Goal: Task Accomplishment & Management: Contribute content

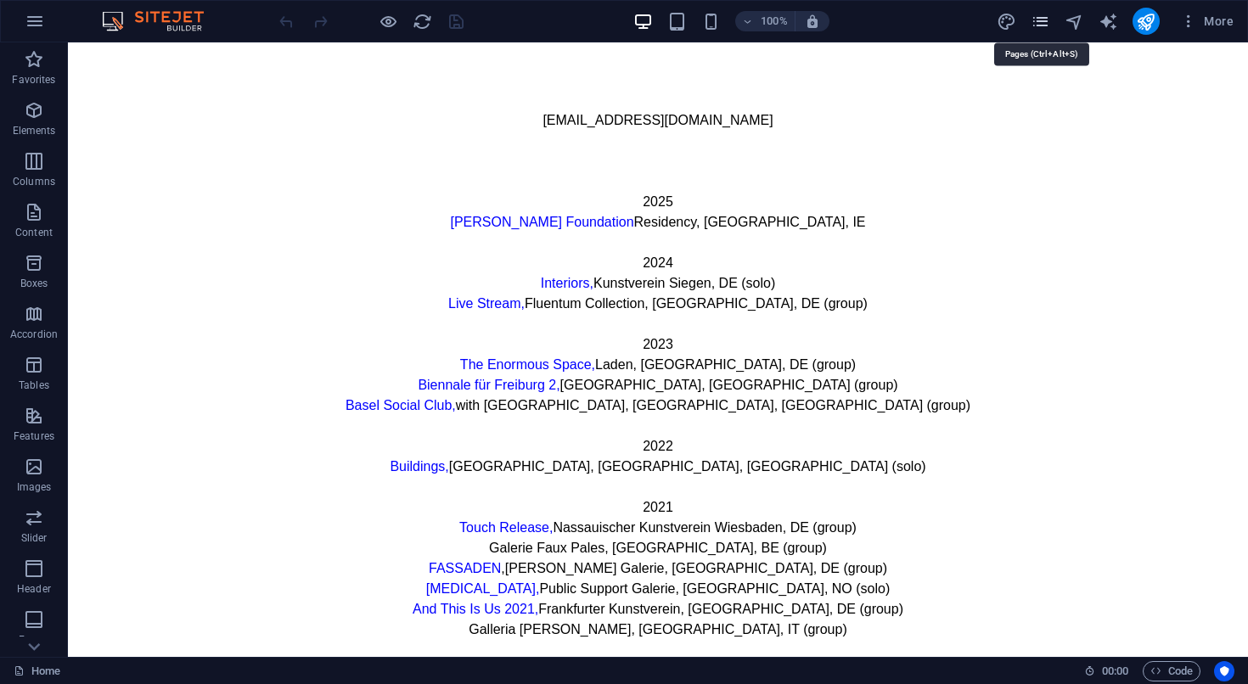
click at [1042, 25] on icon "pages" at bounding box center [1040, 22] width 20 height 20
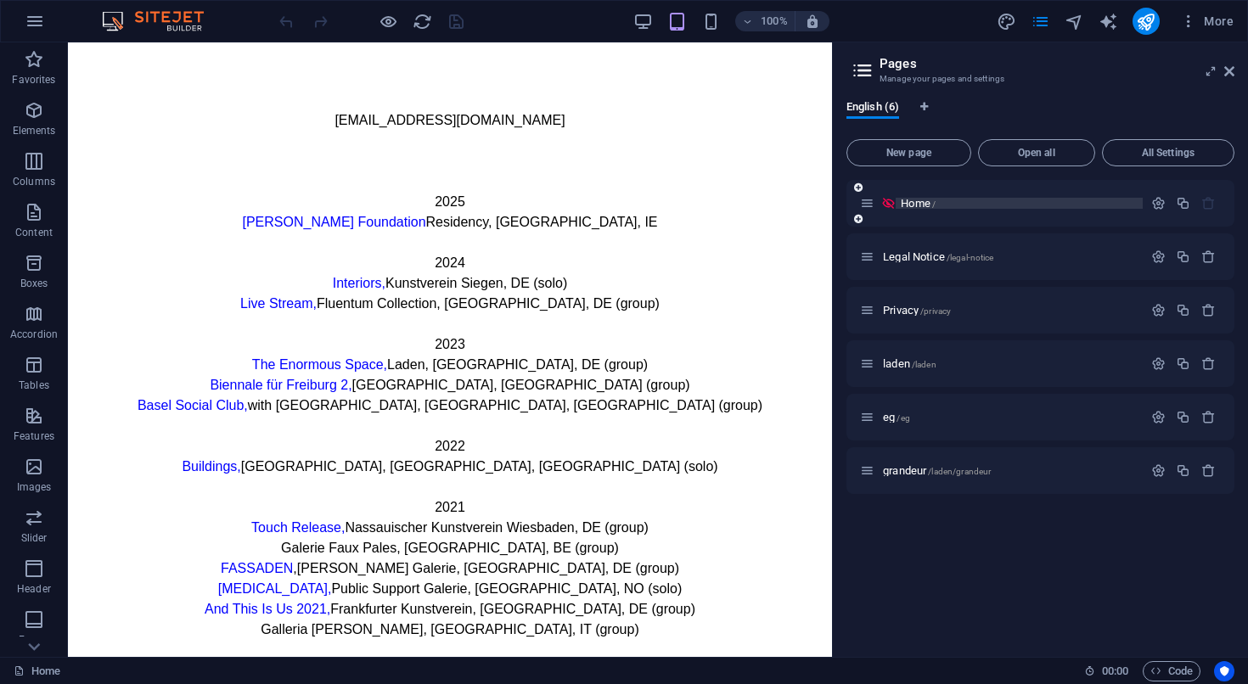
click at [918, 201] on span "Home /" at bounding box center [918, 203] width 35 height 13
click at [1156, 205] on icon "button" at bounding box center [1158, 203] width 14 height 14
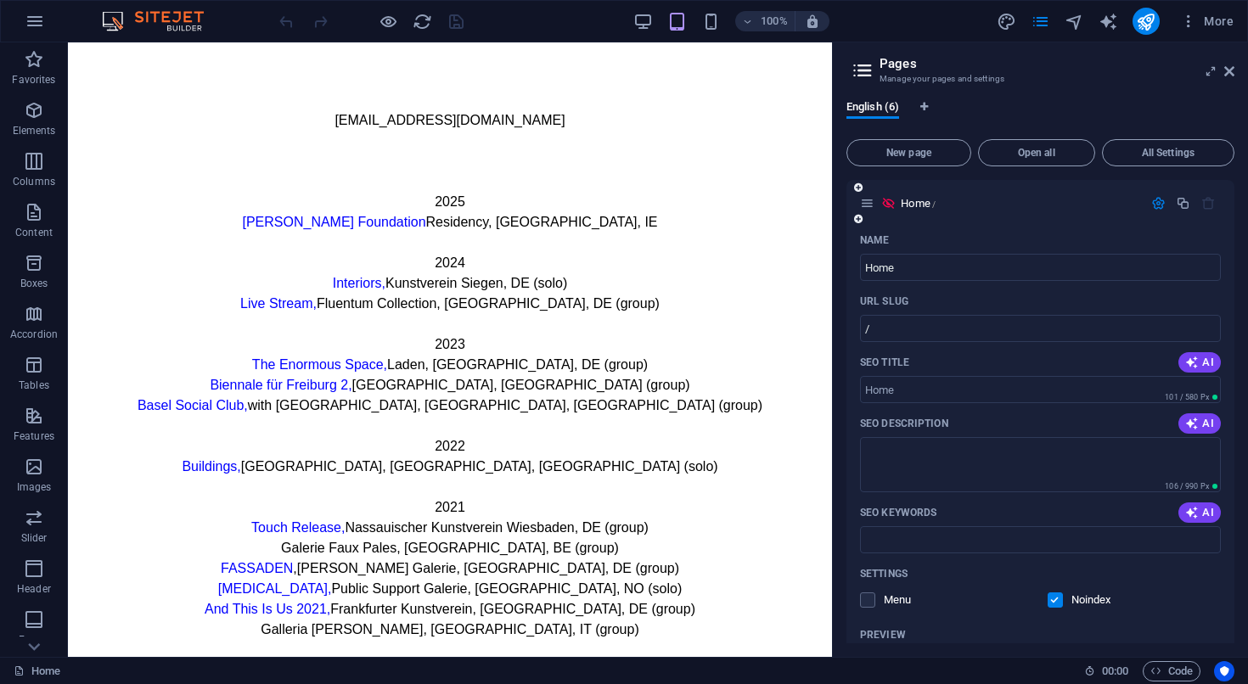
click at [1159, 205] on icon "button" at bounding box center [1158, 203] width 14 height 14
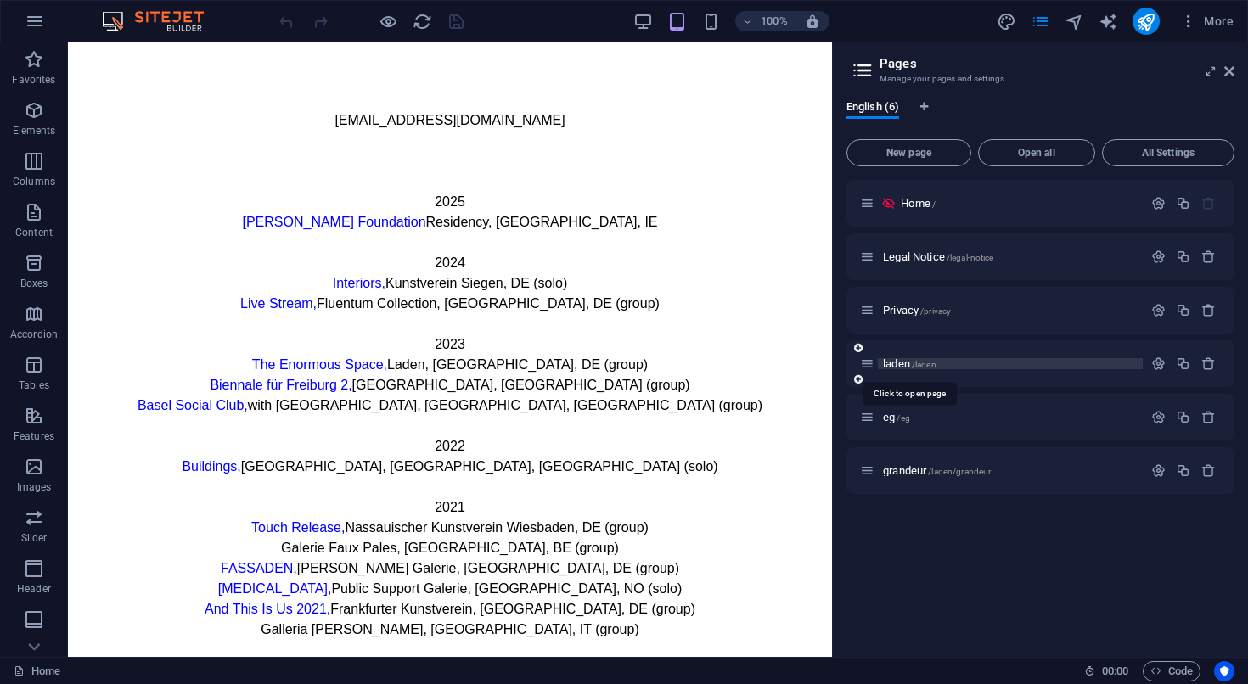
click at [897, 363] on span "laden /laden" at bounding box center [909, 363] width 53 height 13
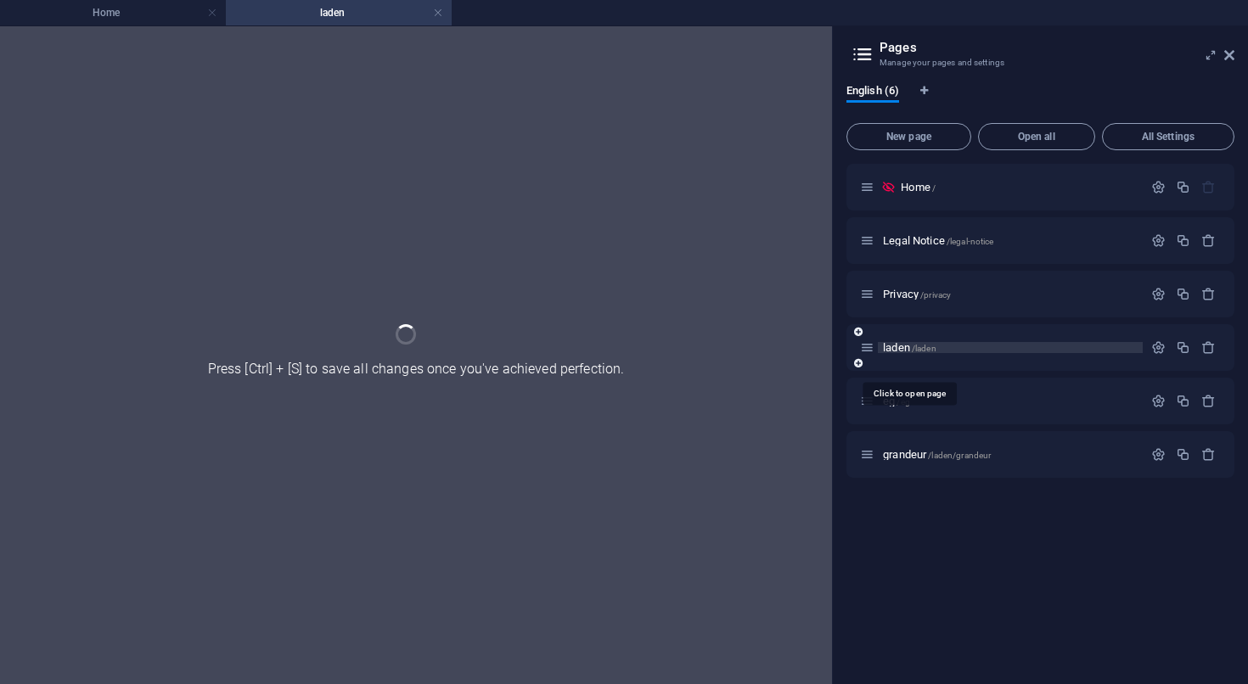
click at [897, 363] on div "laden /laden" at bounding box center [1040, 347] width 388 height 47
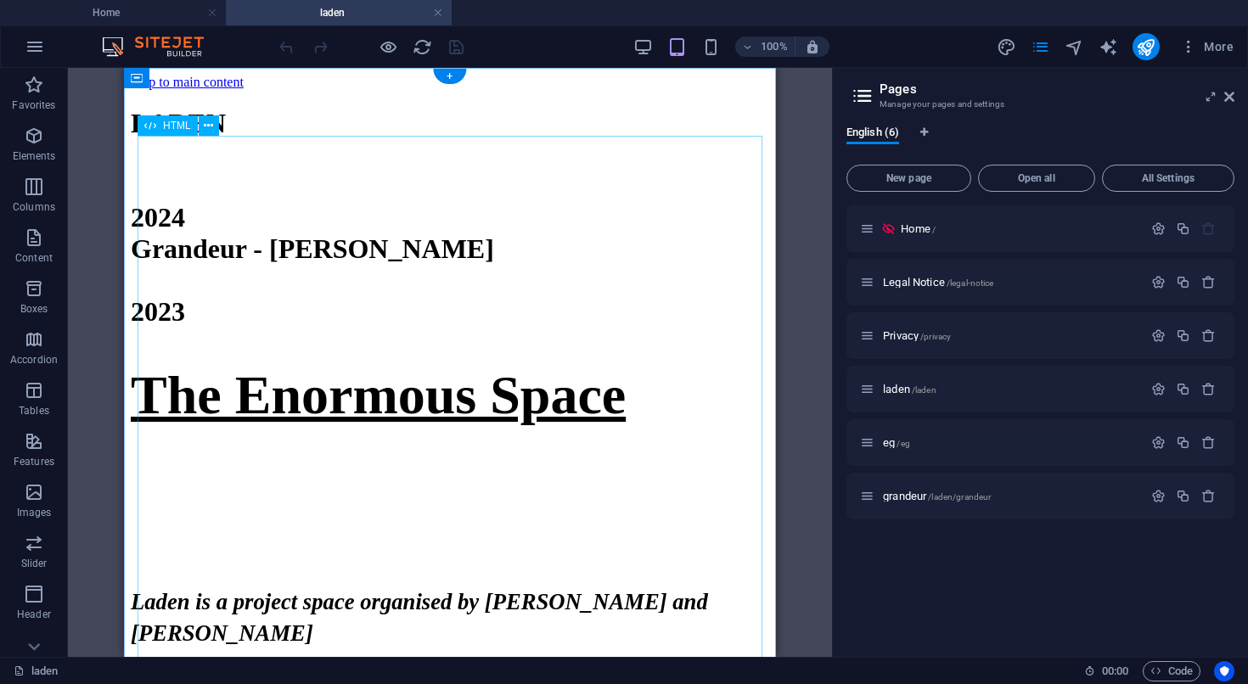
click at [446, 290] on div "LADEN 2024 Grandeur - Gabbi Cattani 2023 The Enormous Space Laden is a project …" at bounding box center [450, 393] width 638 height 571
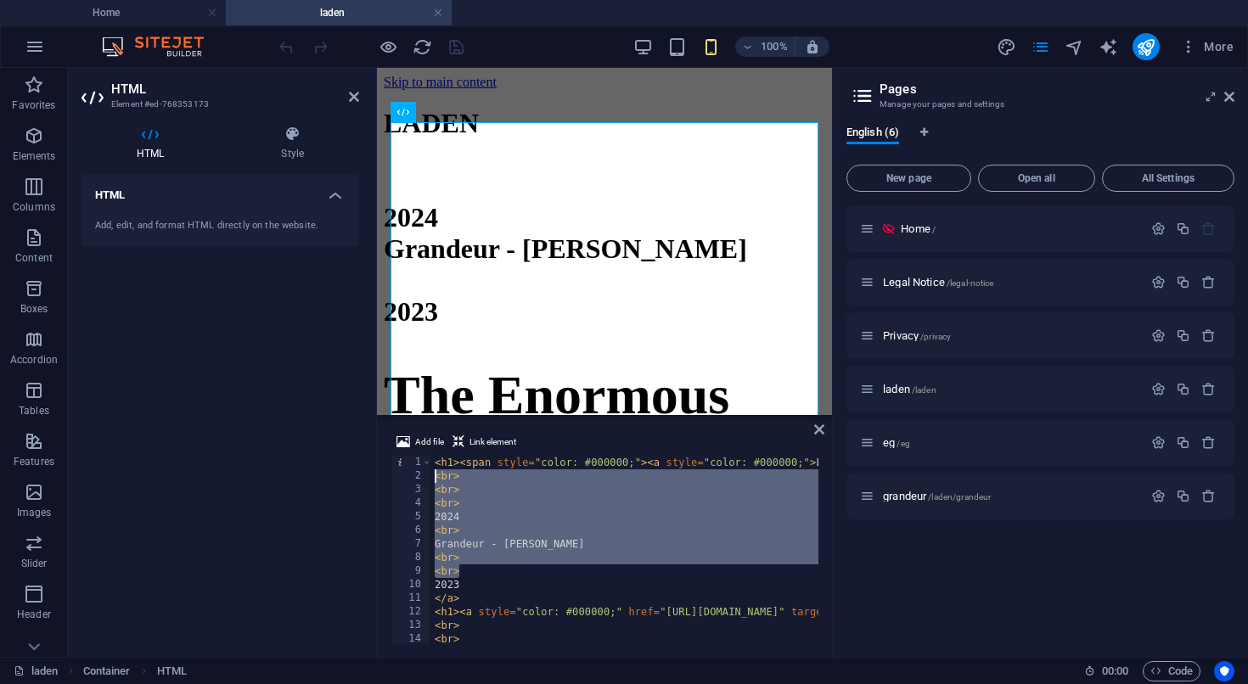
drag, startPoint x: 470, startPoint y: 573, endPoint x: 431, endPoint y: 482, distance: 98.9
click at [431, 482] on div "< h1 > < span style = "color: #000000;" > < a style = "color: #000000;" > LADEN…" at bounding box center [1010, 563] width 1158 height 215
click at [493, 518] on div "< h1 > < span style = "color: #000000;" > < a style = "color: #000000;" > LADEN…" at bounding box center [1010, 563] width 1158 height 215
type textarea "2024"
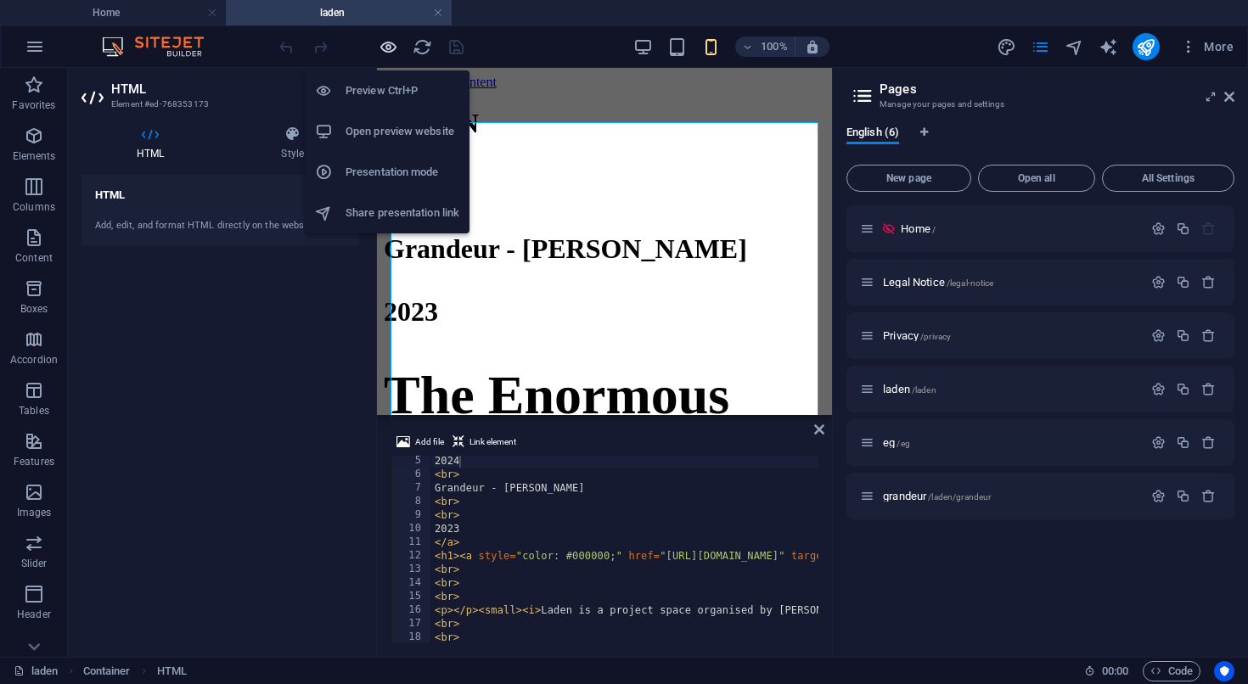
click at [390, 51] on icon "button" at bounding box center [389, 47] width 20 height 20
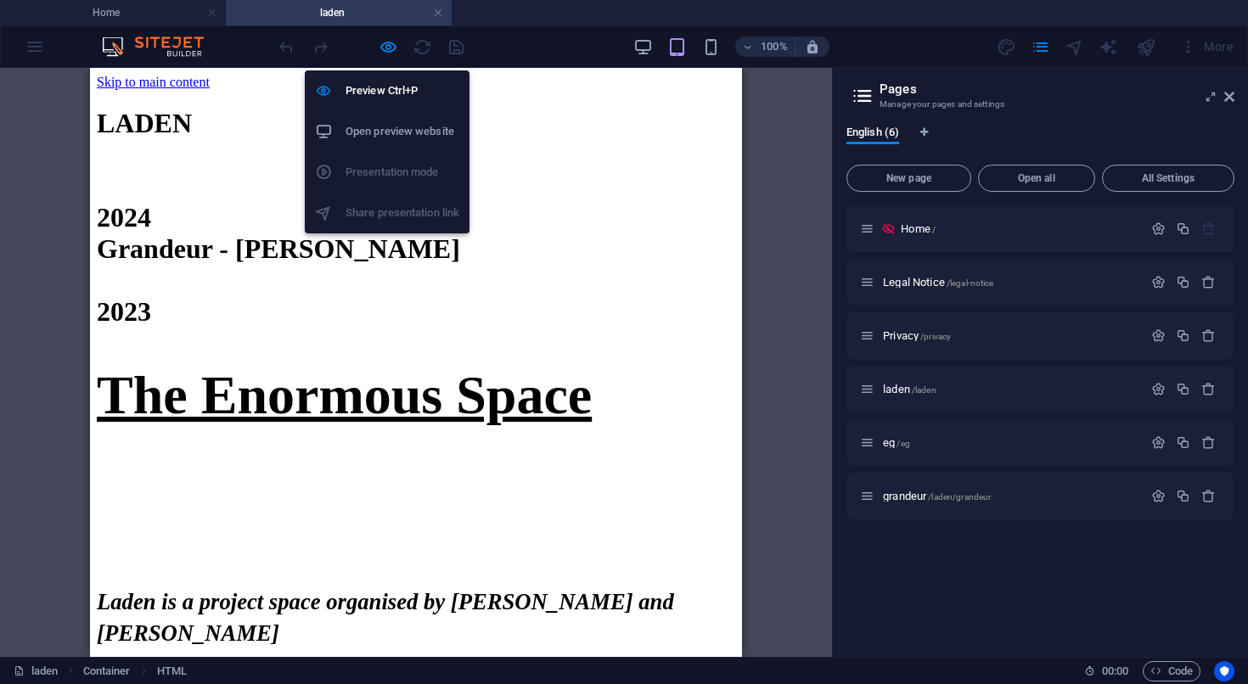
click at [384, 135] on h6 "Open preview website" at bounding box center [402, 131] width 114 height 20
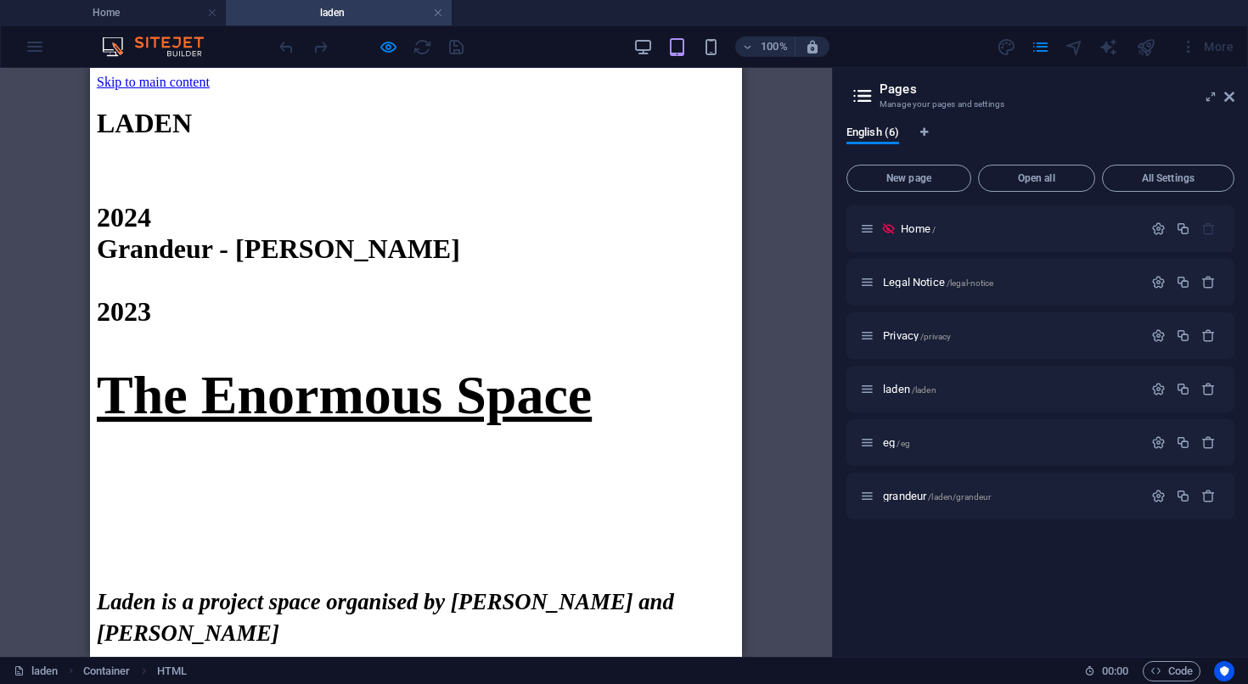
click at [406, 327] on link "LADEN 2024 Grandeur - Gabbi Cattani 2023" at bounding box center [278, 217] width 363 height 219
click at [423, 298] on link "LADEN 2024 Grandeur - Gabbi Cattani 2023" at bounding box center [278, 217] width 363 height 219
click at [397, 438] on h1 "LADEN 2024 Grandeur - Gabbi Cattani 2023 The Enormous Space Laden is a project …" at bounding box center [416, 393] width 638 height 571
click at [406, 327] on link "LADEN 2024 Grandeur - Gabbi Cattani 2023" at bounding box center [278, 217] width 363 height 219
click at [907, 496] on span "grandeur /laden/grandeur" at bounding box center [937, 496] width 108 height 13
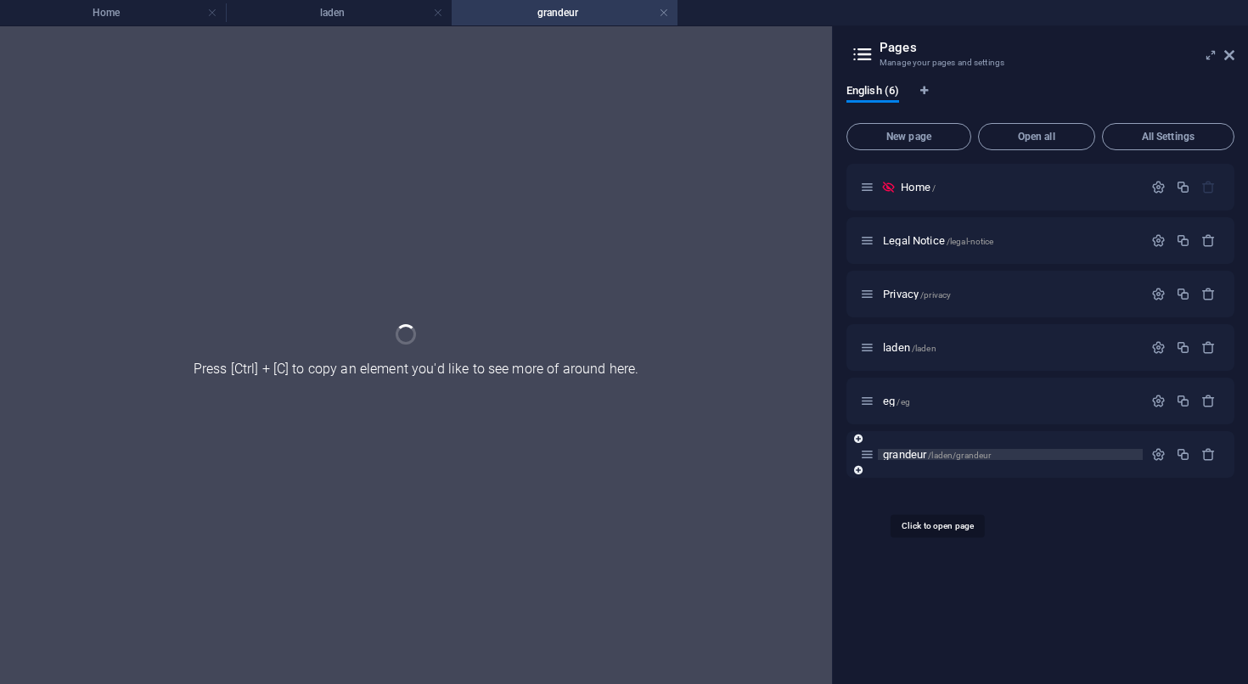
click at [907, 496] on div "Home / Legal Notice /legal-notice Privacy /privacy laden /laden eg /eg grandeur…" at bounding box center [1040, 417] width 388 height 507
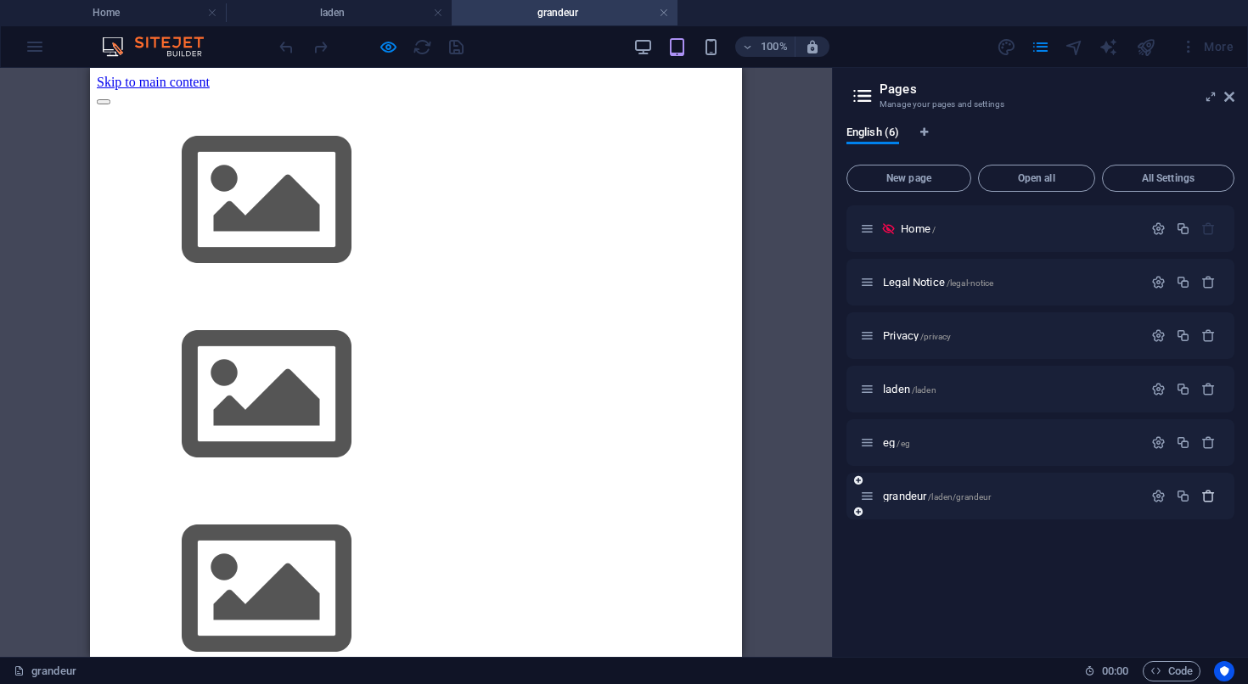
click at [1207, 501] on icon "button" at bounding box center [1208, 496] width 14 height 14
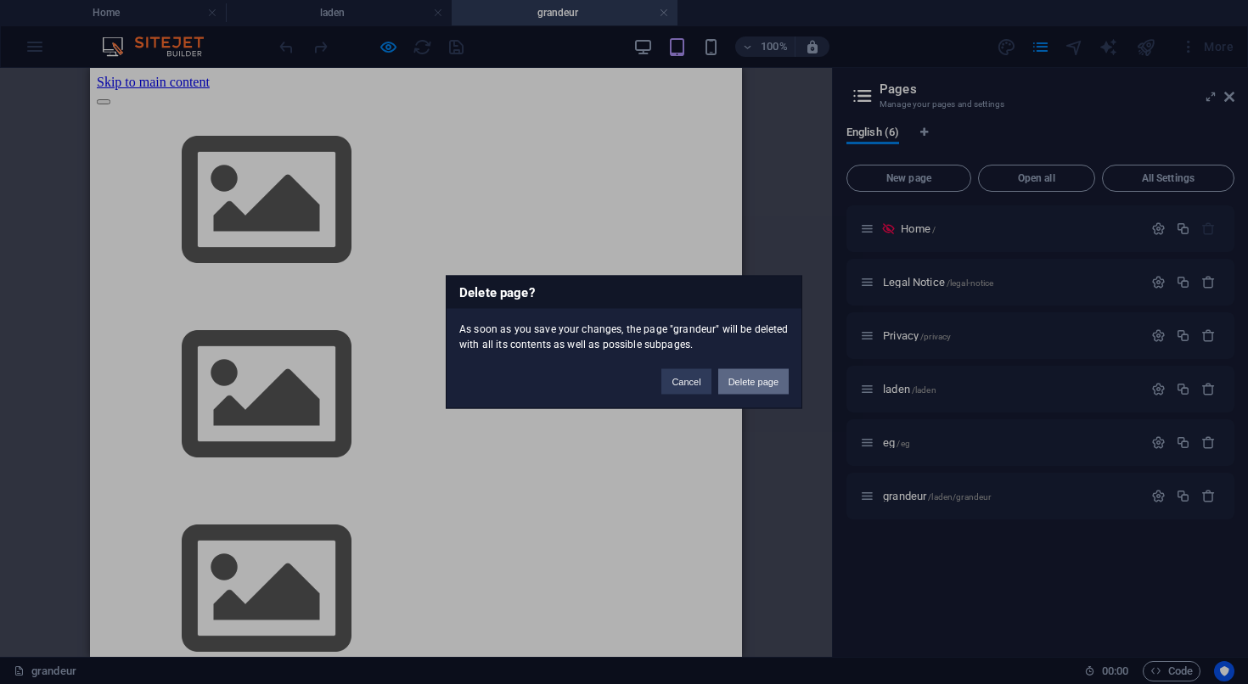
click at [771, 386] on button "Delete page" at bounding box center [753, 381] width 70 height 25
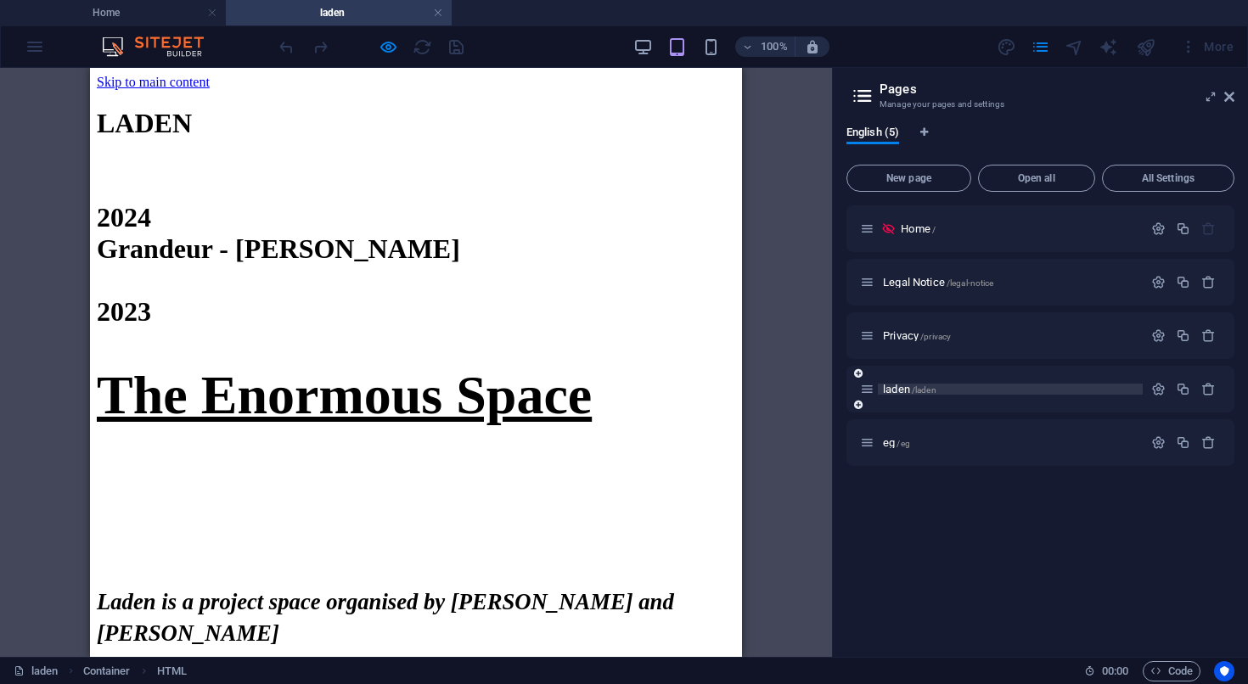
click at [894, 390] on span "laden /laden" at bounding box center [909, 389] width 53 height 13
click at [162, 14] on h4 "Home" at bounding box center [113, 12] width 226 height 19
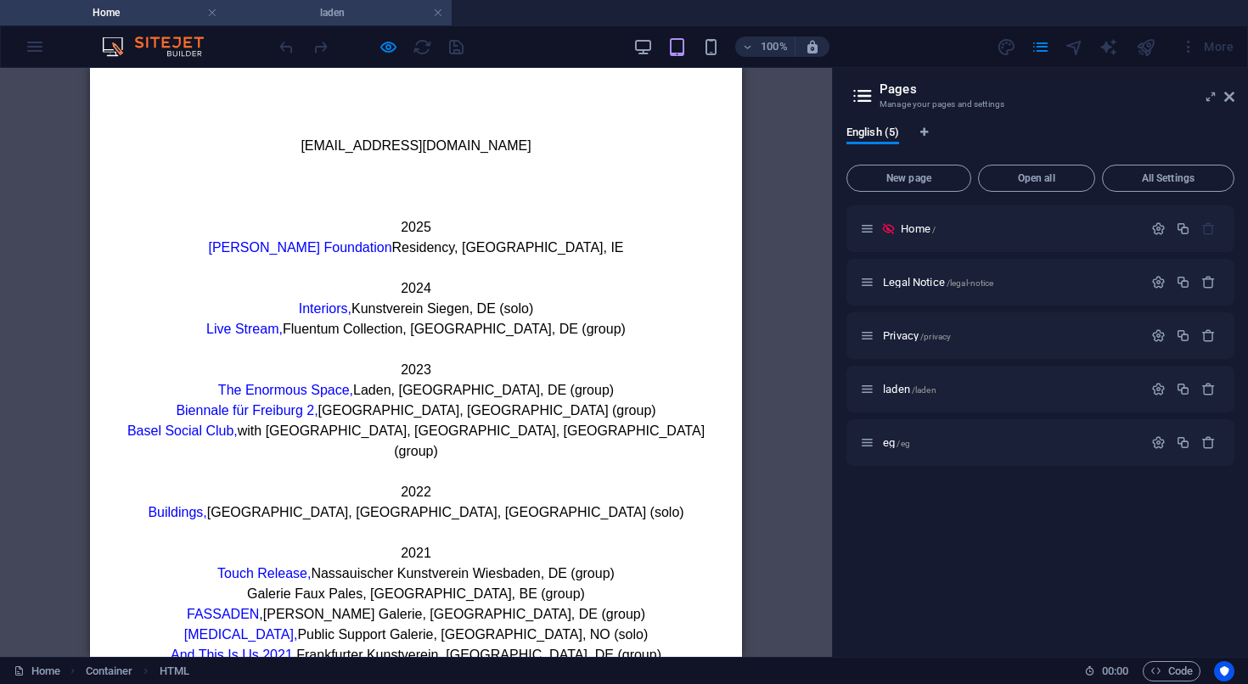
click at [298, 9] on h4 "laden" at bounding box center [339, 12] width 226 height 19
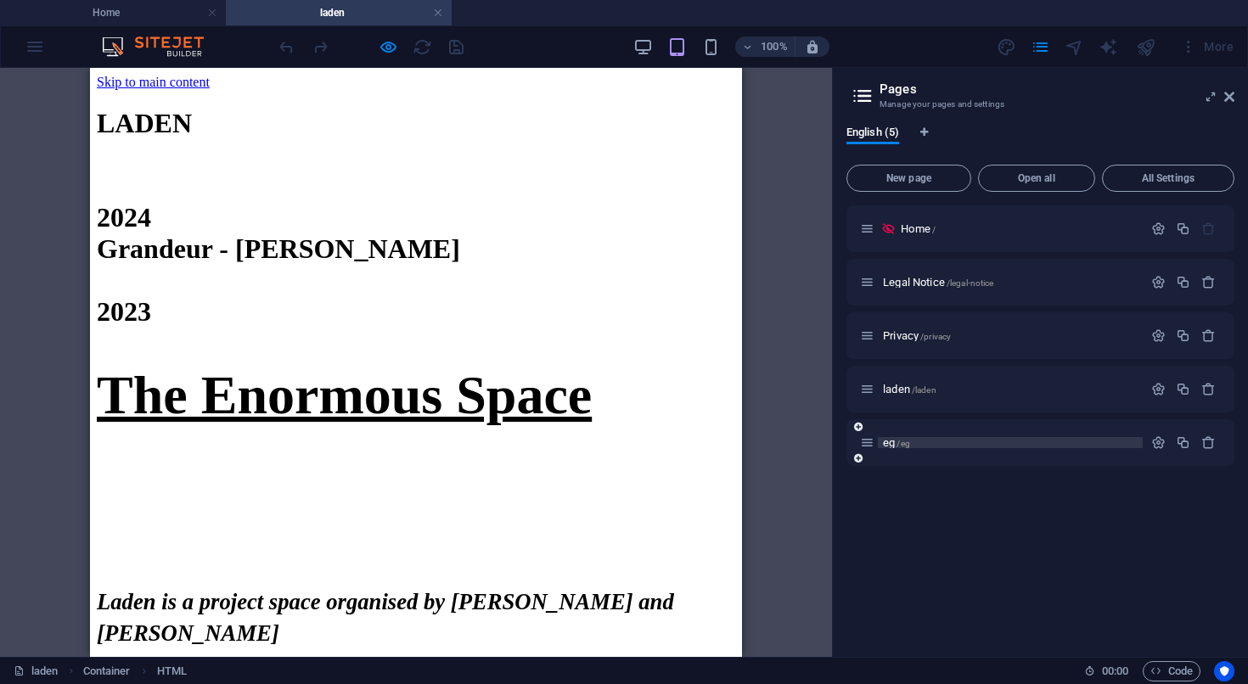
click at [898, 446] on span "/eg" at bounding box center [902, 443] width 13 height 9
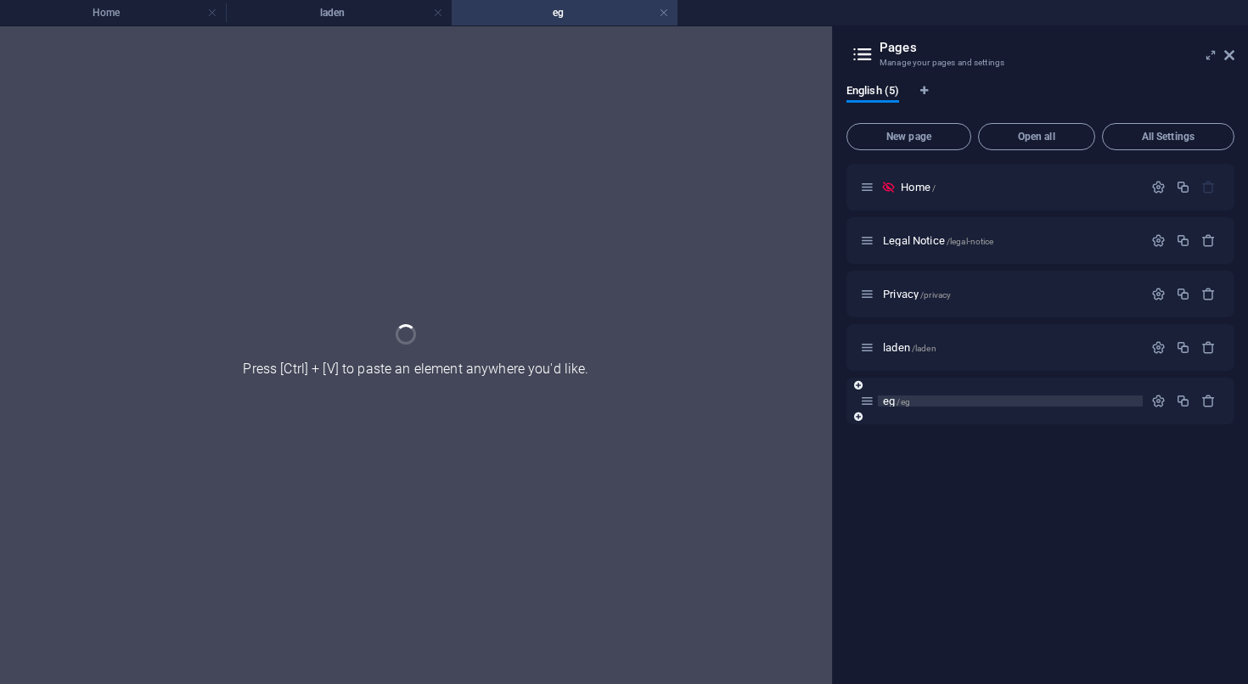
click at [898, 446] on div "Home / Legal Notice /legal-notice Privacy /privacy laden /laden eg /eg" at bounding box center [1040, 417] width 388 height 507
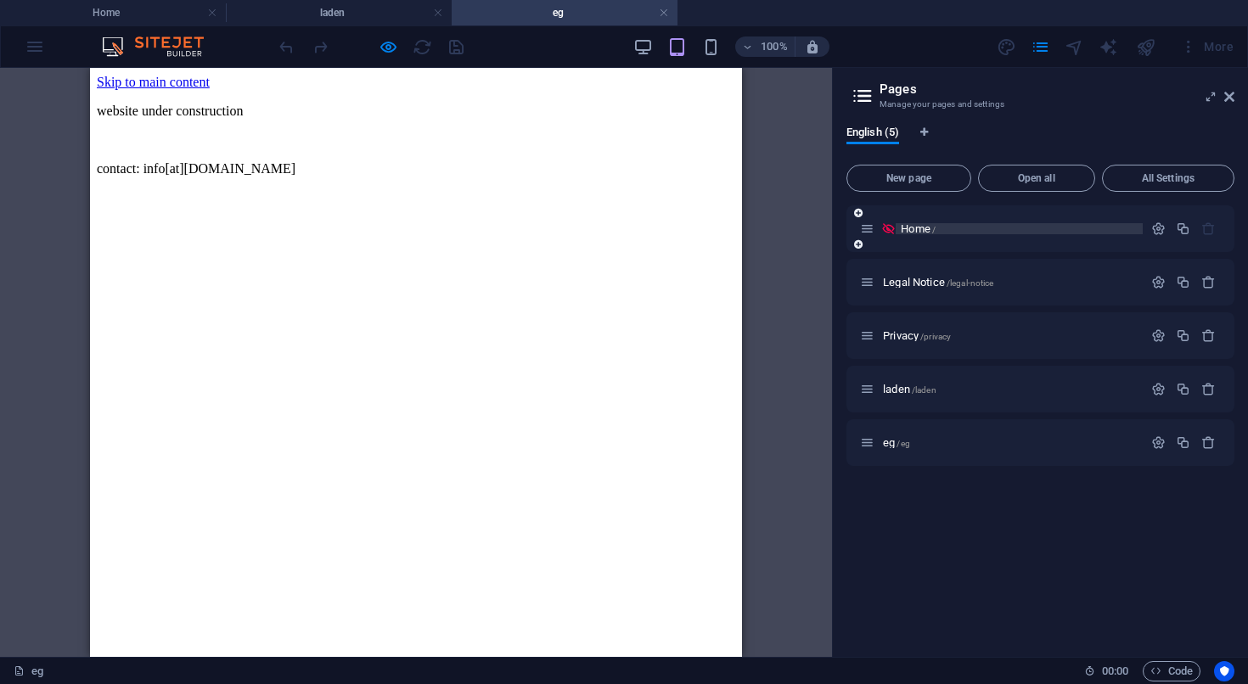
click at [926, 229] on span "Home /" at bounding box center [918, 228] width 35 height 13
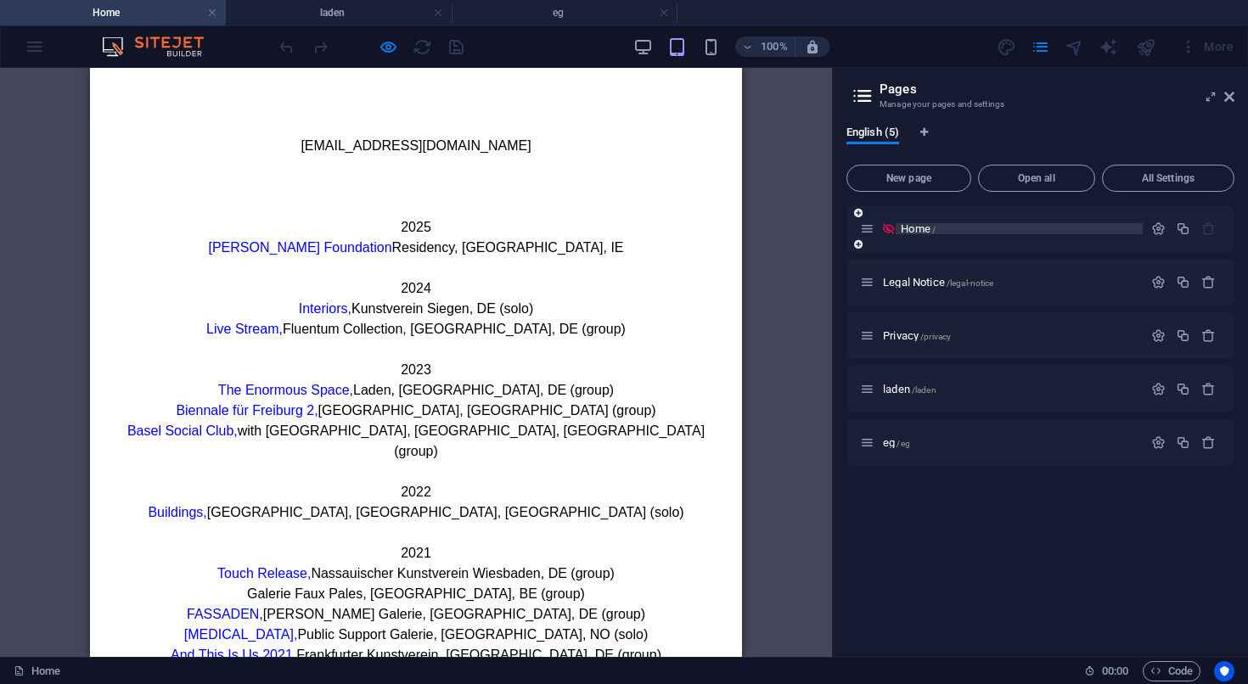
click at [926, 229] on span "Home /" at bounding box center [918, 228] width 35 height 13
click at [441, 12] on link at bounding box center [438, 13] width 10 height 16
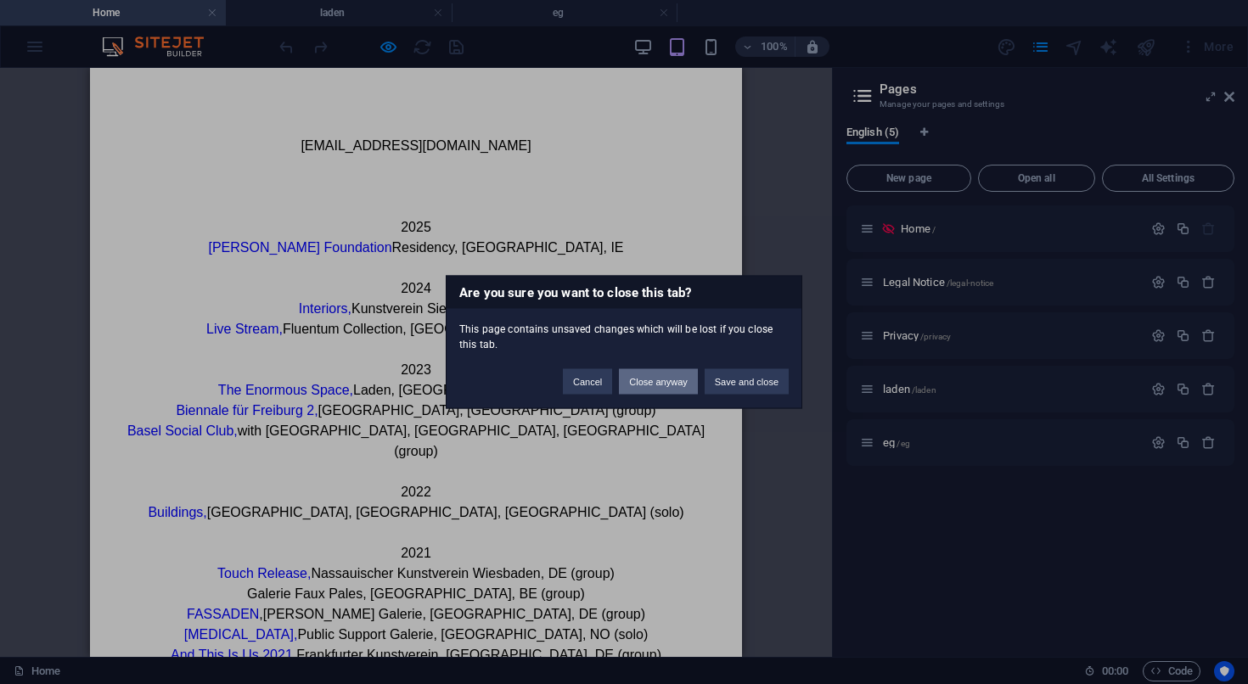
click at [649, 380] on button "Close anyway" at bounding box center [658, 381] width 78 height 25
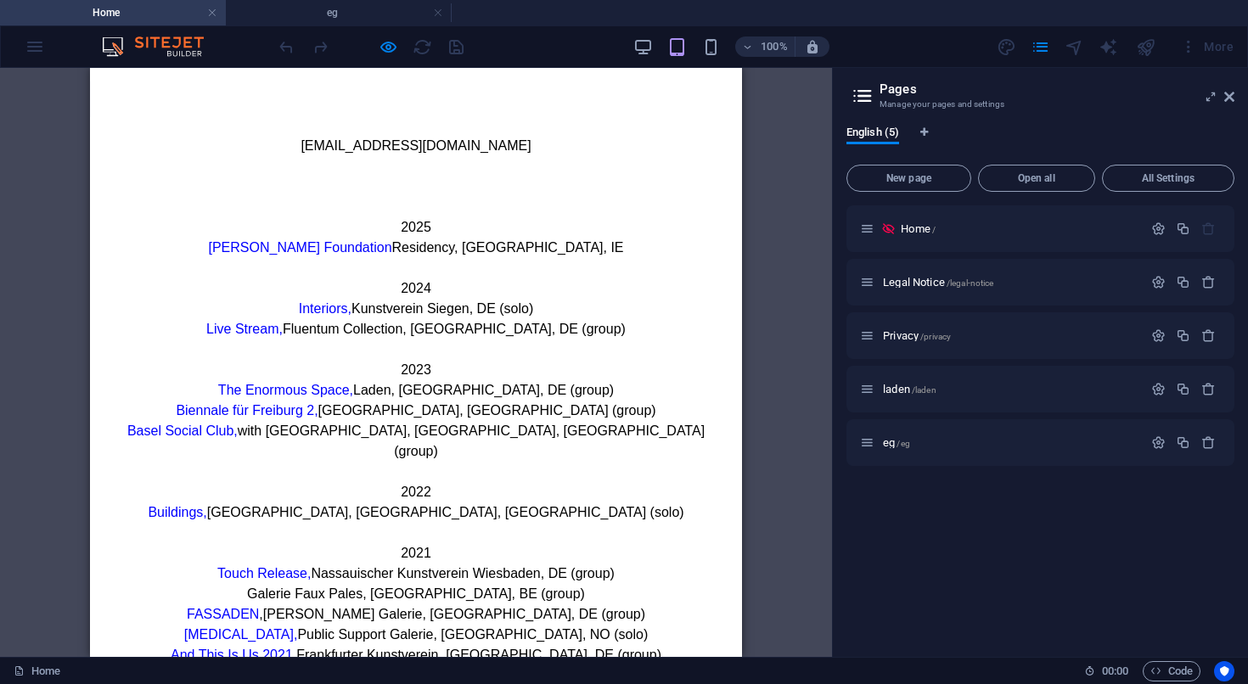
click at [171, 50] on img at bounding box center [161, 46] width 127 height 20
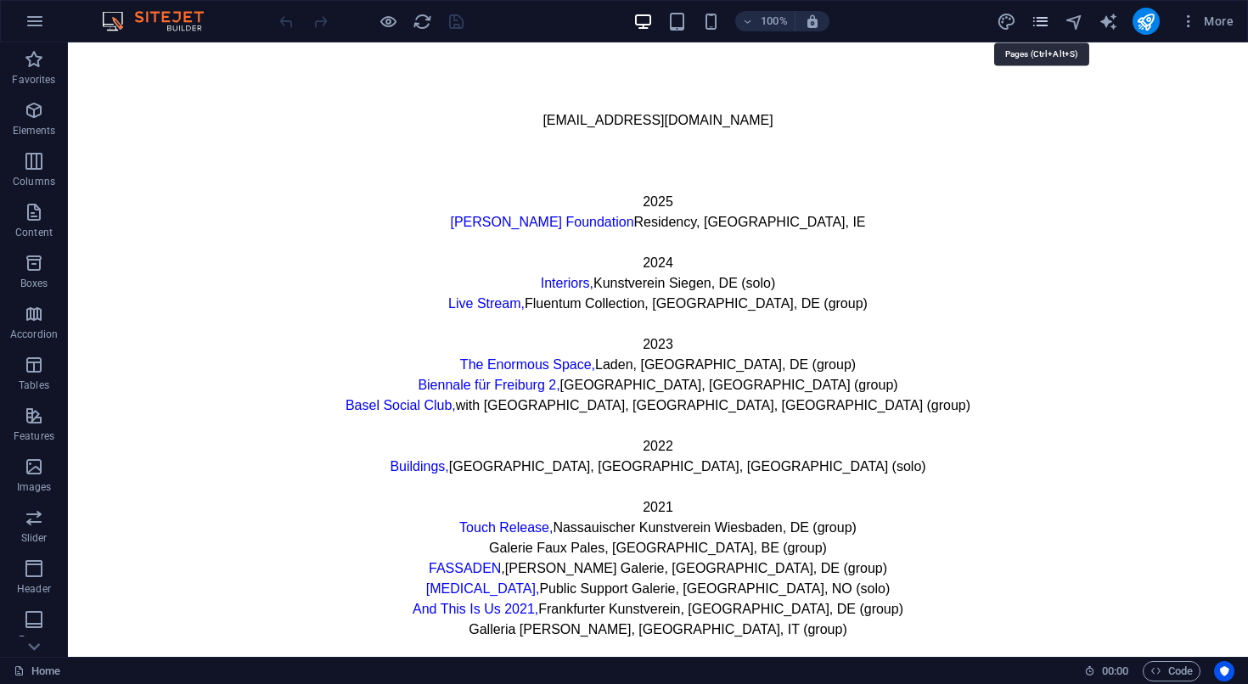
click at [1042, 15] on icon "pages" at bounding box center [1040, 22] width 20 height 20
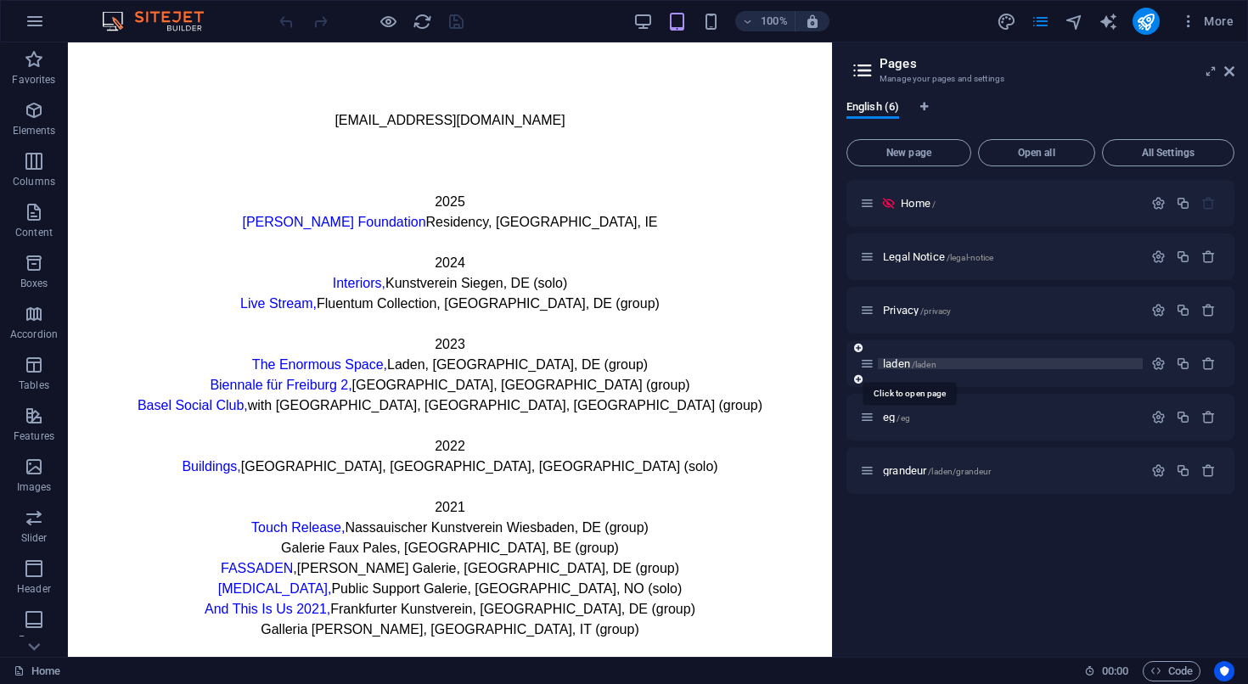
click at [899, 363] on span "laden /laden" at bounding box center [909, 363] width 53 height 13
click at [899, 363] on div "laden /laden" at bounding box center [1040, 363] width 388 height 47
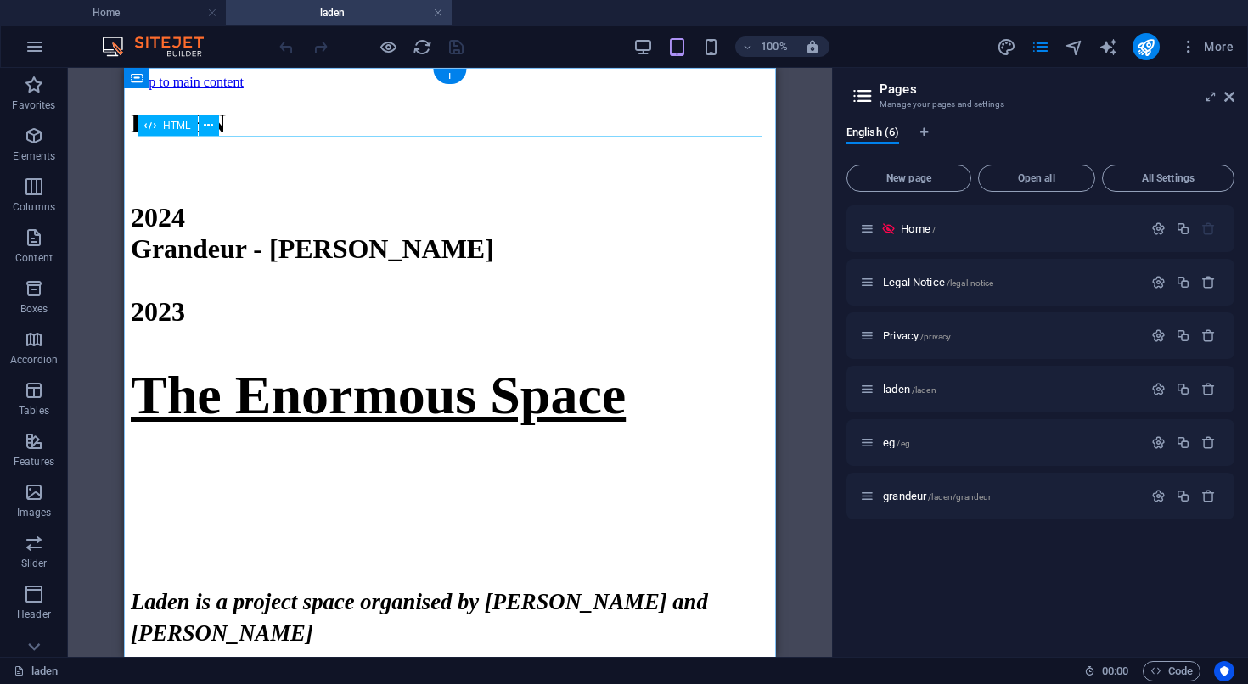
click at [412, 325] on div "LADEN 2024 Grandeur - Gabbi Cattani 2023 The Enormous Space Laden is a project …" at bounding box center [450, 393] width 638 height 571
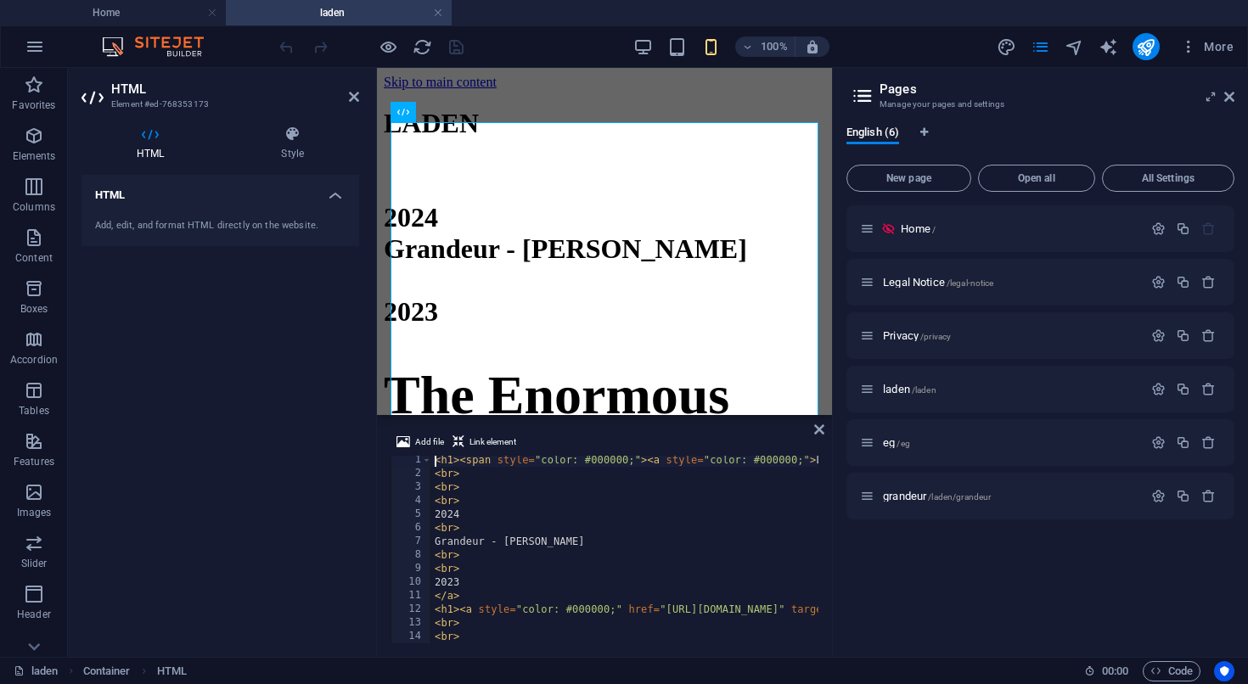
scroll to position [3, 0]
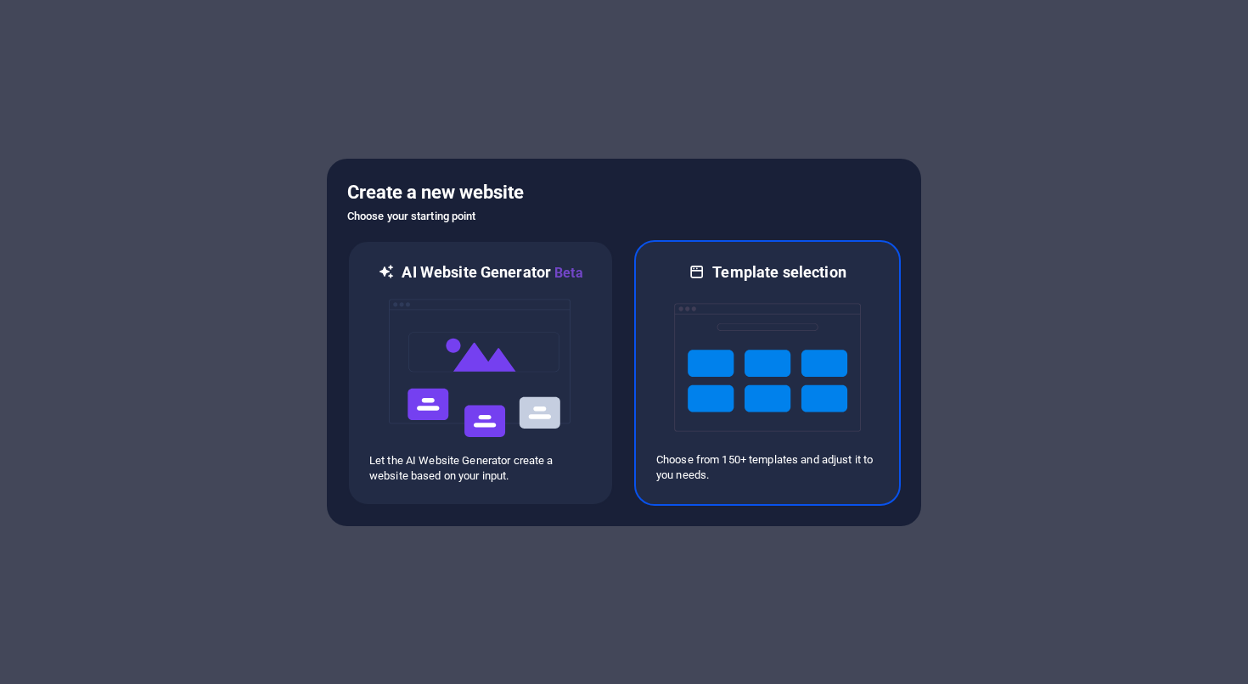
click at [744, 317] on img at bounding box center [767, 368] width 187 height 170
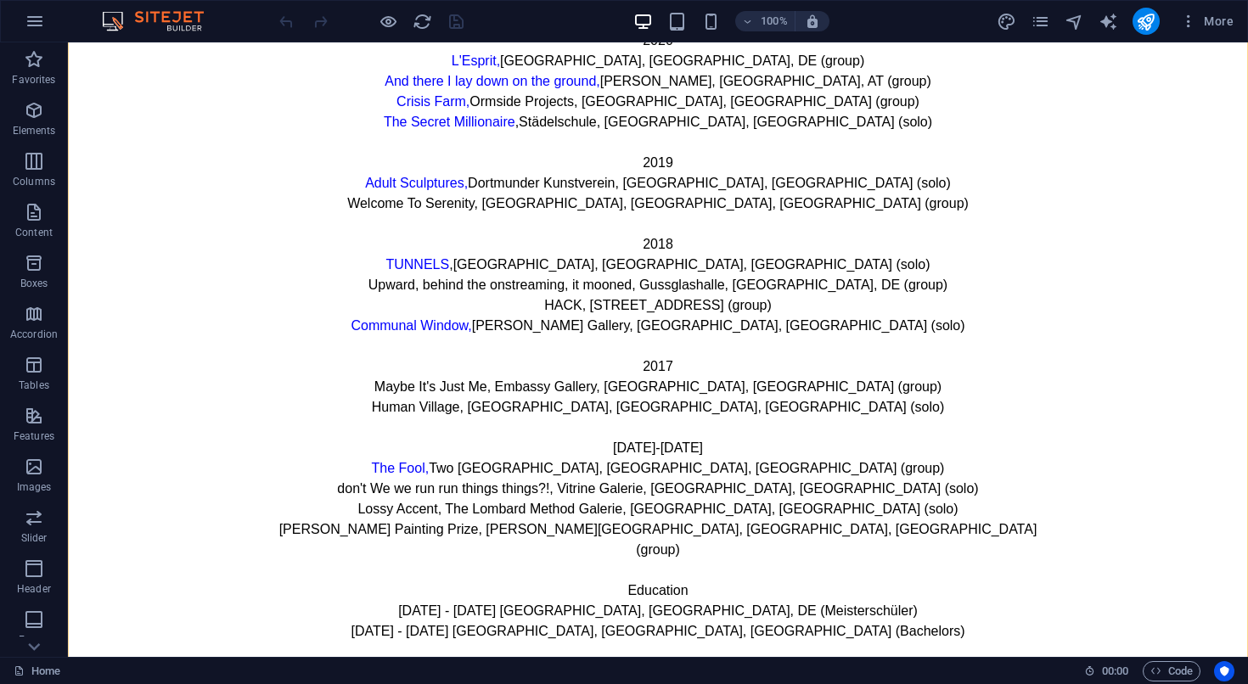
scroll to position [716, 0]
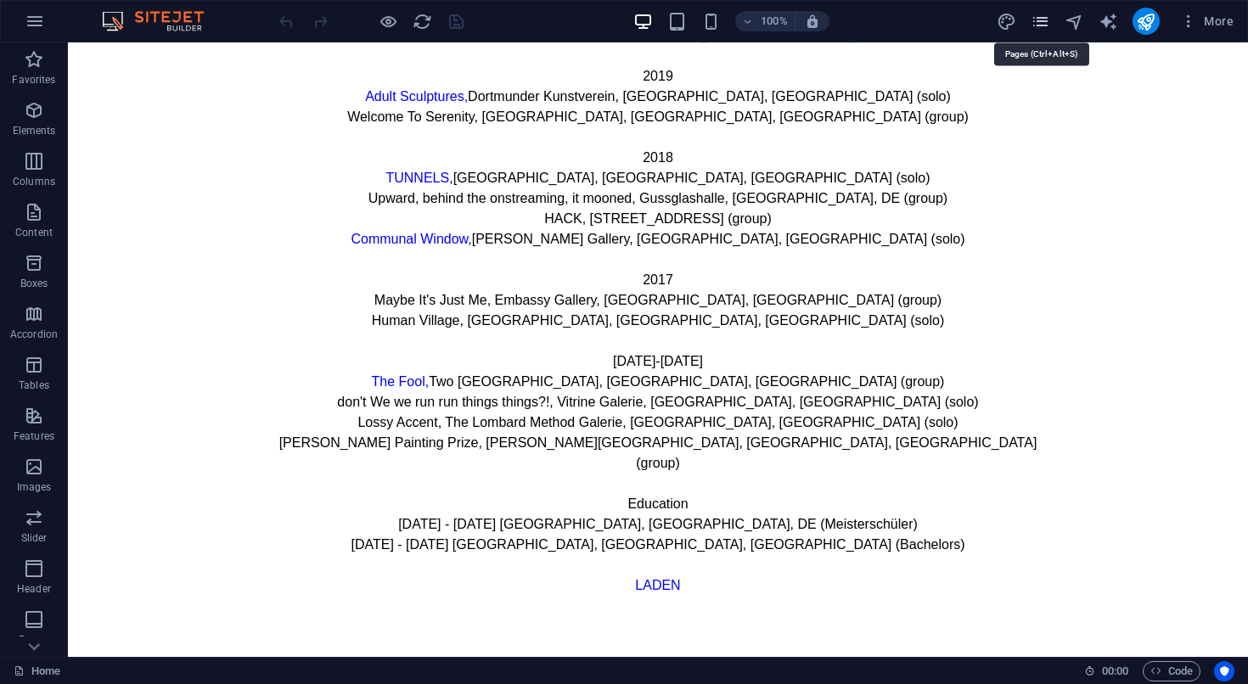
click at [1044, 20] on icon "pages" at bounding box center [1040, 22] width 20 height 20
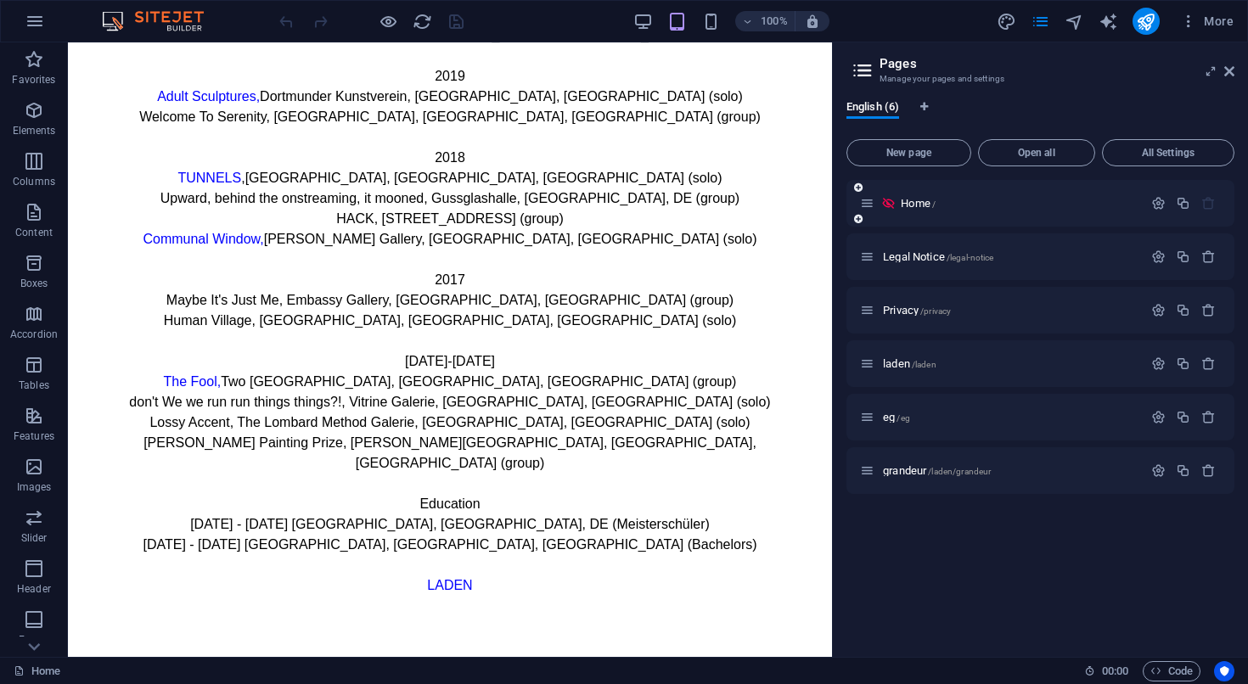
click at [886, 204] on icon at bounding box center [888, 203] width 14 height 14
click at [918, 202] on span "Home /" at bounding box center [918, 203] width 35 height 13
click at [923, 202] on span "Home /" at bounding box center [918, 203] width 35 height 13
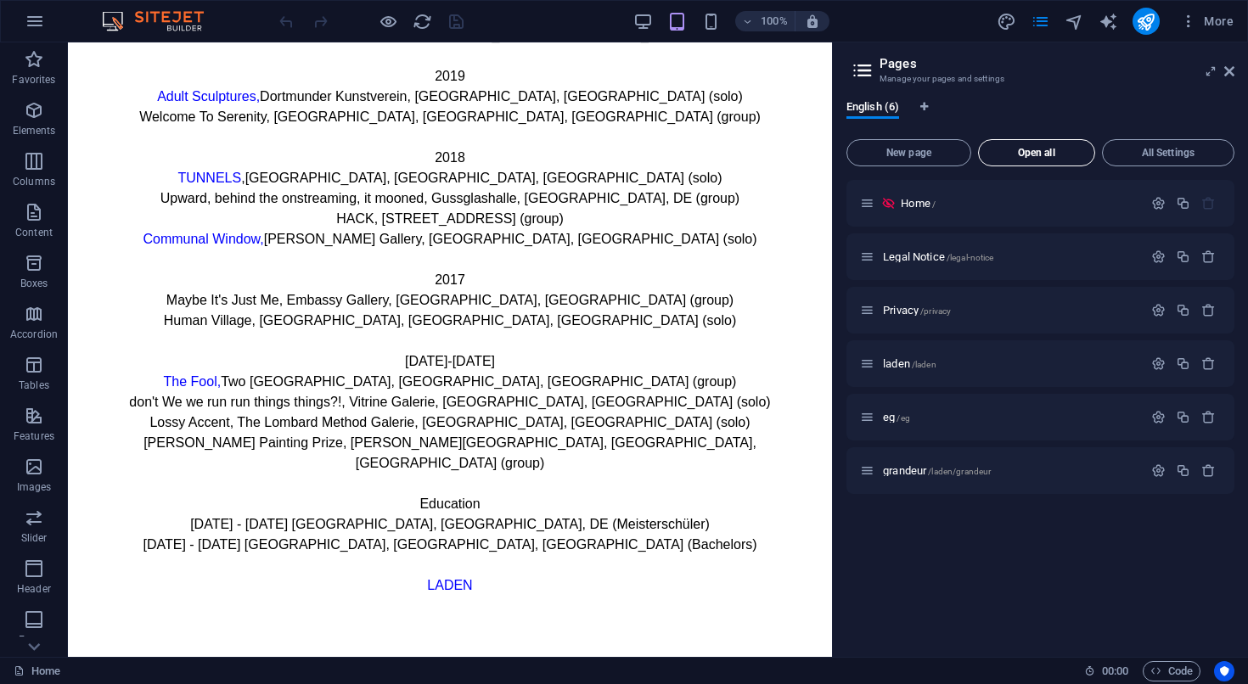
click at [1055, 150] on span "Open all" at bounding box center [1036, 153] width 102 height 10
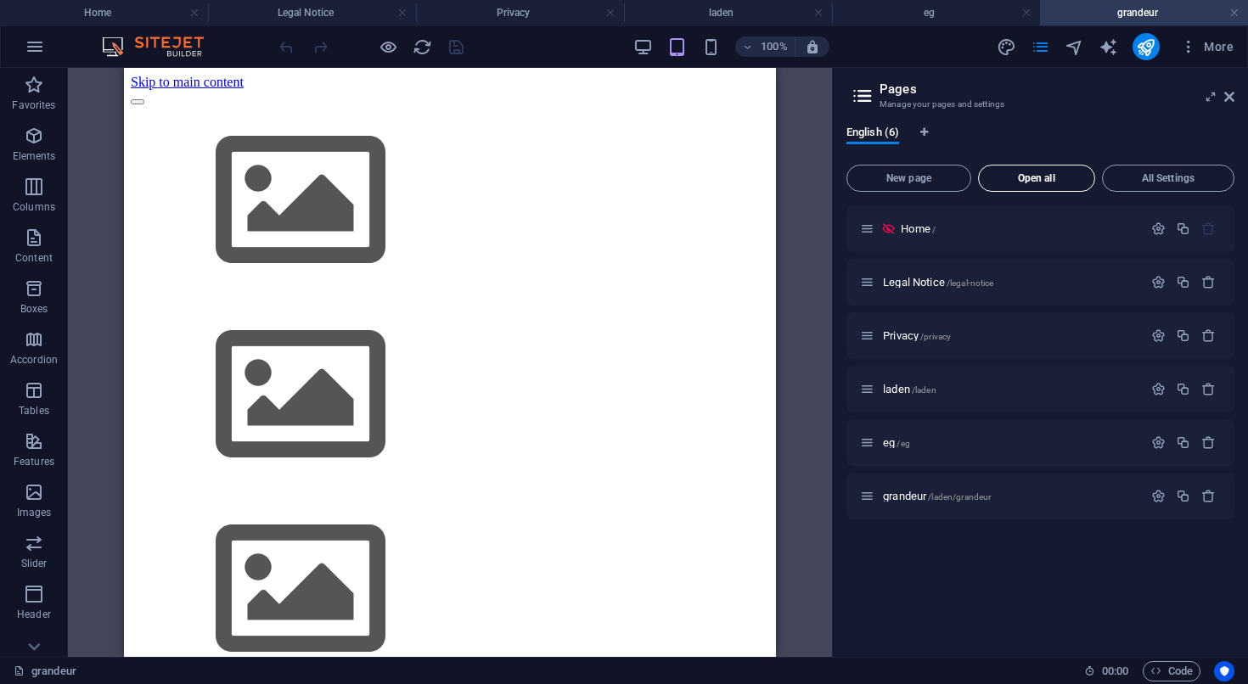
scroll to position [0, 0]
click at [1234, 14] on link at bounding box center [1234, 13] width 10 height 16
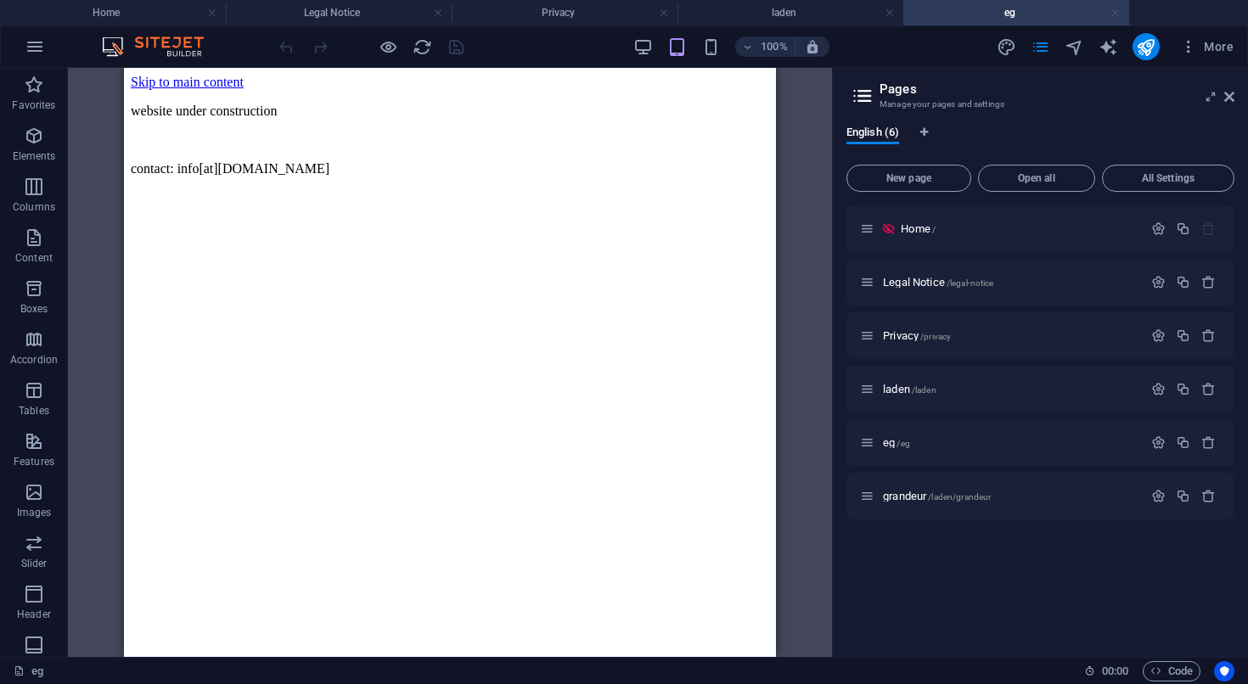
click at [1119, 12] on link at bounding box center [1115, 13] width 10 height 16
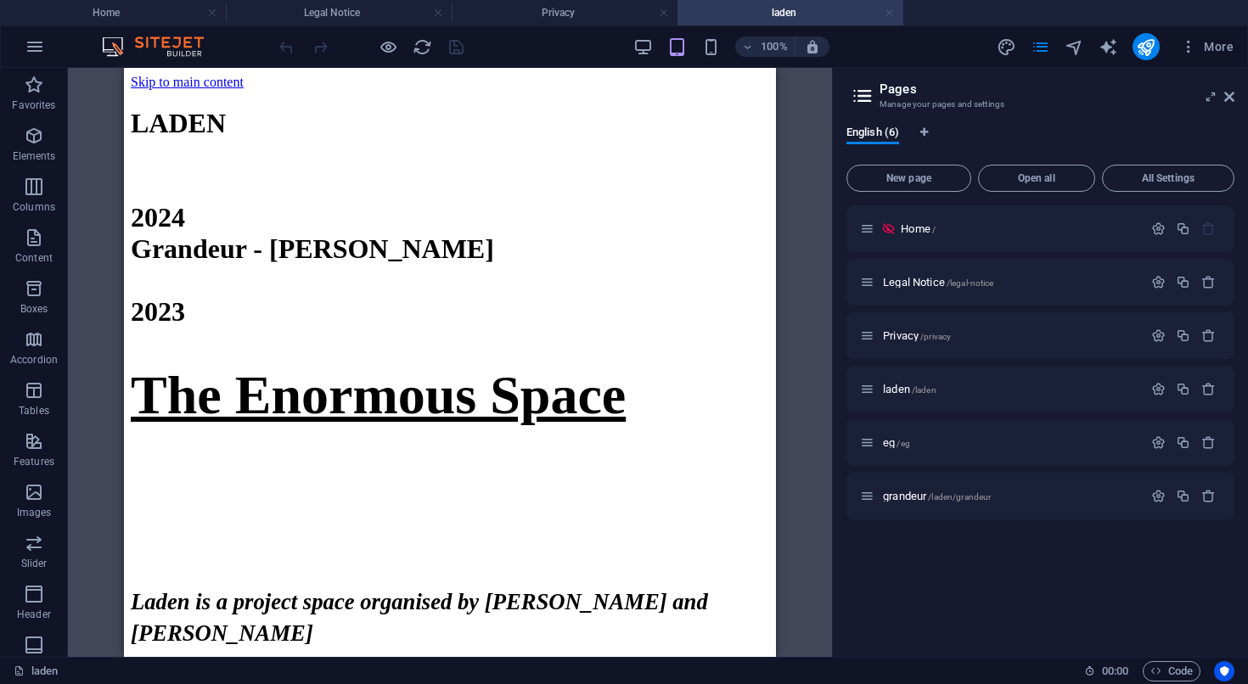
click at [890, 11] on link at bounding box center [889, 13] width 10 height 16
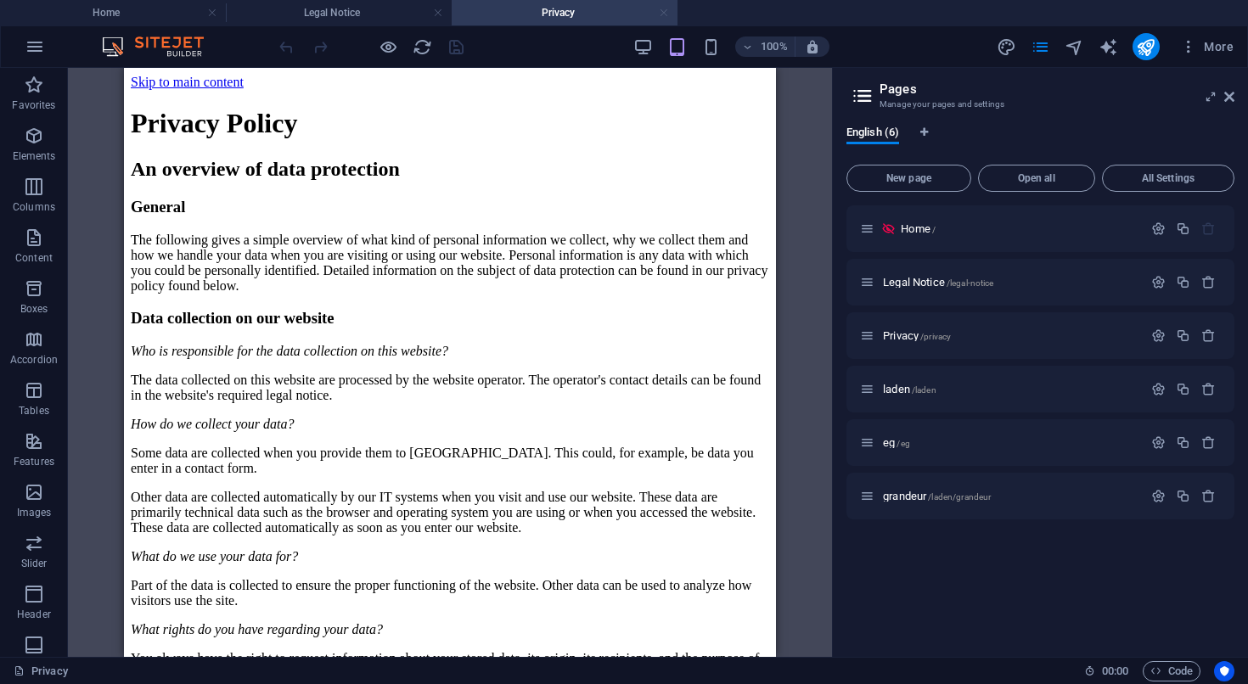
click at [664, 14] on link at bounding box center [664, 13] width 10 height 16
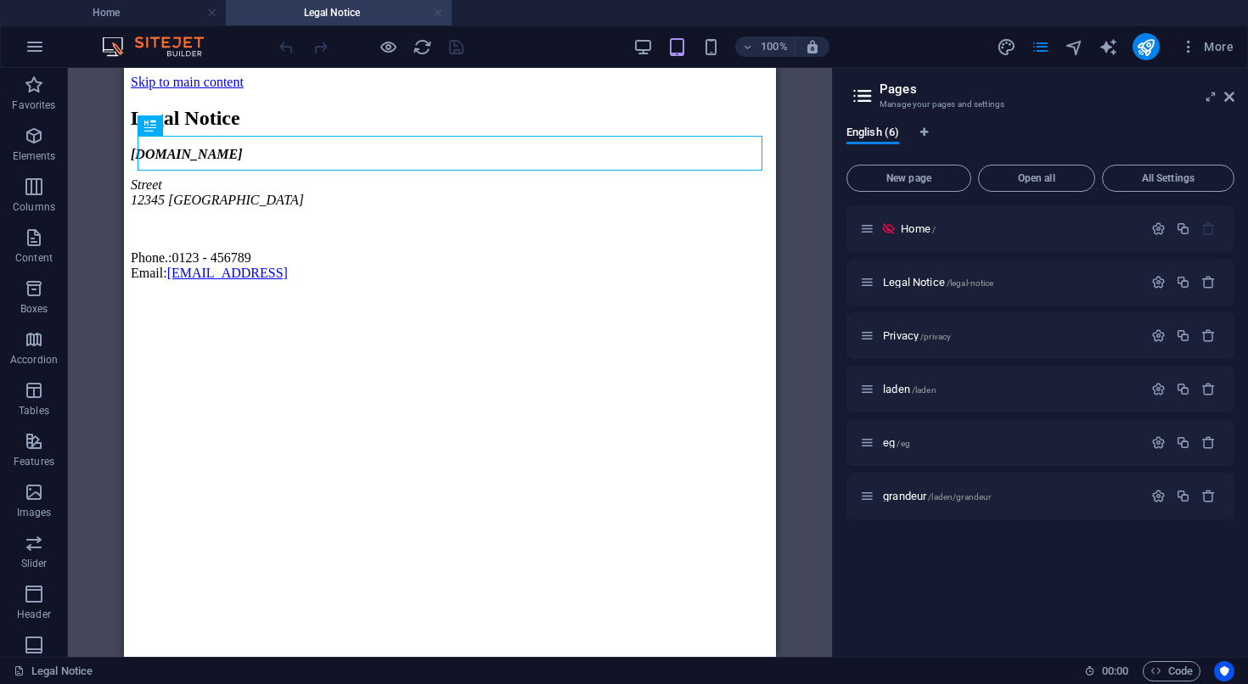
click at [438, 14] on link at bounding box center [438, 13] width 10 height 16
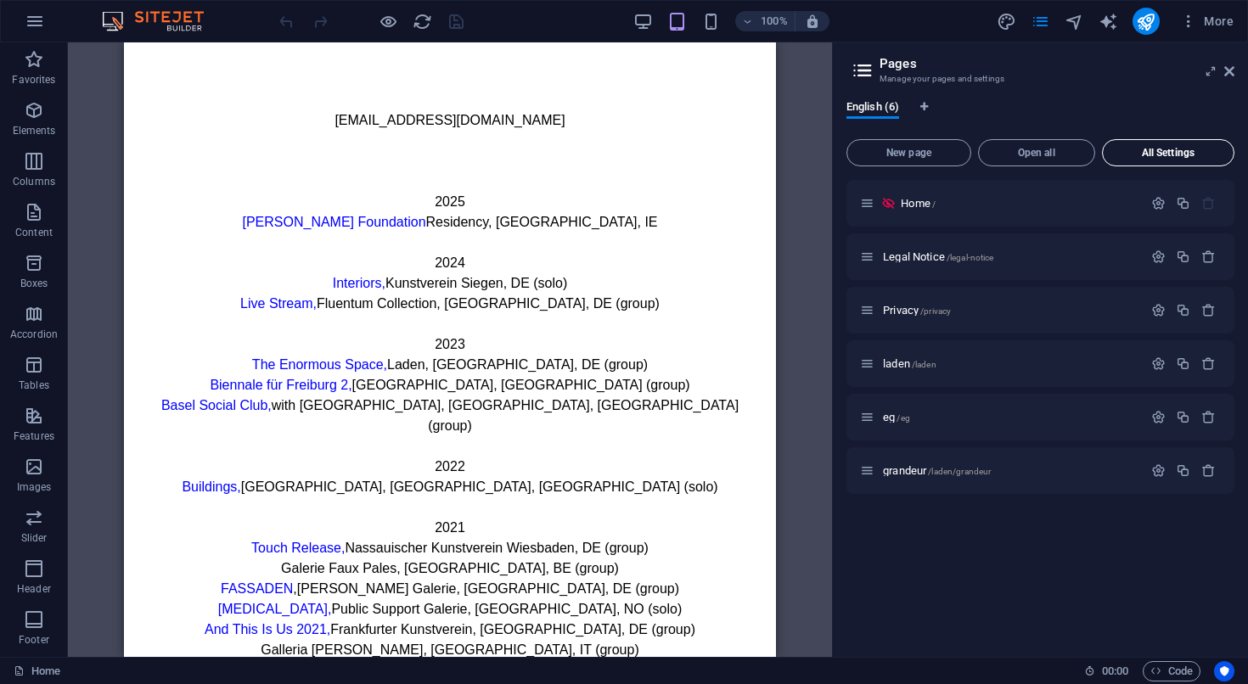
click at [1166, 160] on button "All Settings" at bounding box center [1168, 152] width 132 height 27
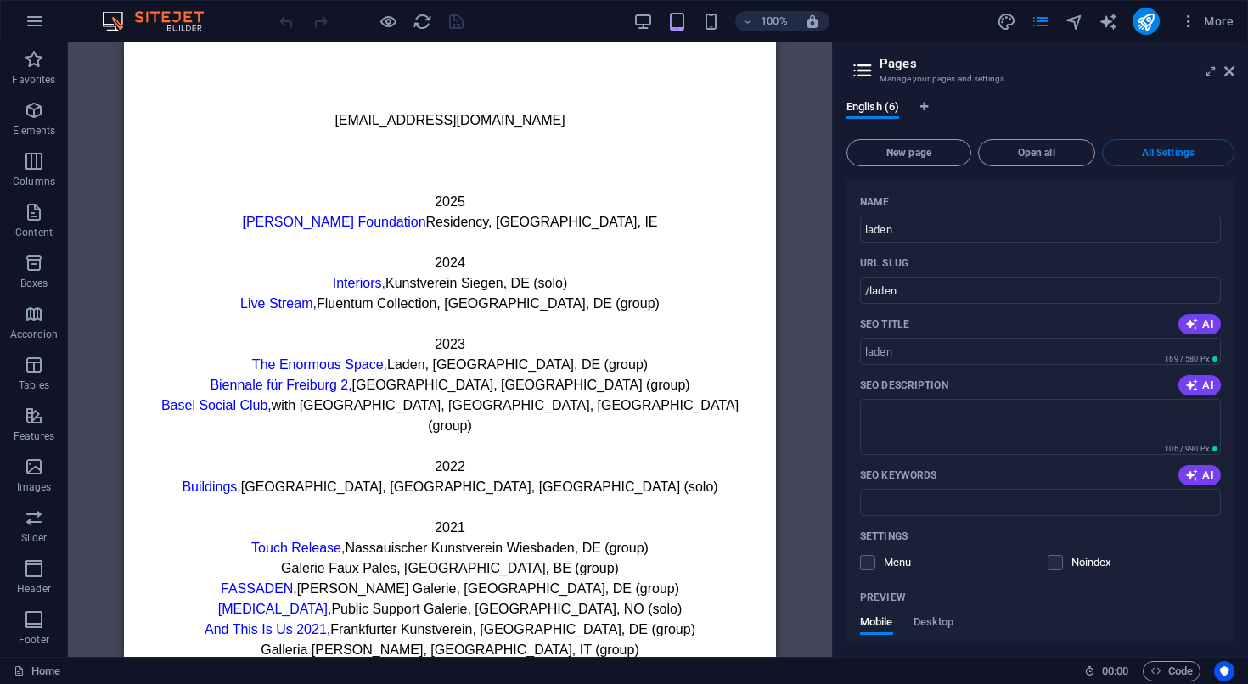
scroll to position [2100, 0]
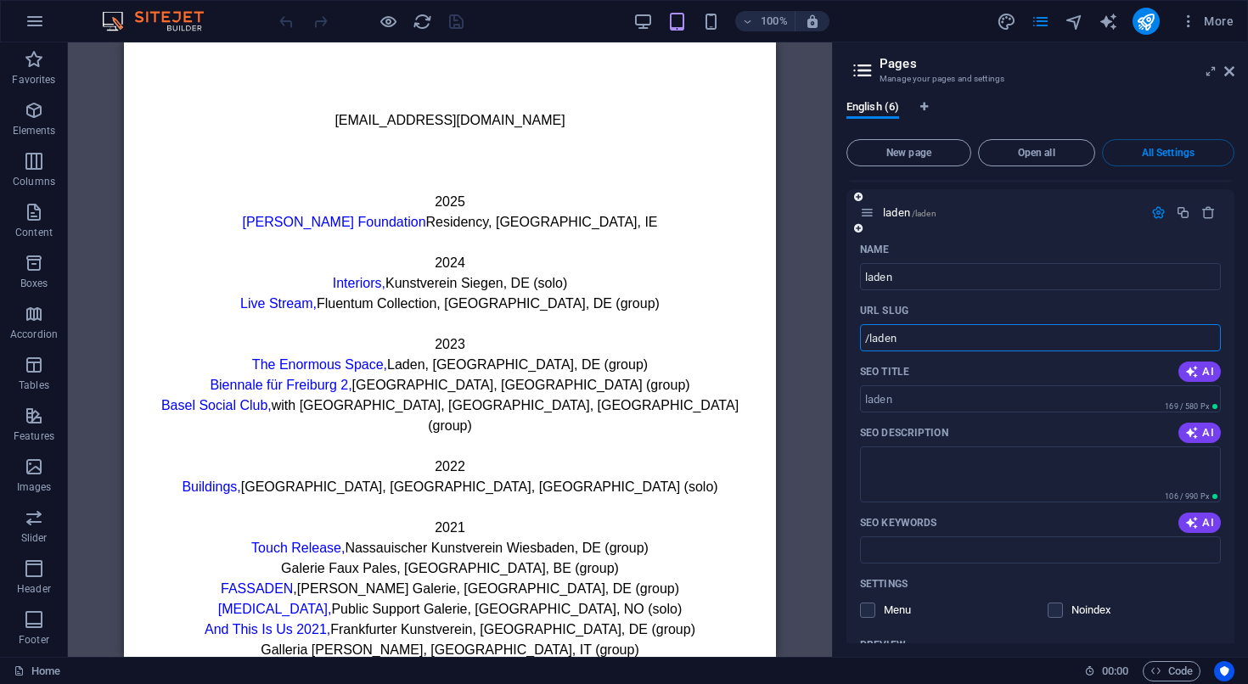
drag, startPoint x: 946, startPoint y: 326, endPoint x: 855, endPoint y: 327, distance: 91.7
click at [860, 326] on input "/laden" at bounding box center [1040, 337] width 361 height 27
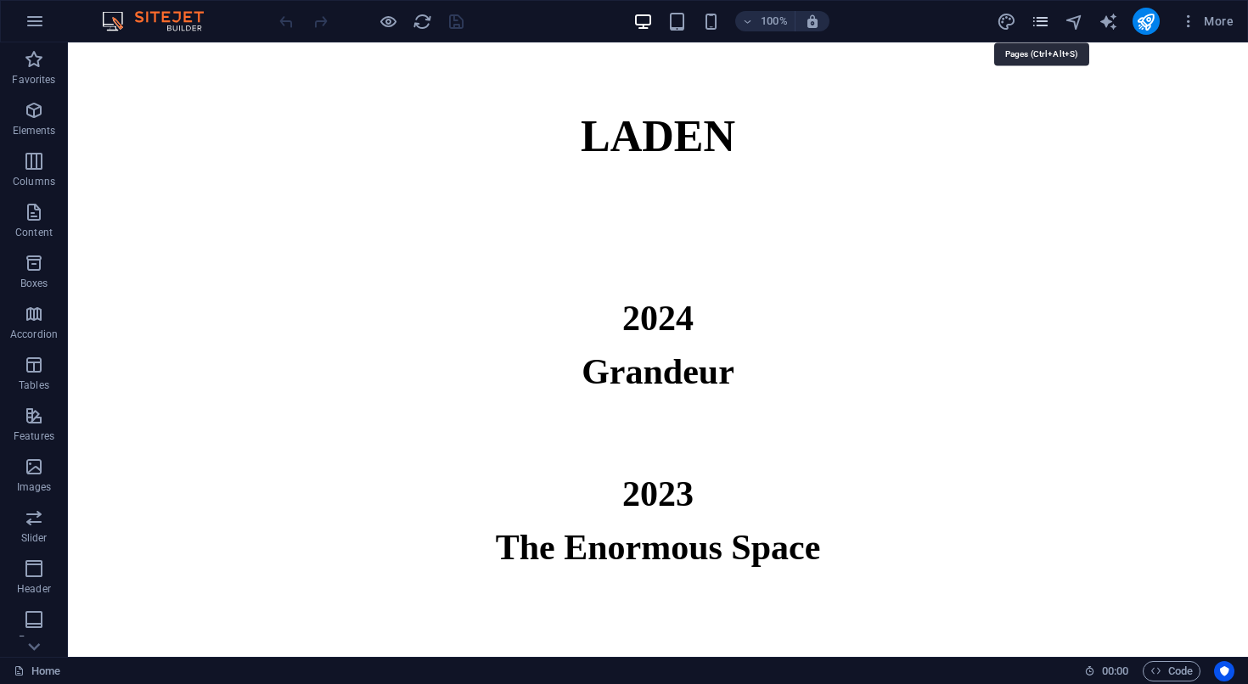
click at [1041, 24] on icon "pages" at bounding box center [1040, 22] width 20 height 20
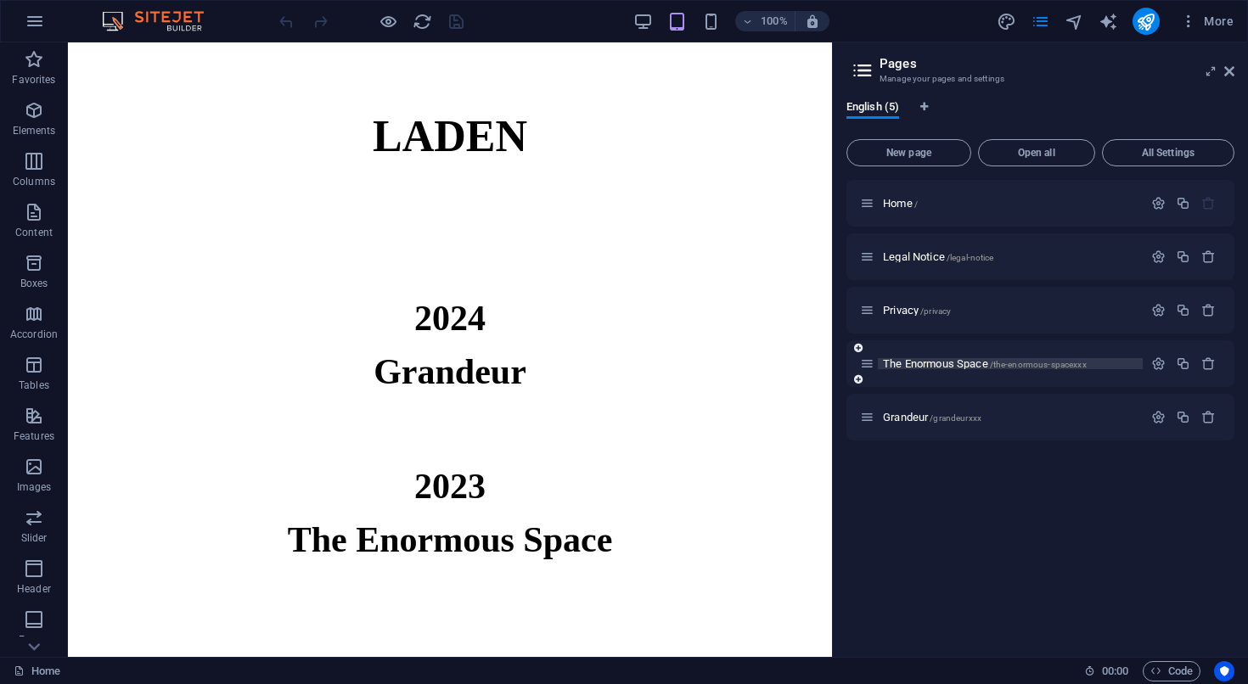
click at [914, 362] on span "The Enormous Space /the-enormous-spacexxx" at bounding box center [985, 363] width 204 height 13
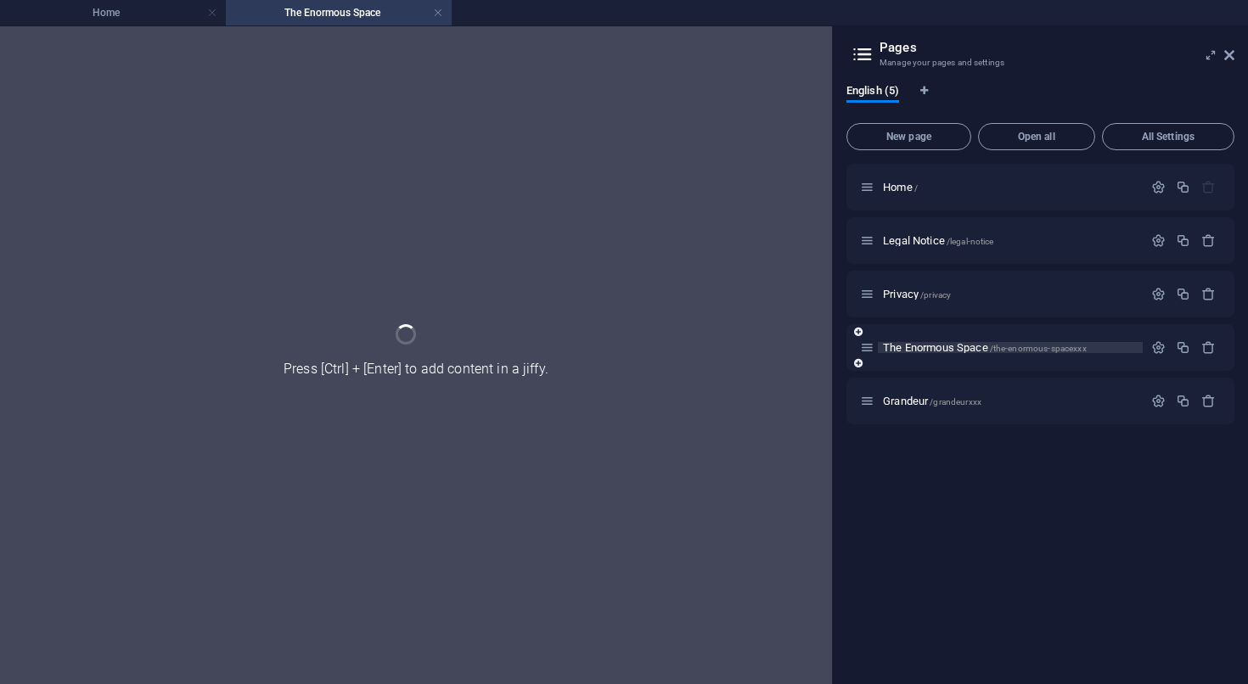
click at [914, 362] on div "Home / Legal Notice /legal-notice Privacy /privacy The Enormous Space /the-enor…" at bounding box center [1040, 294] width 388 height 261
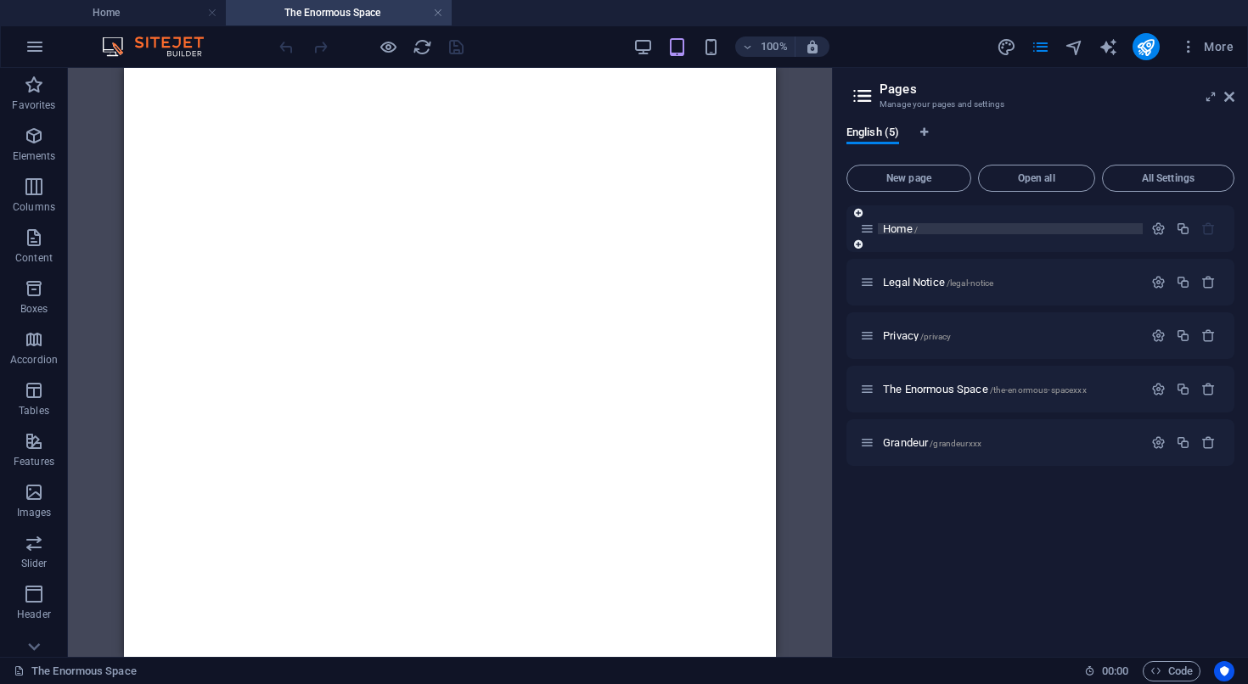
click at [896, 230] on span "Home /" at bounding box center [900, 228] width 35 height 13
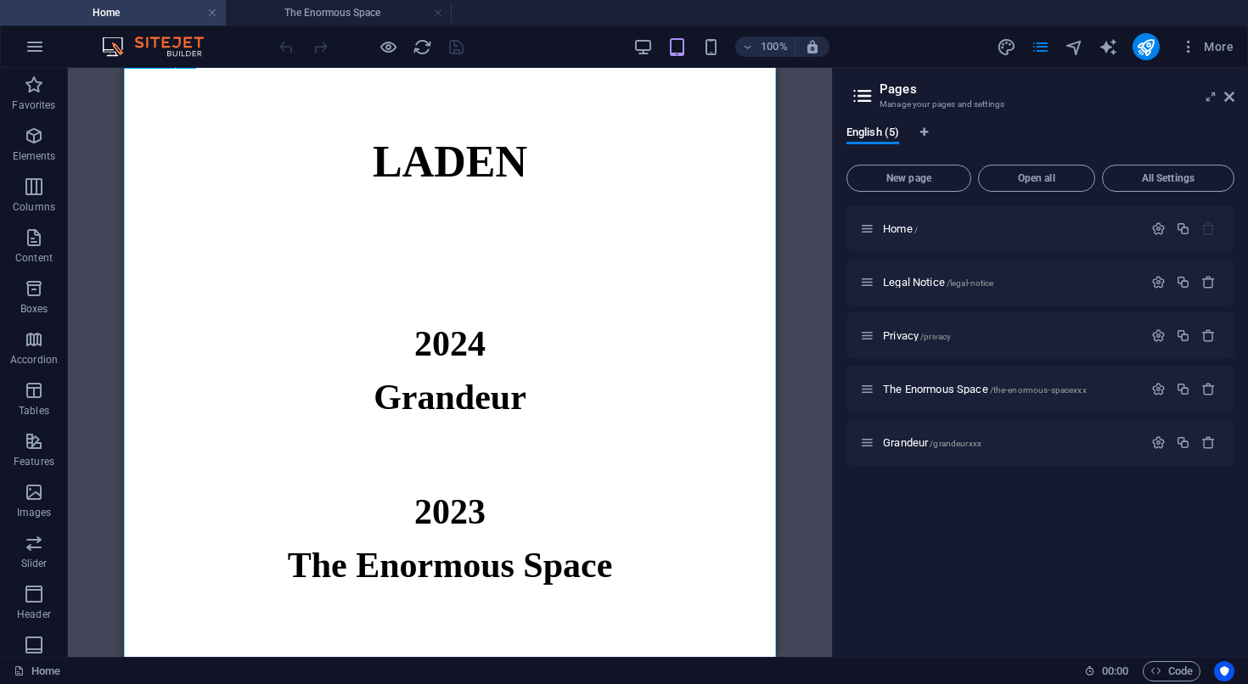
scroll to position [122, 0]
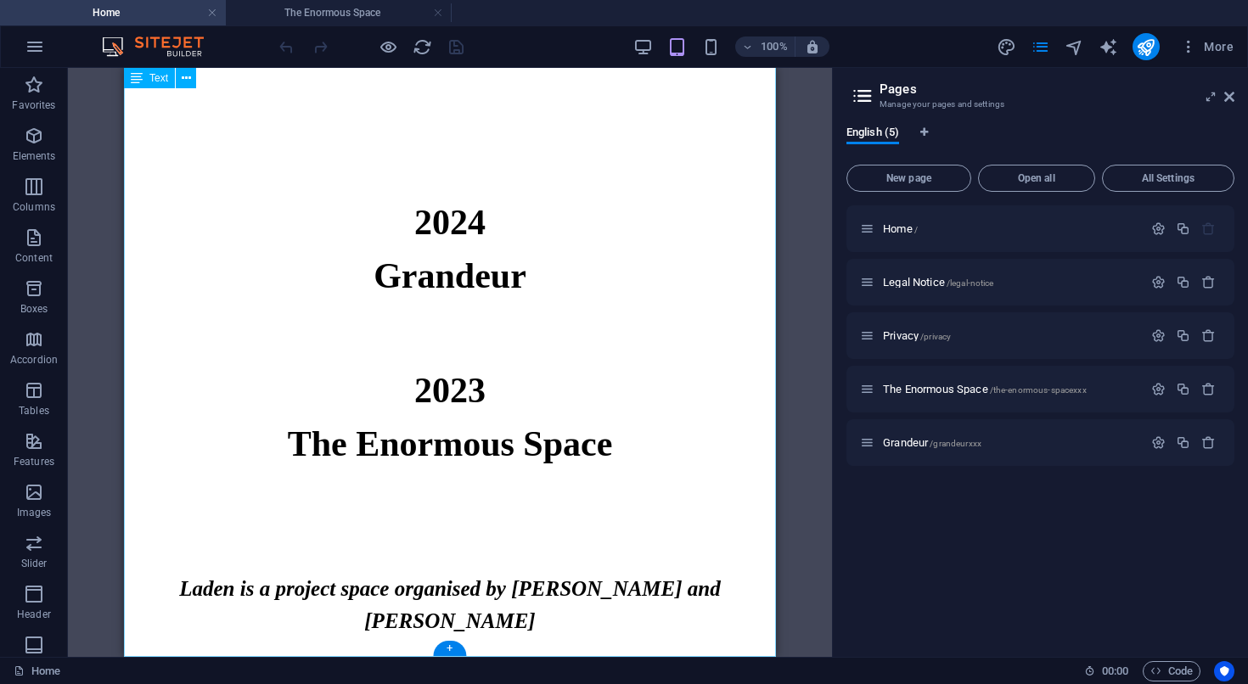
click at [568, 327] on div "LADEN 2024 Grandeur 2023 The Enormous Space Laden is a project space organised …" at bounding box center [450, 302] width 652 height 710
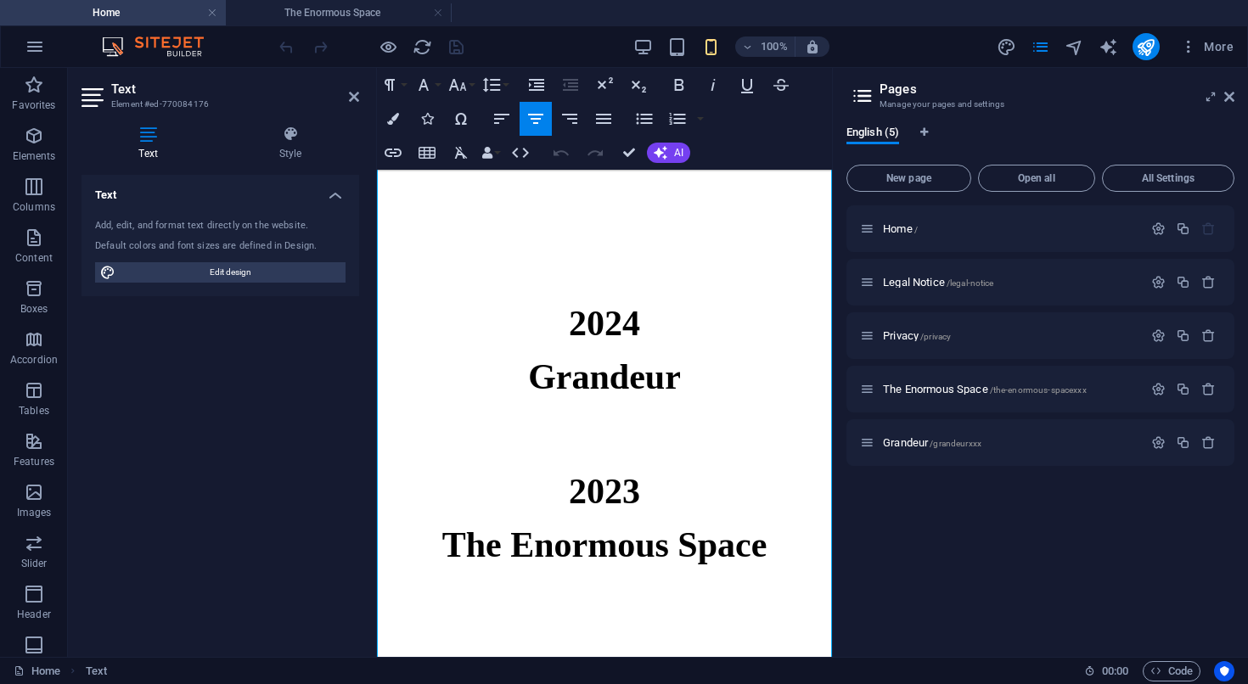
scroll to position [0, 0]
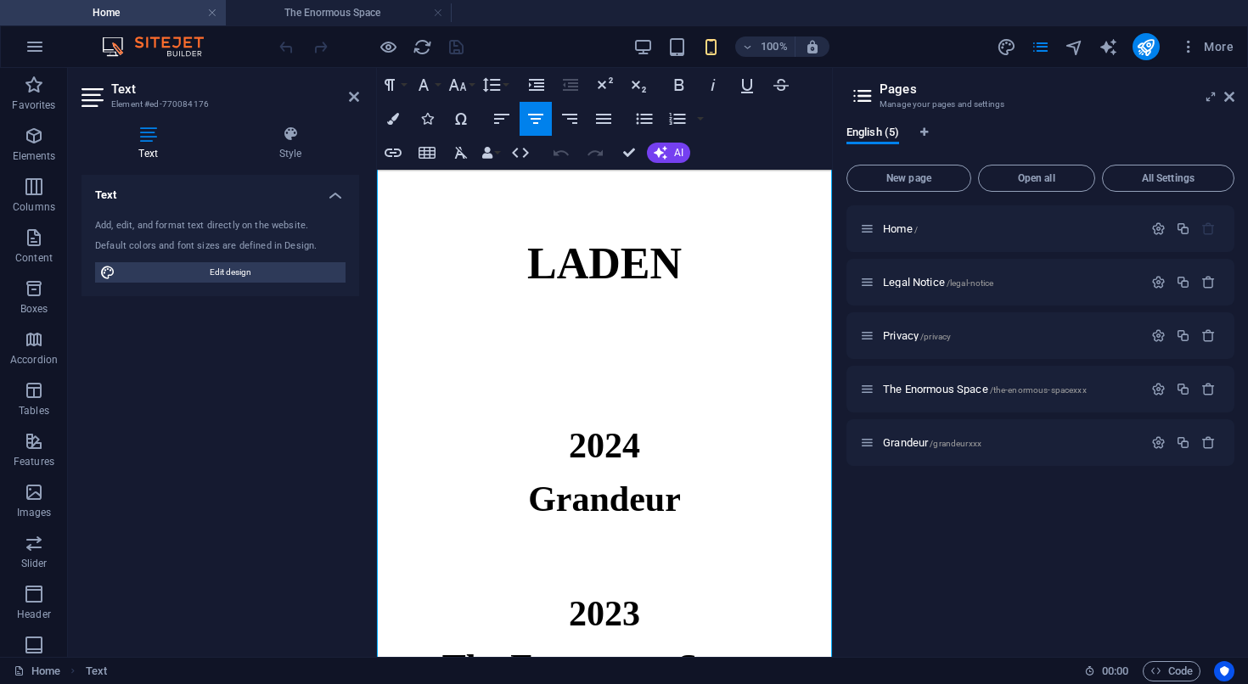
click at [535, 296] on h1 "LADEN" at bounding box center [604, 264] width 455 height 66
click at [335, 194] on h4 "Text" at bounding box center [220, 190] width 278 height 31
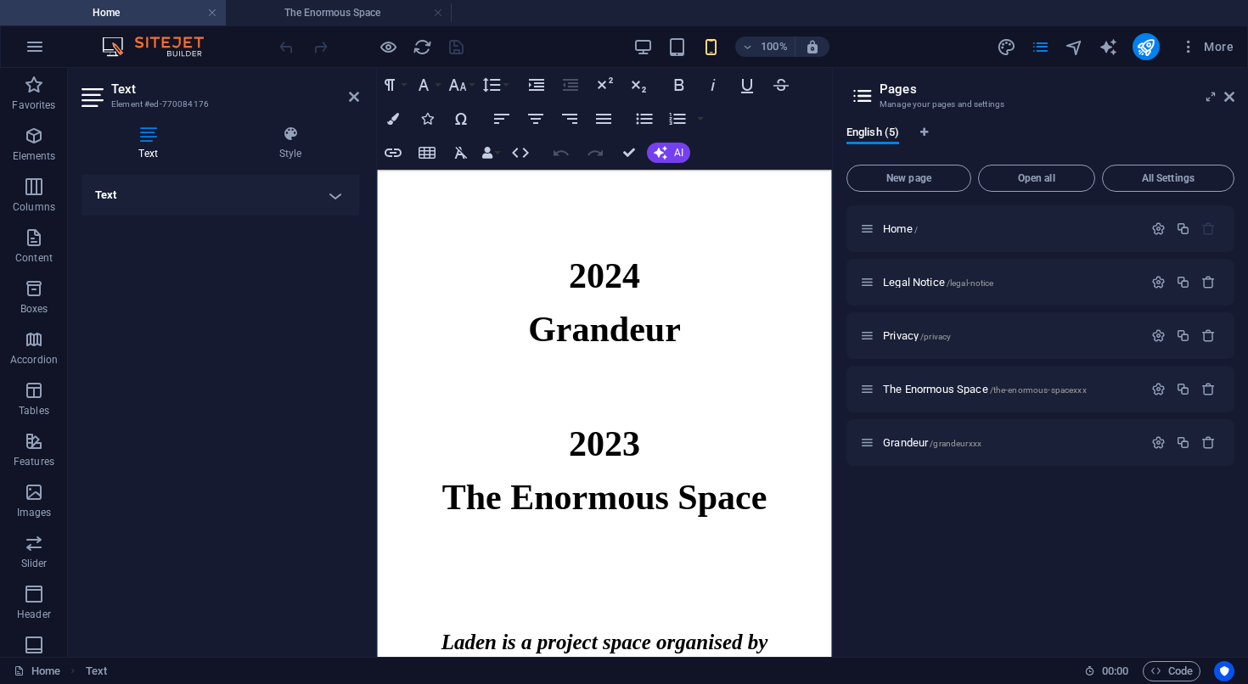
scroll to position [198, 0]
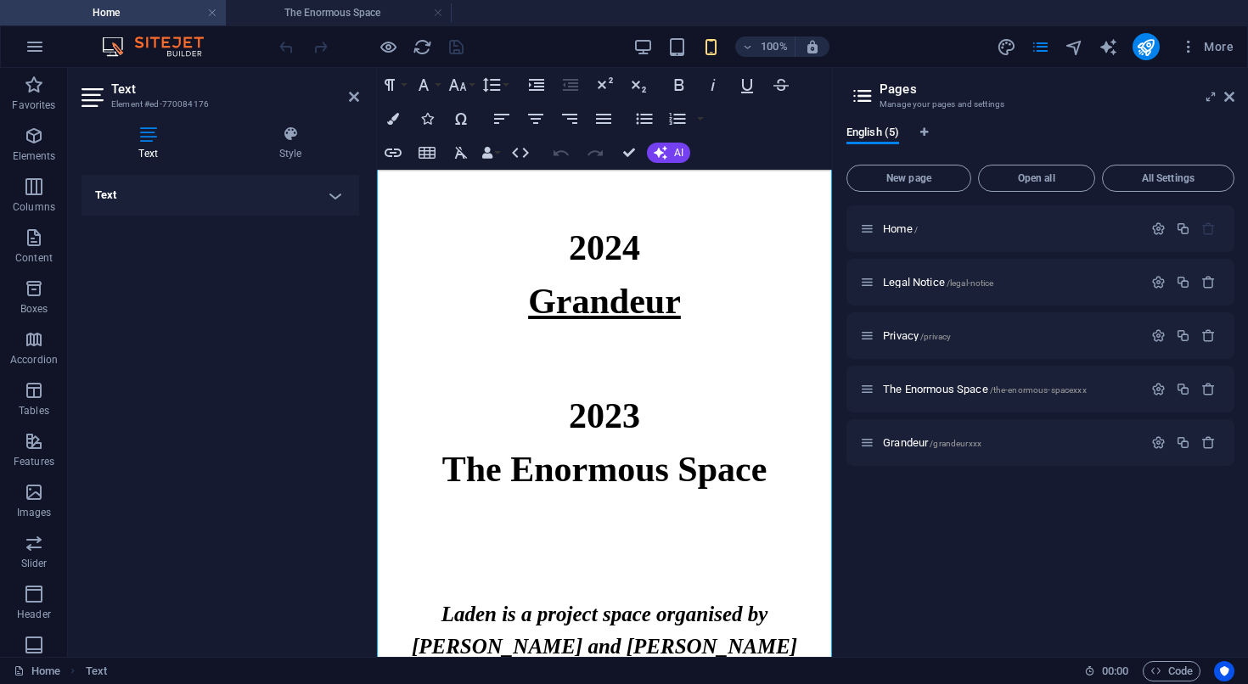
click at [594, 300] on link "Grandeur" at bounding box center [604, 301] width 153 height 39
click at [605, 360] on h6 at bounding box center [604, 359] width 455 height 20
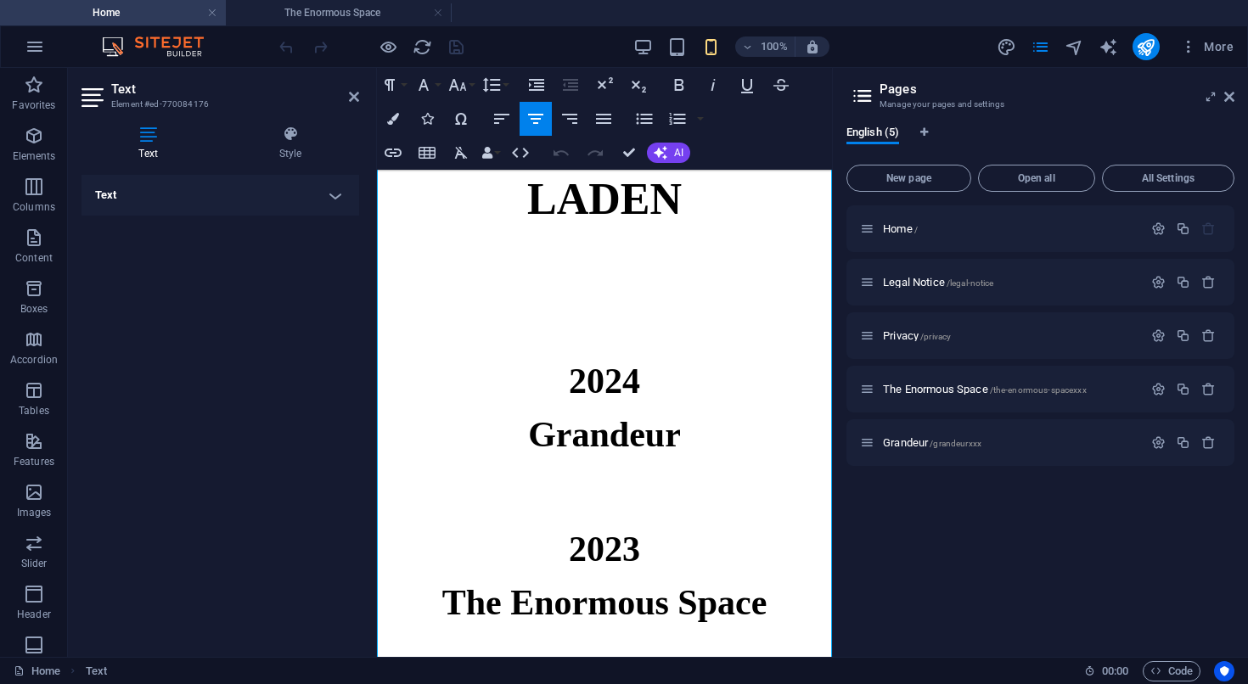
scroll to position [65, 0]
click at [605, 331] on p at bounding box center [604, 323] width 455 height 20
click at [599, 351] on p at bounding box center [604, 344] width 455 height 20
click at [563, 390] on h6 "2024" at bounding box center [604, 380] width 455 height 53
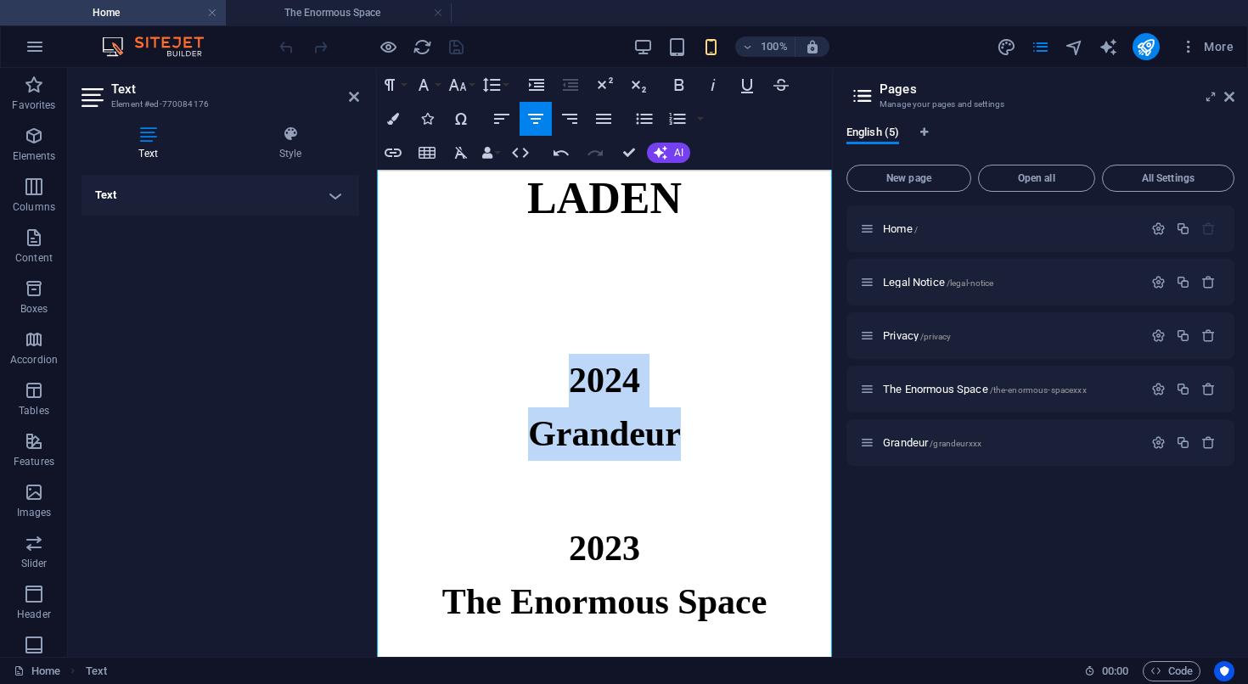
drag, startPoint x: 689, startPoint y: 442, endPoint x: 538, endPoint y: 394, distance: 158.6
click at [538, 394] on div "LADEN 2024 Grandeur 2023 The Enormous Space Laden is a project space organised …" at bounding box center [604, 459] width 455 height 710
copy div "2024 Grandeur"
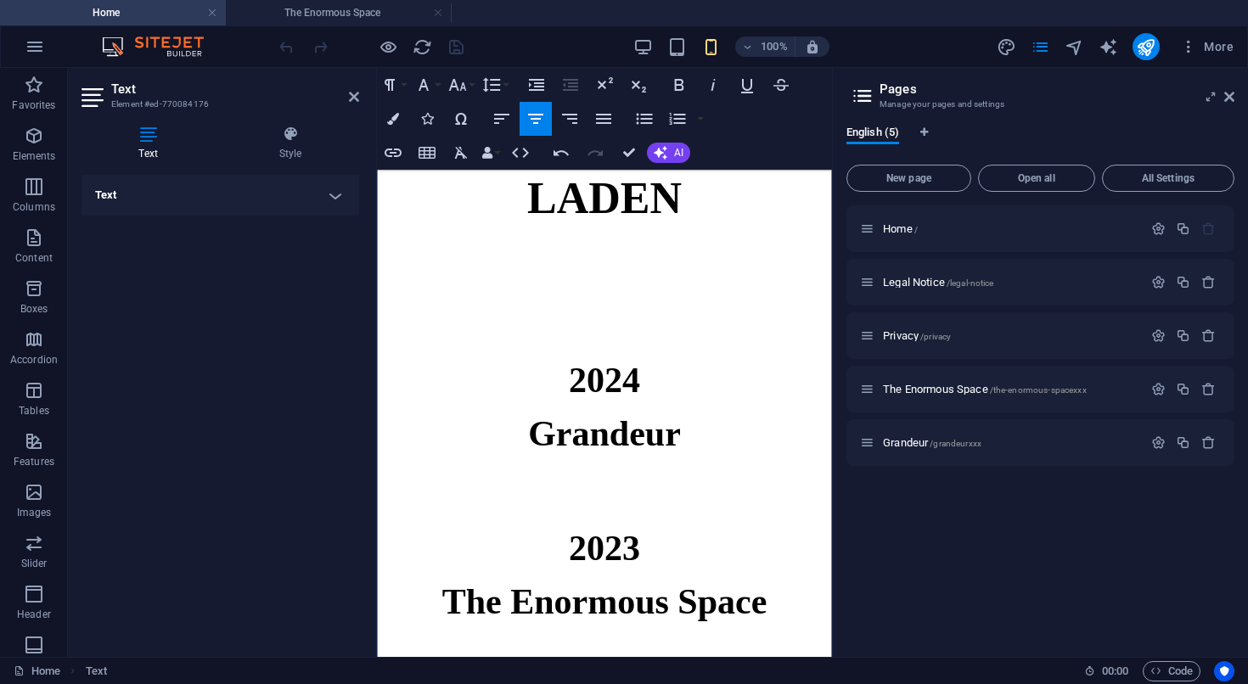
click at [591, 288] on p at bounding box center [604, 282] width 455 height 20
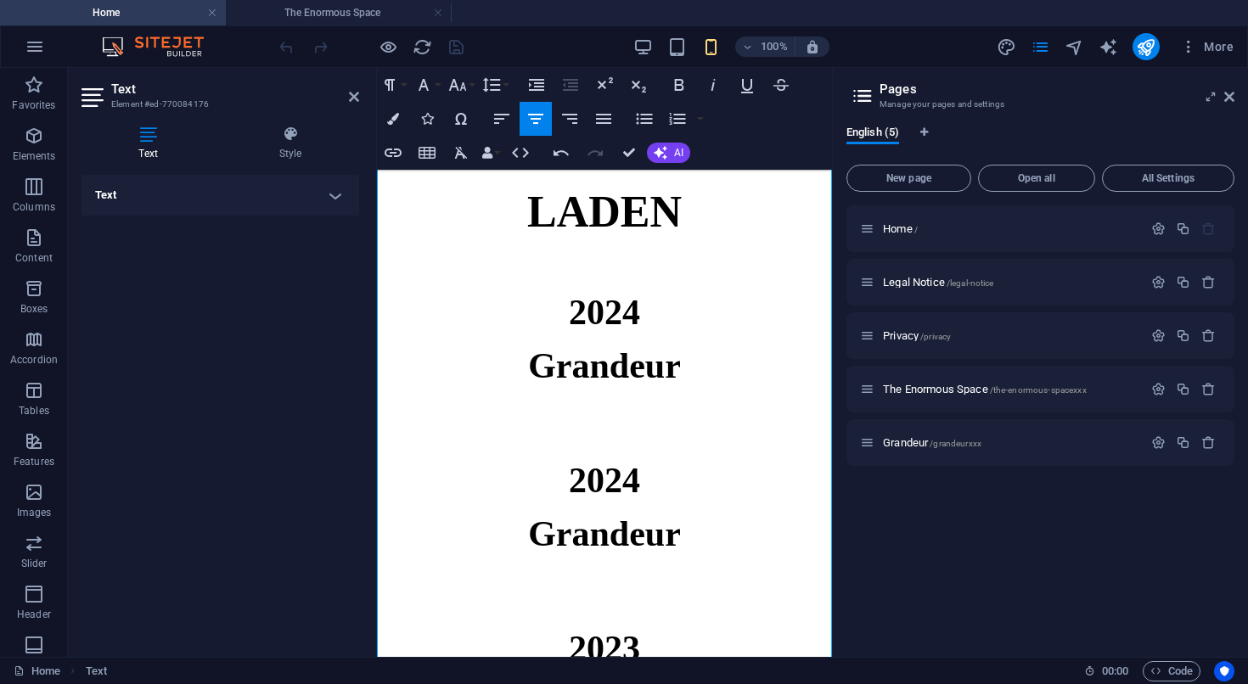
scroll to position [25, 0]
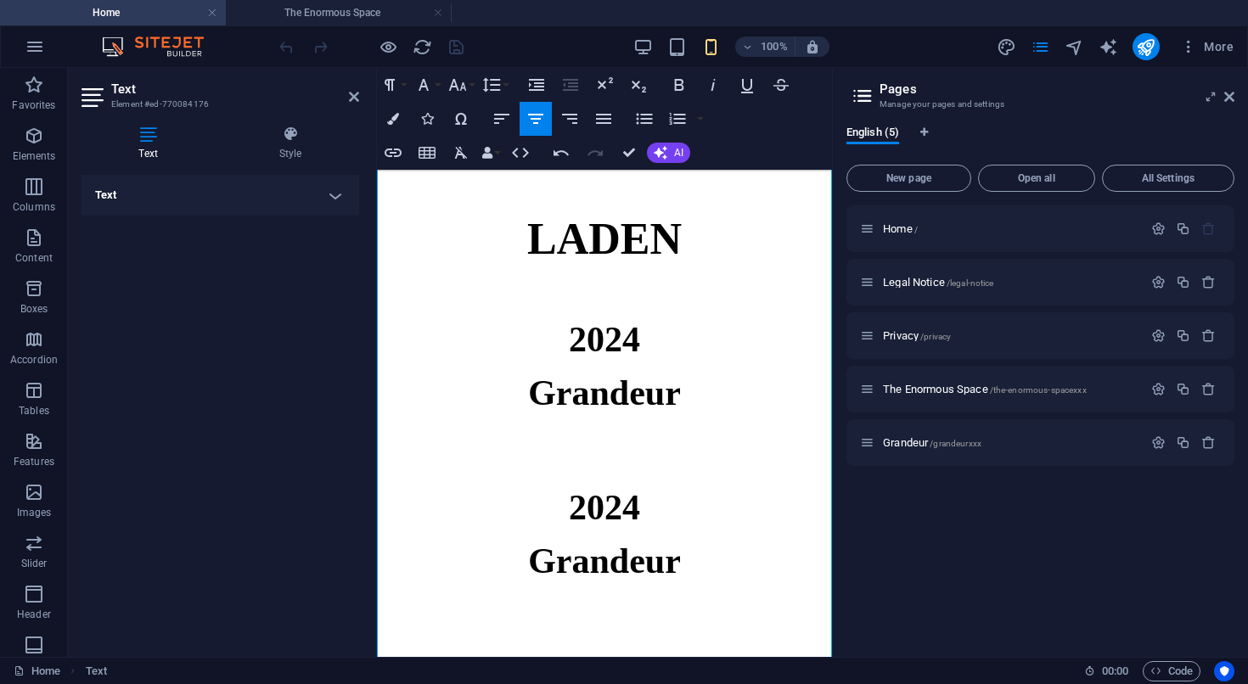
click at [639, 336] on span "2024" at bounding box center [604, 339] width 71 height 39
drag, startPoint x: 684, startPoint y: 394, endPoint x: 535, endPoint y: 404, distance: 149.7
click at [535, 404] on link "Grandeur" at bounding box center [604, 392] width 153 height 39
drag, startPoint x: 620, startPoint y: 401, endPoint x: 601, endPoint y: 397, distance: 19.2
click at [601, 397] on h6 "S" at bounding box center [604, 393] width 455 height 53
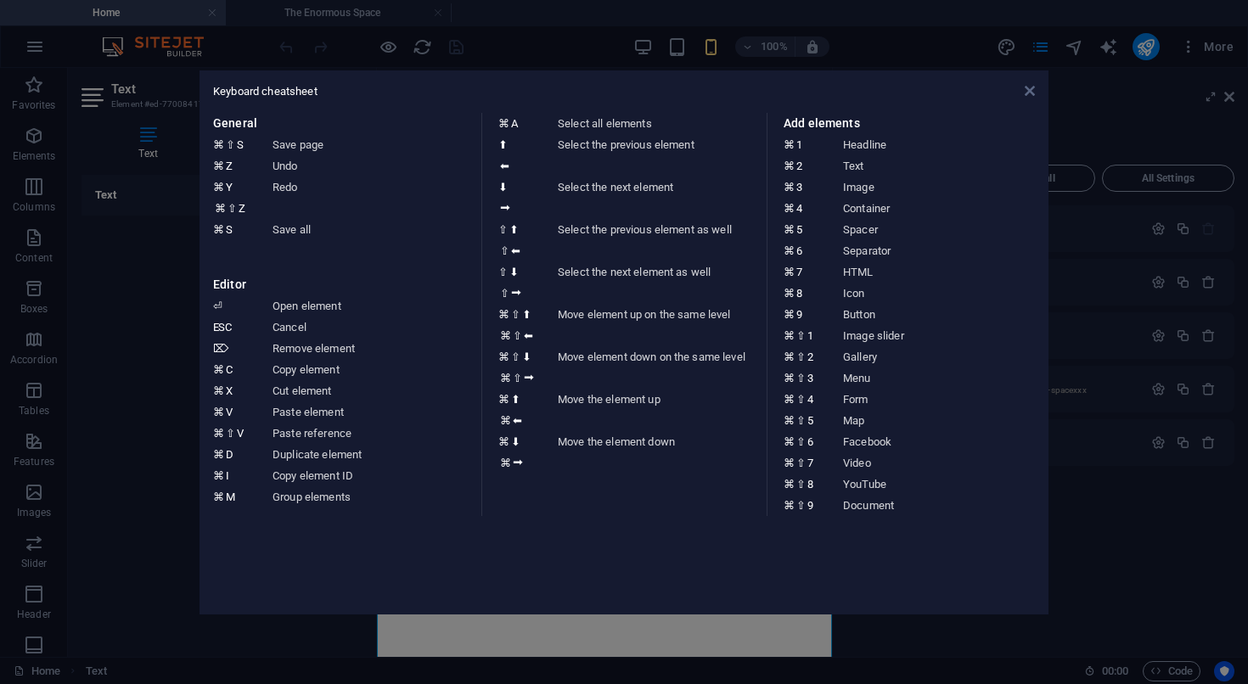
click at [1027, 87] on icon at bounding box center [1030, 91] width 10 height 14
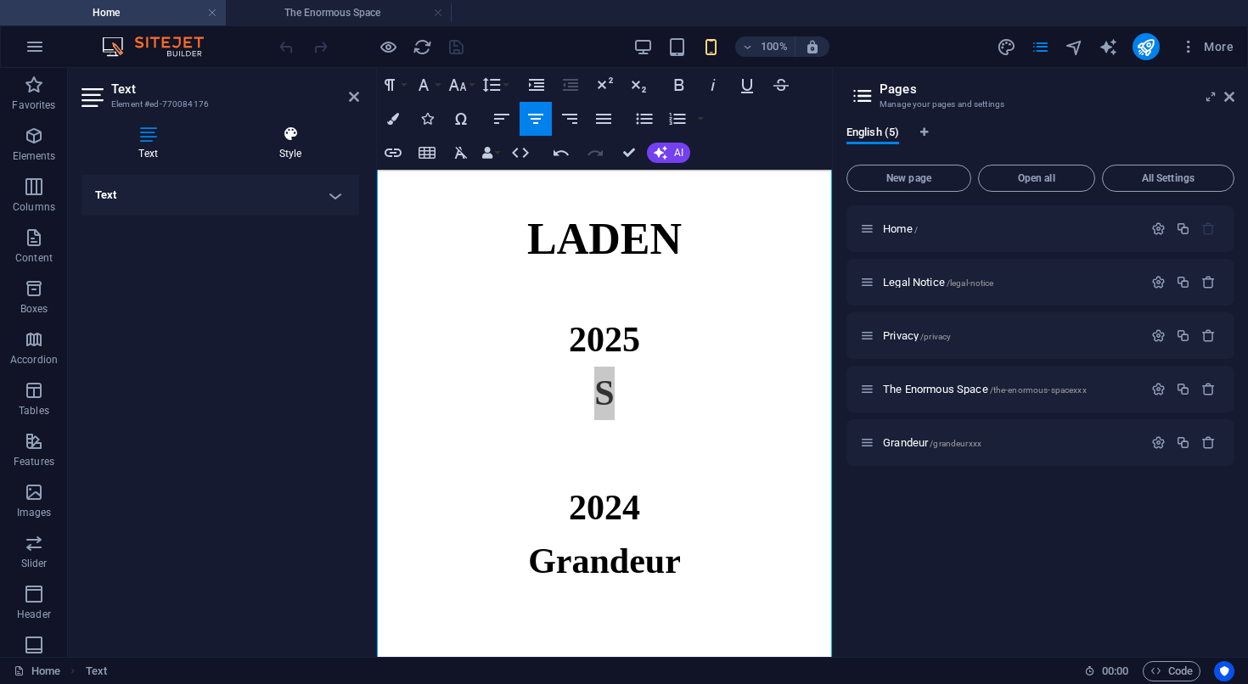
click at [294, 151] on h4 "Style" at bounding box center [291, 144] width 138 height 36
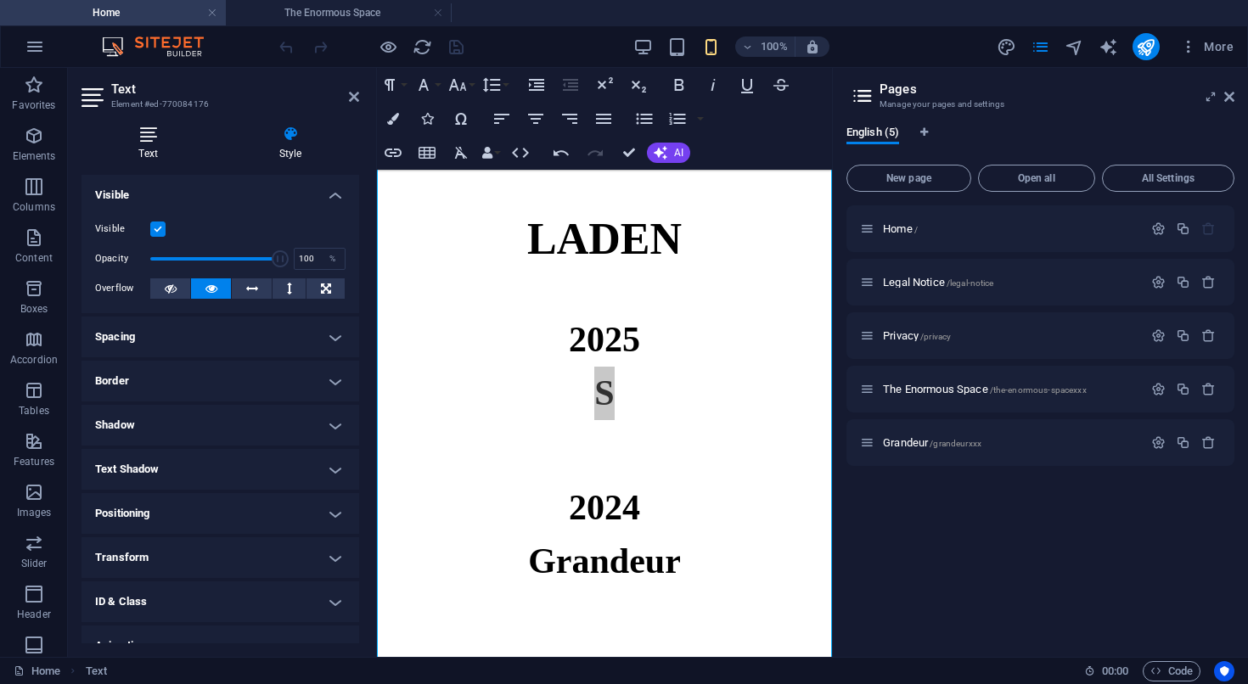
click at [149, 138] on icon at bounding box center [147, 134] width 133 height 17
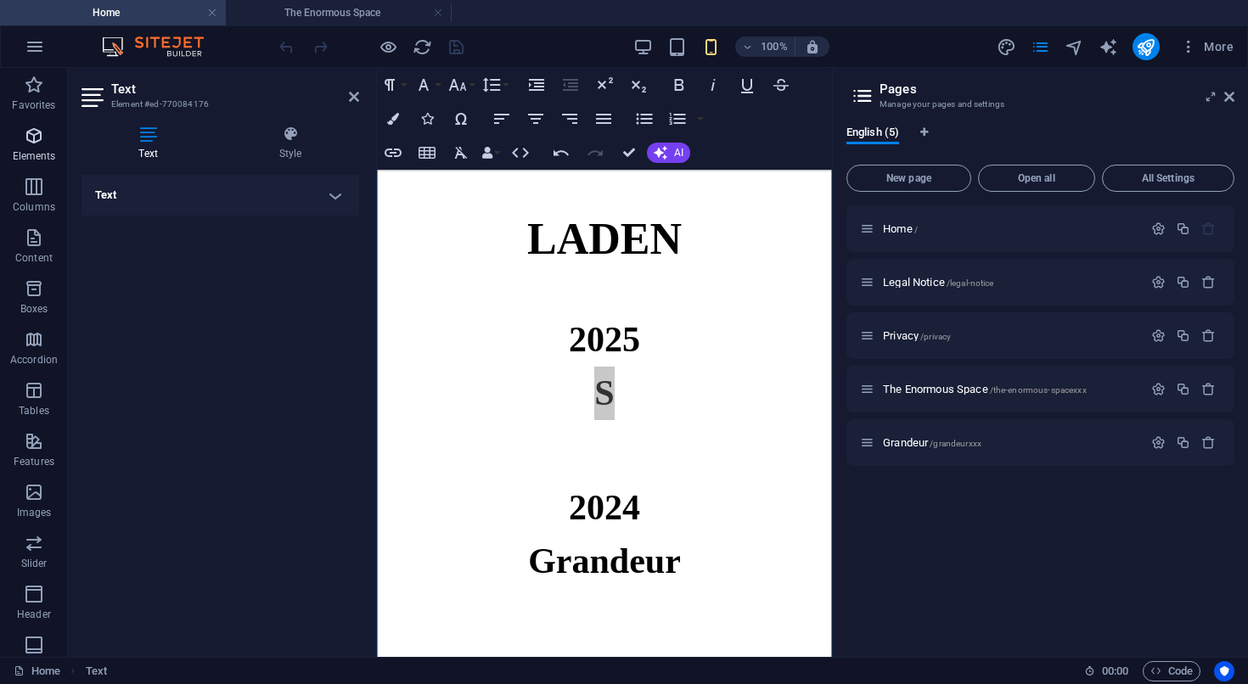
click at [35, 160] on p "Elements" at bounding box center [34, 156] width 43 height 14
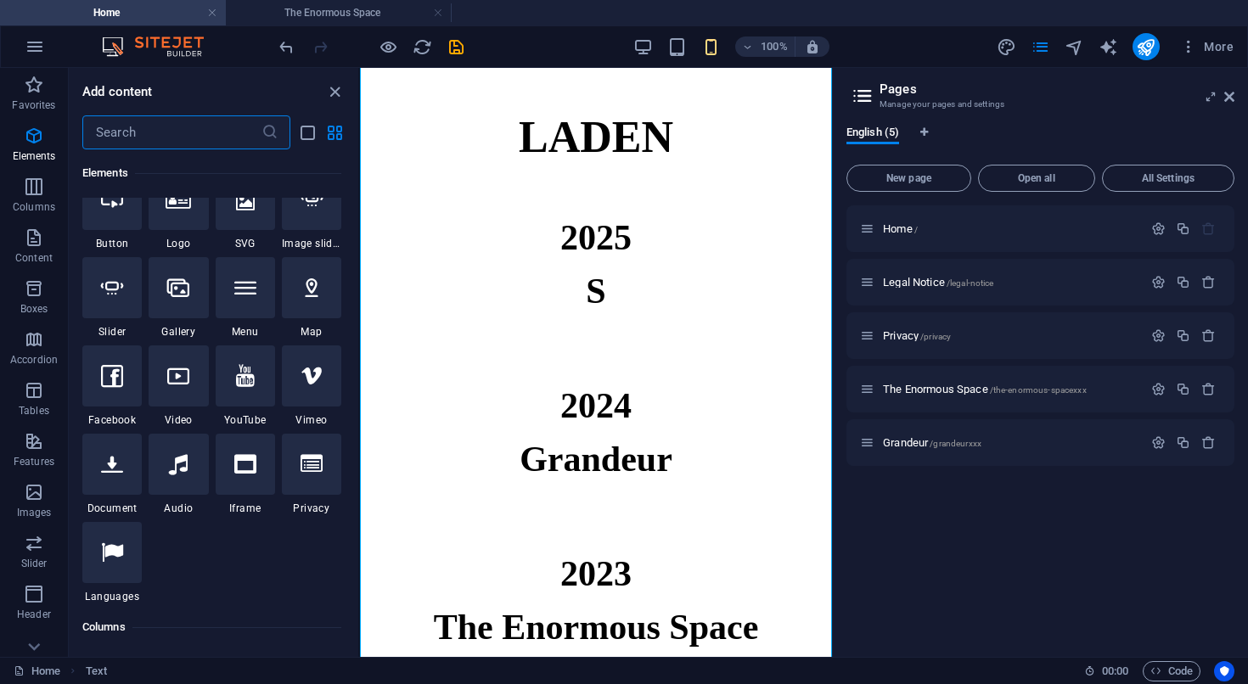
scroll to position [394, 0]
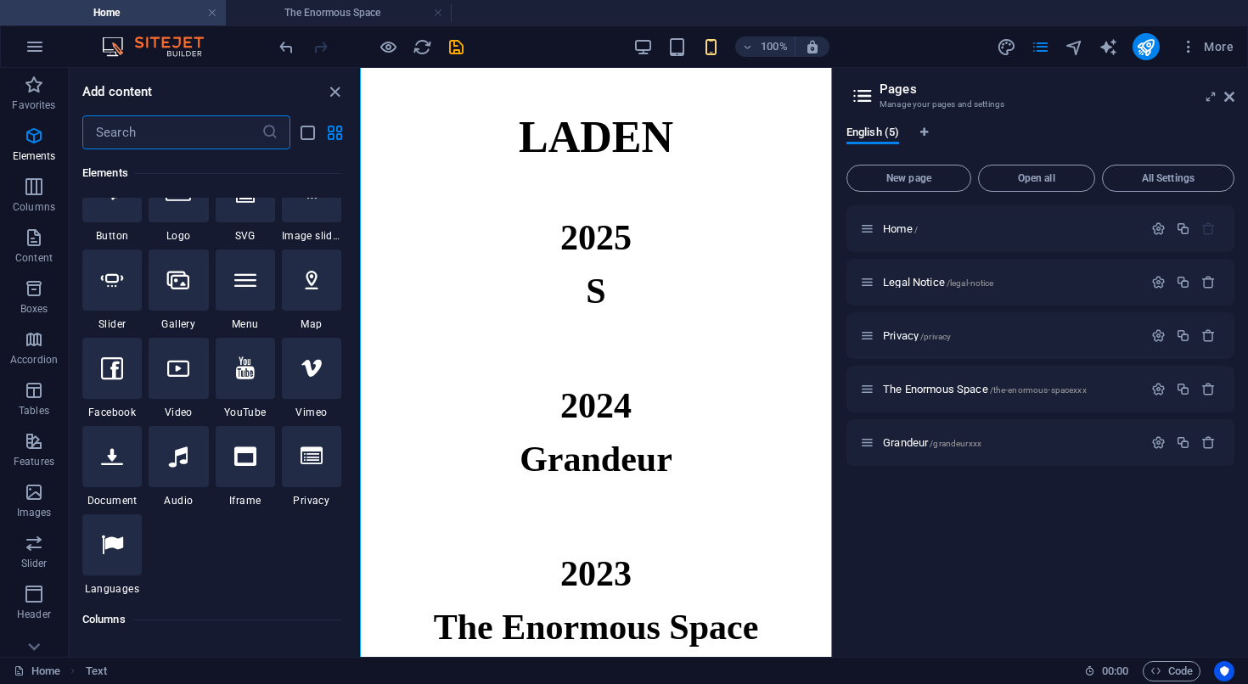
click at [211, 131] on input "text" at bounding box center [171, 132] width 179 height 34
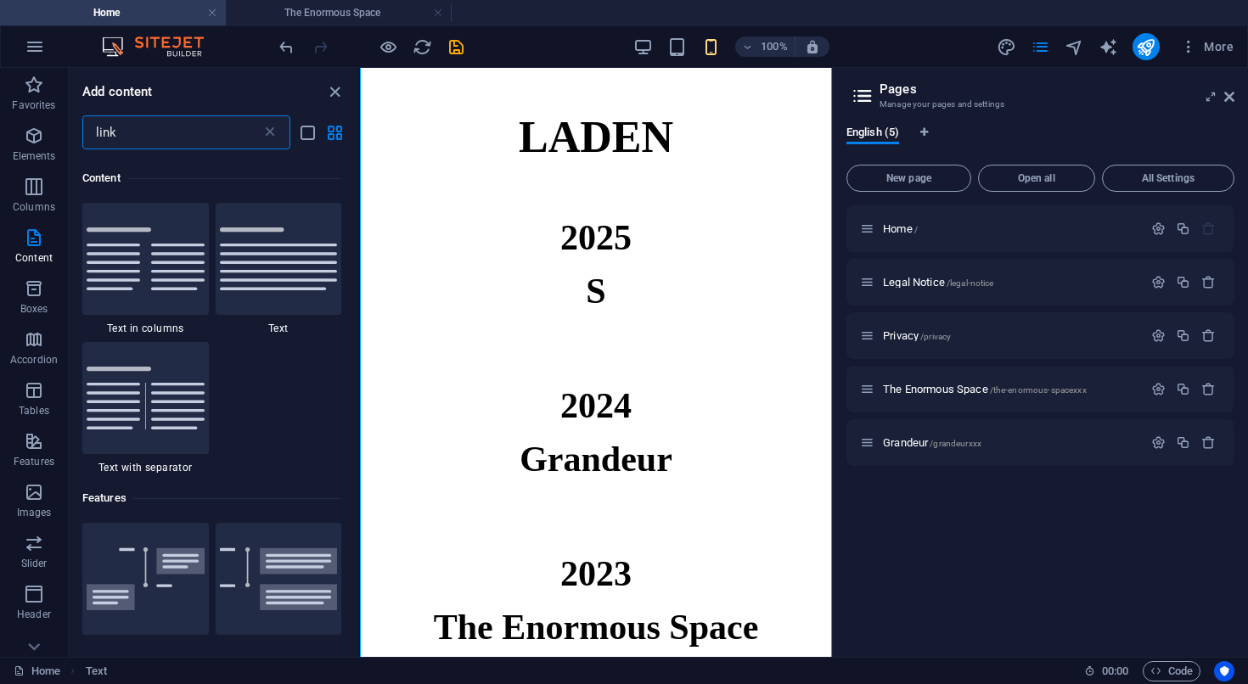
scroll to position [0, 0]
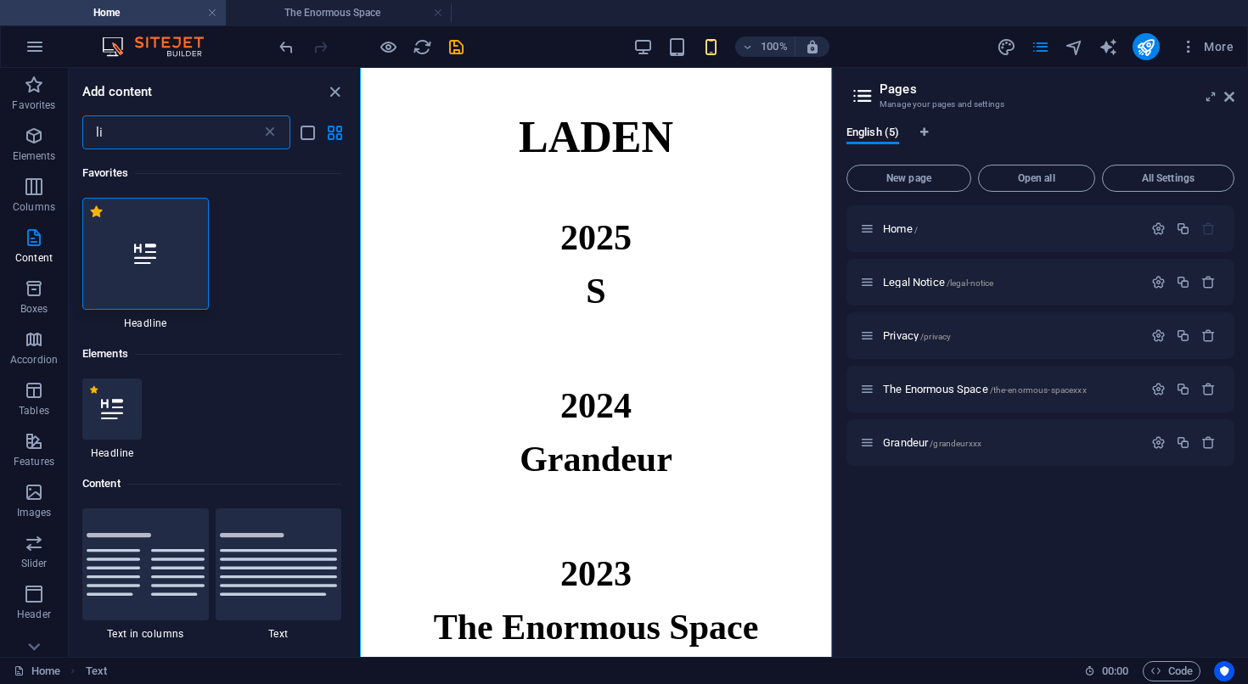
type input "l"
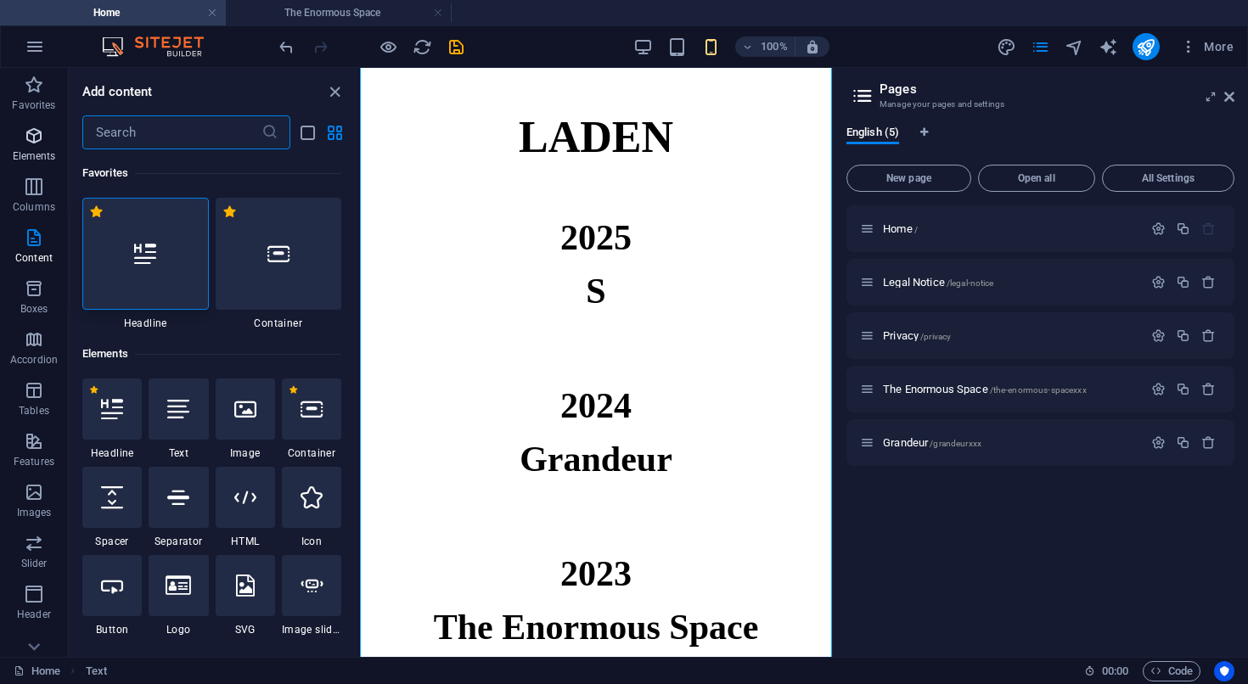
click at [44, 131] on icon "button" at bounding box center [34, 136] width 20 height 20
click at [34, 93] on icon "button" at bounding box center [34, 85] width 20 height 20
click at [35, 156] on p "Elements" at bounding box center [34, 156] width 43 height 14
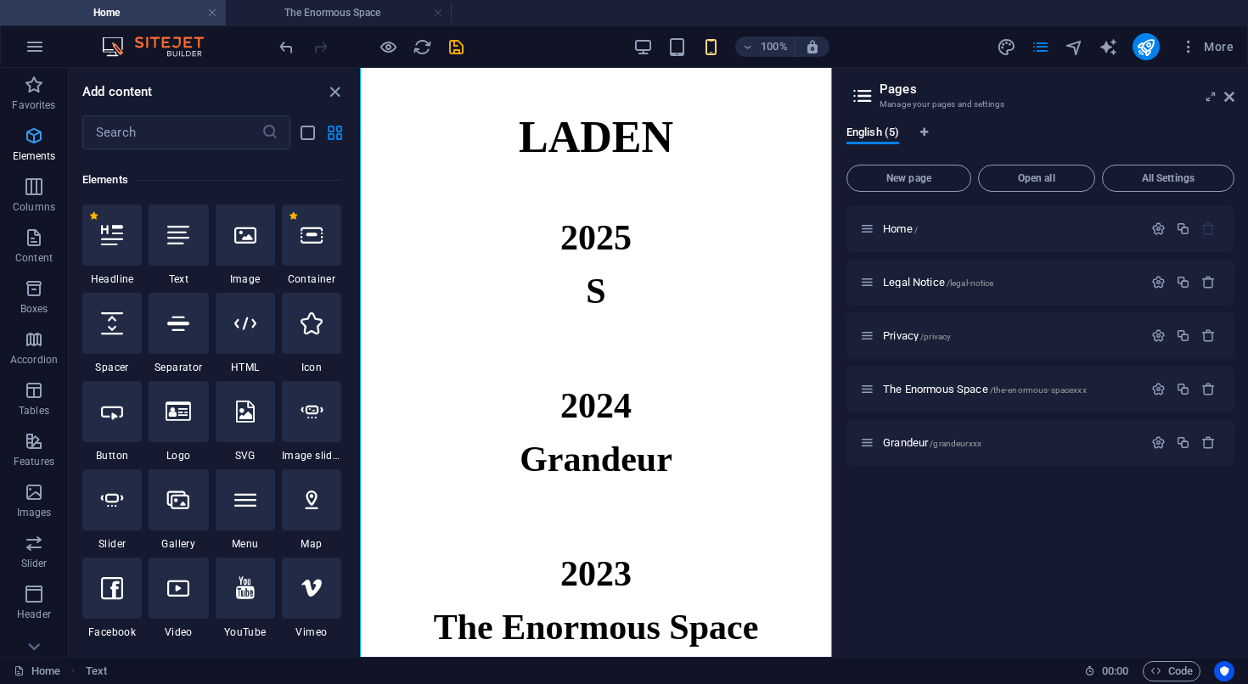
scroll to position [181, 0]
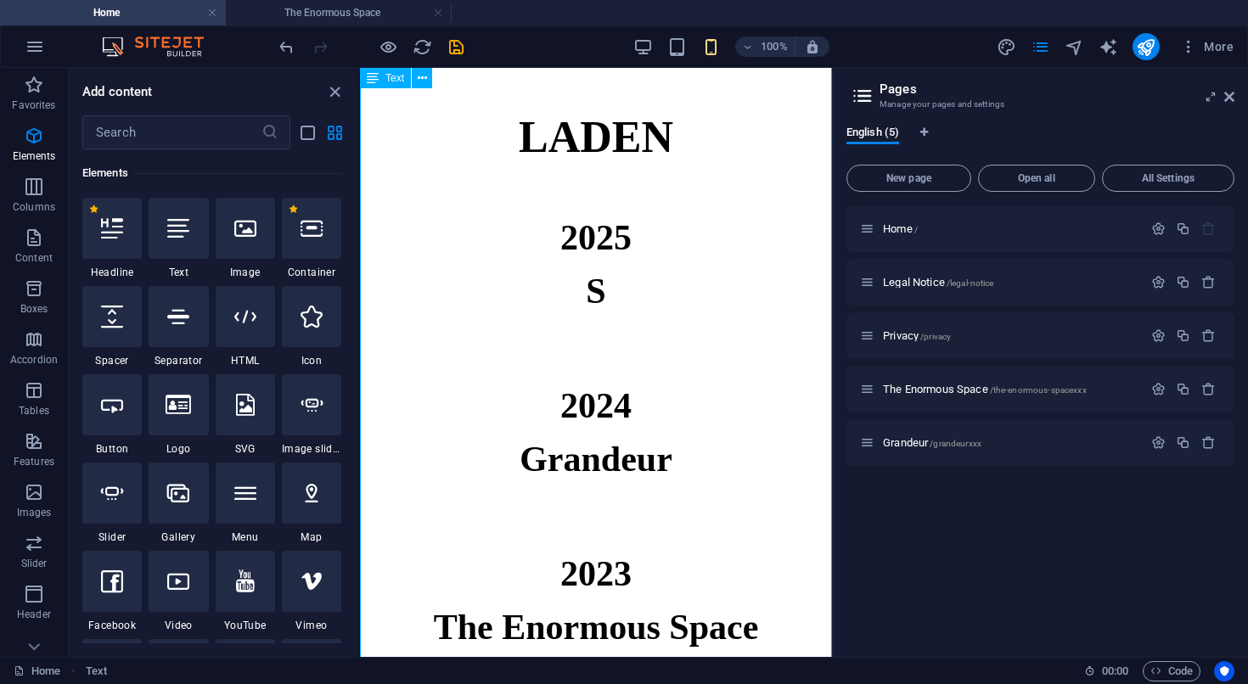
click at [598, 284] on div "LADEN 2025 S 2024 Grandeur 2023 The Enormous Space Laden is a project space org…" at bounding box center [596, 441] width 472 height 797
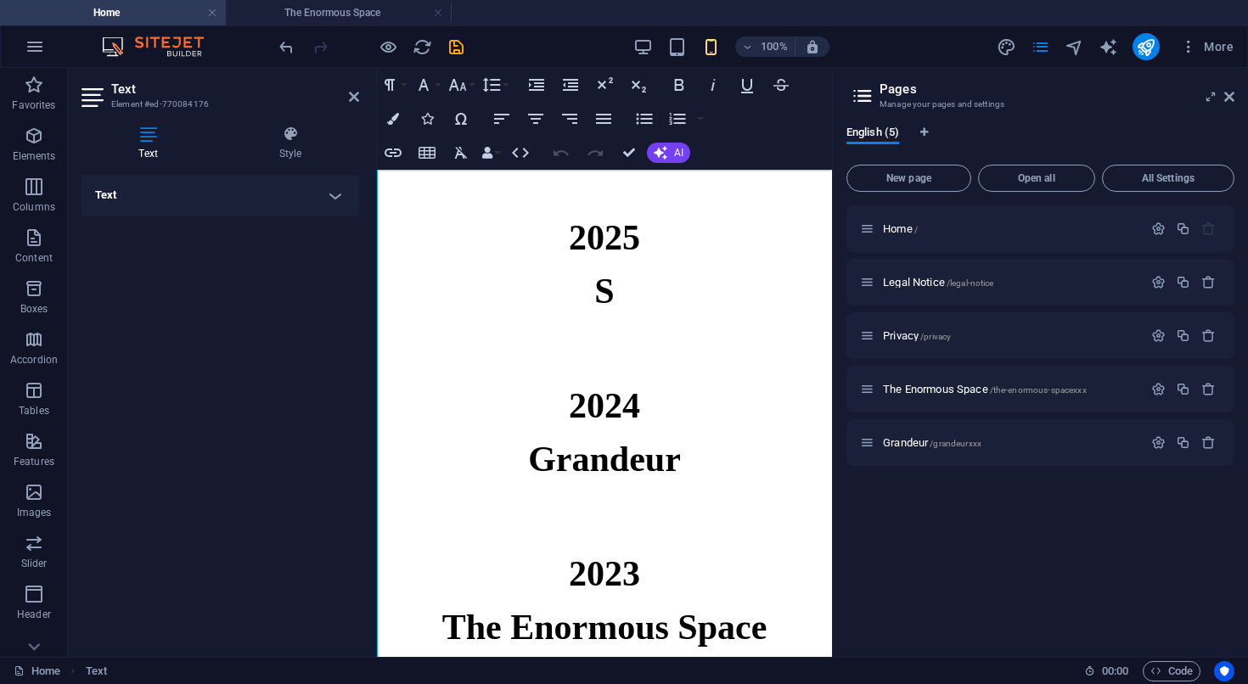
scroll to position [0, 0]
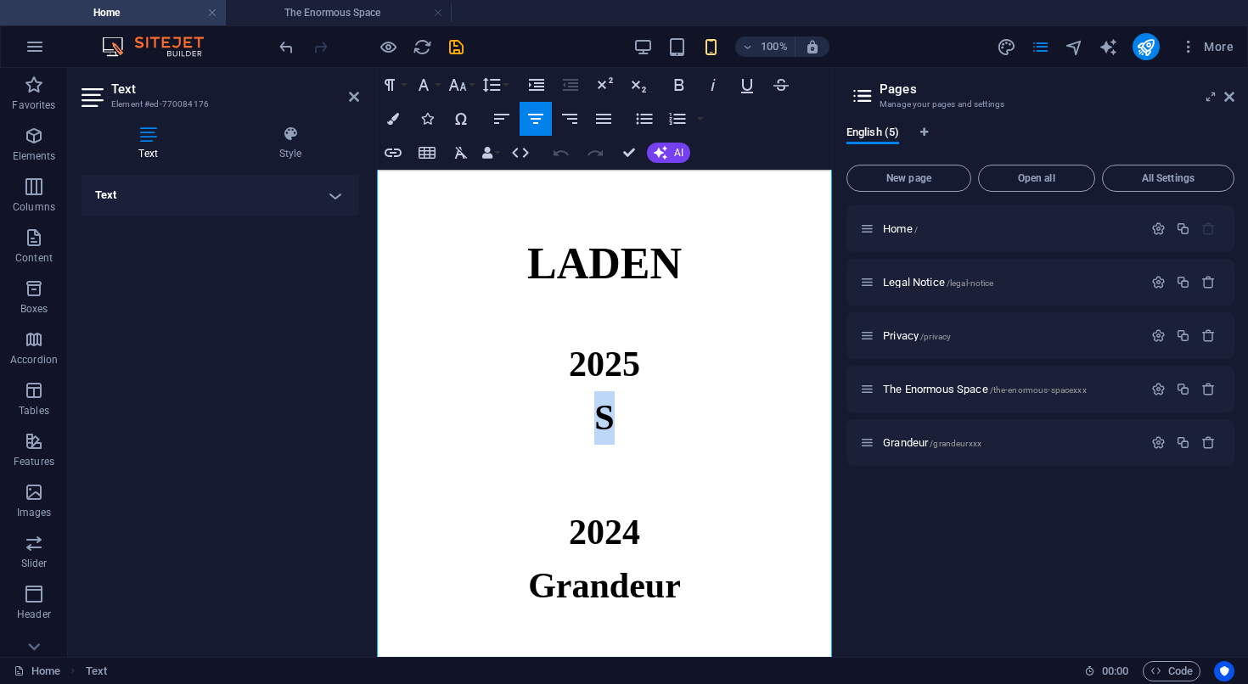
drag, startPoint x: 619, startPoint y: 408, endPoint x: 602, endPoint y: 409, distance: 17.0
click at [602, 409] on h6 "S" at bounding box center [604, 417] width 455 height 53
click at [586, 593] on link "Grandeur" at bounding box center [604, 585] width 153 height 39
click at [566, 458] on p at bounding box center [604, 455] width 455 height 20
drag, startPoint x: 613, startPoint y: 419, endPoint x: 592, endPoint y: 418, distance: 20.4
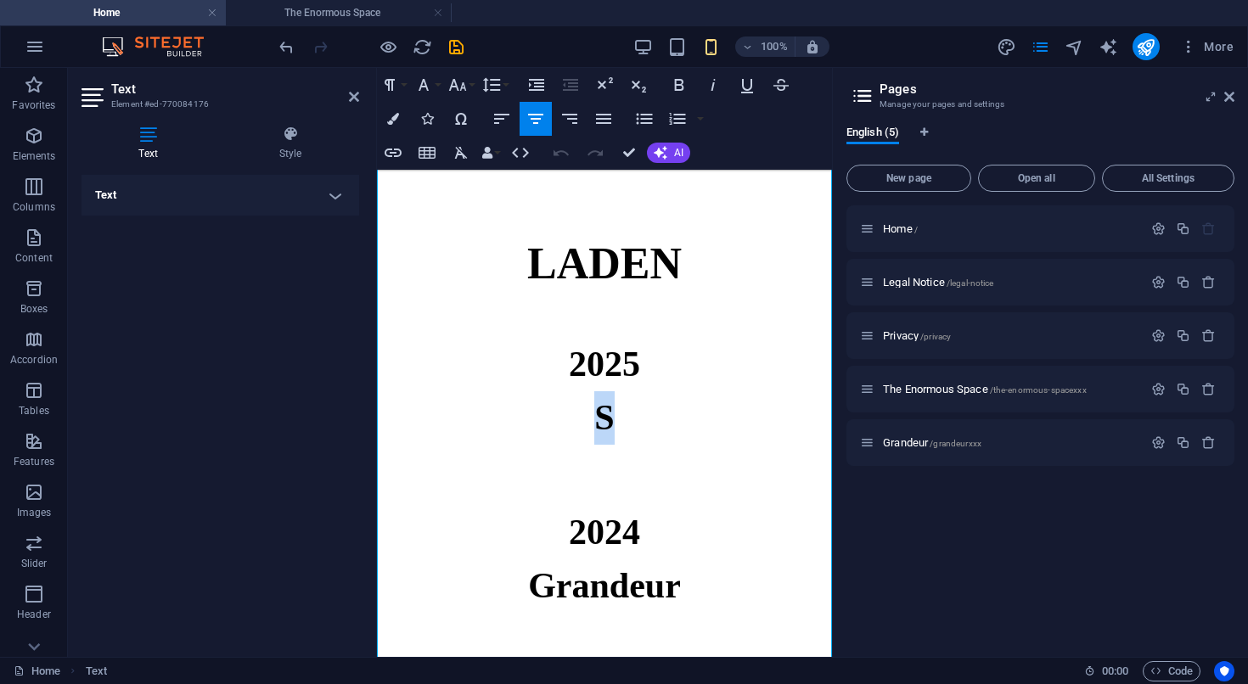
click at [592, 418] on h6 "S" at bounding box center [604, 417] width 455 height 53
click at [394, 156] on icon "button" at bounding box center [393, 153] width 17 height 8
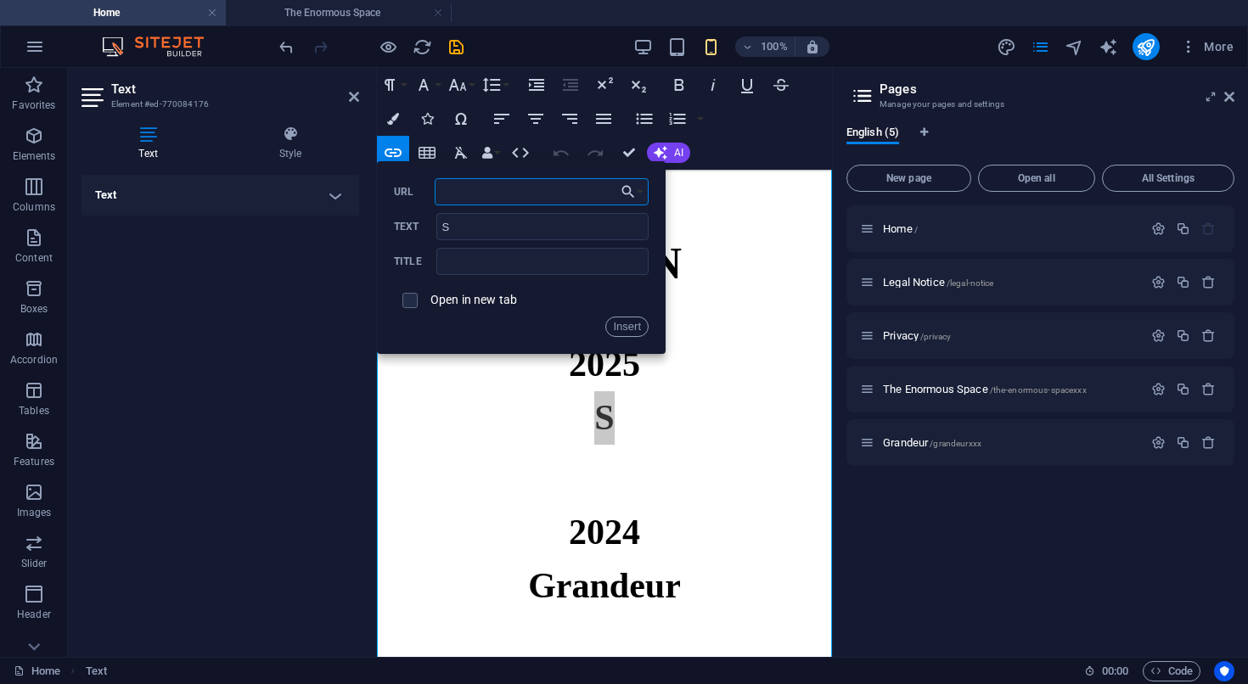
paste input "https://www.contemporaryartlibrary.org/project/layla-nabi-at-laden-berlin-59917"
click at [633, 323] on button "Insert" at bounding box center [626, 327] width 43 height 20
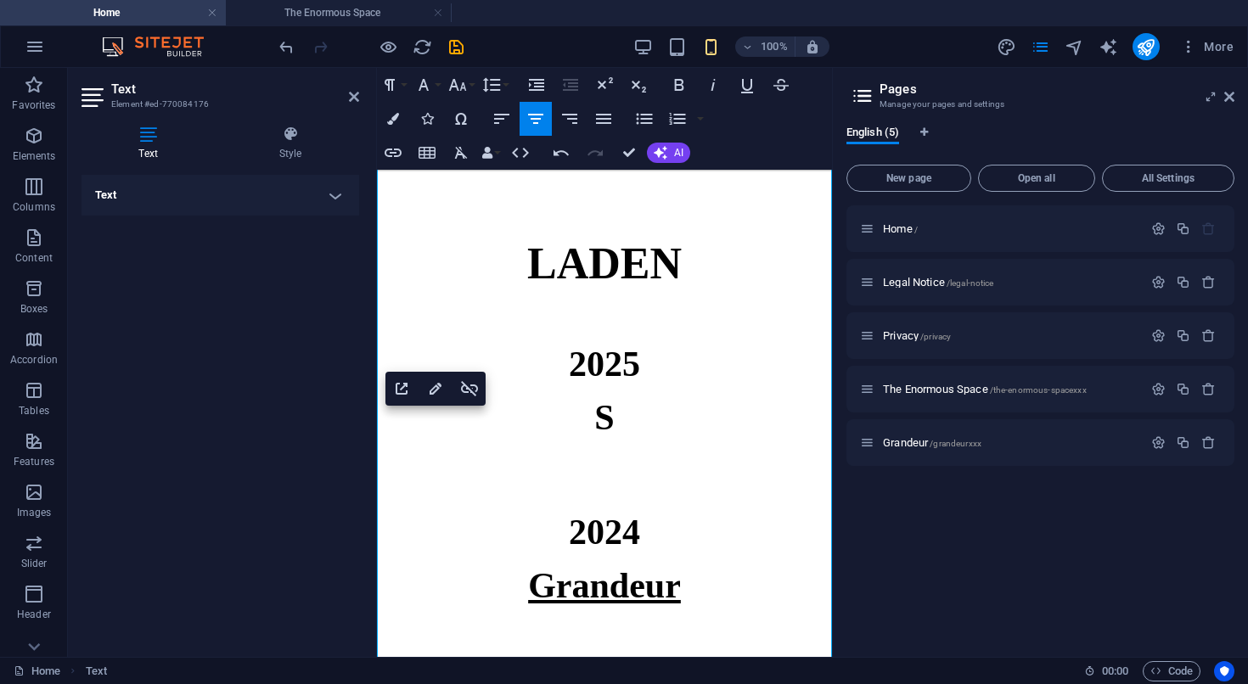
click at [562, 588] on link "Grandeur" at bounding box center [604, 585] width 153 height 39
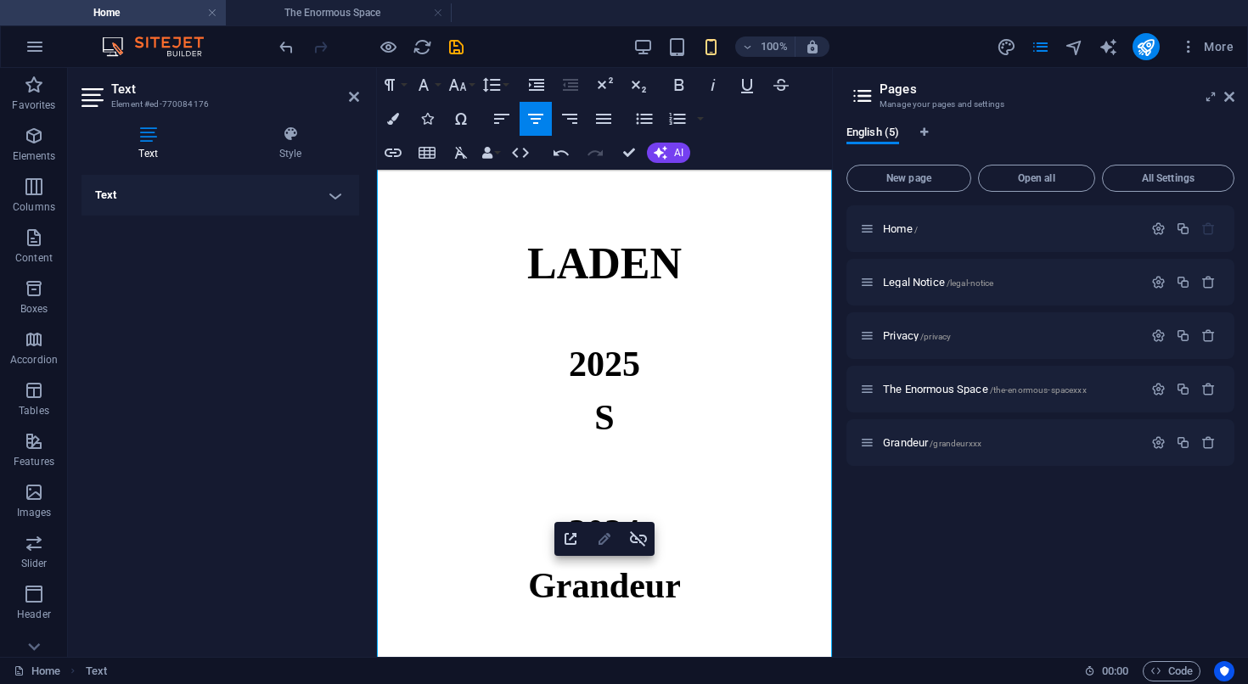
type input "https://www.contemporaryartlibrary.org/project/gabbi-cattani-at-laden-berlin-56…"
type input "Grandeur"
checkbox input "true"
click at [598, 539] on icon "button" at bounding box center [604, 539] width 20 height 20
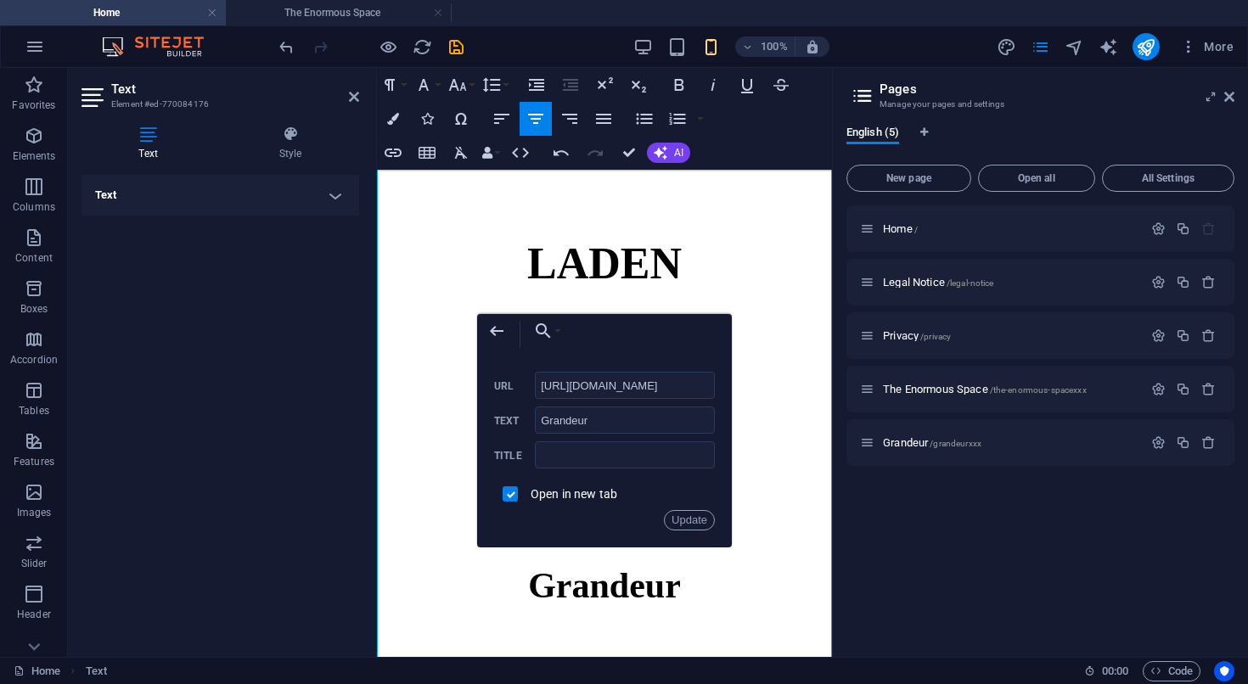
scroll to position [0, 267]
click at [491, 331] on icon "button" at bounding box center [497, 331] width 14 height 10
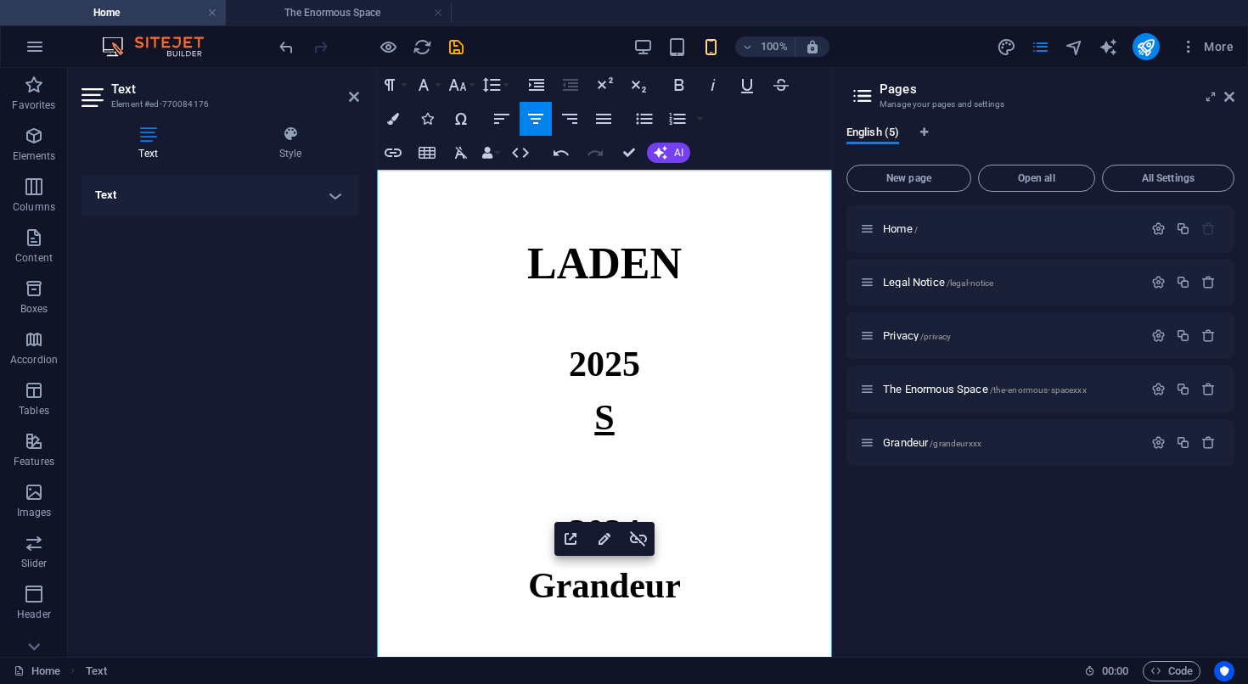
click at [608, 424] on link "S" at bounding box center [604, 417] width 20 height 39
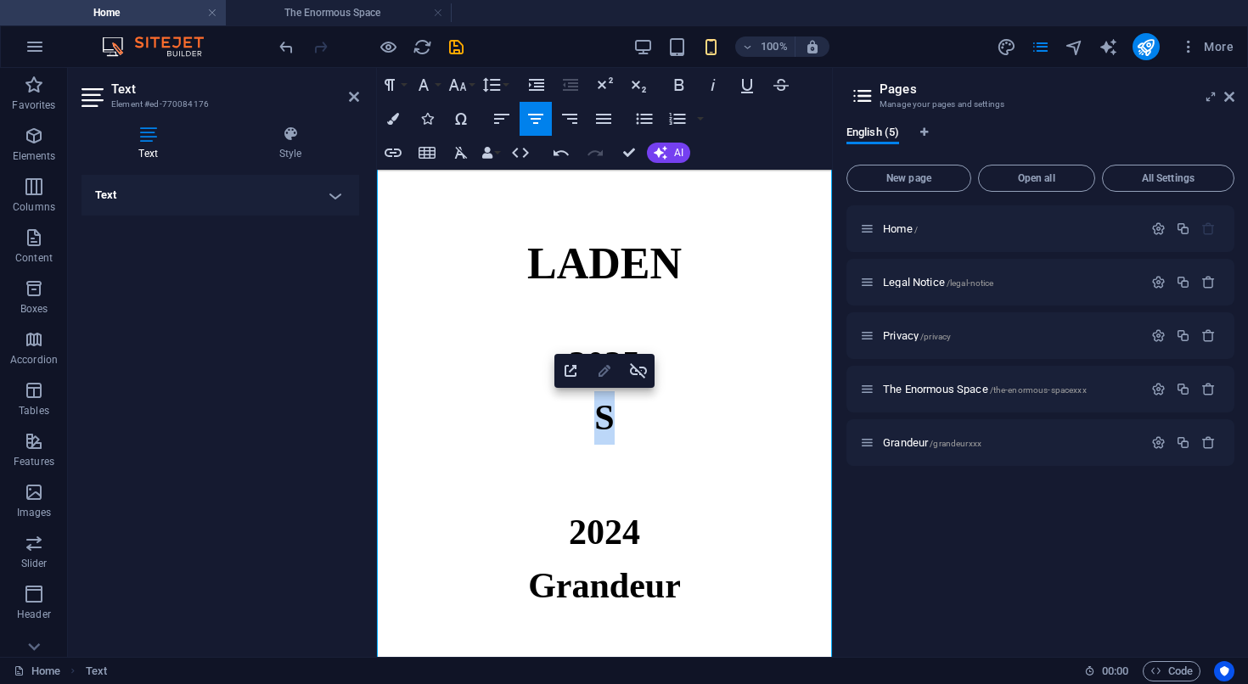
type input "https://www.contemporaryartlibrary.org/project/layla-nabi-at-laden-berlin-59917"
type input "S"
click at [602, 371] on icon "button" at bounding box center [604, 371] width 12 height 12
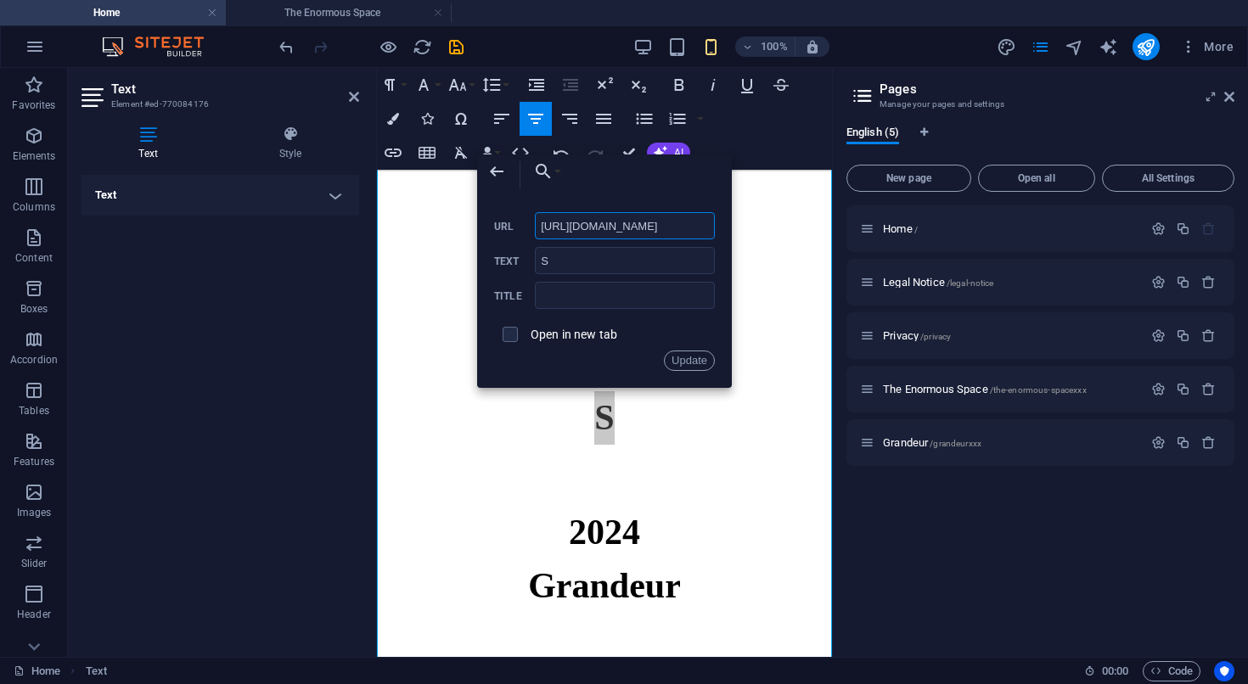
scroll to position [0, 245]
click at [506, 336] on input "checkbox" at bounding box center [507, 331] width 15 height 15
checkbox input "true"
click at [675, 358] on button "Update" at bounding box center [689, 361] width 51 height 20
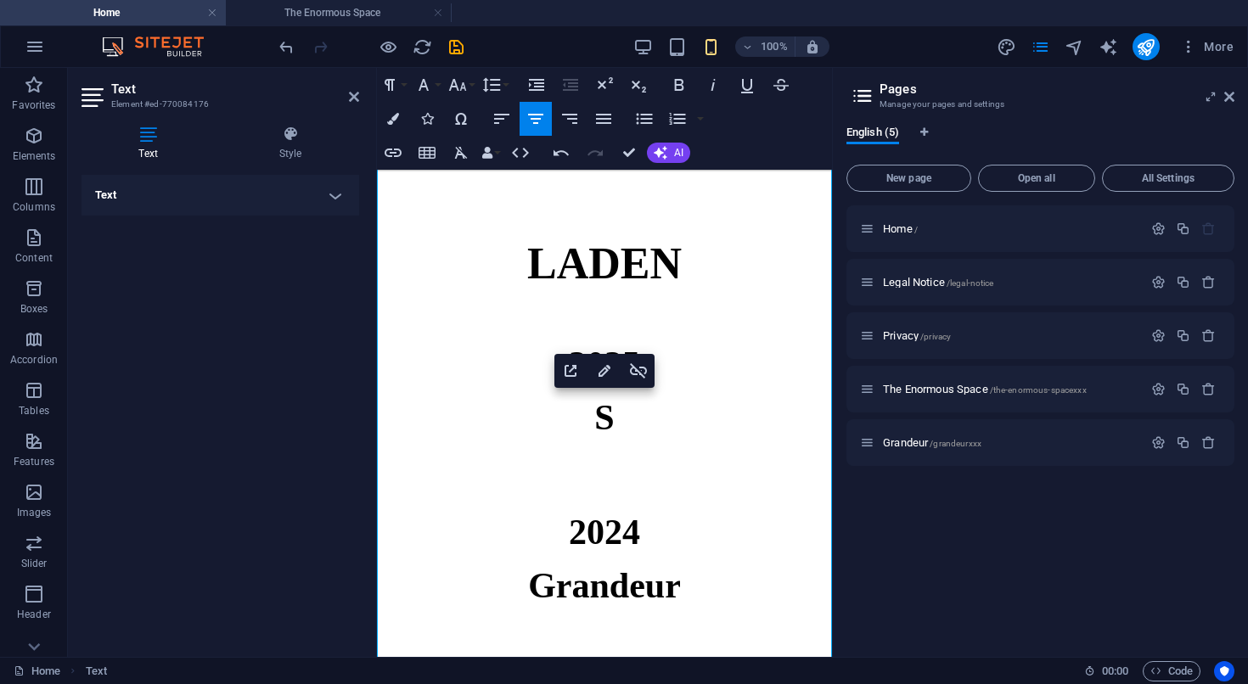
click at [458, 452] on p at bounding box center [604, 455] width 455 height 20
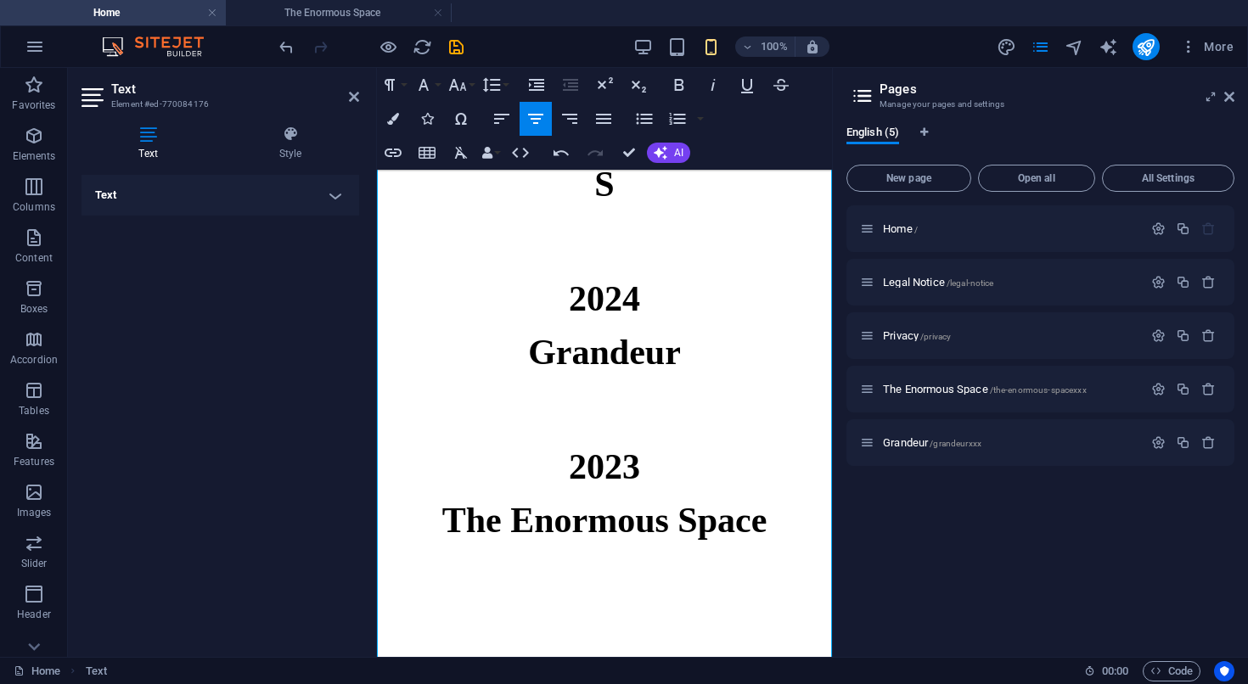
scroll to position [311, 0]
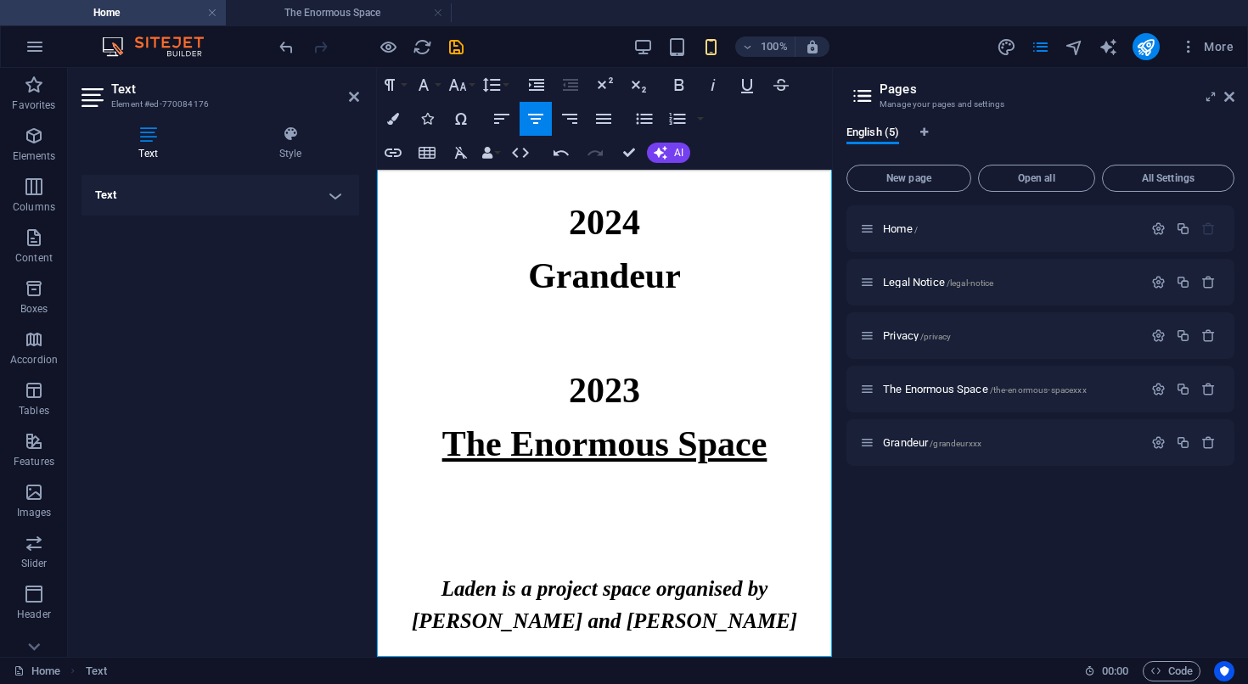
click at [495, 447] on link "The Enormous Space" at bounding box center [604, 443] width 325 height 39
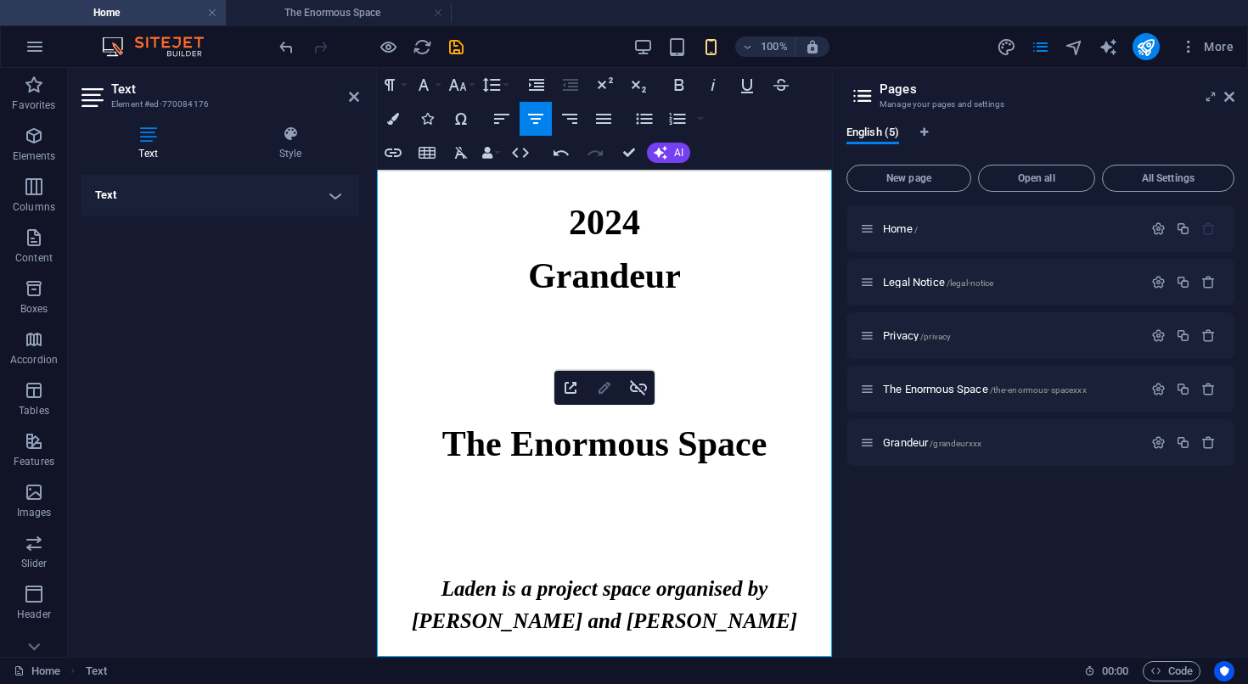
type input "https://www.contemporaryartlibrary.org/project/the-enormous-space-at-laden-berl…"
type input "The Enormous Space"
click at [602, 387] on icon "button" at bounding box center [604, 388] width 20 height 20
checkbox input "true"
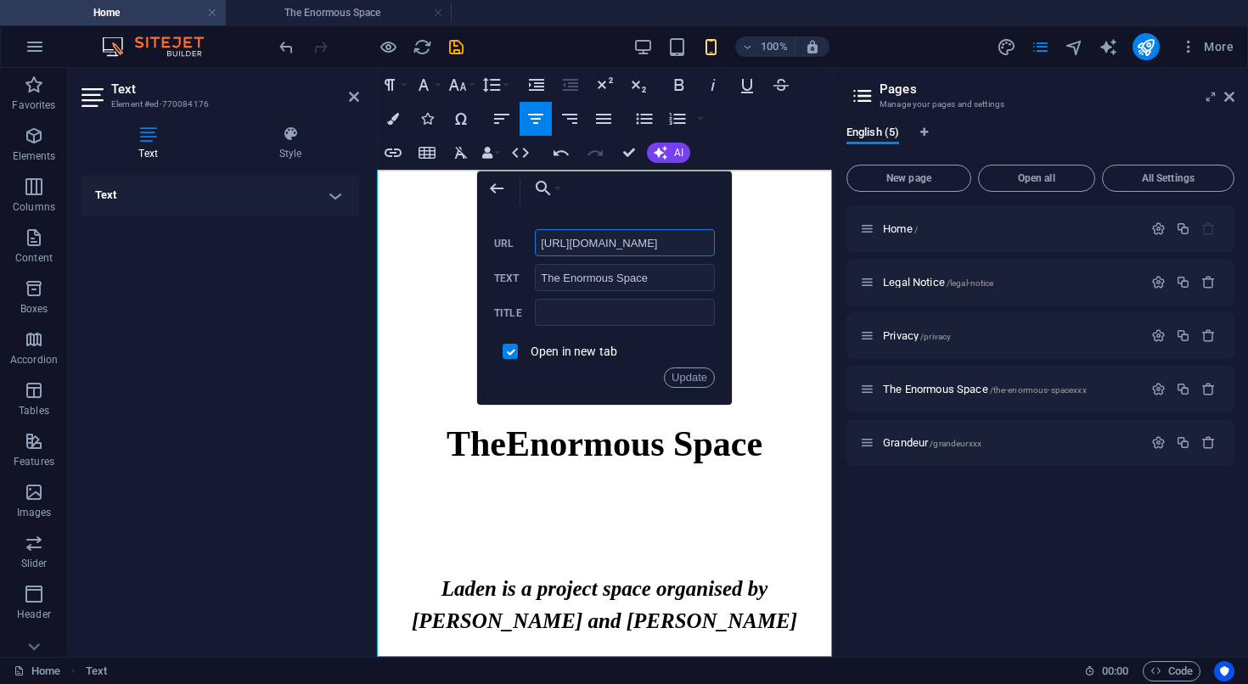
scroll to position [0, 306]
click at [428, 332] on h6 at bounding box center [604, 333] width 455 height 20
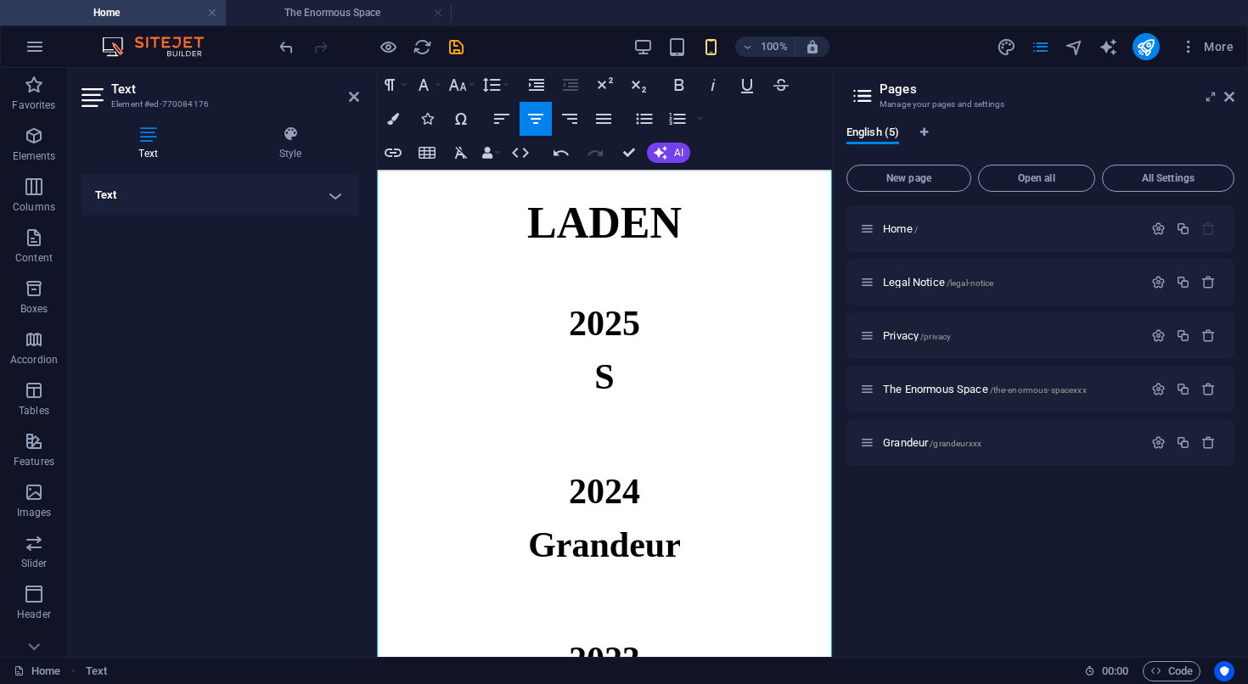
scroll to position [0, 0]
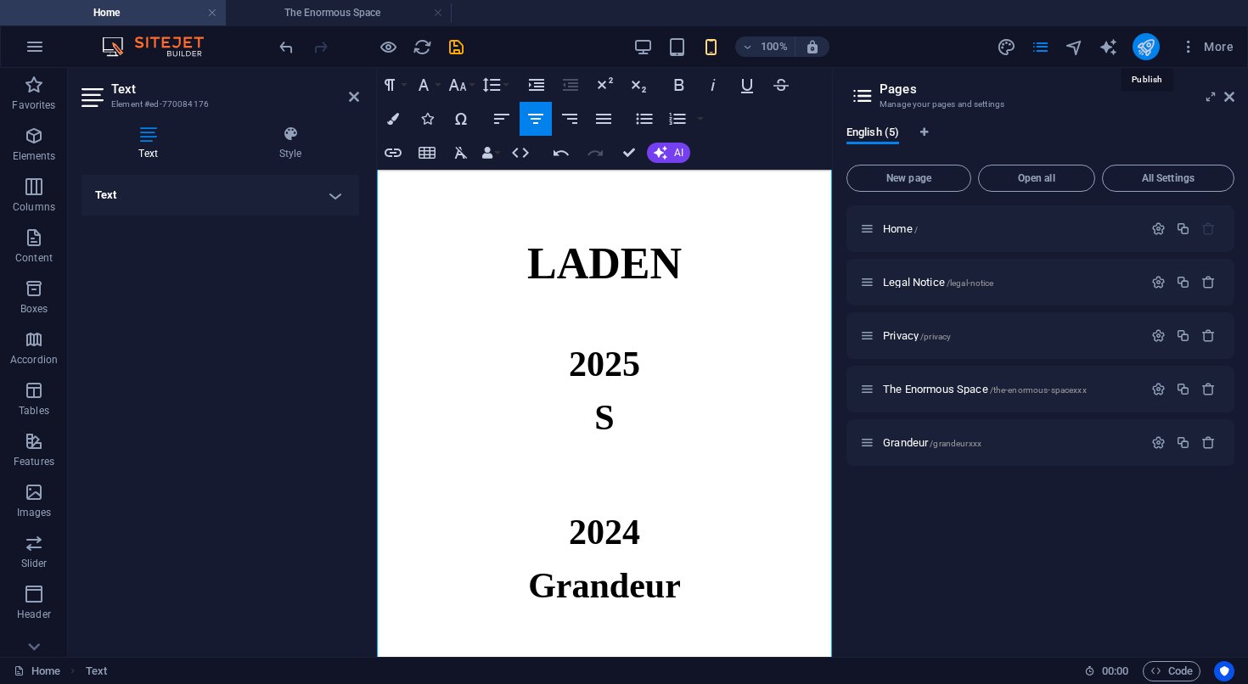
click at [1145, 51] on icon "publish" at bounding box center [1146, 47] width 20 height 20
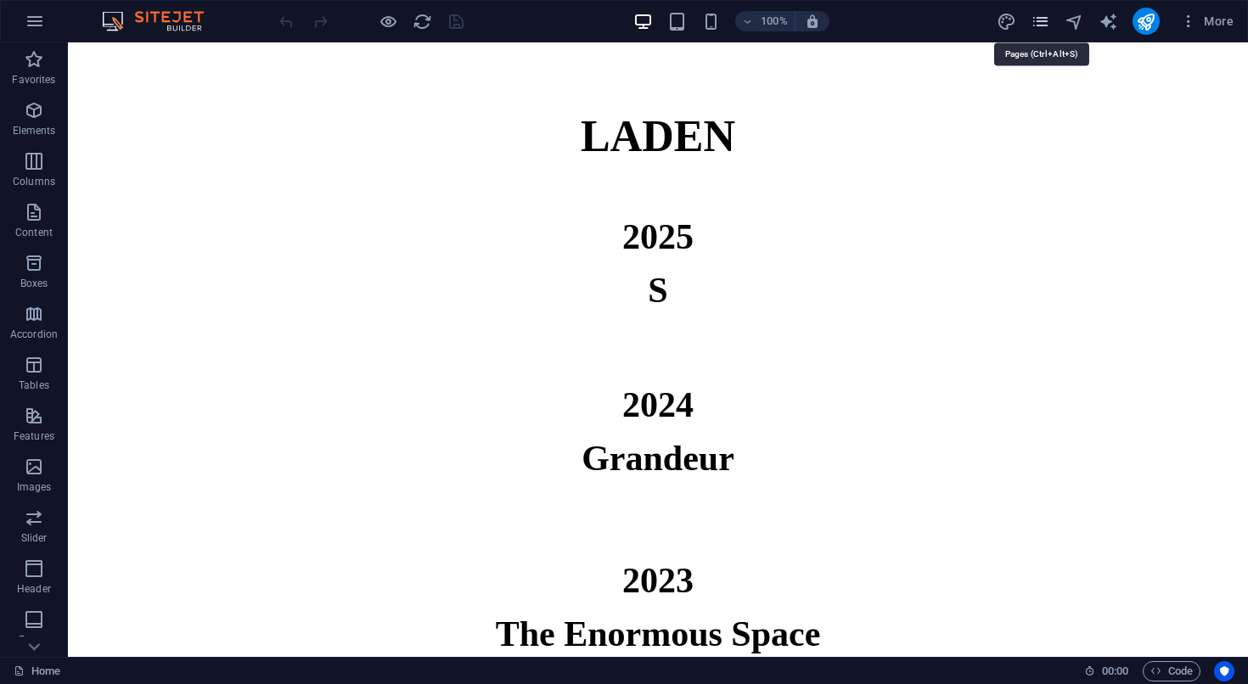
click at [1040, 25] on icon "pages" at bounding box center [1040, 22] width 20 height 20
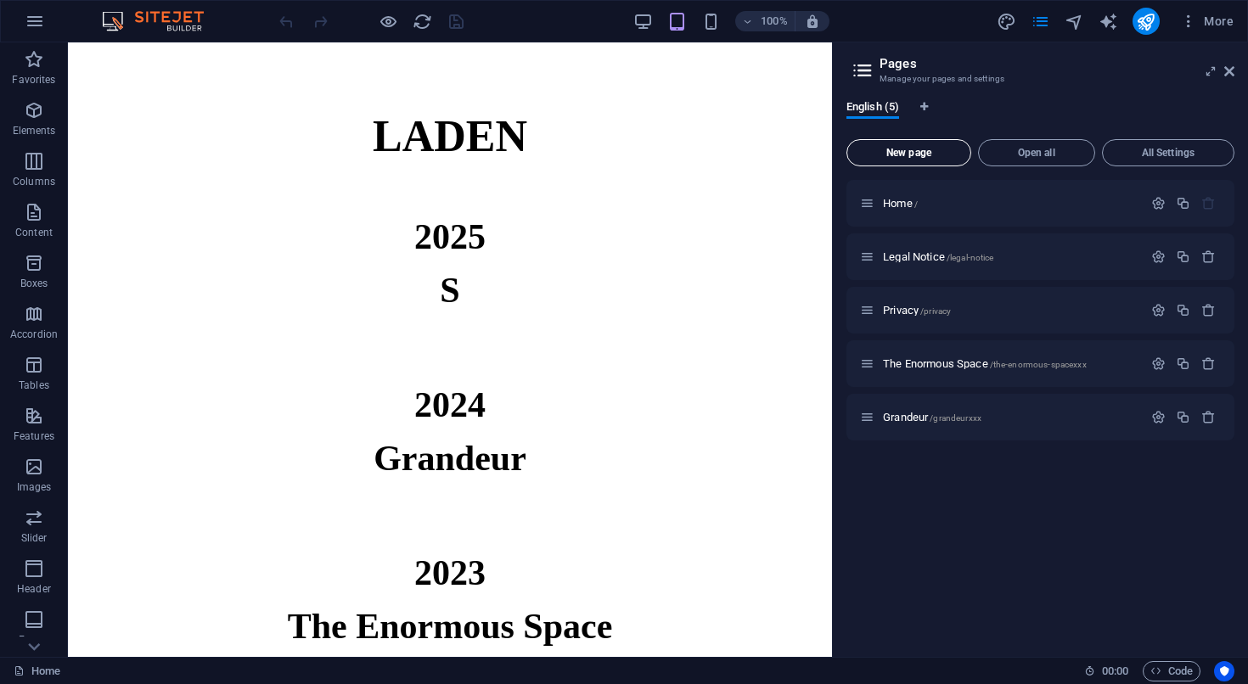
click at [945, 144] on button "New page" at bounding box center [908, 152] width 125 height 27
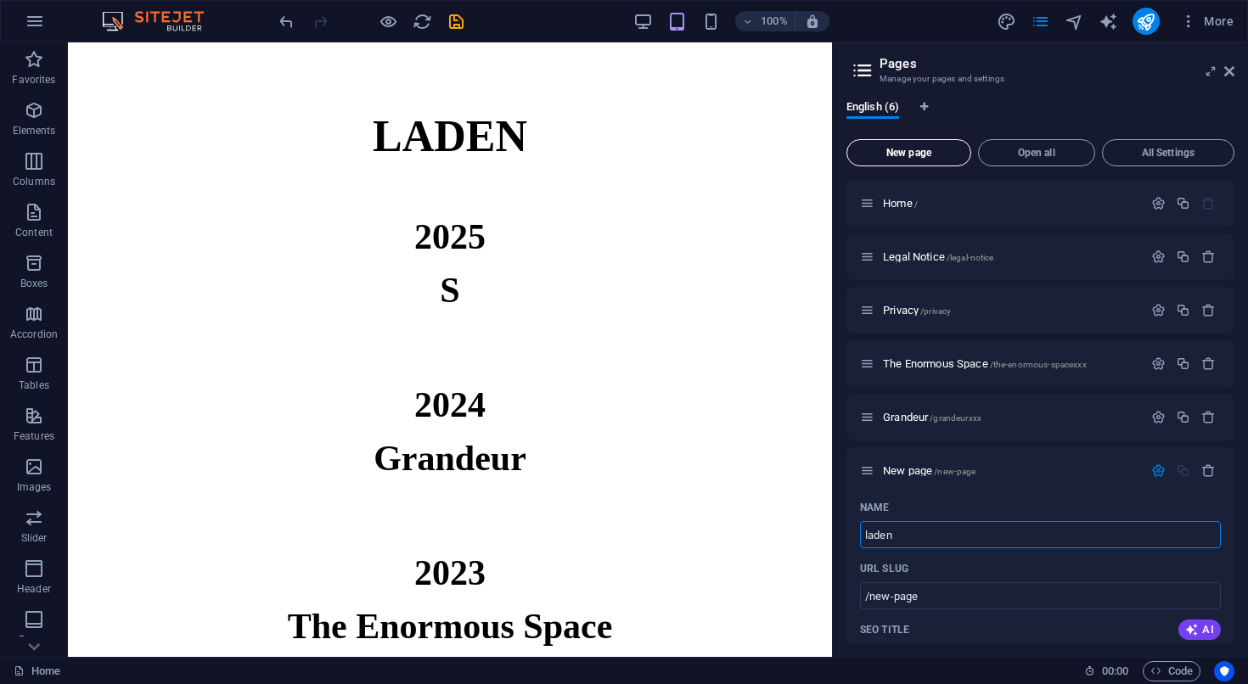
type input "laden"
type input "/laden"
type input "l"
type input "/"
type input "info"
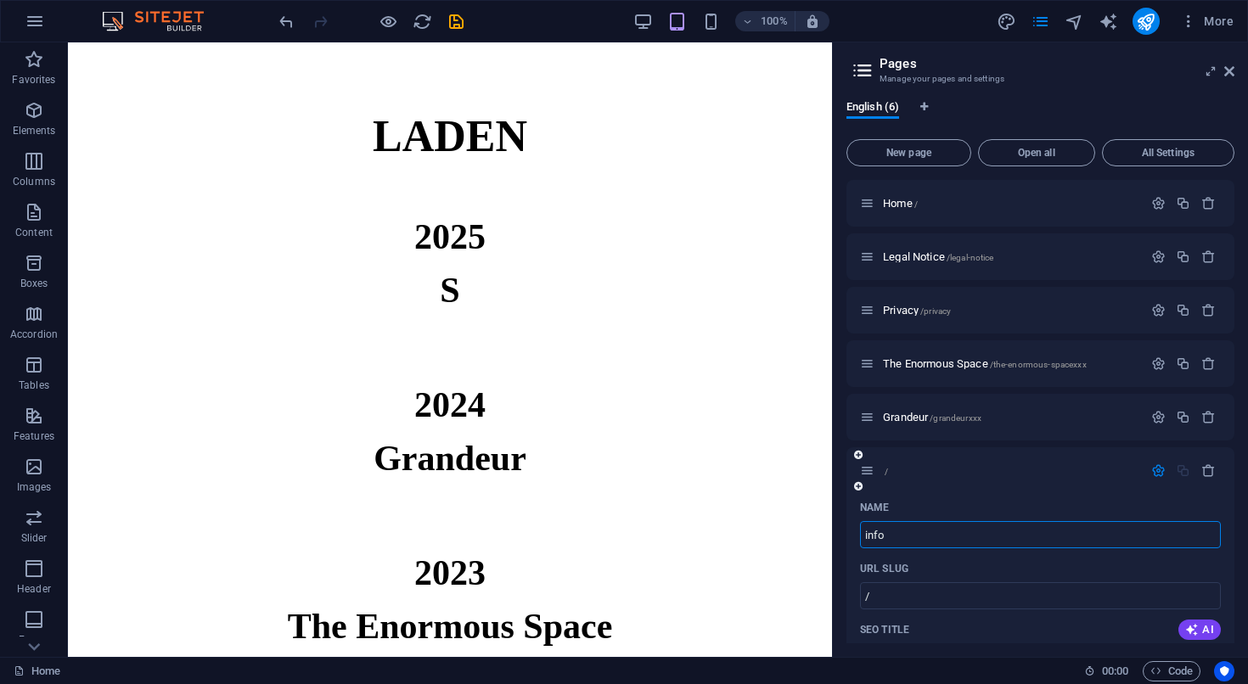
type input "/info"
type input "info"
click at [1042, 510] on div "Name" at bounding box center [1040, 507] width 361 height 27
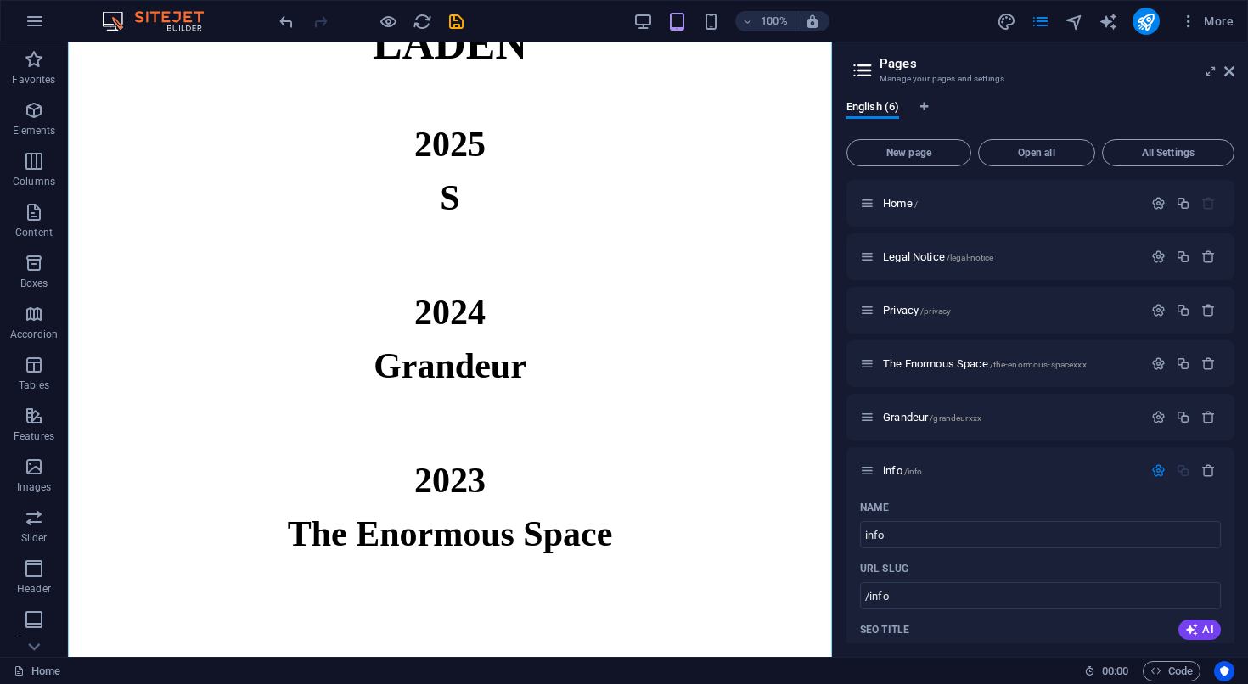
scroll to position [183, 0]
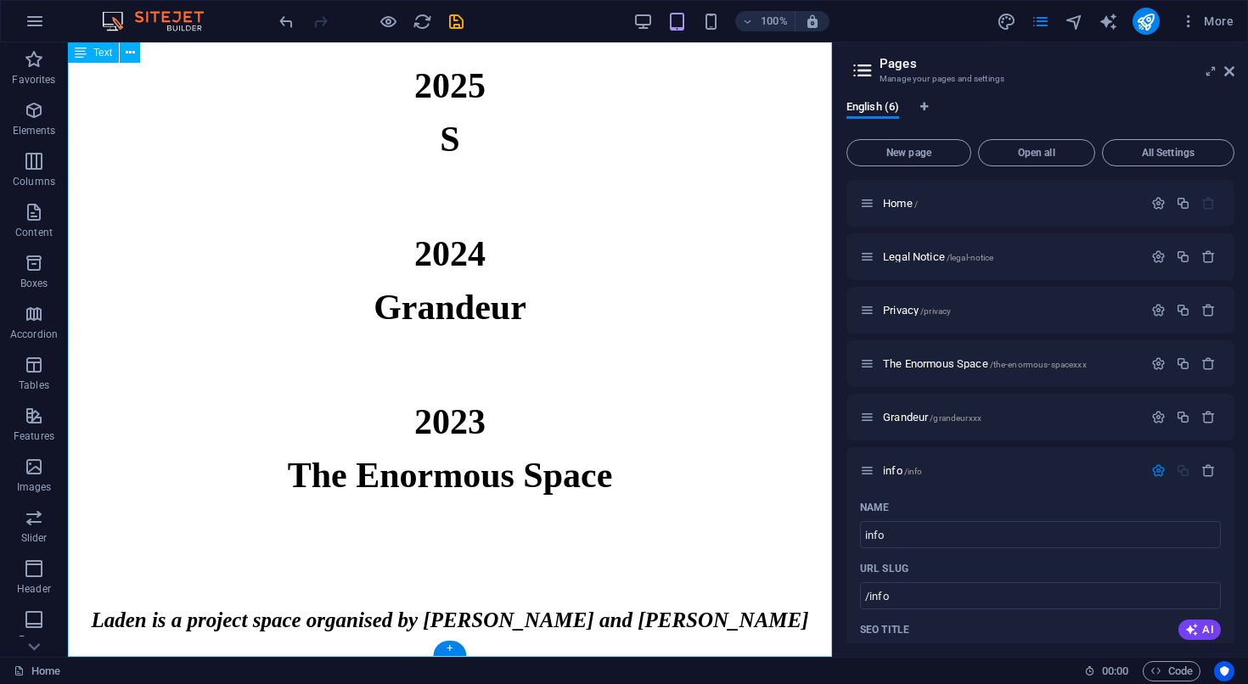
click at [471, 586] on div "LADEN 2025 S 2024 Grandeur 2023 The Enormous Space Laden is a project space org…" at bounding box center [450, 274] width 764 height 766
click at [421, 593] on div "LADEN 2025 S 2024 Grandeur 2023 The Enormous Space Laden is a project space org…" at bounding box center [450, 274] width 764 height 766
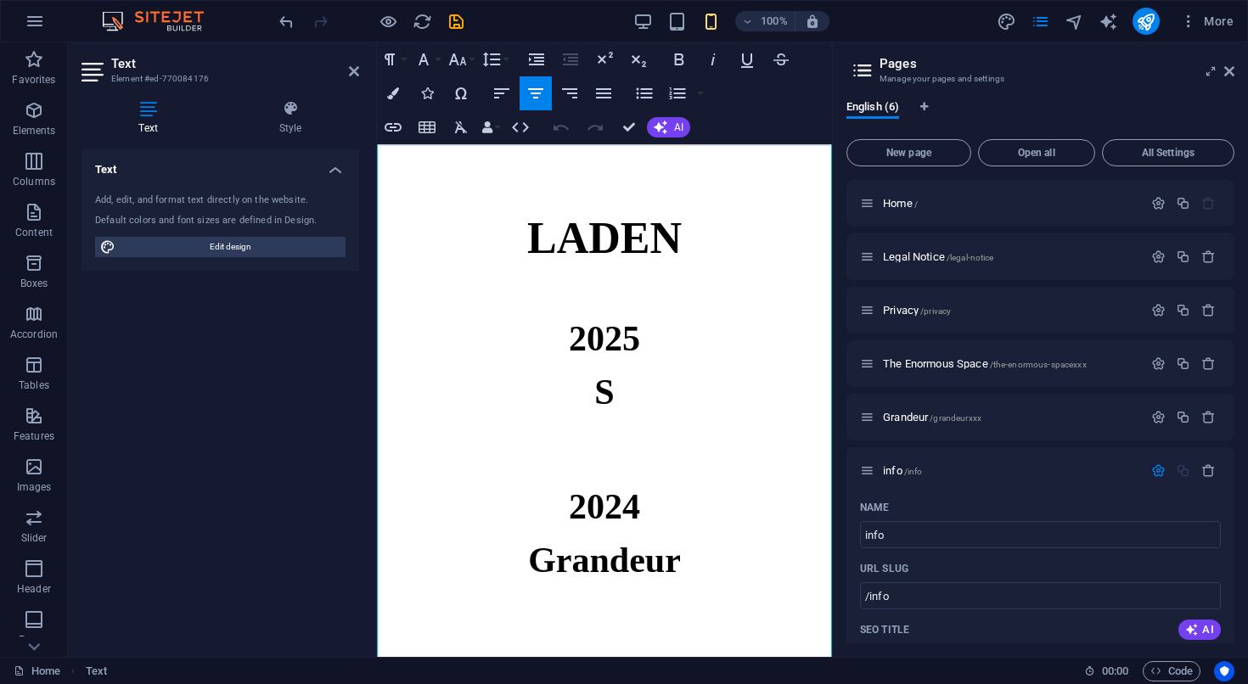
scroll to position [285, 0]
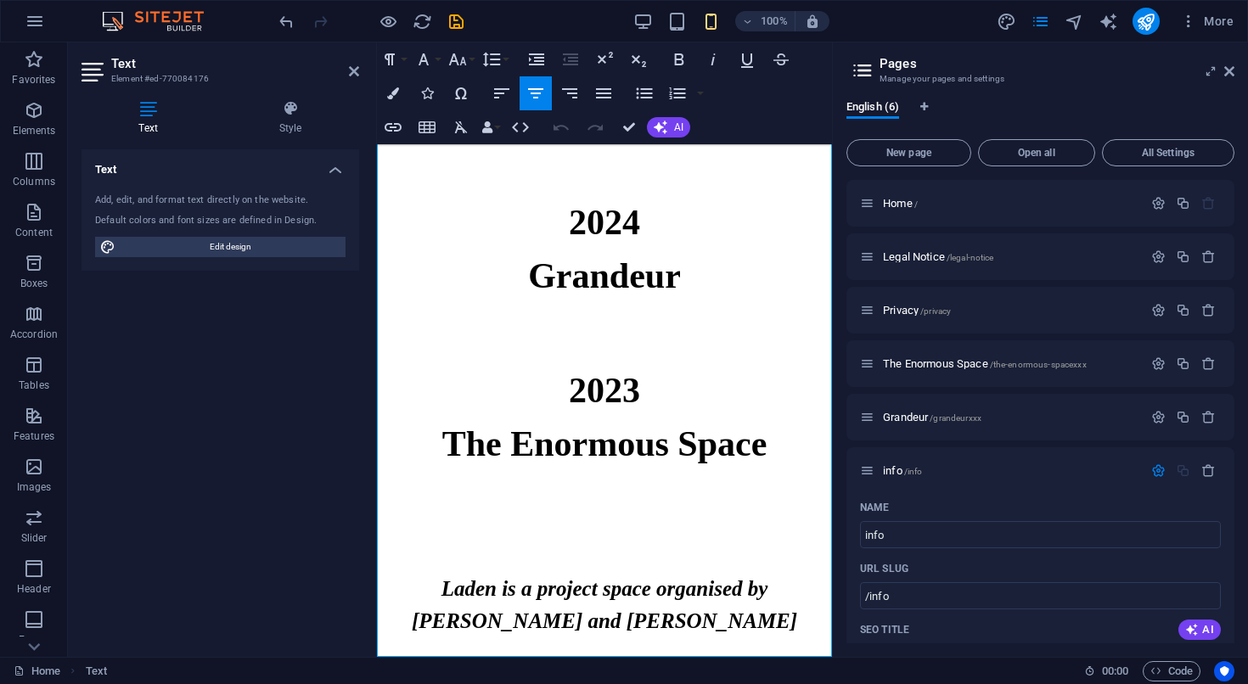
drag, startPoint x: 792, startPoint y: 627, endPoint x: 349, endPoint y: 589, distance: 444.7
click at [377, 589] on html "Skip to main content LADEN 2025 S 2024 Grandeur 2023 The Enormous Space Laden i…" at bounding box center [604, 207] width 455 height 899
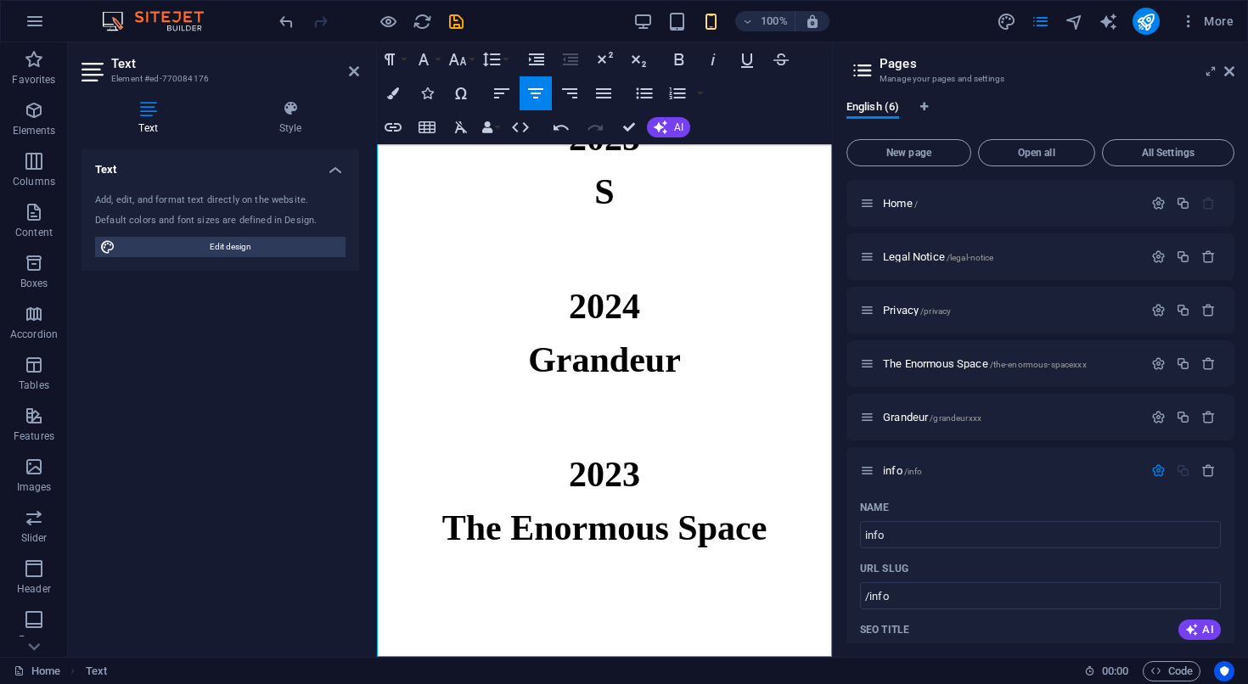
scroll to position [180, 0]
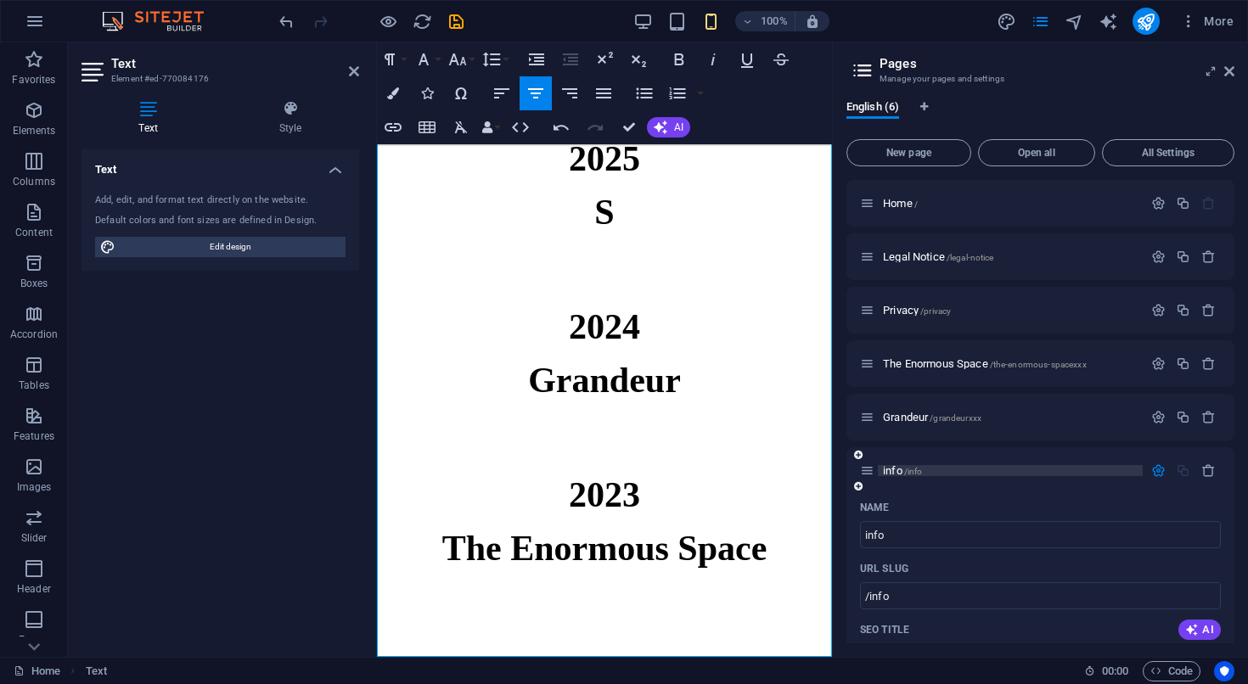
click at [894, 472] on span "info /info" at bounding box center [902, 470] width 39 height 13
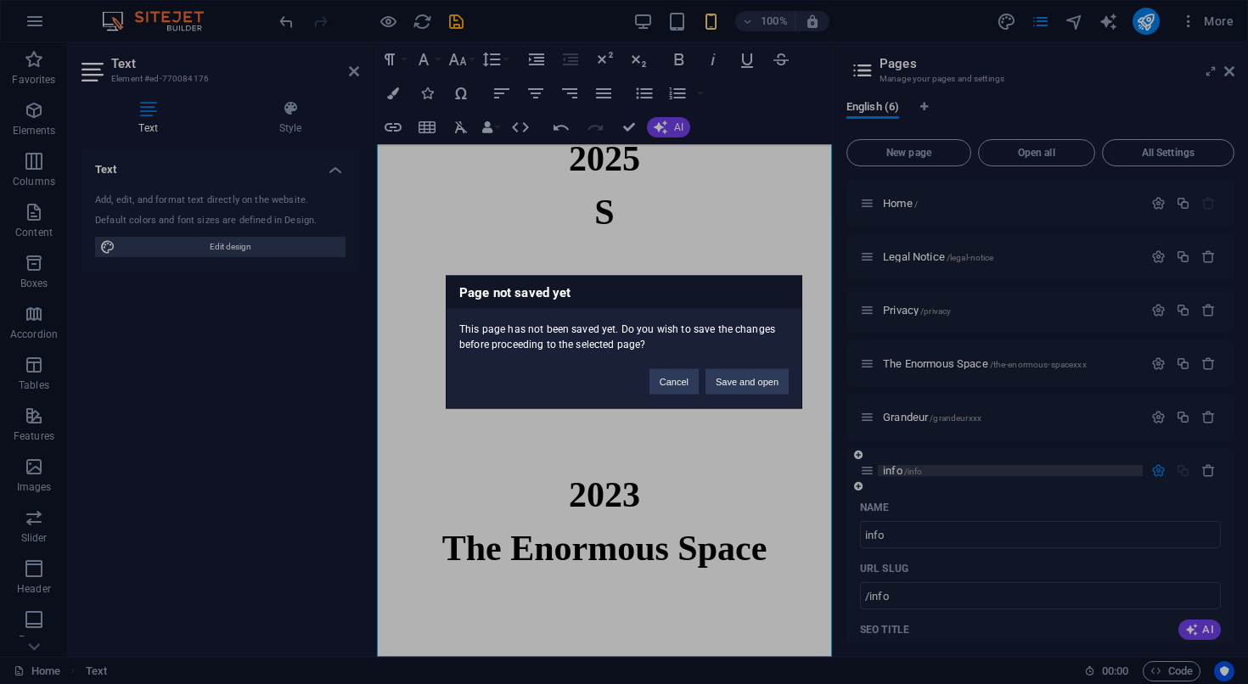
click at [894, 472] on div "Page not saved yet This page has not been saved yet. Do you wish to save the ch…" at bounding box center [624, 342] width 1248 height 684
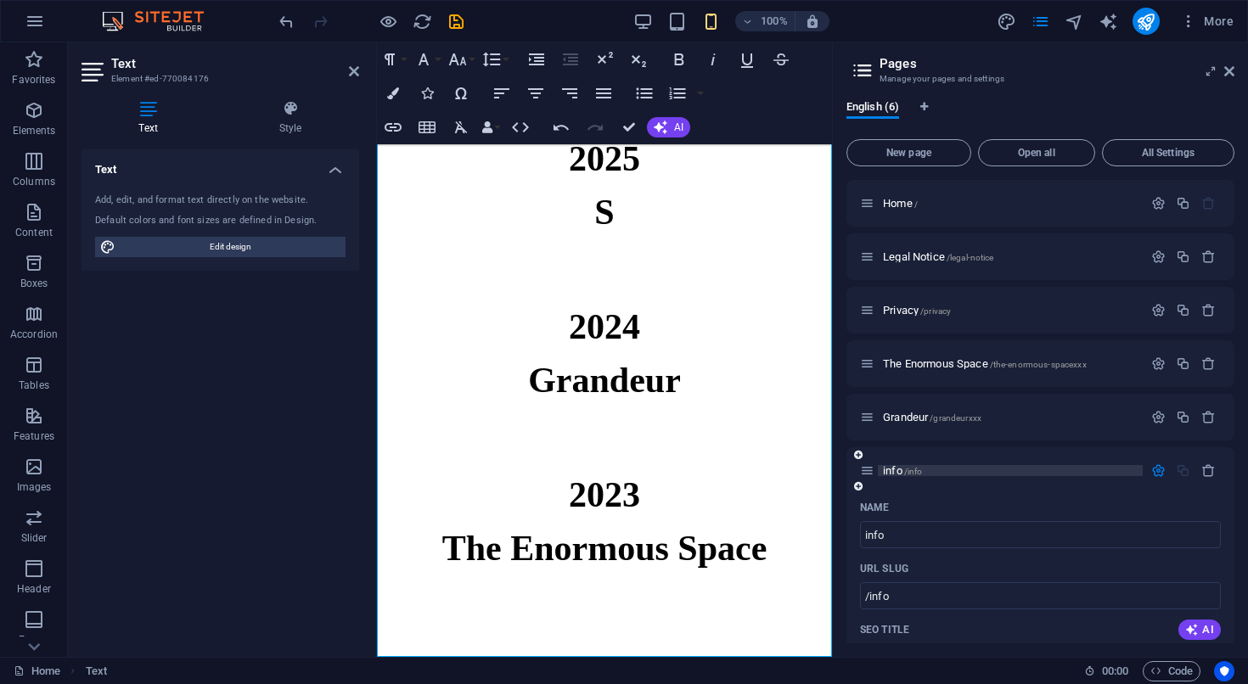
click at [892, 472] on span "info /info" at bounding box center [902, 470] width 39 height 13
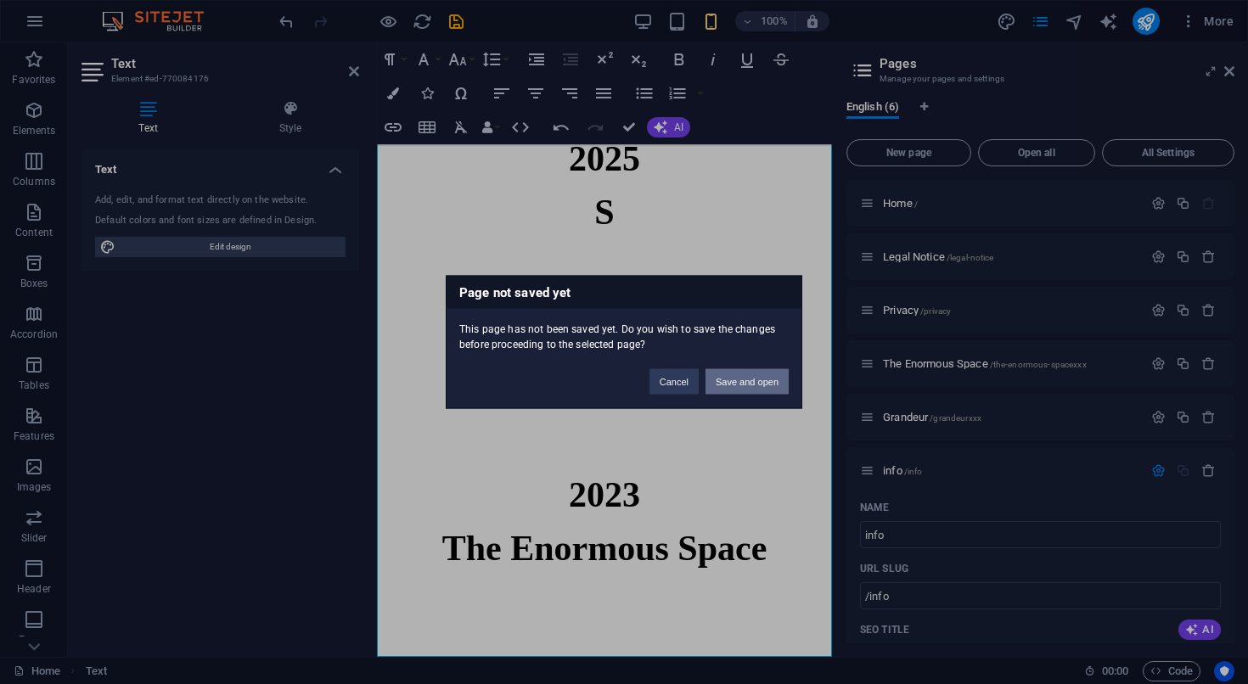
click at [741, 379] on button "Save and open" at bounding box center [746, 381] width 83 height 25
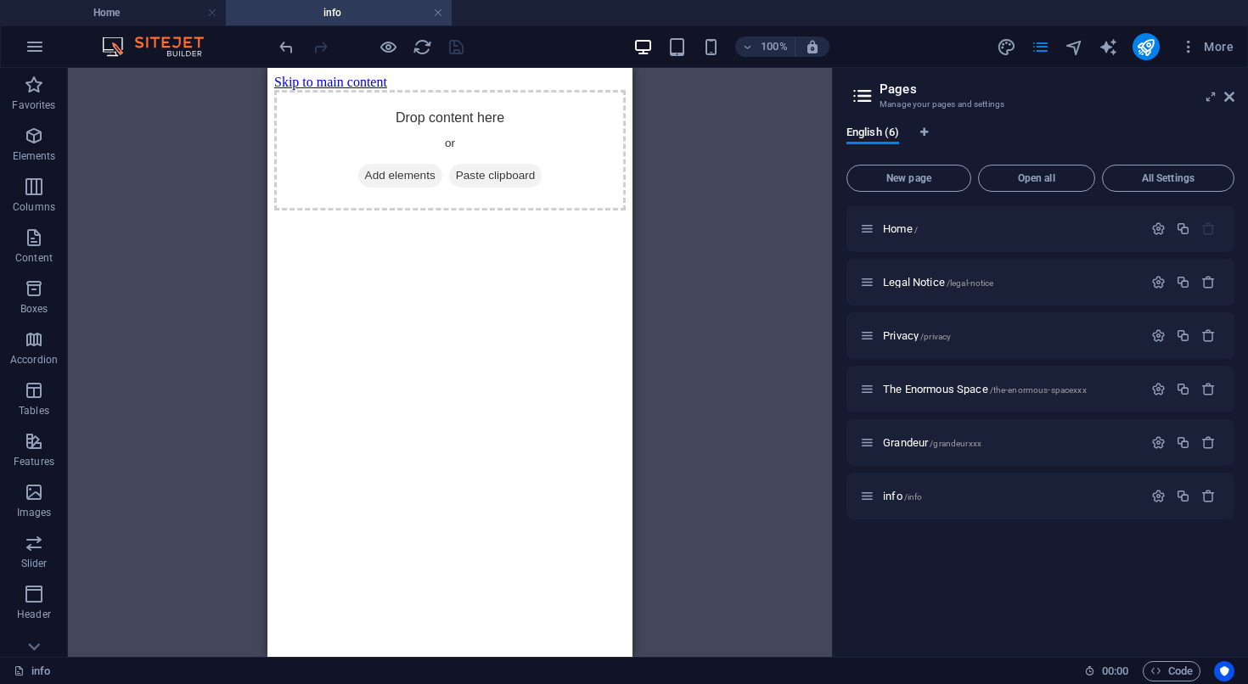
scroll to position [0, 0]
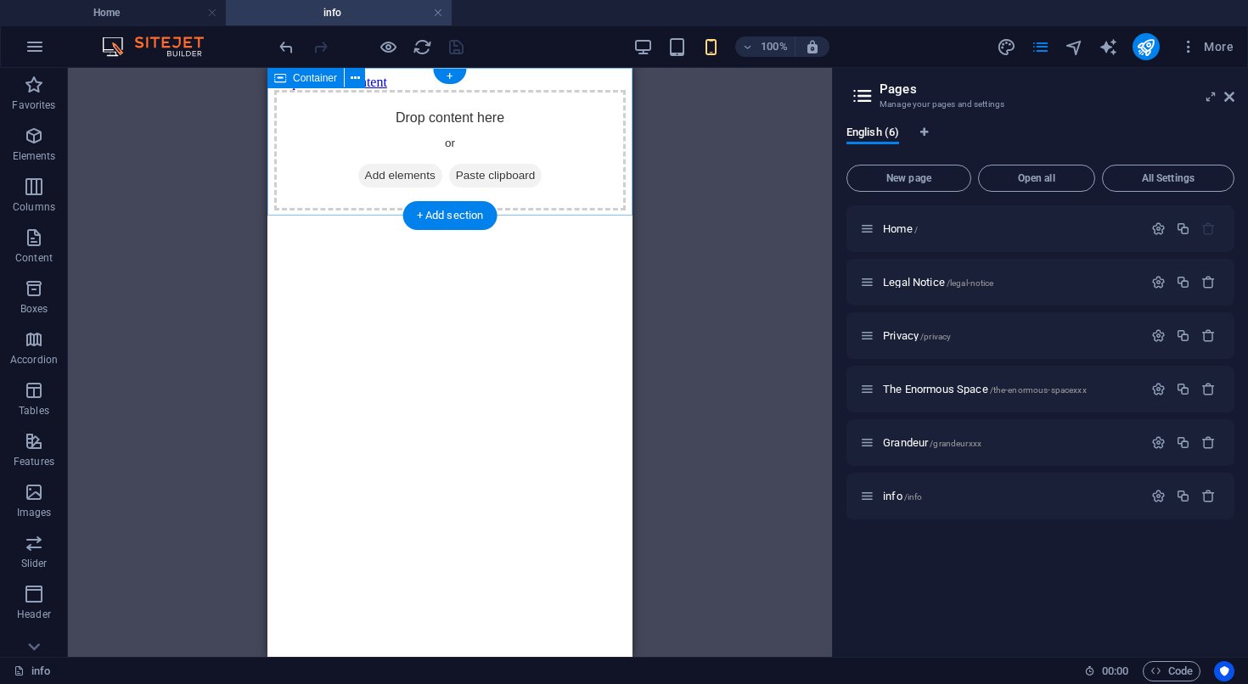
click at [494, 148] on div "Drop content here or Add elements Paste clipboard" at bounding box center [449, 150] width 351 height 121
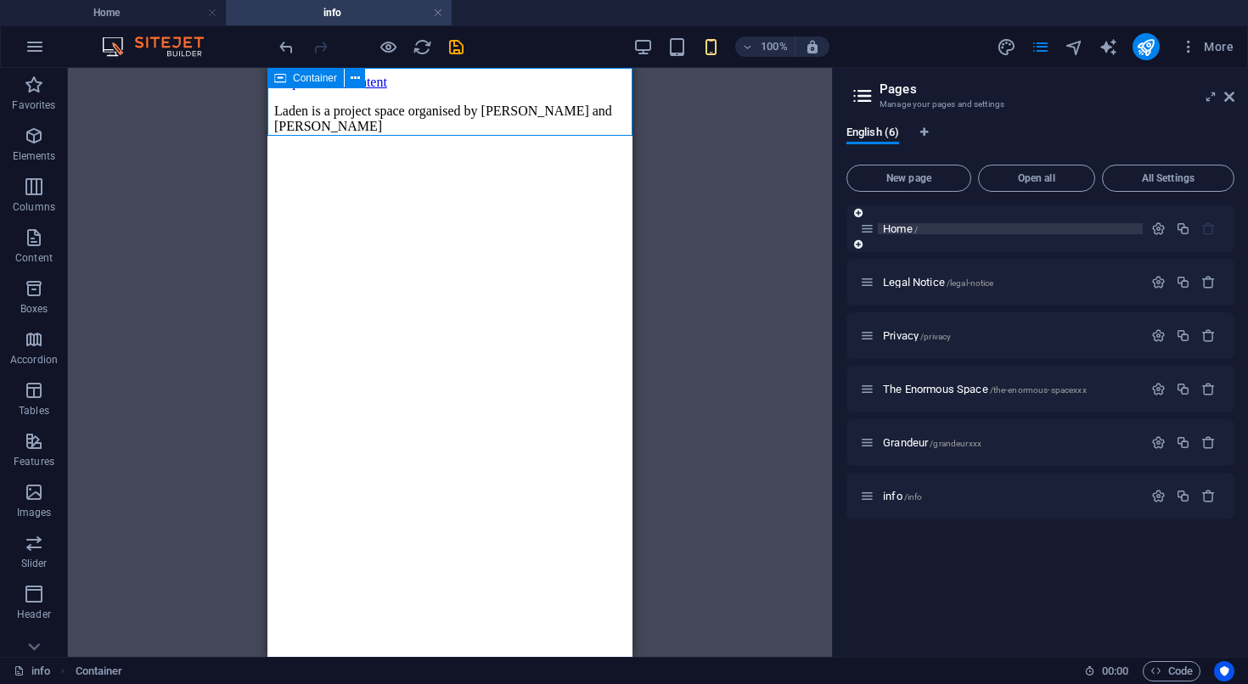
click at [898, 233] on span "Home /" at bounding box center [900, 228] width 35 height 13
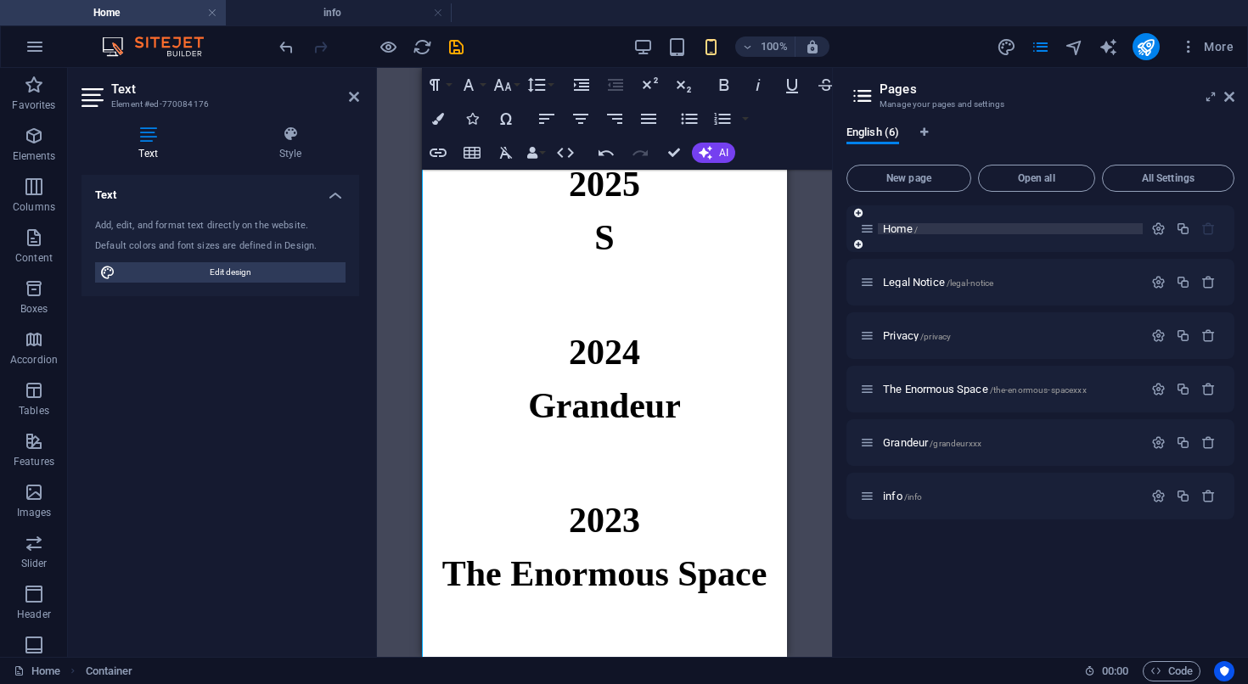
scroll to position [137, 0]
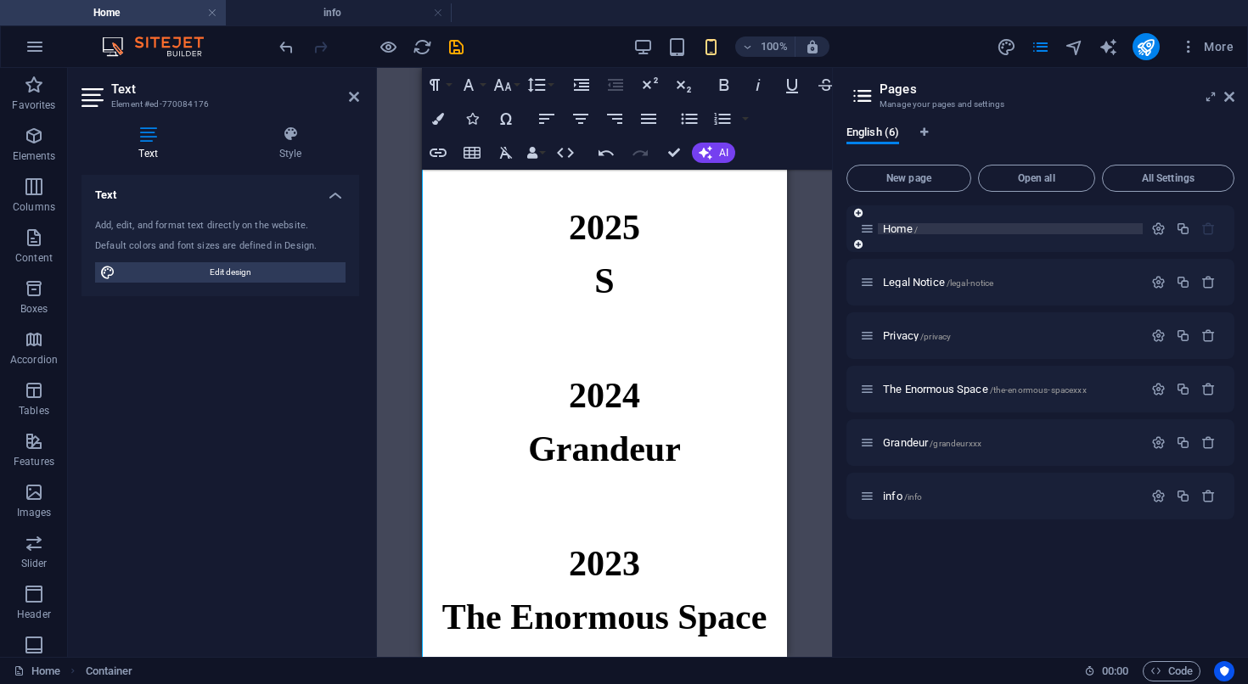
click at [898, 233] on span "Home /" at bounding box center [900, 228] width 35 height 13
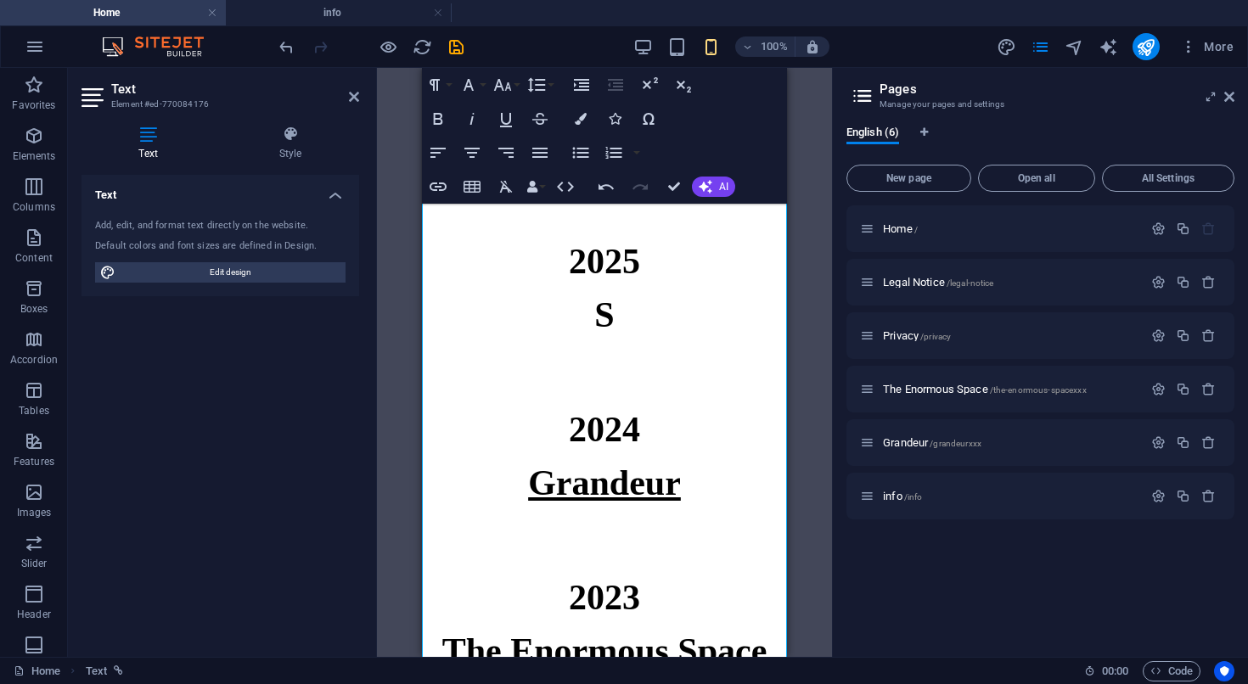
click at [583, 487] on link "Grandeur" at bounding box center [604, 482] width 153 height 39
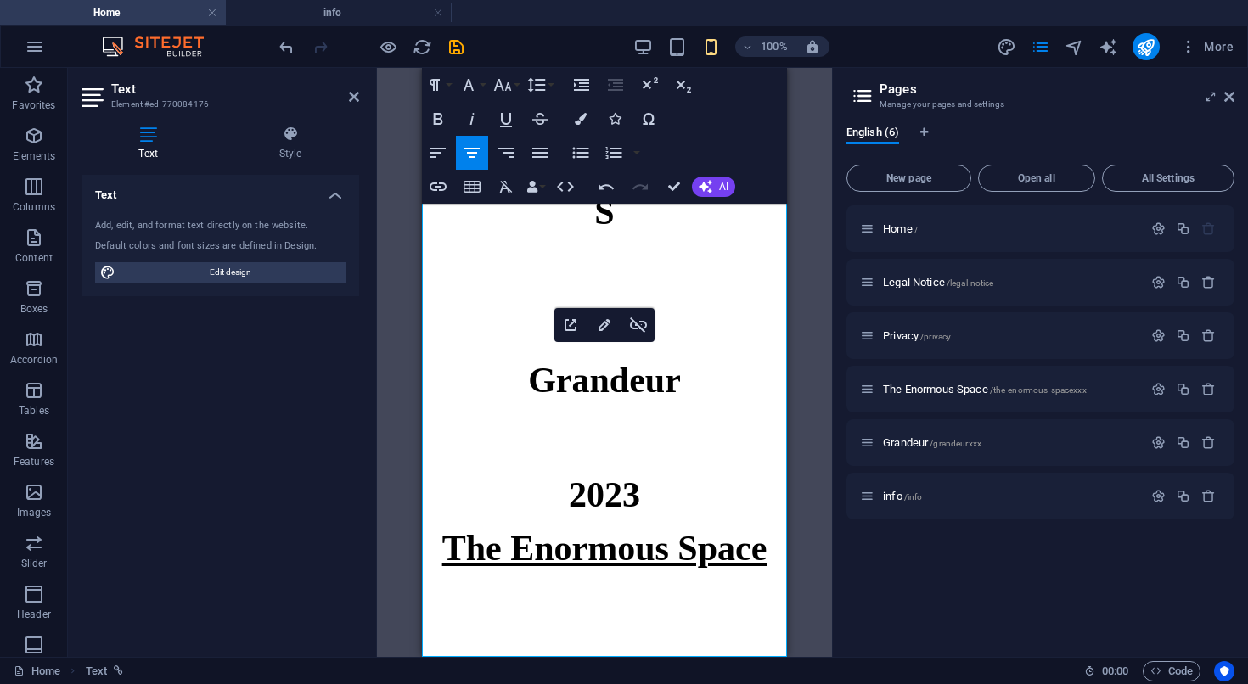
click at [598, 552] on link "The Enormous Space" at bounding box center [604, 548] width 325 height 39
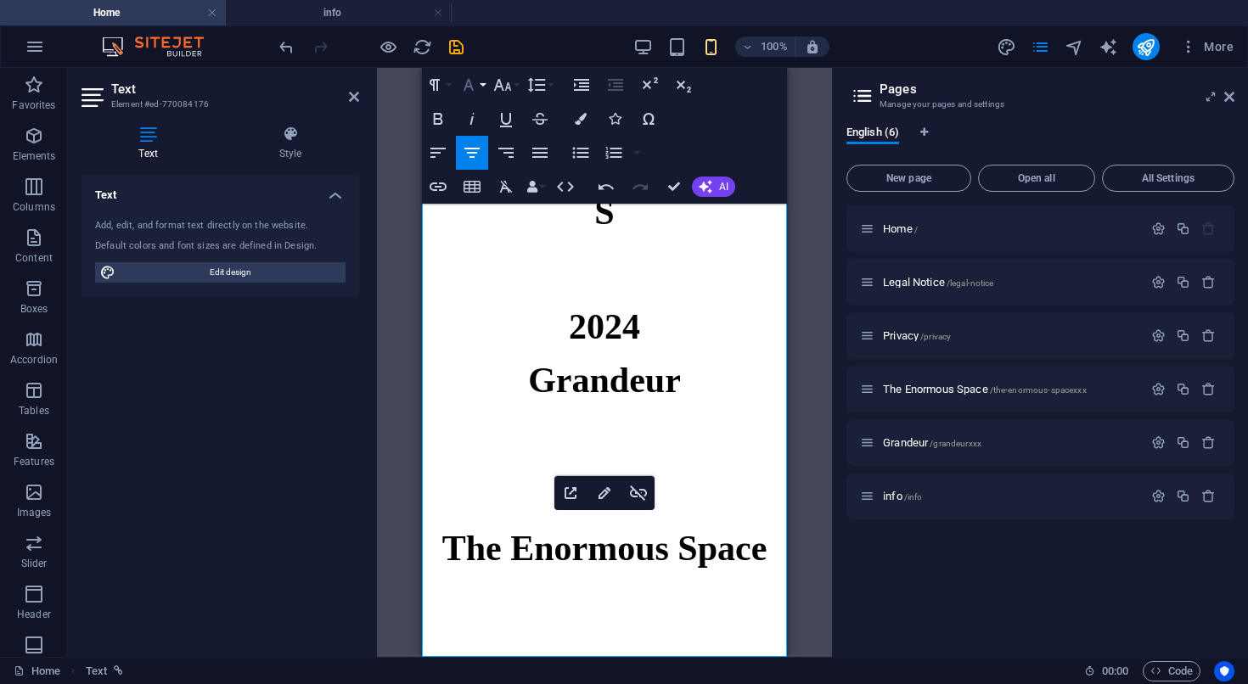
click at [467, 90] on icon "button" at bounding box center [468, 85] width 20 height 20
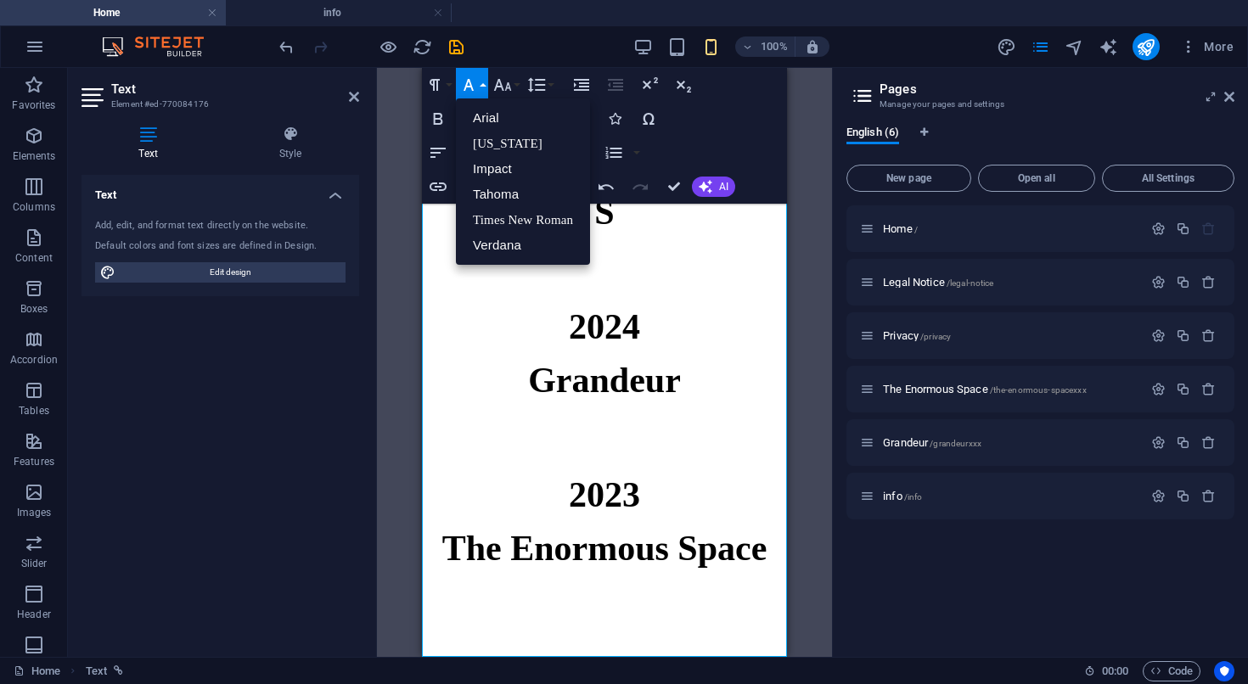
click at [491, 345] on h6 "2024" at bounding box center [604, 326] width 365 height 53
click at [579, 382] on link "Grandeur" at bounding box center [604, 380] width 153 height 39
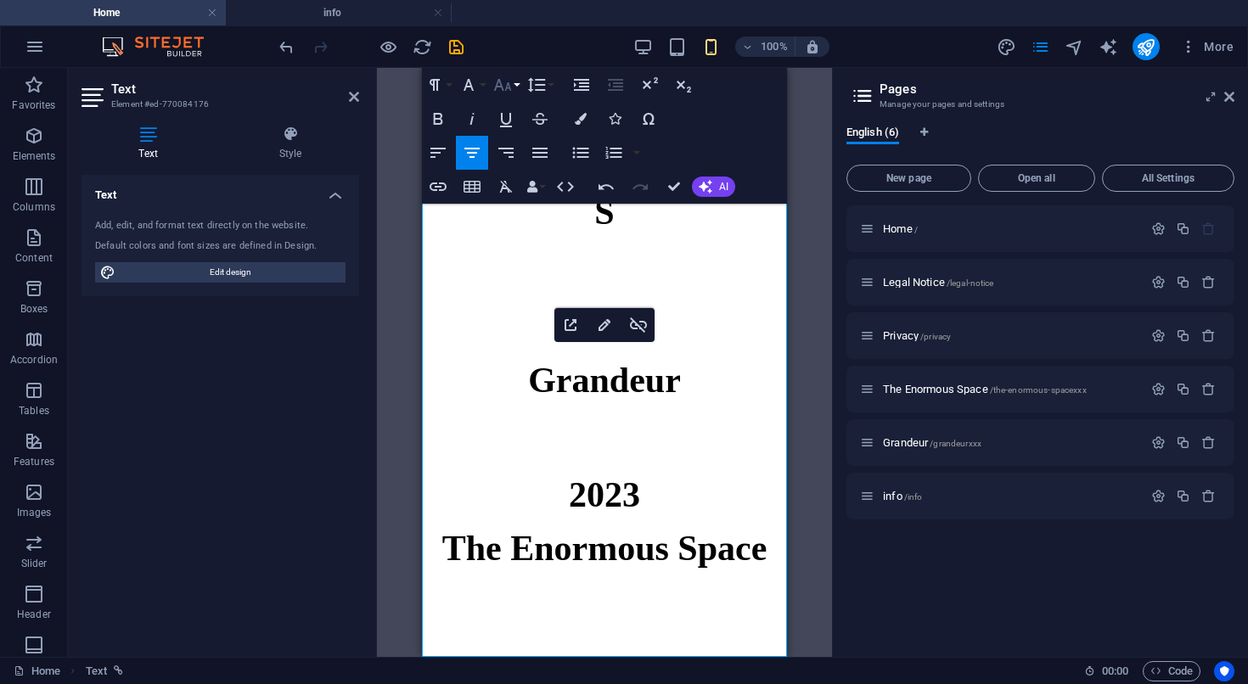
click at [508, 85] on icon "button" at bounding box center [503, 85] width 18 height 12
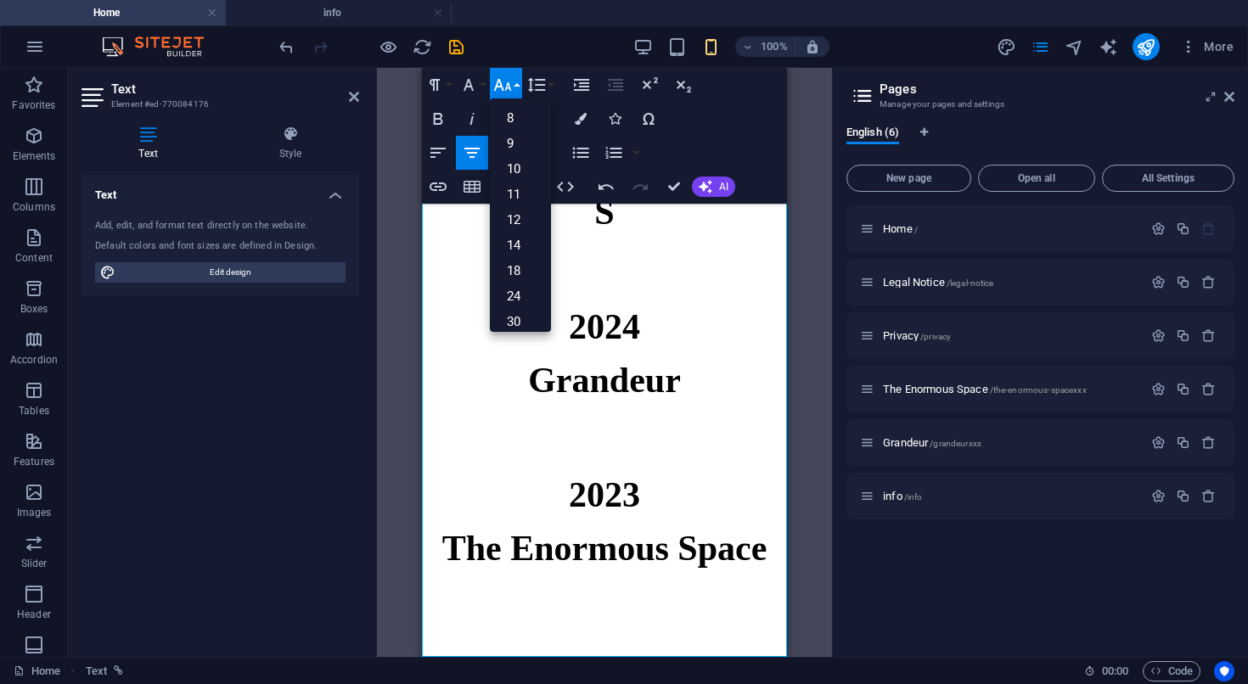
click at [466, 298] on p at bounding box center [604, 290] width 365 height 20
click at [660, 288] on p at bounding box center [604, 290] width 365 height 20
click at [616, 318] on span "2024" at bounding box center [604, 326] width 71 height 39
click at [614, 381] on link "Grandeur" at bounding box center [604, 380] width 153 height 39
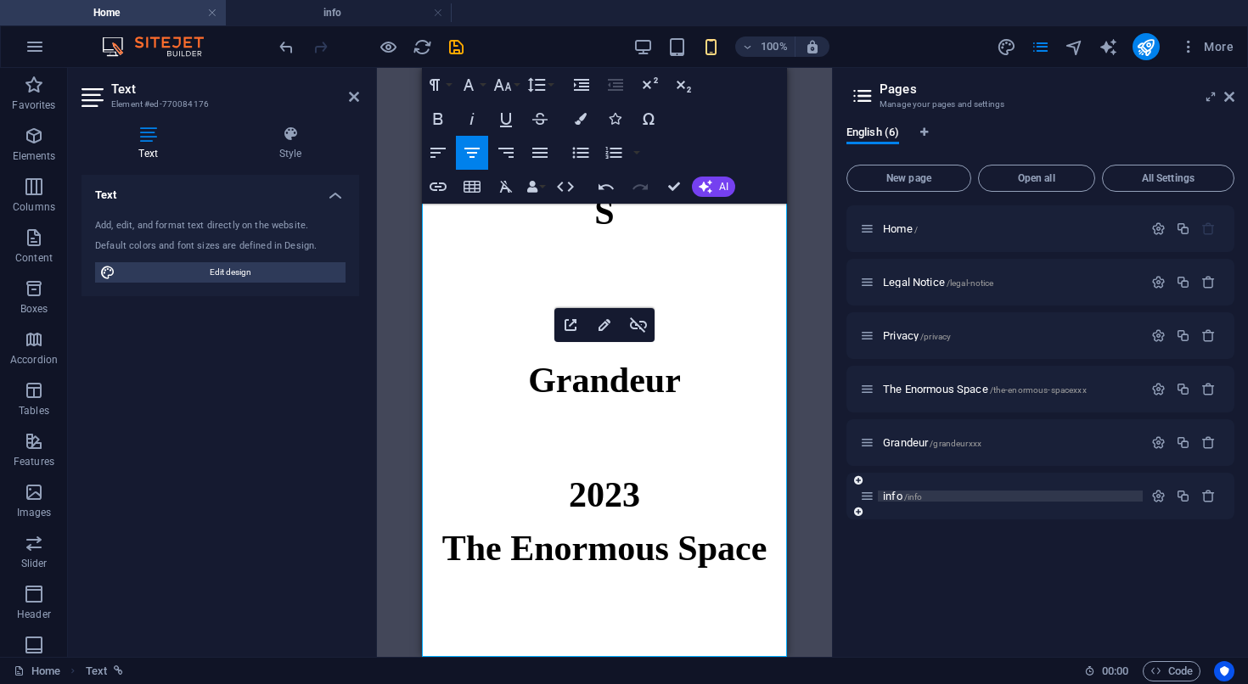
click at [895, 495] on span "info /info" at bounding box center [902, 496] width 39 height 13
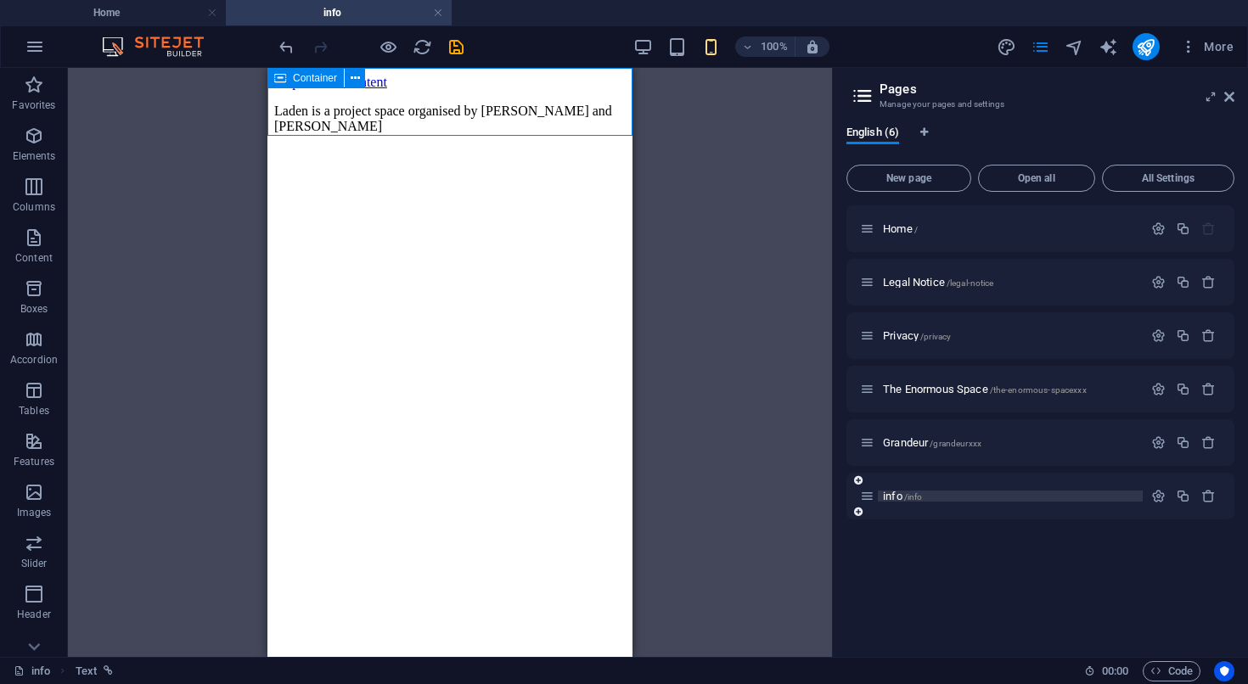
click at [895, 495] on span "info /info" at bounding box center [902, 496] width 39 height 13
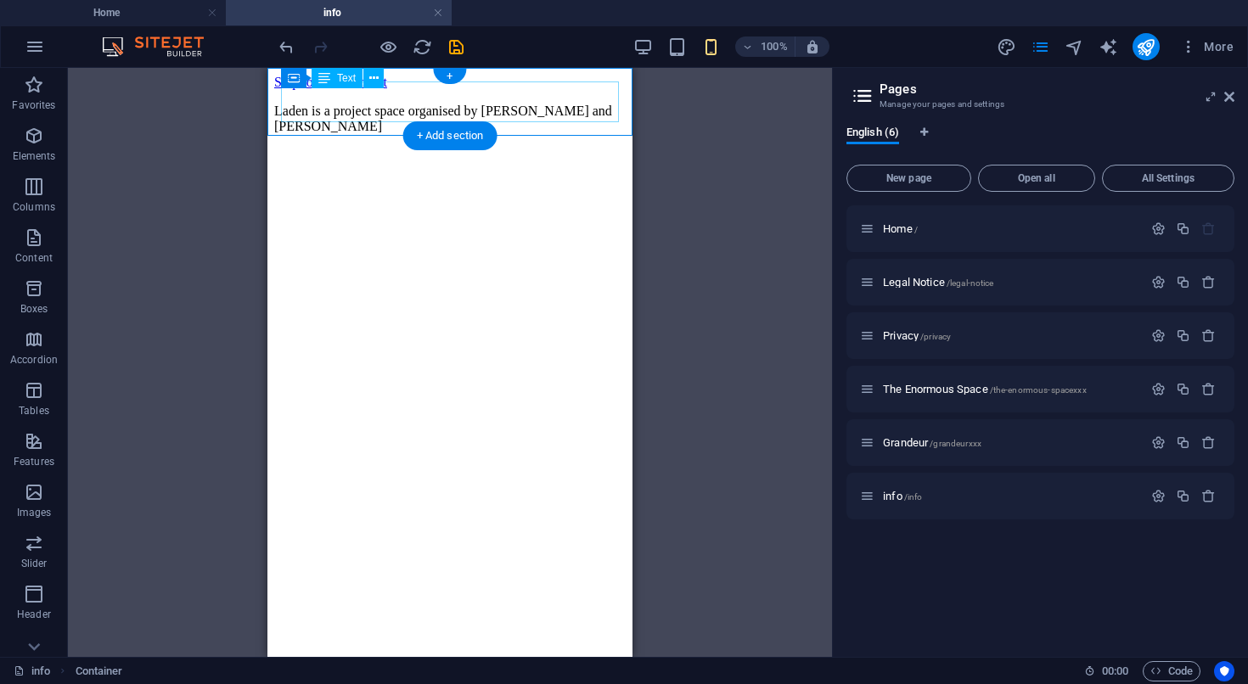
click at [529, 106] on div "Laden is a project space organised by Eva Richardson McCrea and Matt Welch" at bounding box center [449, 119] width 351 height 31
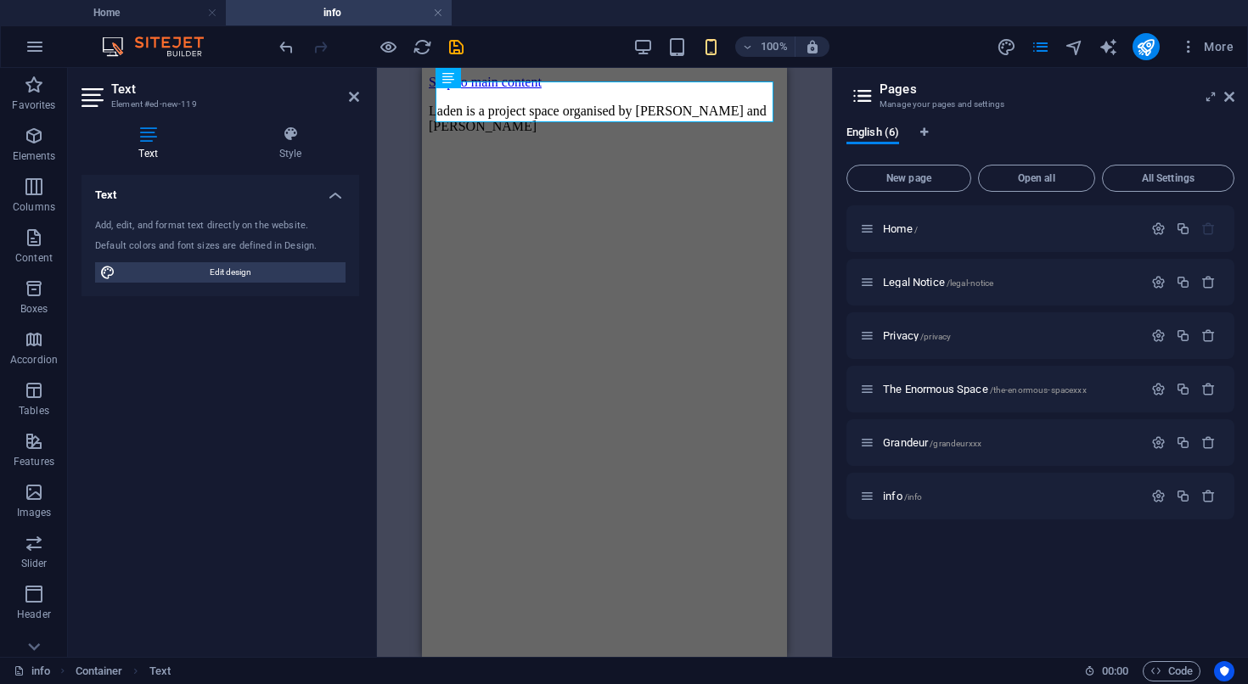
click at [634, 148] on html "Skip to main content Laden is a project space organised by Eva Richardson McCre…" at bounding box center [604, 108] width 365 height 80
drag, startPoint x: 680, startPoint y: 109, endPoint x: 430, endPoint y: 81, distance: 251.1
click at [430, 104] on div "Laden is a project space organised by Eva Richardson McCrea and Matt Welch" at bounding box center [604, 119] width 351 height 31
click at [286, 143] on h4 "Style" at bounding box center [291, 144] width 138 height 36
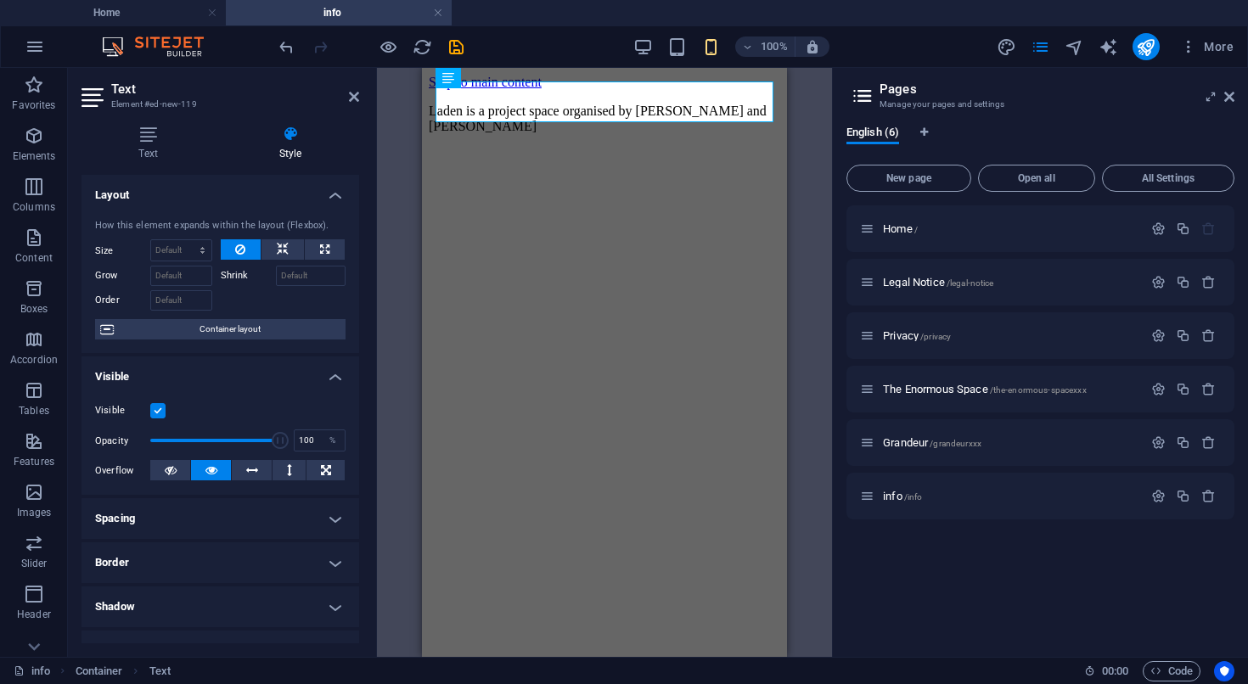
click at [606, 148] on html "Skip to main content Laden is a project space organised by Eva Richardson McCre…" at bounding box center [604, 108] width 365 height 80
click at [642, 148] on html "Skip to main content Laden is a project space organised by Eva Richardson McCre…" at bounding box center [604, 108] width 365 height 80
click at [355, 93] on icon at bounding box center [354, 97] width 10 height 14
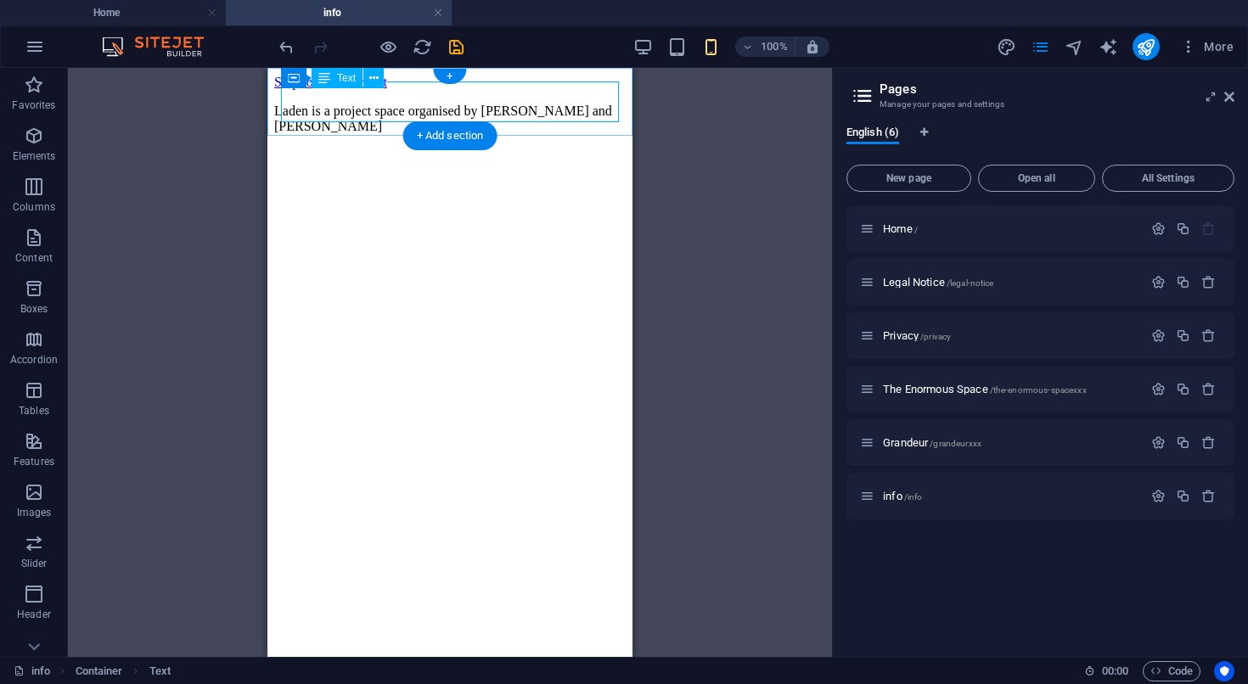
click at [417, 104] on div "Laden is a project space organised by Eva Richardson McCrea and Matt Welch" at bounding box center [449, 119] width 351 height 31
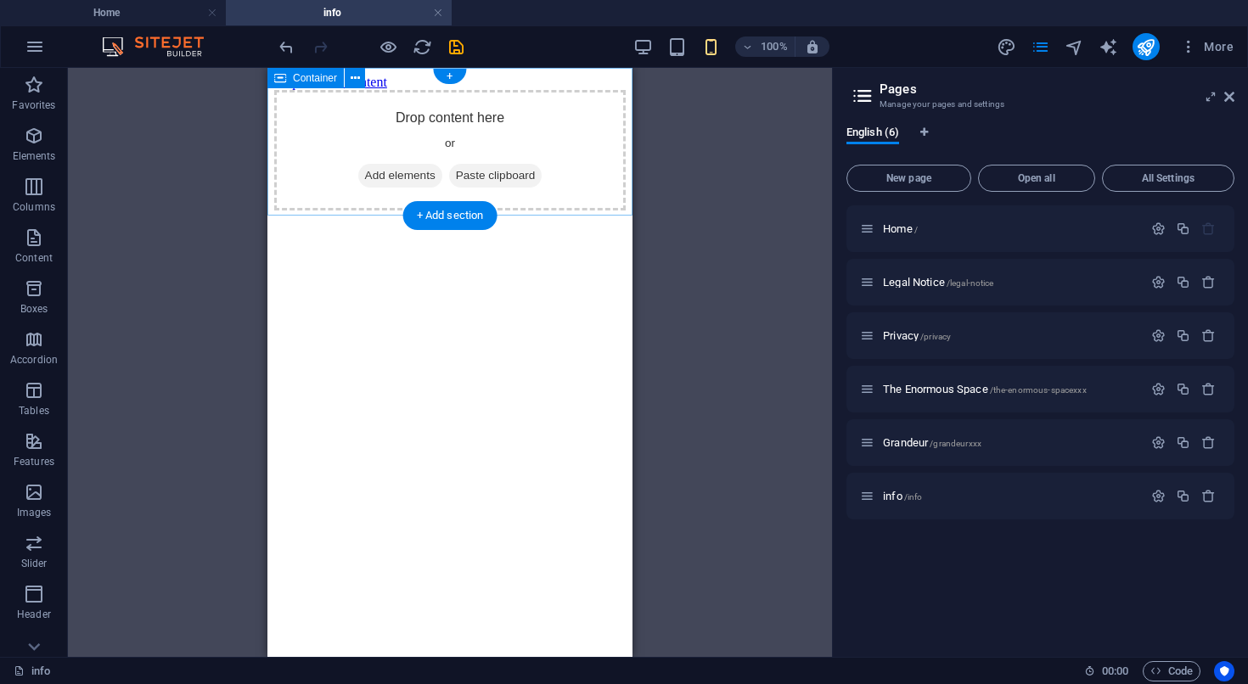
click at [437, 195] on div "Drop content here or Add elements Paste clipboard" at bounding box center [449, 150] width 351 height 121
click at [417, 187] on div "Drop content here or Add elements Paste clipboard" at bounding box center [449, 150] width 351 height 121
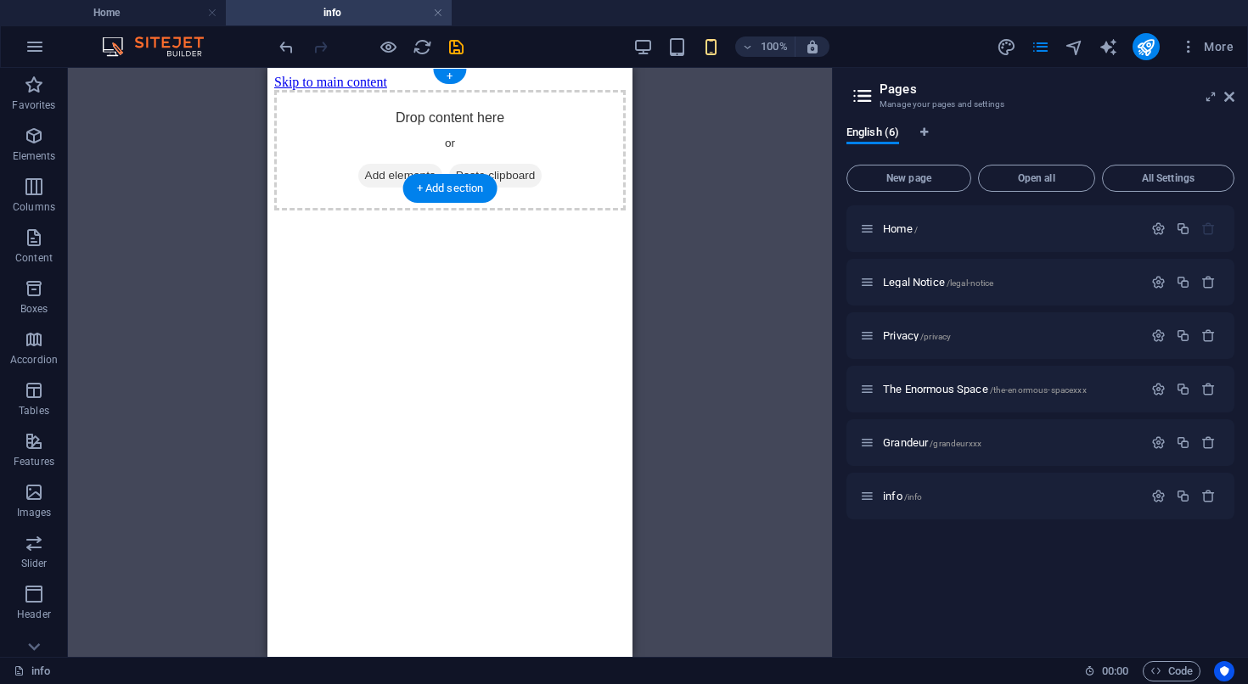
click at [348, 175] on div "Drop content here or Add elements Paste clipboard" at bounding box center [449, 150] width 351 height 121
click at [407, 217] on html "Skip to main content Drop content here or Add elements Paste clipboard" at bounding box center [449, 142] width 365 height 149
click at [33, 258] on p "Content" at bounding box center [33, 258] width 37 height 14
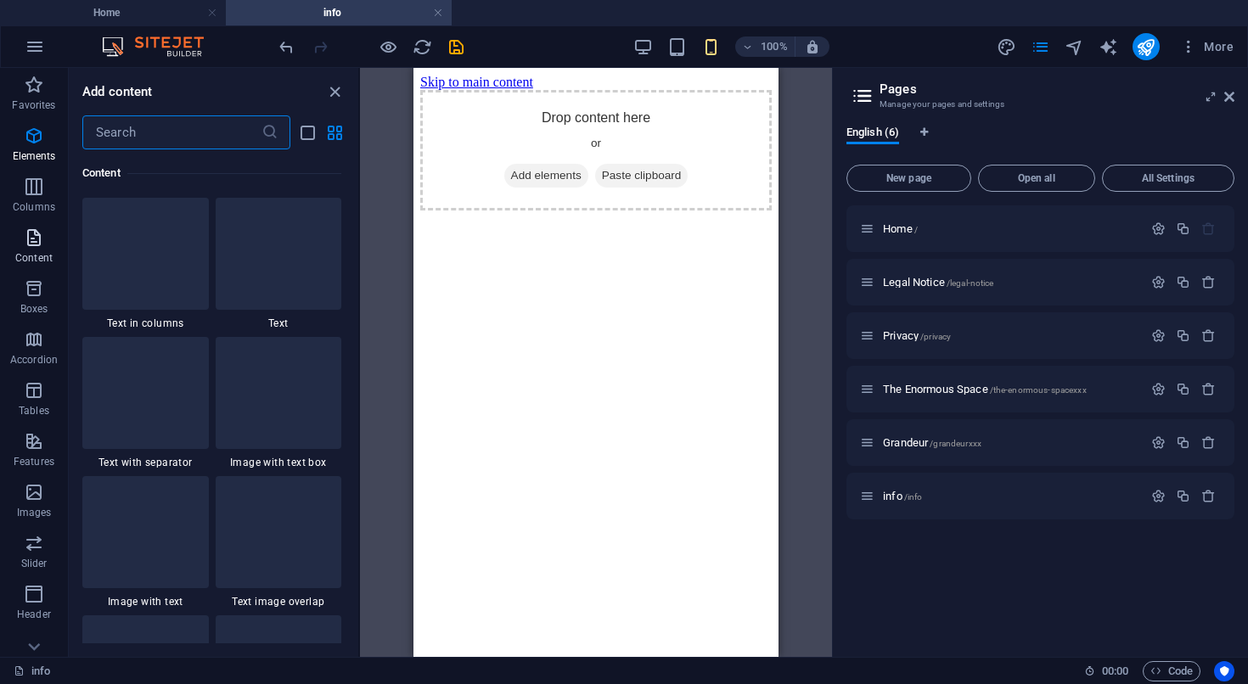
scroll to position [2970, 0]
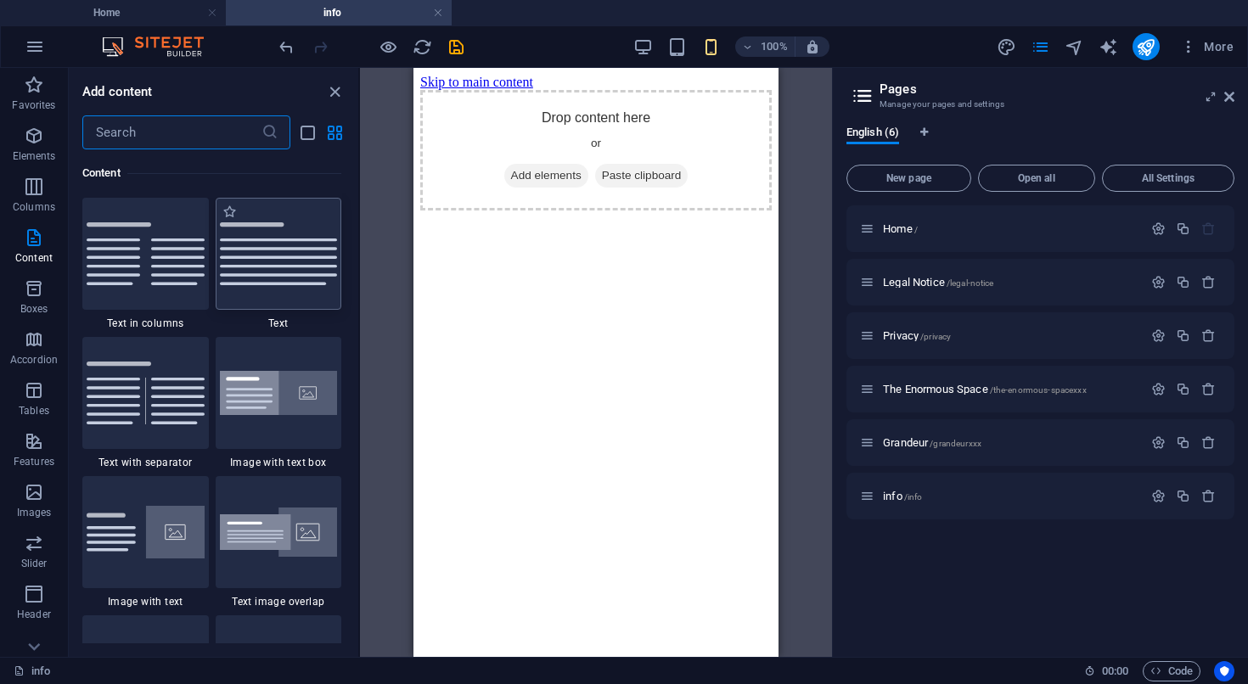
click at [279, 289] on div at bounding box center [279, 254] width 126 height 112
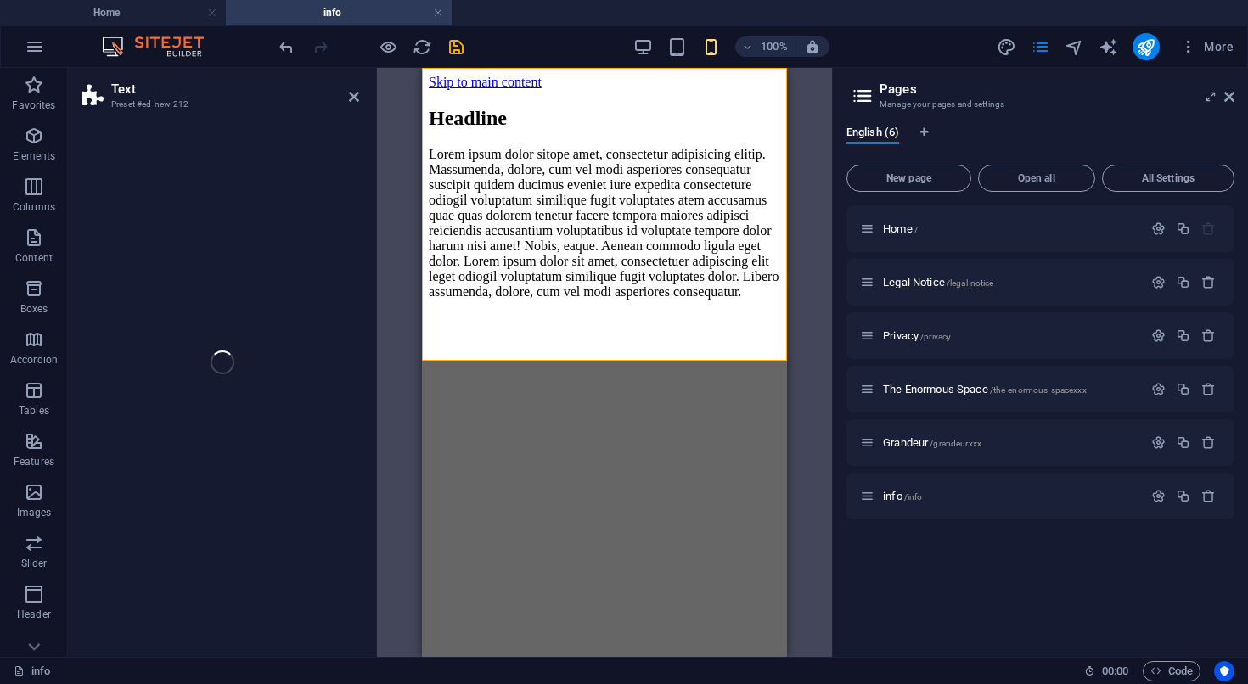
select select "preset-text-v2-default"
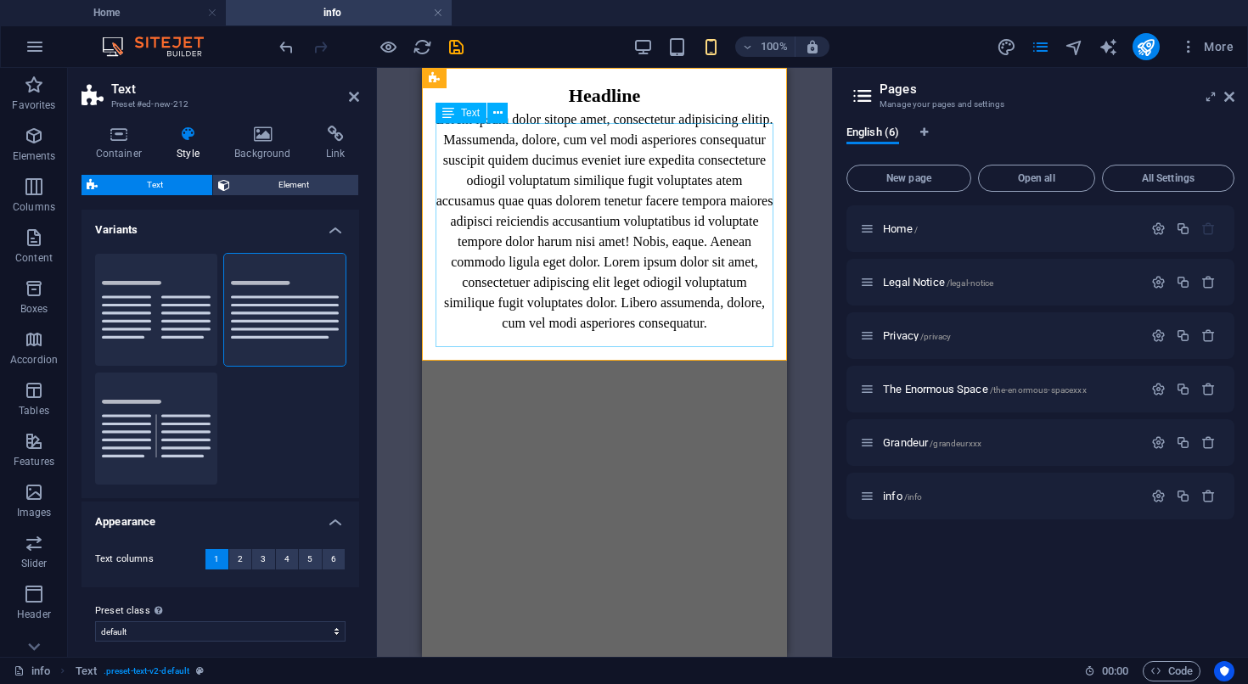
click at [674, 269] on div "Lorem ipsum dolor sitope amet, consectetur adipisicing elitip. Massumenda, dolo…" at bounding box center [604, 221] width 338 height 224
click at [613, 95] on div "Headline" at bounding box center [604, 95] width 338 height 28
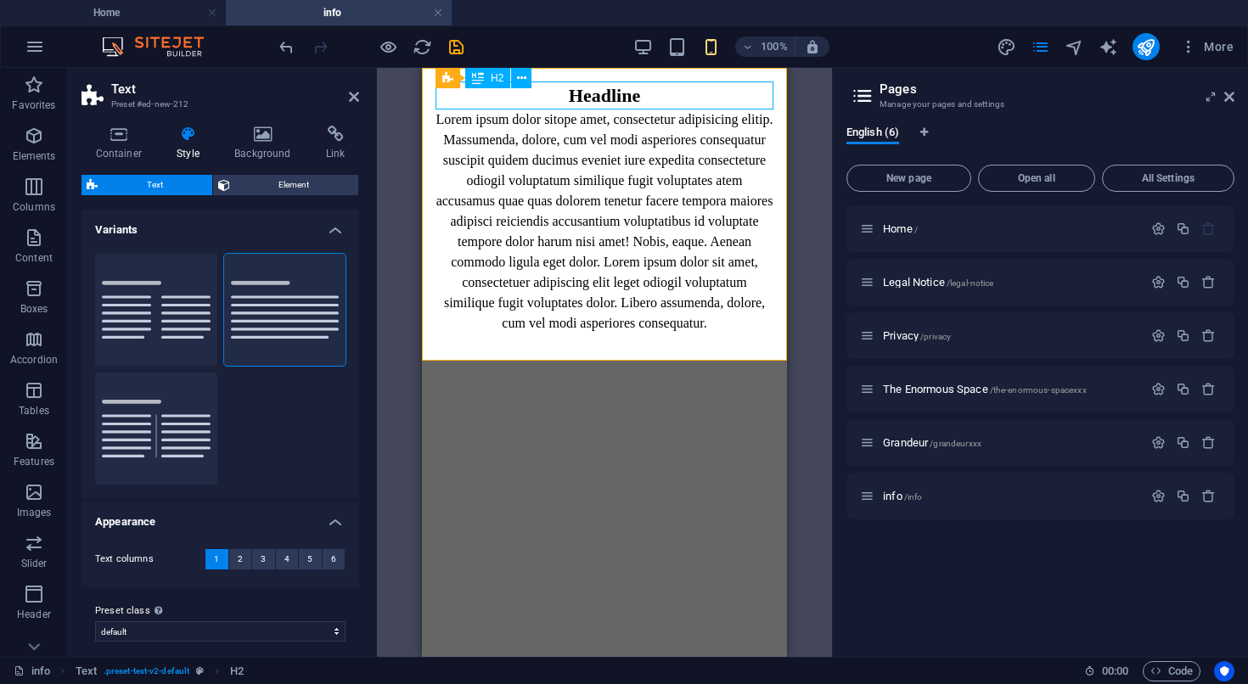
click at [613, 95] on div "Headline" at bounding box center [604, 95] width 338 height 28
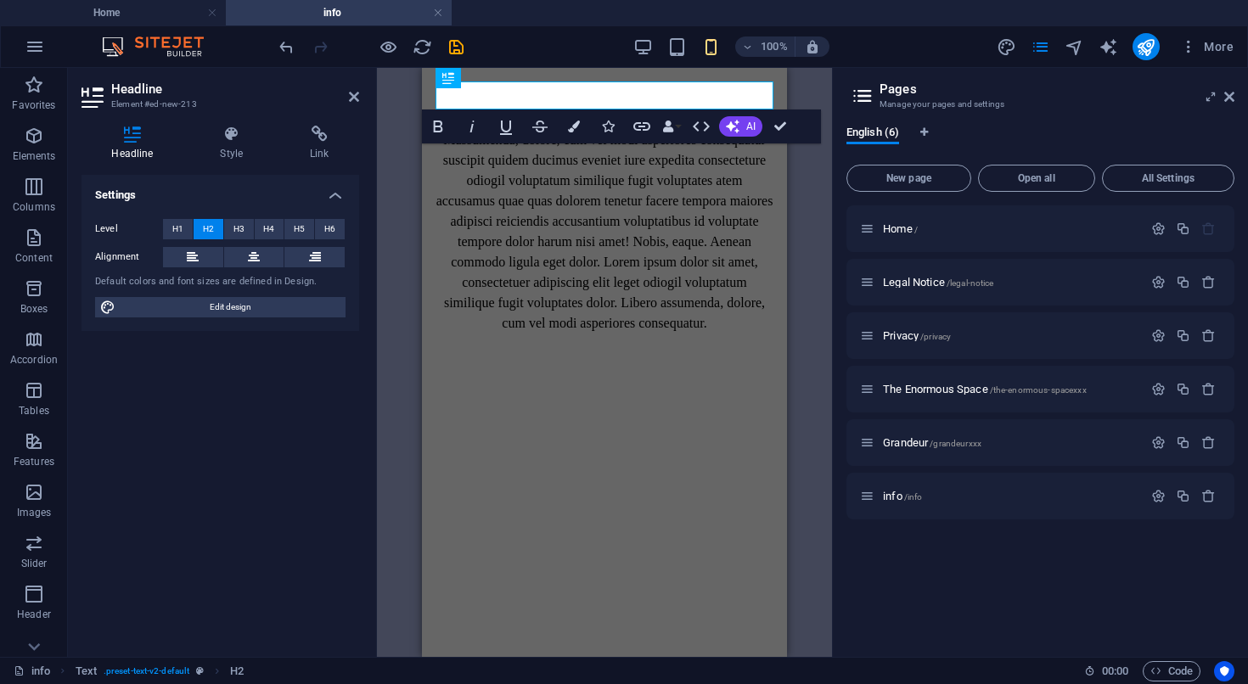
click at [619, 347] on html "Skip to main content ​ Lorem ipsum dolor sitope amet, consectetur adipisicing e…" at bounding box center [604, 207] width 365 height 279
click at [1157, 229] on icon "button" at bounding box center [1158, 229] width 14 height 14
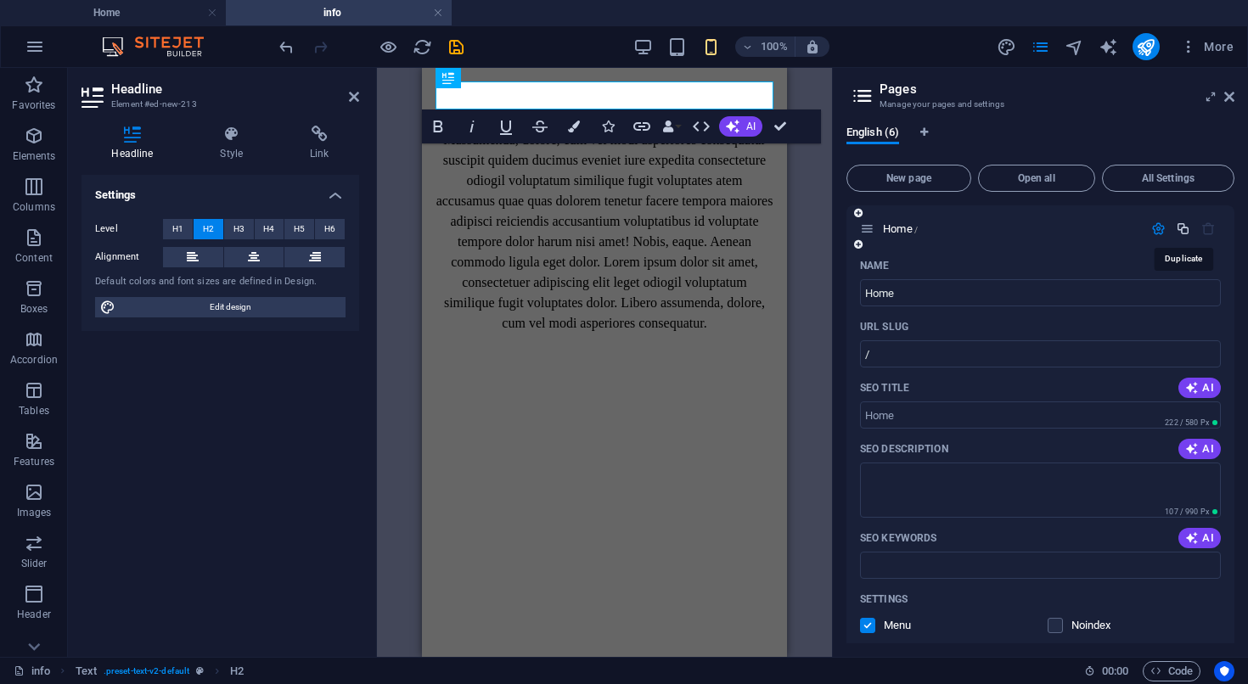
click at [1182, 232] on icon "button" at bounding box center [1183, 229] width 14 height 14
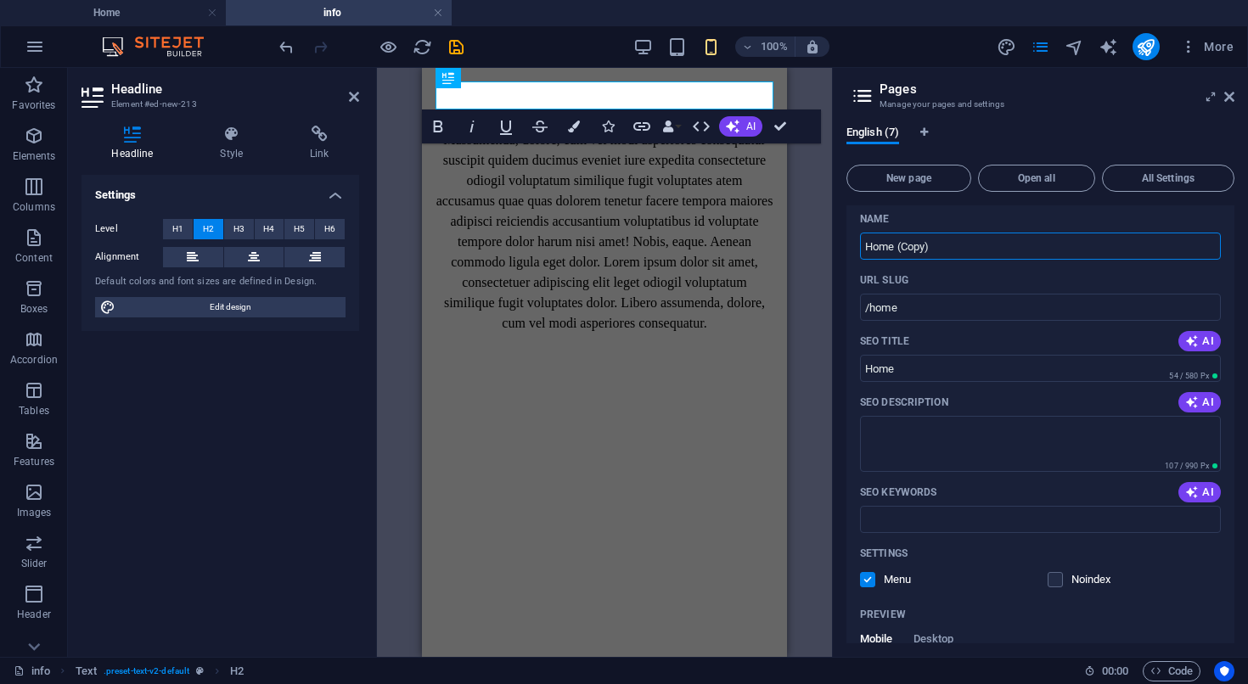
scroll to position [700, 0]
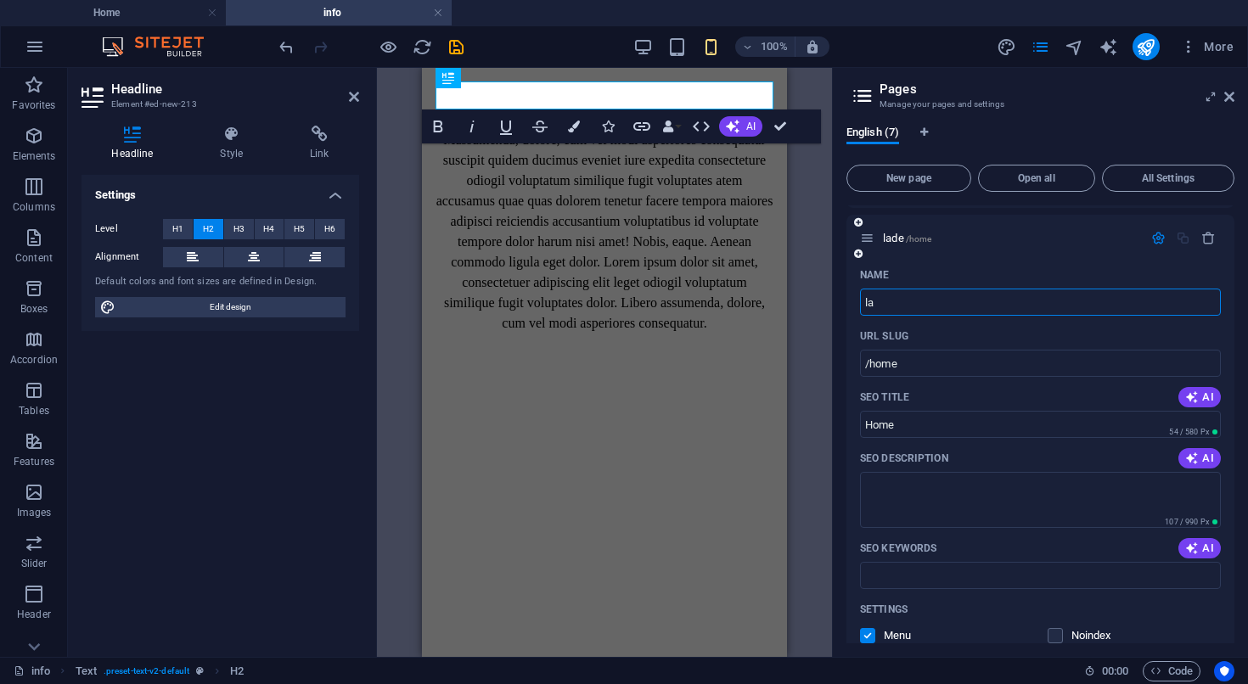
type input "l"
type input "info"
click at [1066, 231] on div "info /home" at bounding box center [1040, 238] width 388 height 47
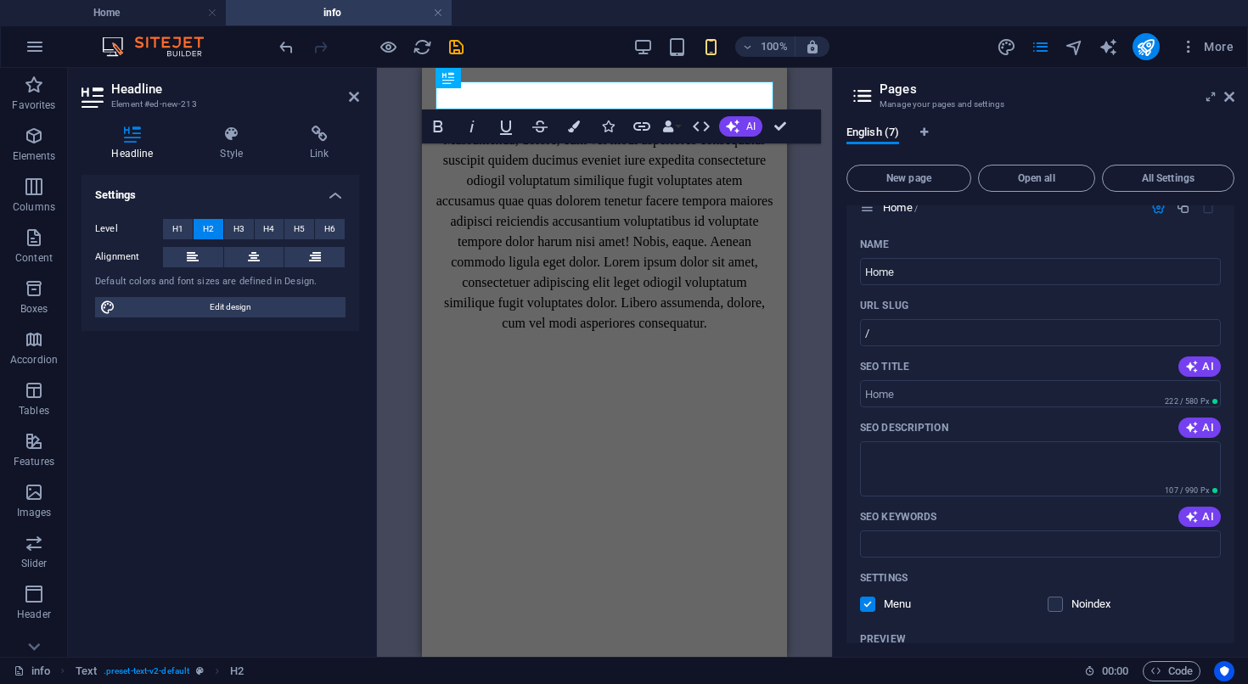
scroll to position [0, 0]
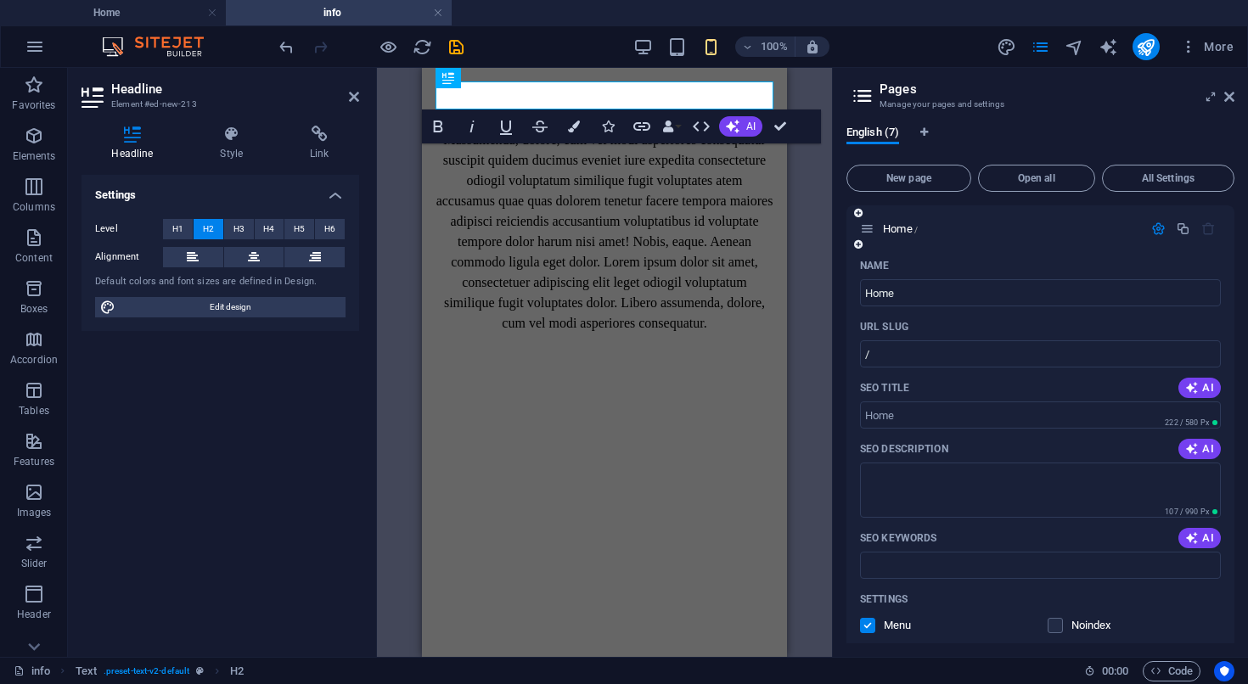
click at [1161, 230] on icon "button" at bounding box center [1158, 229] width 14 height 14
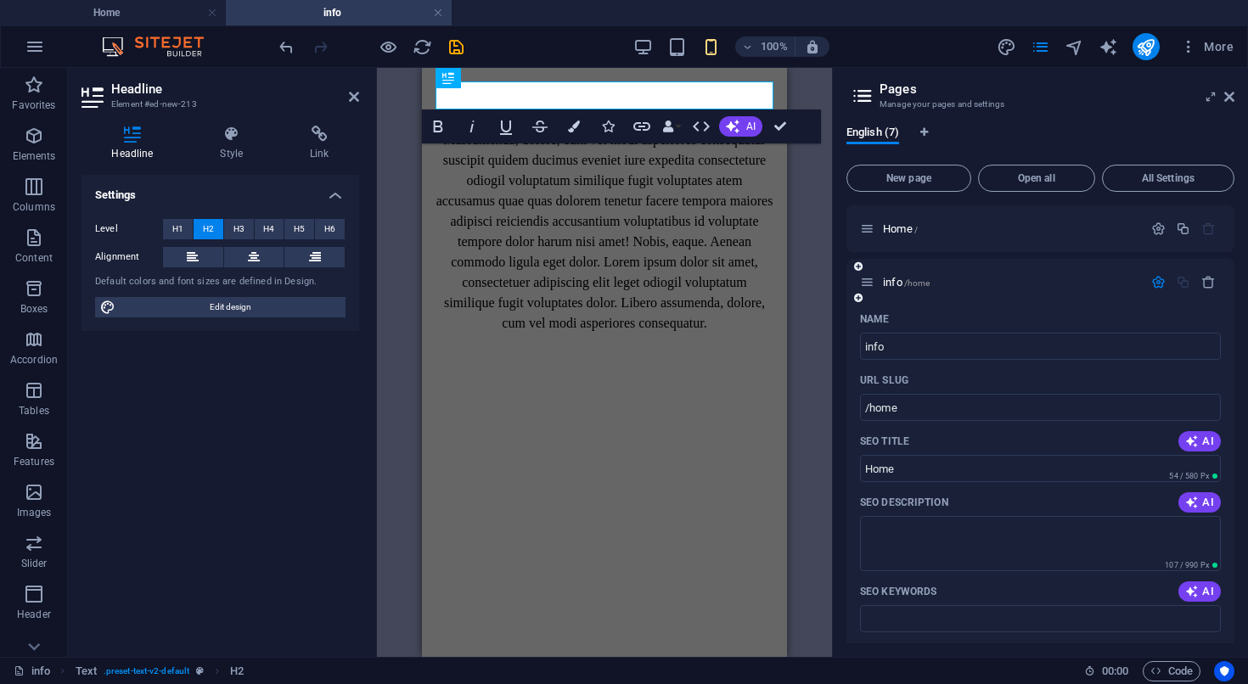
click at [1154, 283] on icon "button" at bounding box center [1158, 282] width 14 height 14
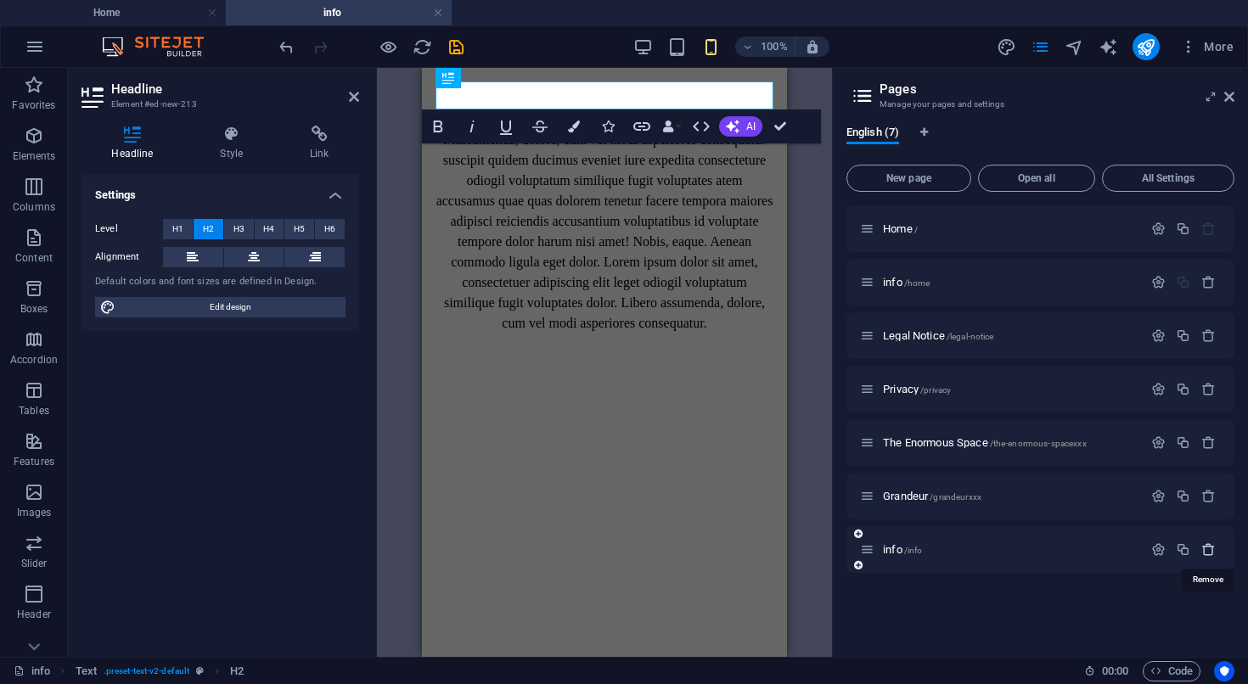
click at [1205, 549] on icon "button" at bounding box center [1208, 549] width 14 height 14
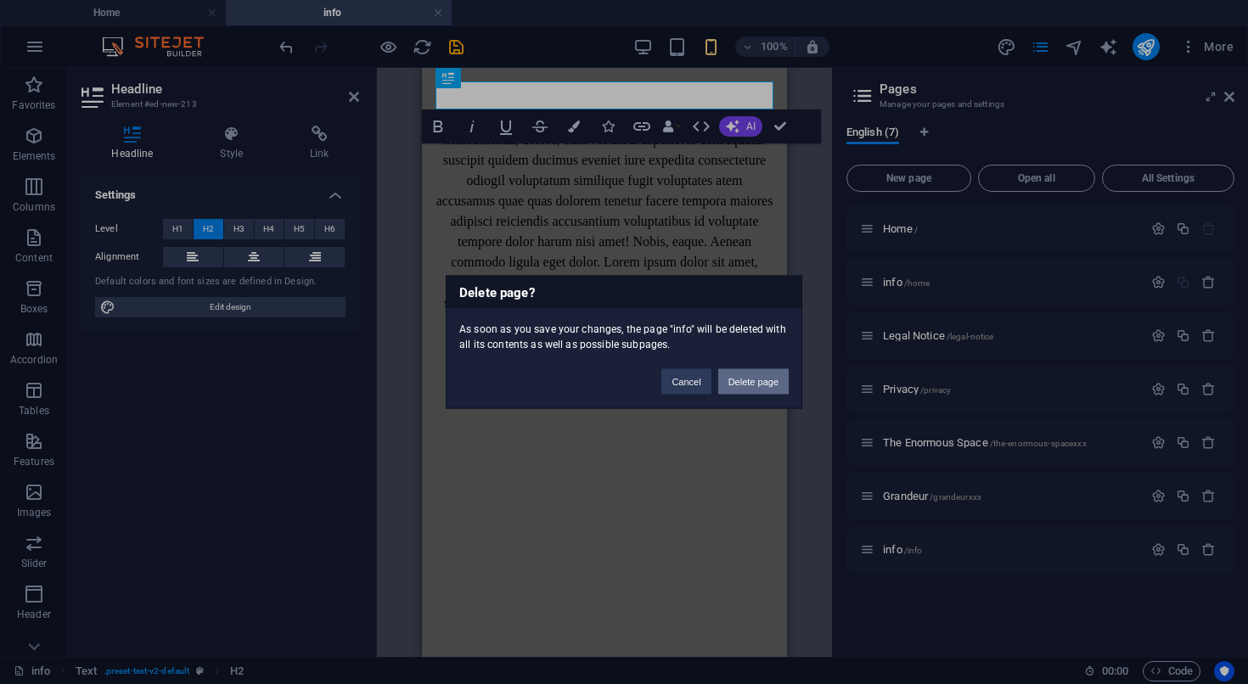
click at [750, 379] on button "Delete page" at bounding box center [753, 381] width 70 height 25
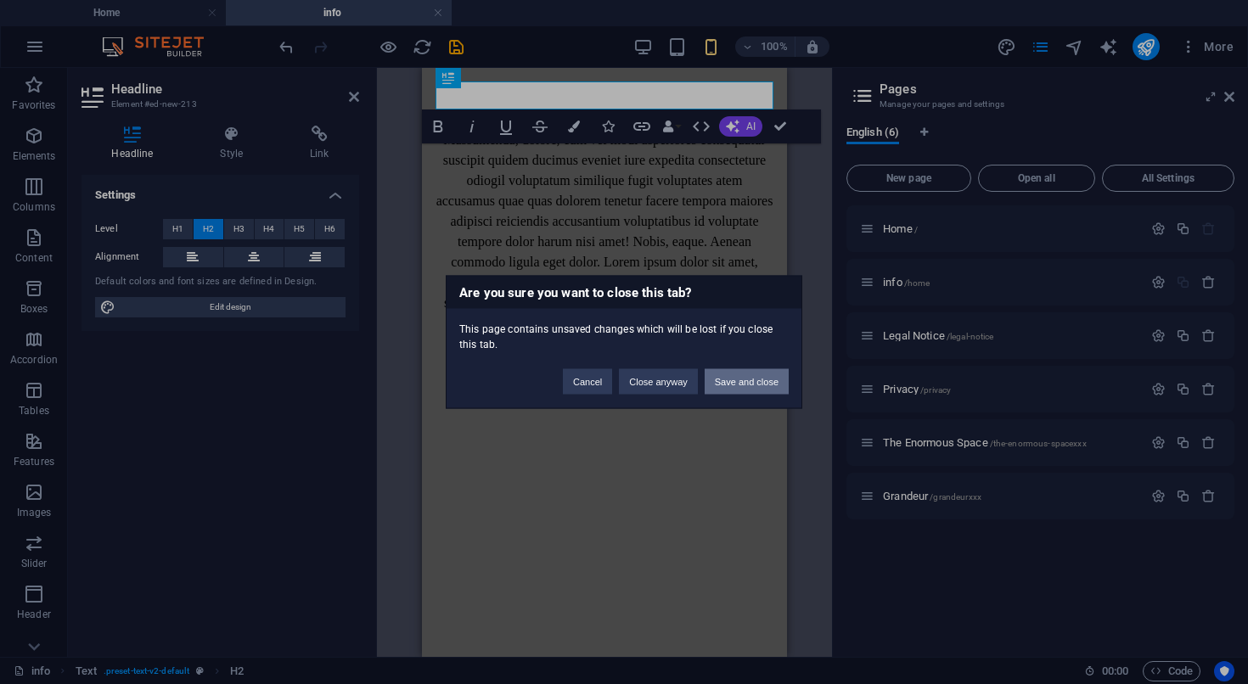
click at [767, 386] on button "Save and close" at bounding box center [747, 381] width 84 height 25
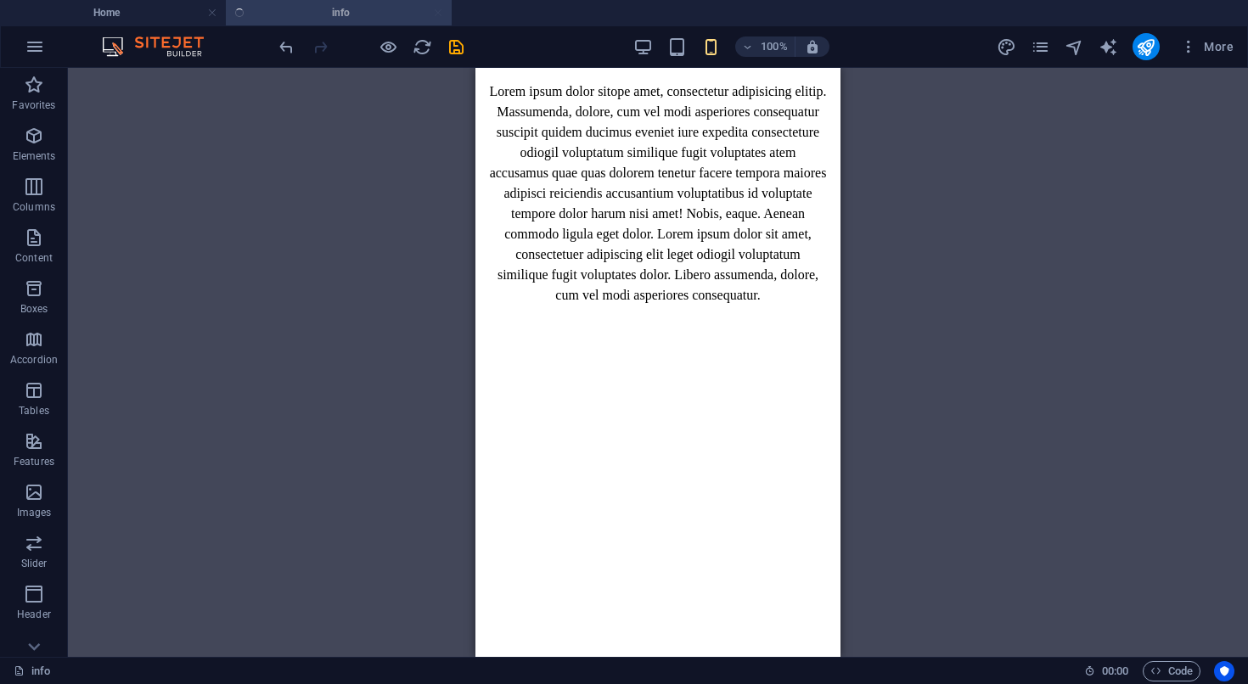
scroll to position [214, 0]
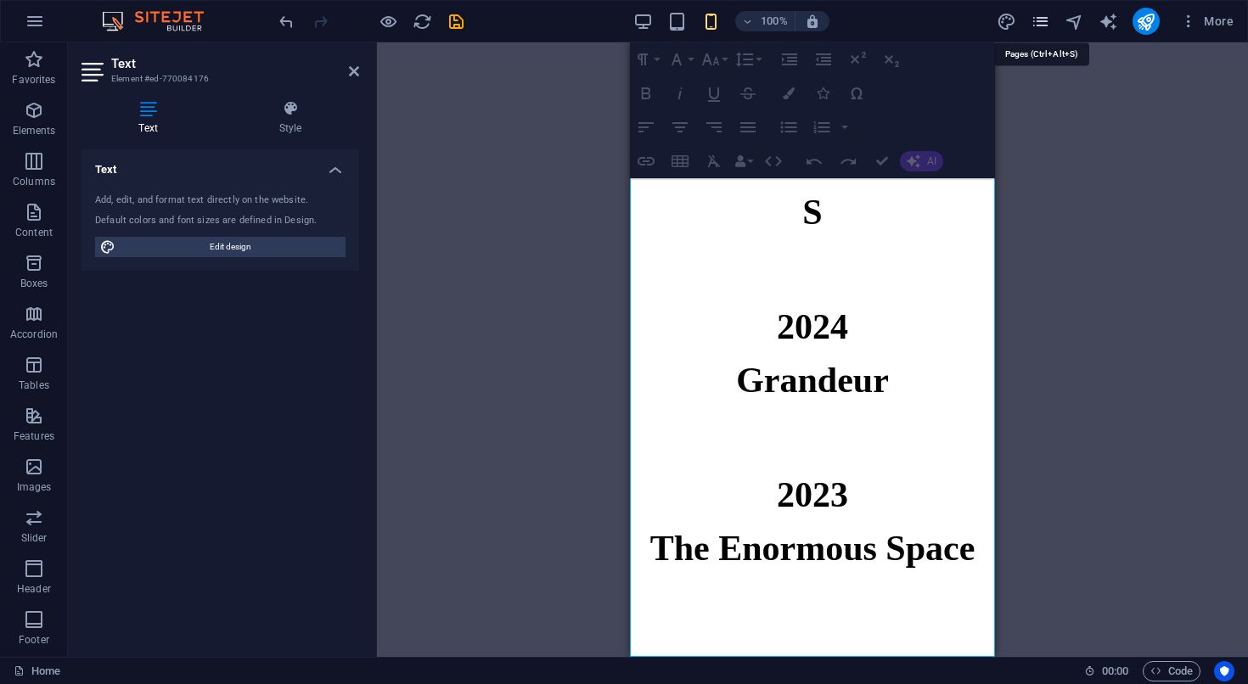
click at [1042, 24] on icon "pages" at bounding box center [1040, 22] width 20 height 20
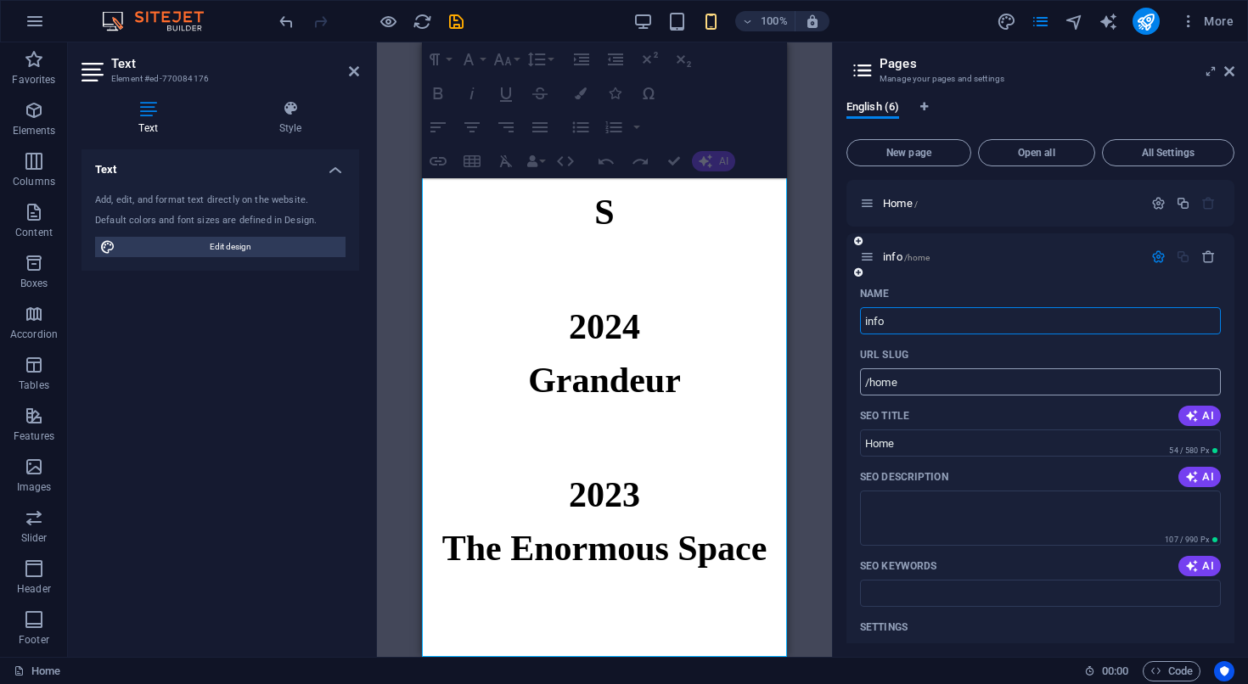
click at [966, 388] on input "/home" at bounding box center [1040, 381] width 361 height 27
type input "/info"
click at [1049, 271] on div "info /info" at bounding box center [1040, 256] width 388 height 47
click at [1158, 256] on icon "button" at bounding box center [1158, 257] width 14 height 14
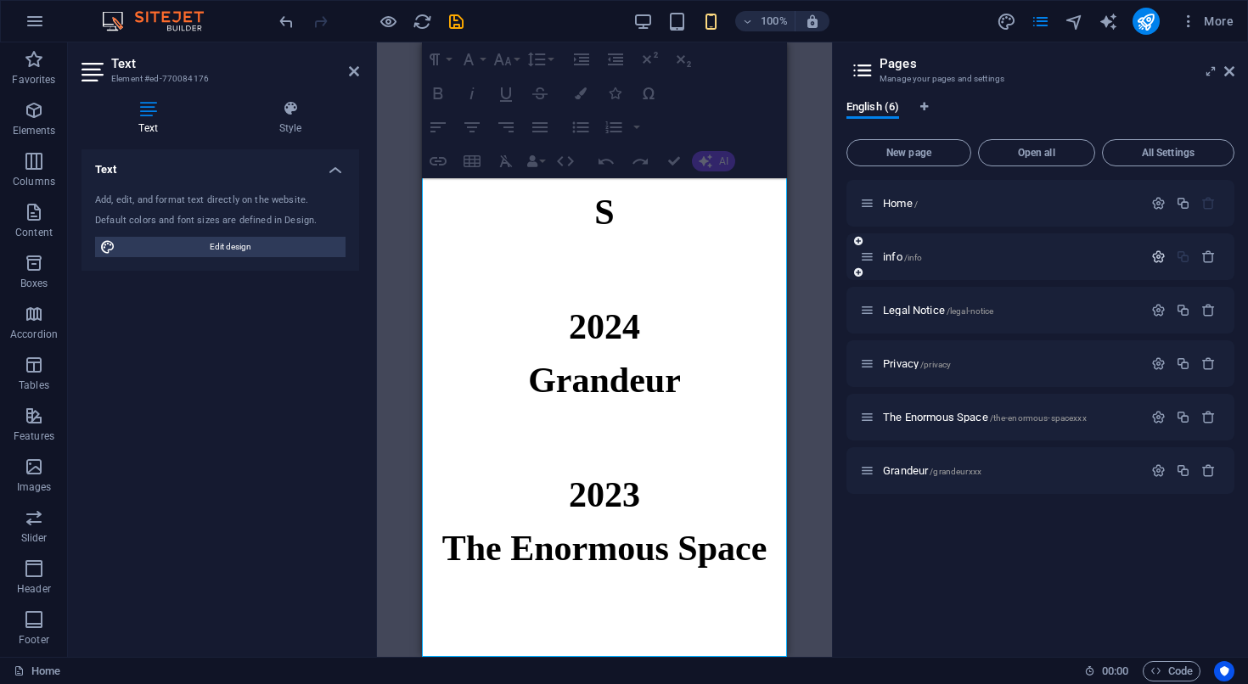
click at [1158, 256] on icon "button" at bounding box center [1158, 257] width 14 height 14
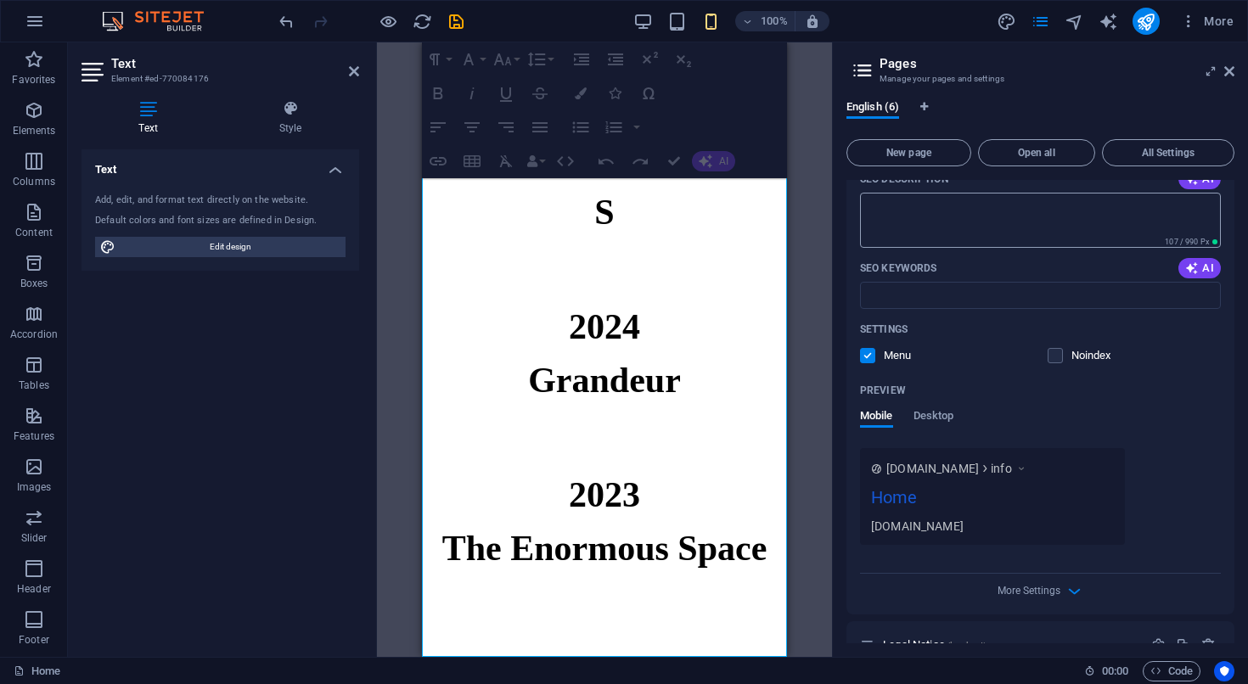
scroll to position [0, 0]
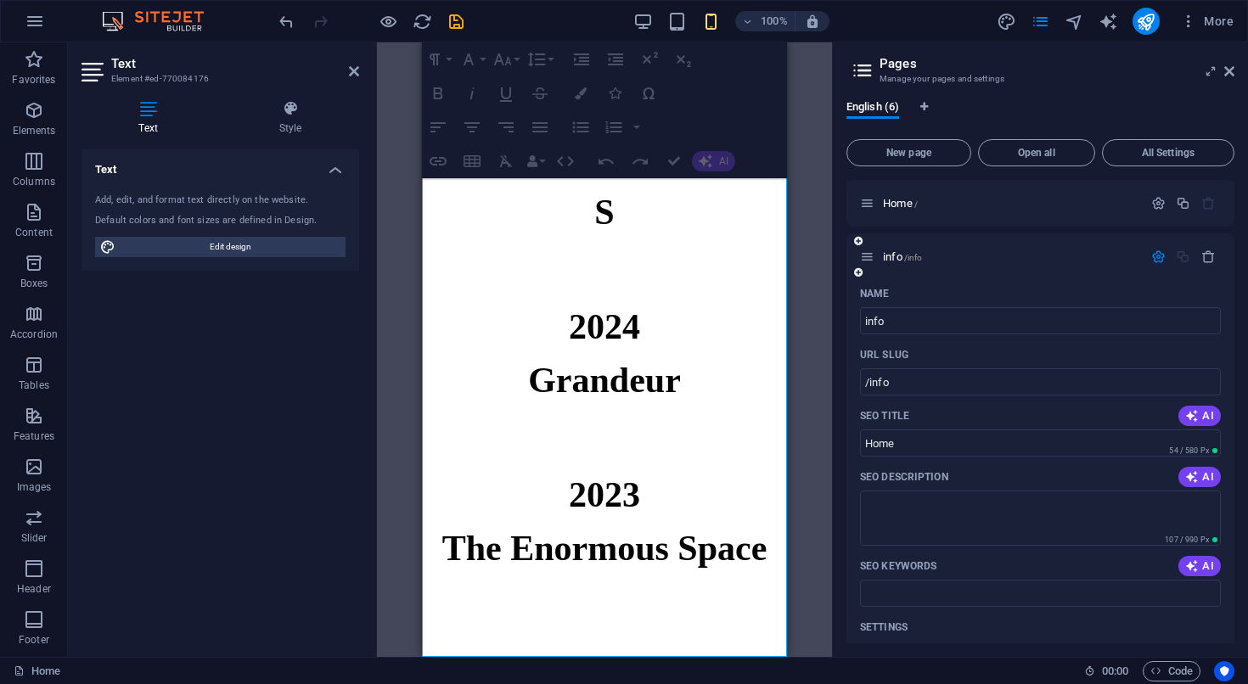
click at [1158, 256] on icon "button" at bounding box center [1158, 257] width 14 height 14
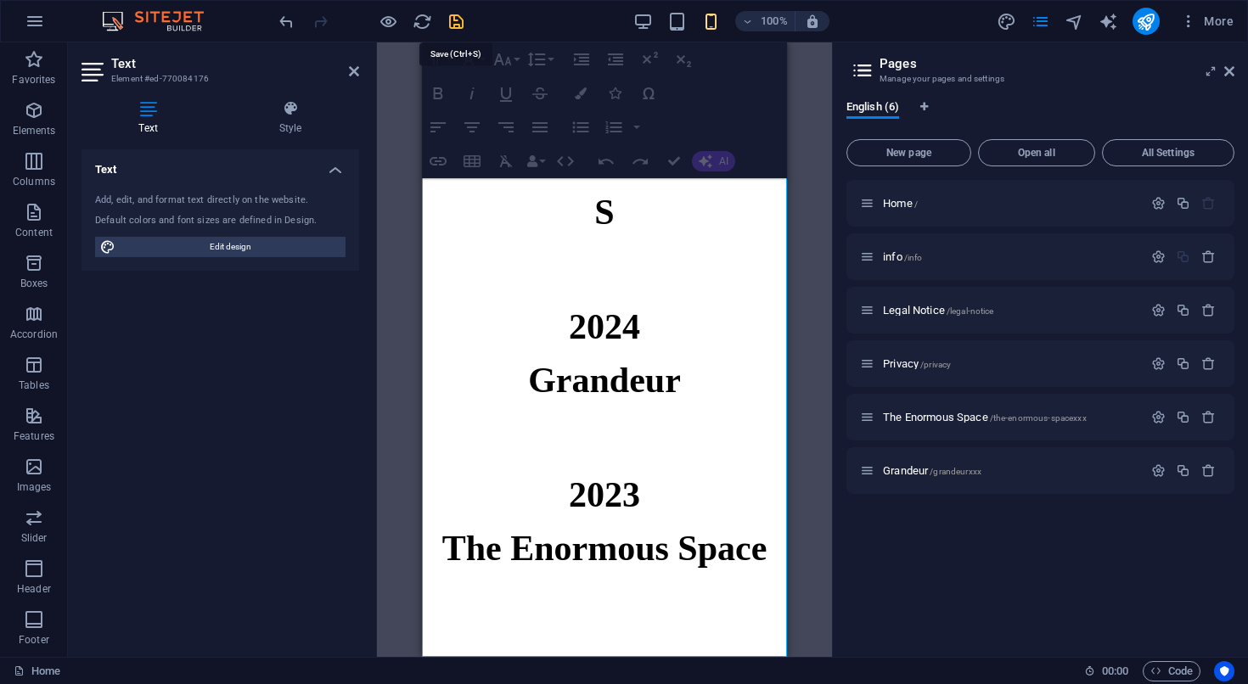
click at [456, 24] on icon "save" at bounding box center [456, 22] width 20 height 20
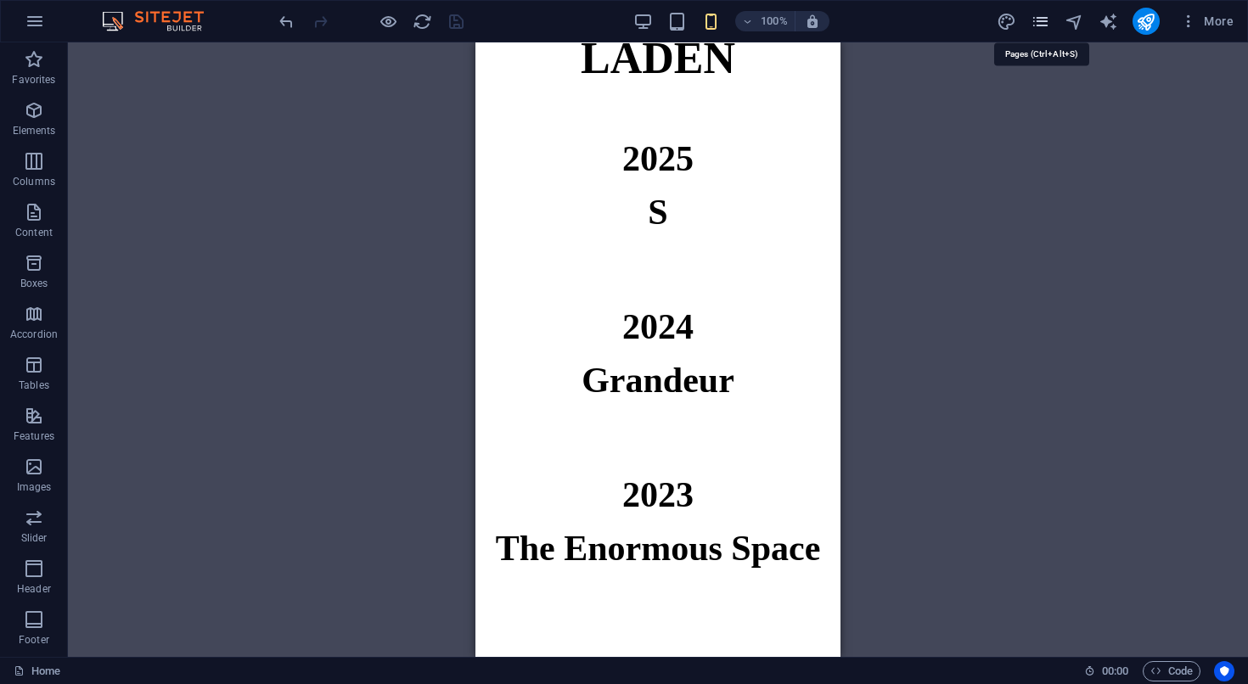
click at [1047, 23] on icon "pages" at bounding box center [1040, 22] width 20 height 20
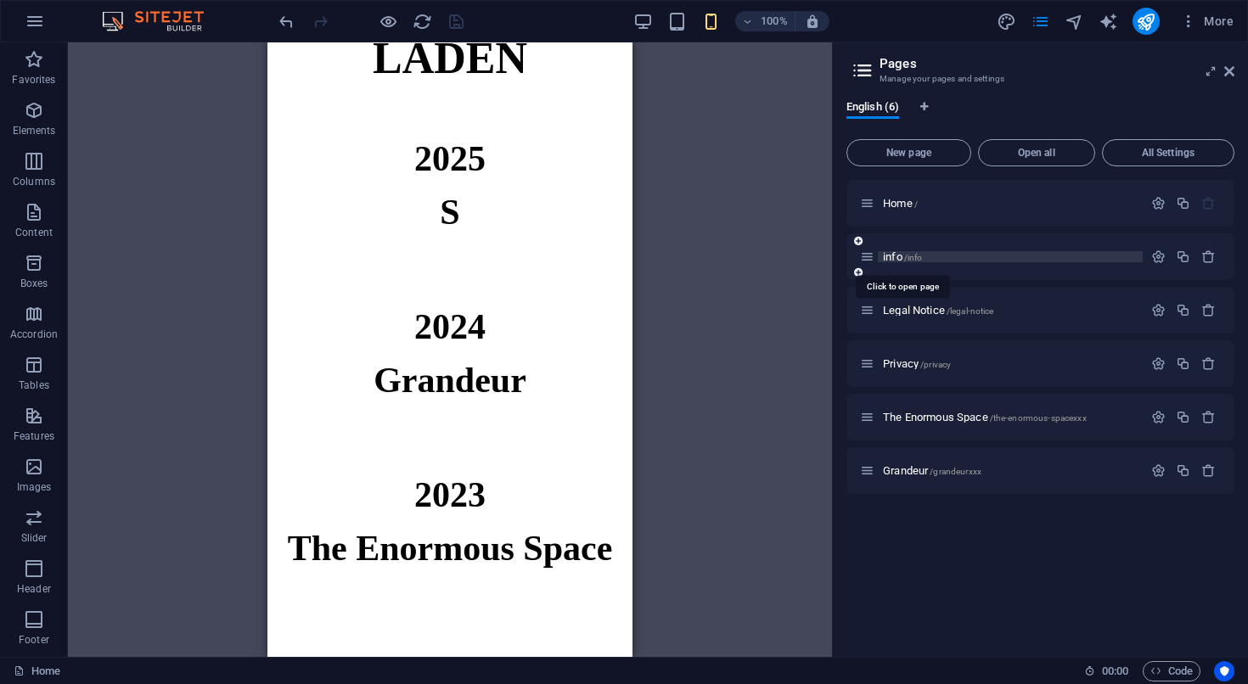
click at [891, 258] on span "info /info" at bounding box center [902, 256] width 39 height 13
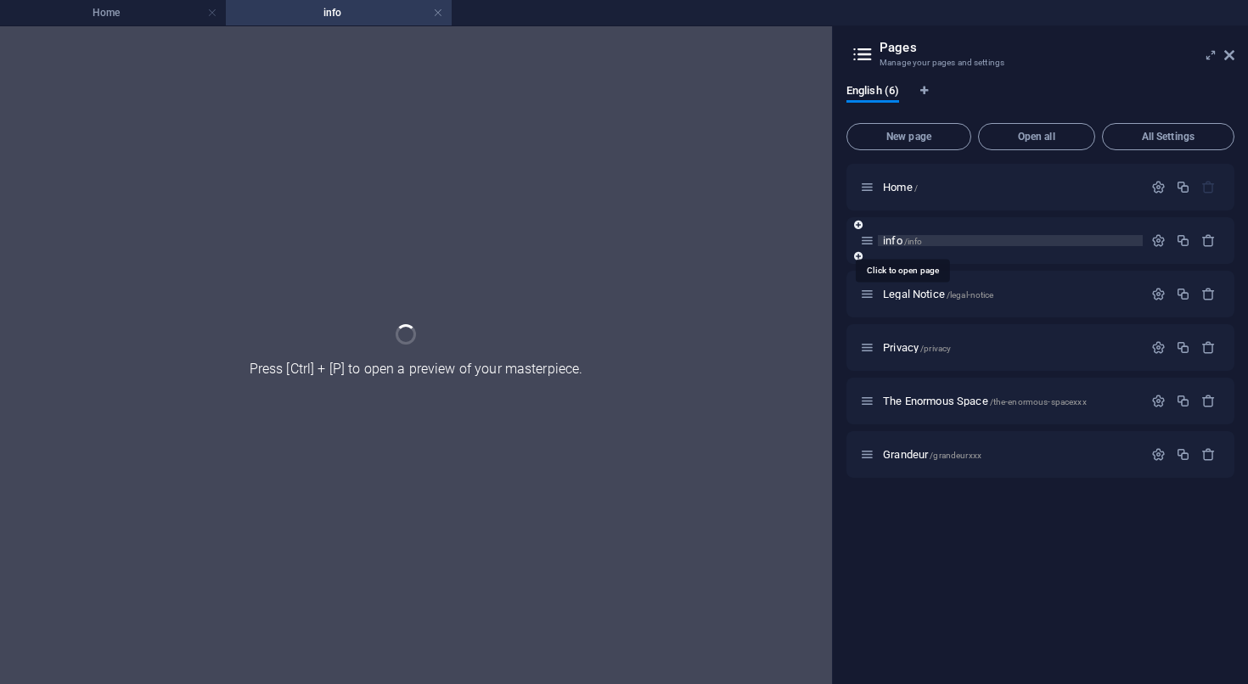
click at [891, 258] on div "info /info" at bounding box center [1040, 240] width 388 height 47
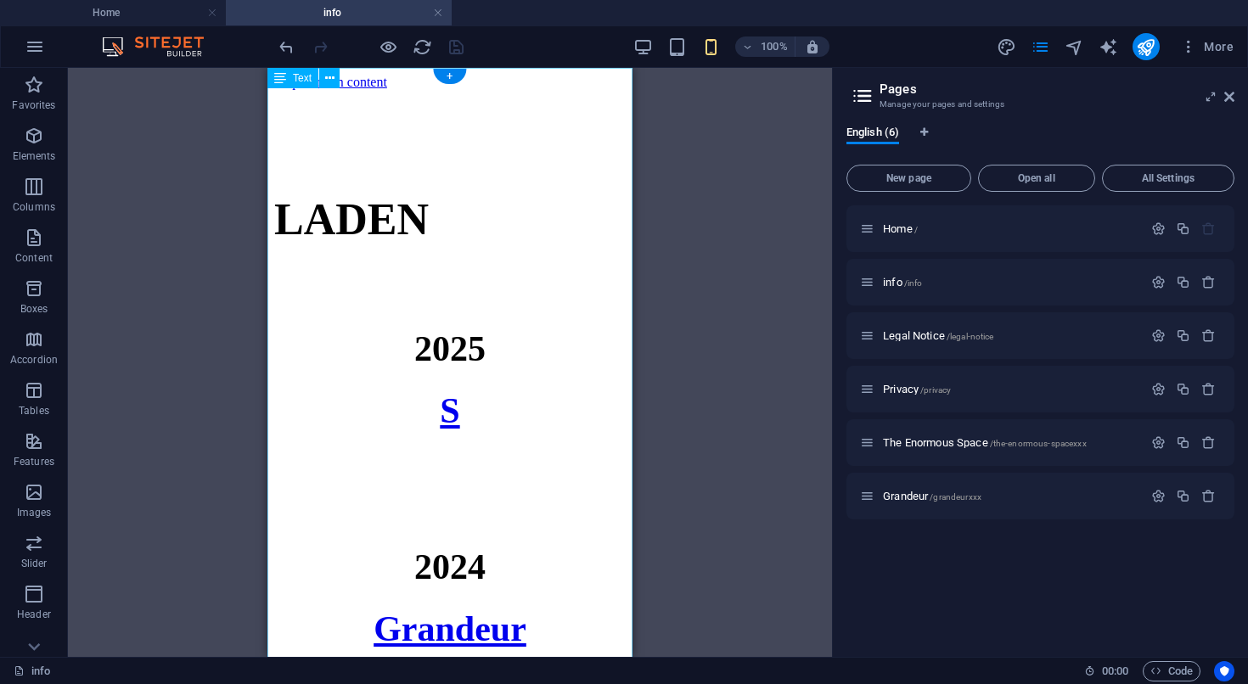
scroll to position [104, 0]
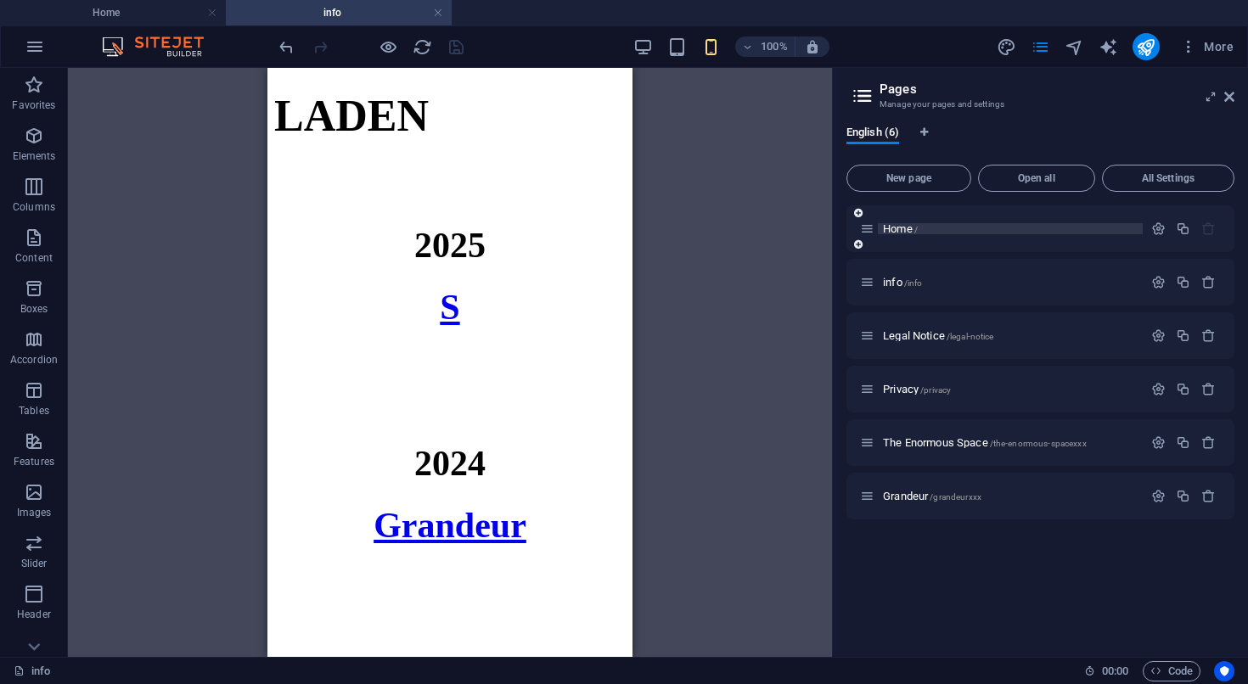
click at [892, 228] on span "Home /" at bounding box center [900, 228] width 35 height 13
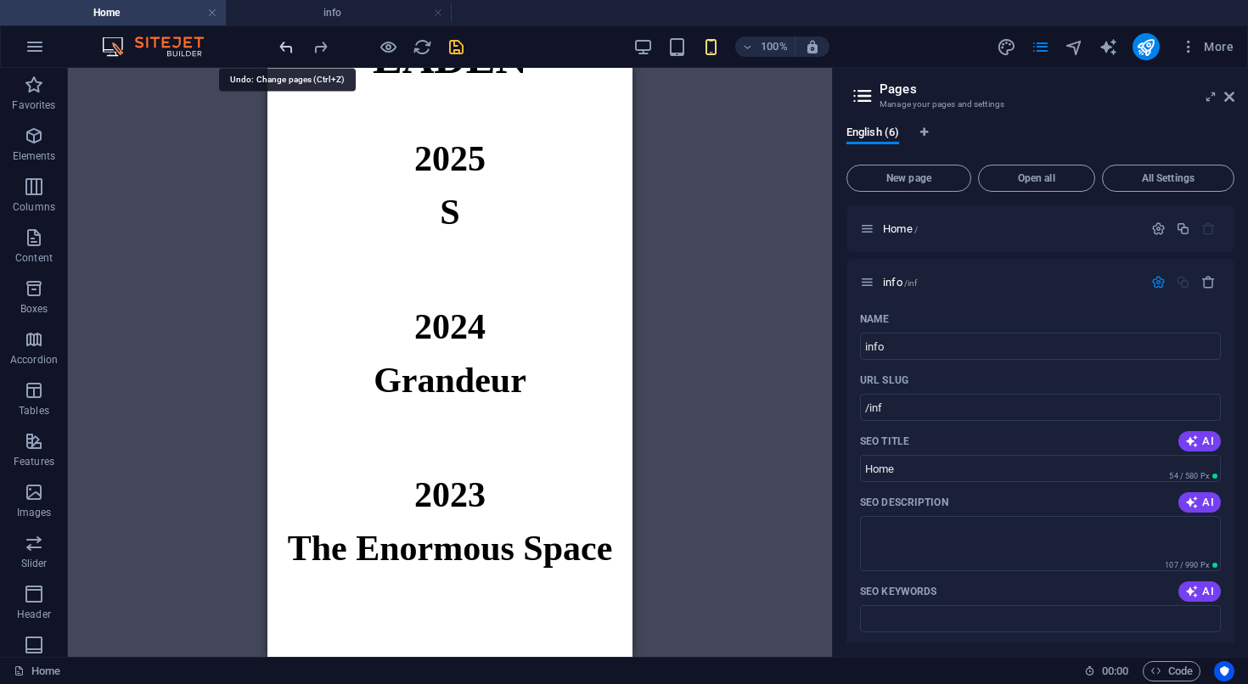
click at [290, 43] on icon "undo" at bounding box center [287, 47] width 20 height 20
type input "/home"
click at [288, 41] on icon "undo" at bounding box center [287, 47] width 20 height 20
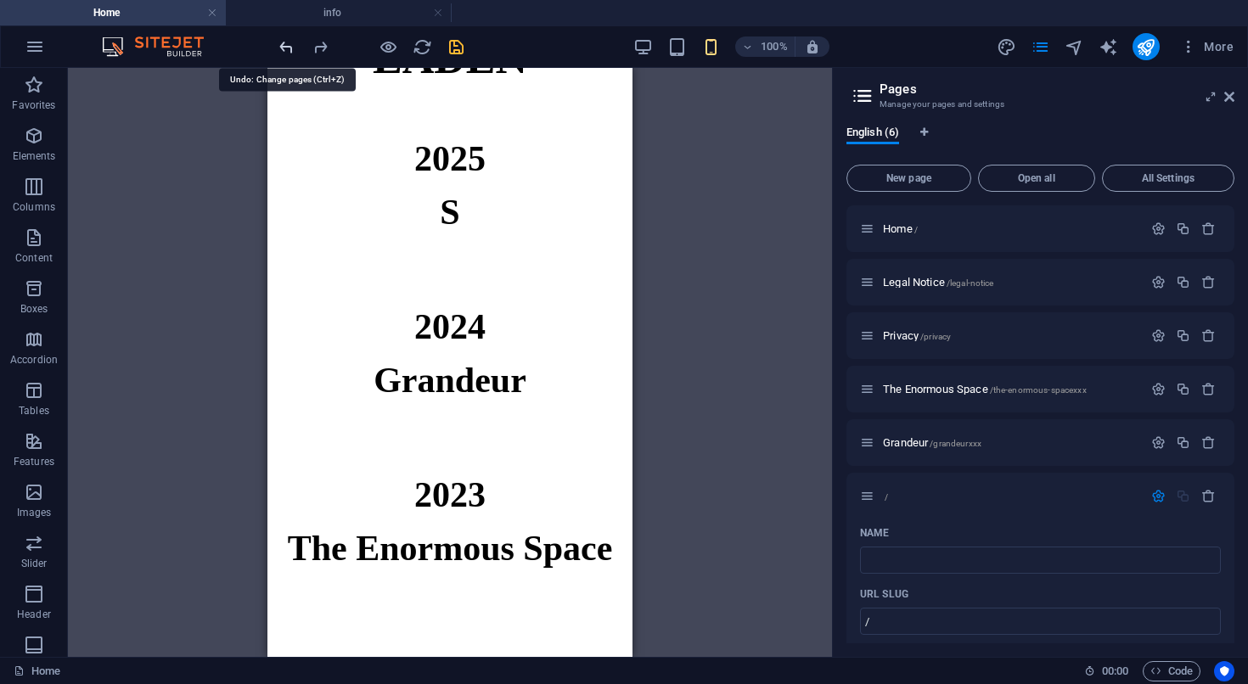
click at [288, 41] on icon "undo" at bounding box center [287, 47] width 20 height 20
type input "laden"
type input "/laden"
click at [288, 41] on icon "undo" at bounding box center [287, 47] width 20 height 20
type input "New page"
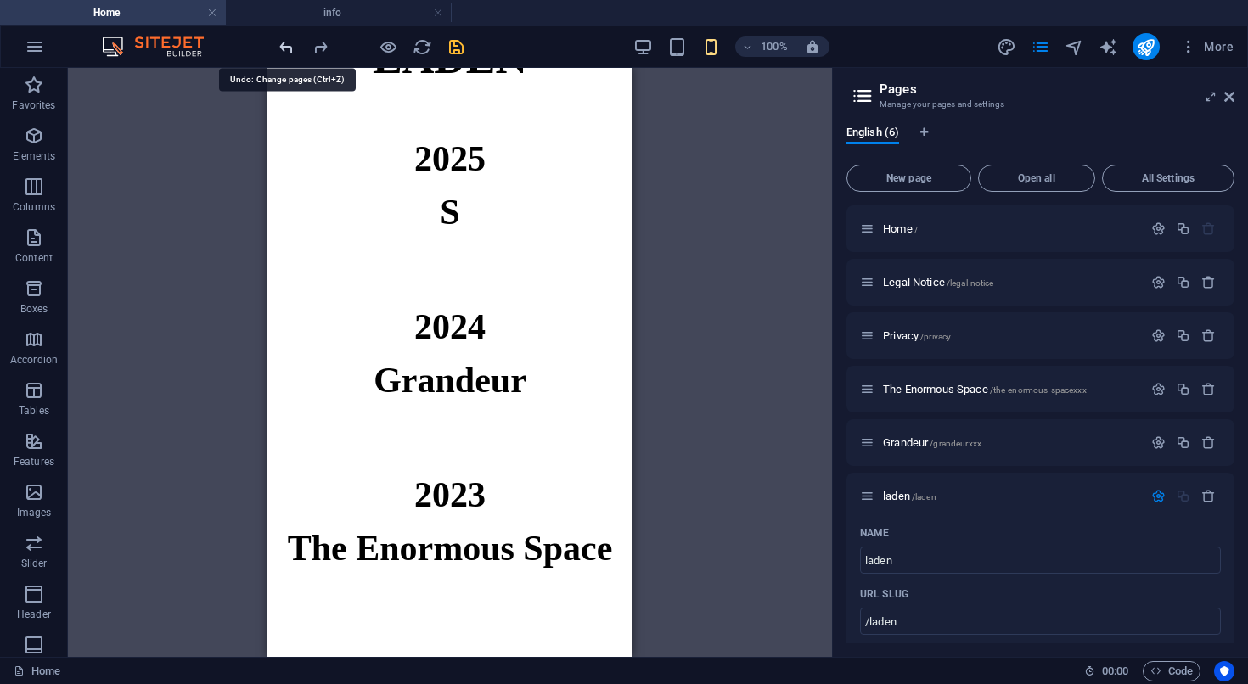
type input "/new-page"
click at [288, 41] on icon "undo" at bounding box center [287, 47] width 20 height 20
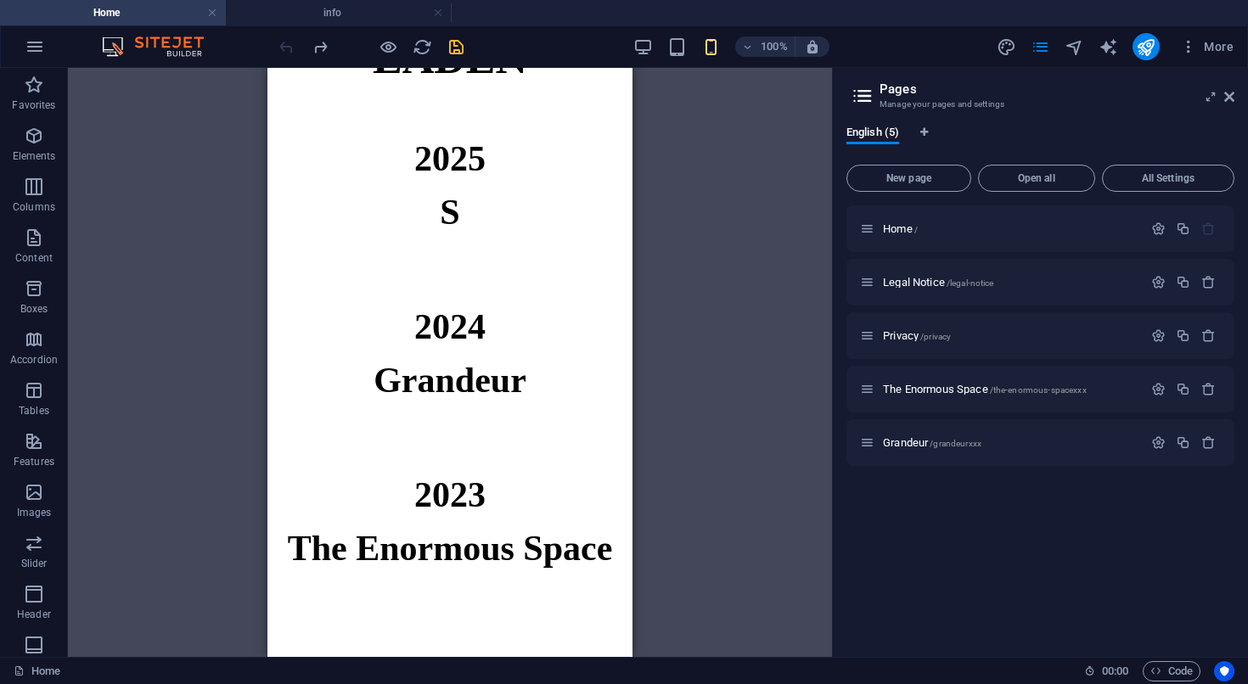
click at [288, 41] on div at bounding box center [371, 46] width 190 height 27
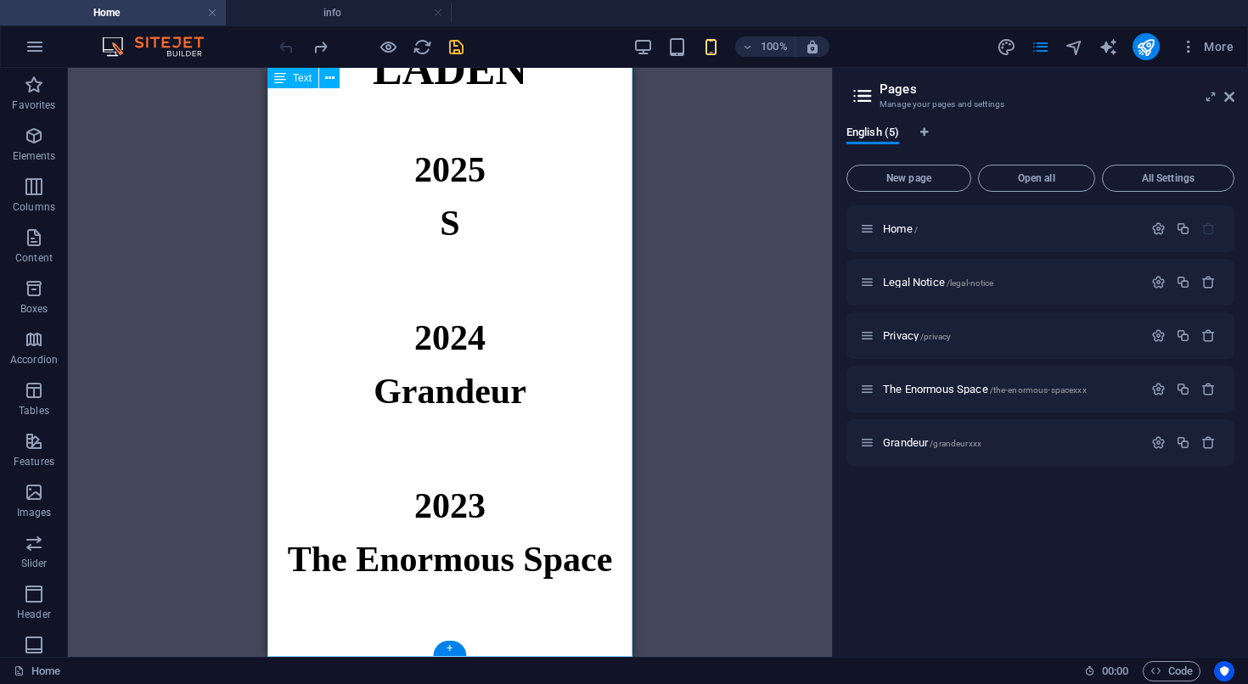
scroll to position [0, 0]
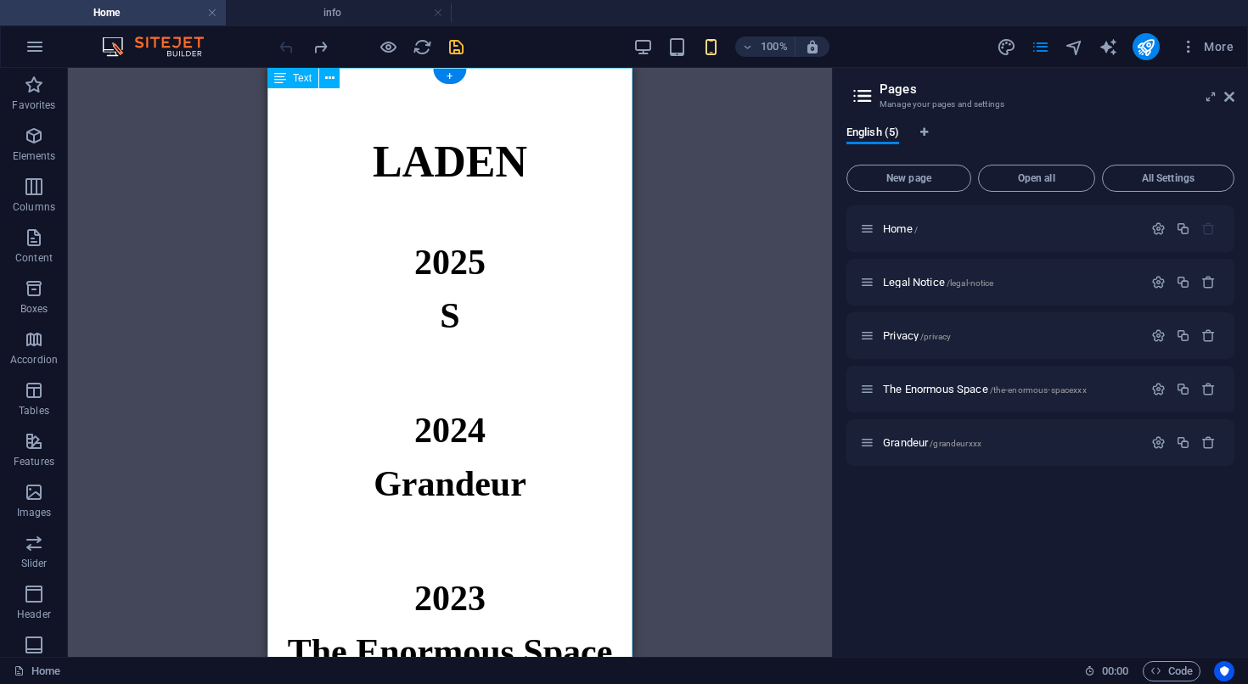
click at [447, 322] on div "LADEN 2025 S 2024 Grandeur 2023 The Enormous Space Laden is a project space org…" at bounding box center [449, 482] width 365 height 829
click at [449, 483] on div "LADEN 2025 S 2024 Grandeur 2023 The Enormous Space Laden is a project space org…" at bounding box center [449, 482] width 365 height 829
click at [484, 492] on div "LADEN 2025 S 2024 Grandeur 2023 The Enormous Space Laden is a project space org…" at bounding box center [449, 482] width 365 height 829
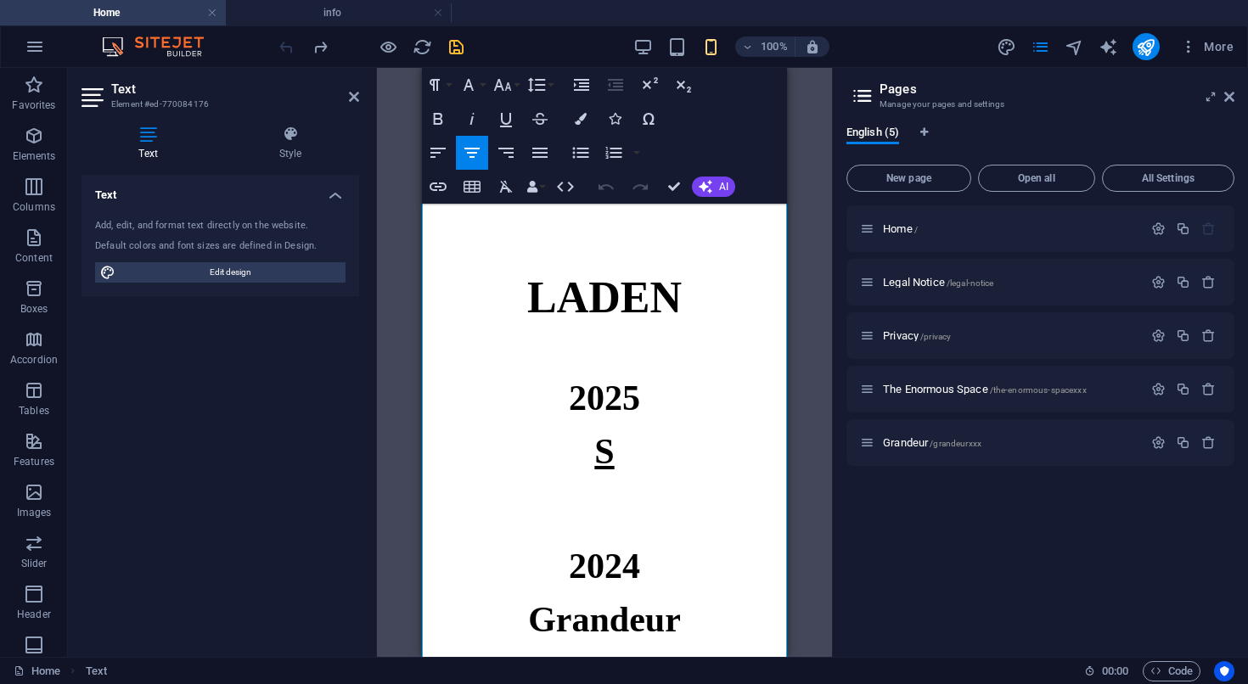
click at [604, 452] on link "S" at bounding box center [604, 451] width 20 height 39
click at [531, 458] on h6 "S" at bounding box center [604, 451] width 365 height 53
click at [595, 407] on icon "button" at bounding box center [604, 405] width 20 height 20
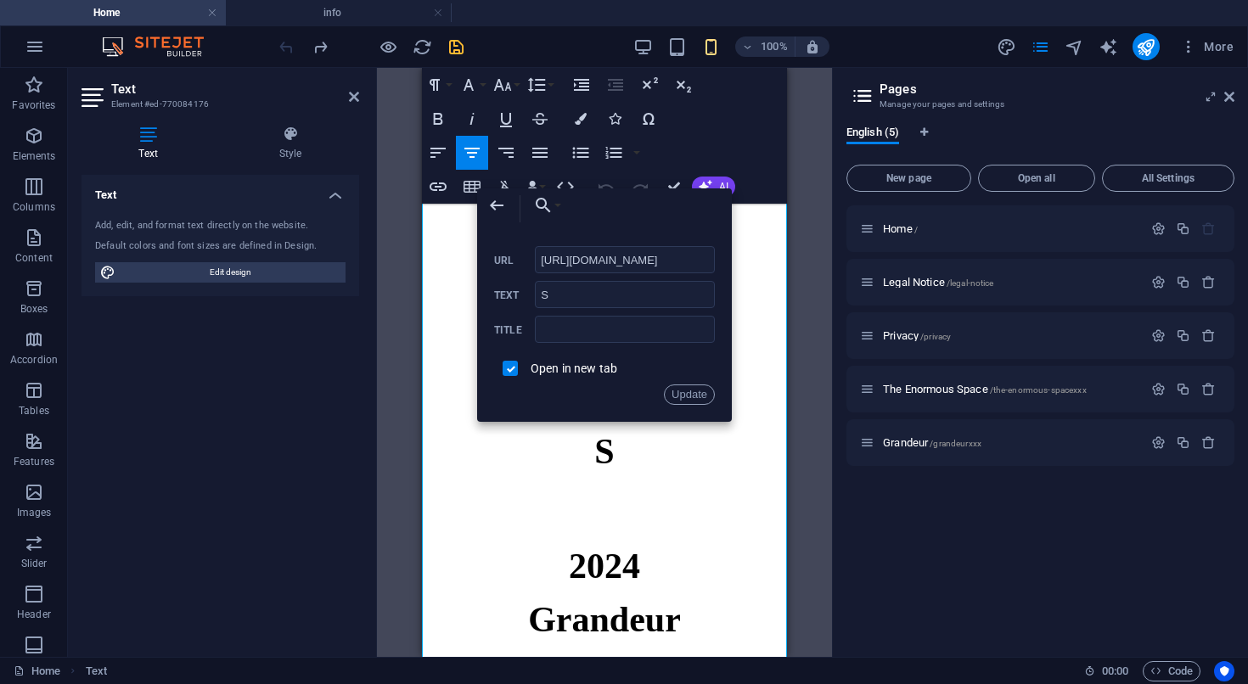
scroll to position [0, 245]
click at [509, 515] on p at bounding box center [604, 509] width 365 height 20
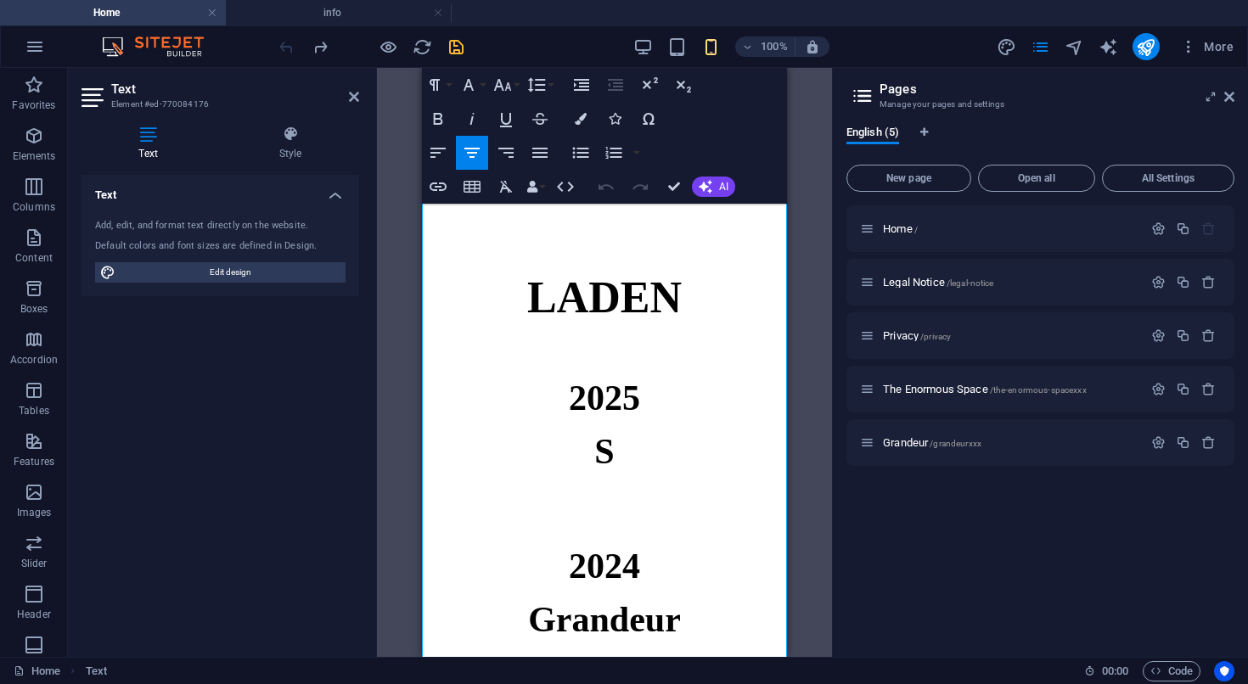
click at [938, 546] on div "Home / Legal Notice /legal-notice Privacy /privacy The Enormous Space /the-enor…" at bounding box center [1040, 424] width 388 height 438
click at [1184, 227] on icon "button" at bounding box center [1183, 229] width 14 height 14
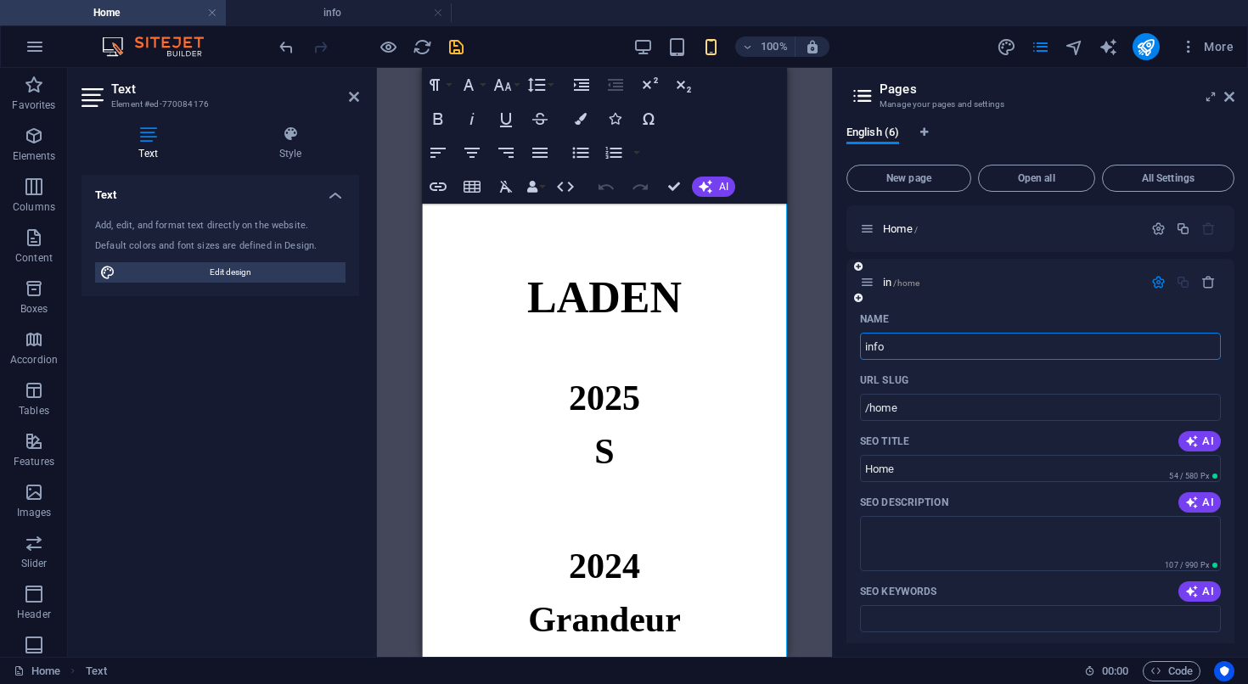
type input "info"
click at [930, 349] on input "info" at bounding box center [1040, 346] width 361 height 27
click at [889, 408] on input "/home" at bounding box center [1040, 407] width 361 height 27
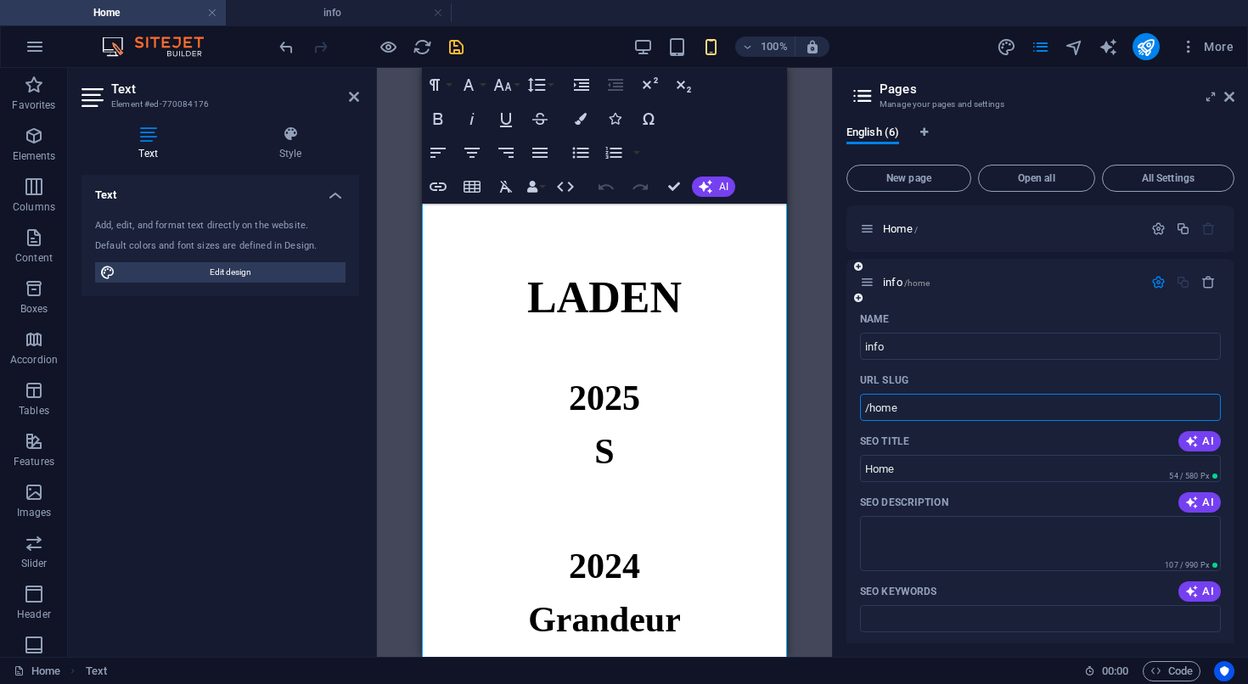
paste input "info"
type input "/info"
click at [1154, 285] on icon "button" at bounding box center [1158, 282] width 14 height 14
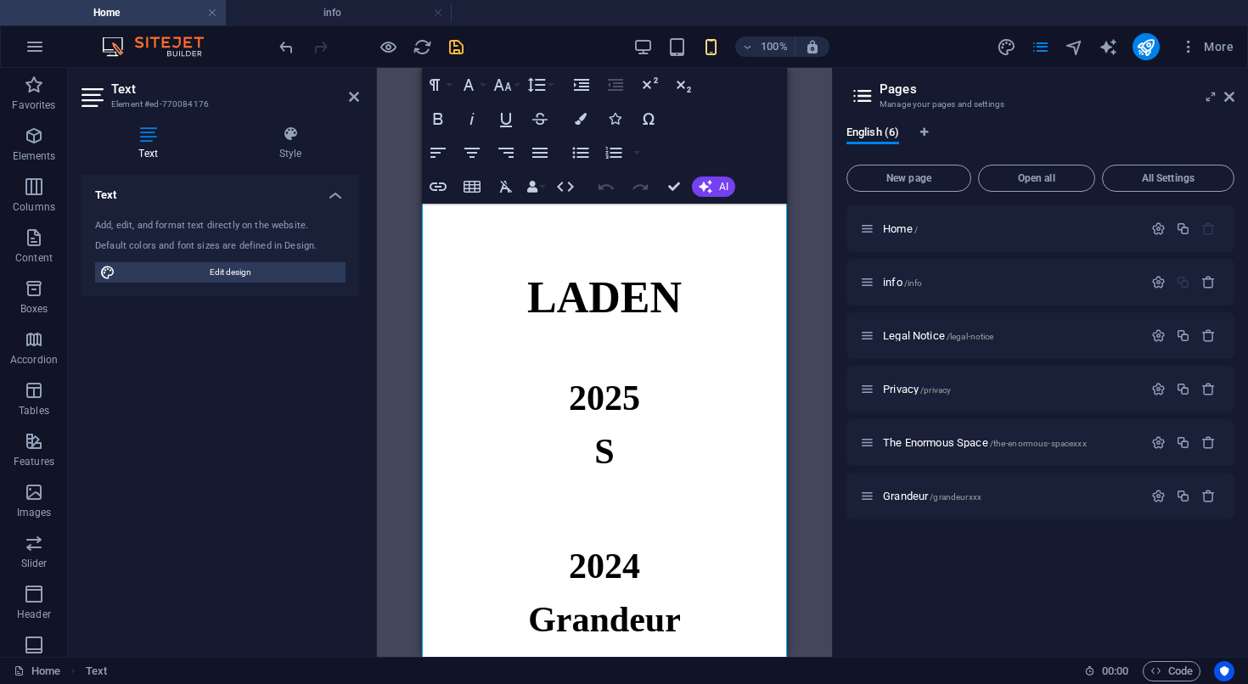
click at [458, 46] on icon "save" at bounding box center [456, 47] width 20 height 20
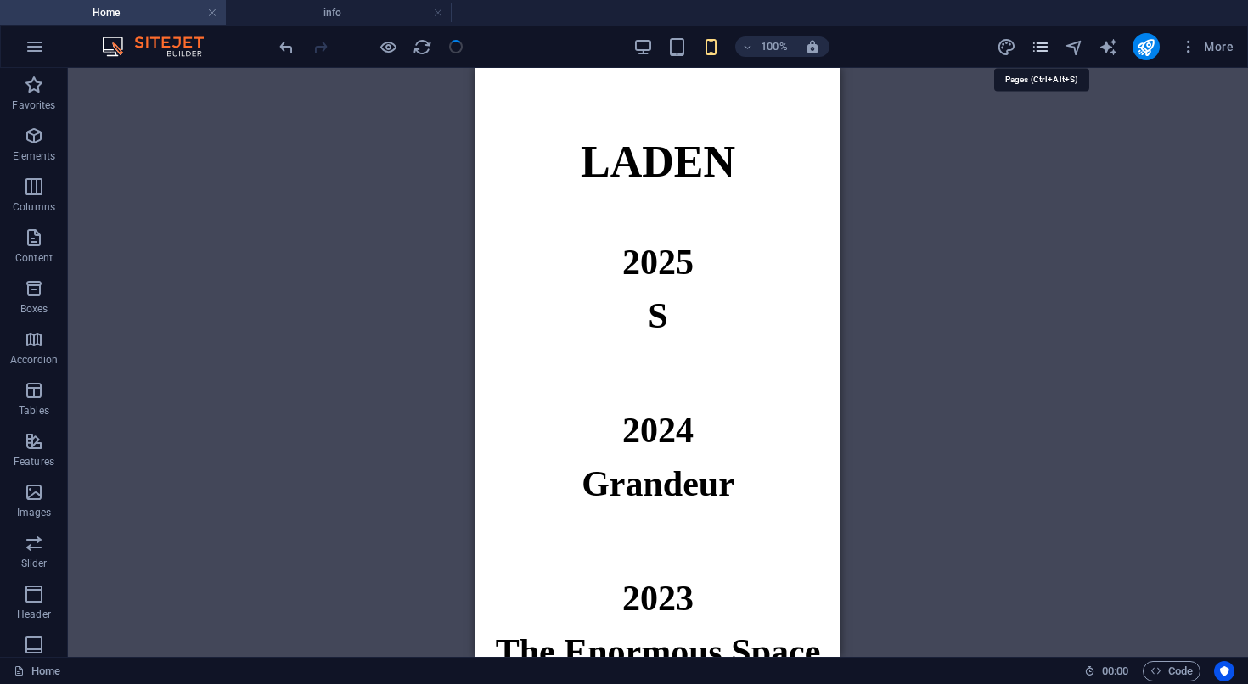
click at [1046, 47] on icon "pages" at bounding box center [1040, 47] width 20 height 20
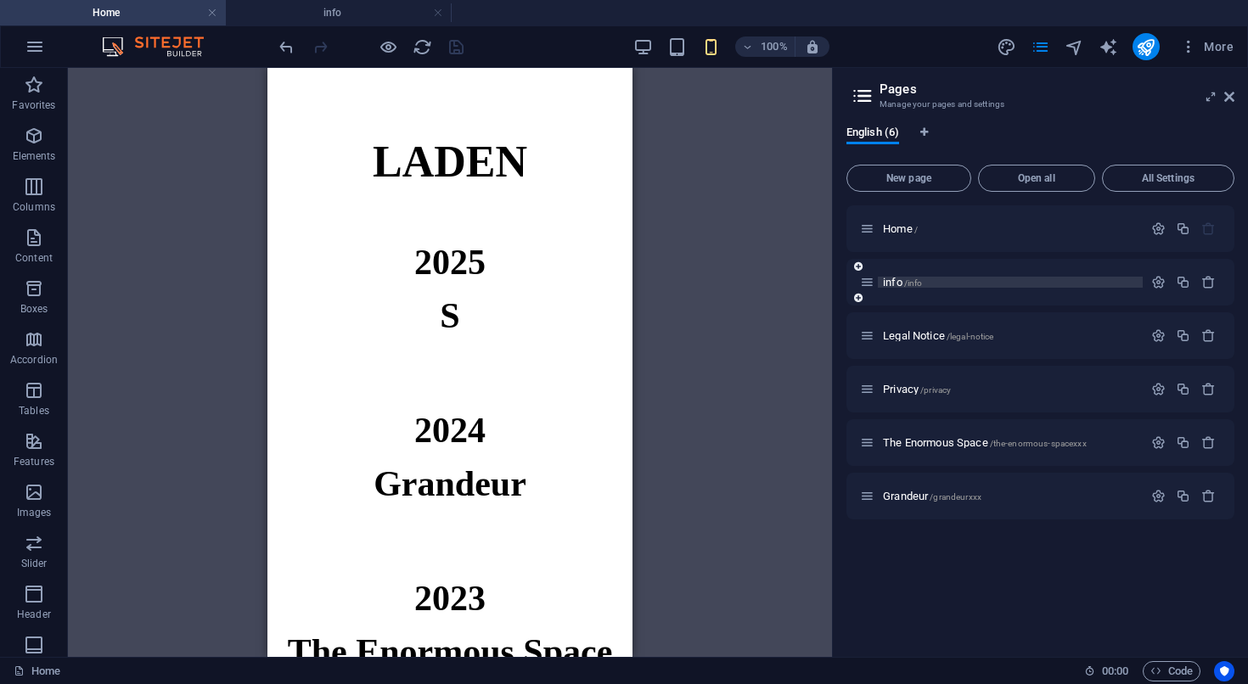
click at [901, 285] on span "info /info" at bounding box center [902, 282] width 39 height 13
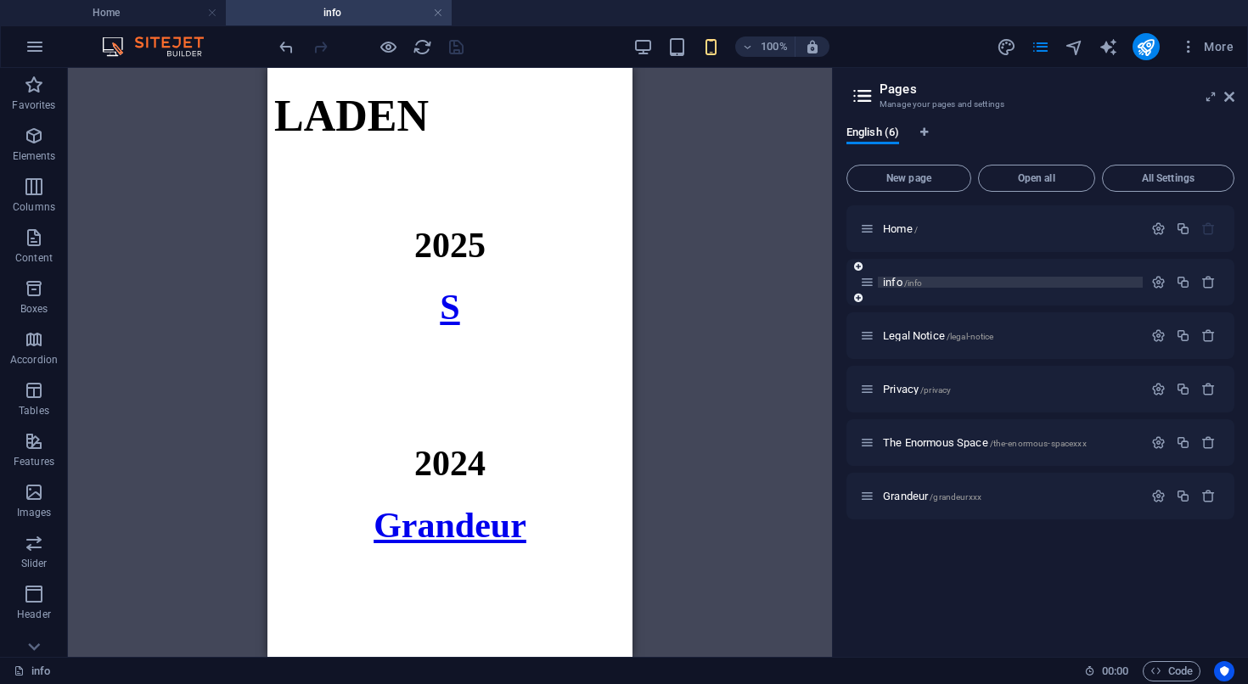
click at [901, 285] on span "info /info" at bounding box center [902, 282] width 39 height 13
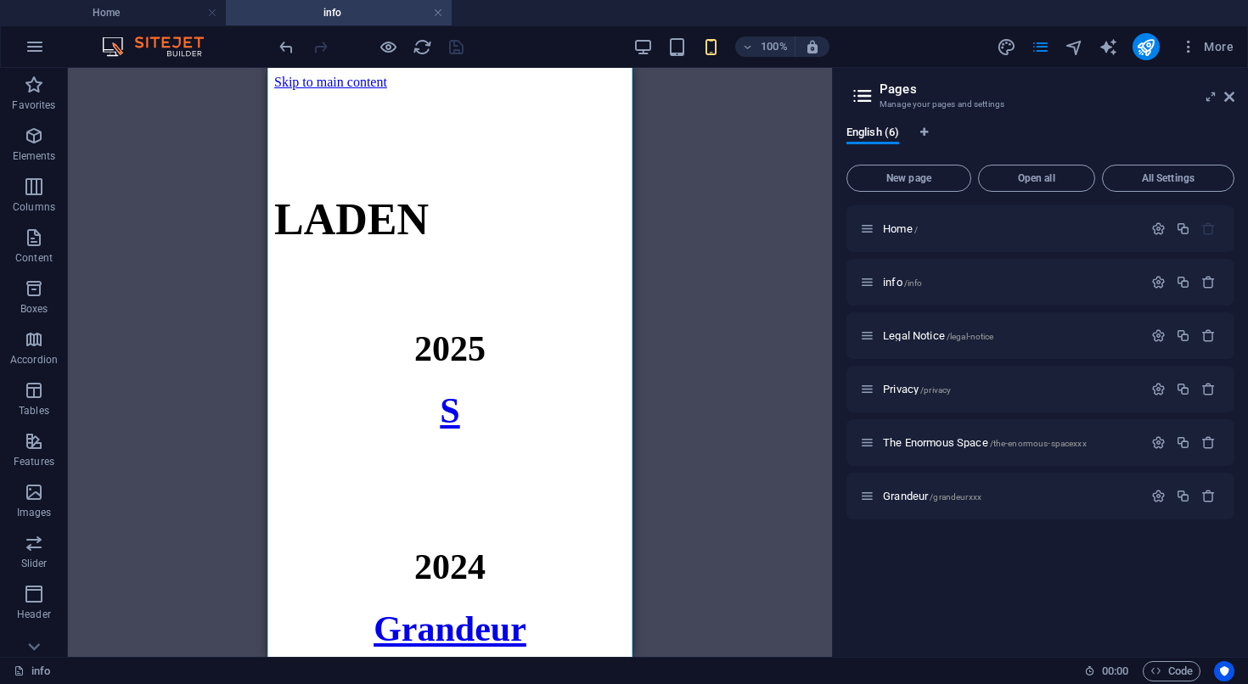
scroll to position [104, 0]
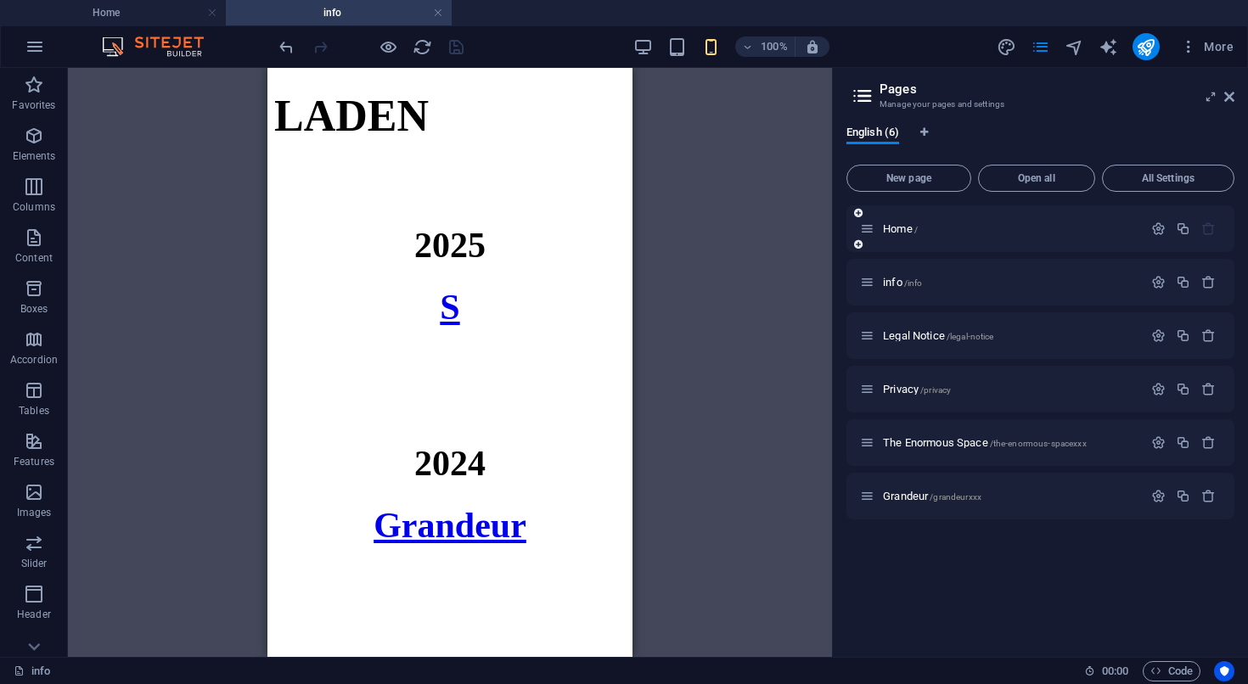
click at [894, 236] on div "Home /" at bounding box center [1001, 229] width 283 height 20
click at [902, 226] on span "Home /" at bounding box center [900, 228] width 35 height 13
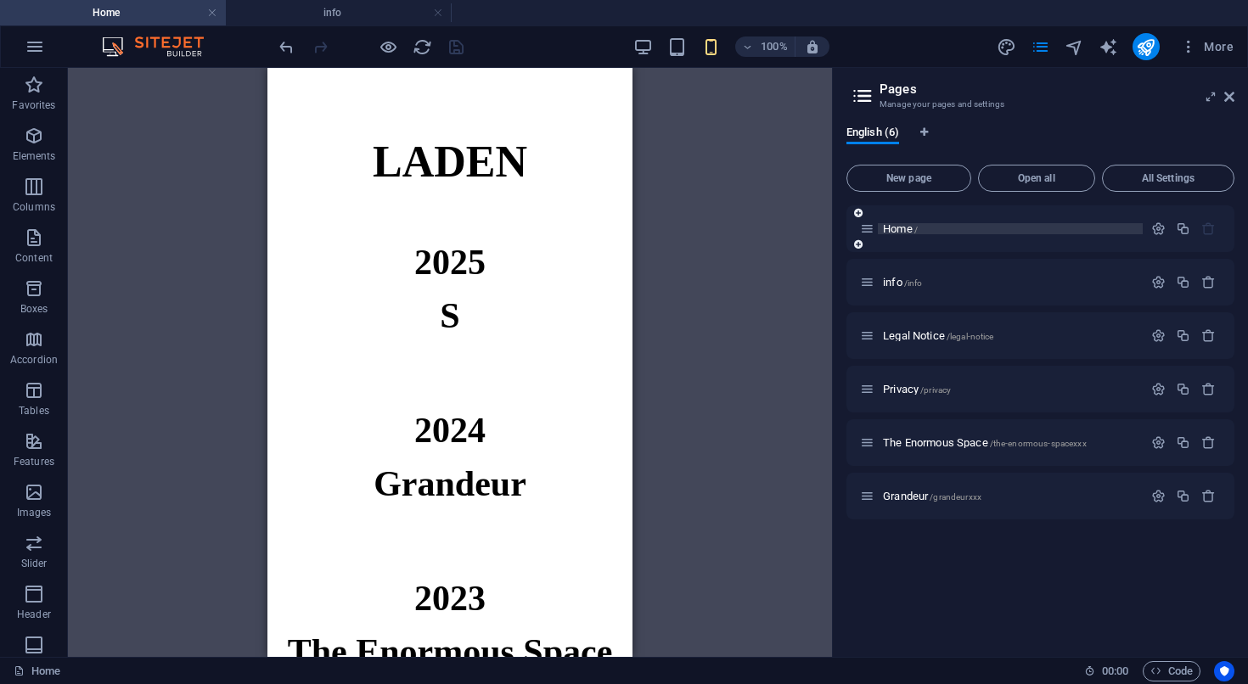
click at [902, 226] on span "Home /" at bounding box center [900, 228] width 35 height 13
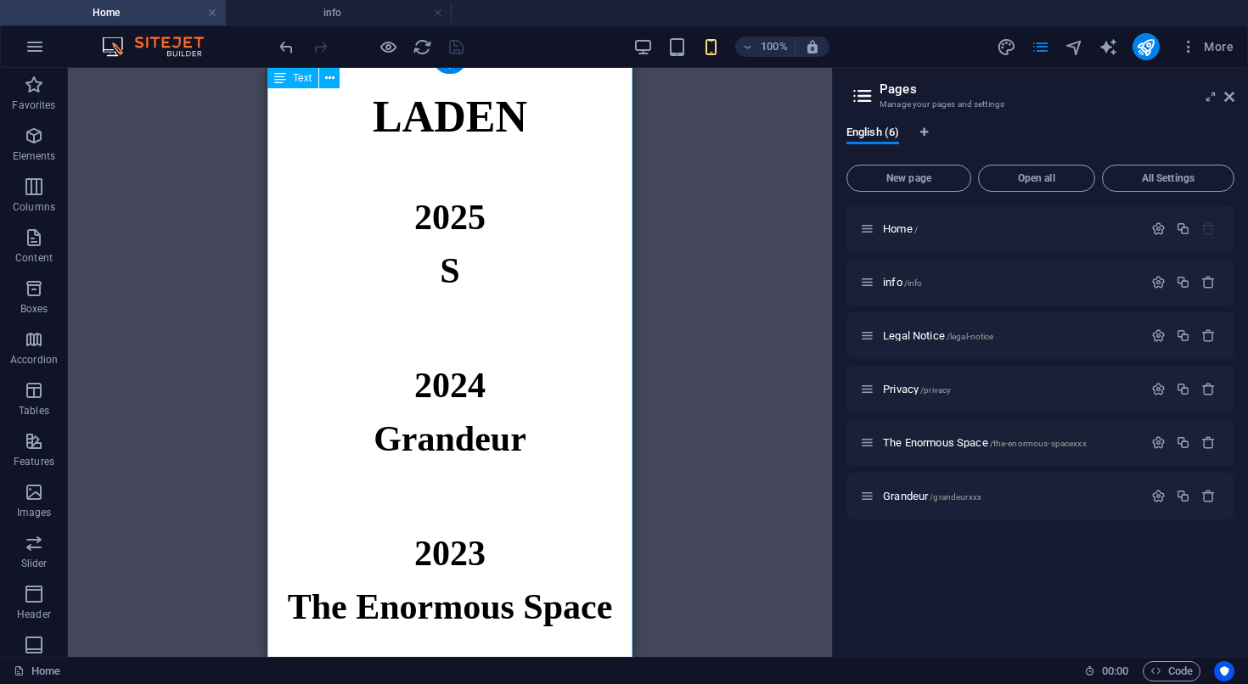
scroll to position [0, 0]
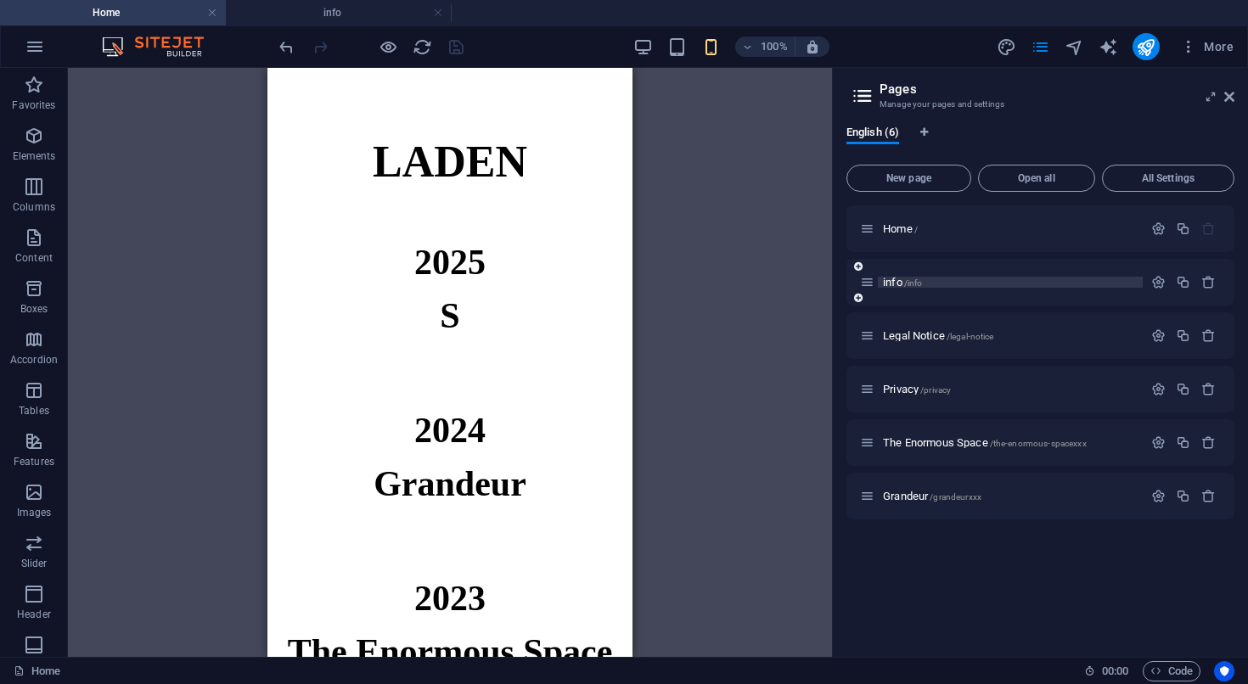
click at [891, 284] on span "info /info" at bounding box center [902, 282] width 39 height 13
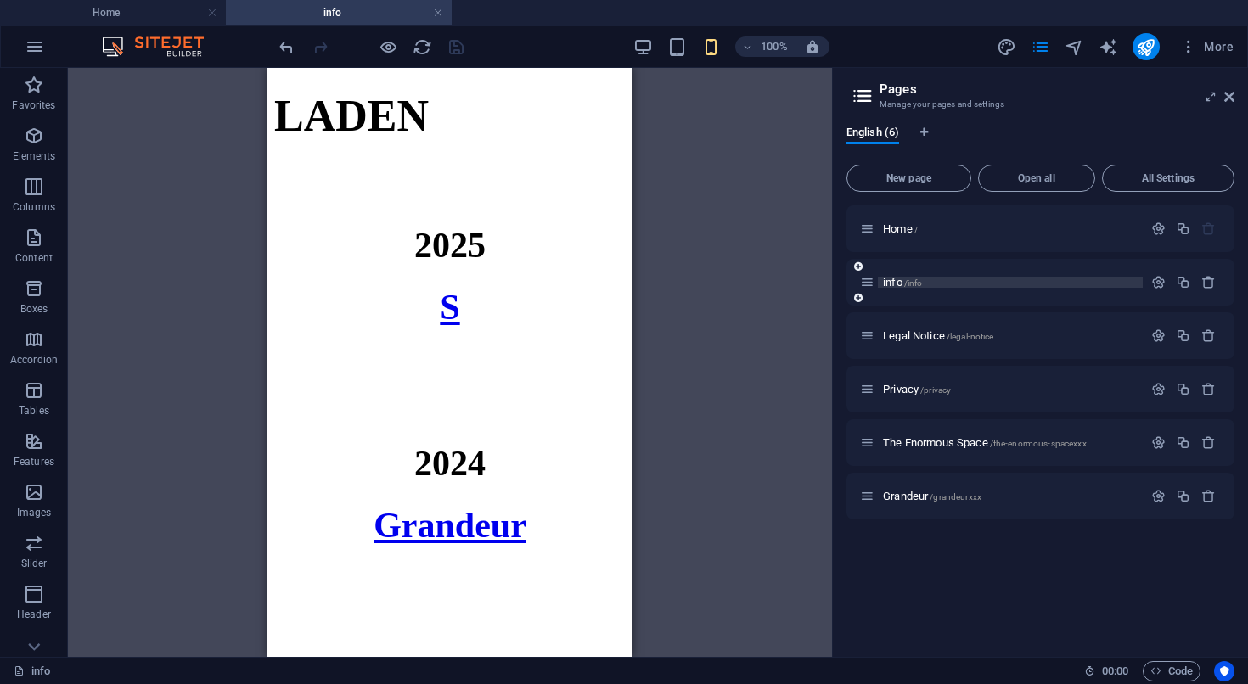
click at [891, 284] on span "info /info" at bounding box center [902, 282] width 39 height 13
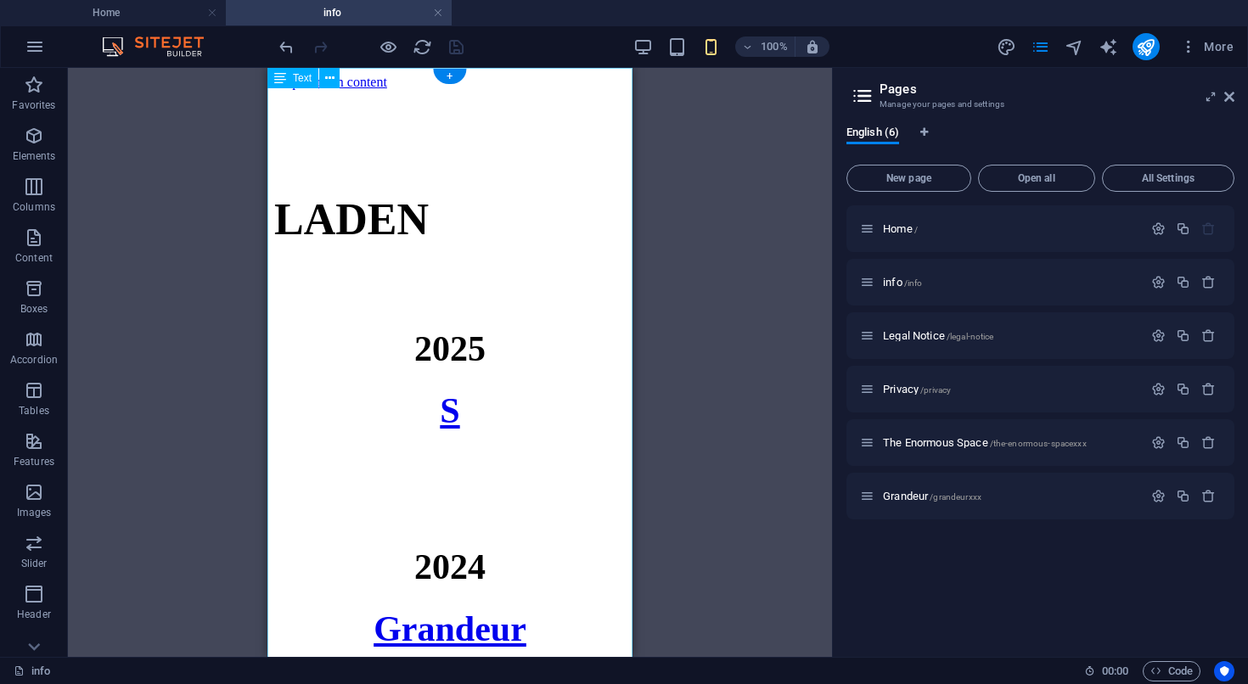
click at [444, 487] on div "LADEN 2025 S 2024 Grandeur 2023 The Enormous Space" at bounding box center [449, 549] width 351 height 891
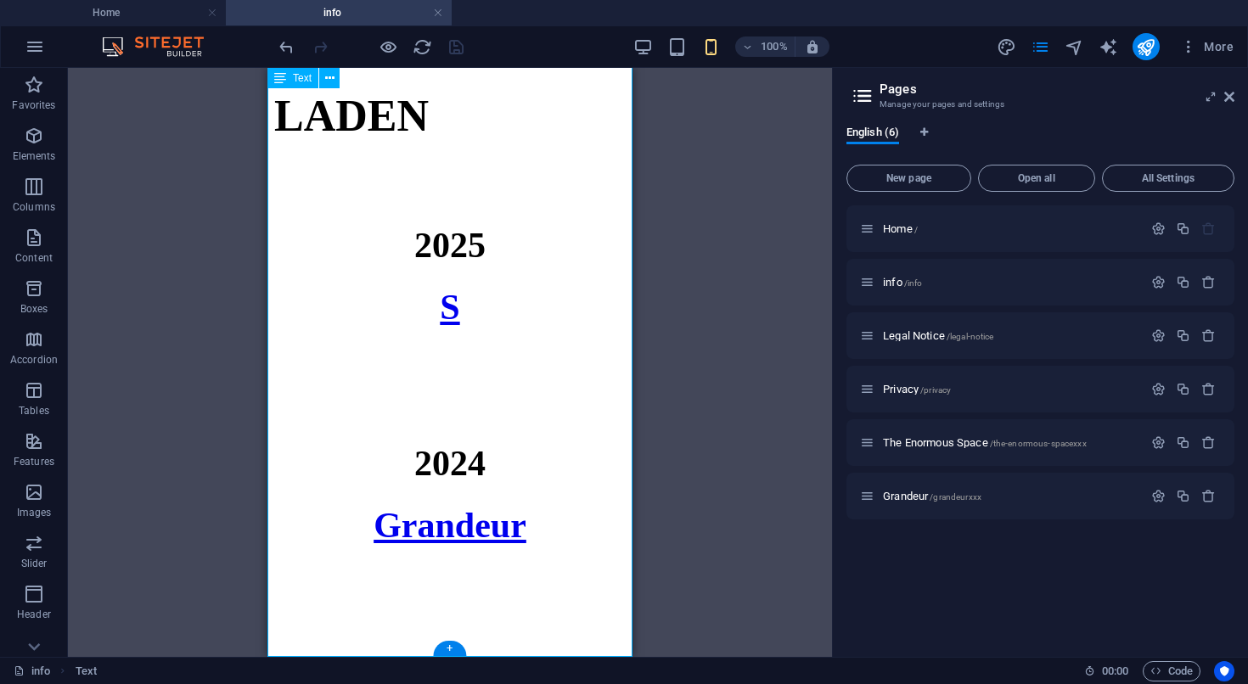
click at [453, 543] on div "LADEN 2025 S 2024 Grandeur 2023 The Enormous Space" at bounding box center [449, 445] width 351 height 891
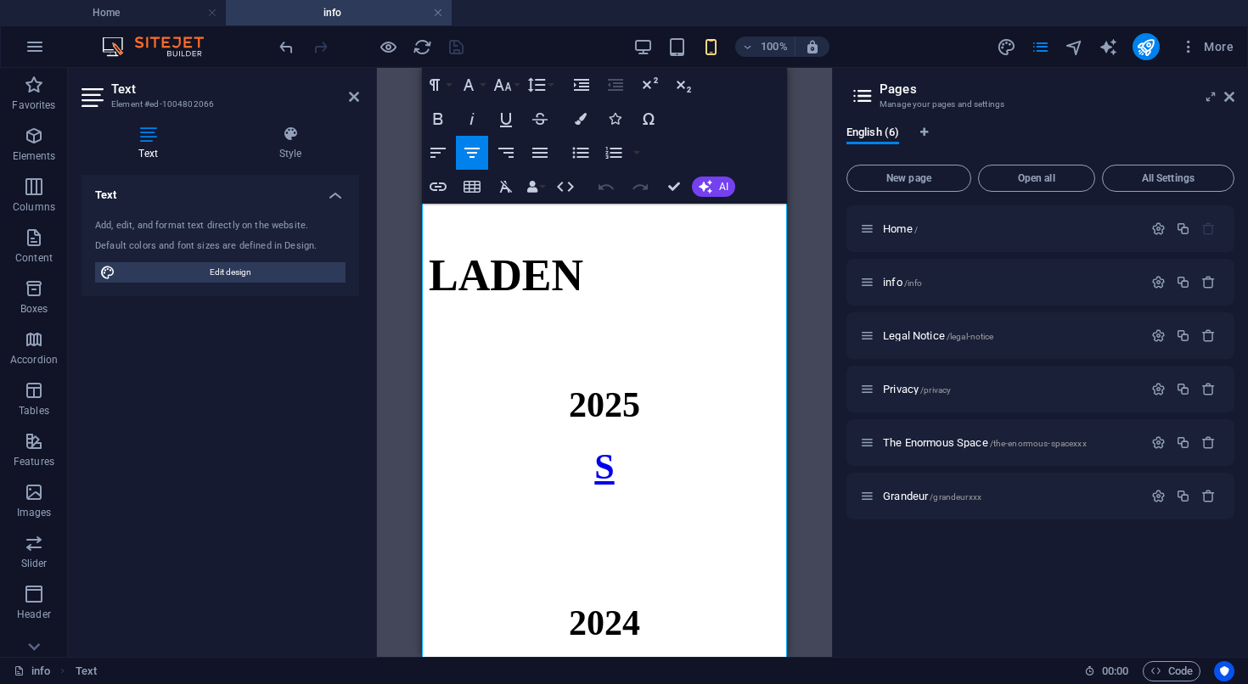
scroll to position [0, 0]
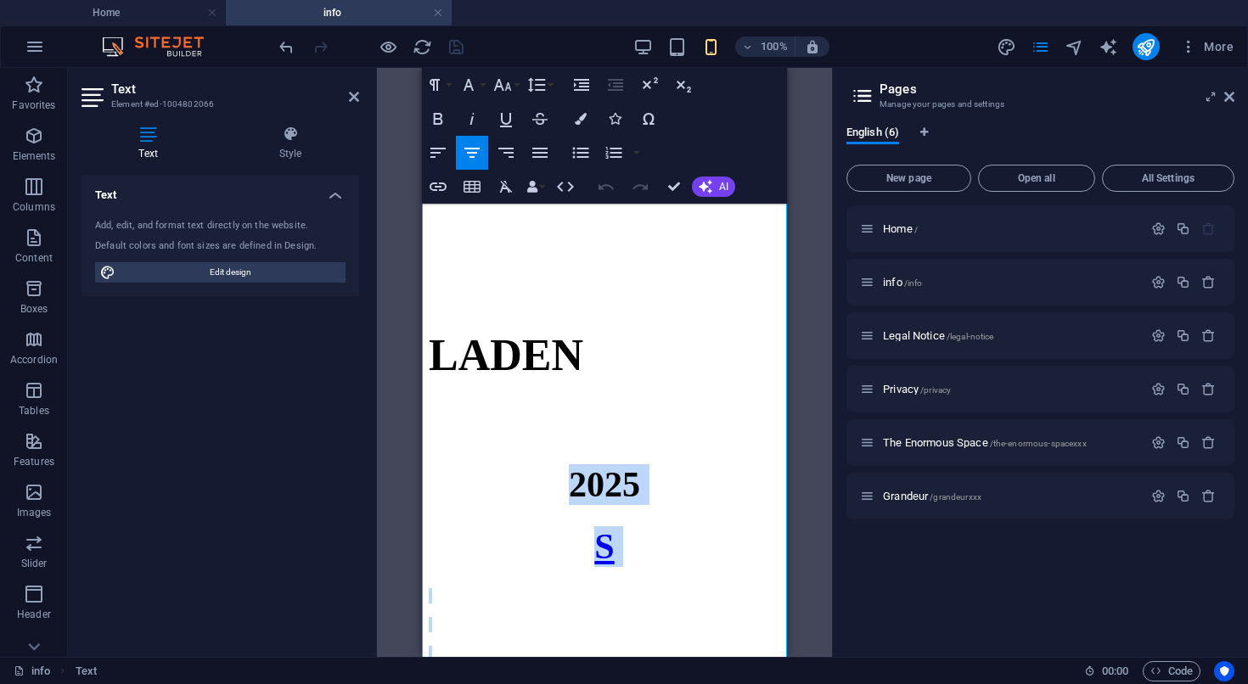
drag, startPoint x: 731, startPoint y: 592, endPoint x: 554, endPoint y: 391, distance: 267.0
click at [554, 391] on div "LADEN 2025 S 2024 Grandeur 2023 The Enormous Space" at bounding box center [604, 684] width 351 height 891
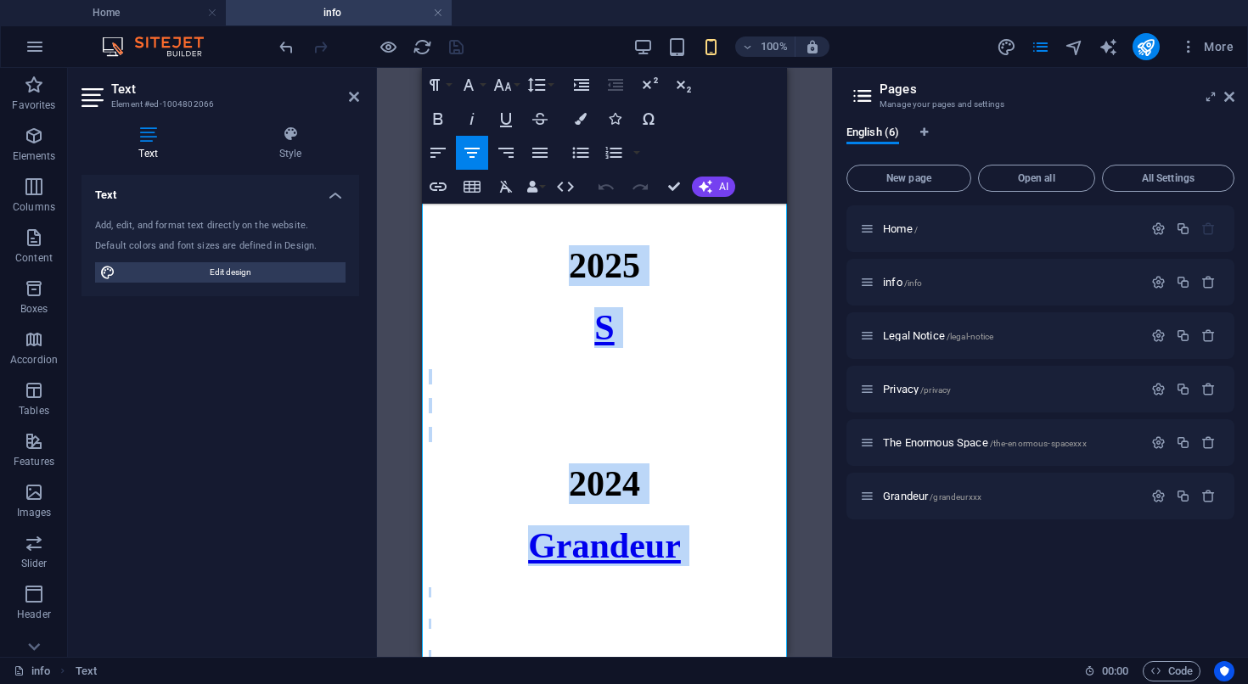
scroll to position [260, 0]
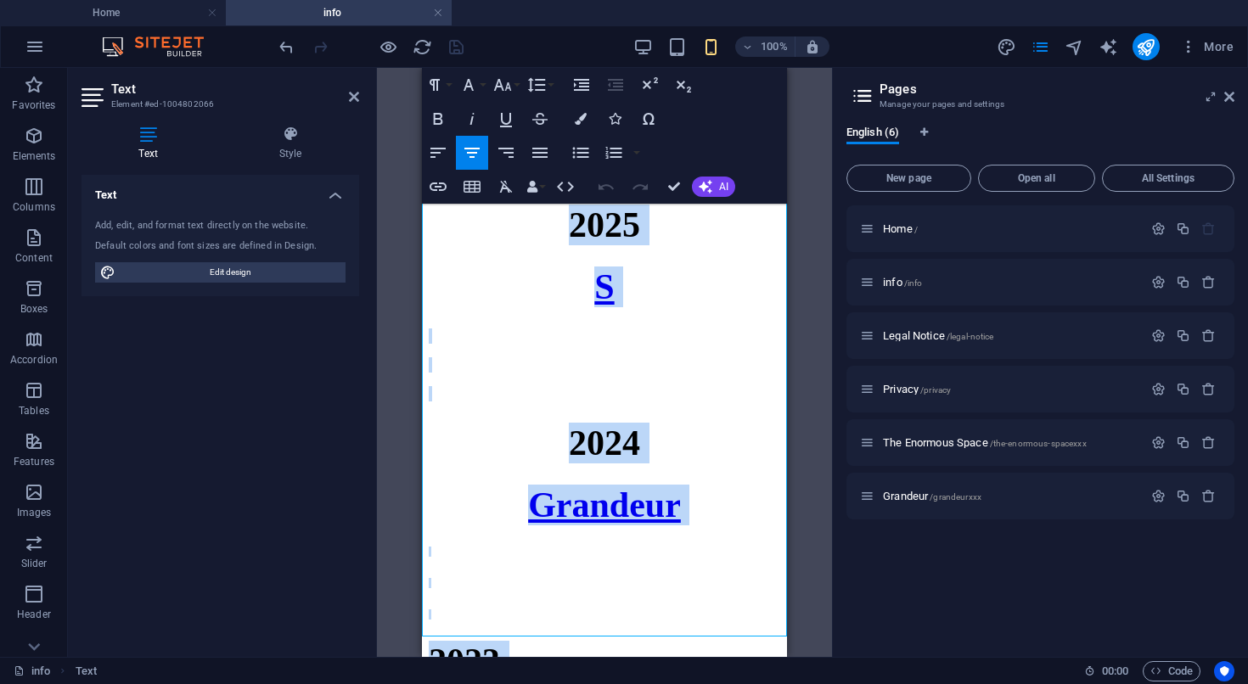
drag, startPoint x: 554, startPoint y: 391, endPoint x: 711, endPoint y: 684, distance: 332.3
click at [711, 683] on html "Skip to main content LADEN 2025 S 2024 Grandeur 2023 The Enormous Space" at bounding box center [604, 360] width 365 height 1105
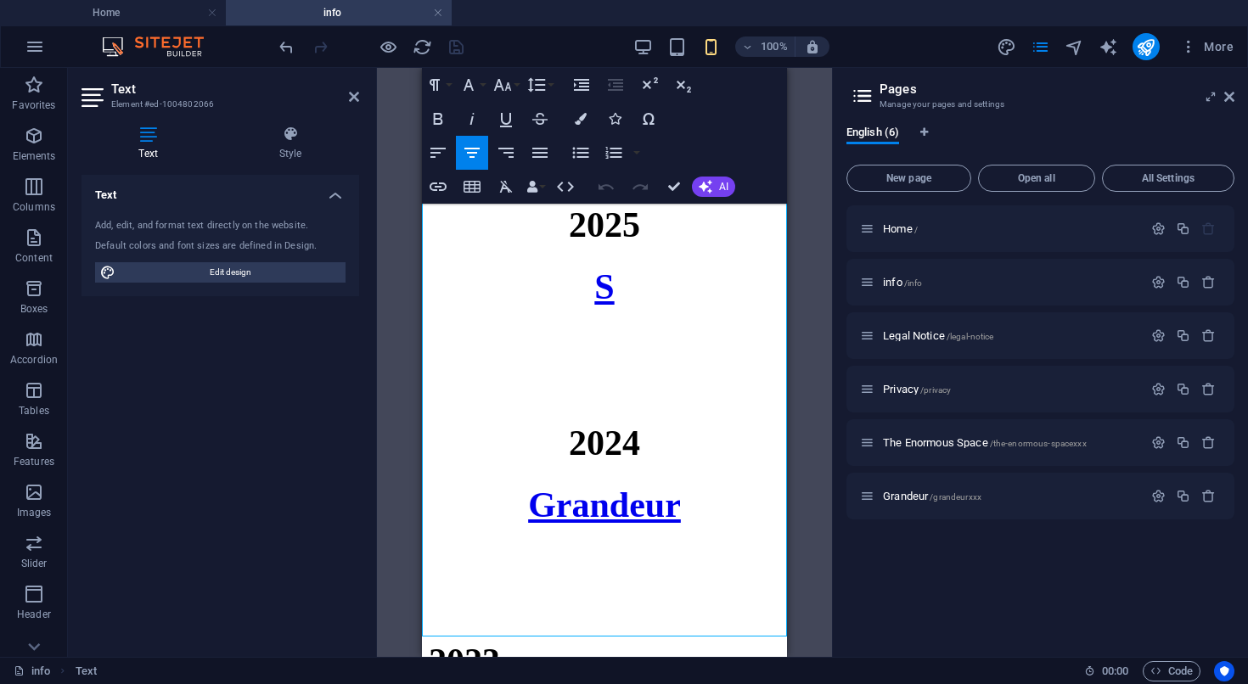
scroll to position [0, 0]
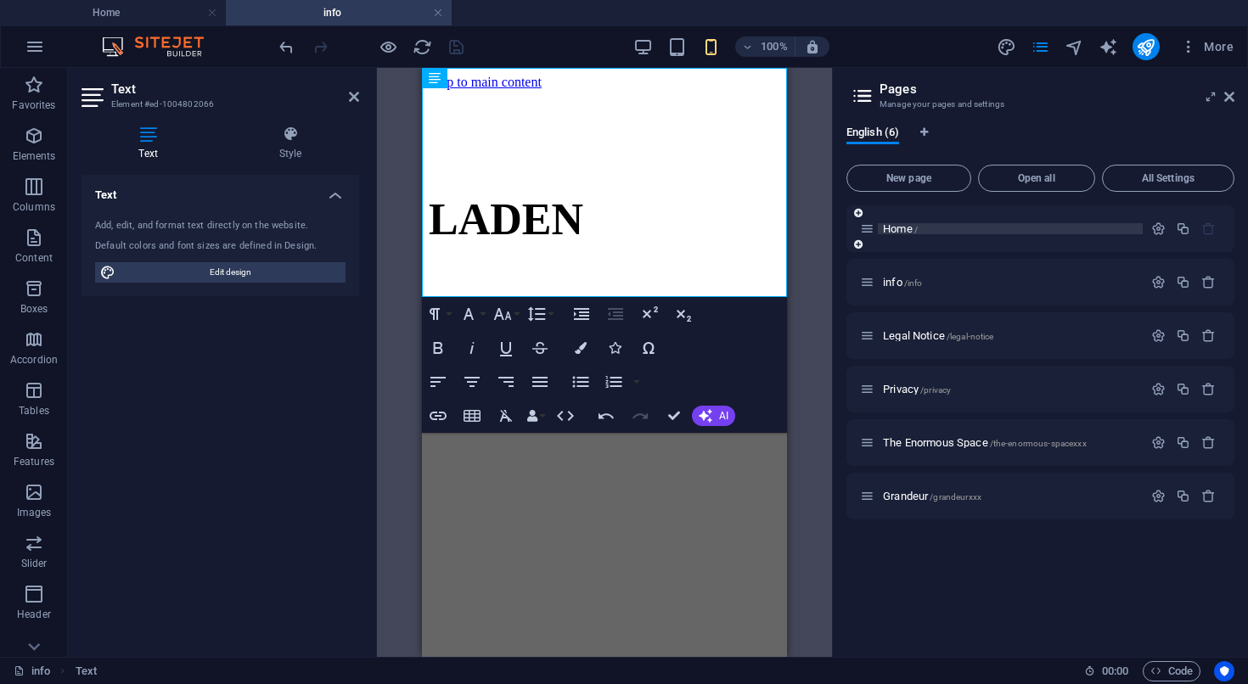
click at [898, 233] on span "Home /" at bounding box center [900, 228] width 35 height 13
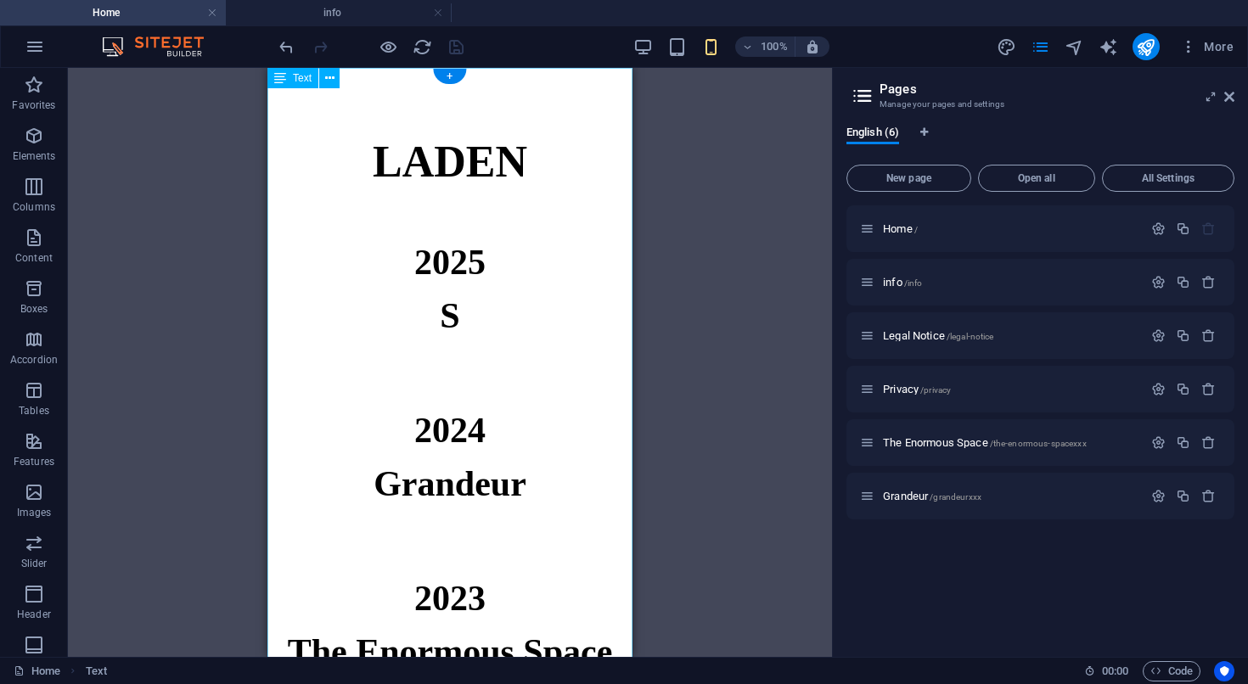
scroll to position [241, 0]
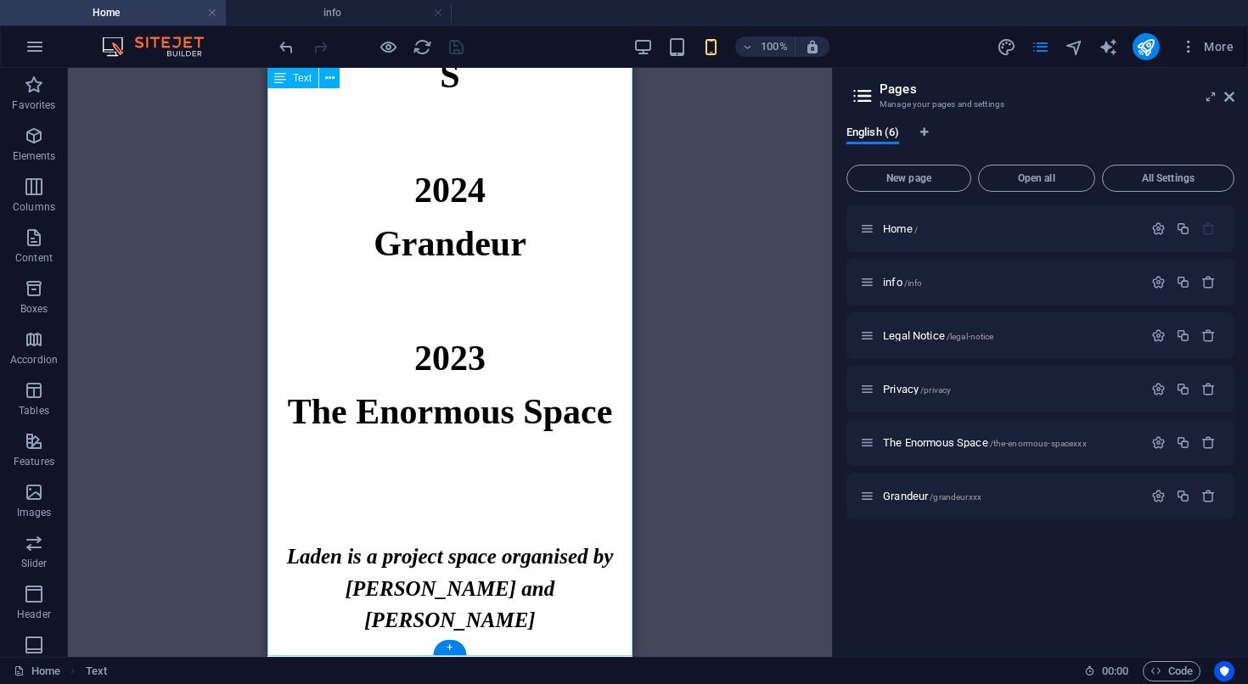
click at [486, 581] on div "LADEN 2025 S 2024 Grandeur 2023 The Enormous Space Laden is a project space org…" at bounding box center [449, 242] width 365 height 829
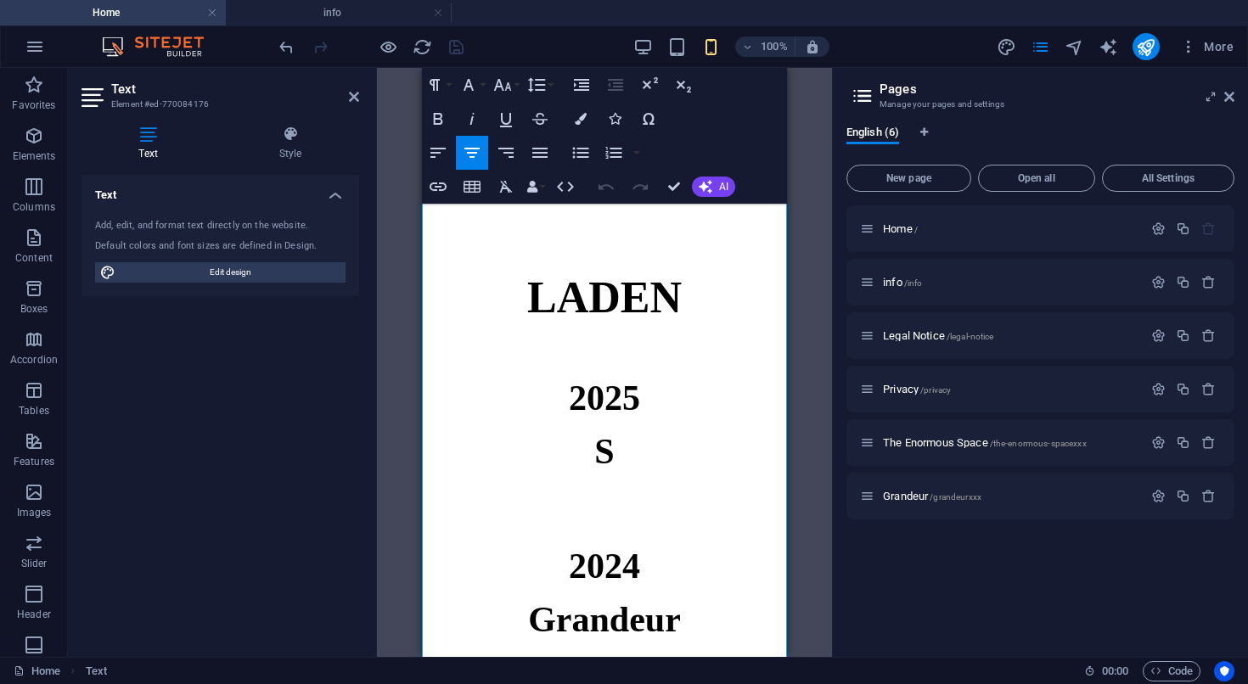
scroll to position [377, 0]
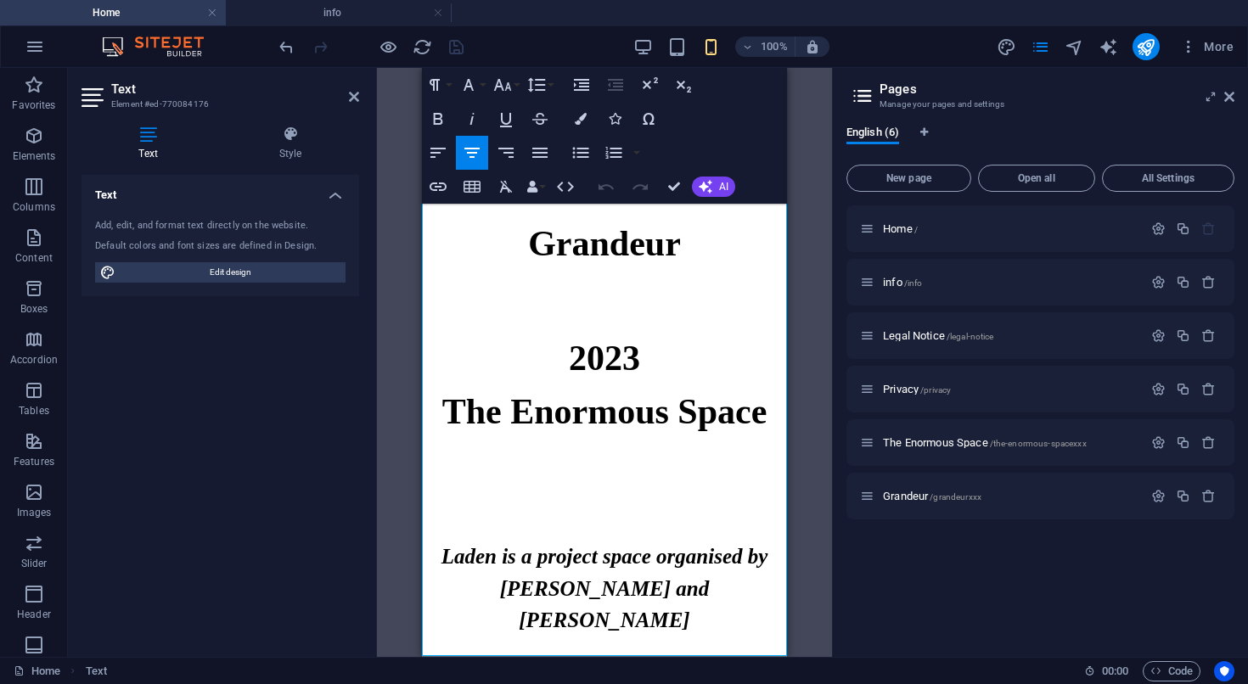
drag, startPoint x: 687, startPoint y: 616, endPoint x: 426, endPoint y: 557, distance: 267.3
click at [426, 557] on p "Laden is a project space organised by Eva Richardson McCrea and Matt Welch" at bounding box center [604, 589] width 365 height 96
copy strong "Laden is a project space organised by Eva Richardson McCrea and Matt Welch"
click at [893, 279] on span "info /info" at bounding box center [902, 282] width 39 height 13
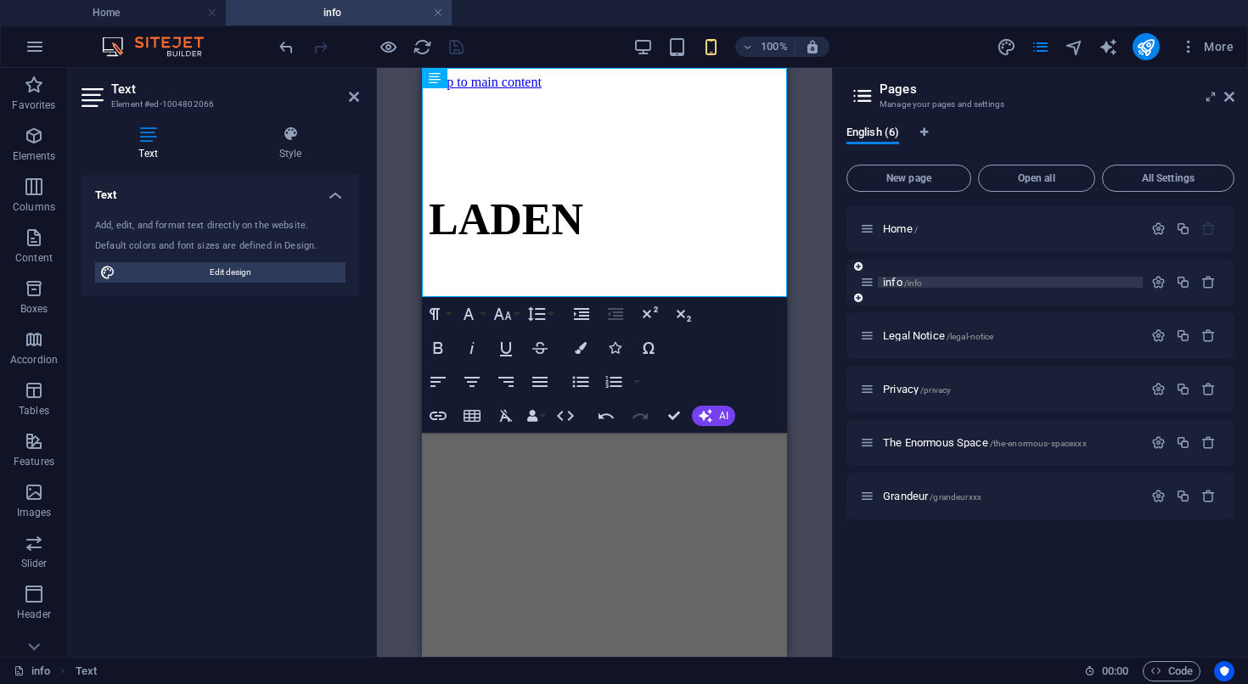
click at [893, 279] on span "info /info" at bounding box center [902, 282] width 39 height 13
click at [600, 263] on p at bounding box center [604, 270] width 351 height 15
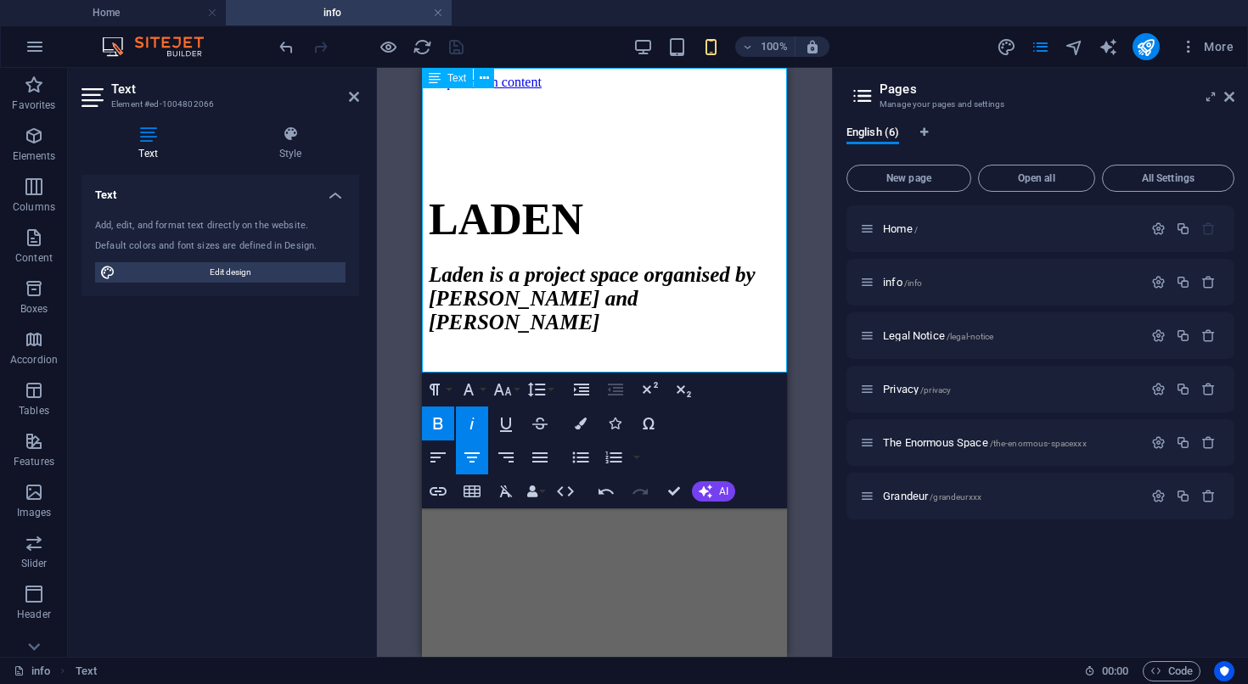
click at [451, 263] on strong "Laden is a project space organised by Eva Richardson McCrea and Matt Welch" at bounding box center [592, 298] width 327 height 70
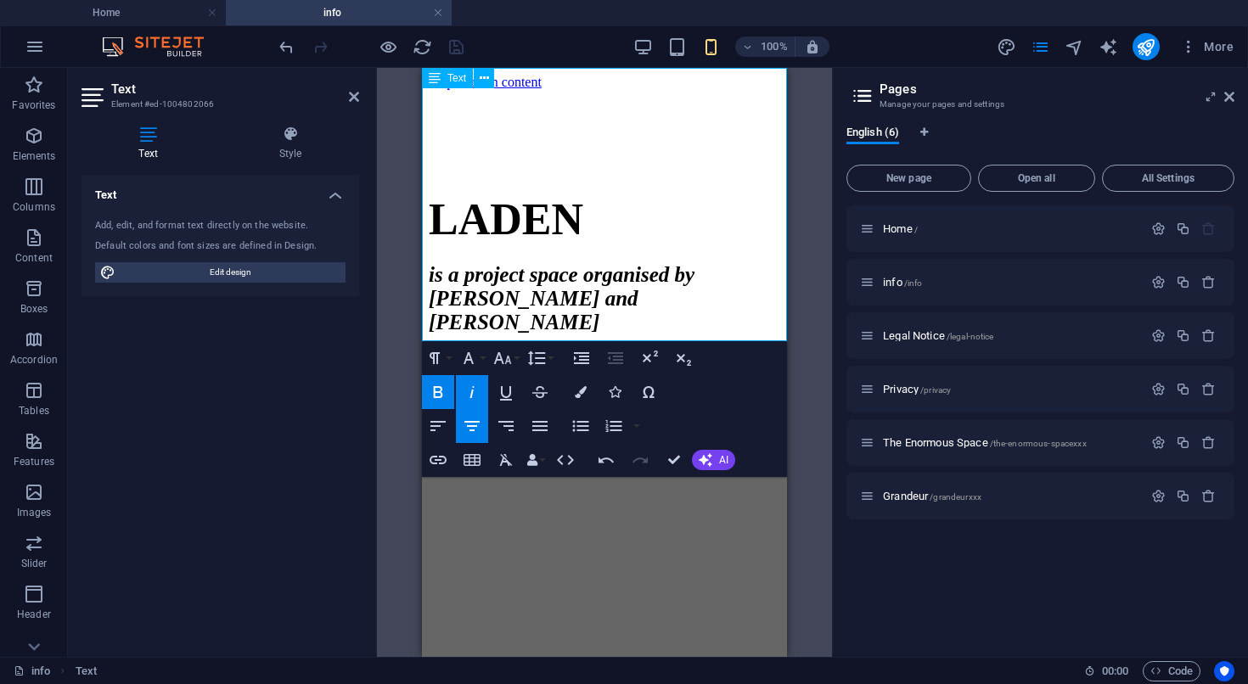
click at [722, 194] on h1 "LADEN" at bounding box center [604, 219] width 351 height 50
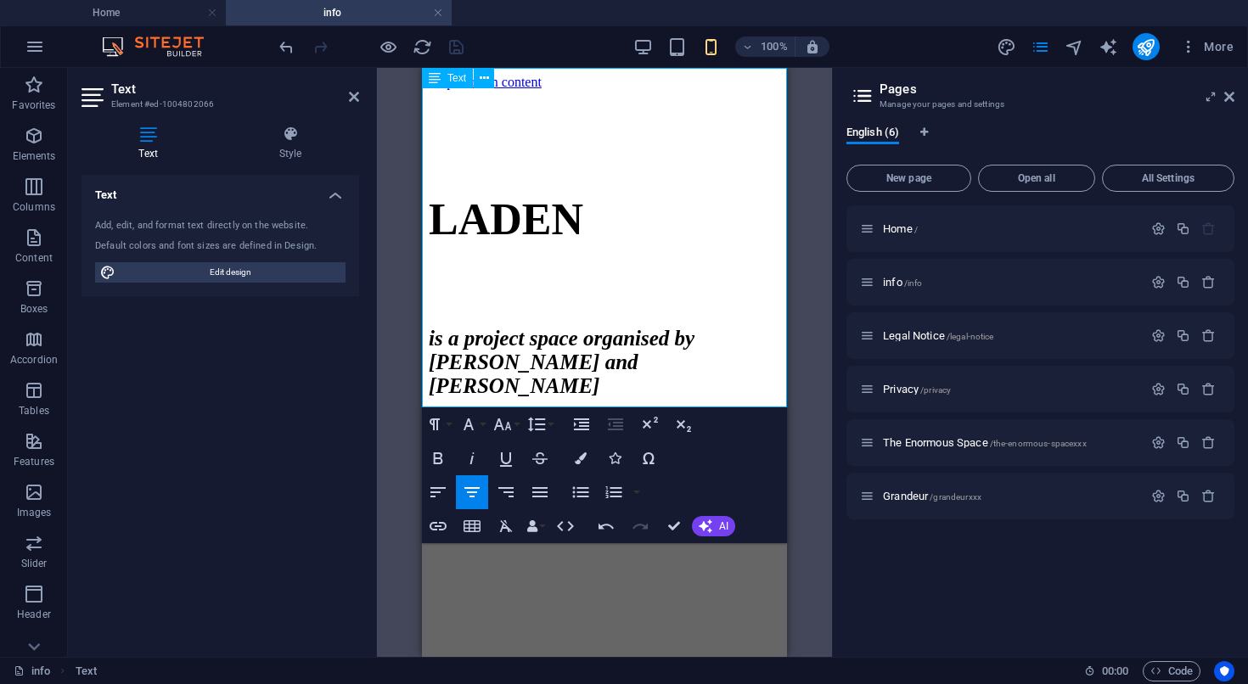
click at [654, 448] on h6 at bounding box center [604, 453] width 351 height 10
click at [31, 655] on icon at bounding box center [34, 647] width 24 height 24
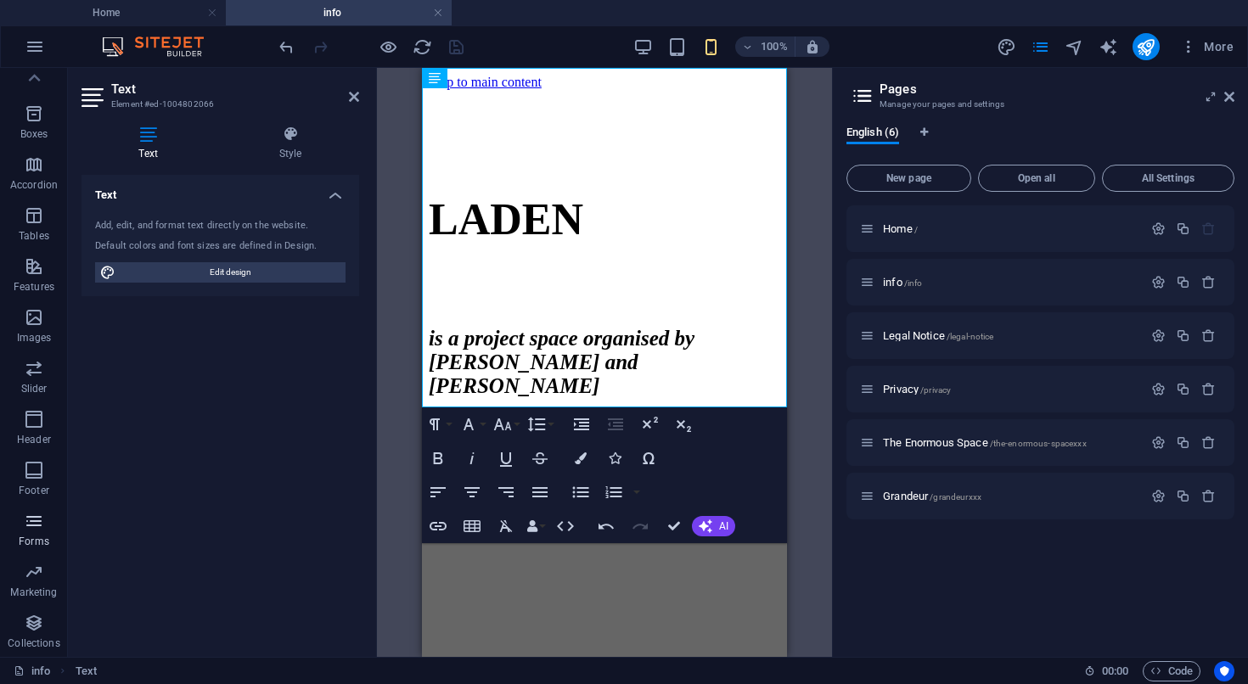
click at [38, 521] on icon "button" at bounding box center [34, 521] width 20 height 20
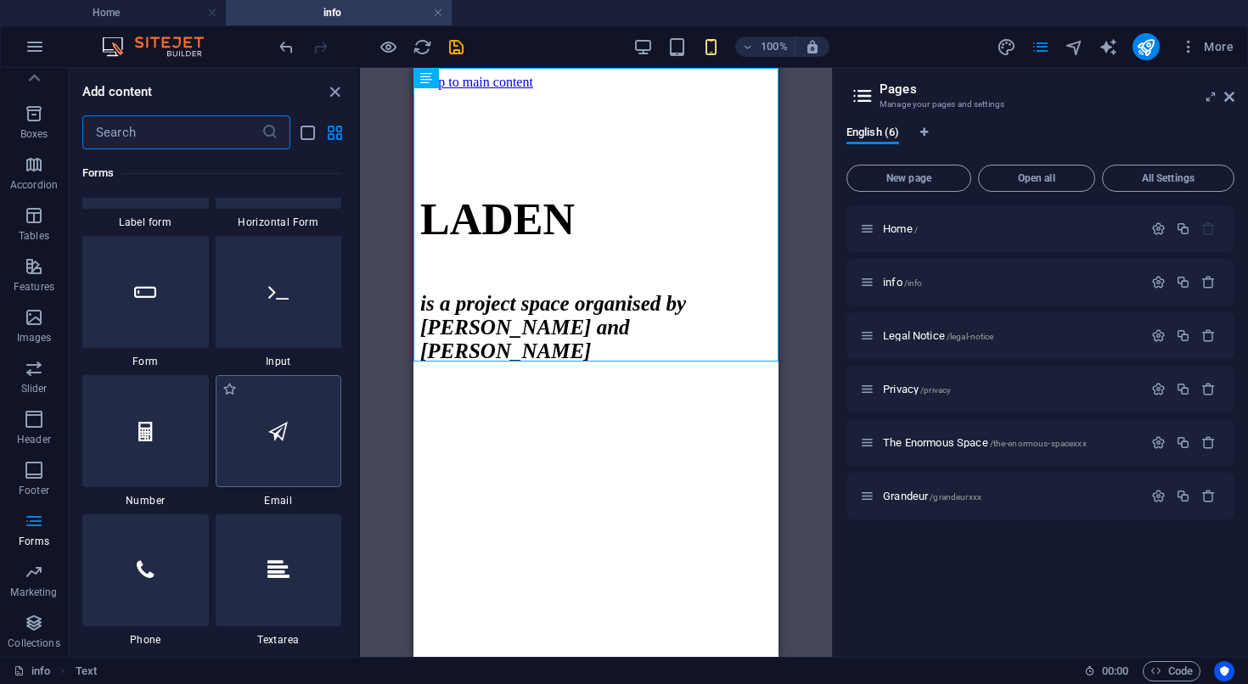
scroll to position [12769, 0]
click at [285, 431] on icon at bounding box center [278, 435] width 20 height 22
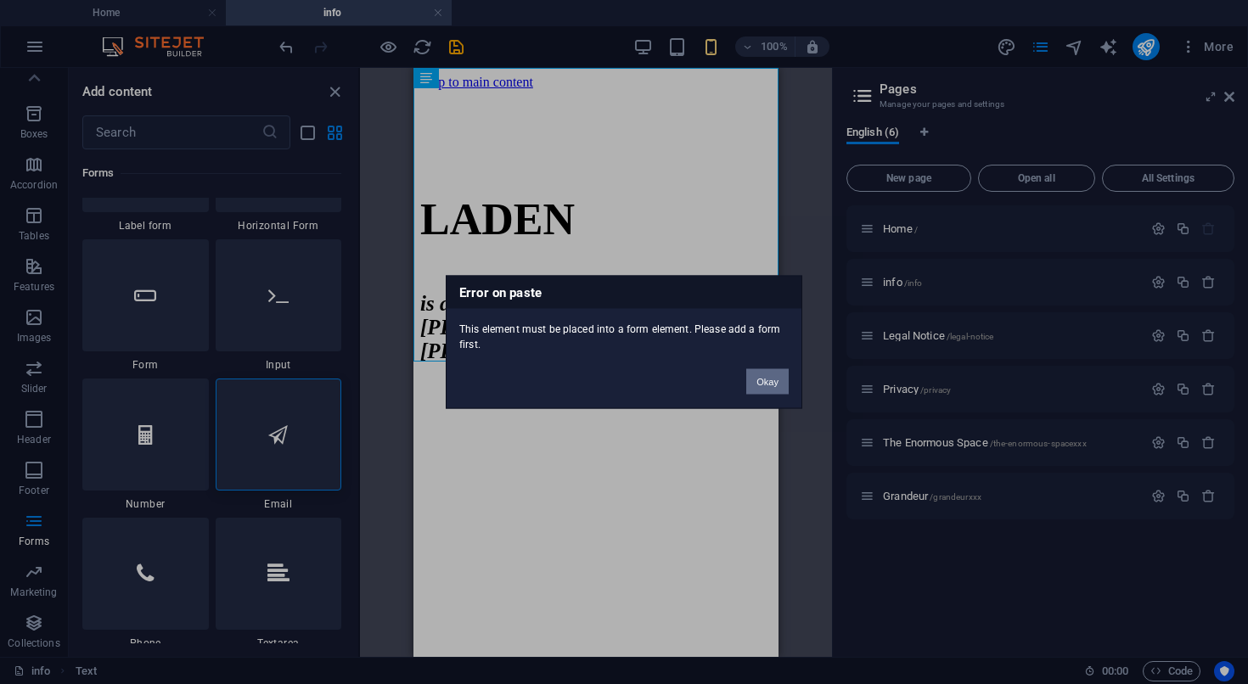
click at [771, 385] on button "Okay" at bounding box center [767, 381] width 42 height 25
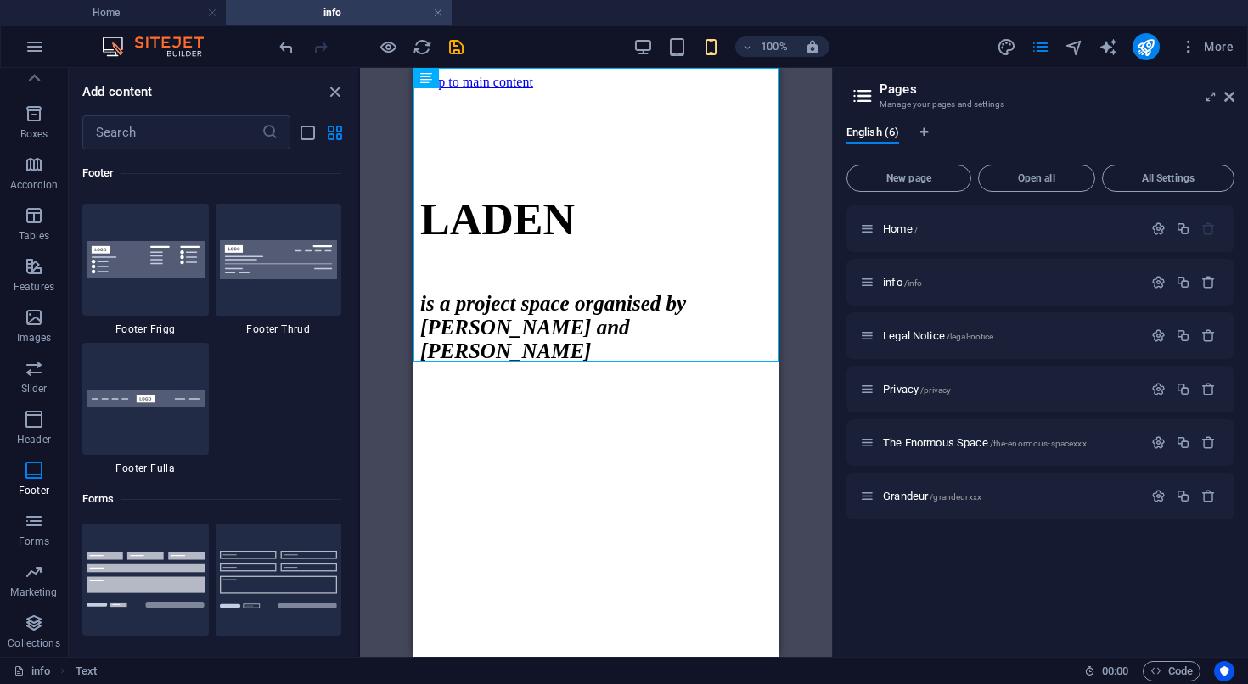
scroll to position [12124, 0]
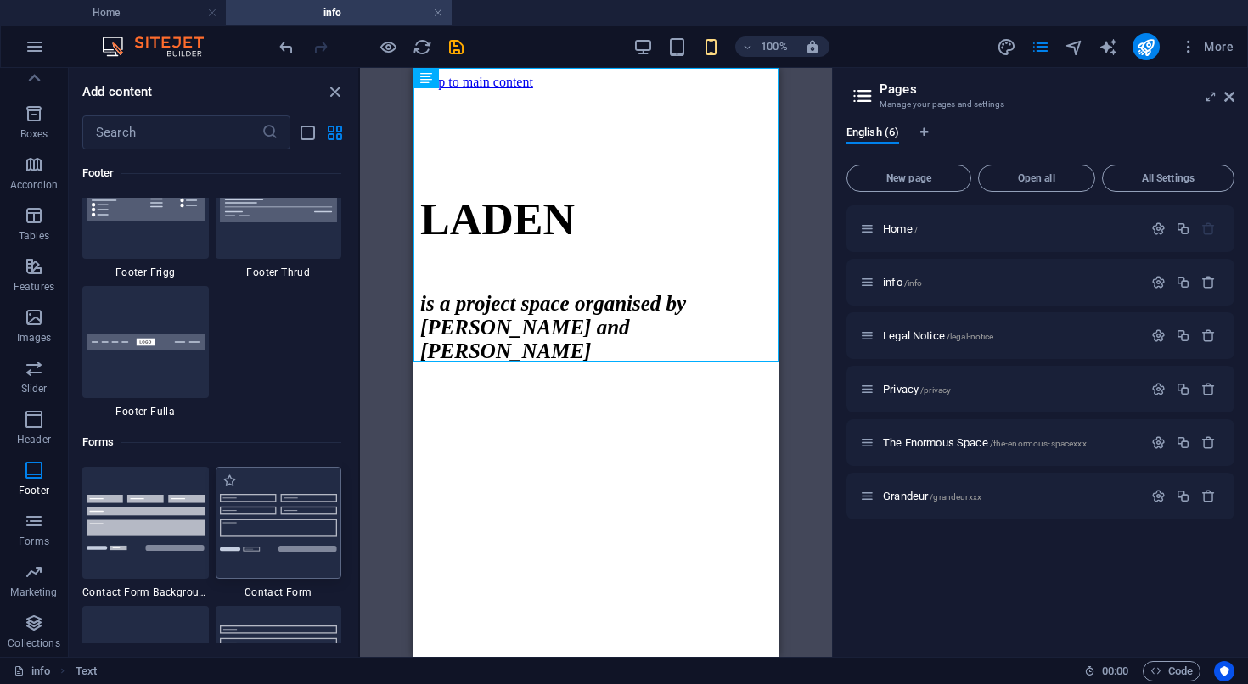
click at [287, 542] on img at bounding box center [279, 522] width 118 height 57
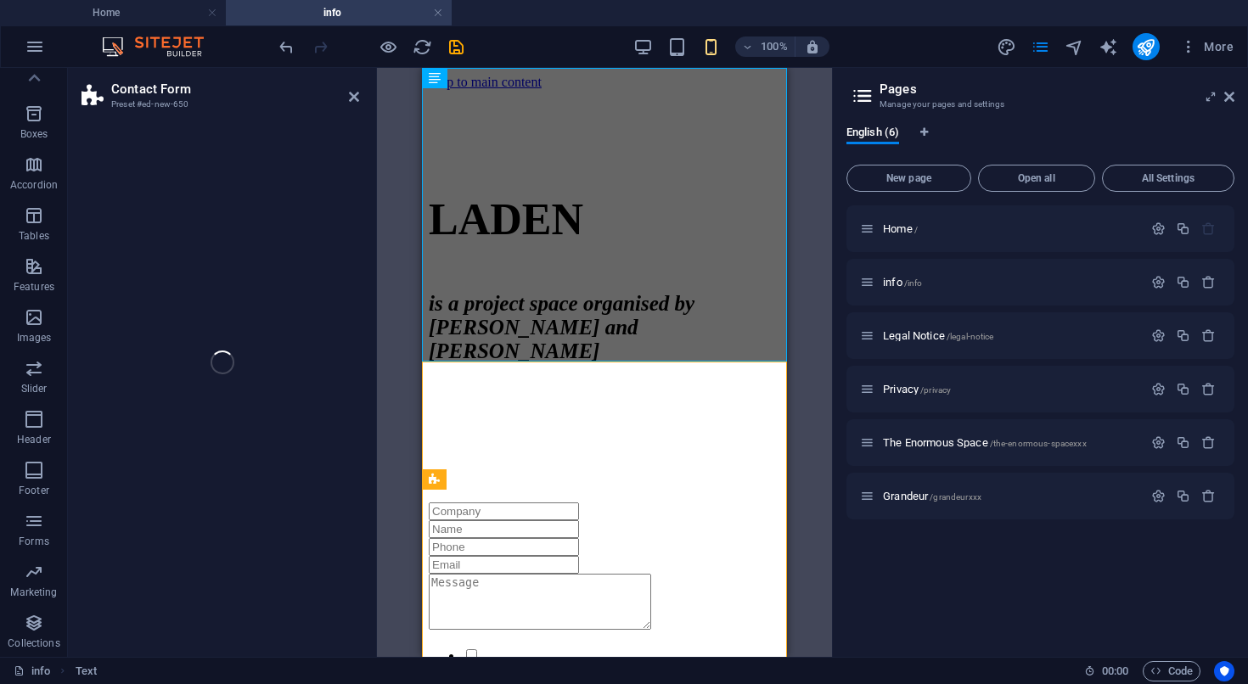
select select "rem"
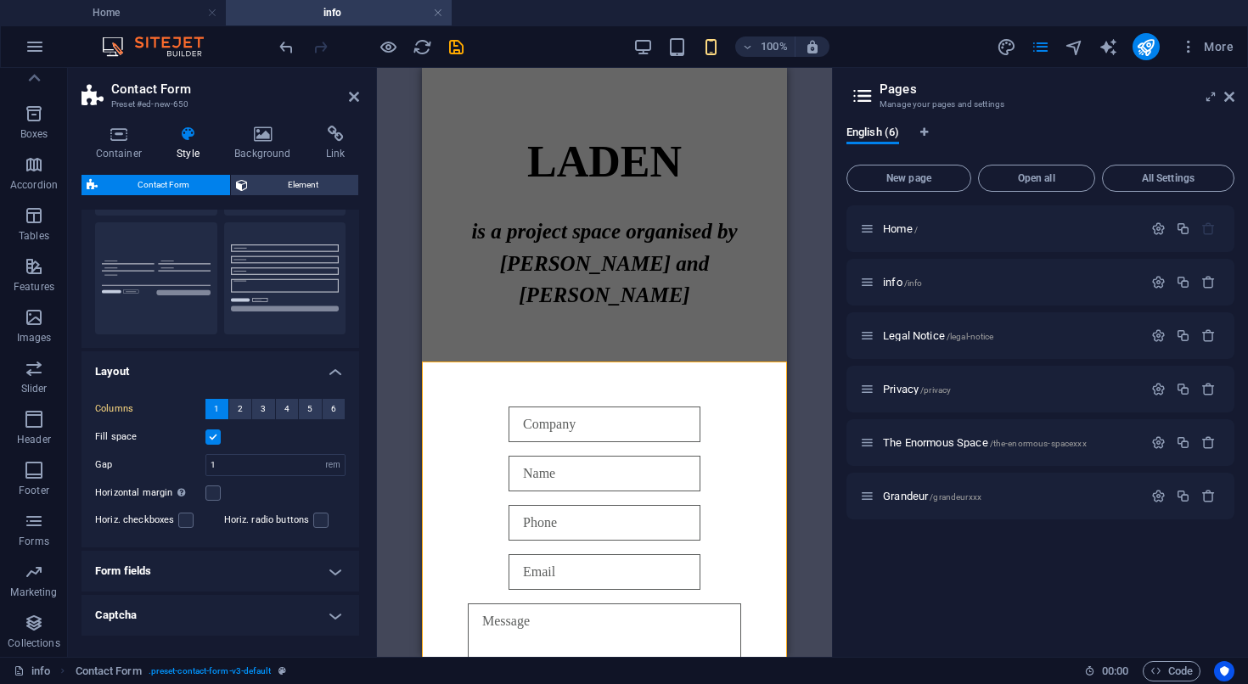
scroll to position [154, 0]
click at [212, 432] on label at bounding box center [212, 433] width 15 height 15
click at [0, 0] on input "Fill space" at bounding box center [0, 0] width 0 height 0
click at [214, 433] on label at bounding box center [212, 433] width 15 height 15
click at [0, 0] on input "Fill space" at bounding box center [0, 0] width 0 height 0
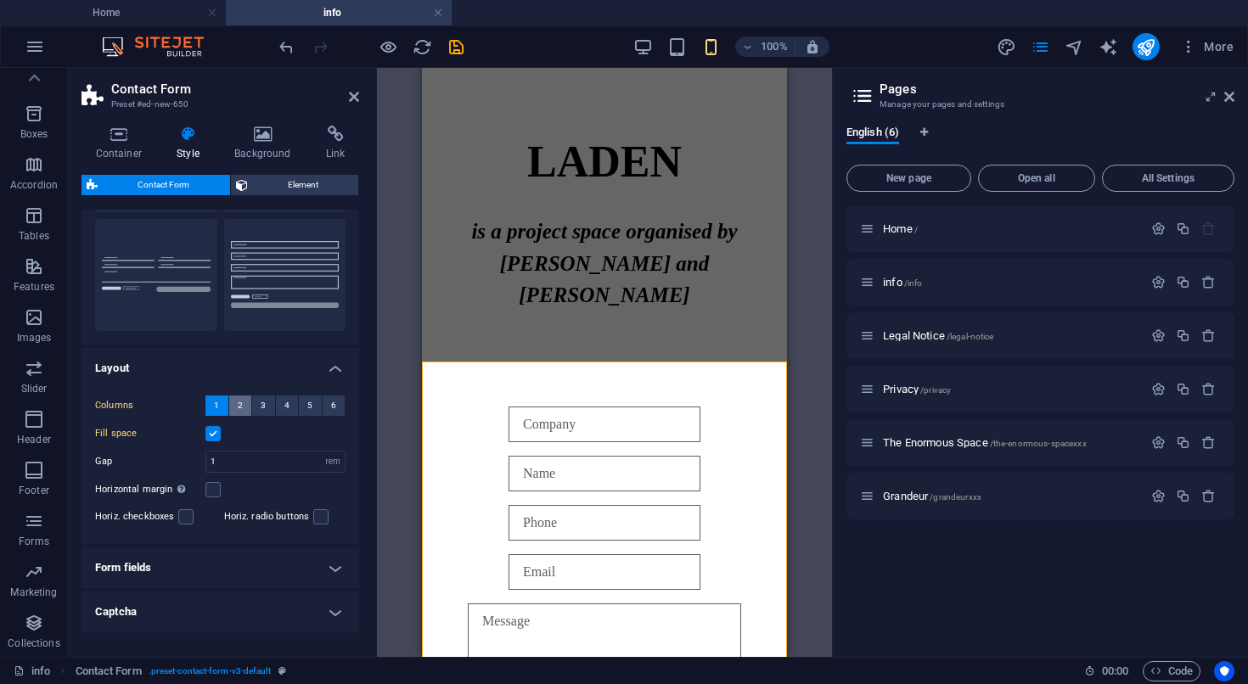
click at [238, 407] on span "2" at bounding box center [240, 406] width 5 height 20
click at [264, 406] on span "3" at bounding box center [263, 406] width 5 height 20
click at [333, 403] on span "6" at bounding box center [333, 406] width 5 height 20
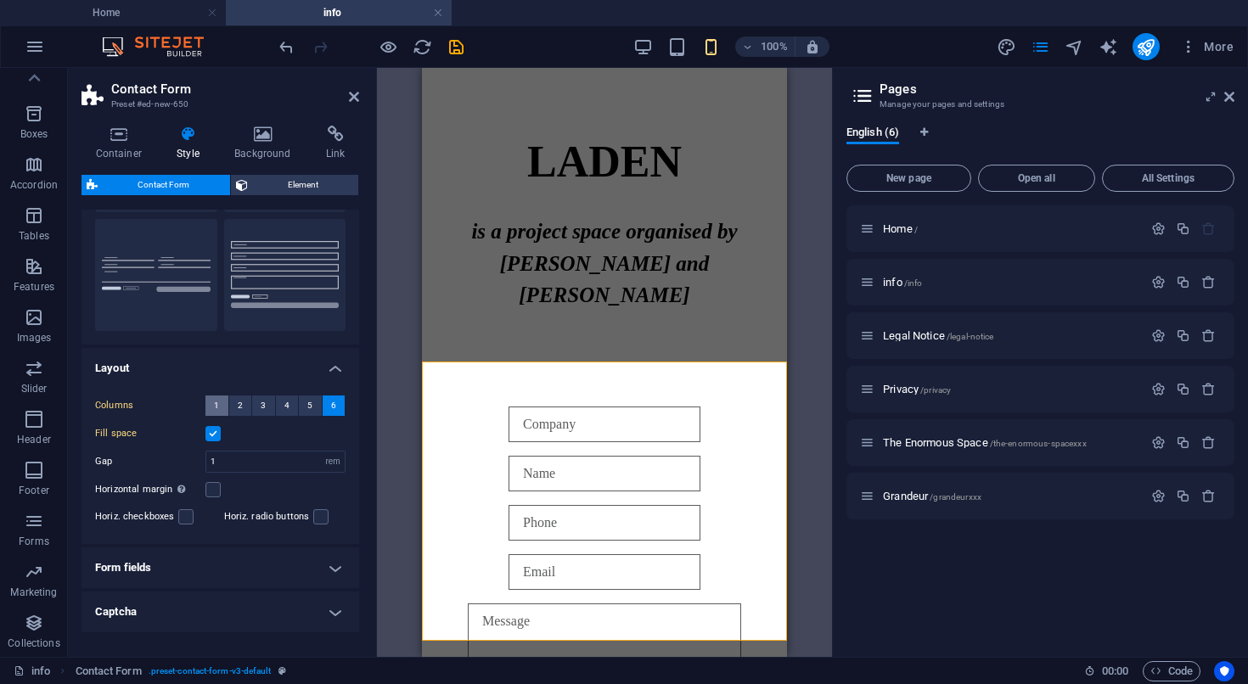
click at [219, 408] on span "1" at bounding box center [216, 406] width 5 height 20
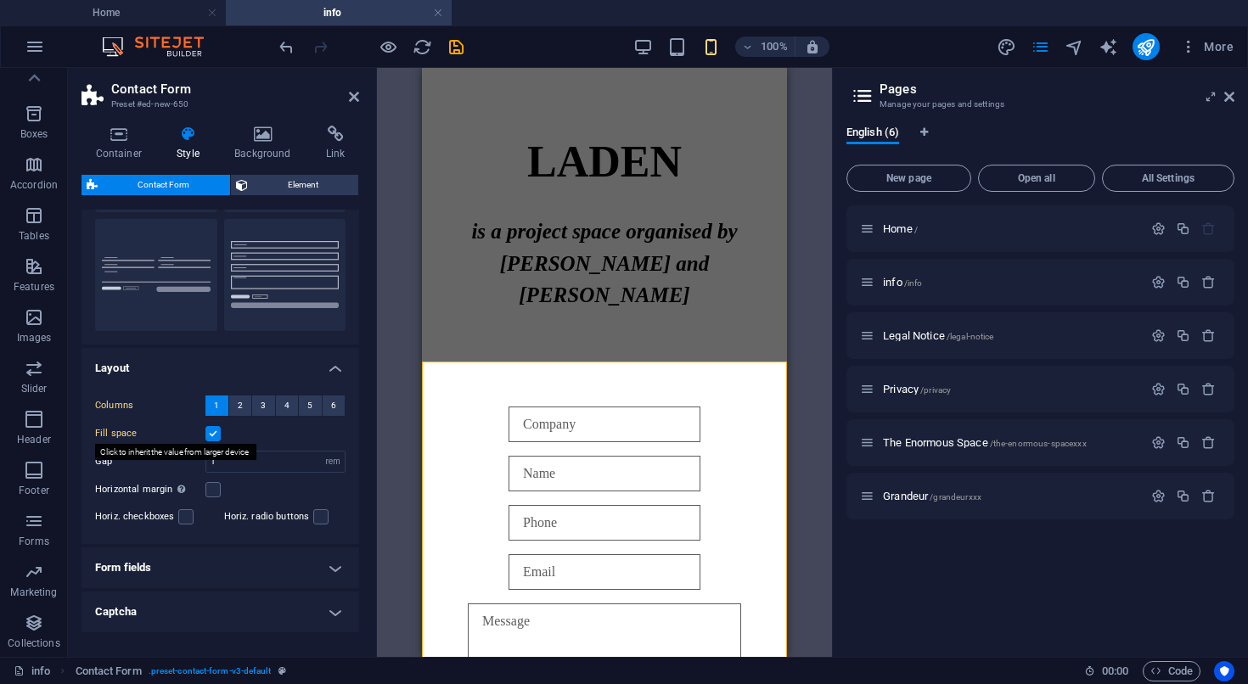
scroll to position [211, 0]
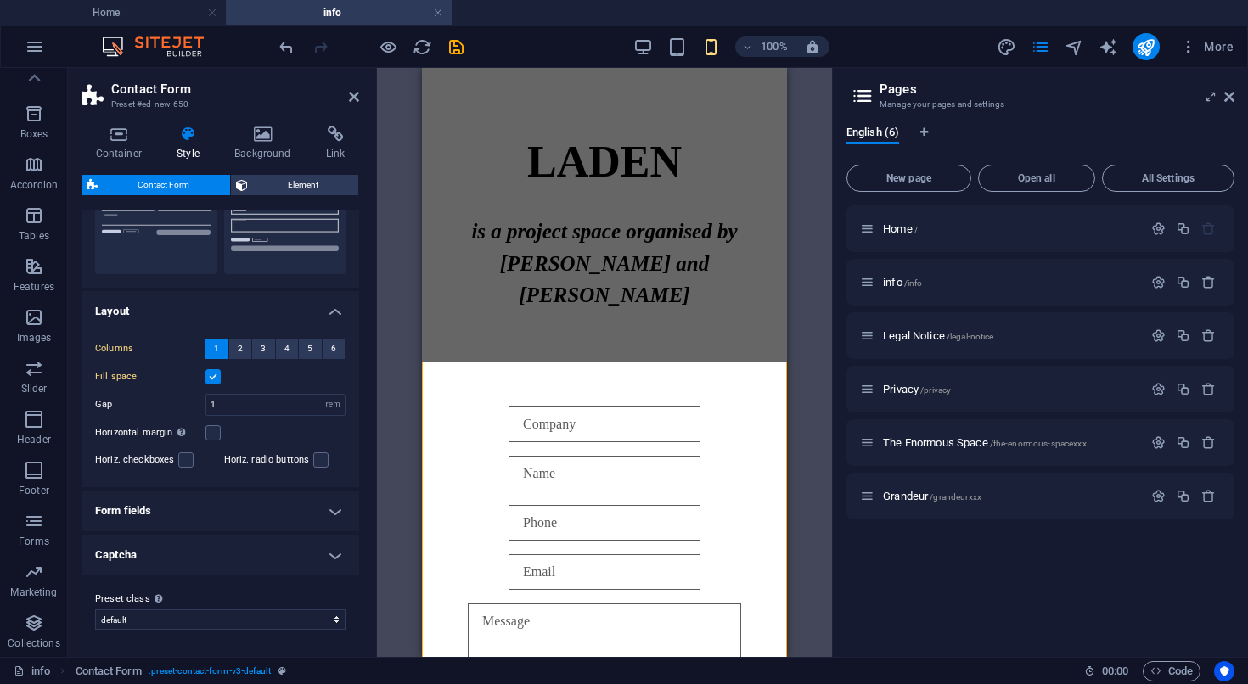
click at [216, 509] on h4 "Form fields" at bounding box center [220, 511] width 278 height 41
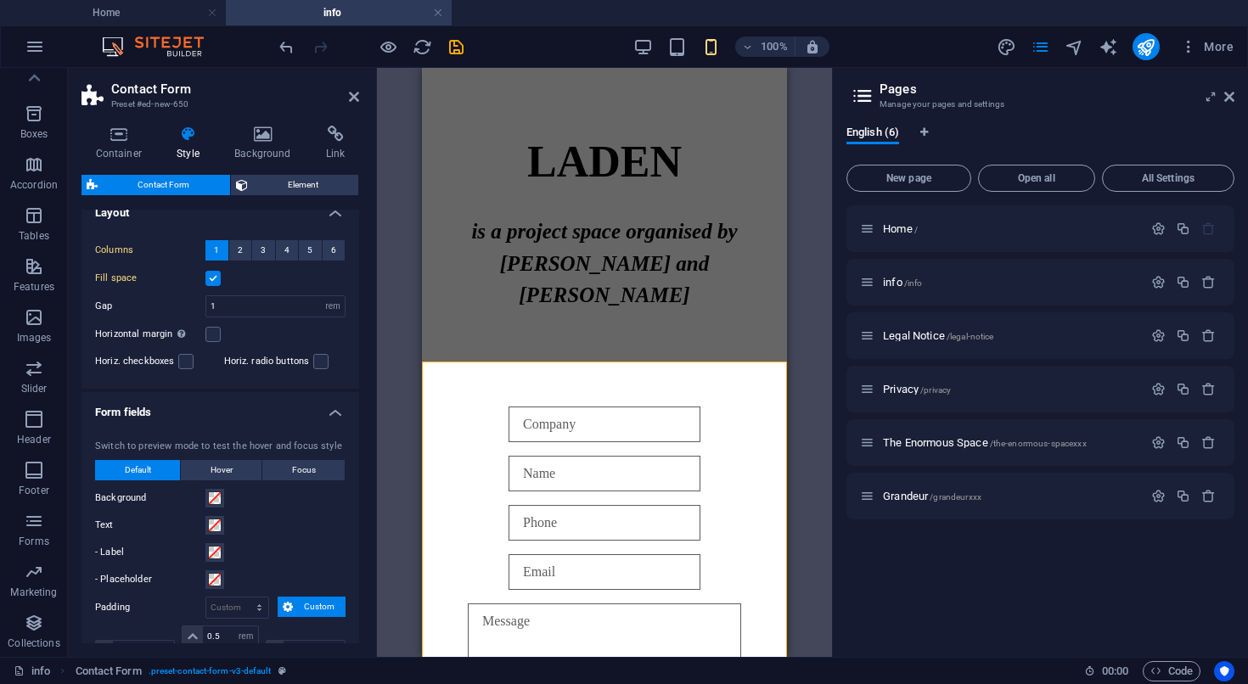
scroll to position [409, 0]
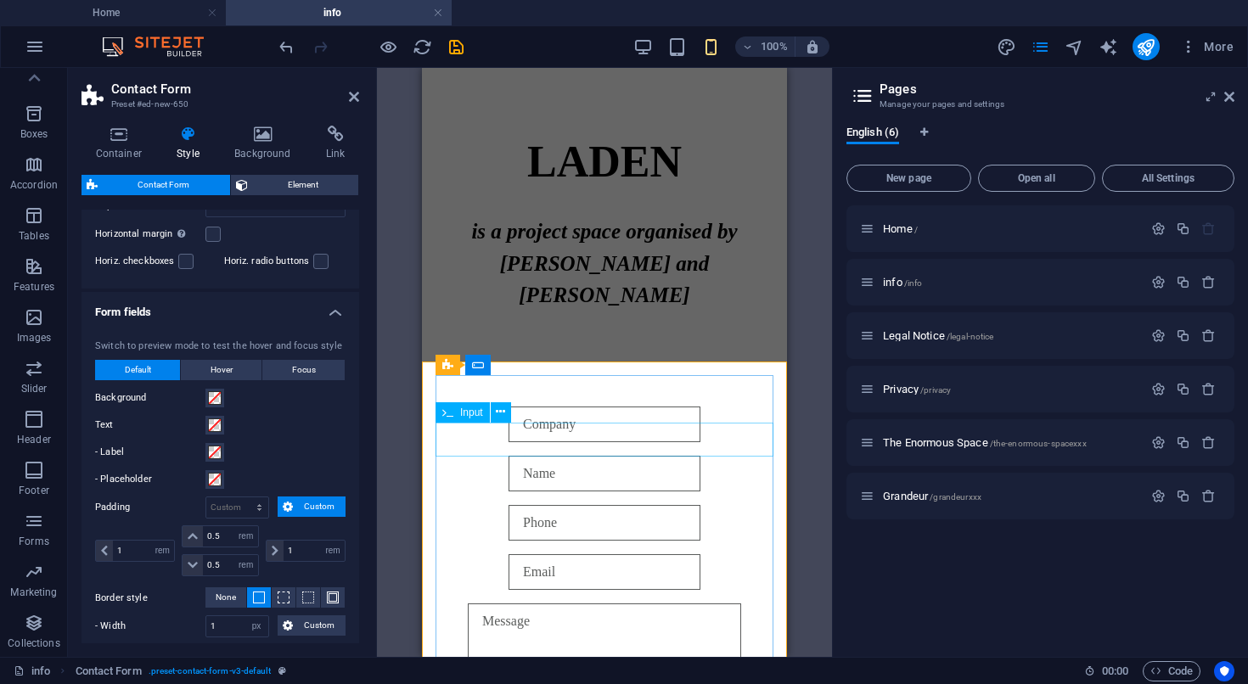
click at [586, 456] on input "text" at bounding box center [604, 474] width 192 height 36
click at [592, 456] on input "text" at bounding box center [604, 474] width 192 height 36
click at [536, 632] on textarea at bounding box center [604, 652] width 273 height 97
click at [446, 413] on icon at bounding box center [447, 412] width 11 height 20
click at [503, 408] on icon at bounding box center [500, 412] width 9 height 18
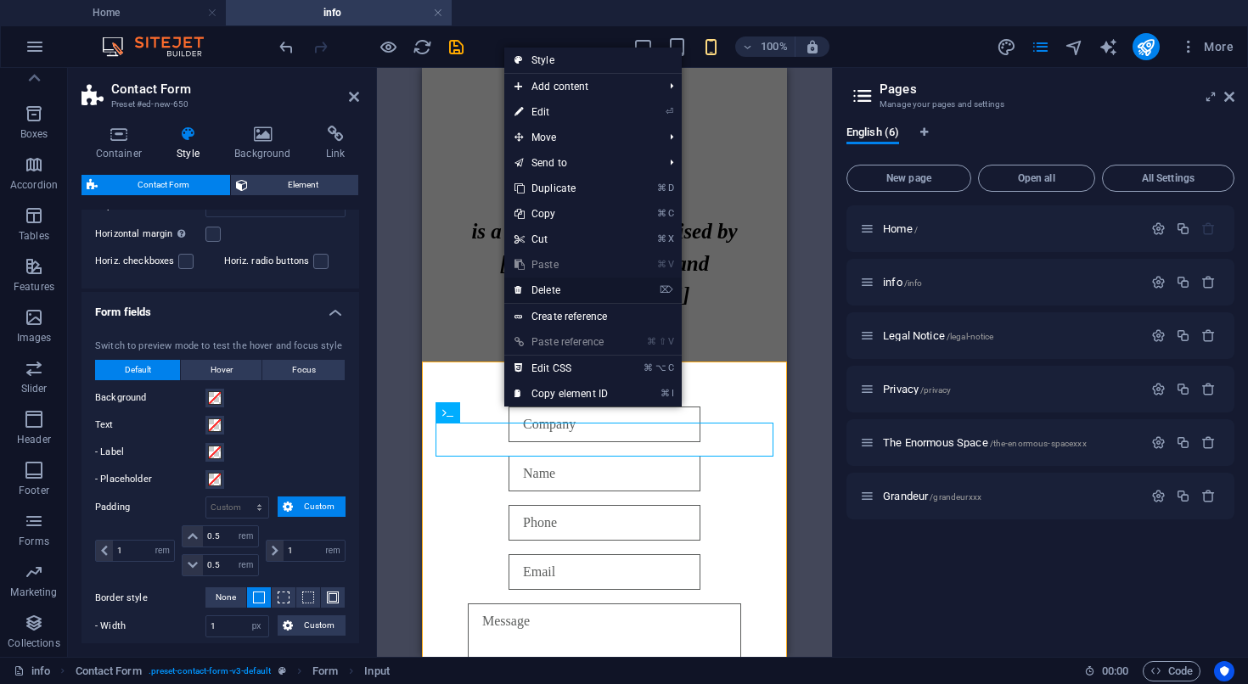
click at [551, 289] on link "⌦ Delete" at bounding box center [561, 290] width 114 height 25
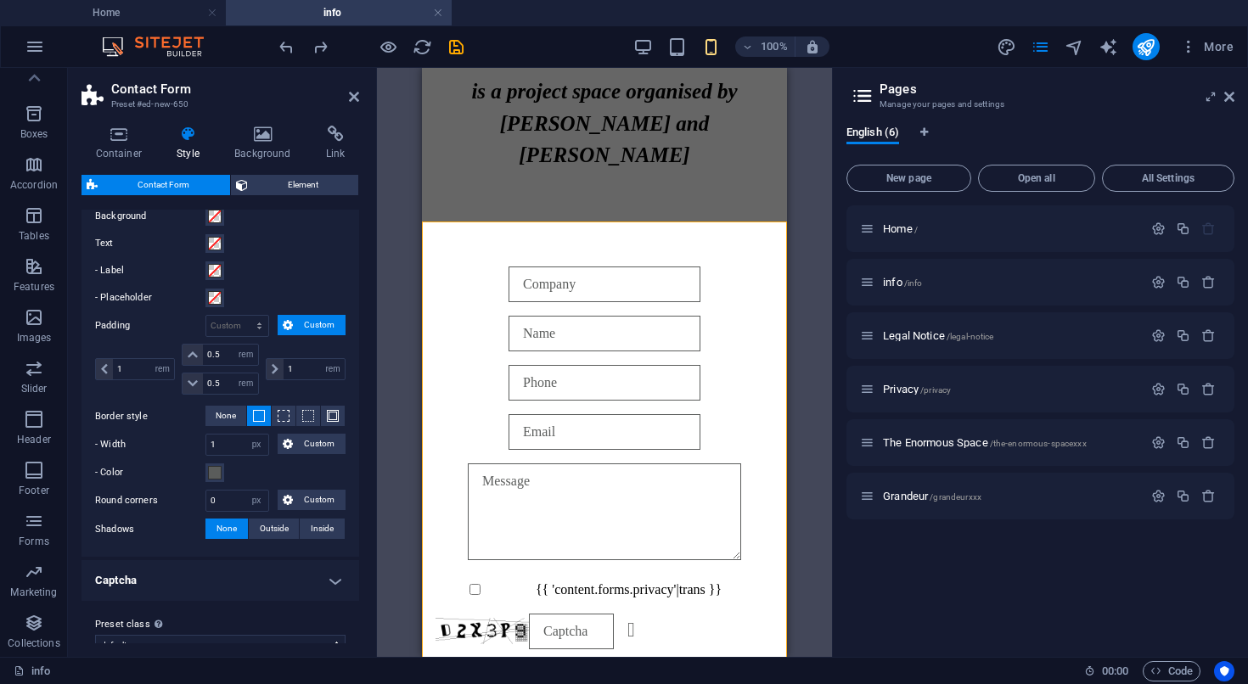
scroll to position [616, 0]
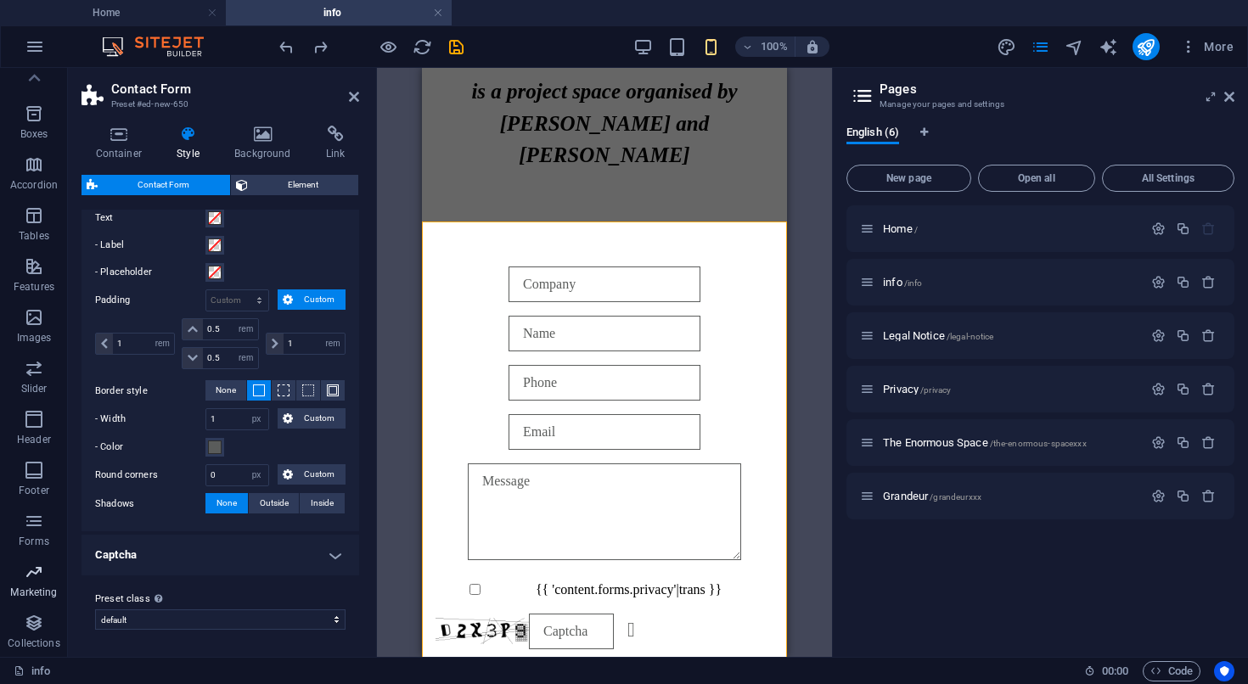
click at [29, 574] on icon "button" at bounding box center [34, 572] width 20 height 20
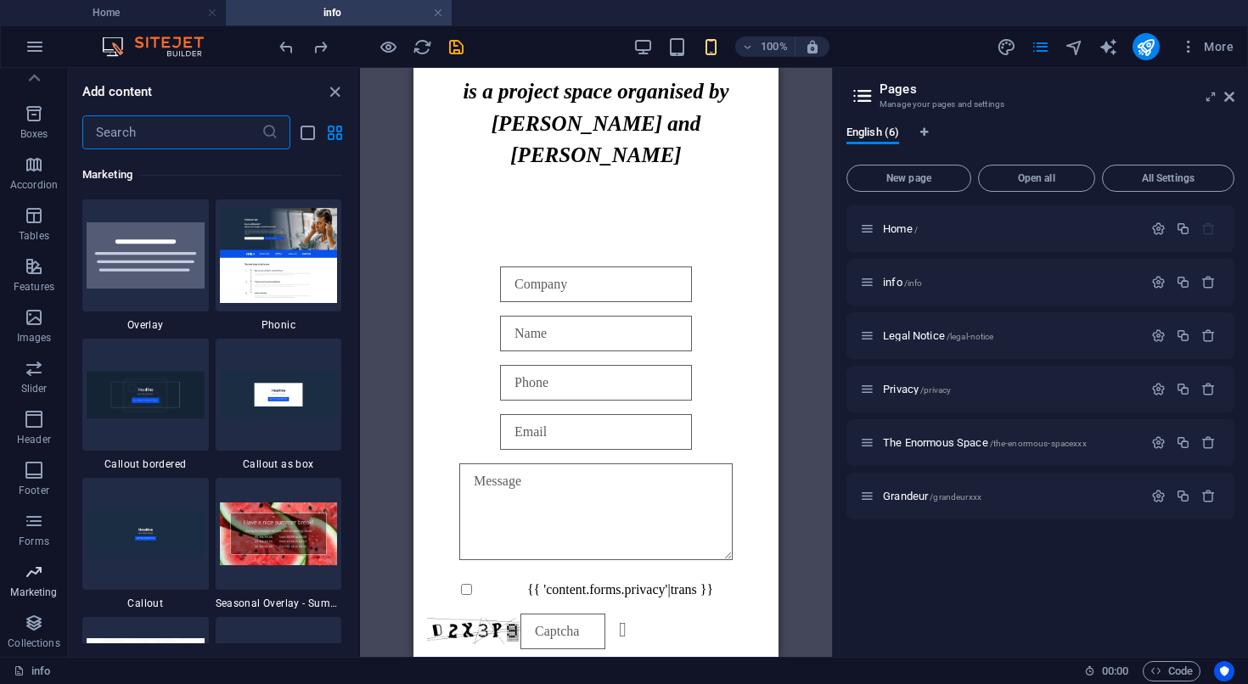
scroll to position [13826, 0]
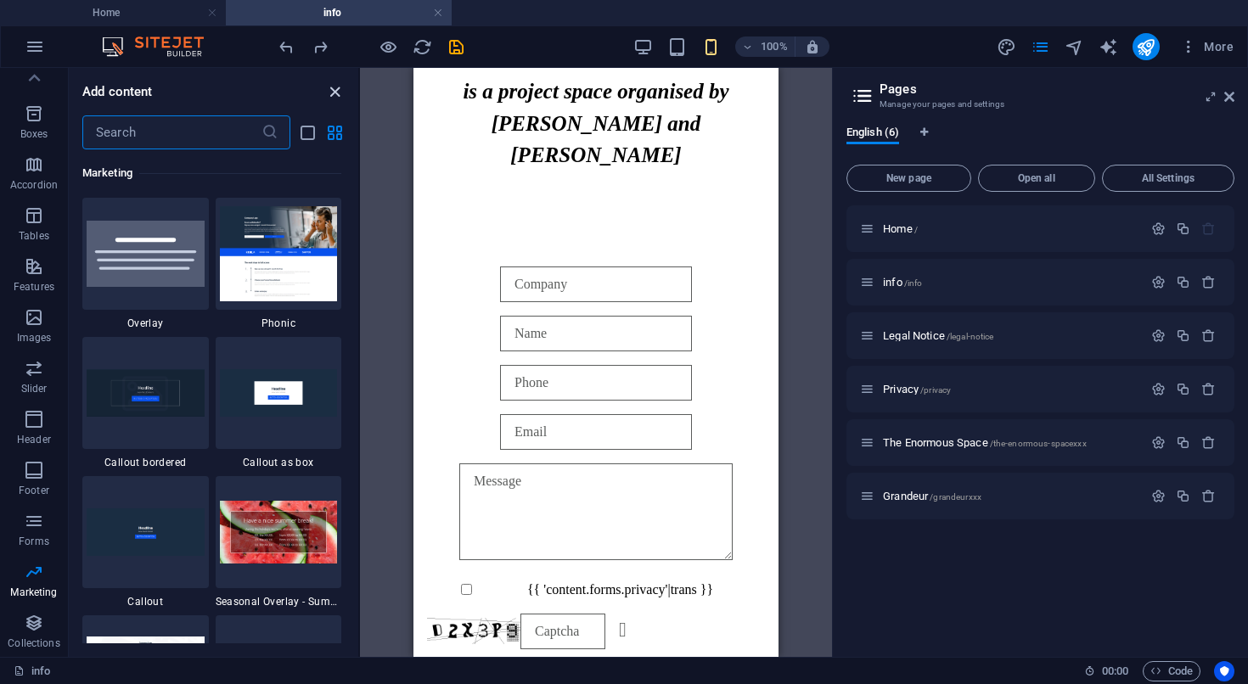
click at [333, 93] on icon "close panel" at bounding box center [335, 92] width 20 height 20
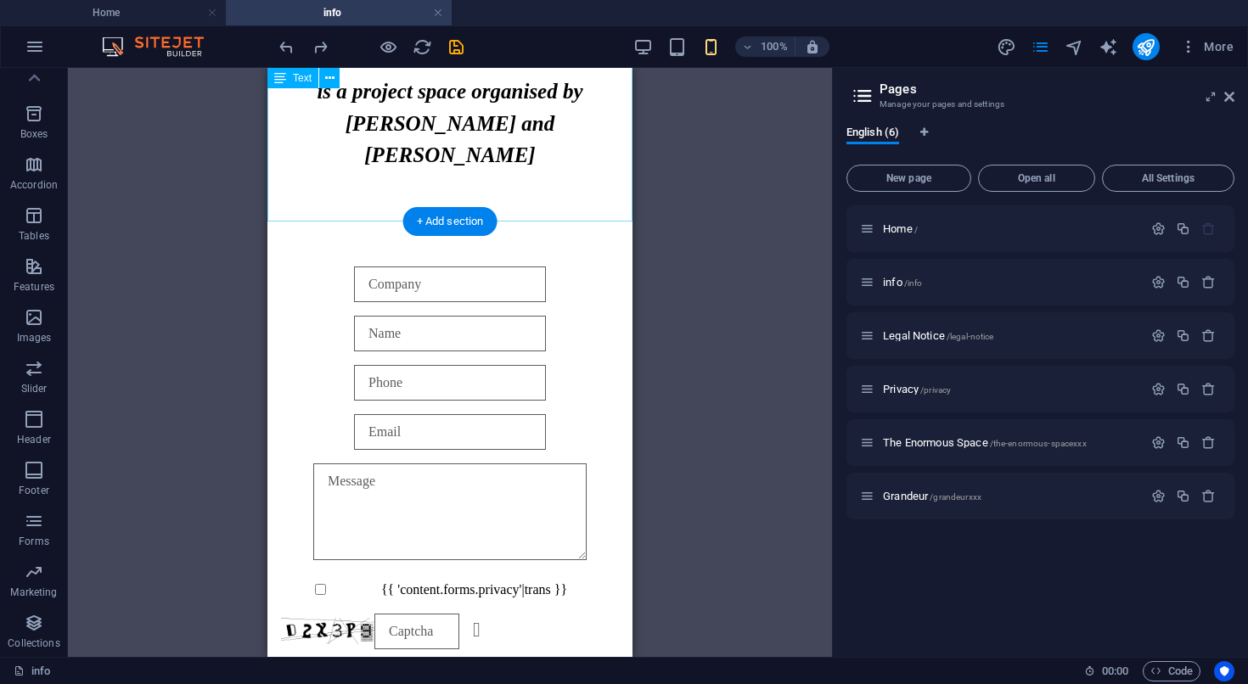
scroll to position [175, 0]
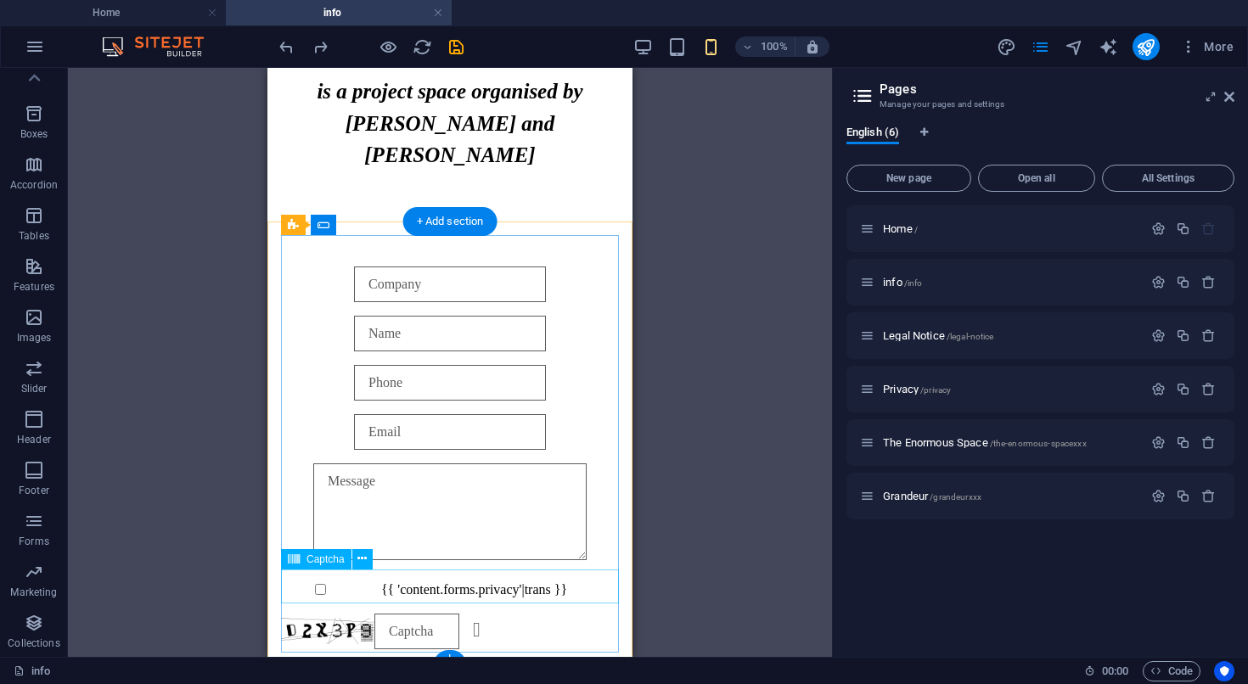
click at [553, 614] on div "Unreadable? Regenerate" at bounding box center [450, 632] width 338 height 36
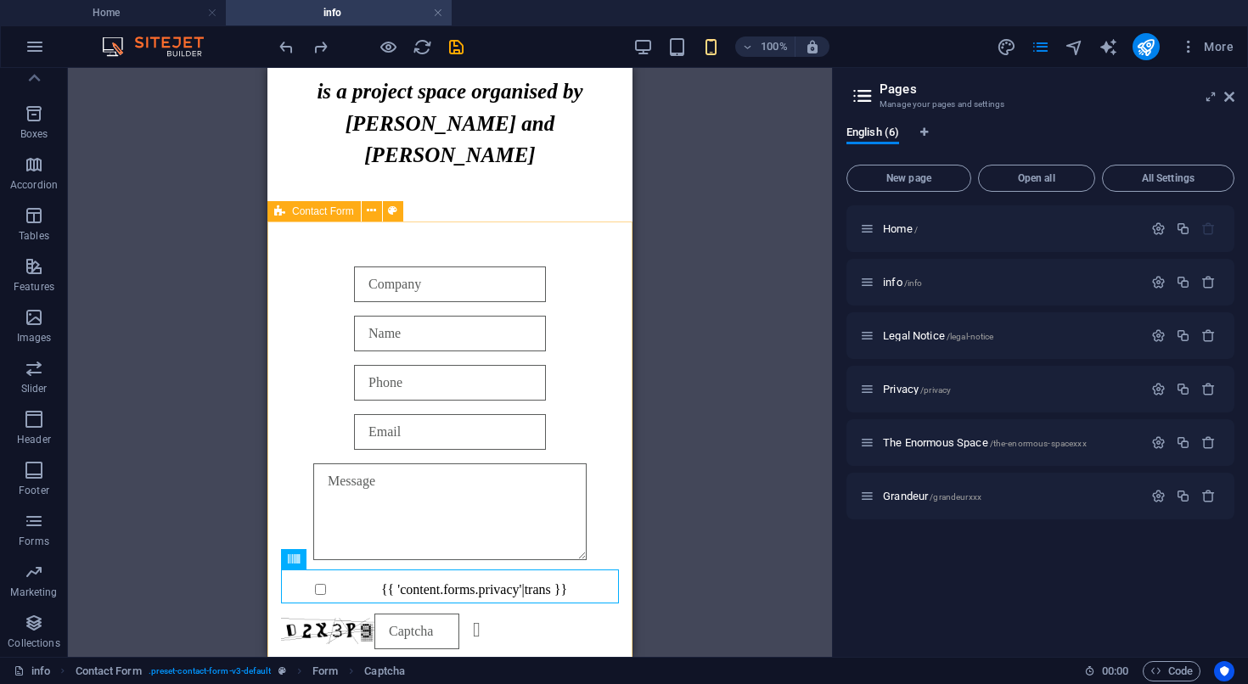
click at [308, 206] on span "Contact Form" at bounding box center [323, 211] width 62 height 10
click at [368, 216] on icon at bounding box center [371, 211] width 9 height 18
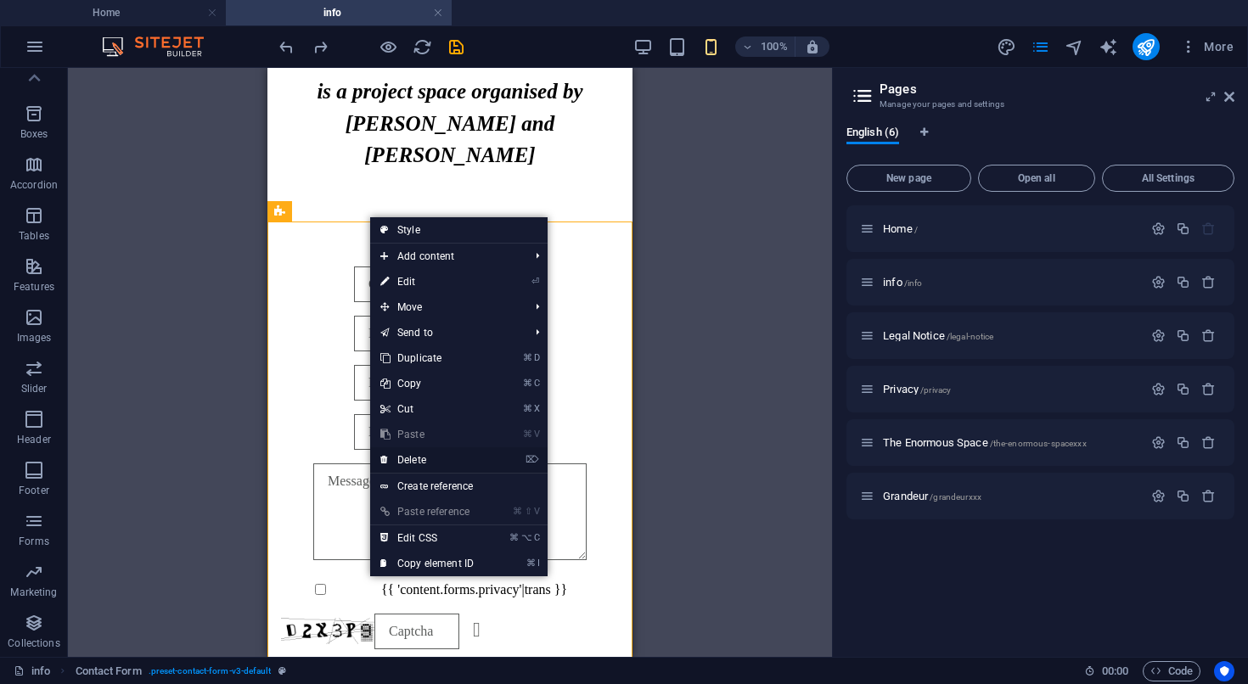
click at [418, 457] on link "⌦ Delete" at bounding box center [427, 459] width 114 height 25
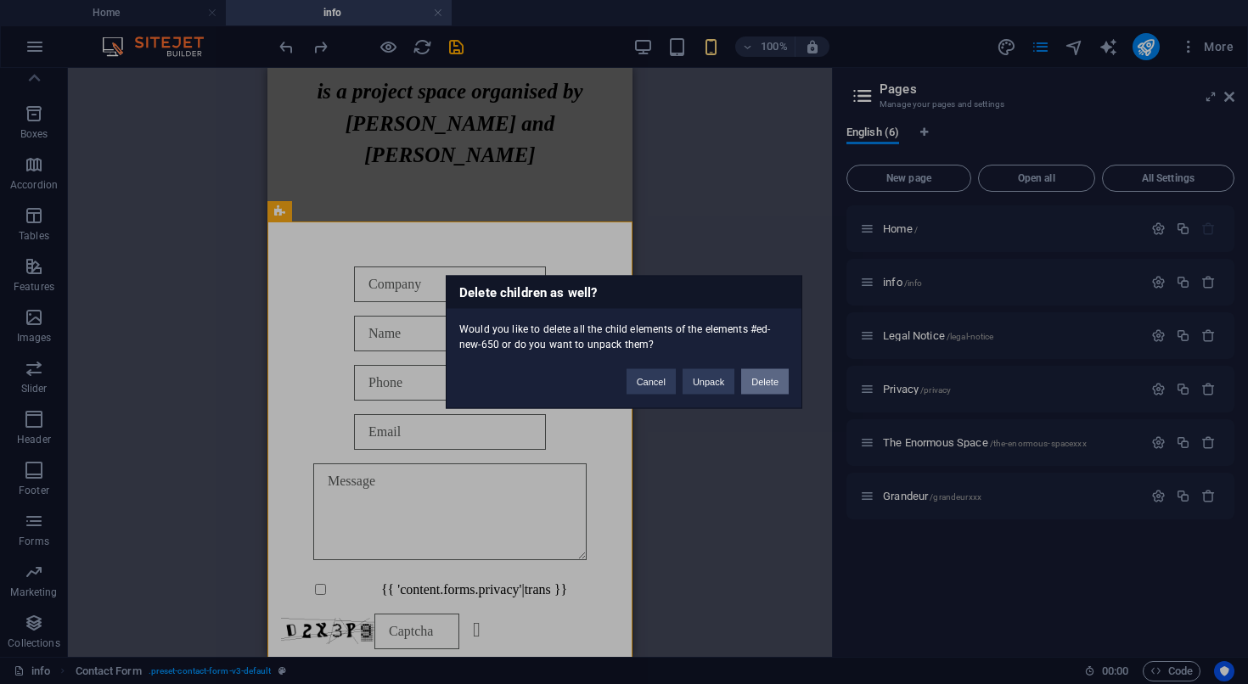
click at [759, 386] on button "Delete" at bounding box center [765, 381] width 48 height 25
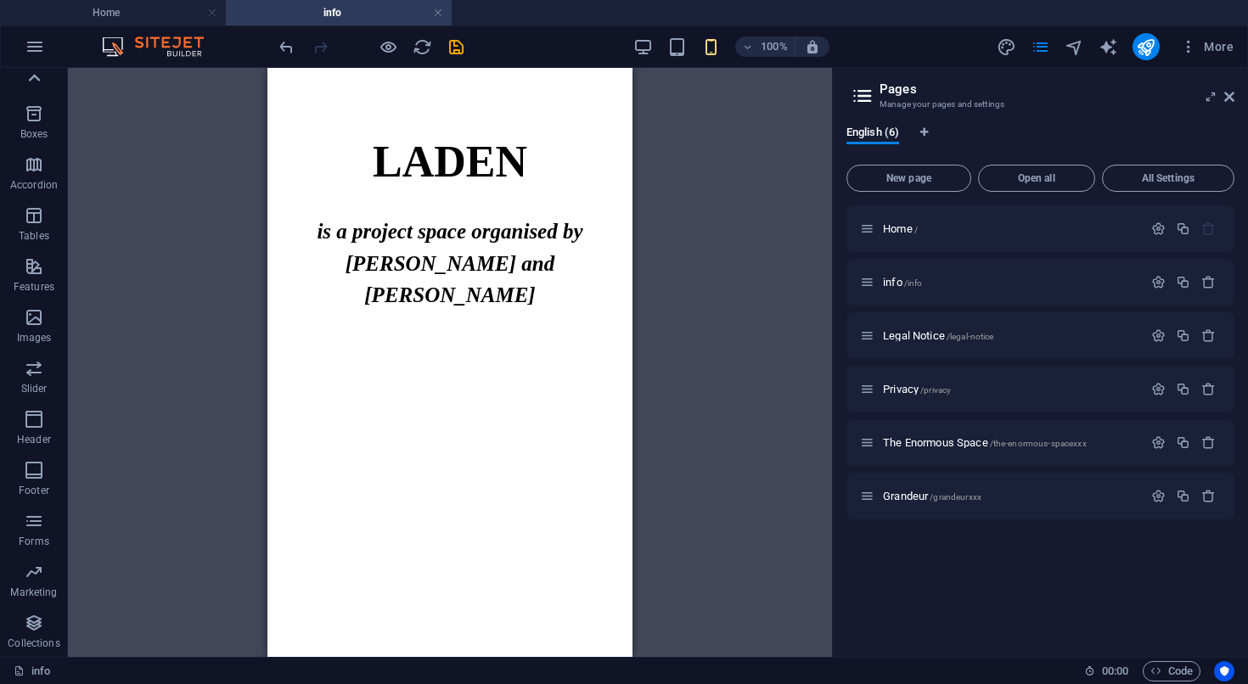
click at [34, 80] on icon at bounding box center [34, 78] width 24 height 24
click at [32, 138] on icon "button" at bounding box center [34, 136] width 20 height 20
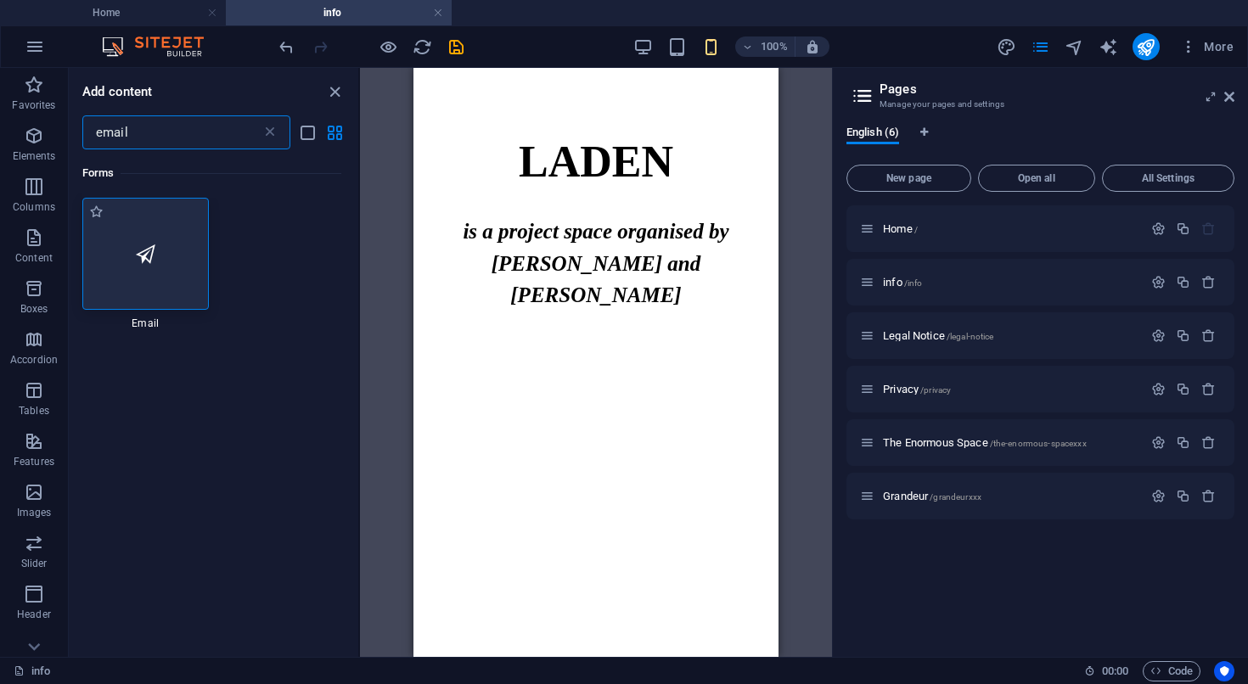
type input "email"
click at [133, 262] on div at bounding box center [145, 254] width 126 height 112
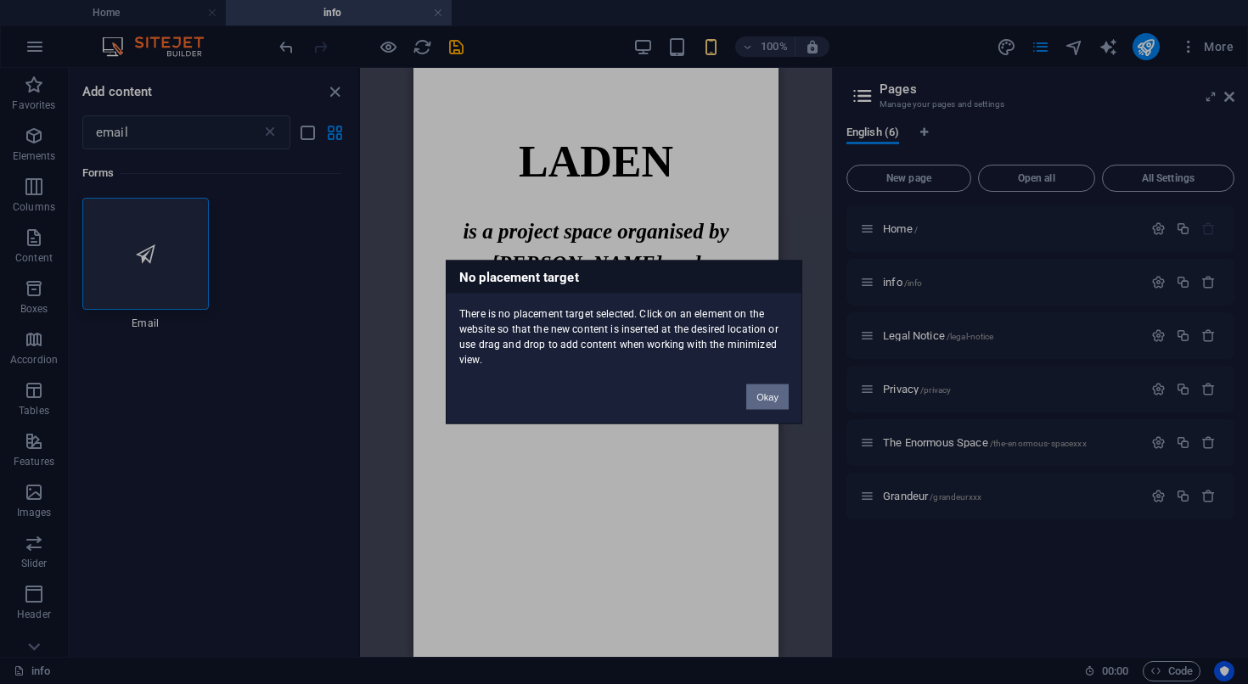
click at [771, 393] on button "Okay" at bounding box center [767, 397] width 42 height 25
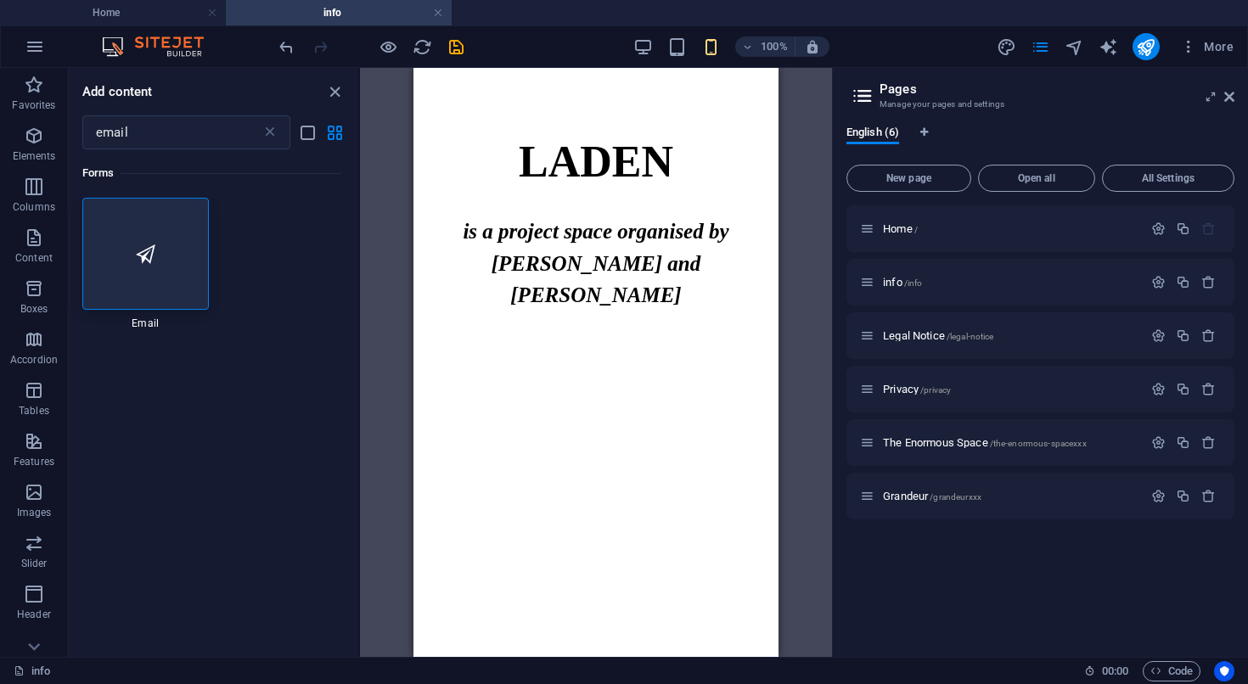
click at [613, 362] on html "Skip to main content LADEN is a project space organised by Eva Richardson McCre…" at bounding box center [595, 230] width 365 height 325
click at [555, 347] on div "LADEN is a project space organised by Eva Richardson McCrea and Matt Welch" at bounding box center [595, 230] width 365 height 325
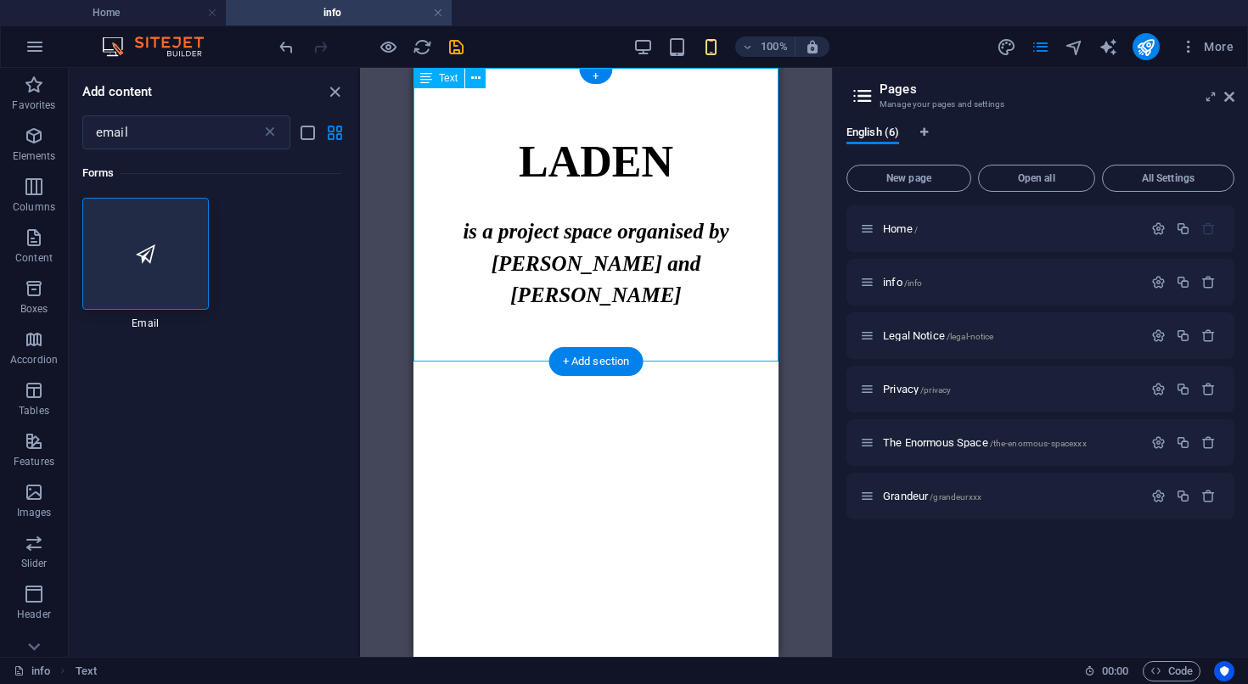
click at [555, 347] on div "LADEN is a project space organised by Eva Richardson McCrea and Matt Welch" at bounding box center [595, 230] width 365 height 325
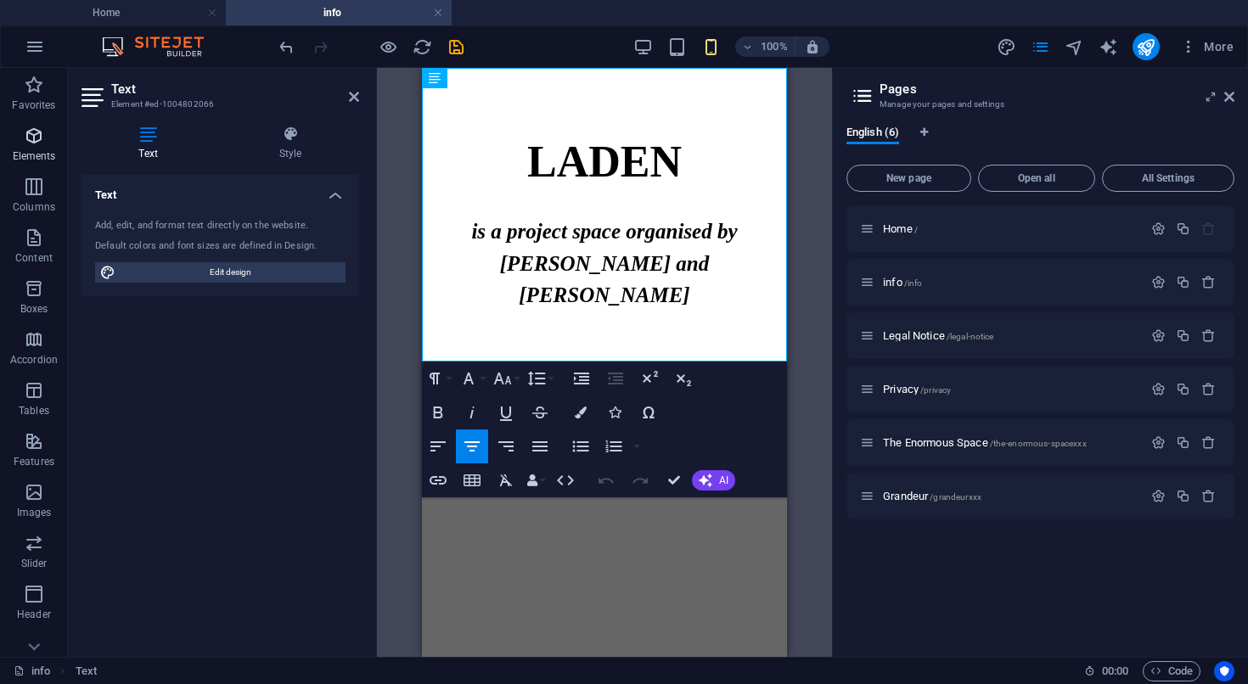
click at [37, 130] on icon "button" at bounding box center [34, 136] width 20 height 20
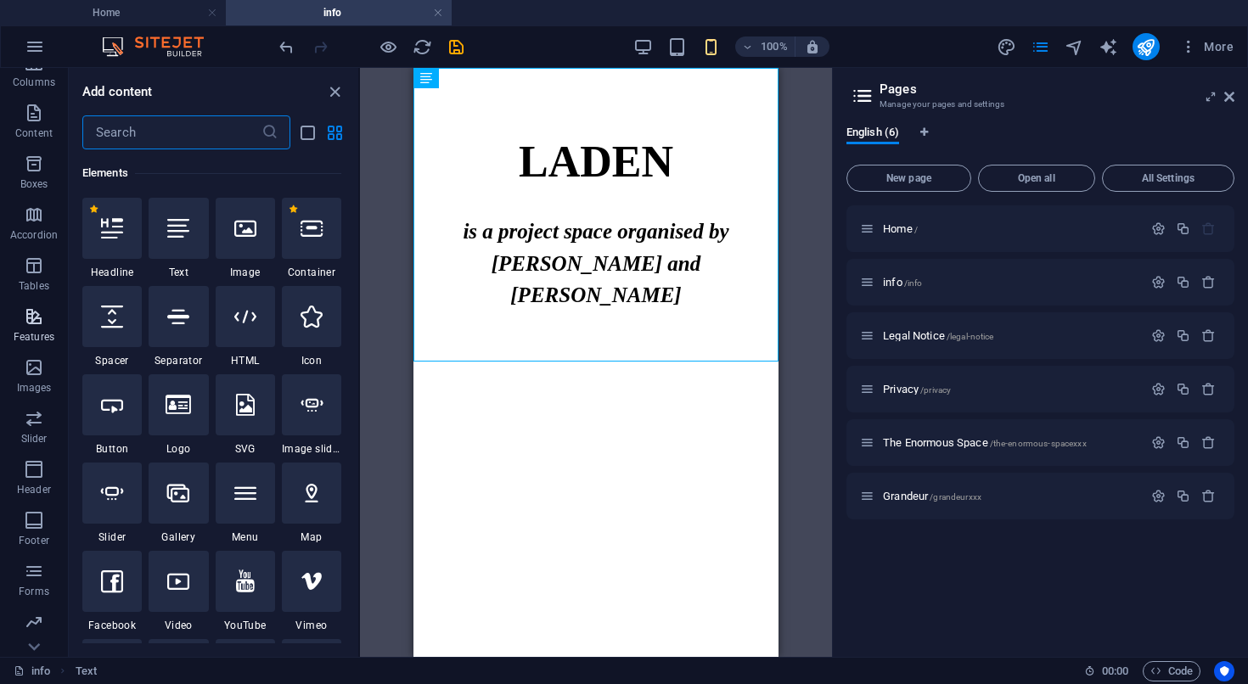
scroll to position [175, 0]
click at [36, 621] on icon "button" at bounding box center [34, 623] width 20 height 20
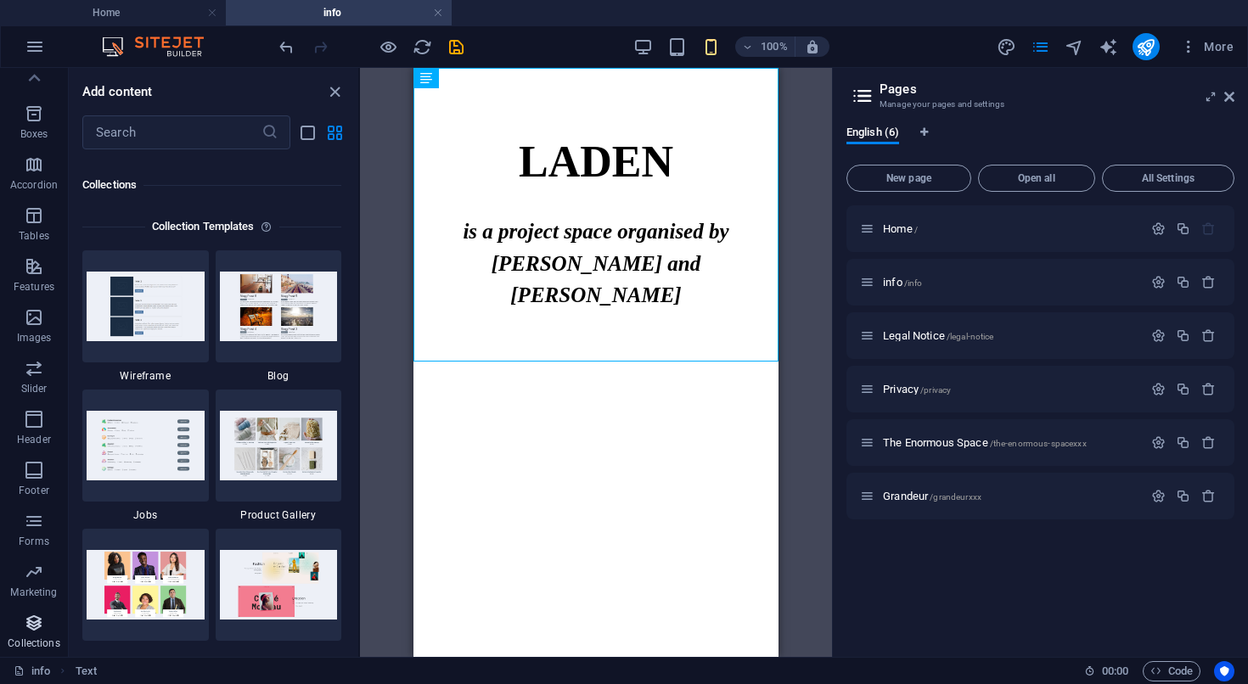
scroll to position [15539, 0]
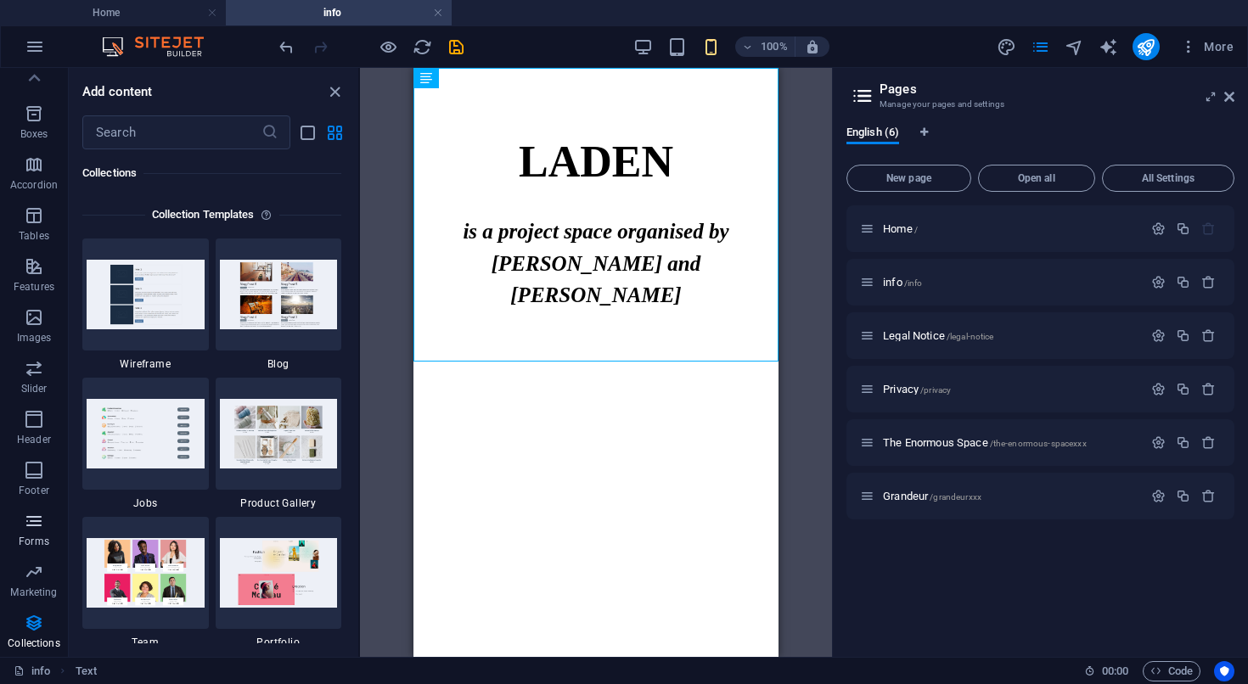
click at [32, 531] on icon "button" at bounding box center [34, 521] width 20 height 20
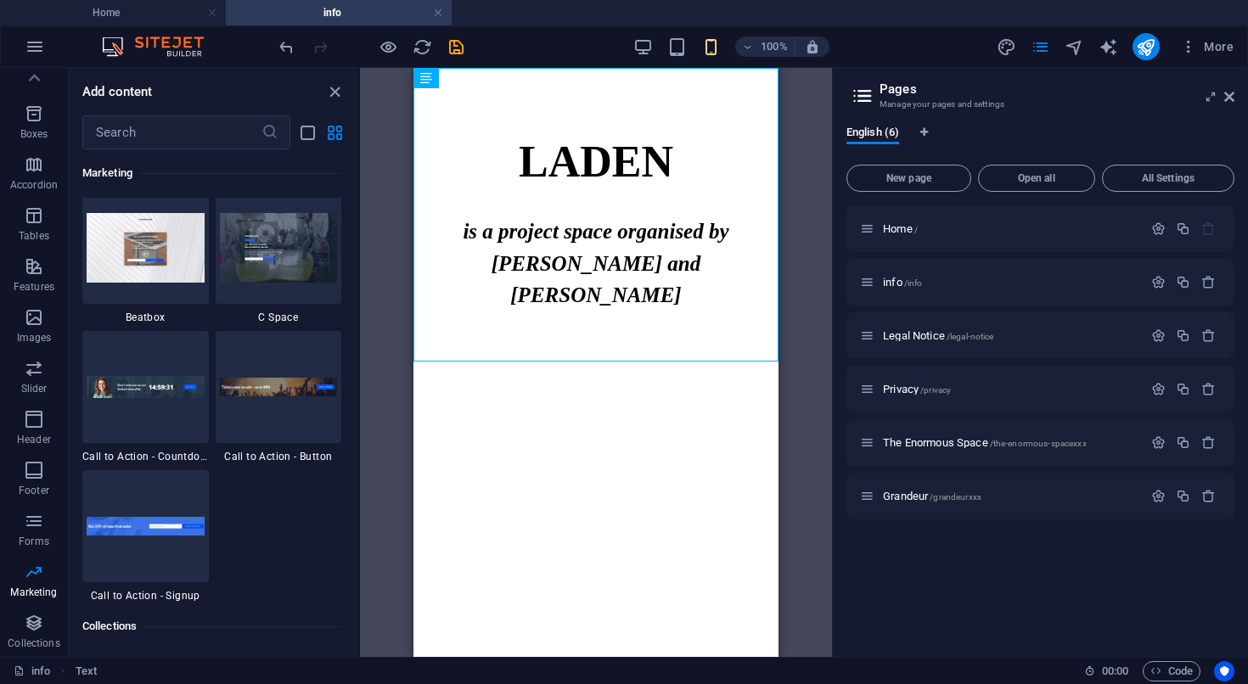
scroll to position [15088, 0]
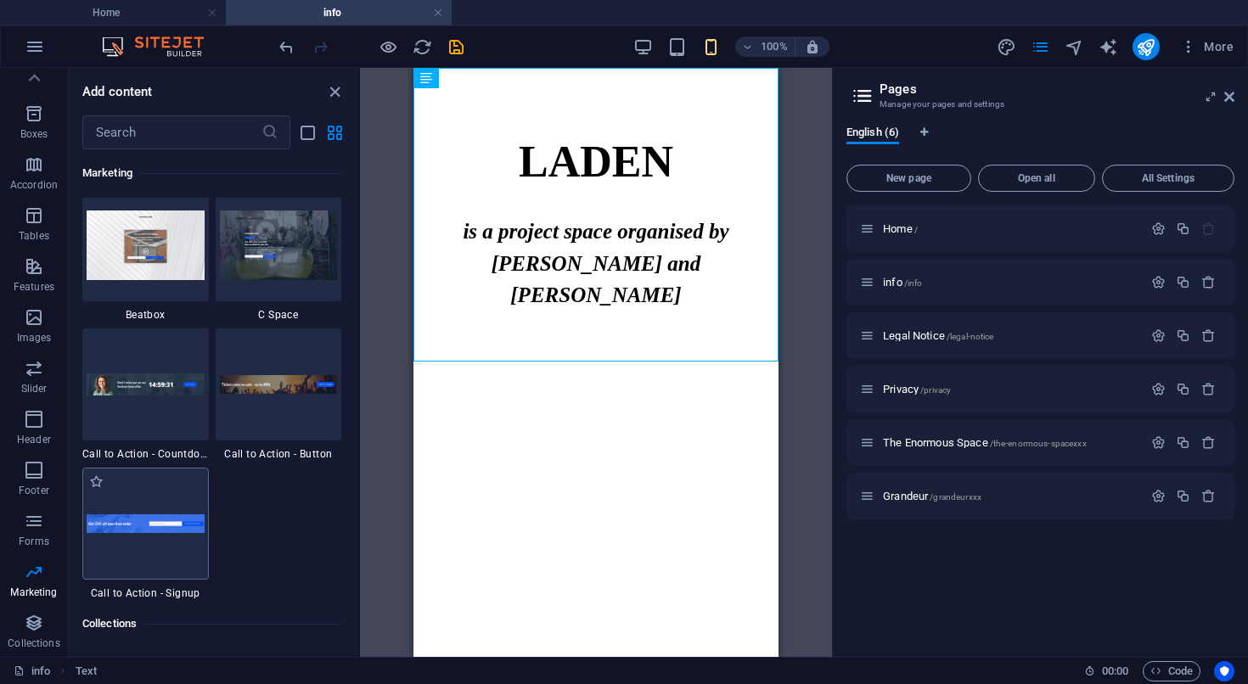
click at [164, 526] on img at bounding box center [146, 523] width 118 height 19
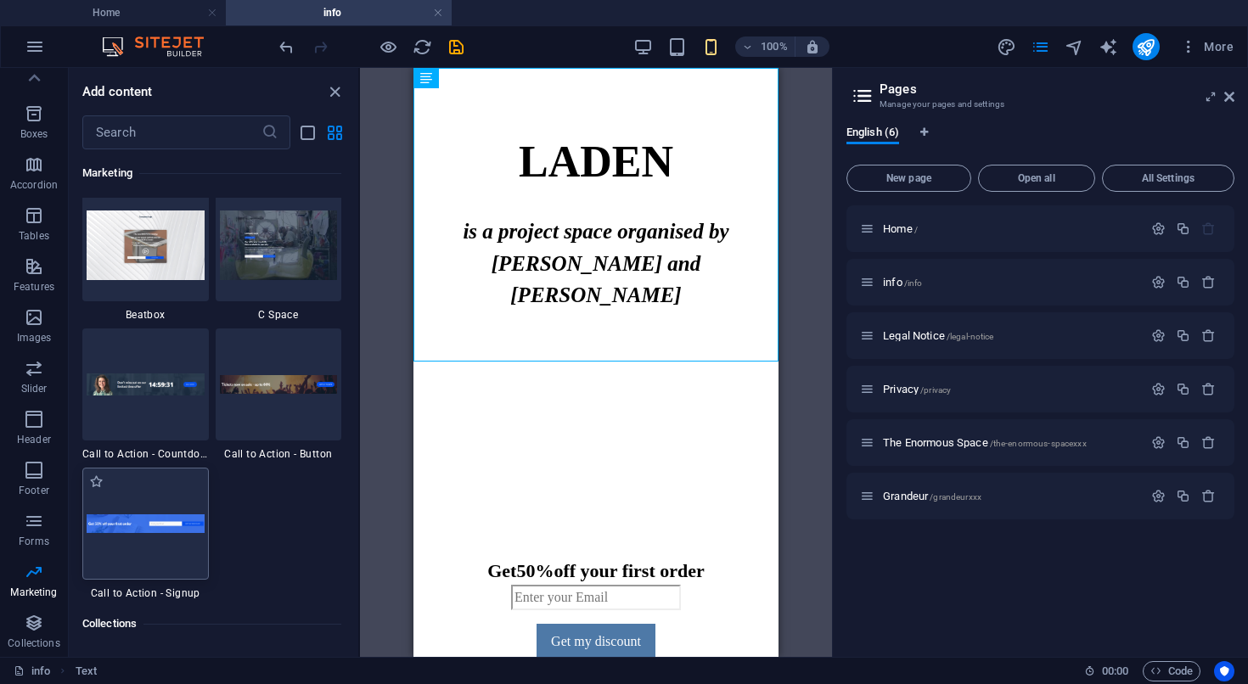
select select "rem"
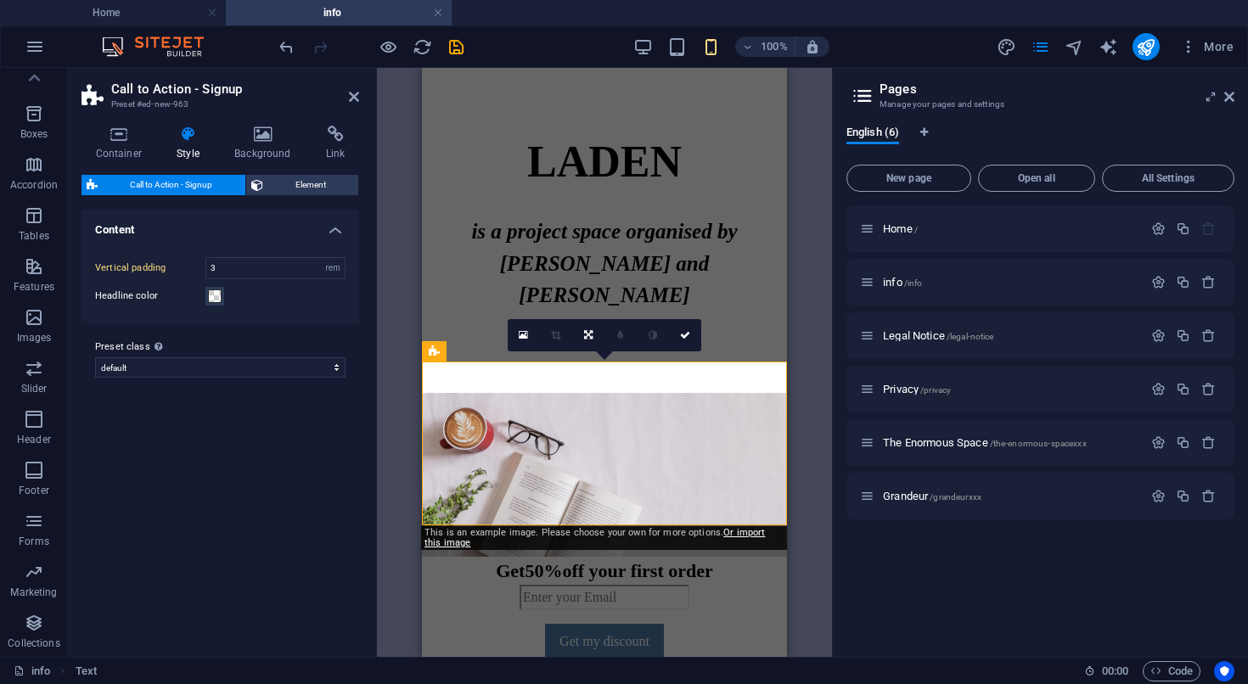
scroll to position [175, 0]
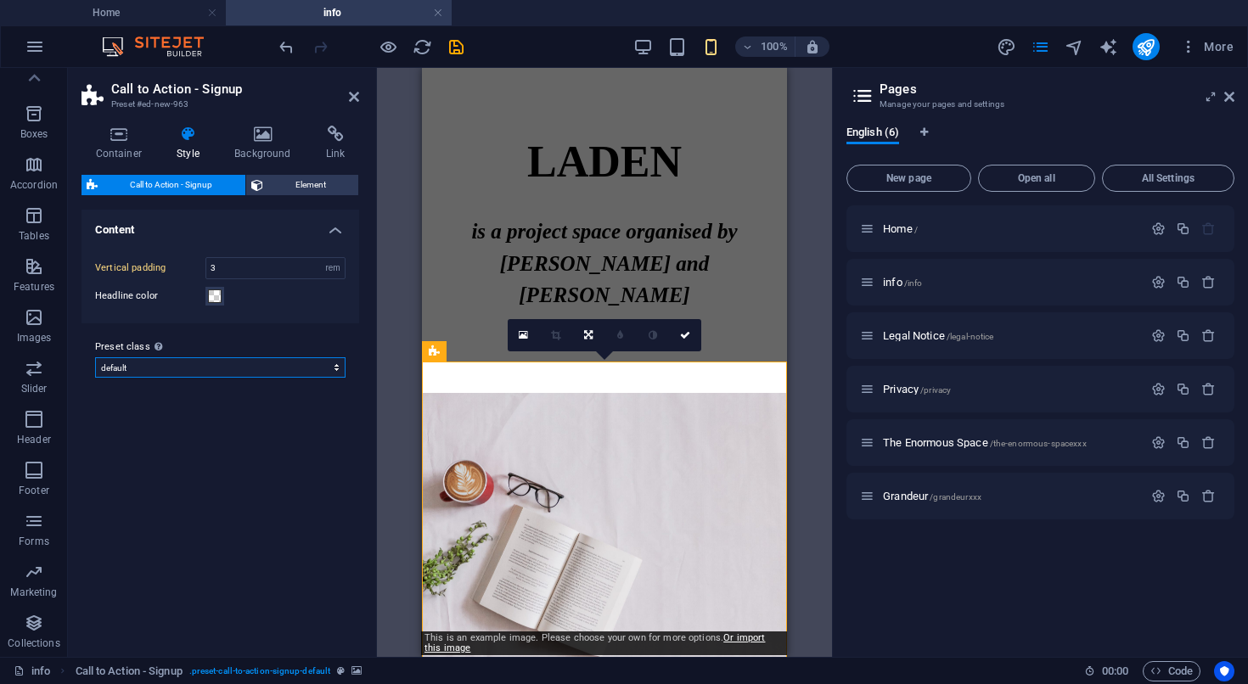
click option "default" at bounding box center [0, 0] width 0 height 0
click at [515, 514] on icon at bounding box center [516, 517] width 9 height 18
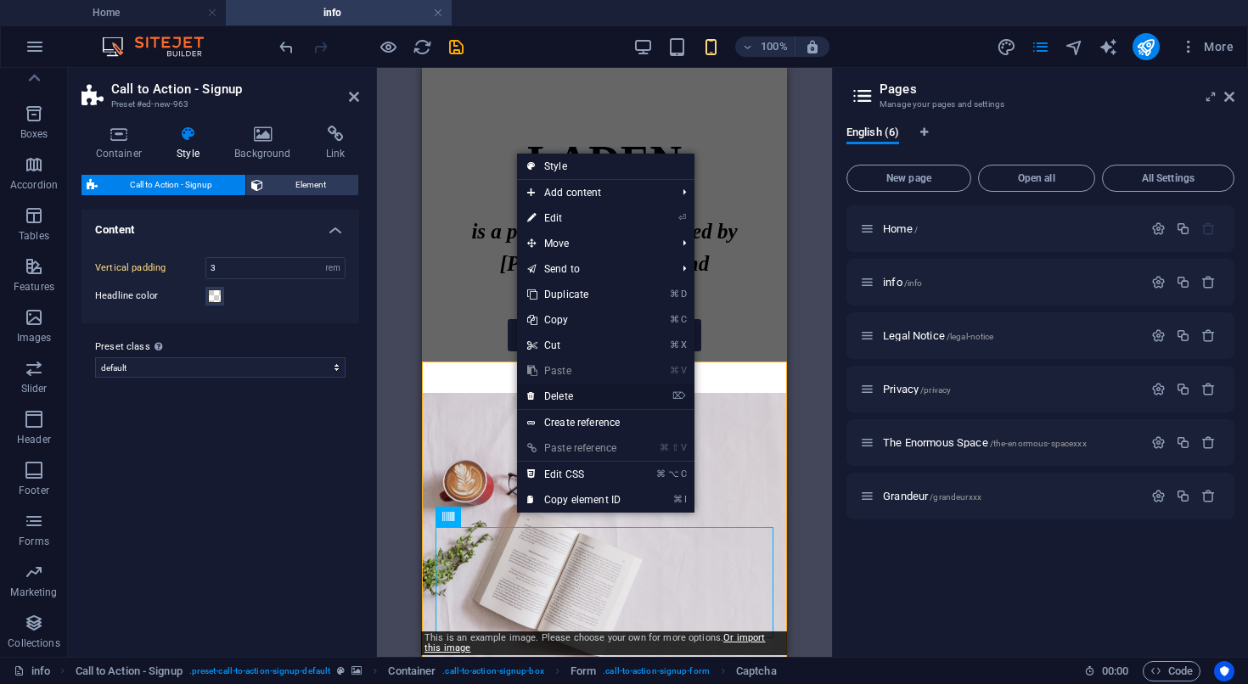
click at [575, 401] on link "⌦ Delete" at bounding box center [574, 396] width 114 height 25
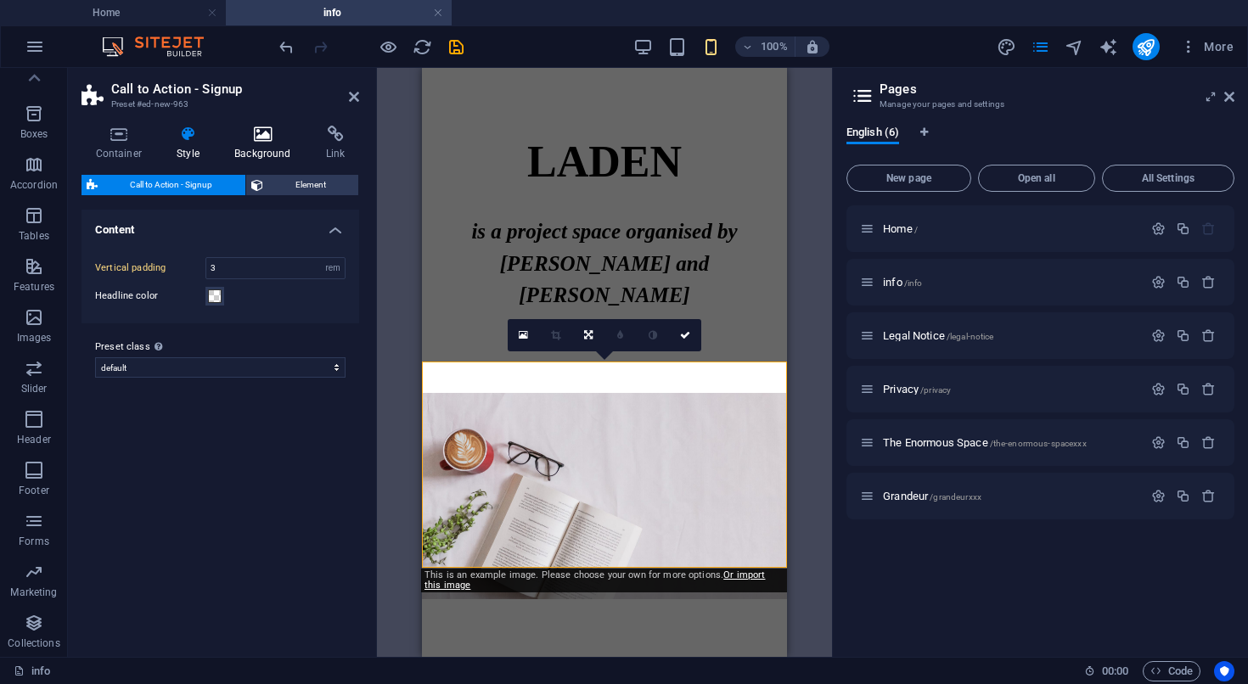
click at [272, 145] on h4 "Background" at bounding box center [267, 144] width 92 height 36
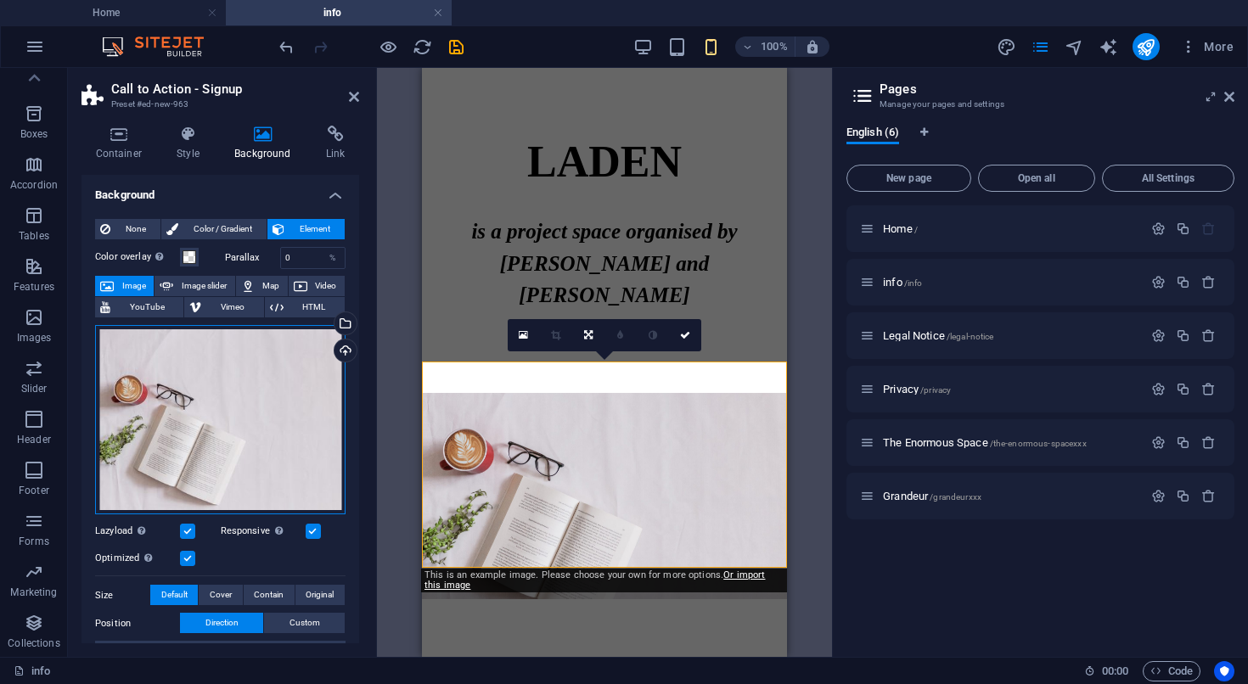
click at [227, 420] on div "Drag files here, click to choose files or select files from Files or our free s…" at bounding box center [220, 420] width 250 height 190
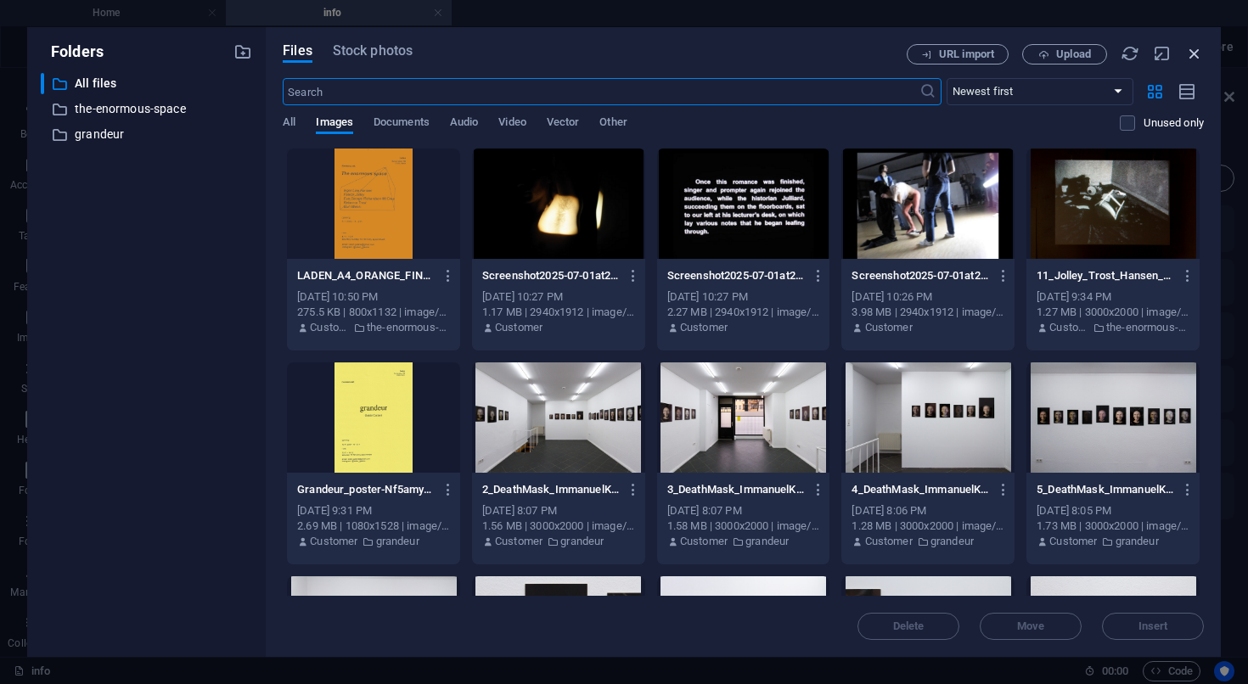
click at [1192, 59] on icon "button" at bounding box center [1194, 53] width 19 height 19
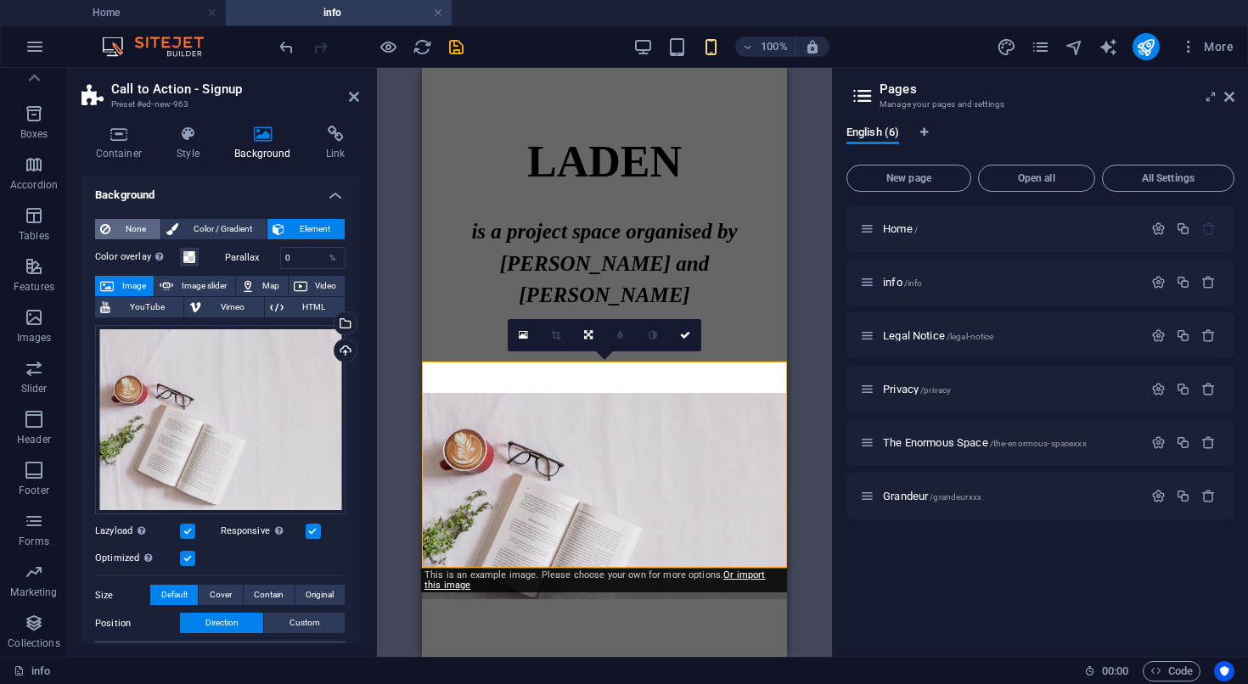
click at [136, 230] on span "None" at bounding box center [135, 229] width 40 height 20
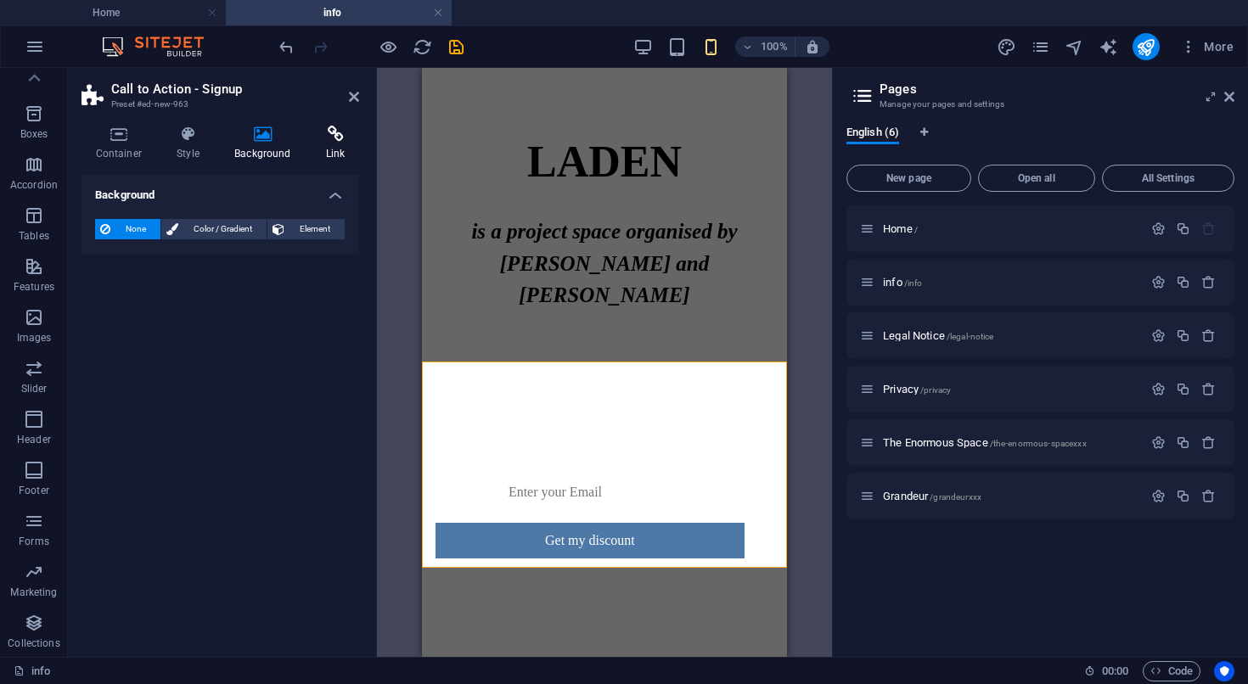
click at [333, 140] on icon at bounding box center [336, 134] width 48 height 17
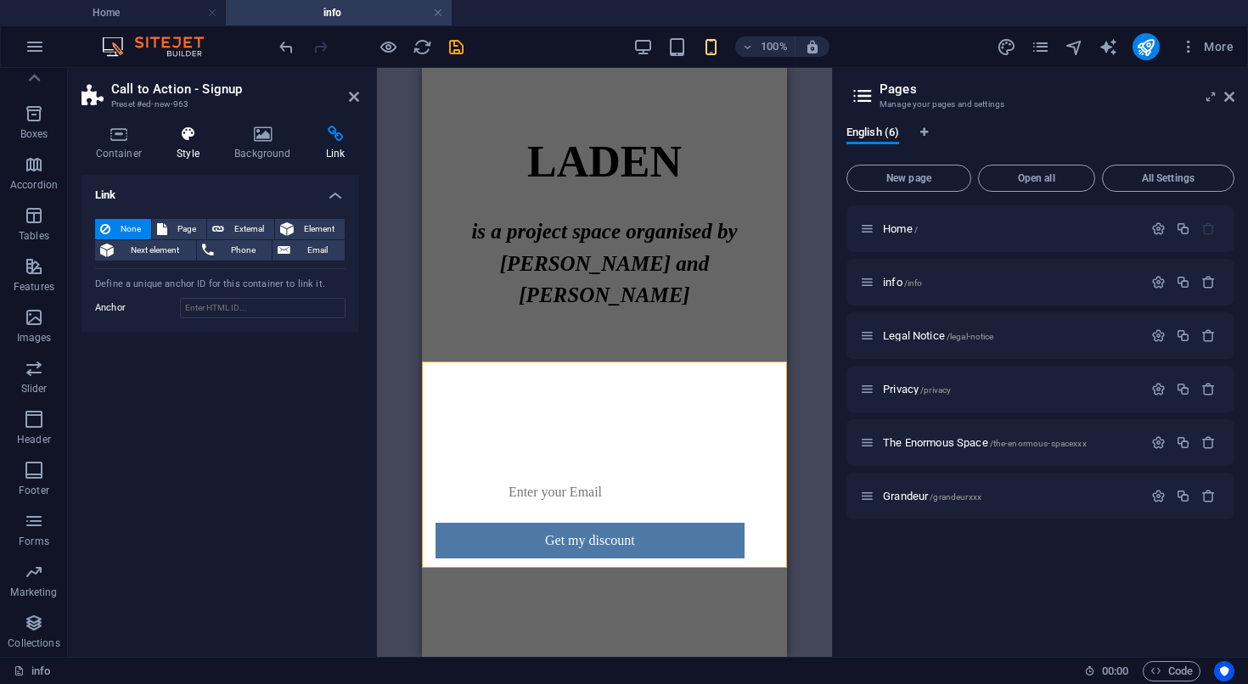
click at [177, 145] on h4 "Style" at bounding box center [192, 144] width 58 height 36
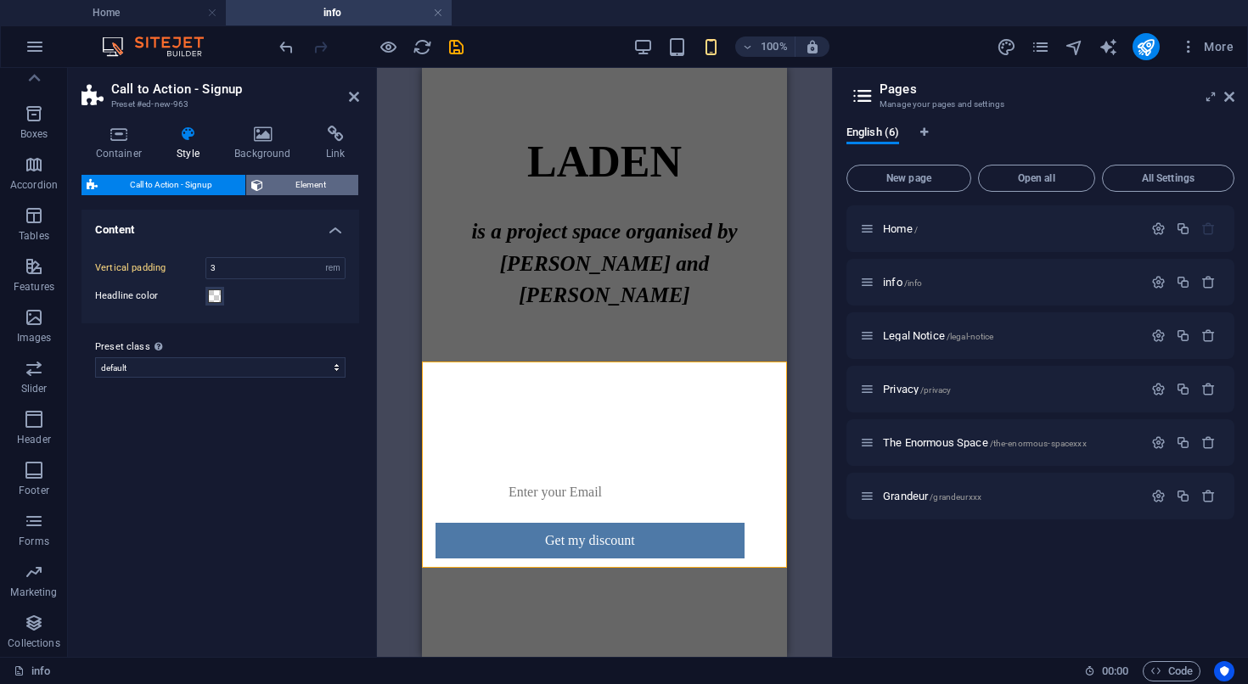
click at [309, 187] on span "Element" at bounding box center [311, 185] width 86 height 20
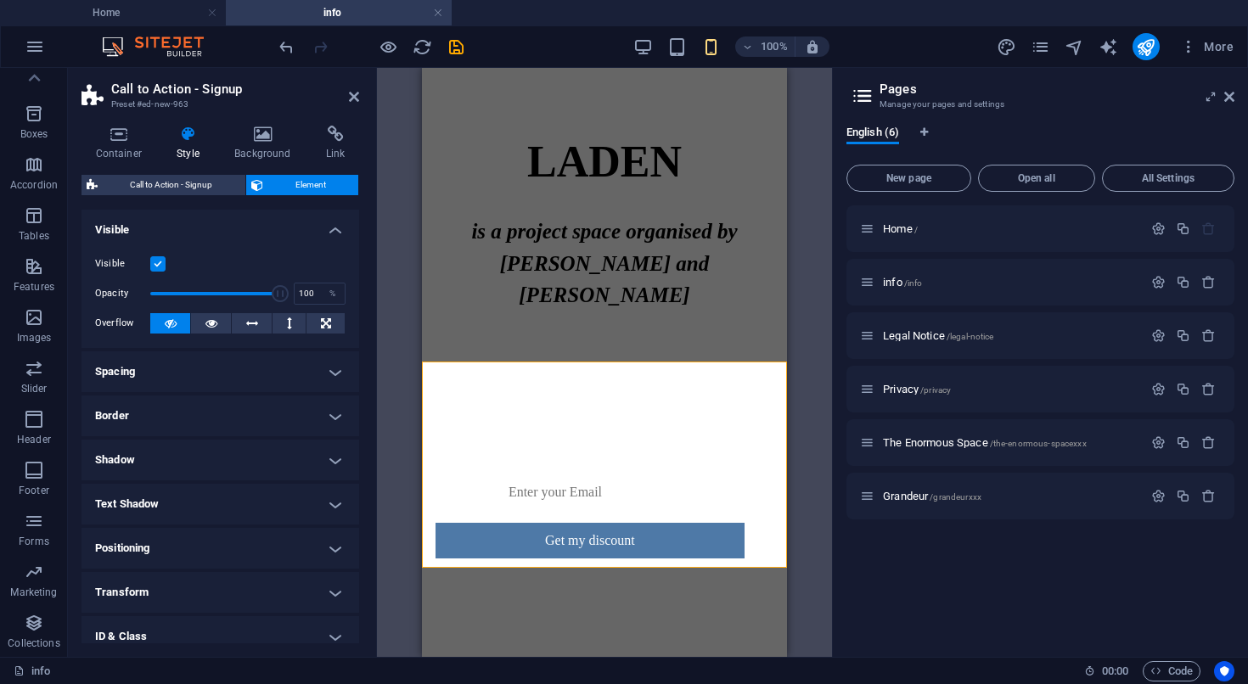
click at [159, 265] on label at bounding box center [157, 263] width 15 height 15
click at [0, 0] on input "Visible" at bounding box center [0, 0] width 0 height 0
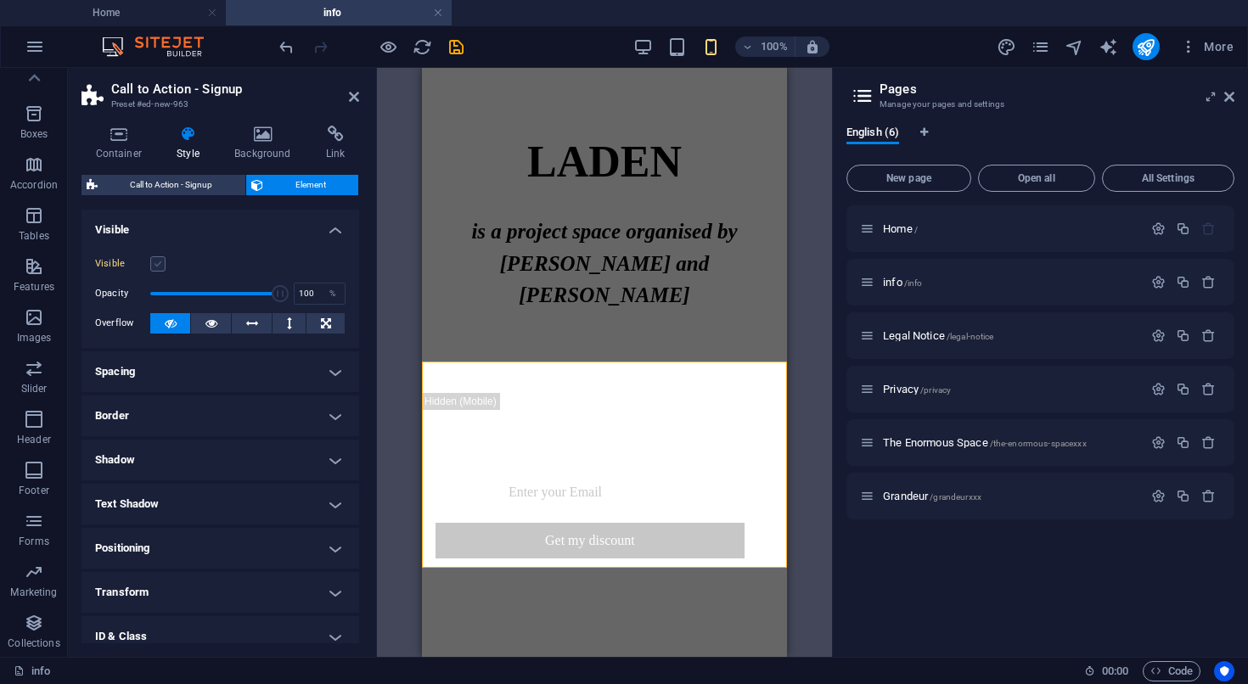
click at [159, 265] on label at bounding box center [157, 263] width 15 height 15
click at [0, 0] on input "Visible" at bounding box center [0, 0] width 0 height 0
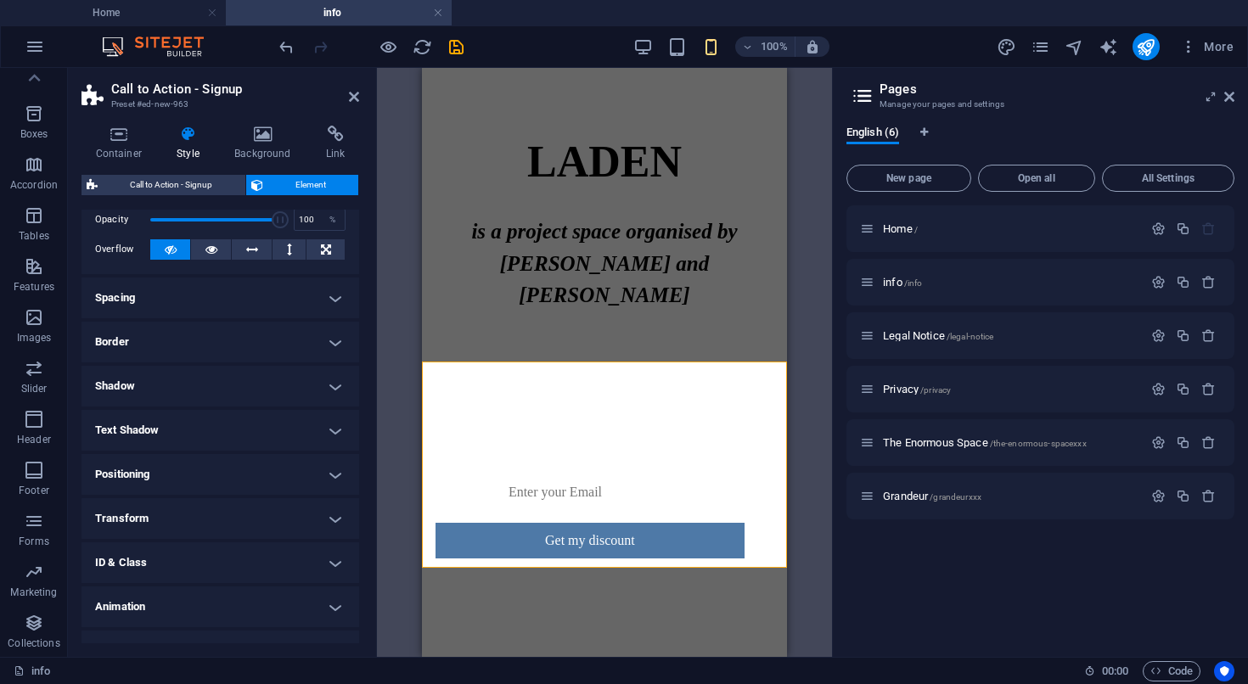
scroll to position [102, 0]
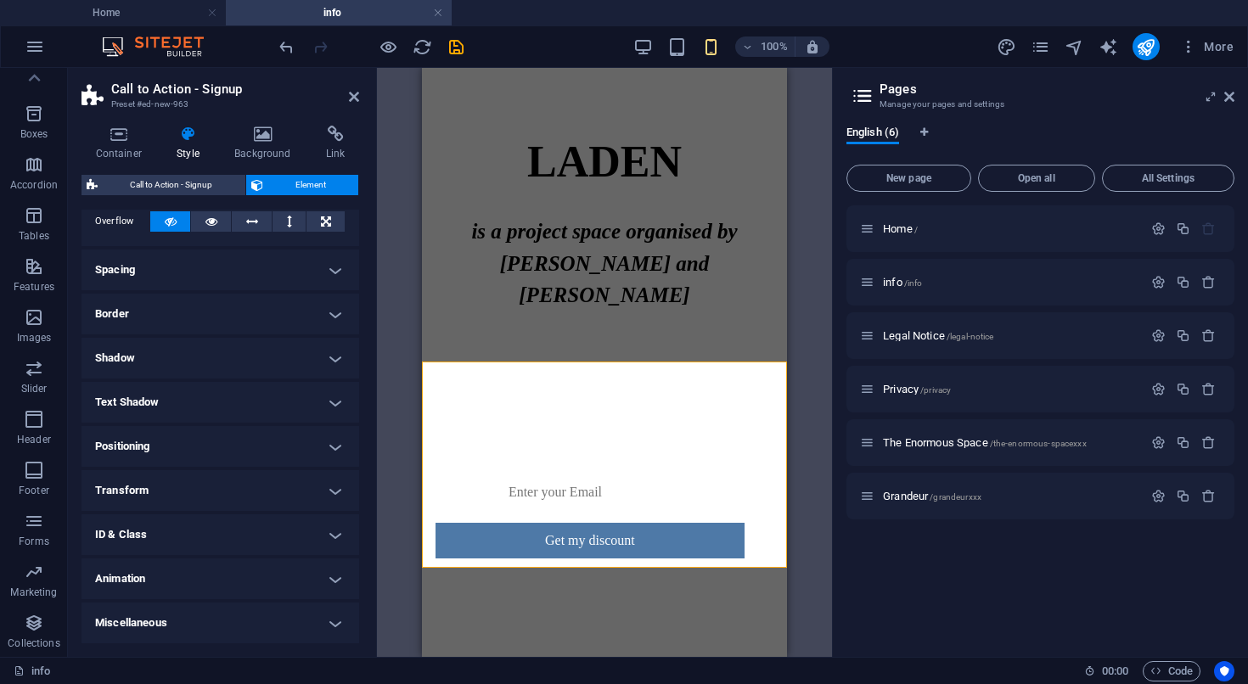
click at [207, 532] on h4 "ID & Class" at bounding box center [220, 534] width 278 height 41
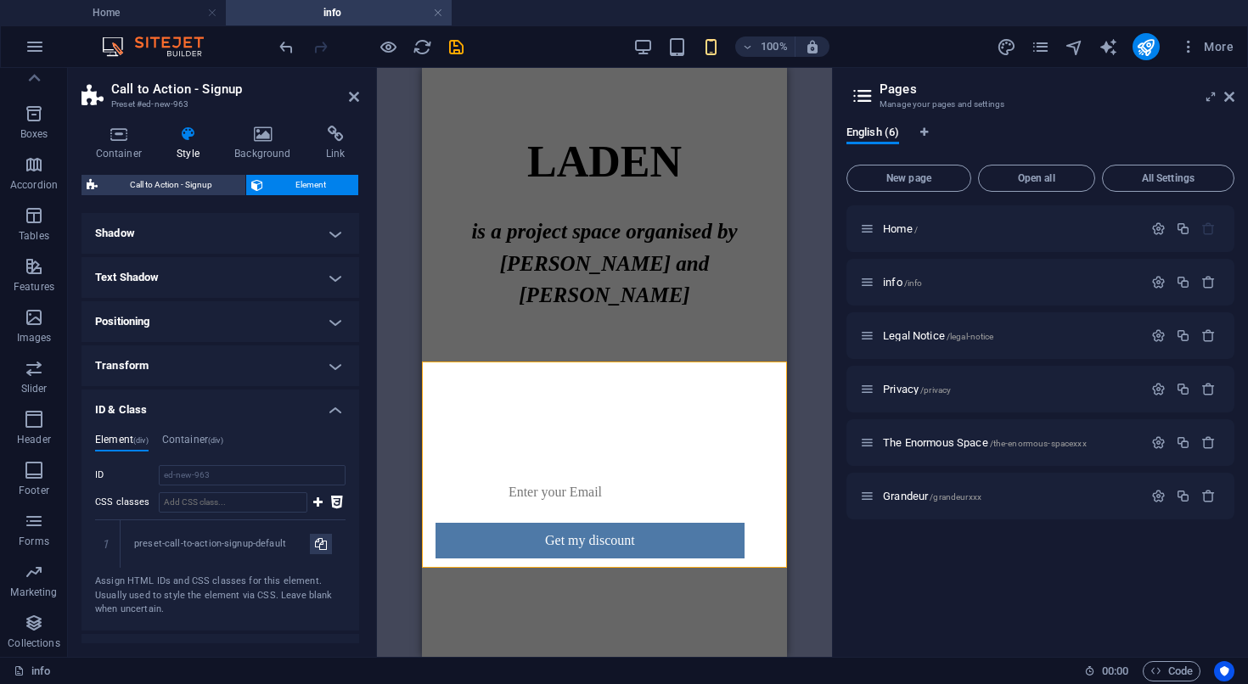
scroll to position [229, 0]
click at [317, 412] on h4 "ID & Class" at bounding box center [220, 402] width 278 height 31
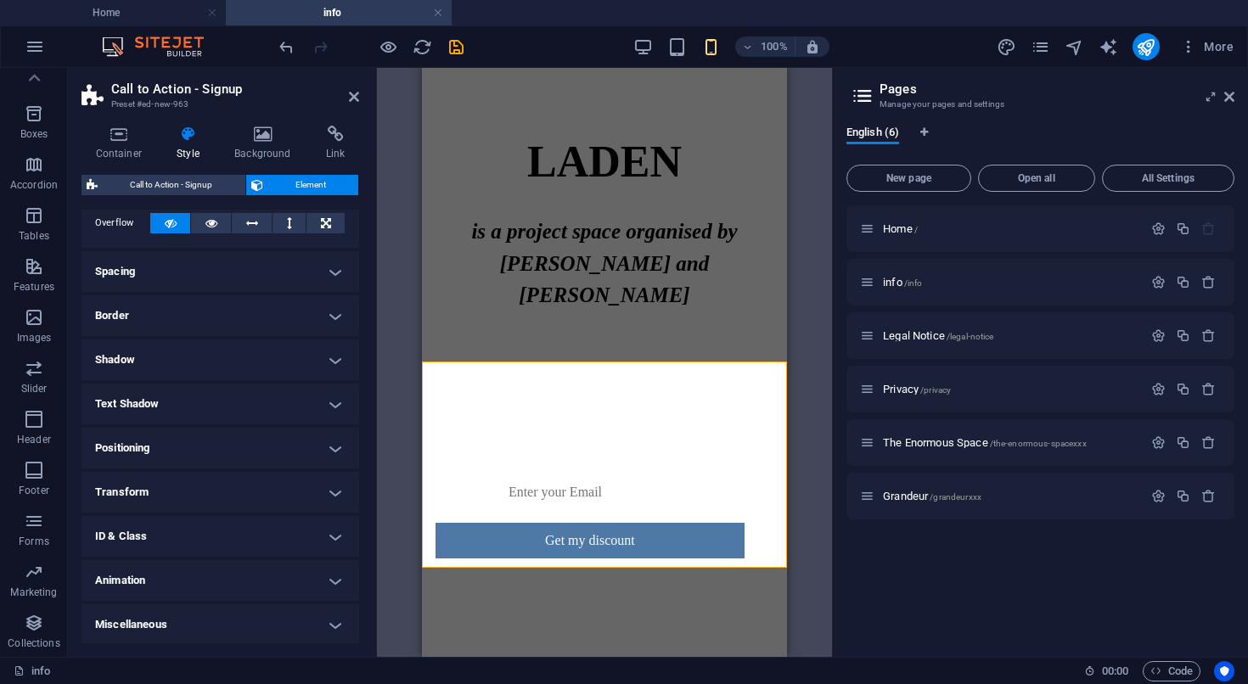
scroll to position [102, 0]
click at [244, 482] on h4 "Transform" at bounding box center [220, 490] width 278 height 41
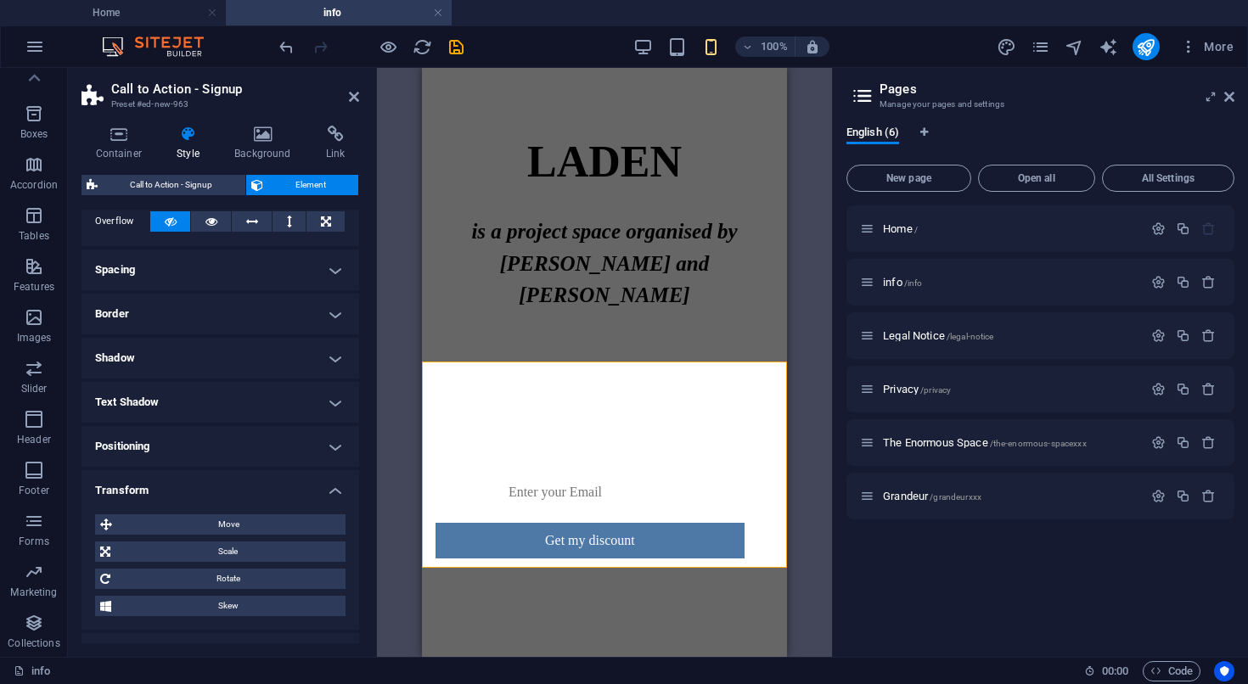
click at [244, 482] on h4 "Transform" at bounding box center [220, 485] width 278 height 31
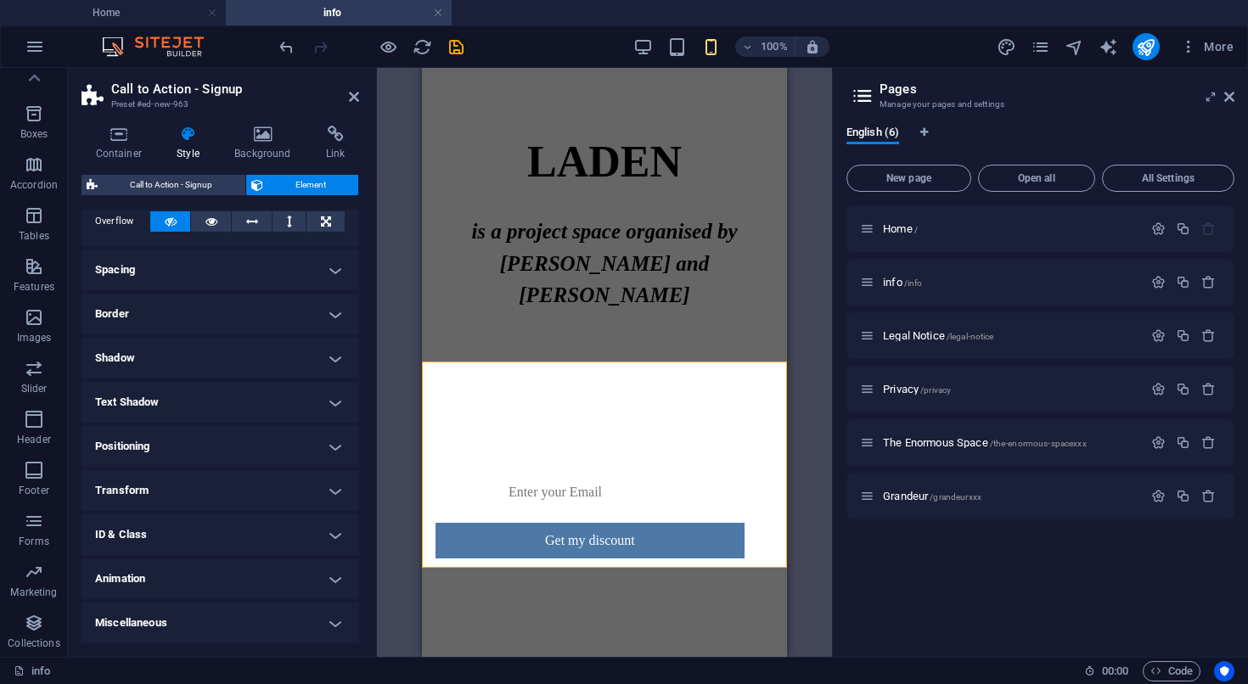
scroll to position [0, 0]
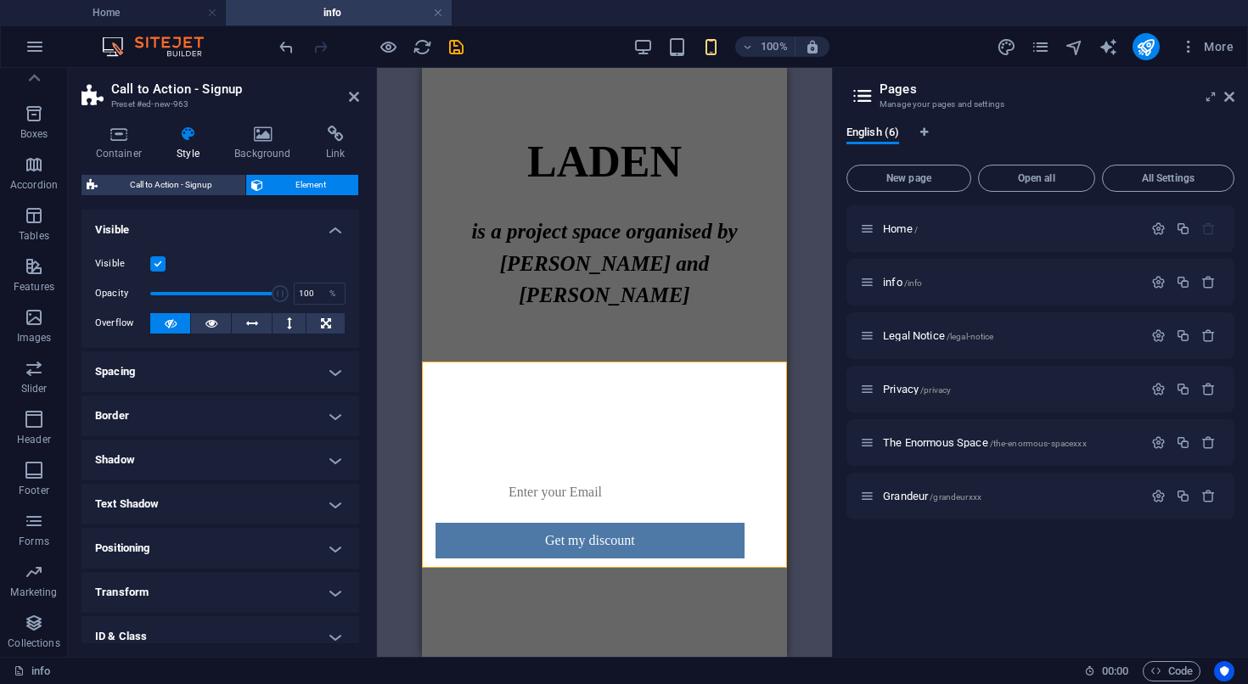
click at [240, 412] on h4 "Border" at bounding box center [220, 416] width 278 height 41
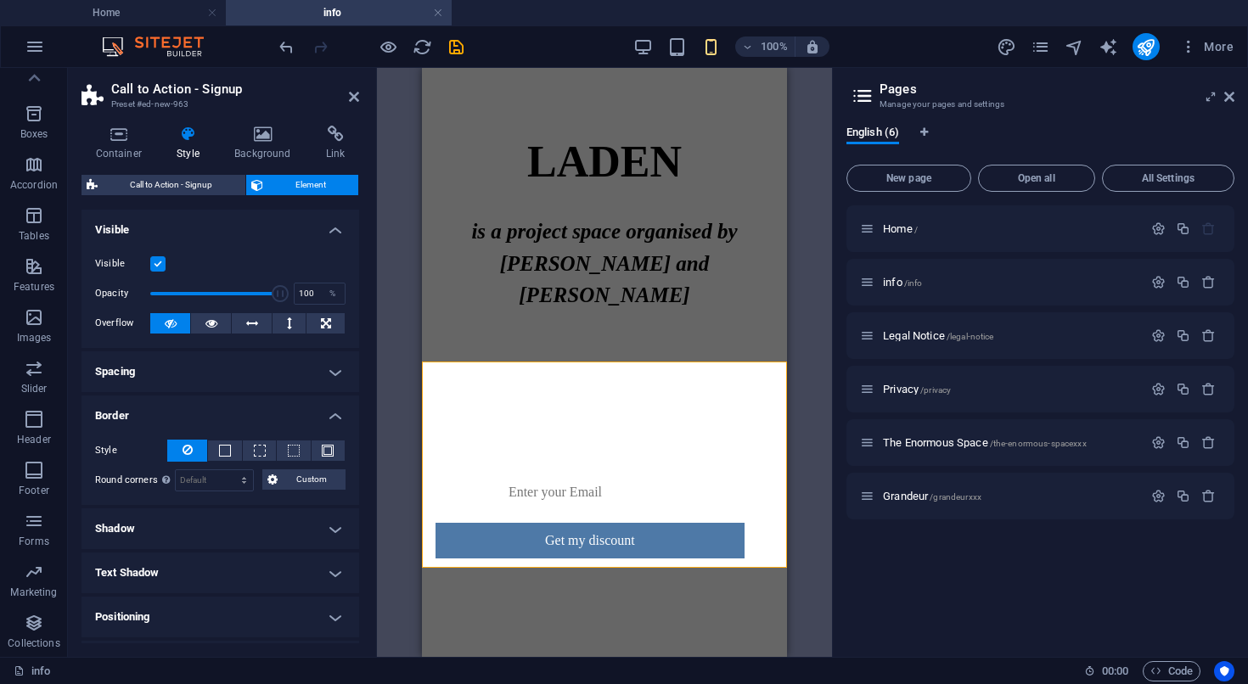
click at [240, 412] on h4 "Border" at bounding box center [220, 411] width 278 height 31
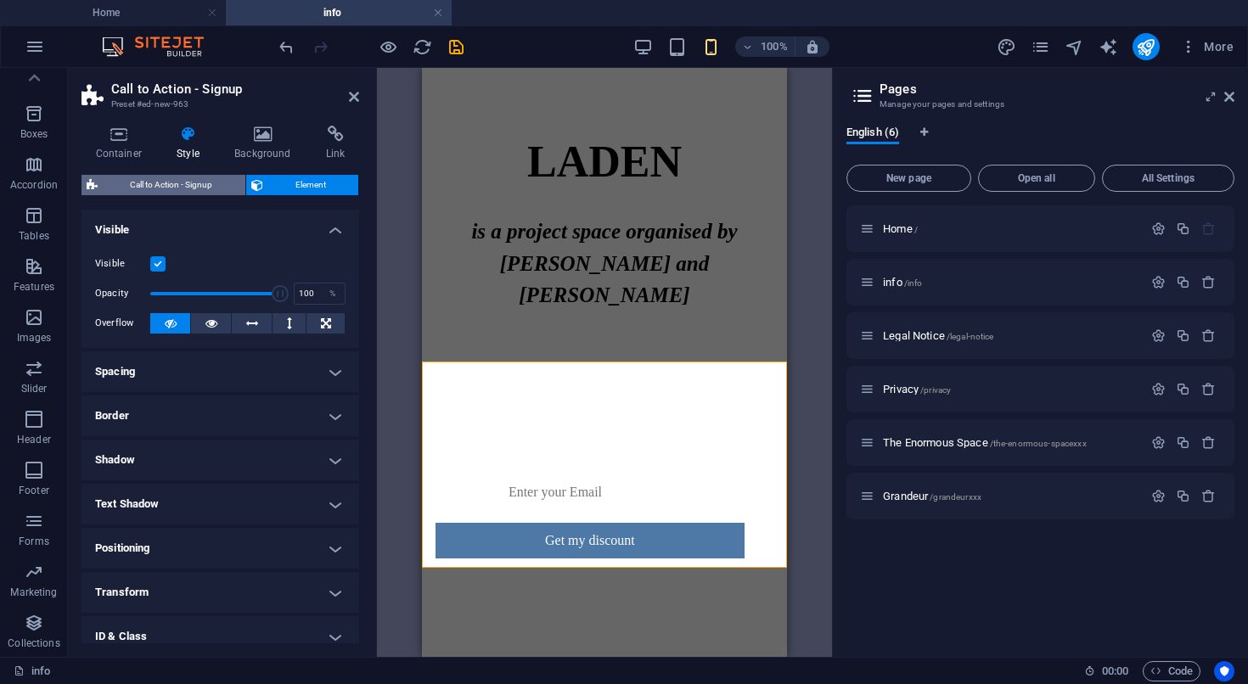
click at [195, 182] on span "Call to Action - Signup" at bounding box center [172, 185] width 138 height 20
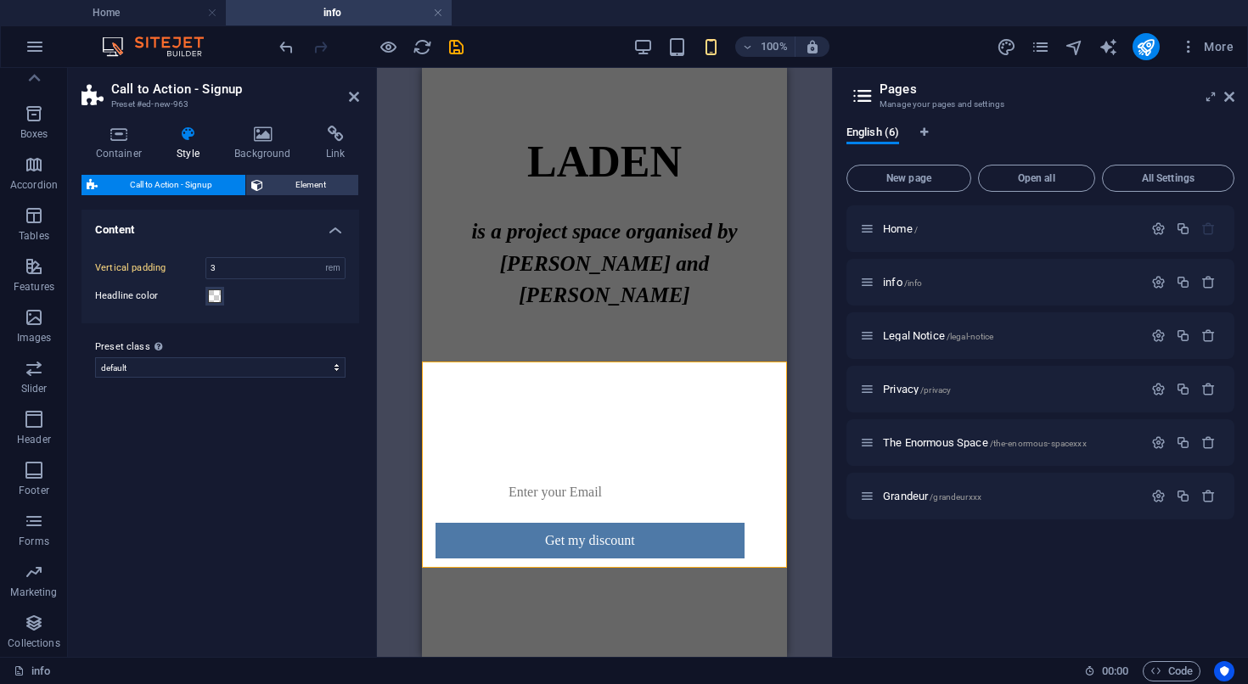
click at [195, 182] on span "Call to Action - Signup" at bounding box center [172, 185] width 138 height 20
click at [262, 186] on icon at bounding box center [257, 185] width 12 height 20
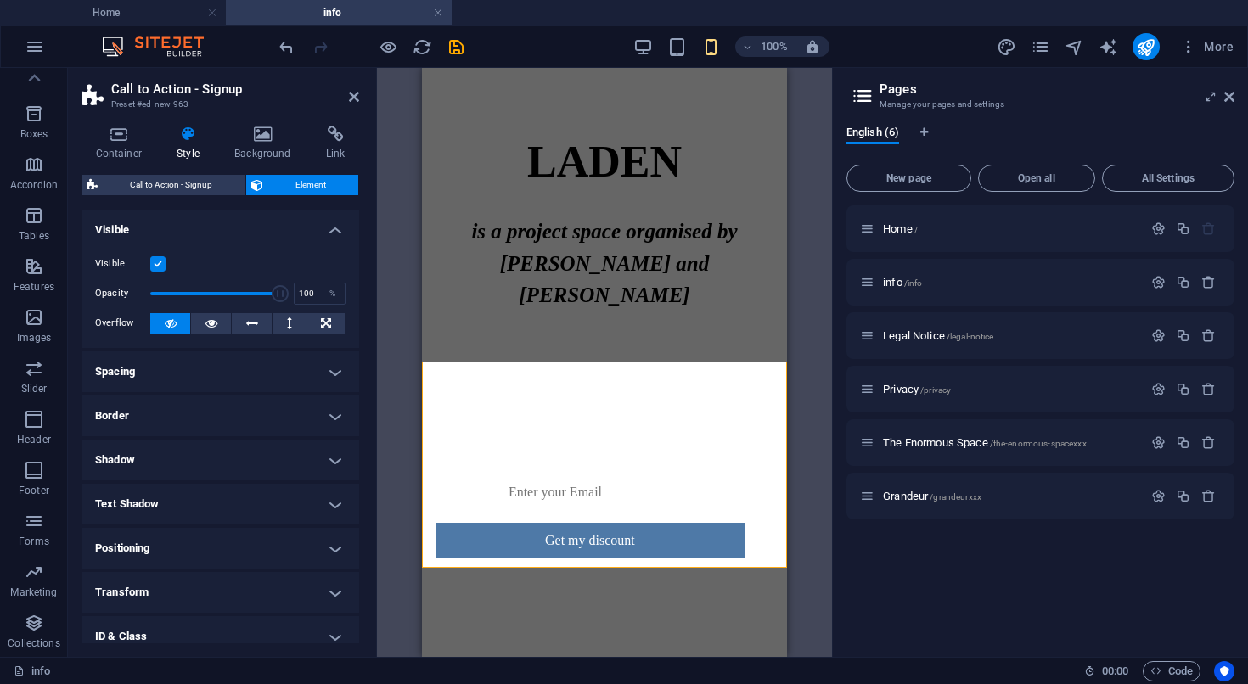
click at [330, 227] on h4 "Visible" at bounding box center [220, 225] width 278 height 31
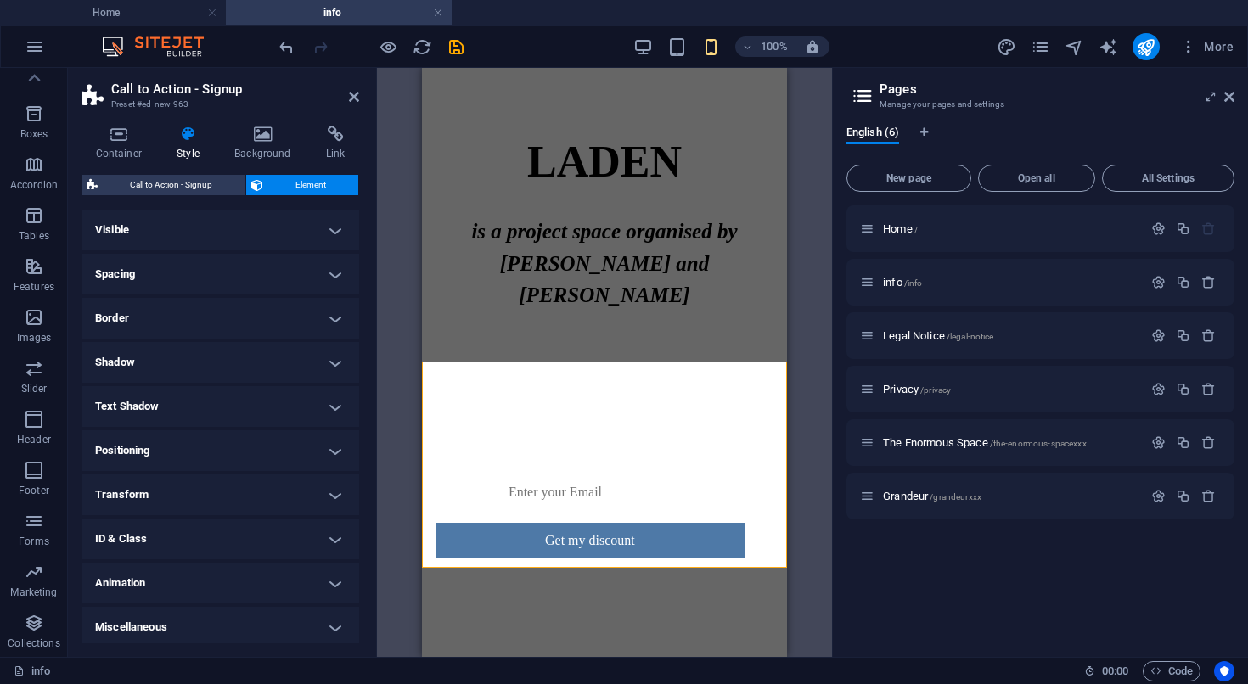
scroll to position [4, 0]
click at [116, 144] on h4 "Container" at bounding box center [121, 144] width 81 height 36
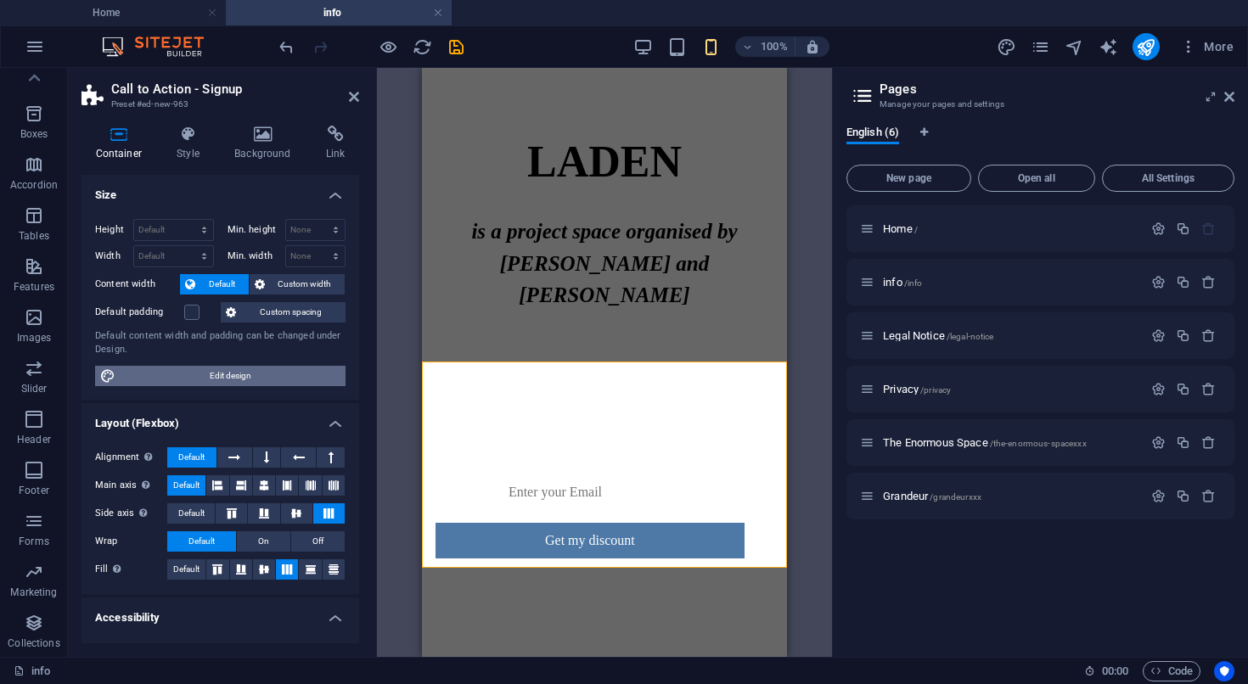
click at [188, 377] on span "Edit design" at bounding box center [231, 376] width 220 height 20
select select "rem"
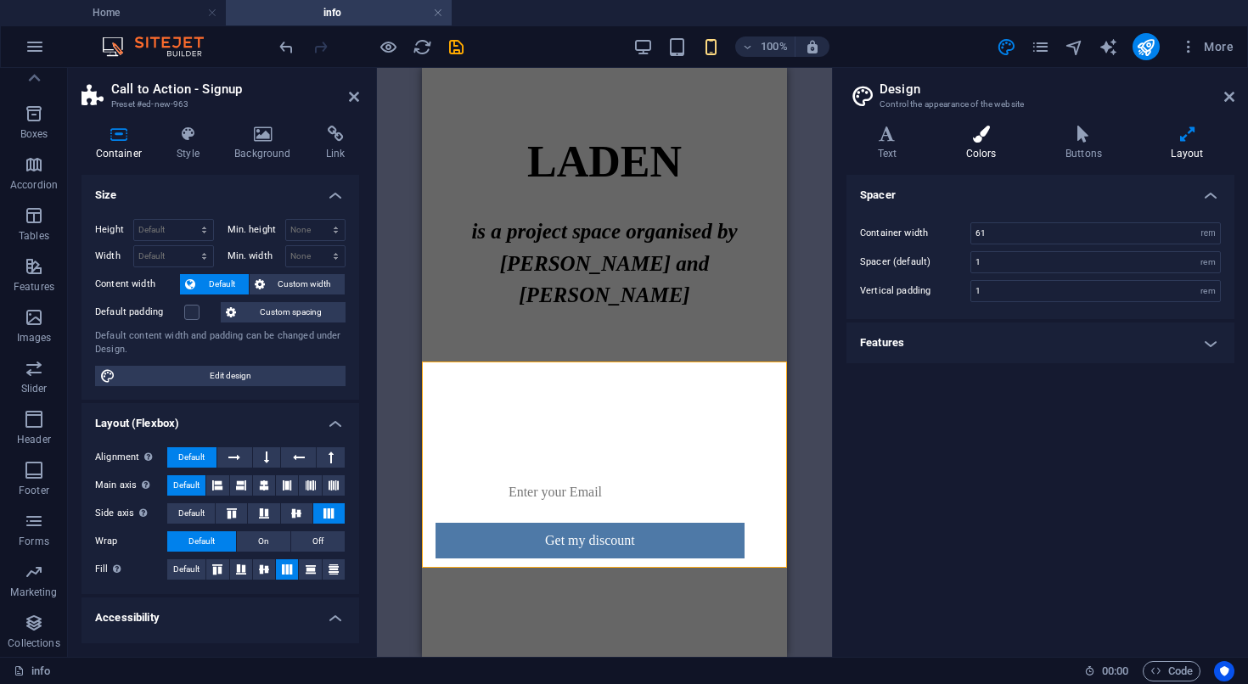
click at [988, 142] on icon at bounding box center [981, 134] width 93 height 17
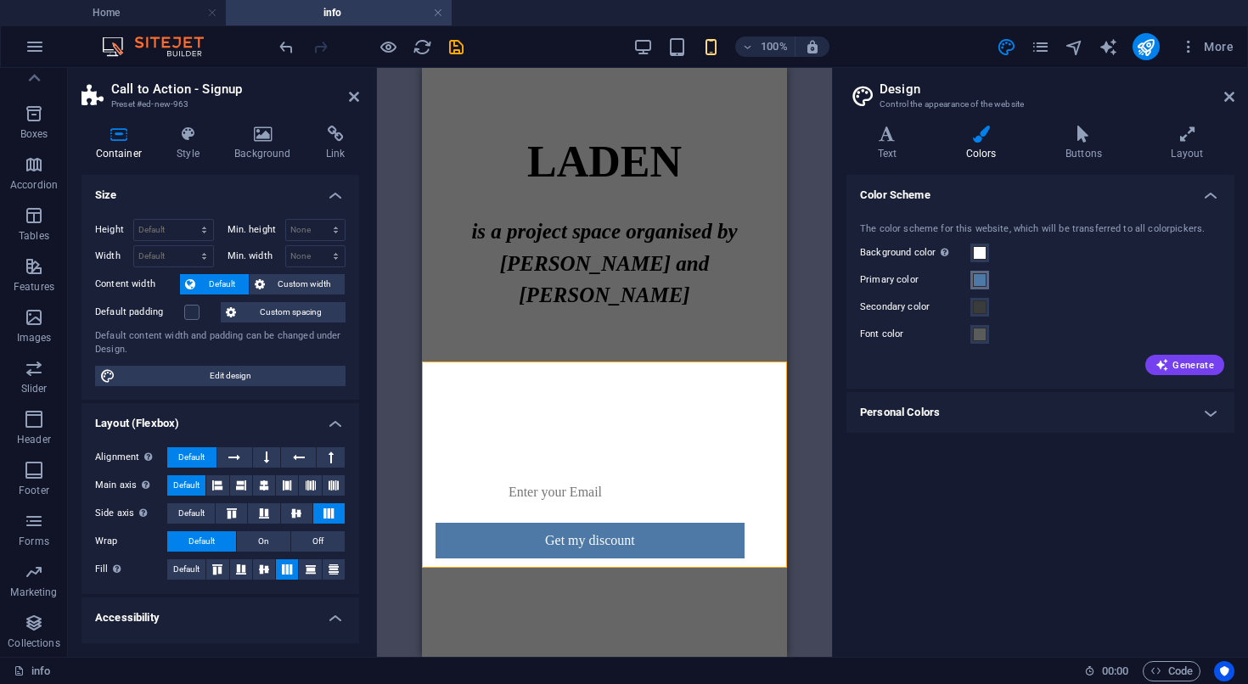
click at [979, 284] on span at bounding box center [980, 280] width 14 height 14
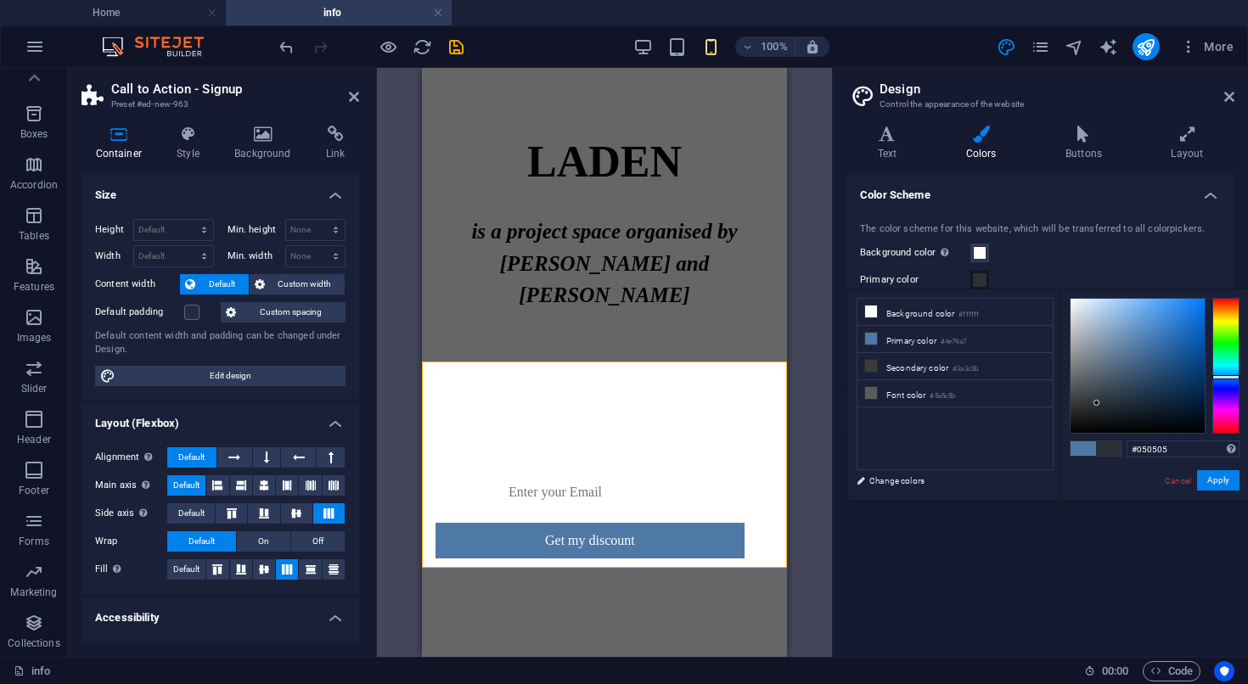
type input "#000000"
drag, startPoint x: 1112, startPoint y: 383, endPoint x: 1046, endPoint y: 452, distance: 96.1
click at [1046, 452] on div "less Background color #ffffff Primary color #4e79a7 Secondary color #3a3c3b Fon…" at bounding box center [1048, 394] width 400 height 211
click at [1211, 479] on button "Apply" at bounding box center [1218, 480] width 42 height 20
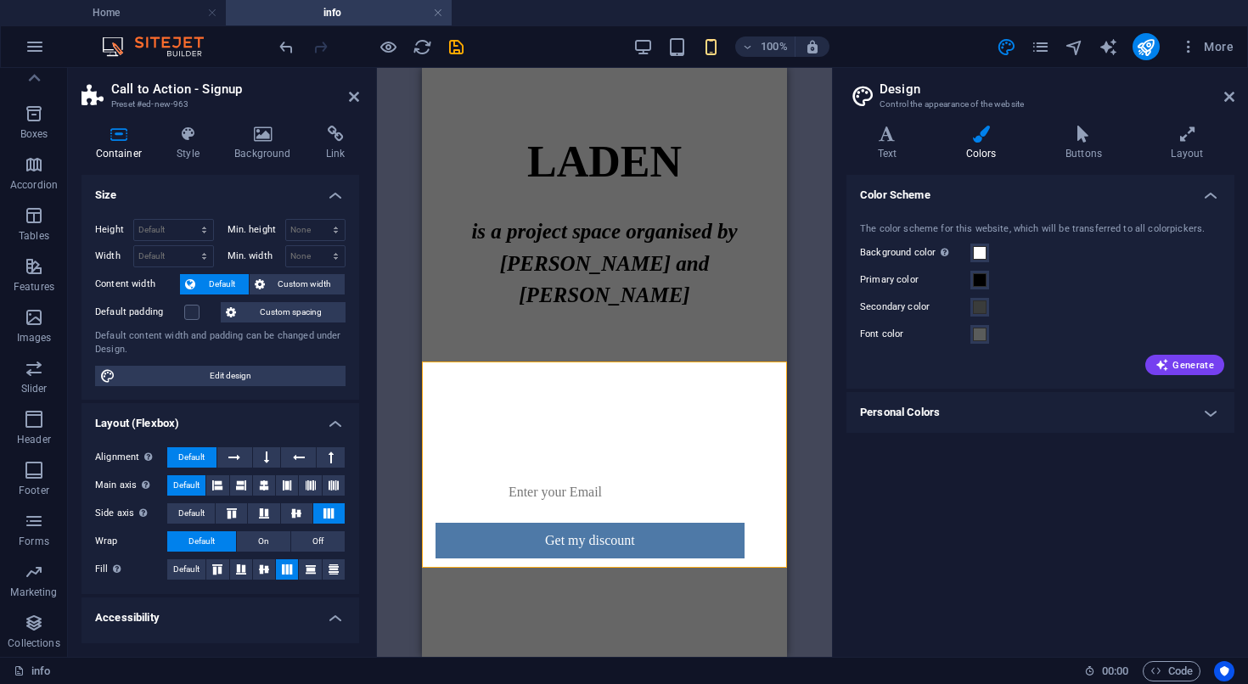
click at [1020, 413] on h4 "Personal Colors" at bounding box center [1040, 412] width 388 height 41
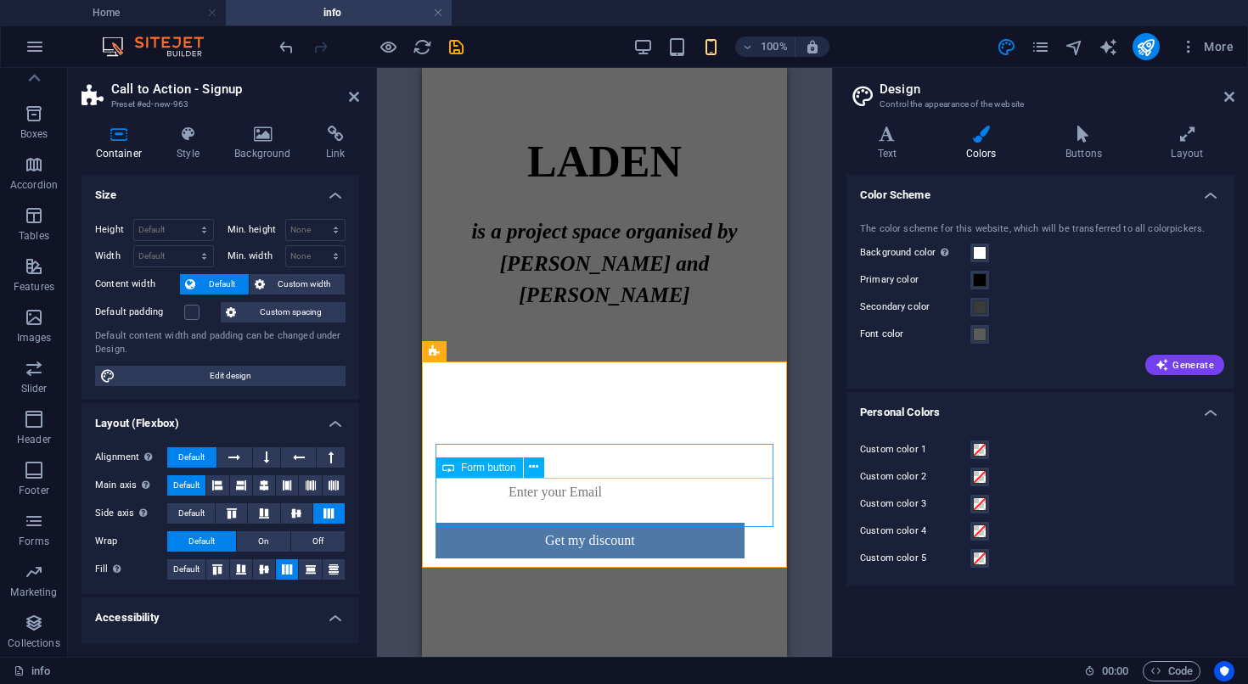
click at [696, 509] on div "Get my discount" at bounding box center [589, 533] width 309 height 49
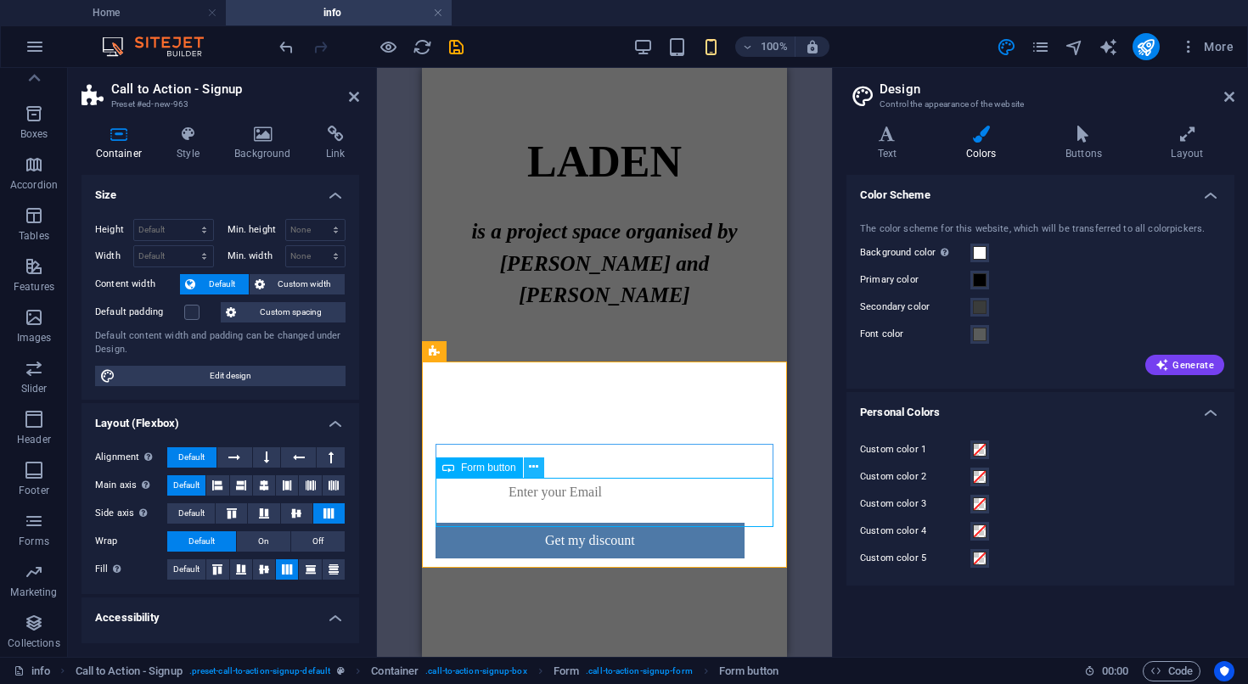
click at [534, 468] on icon at bounding box center [533, 467] width 9 height 18
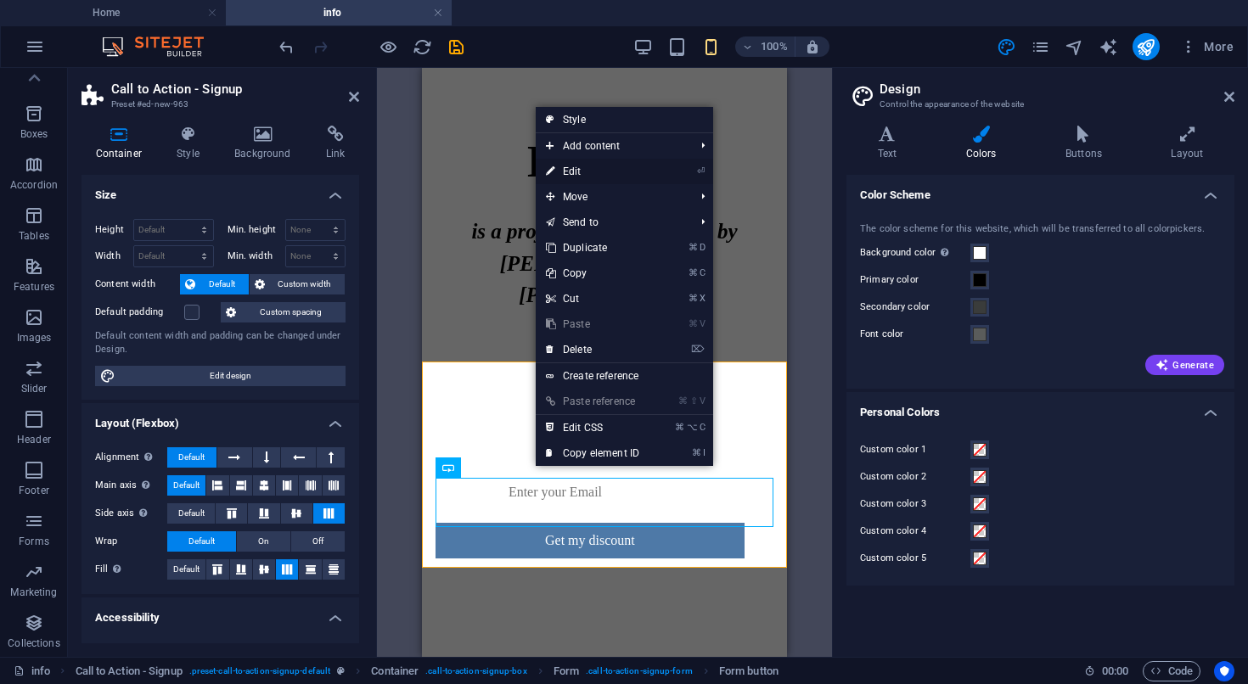
click at [641, 166] on link "⏎ Edit" at bounding box center [593, 171] width 114 height 25
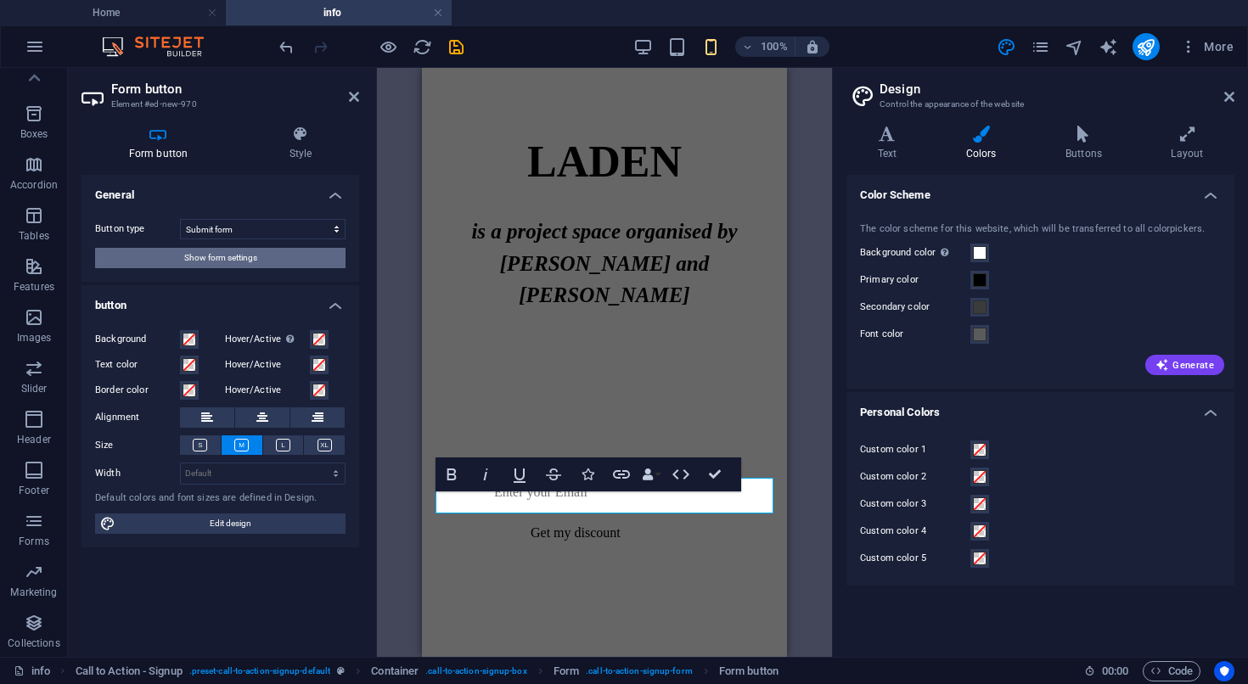
click at [216, 258] on span "Show form settings" at bounding box center [220, 258] width 73 height 20
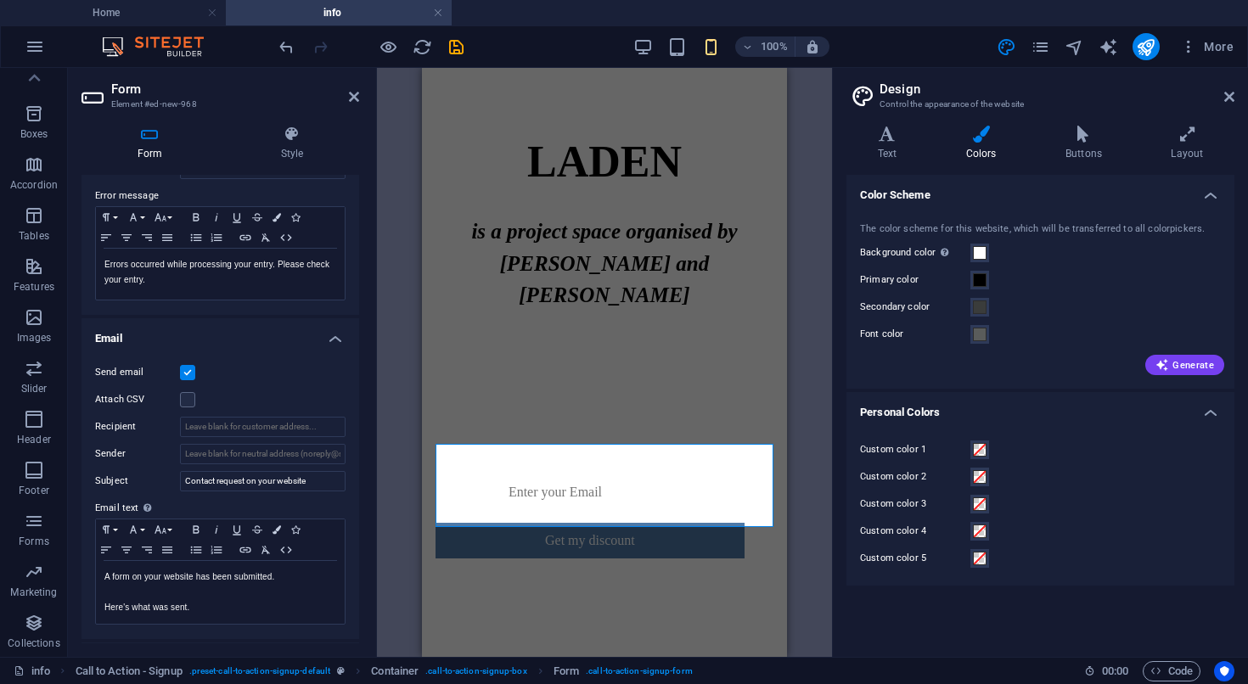
scroll to position [293, 0]
click at [188, 397] on label at bounding box center [187, 397] width 15 height 15
click at [0, 0] on input "Attach CSV" at bounding box center [0, 0] width 0 height 0
click at [188, 397] on label at bounding box center [187, 397] width 15 height 15
click at [0, 0] on input "Attach CSV" at bounding box center [0, 0] width 0 height 0
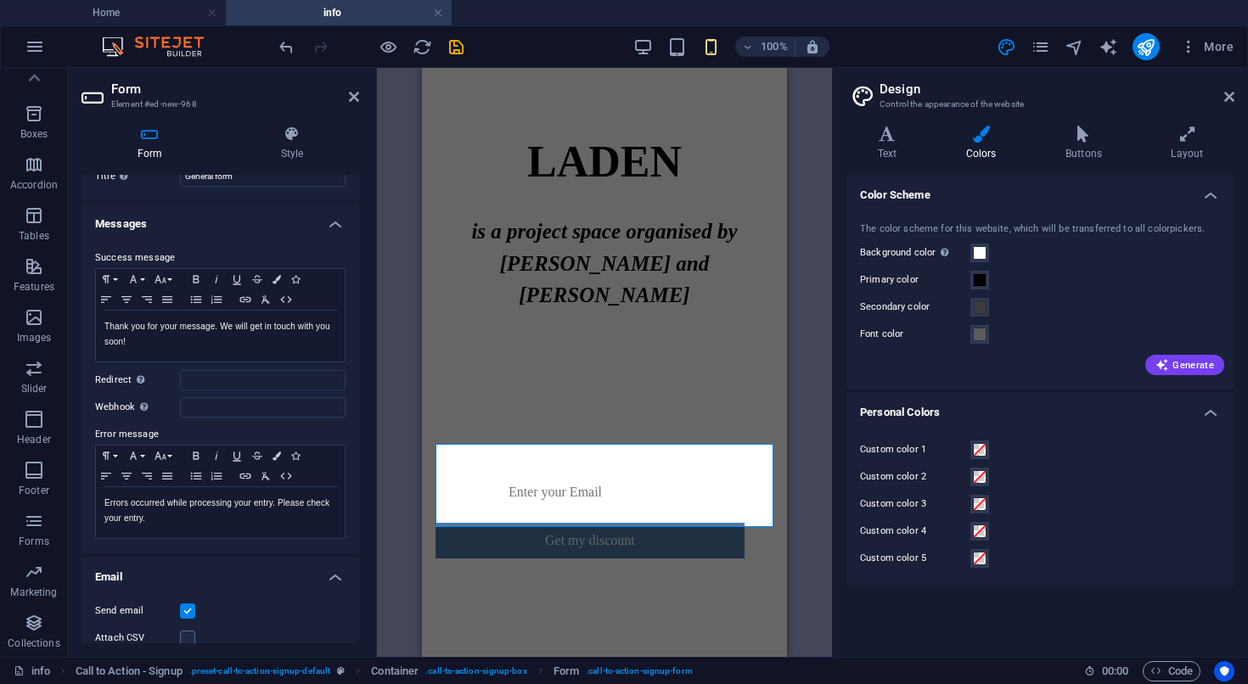
scroll to position [0, 0]
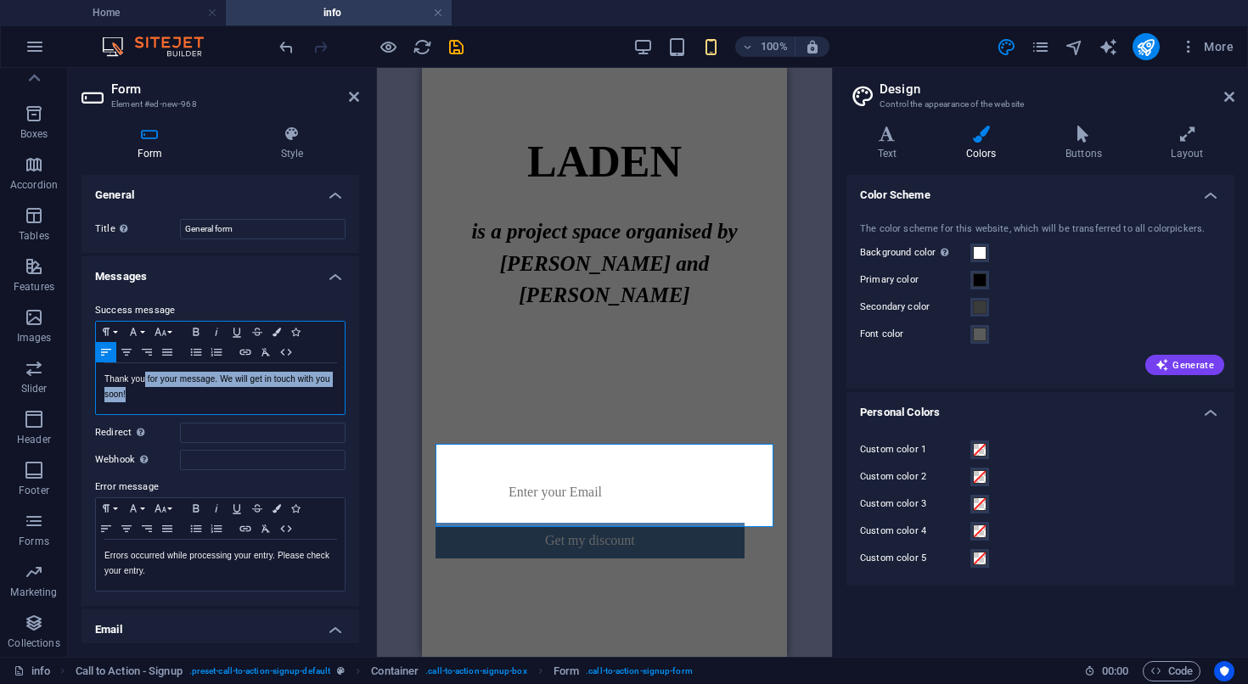
drag, startPoint x: 179, startPoint y: 401, endPoint x: 146, endPoint y: 385, distance: 36.5
click at [146, 385] on p "Thank you for your message. We will get in touch with you soon!" at bounding box center [220, 387] width 232 height 31
click at [245, 267] on h4 "Messages" at bounding box center [220, 271] width 278 height 31
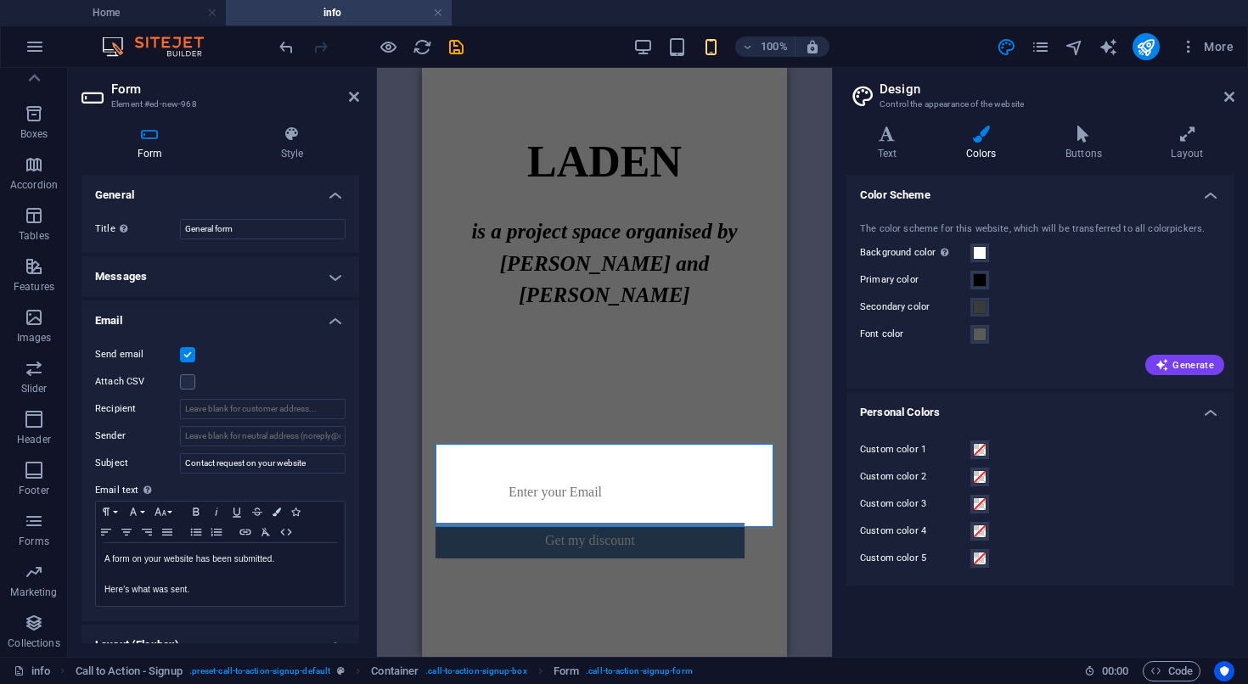
click at [210, 276] on h4 "Messages" at bounding box center [220, 276] width 278 height 41
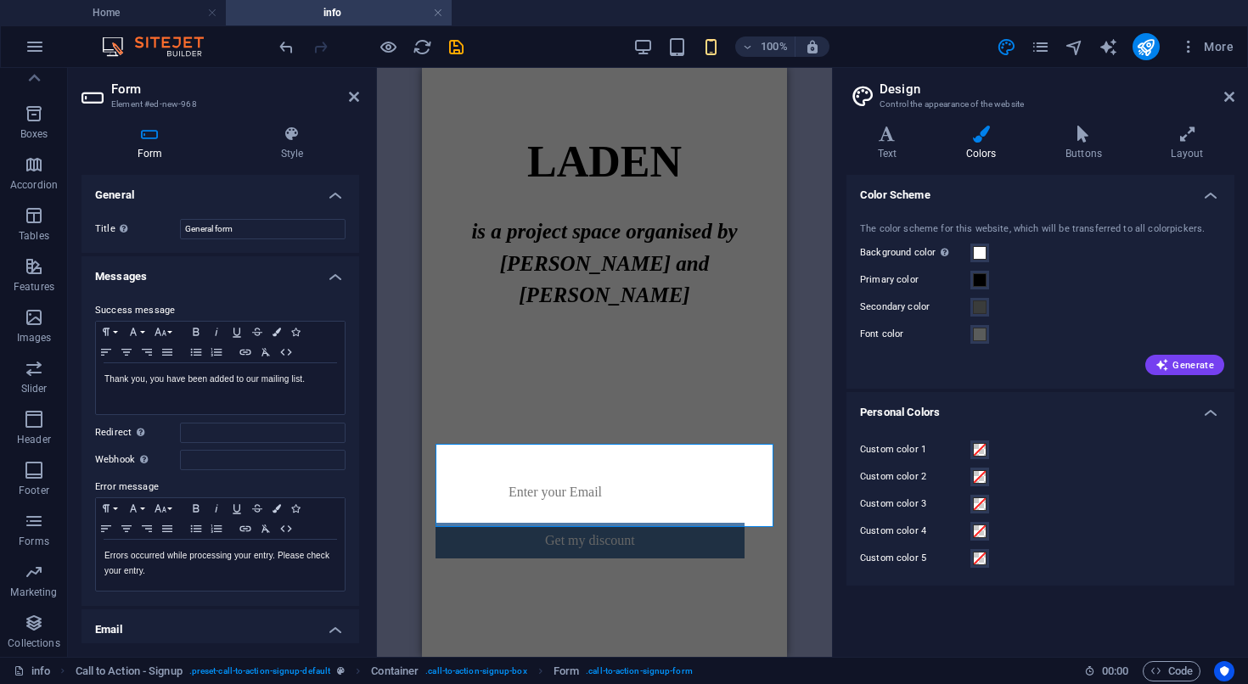
click at [210, 276] on h4 "Messages" at bounding box center [220, 271] width 278 height 31
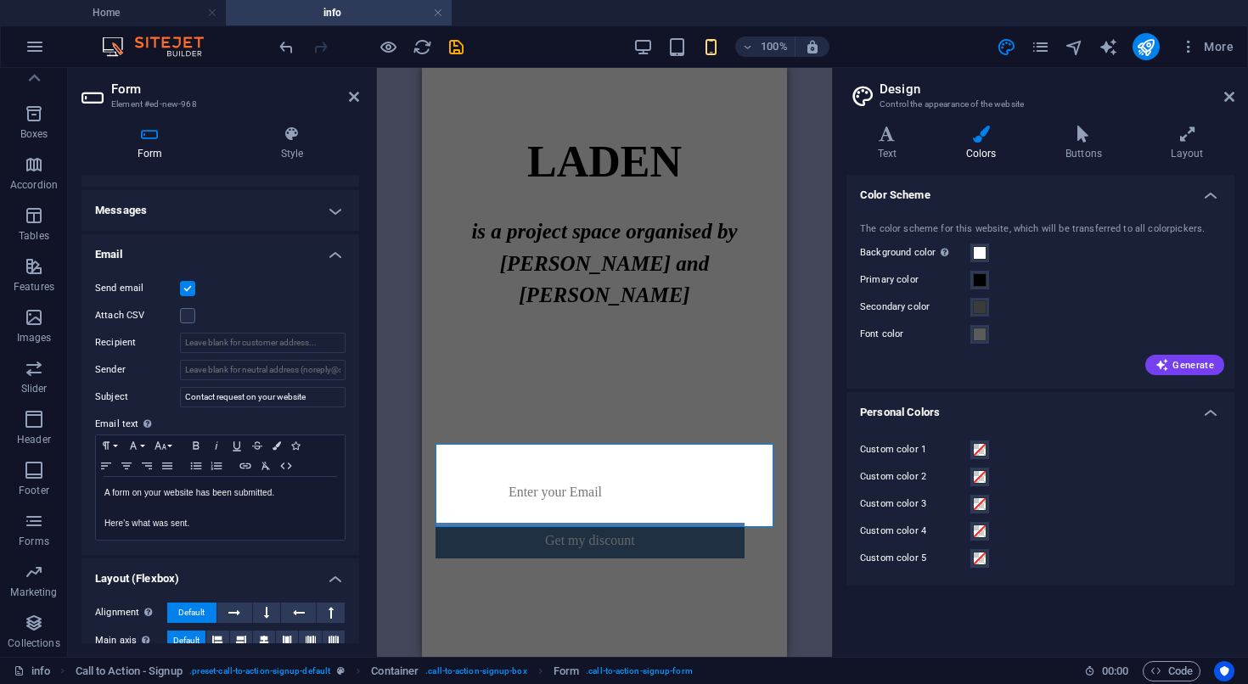
scroll to position [44, 0]
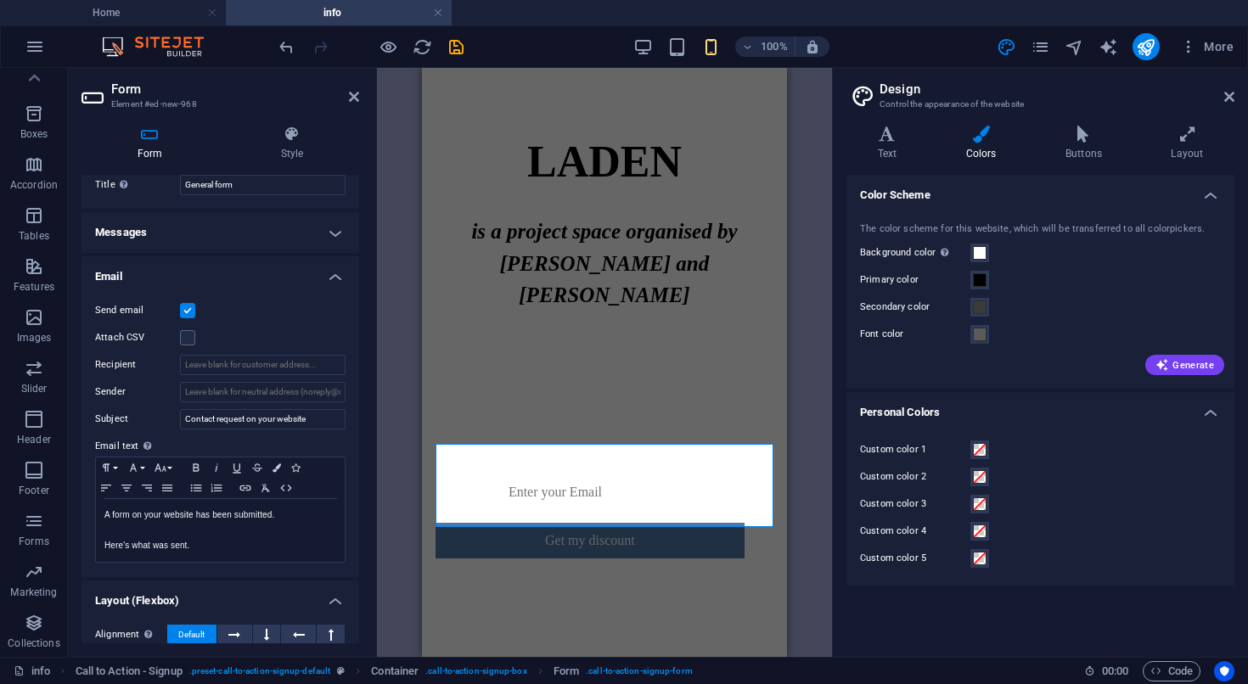
click at [330, 282] on h4 "Email" at bounding box center [220, 271] width 278 height 31
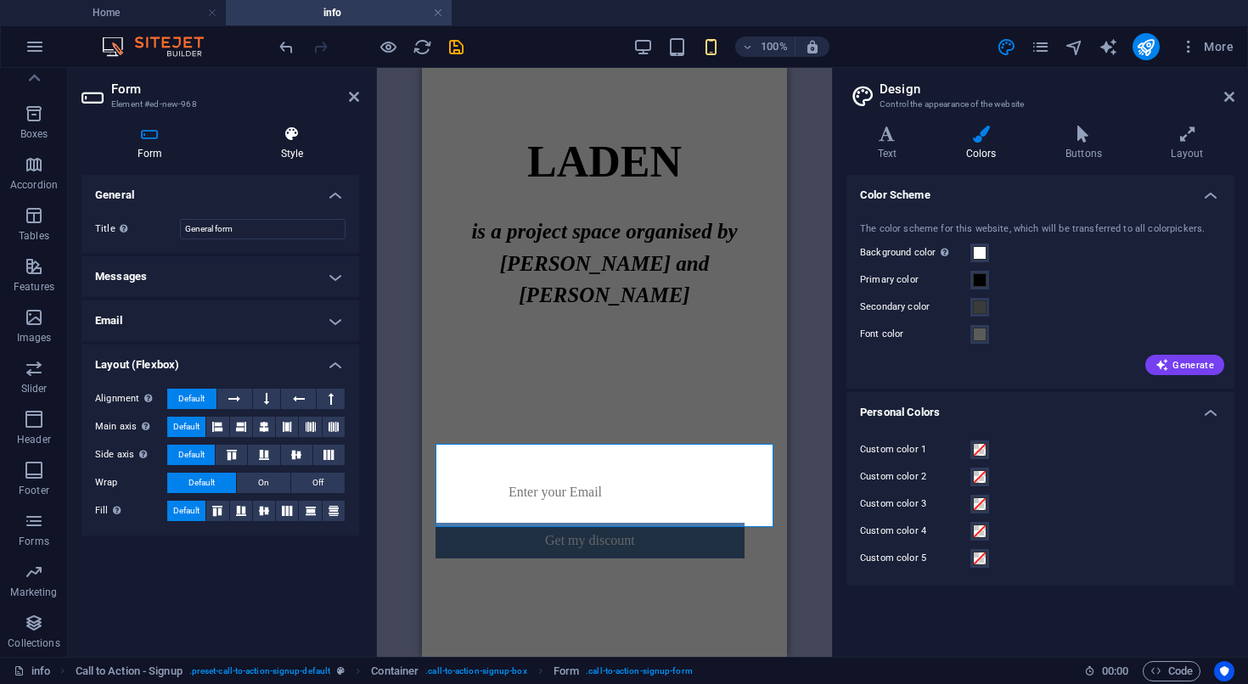
click at [289, 159] on h4 "Style" at bounding box center [292, 144] width 134 height 36
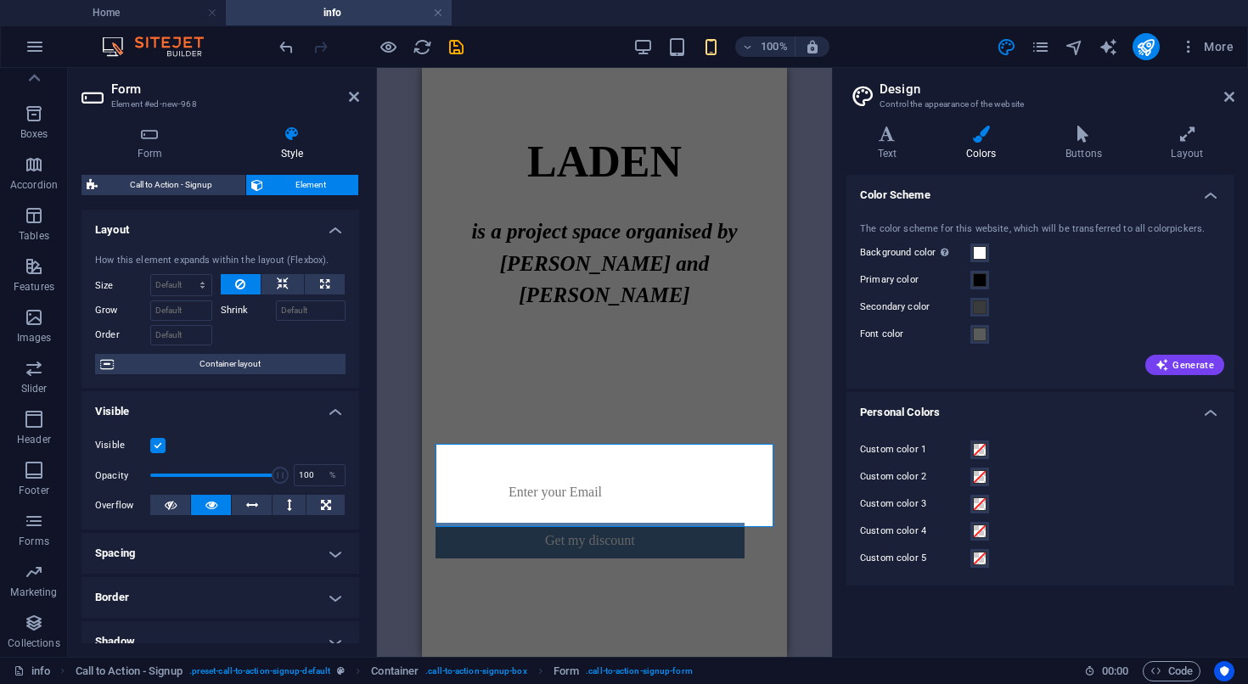
scroll to position [4, 0]
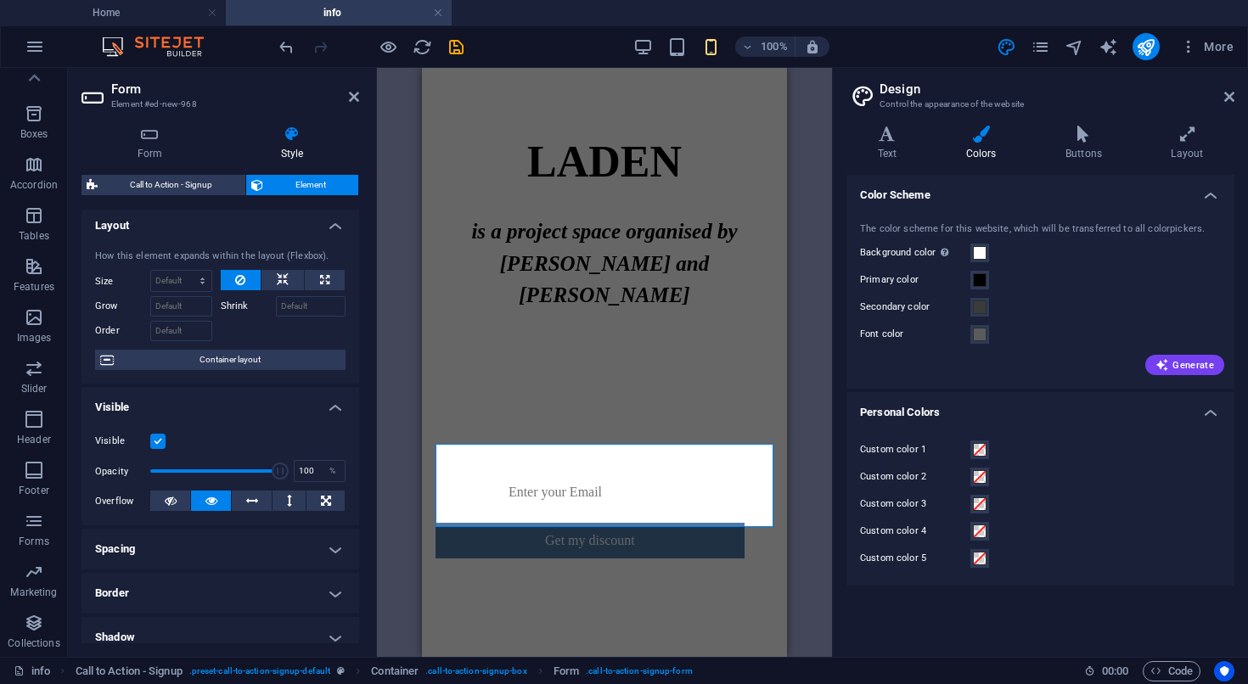
click at [160, 443] on label at bounding box center [157, 441] width 15 height 15
click at [0, 0] on input "Visible" at bounding box center [0, 0] width 0 height 0
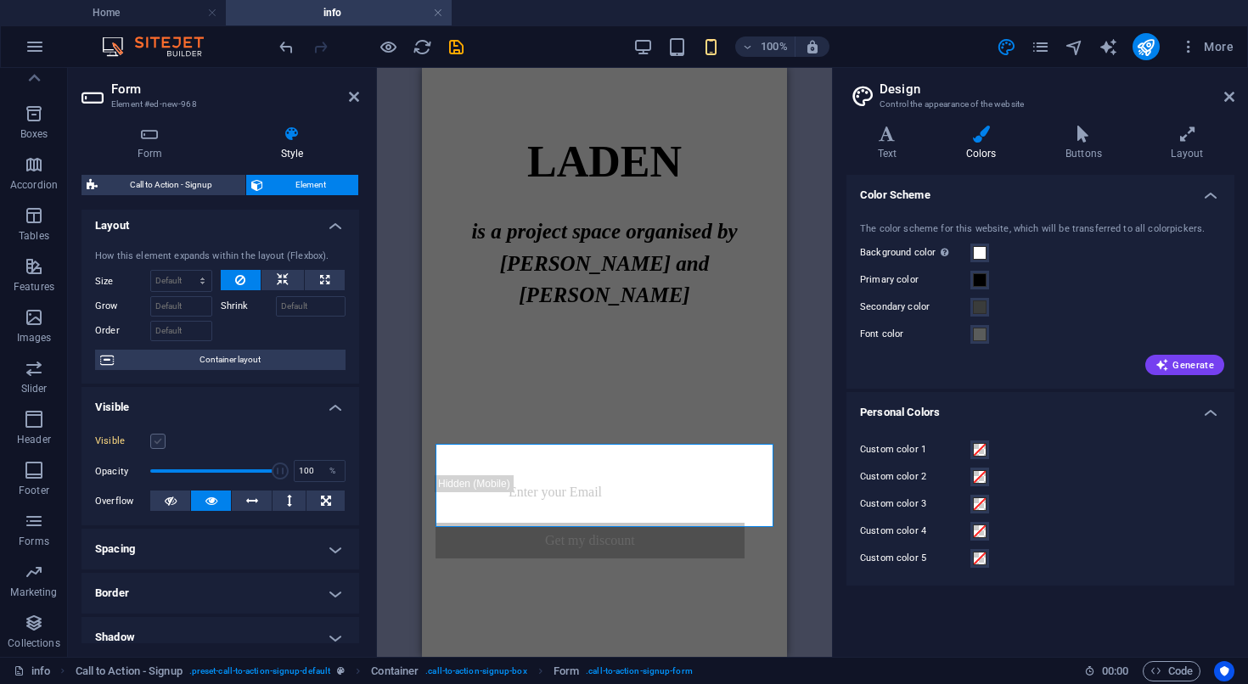
click at [160, 443] on label at bounding box center [157, 441] width 15 height 15
click at [0, 0] on input "Visible" at bounding box center [0, 0] width 0 height 0
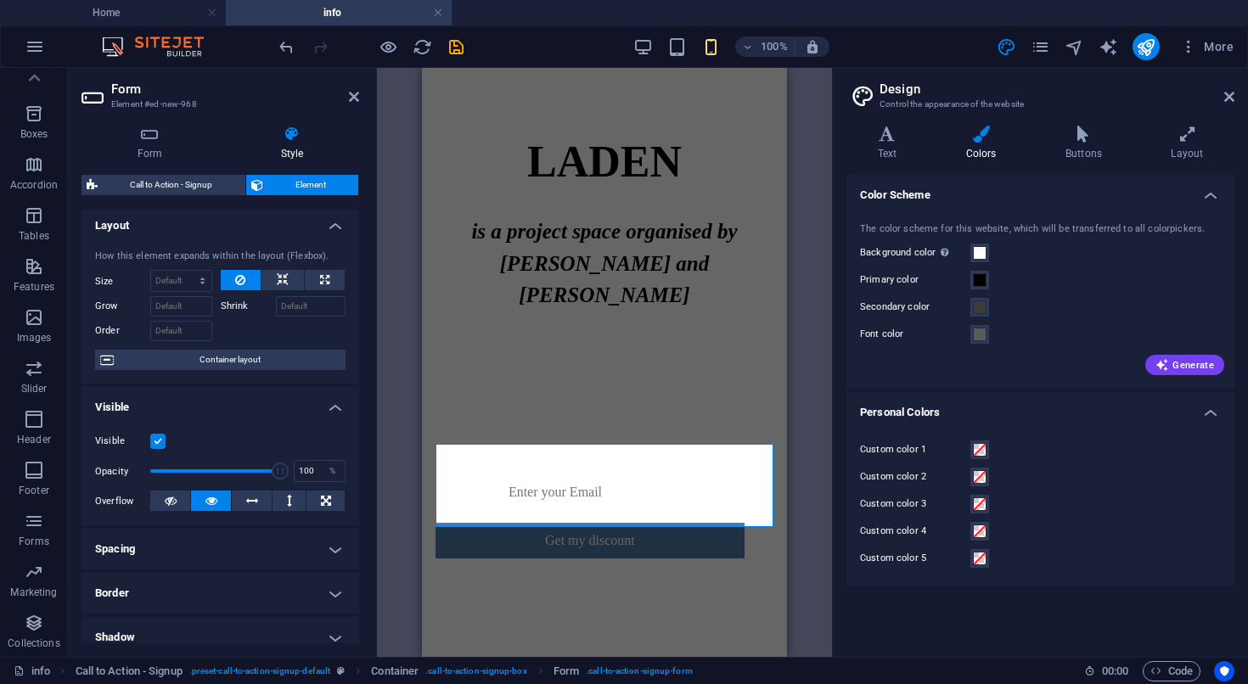
scroll to position [5, 0]
click at [285, 356] on span "Container layout" at bounding box center [230, 359] width 222 height 20
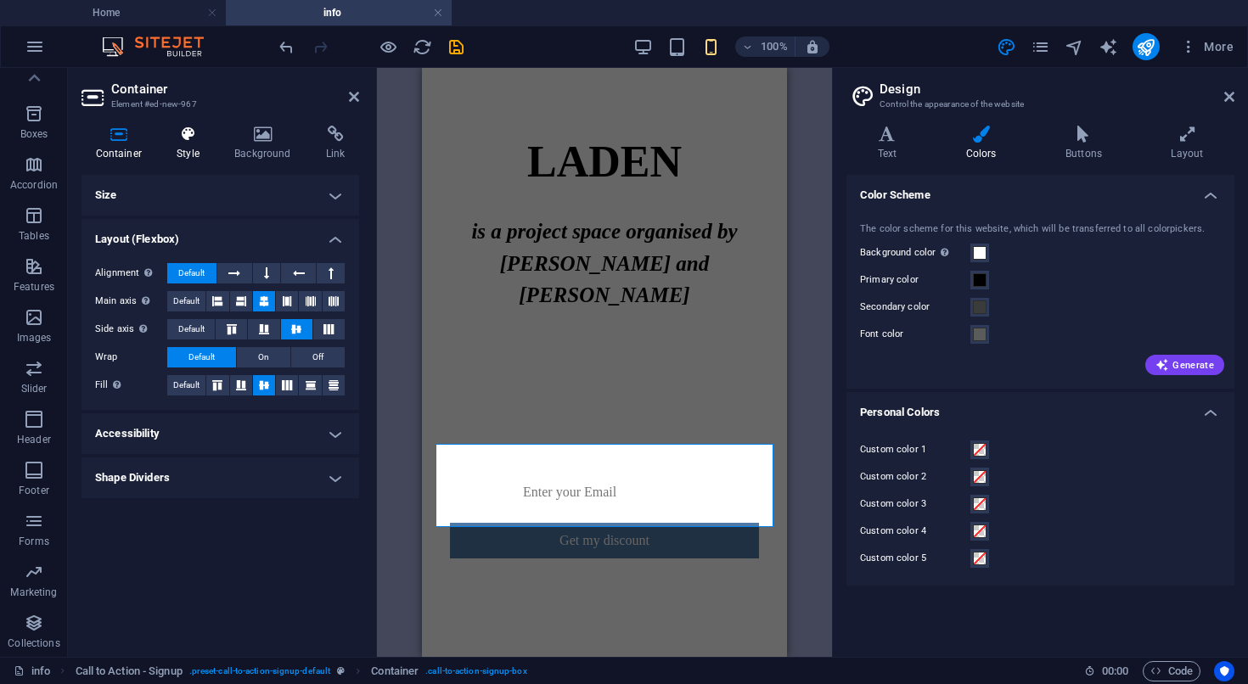
click at [182, 136] on icon at bounding box center [188, 134] width 51 height 17
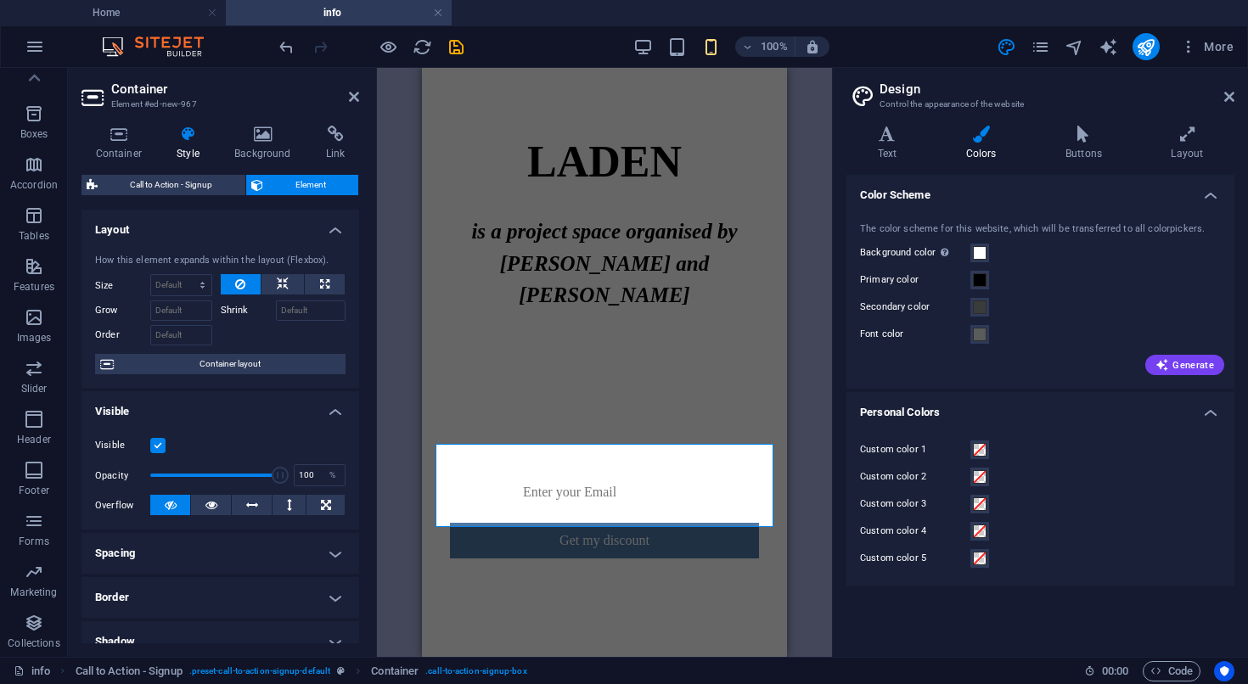
click at [340, 227] on h4 "Layout" at bounding box center [220, 225] width 278 height 31
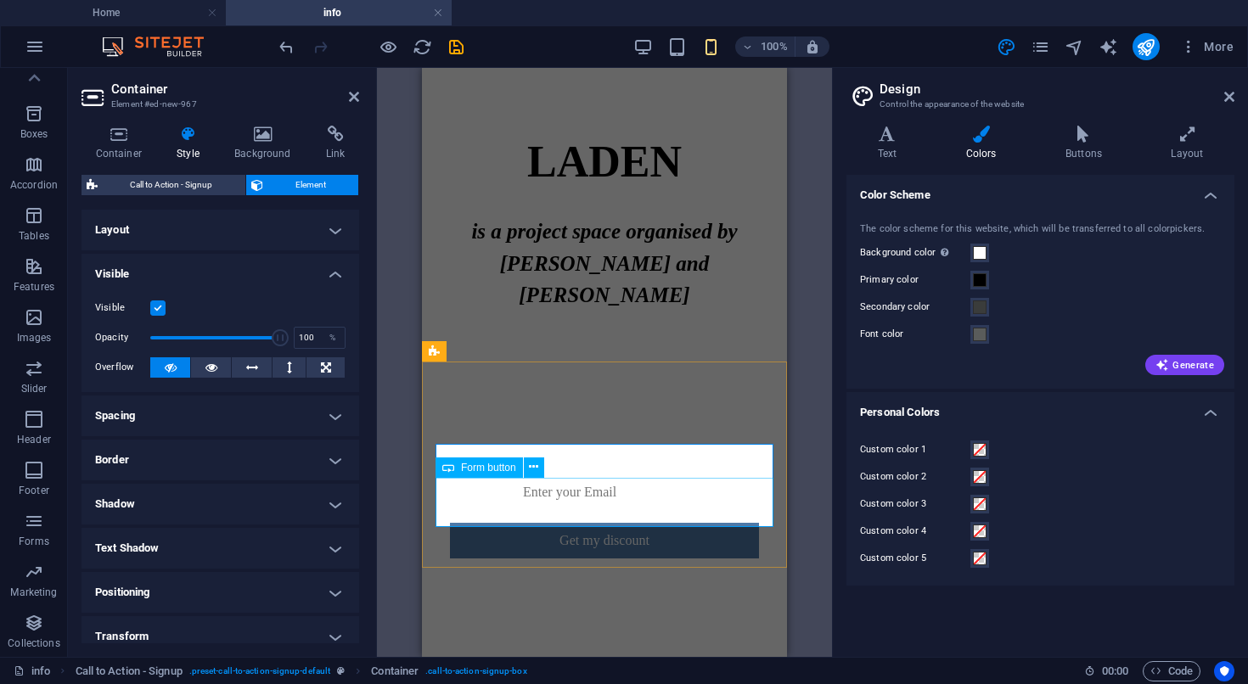
click at [525, 513] on div "Get my discount" at bounding box center [604, 533] width 309 height 49
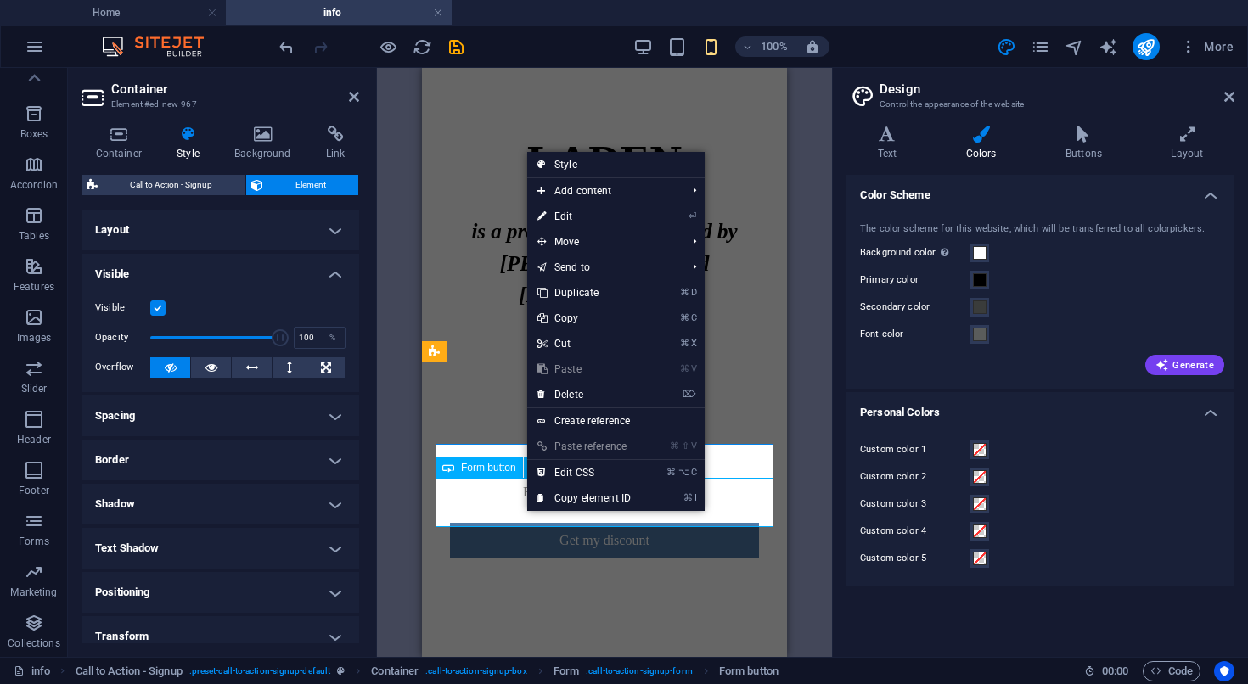
click at [464, 509] on div "Get my discount" at bounding box center [604, 533] width 309 height 49
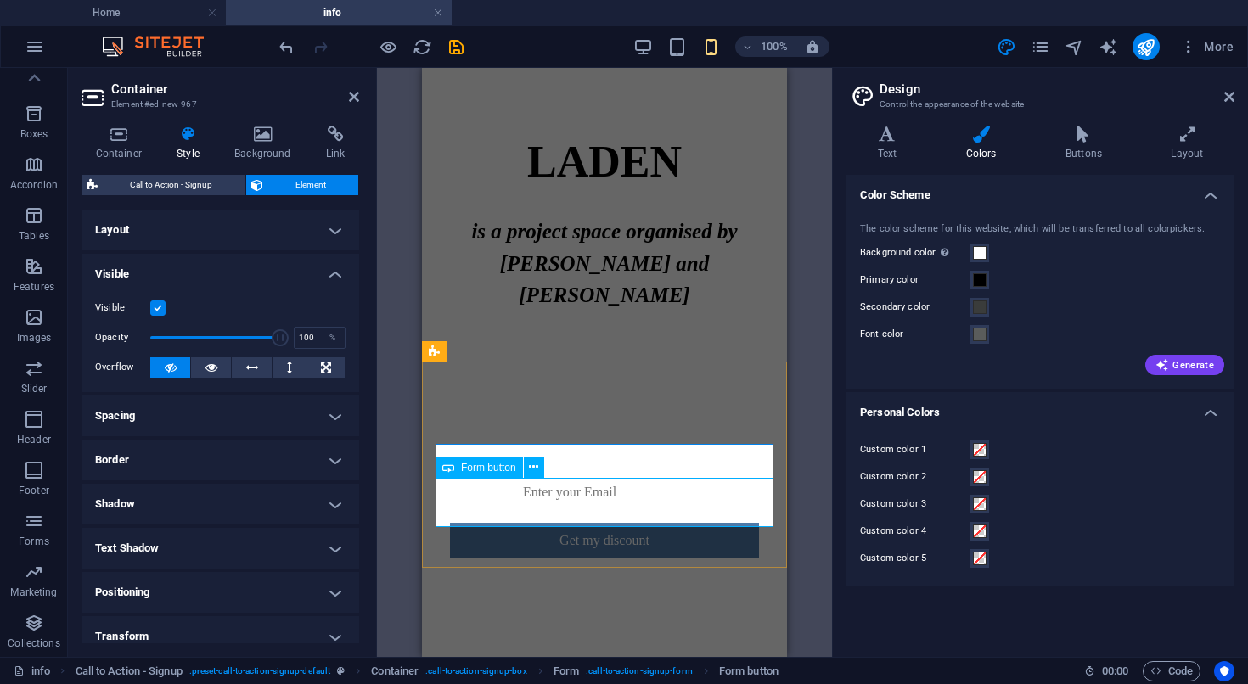
click at [448, 471] on icon at bounding box center [448, 468] width 12 height 20
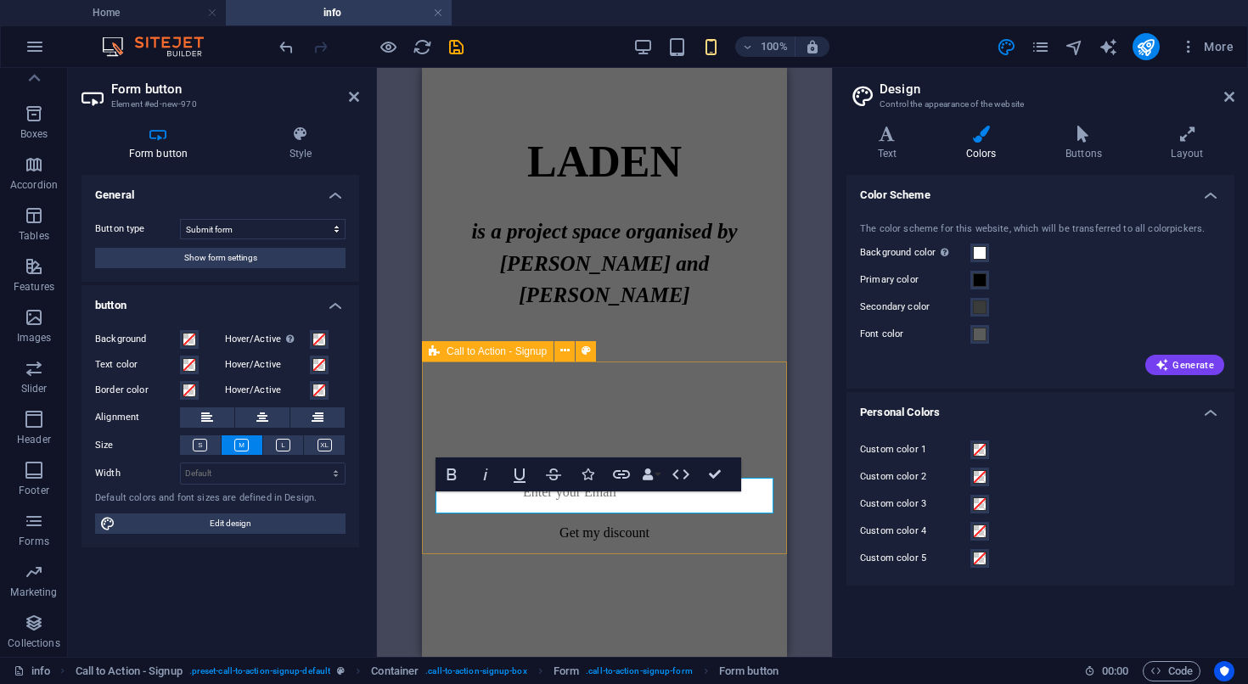
click at [559, 553] on div "Get 50% off your first order Get my discount" at bounding box center [604, 488] width 365 height 191
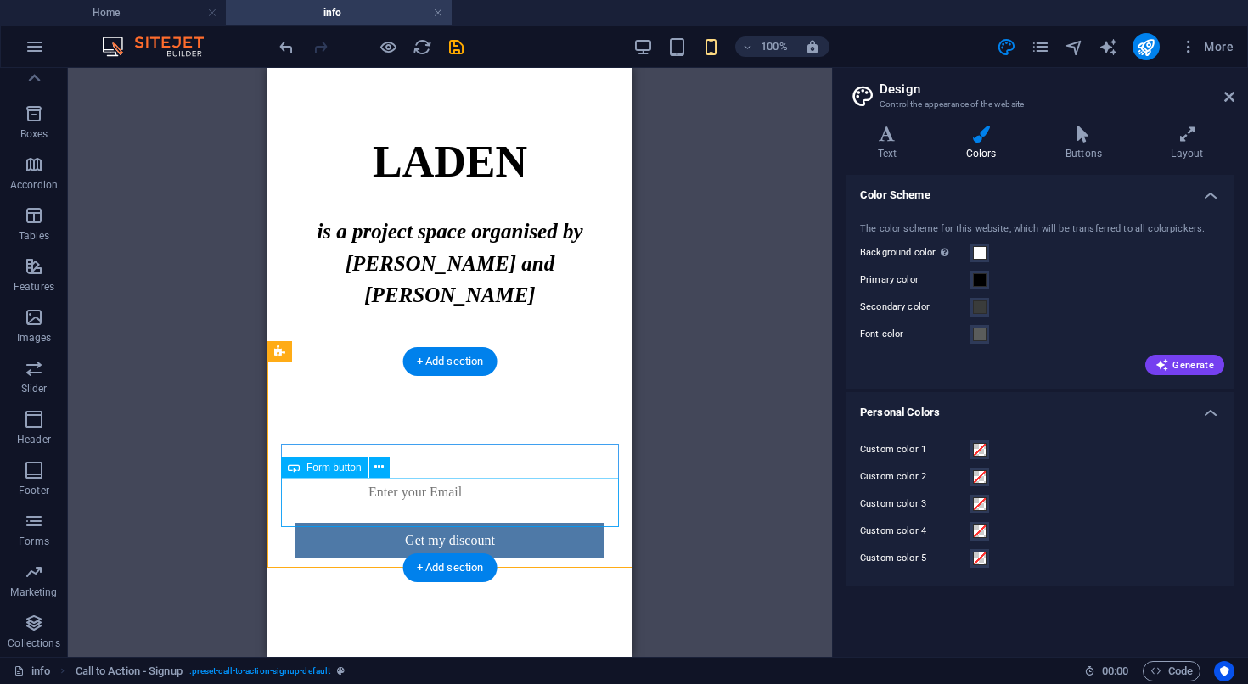
click at [514, 509] on div "Get my discount" at bounding box center [449, 533] width 309 height 49
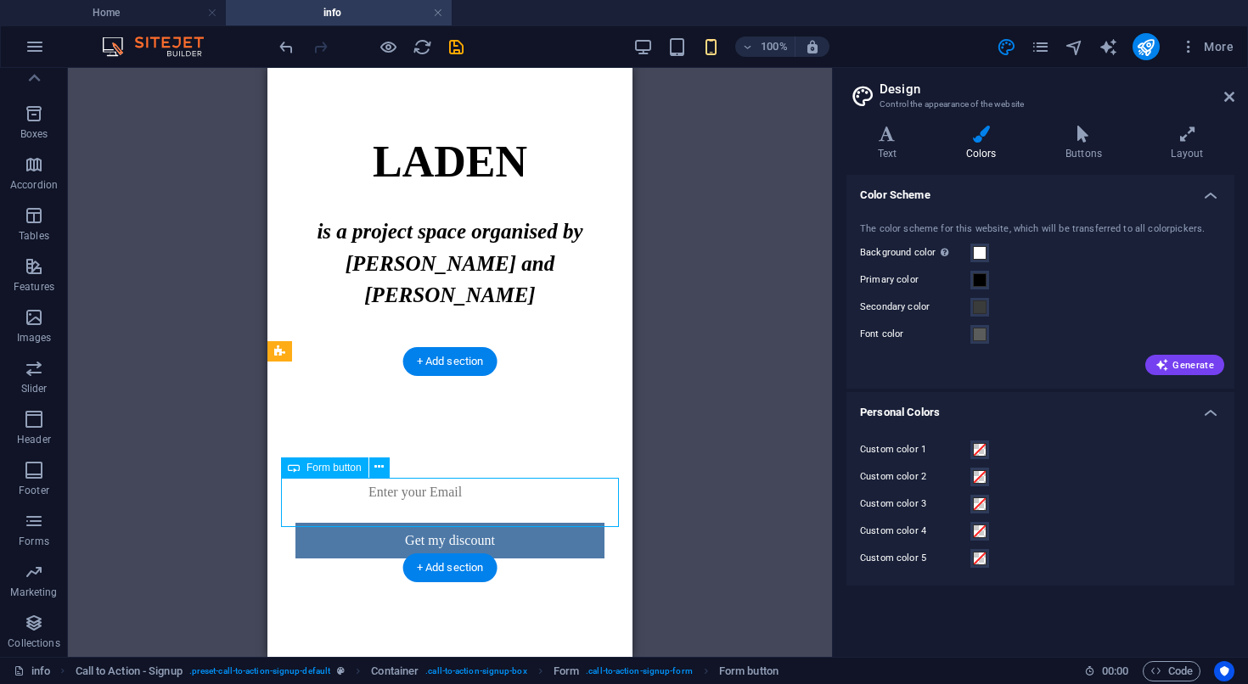
click at [514, 509] on div "Get my discount" at bounding box center [449, 533] width 309 height 49
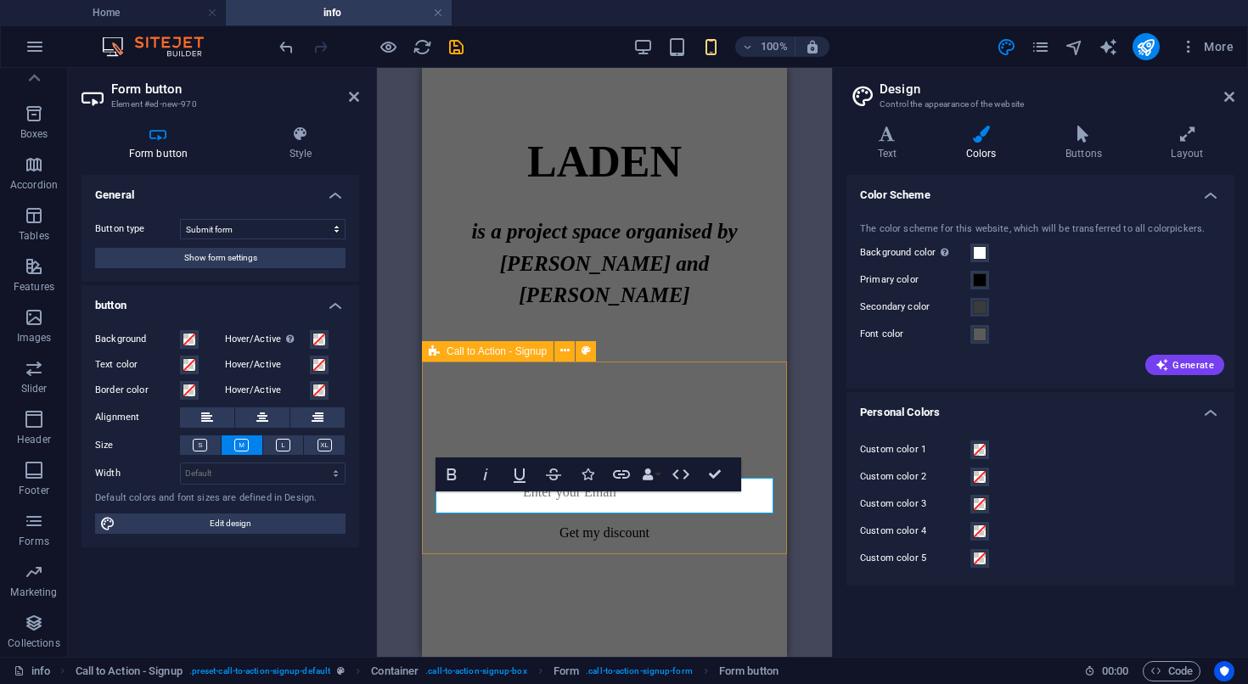
type button "Get my discount"
click at [507, 584] on html "Skip to main content LADEN is a project space organised by Eva Richardson McCre…" at bounding box center [604, 326] width 365 height 516
click at [562, 345] on icon at bounding box center [564, 351] width 9 height 18
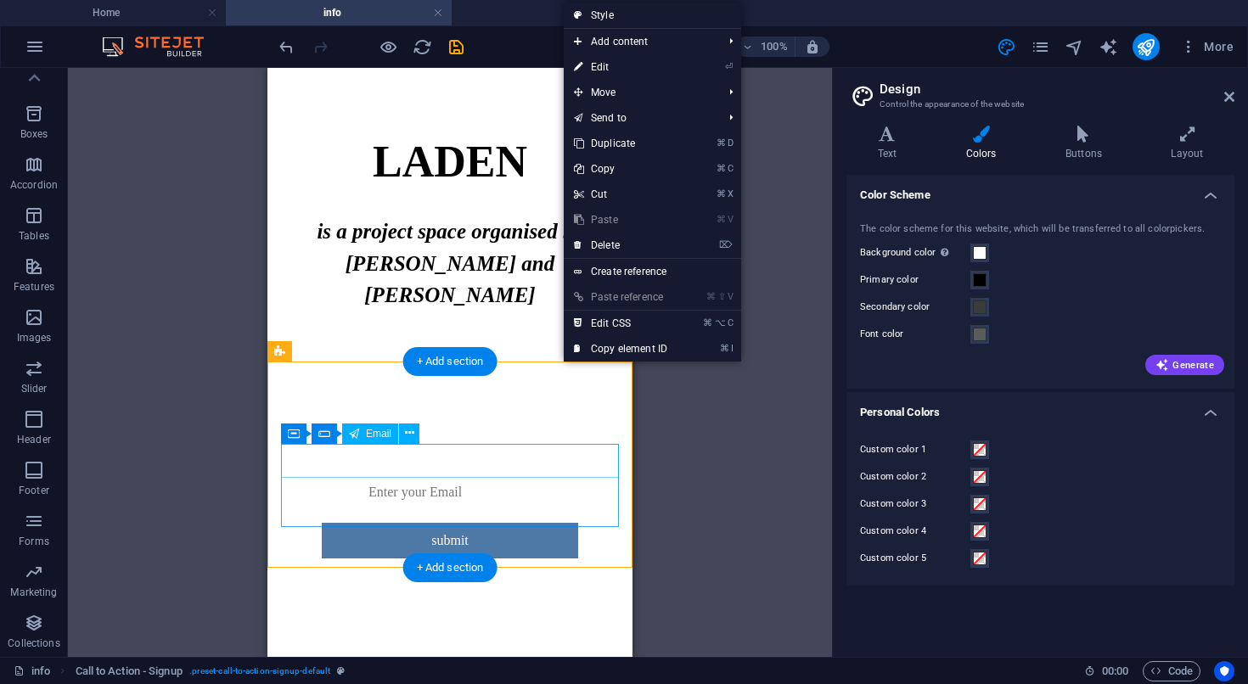
click at [393, 475] on div at bounding box center [450, 492] width 256 height 34
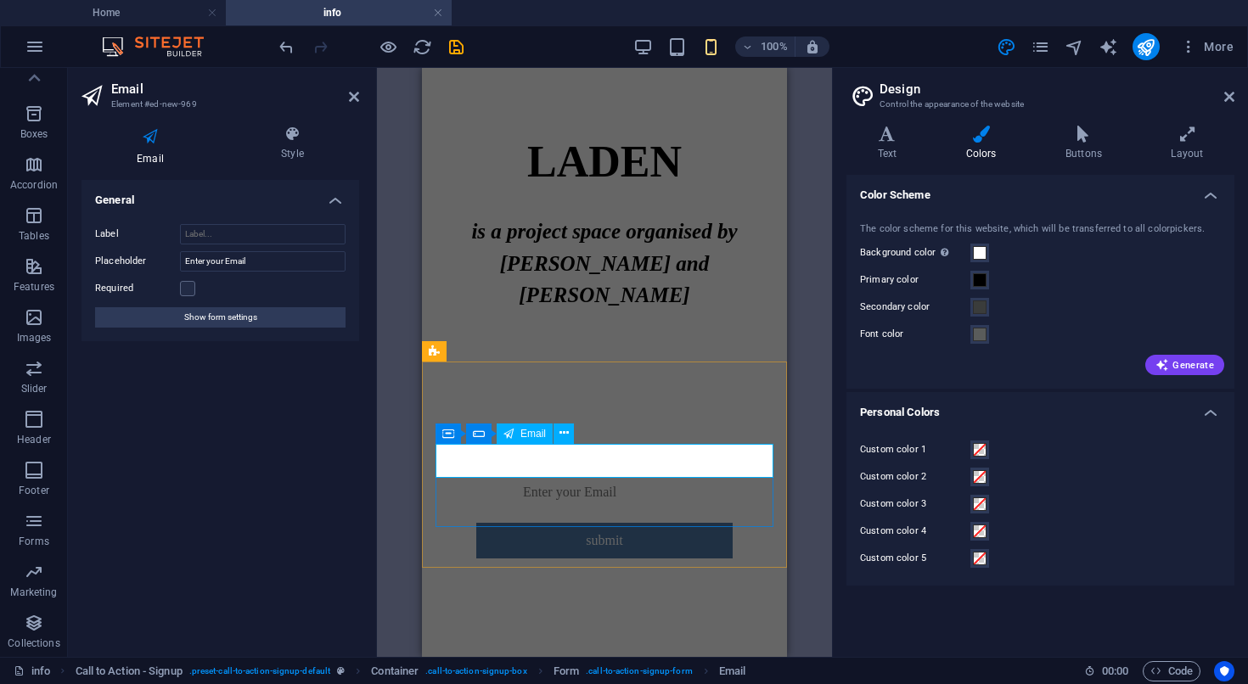
click at [513, 475] on input "email" at bounding box center [604, 492] width 190 height 34
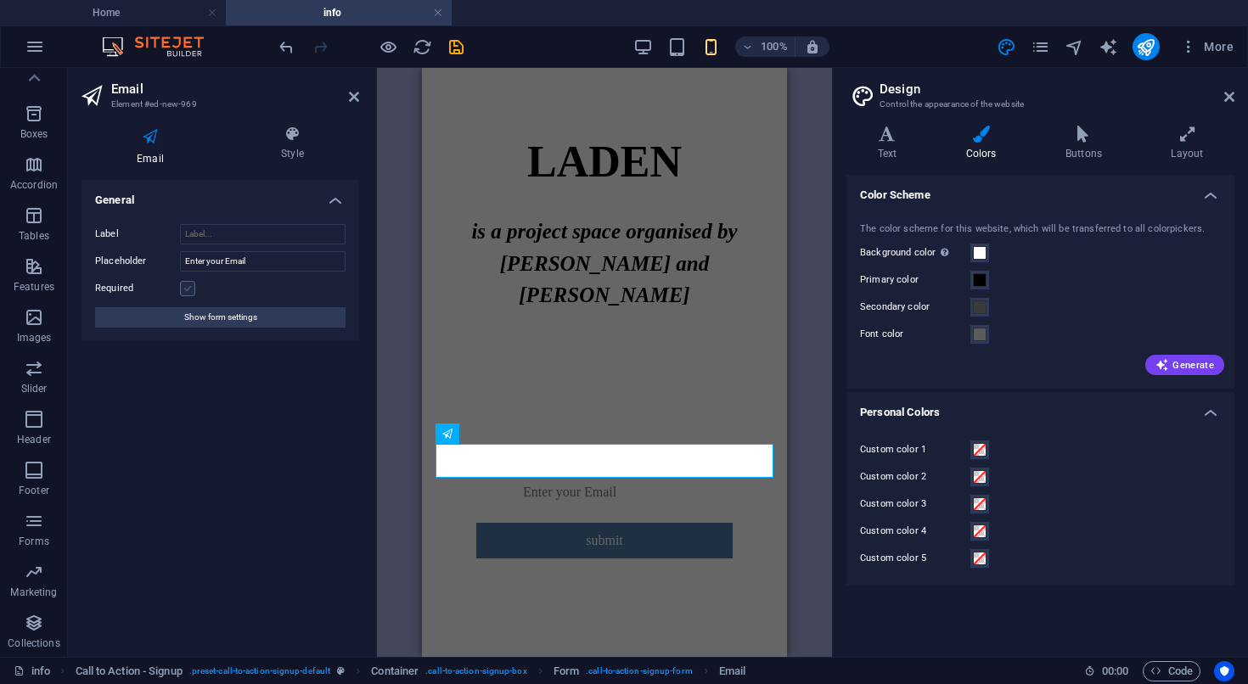
click at [189, 288] on label at bounding box center [187, 288] width 15 height 15
click at [0, 0] on input "Required" at bounding box center [0, 0] width 0 height 0
click at [189, 288] on label at bounding box center [187, 288] width 15 height 15
click at [0, 0] on input "Required" at bounding box center [0, 0] width 0 height 0
click at [255, 260] on input "Enter your Email" at bounding box center [263, 261] width 166 height 20
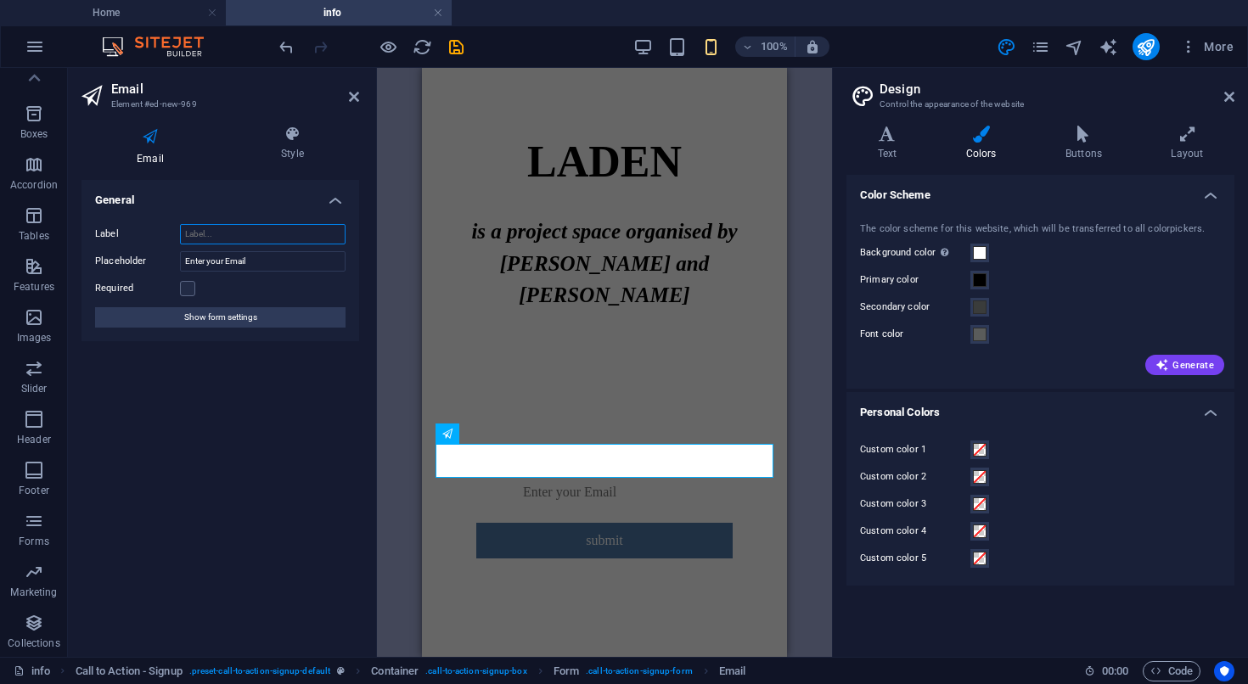
click at [216, 238] on input "Label" at bounding box center [263, 234] width 166 height 20
click at [514, 511] on div "submit" at bounding box center [604, 533] width 256 height 49
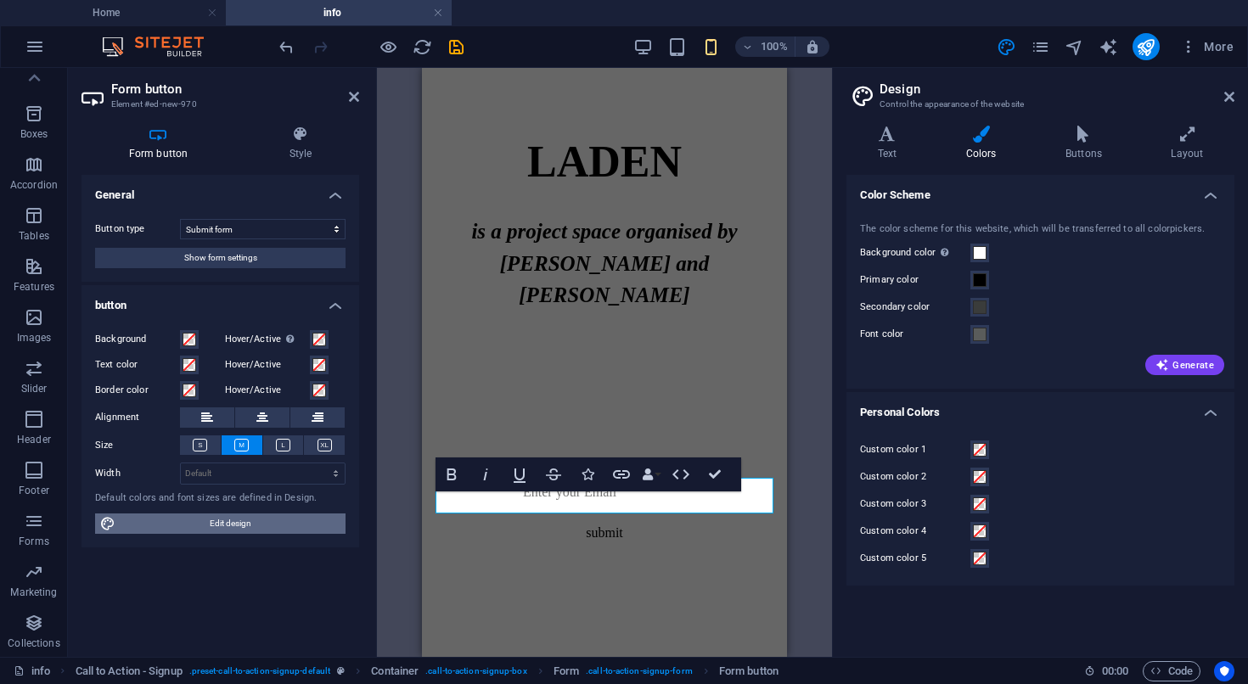
click at [299, 526] on span "Edit design" at bounding box center [231, 524] width 220 height 20
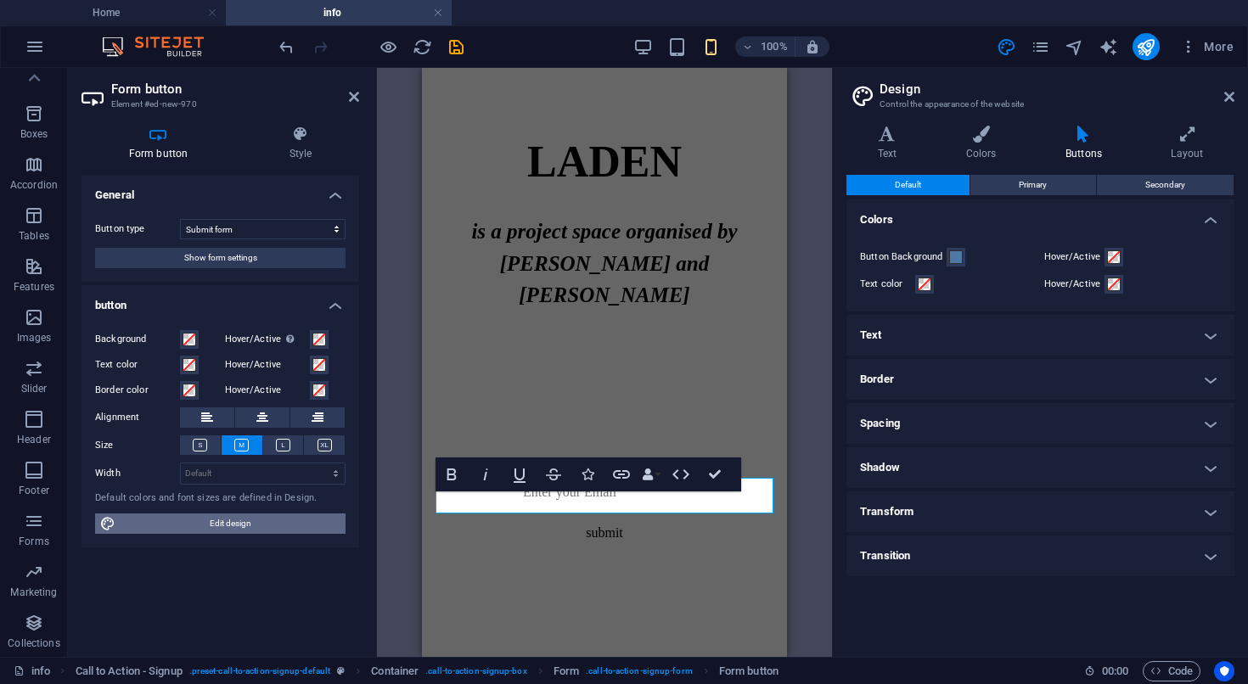
click at [299, 526] on span "Edit design" at bounding box center [231, 524] width 220 height 20
click at [957, 260] on span at bounding box center [956, 257] width 14 height 14
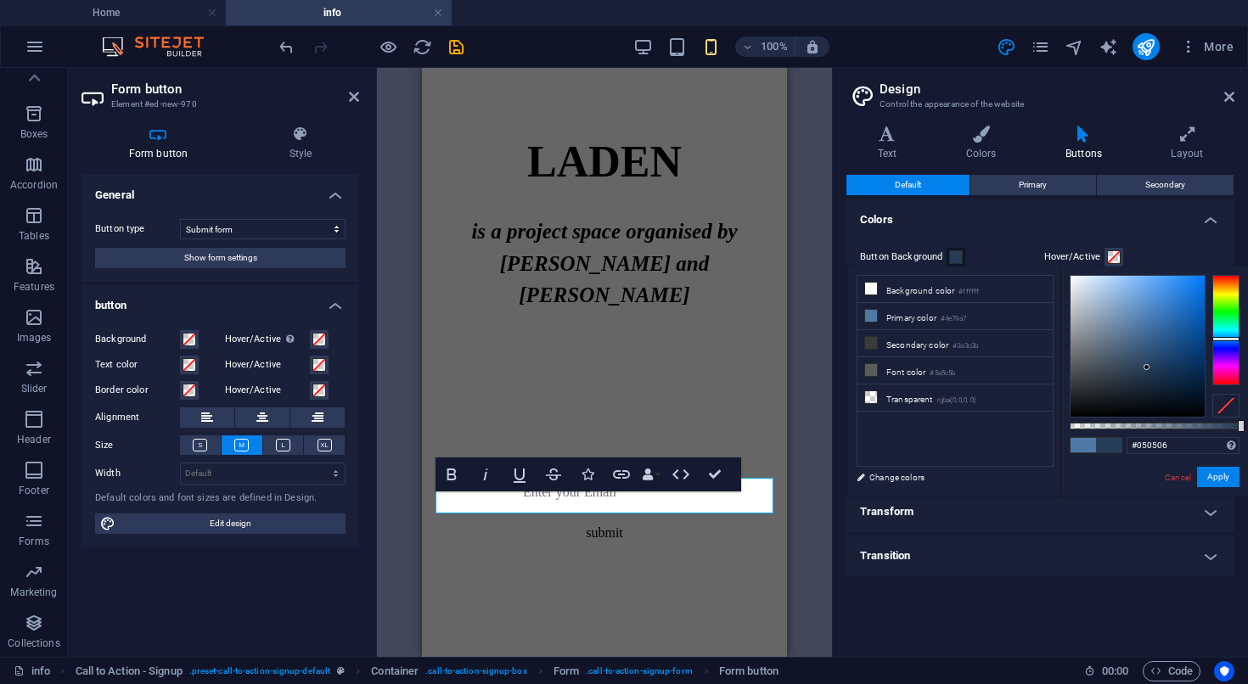
type input "#000000"
drag, startPoint x: 1147, startPoint y: 368, endPoint x: 1040, endPoint y: 446, distance: 132.4
click at [1040, 446] on div "less Background color #ffffff Primary color #4e79a7 Secondary color #3a3c3b Fon…" at bounding box center [1048, 382] width 400 height 230
click at [1184, 516] on h4 "Transform" at bounding box center [1040, 511] width 388 height 41
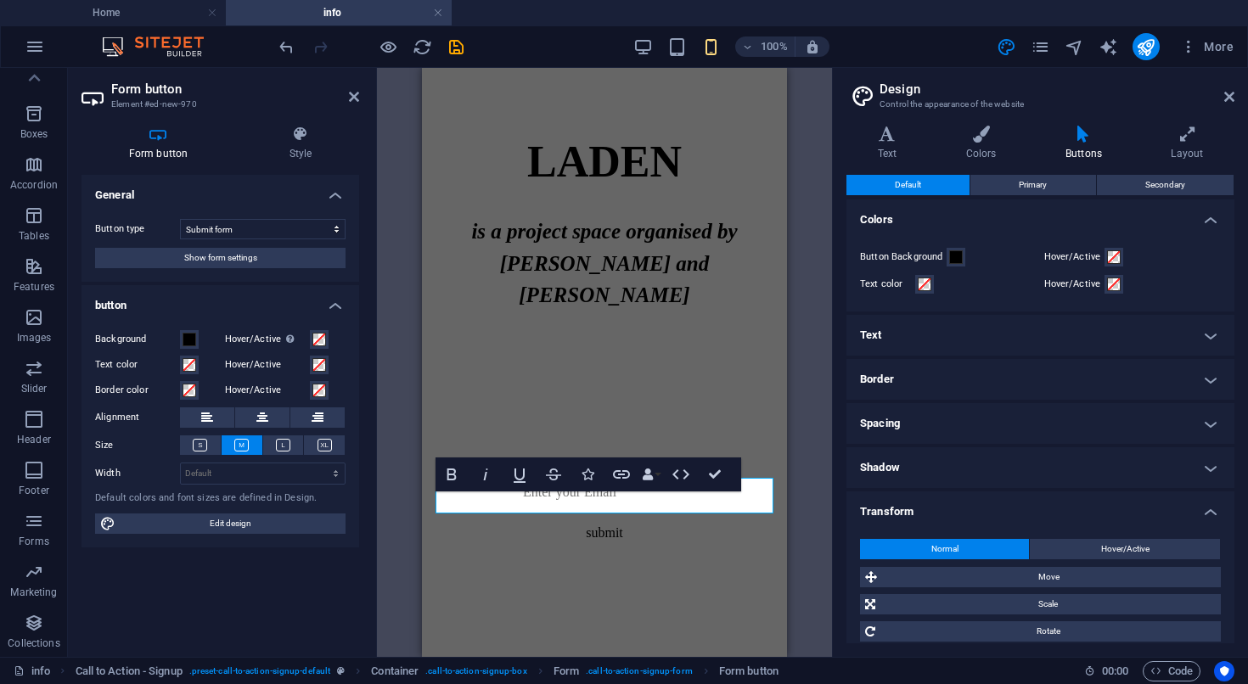
click at [1180, 510] on h4 "Transform" at bounding box center [1040, 506] width 388 height 31
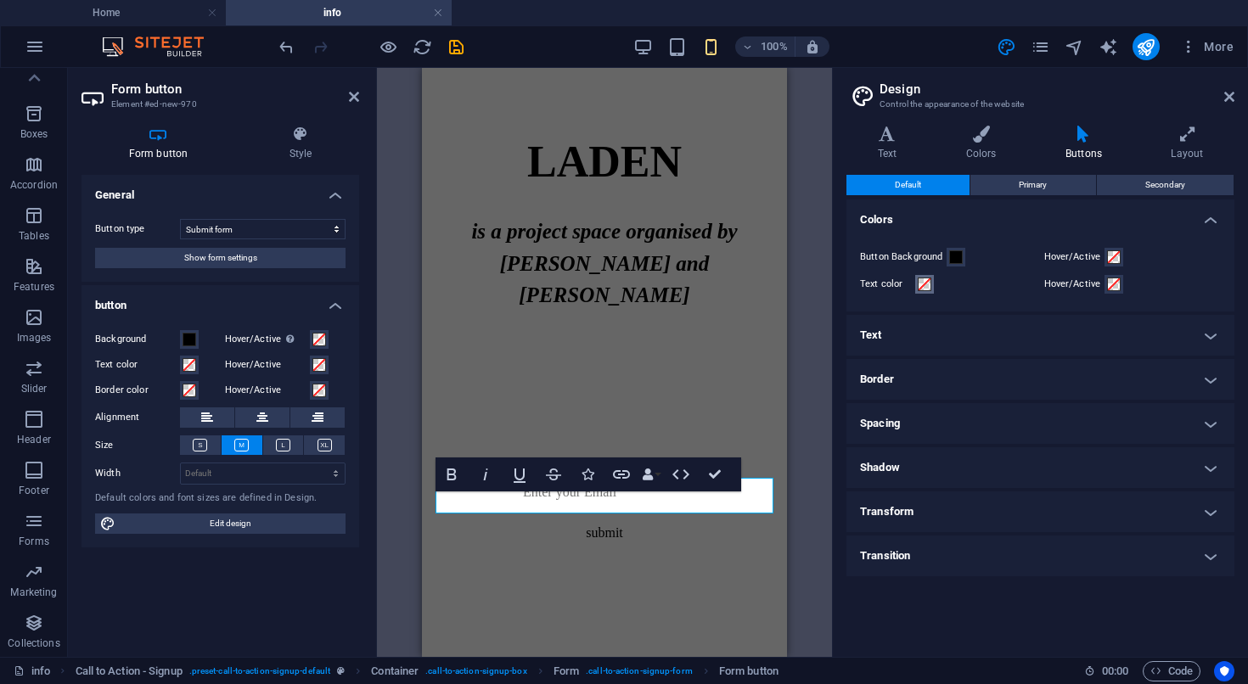
click at [924, 284] on span at bounding box center [925, 285] width 14 height 14
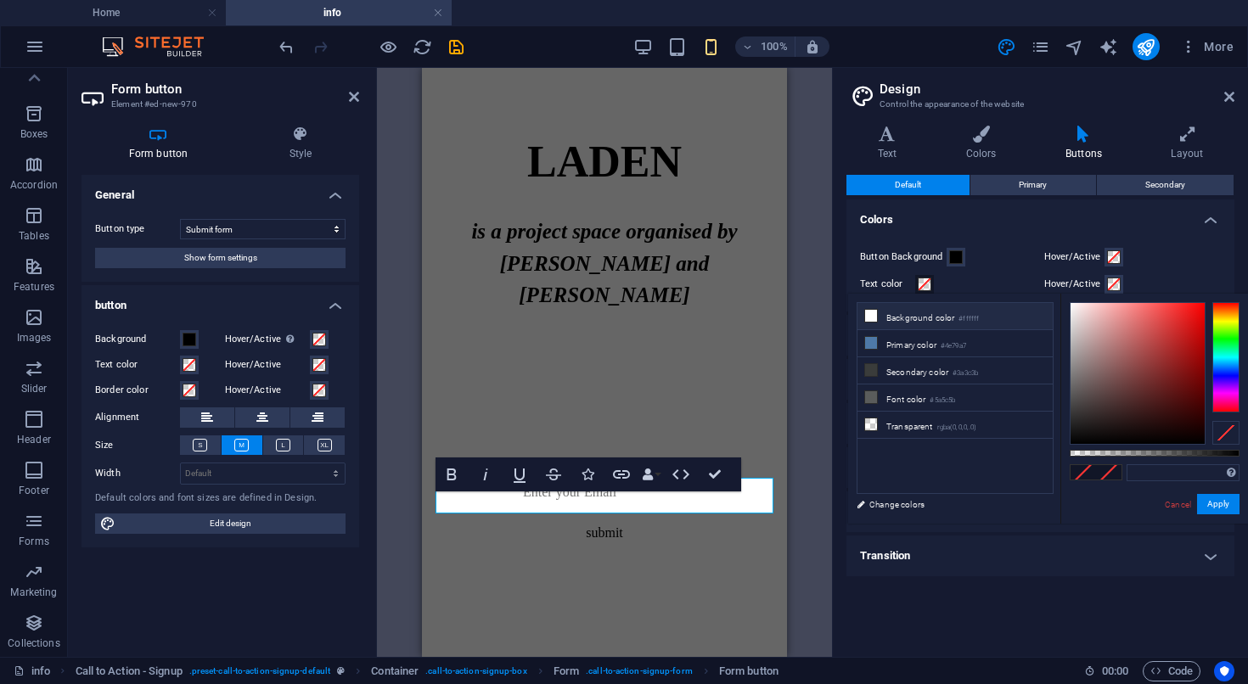
click at [870, 317] on icon at bounding box center [871, 316] width 12 height 12
type input "#ffffff"
click at [1215, 498] on button "Apply" at bounding box center [1218, 504] width 42 height 20
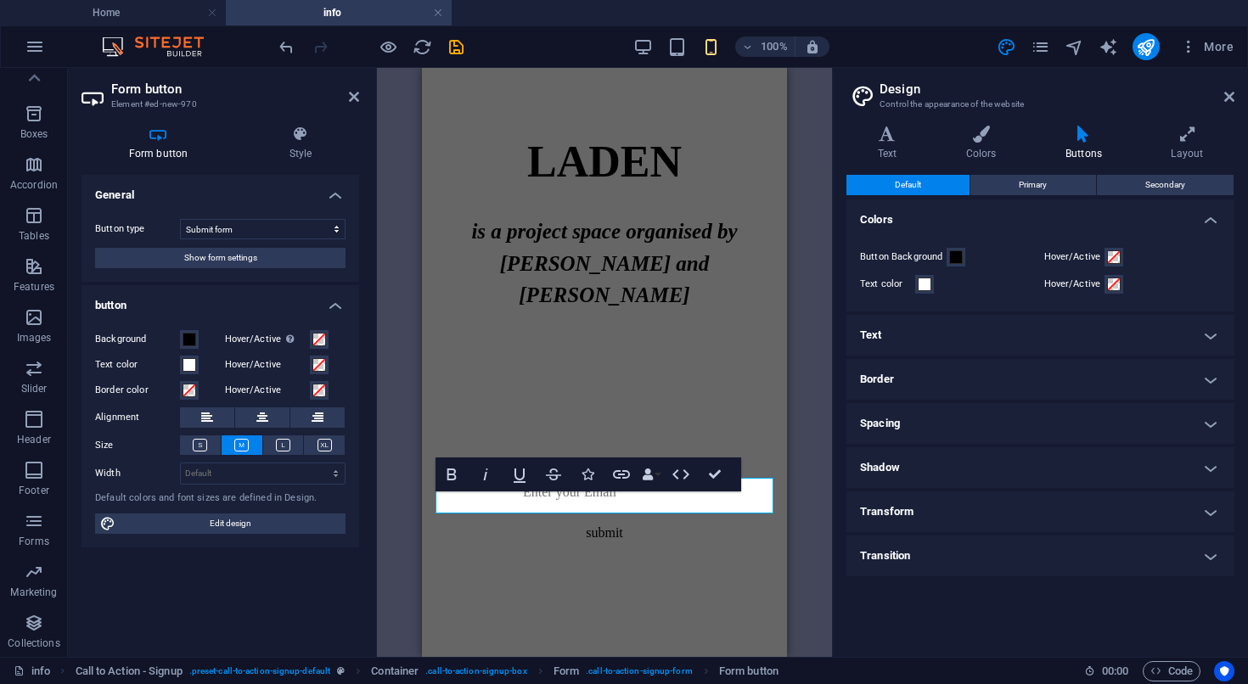
click at [663, 584] on html "Skip to main content LADEN is a project space organised by Eva Richardson McCre…" at bounding box center [604, 326] width 365 height 516
click at [953, 256] on span at bounding box center [956, 257] width 14 height 14
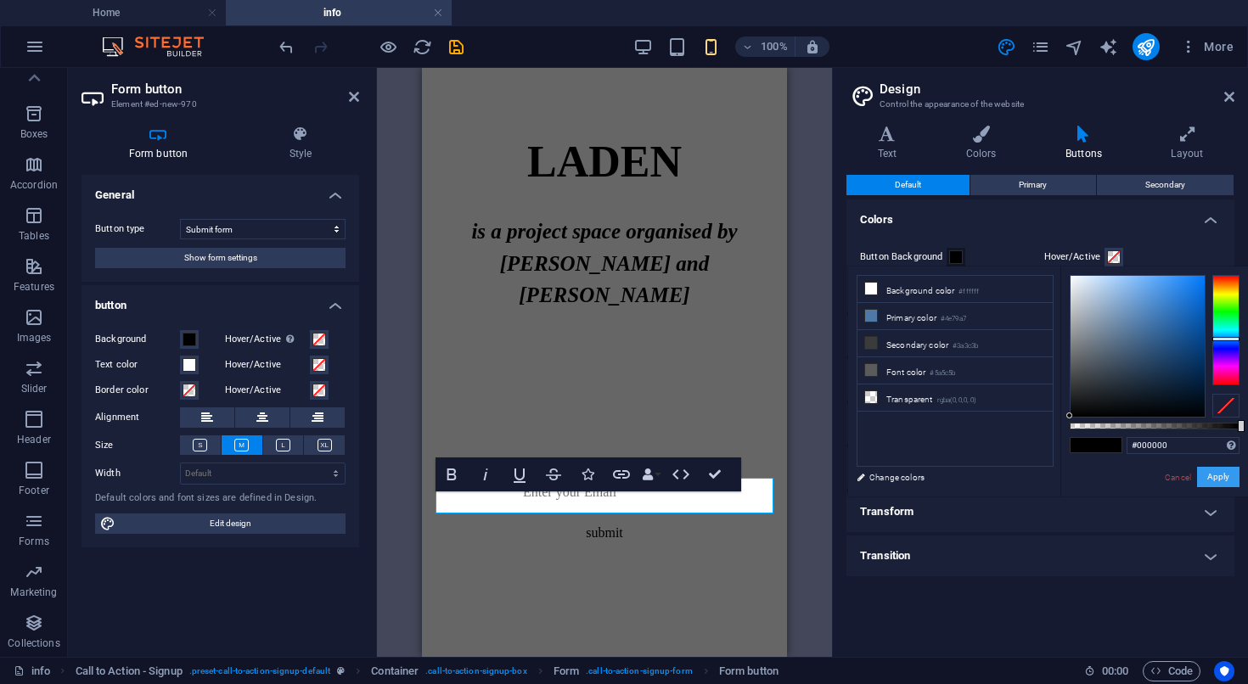
click at [1225, 482] on button "Apply" at bounding box center [1218, 477] width 42 height 20
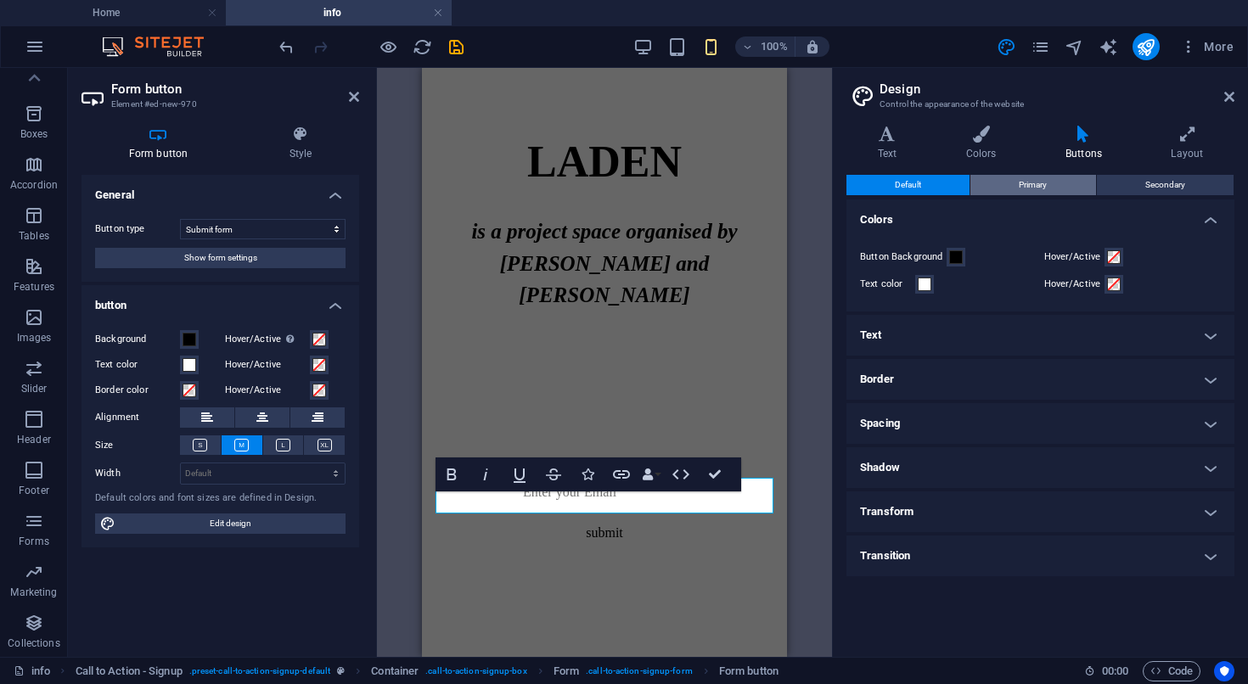
click at [1015, 190] on button "Primary" at bounding box center [1032, 185] width 125 height 20
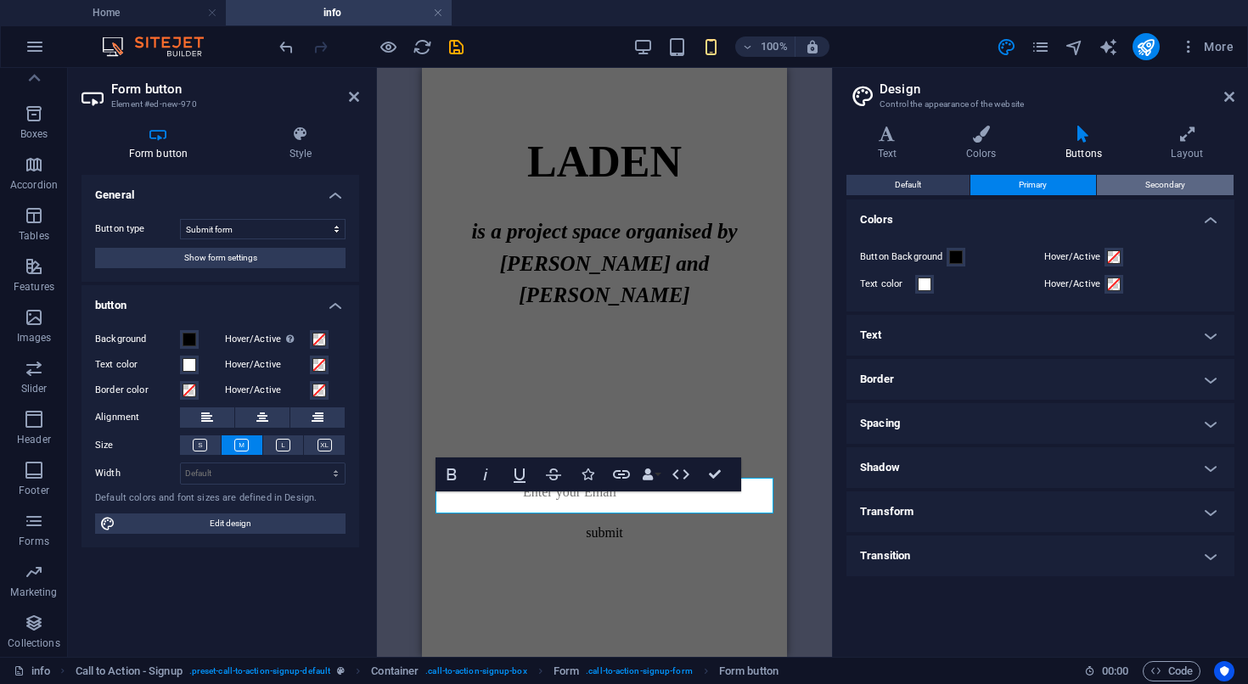
click at [1130, 177] on button "Secondary" at bounding box center [1165, 185] width 137 height 20
click at [911, 199] on div "Default Primary Secondary Colors Button Background Hover/Active Text color Hove…" at bounding box center [1040, 409] width 388 height 469
click at [942, 338] on h4 "Text" at bounding box center [1040, 335] width 388 height 41
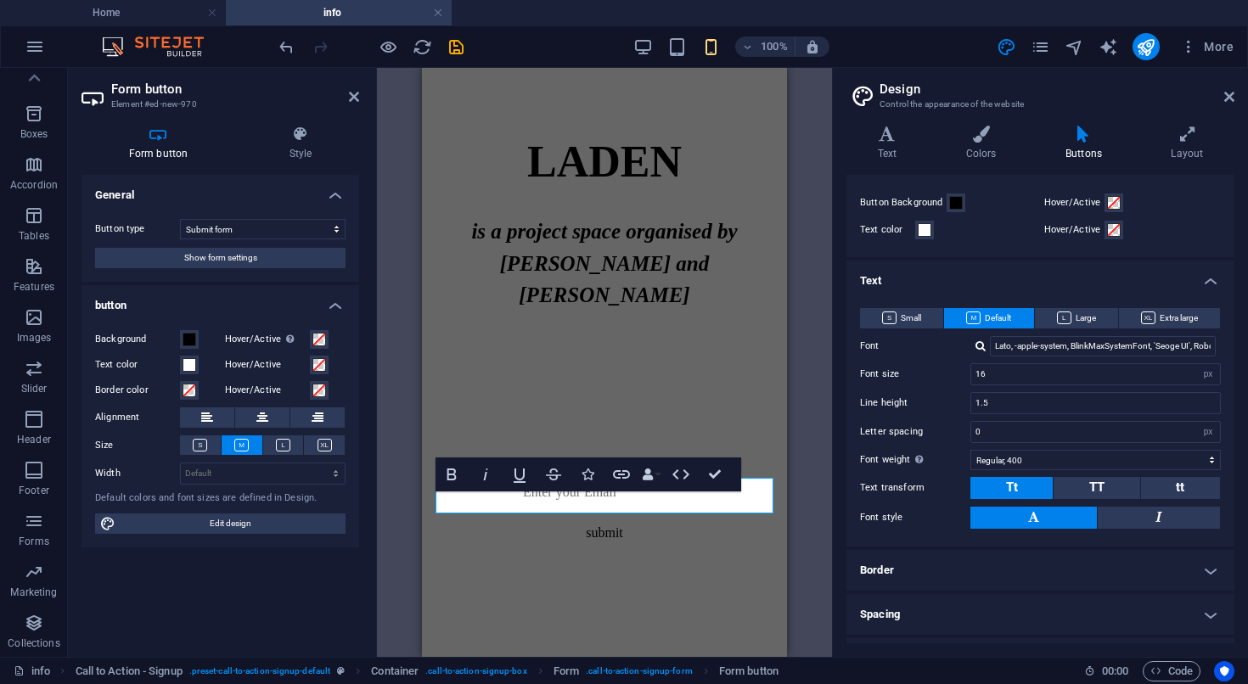
scroll to position [56, 0]
click at [1064, 321] on icon at bounding box center [1064, 316] width 14 height 13
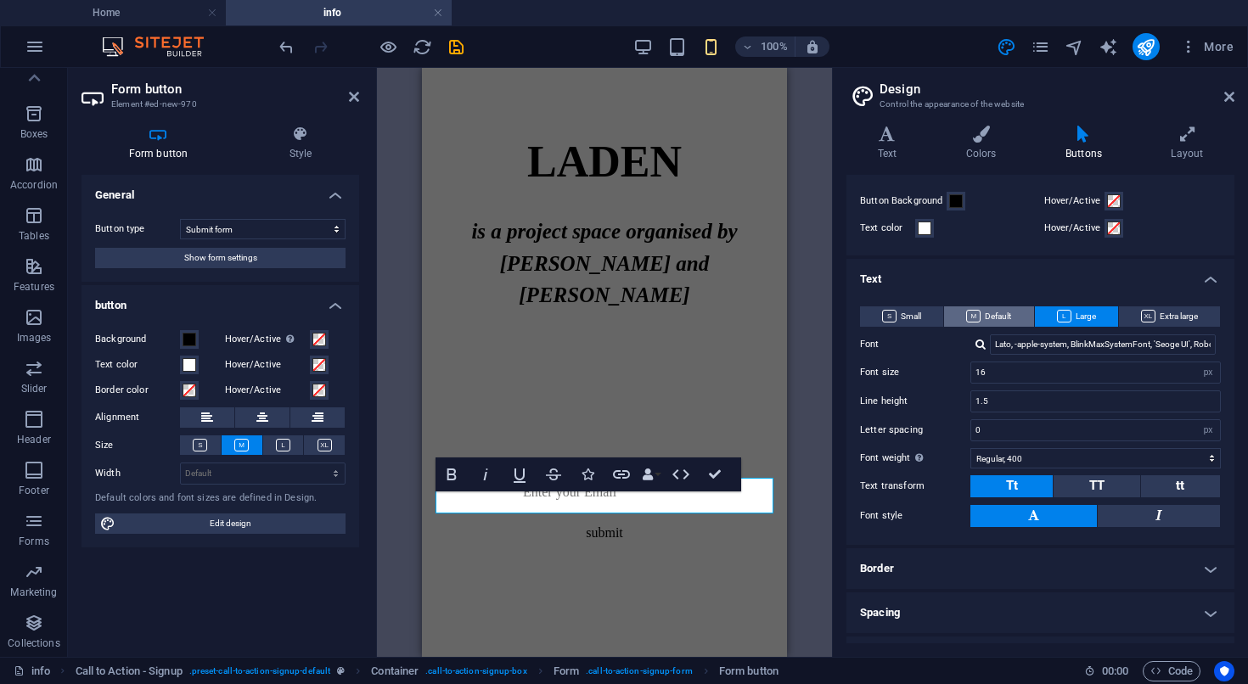
click at [998, 312] on span "Default" at bounding box center [988, 316] width 45 height 20
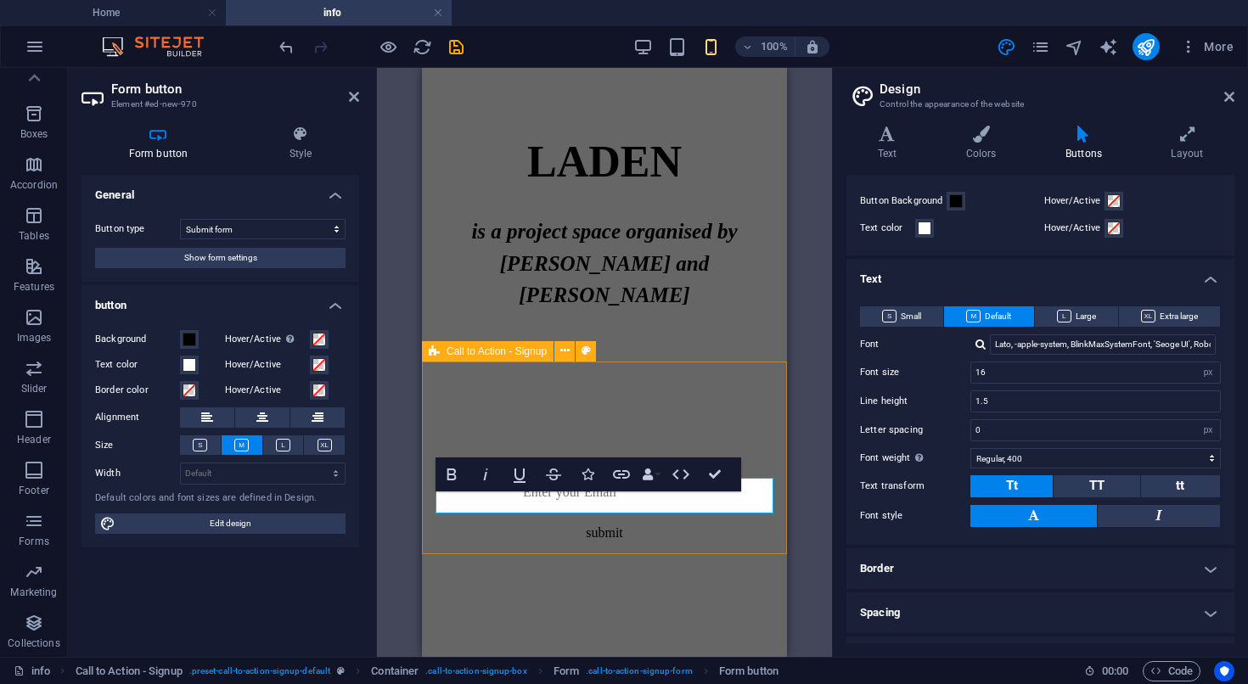
click at [632, 430] on div "Get 50% off your first order submit" at bounding box center [604, 488] width 365 height 191
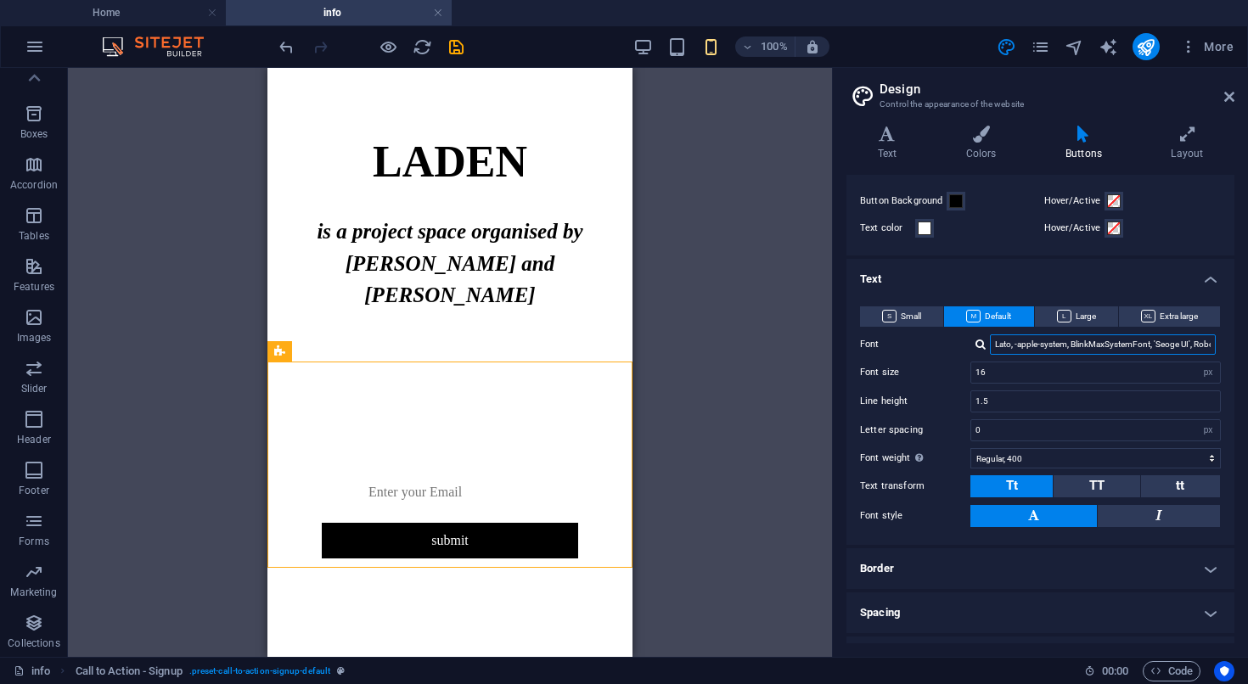
click at [1057, 348] on input "Lato, -apple-system, BlinkMaxSystemFont, 'Seoge UI', Roboto, 'Helvetica Neue', …" at bounding box center [1103, 344] width 226 height 20
click at [980, 347] on div at bounding box center [980, 344] width 10 height 11
click at [1022, 367] on div "Manage fonts →" at bounding box center [1106, 367] width 224 height 18
select select "popularity"
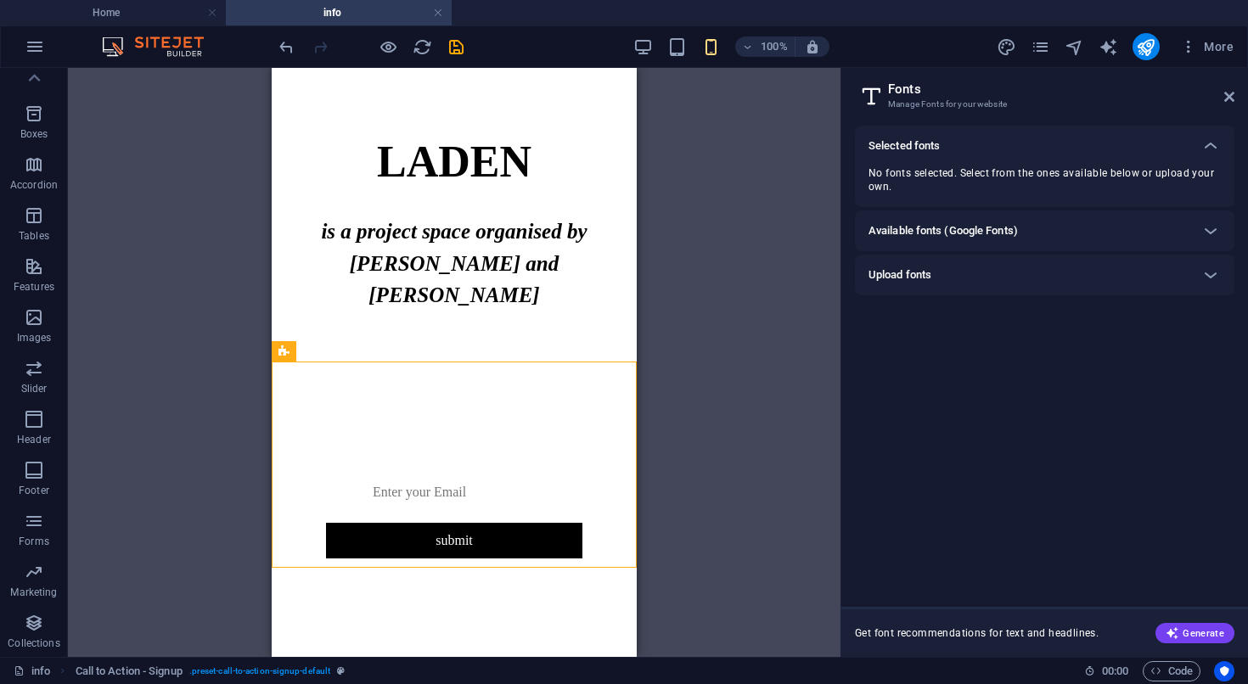
click at [1070, 241] on div "Available fonts (Google Fonts)" at bounding box center [1029, 231] width 322 height 20
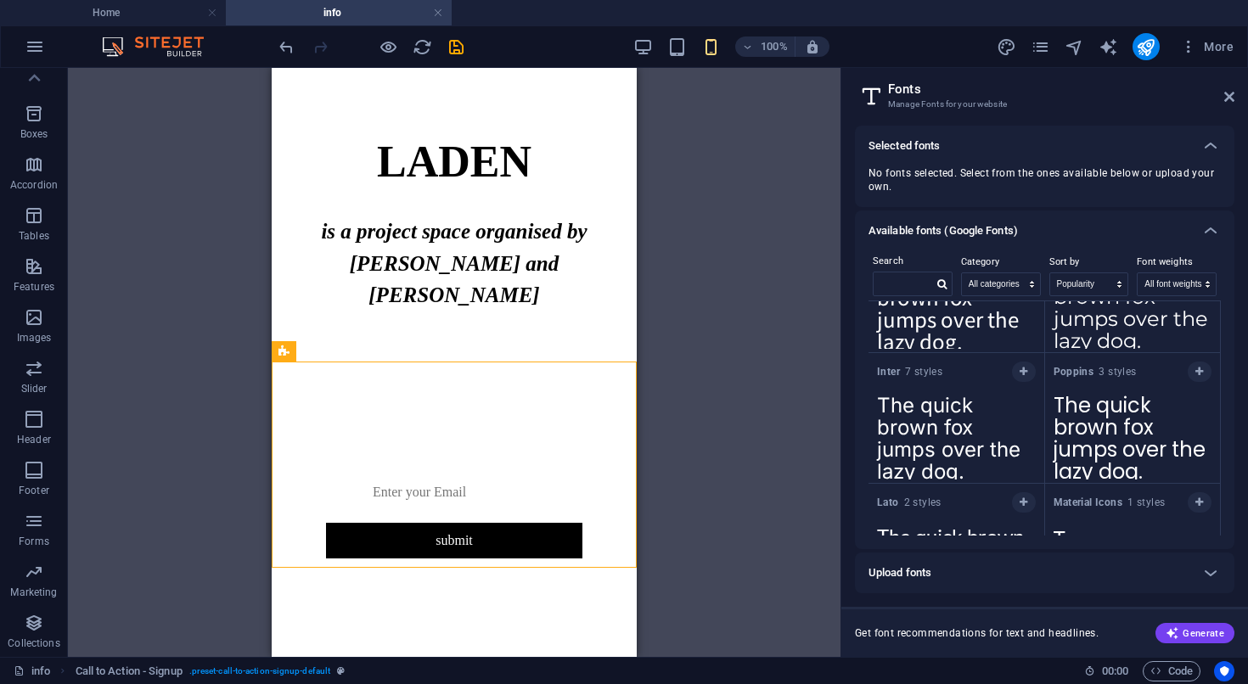
scroll to position [0, 0]
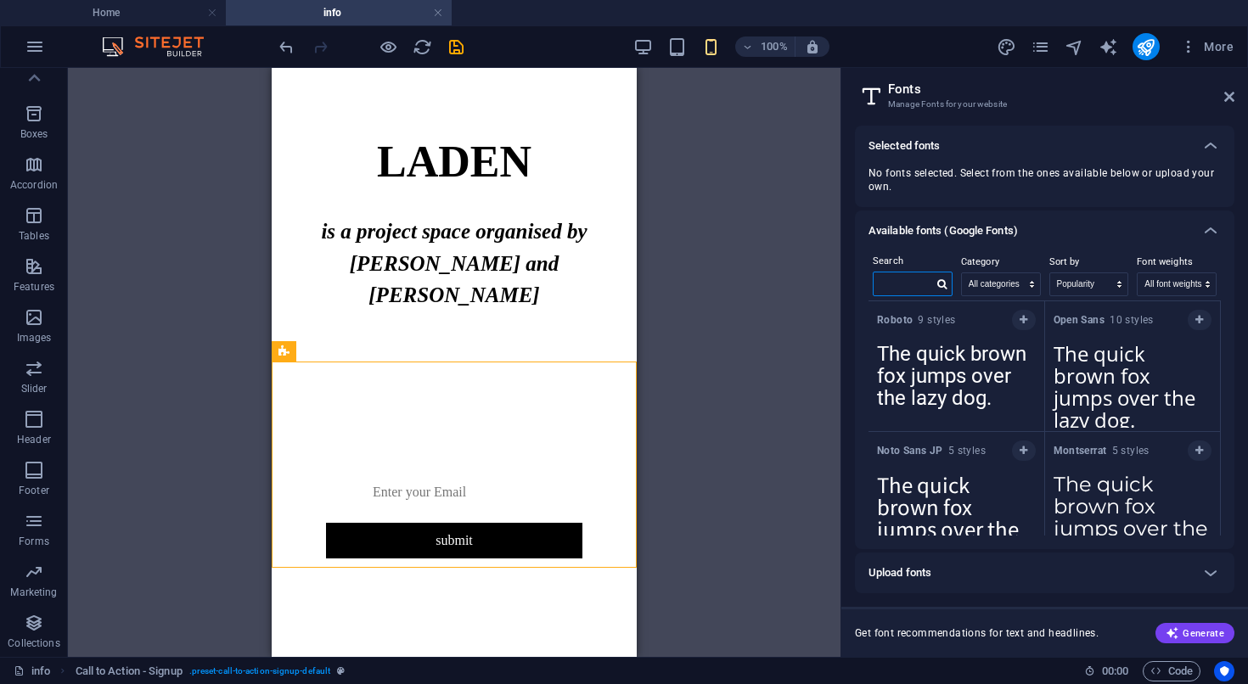
click at [915, 282] on input "text" at bounding box center [902, 283] width 59 height 22
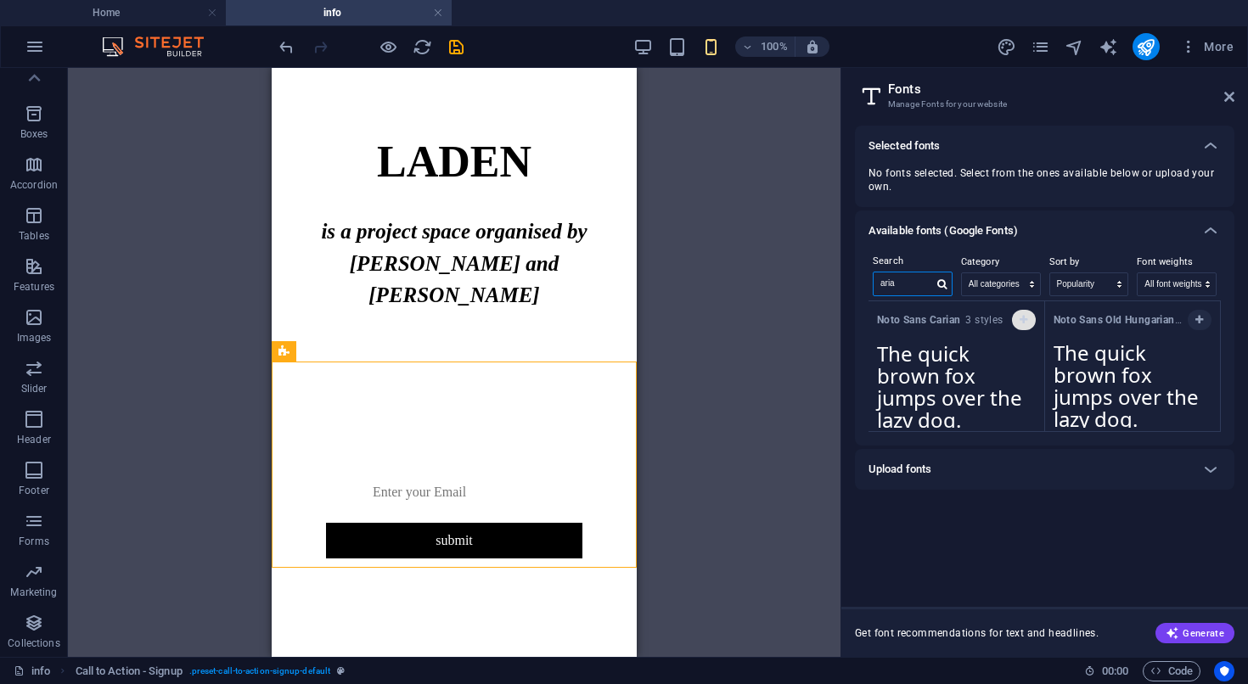
type input "aria"
click at [1025, 321] on icon "button" at bounding box center [1023, 320] width 8 height 10
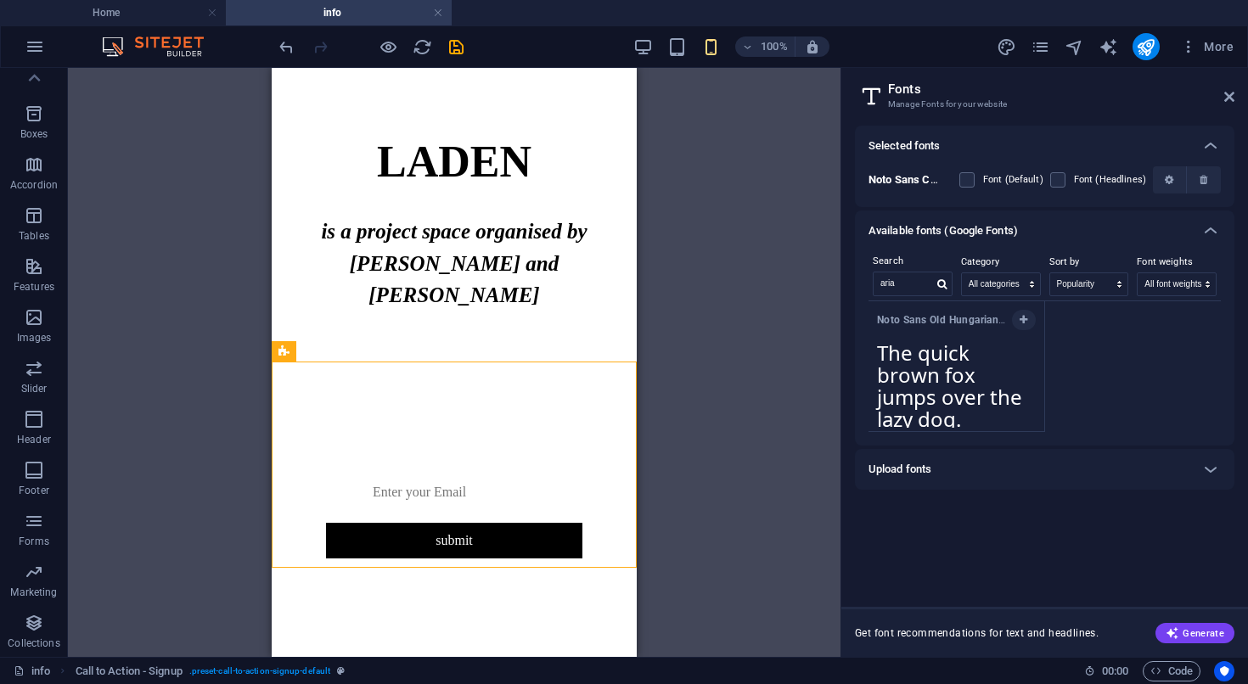
click at [1141, 370] on div "Noto Sans Old Hungarian 3 styles The quick brown fox jumps over the lazy dog. C…" at bounding box center [1044, 366] width 352 height 131
click at [1226, 100] on icon at bounding box center [1229, 97] width 10 height 14
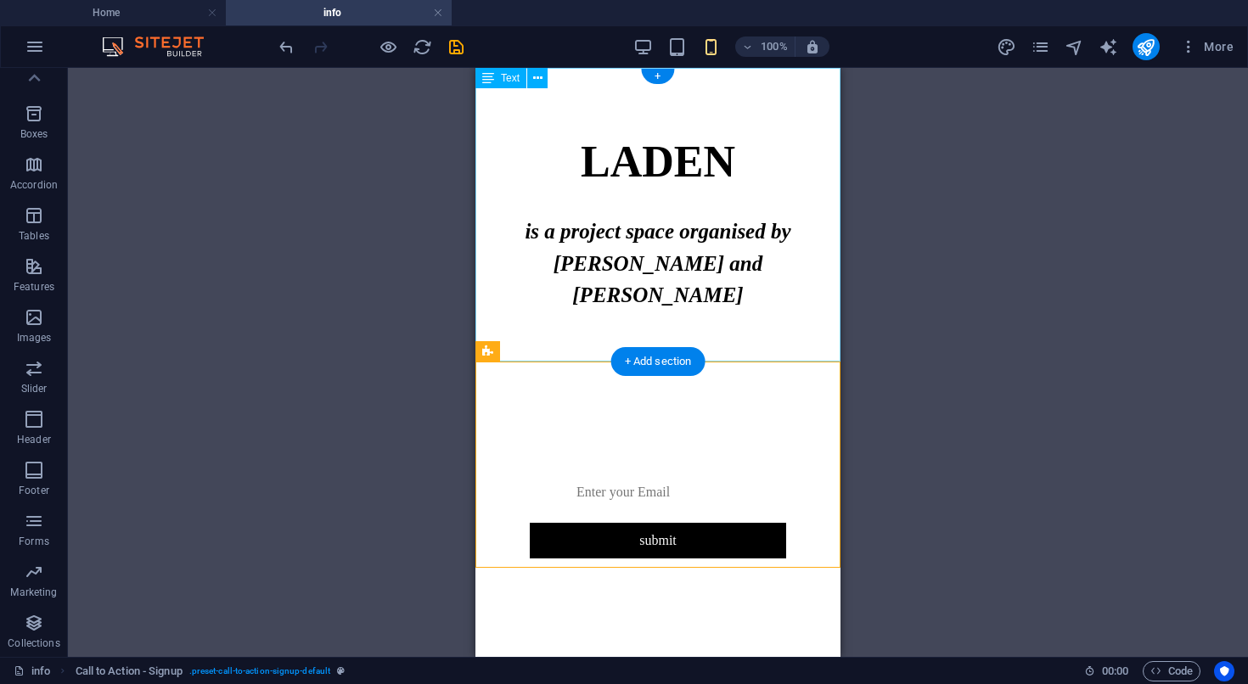
click at [756, 304] on div "LADEN is a project space organised by Eva Richardson McCrea and Matt Welch" at bounding box center [657, 230] width 365 height 325
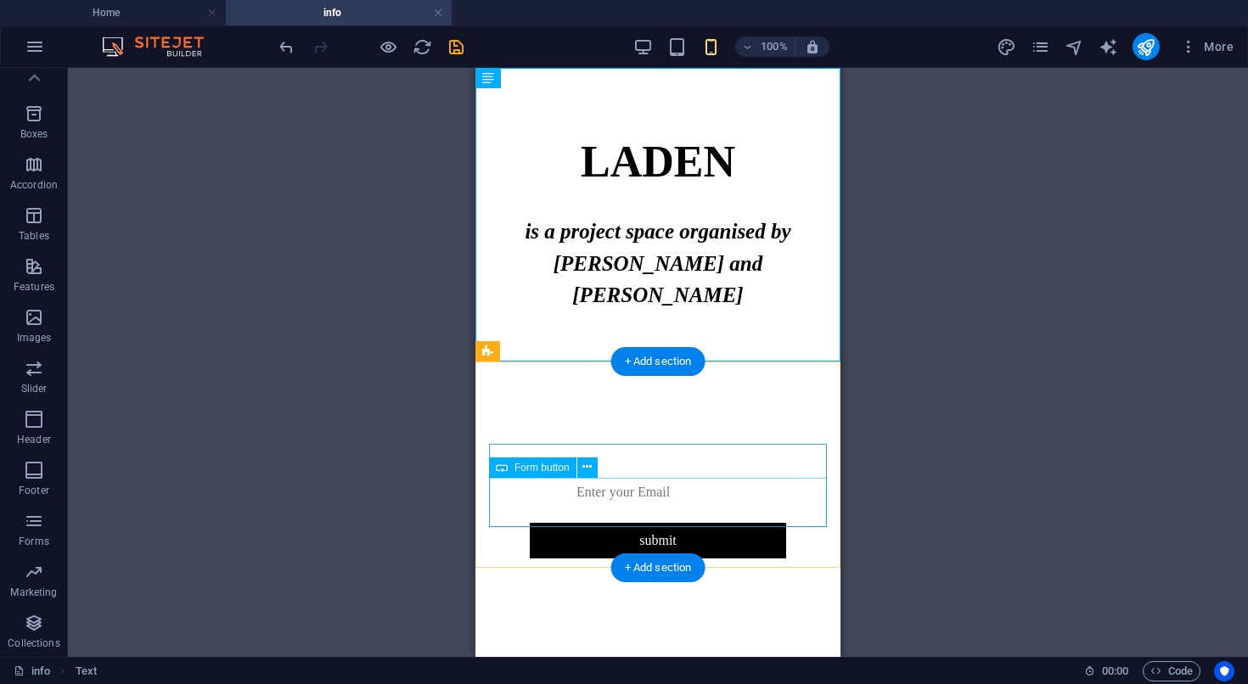
click at [680, 509] on div "submit" at bounding box center [658, 533] width 256 height 49
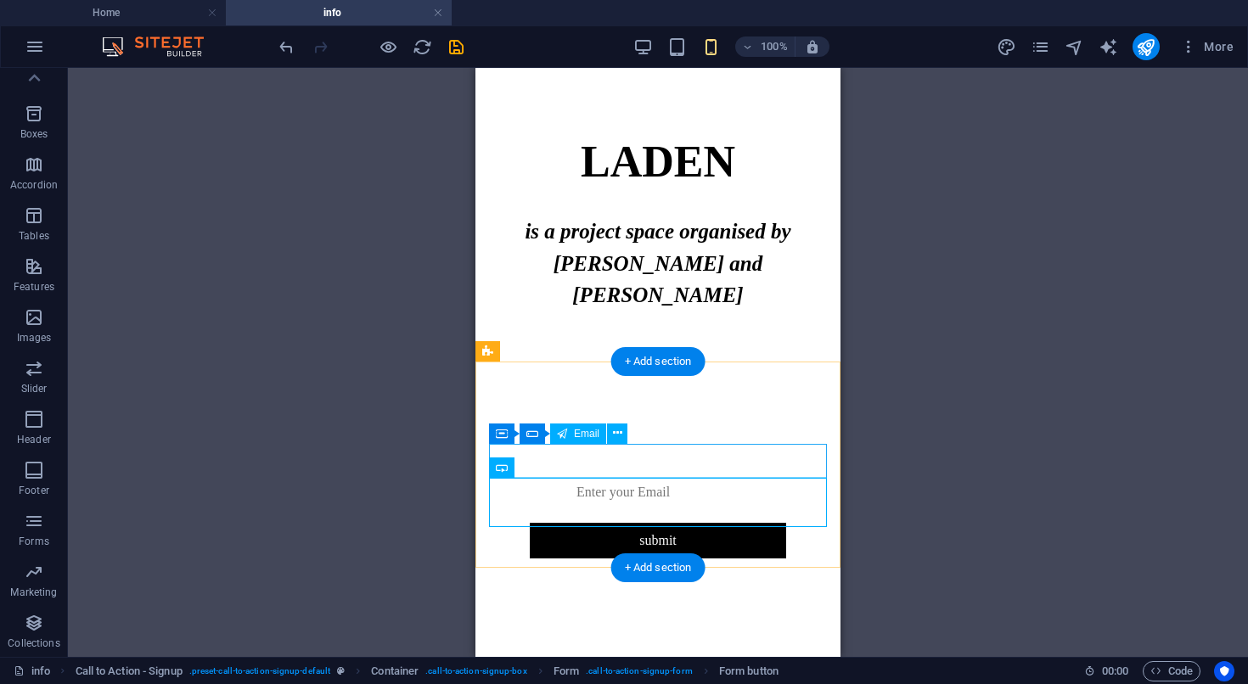
click at [652, 475] on div at bounding box center [658, 492] width 256 height 34
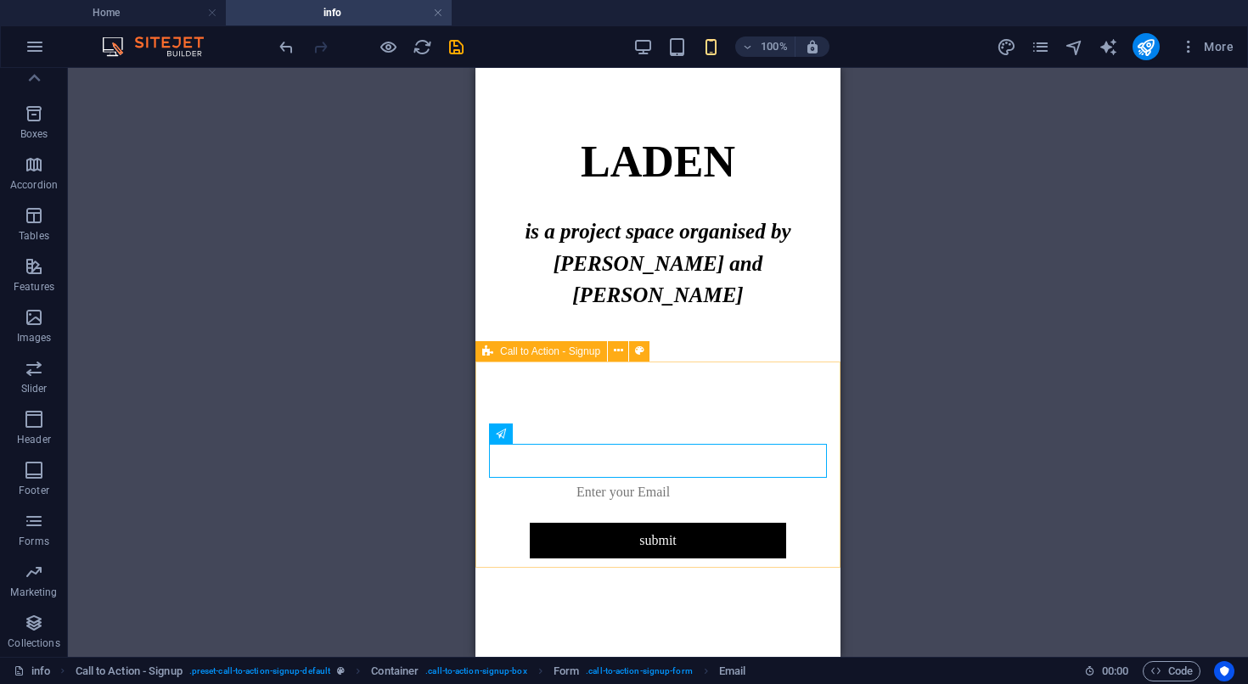
click at [518, 355] on span "Call to Action - Signup" at bounding box center [550, 351] width 100 height 10
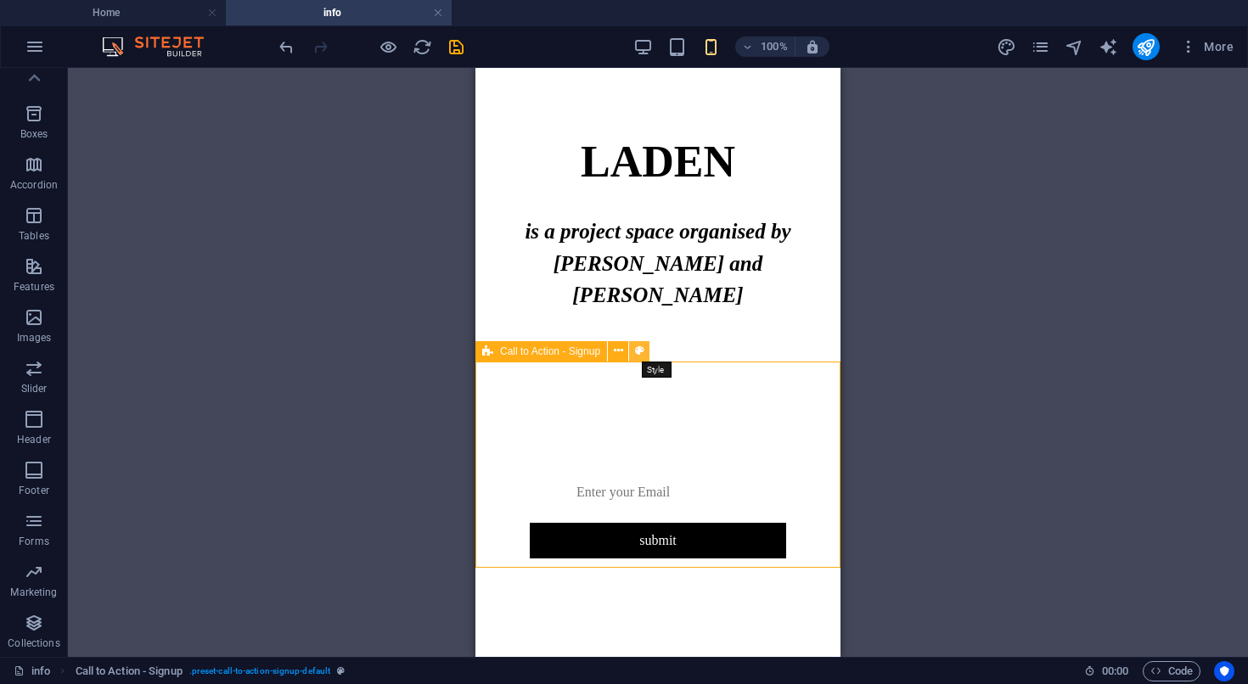
click at [637, 352] on icon at bounding box center [639, 351] width 9 height 18
select select "rem"
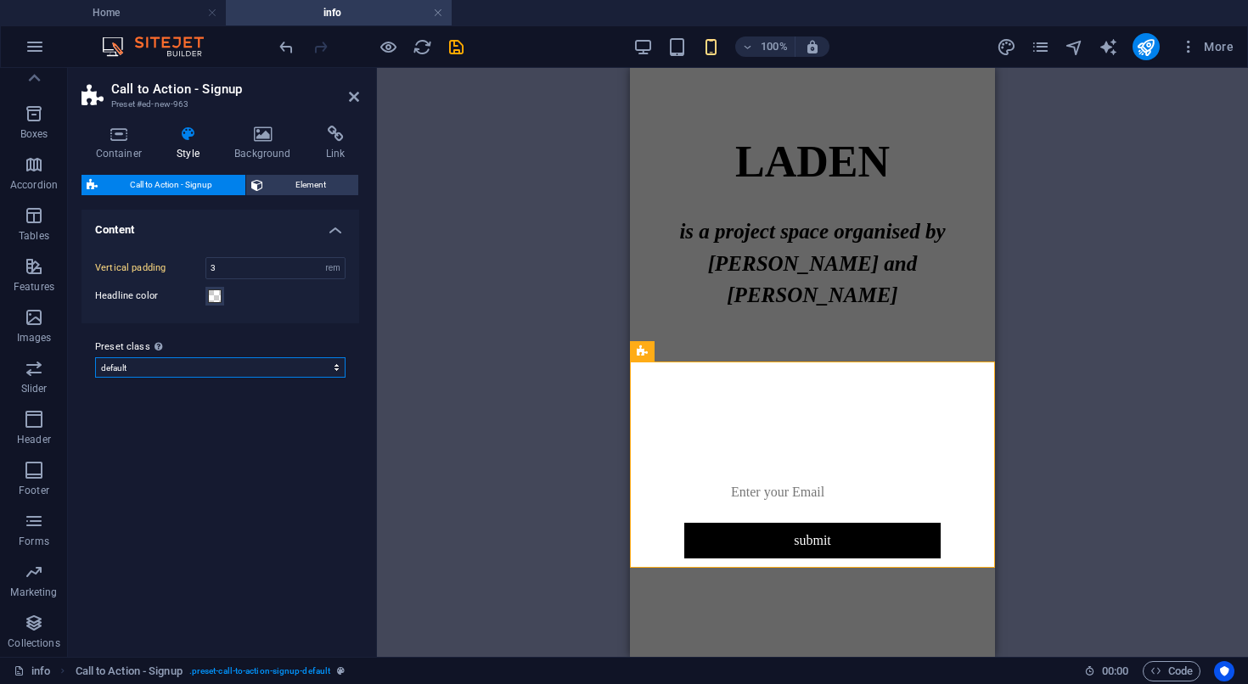
click option "default" at bounding box center [0, 0] width 0 height 0
click at [319, 182] on span "Element" at bounding box center [311, 185] width 86 height 20
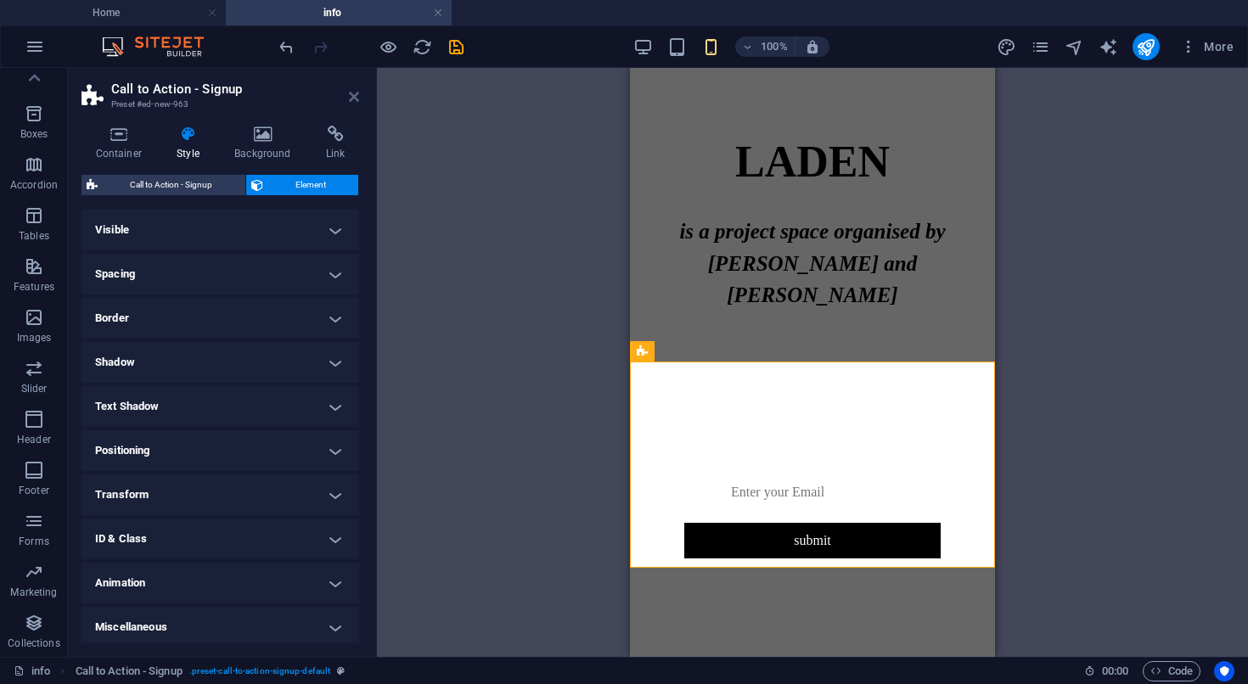
click at [352, 96] on icon at bounding box center [354, 97] width 10 height 14
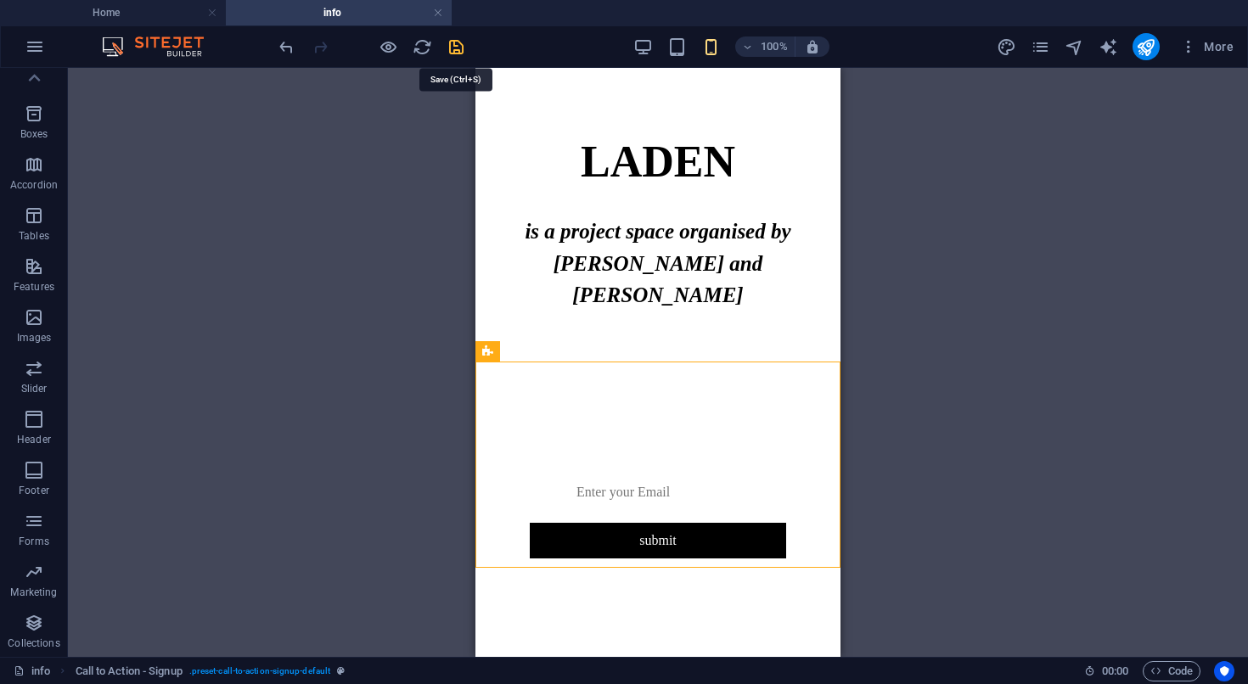
click at [456, 48] on icon "save" at bounding box center [456, 47] width 20 height 20
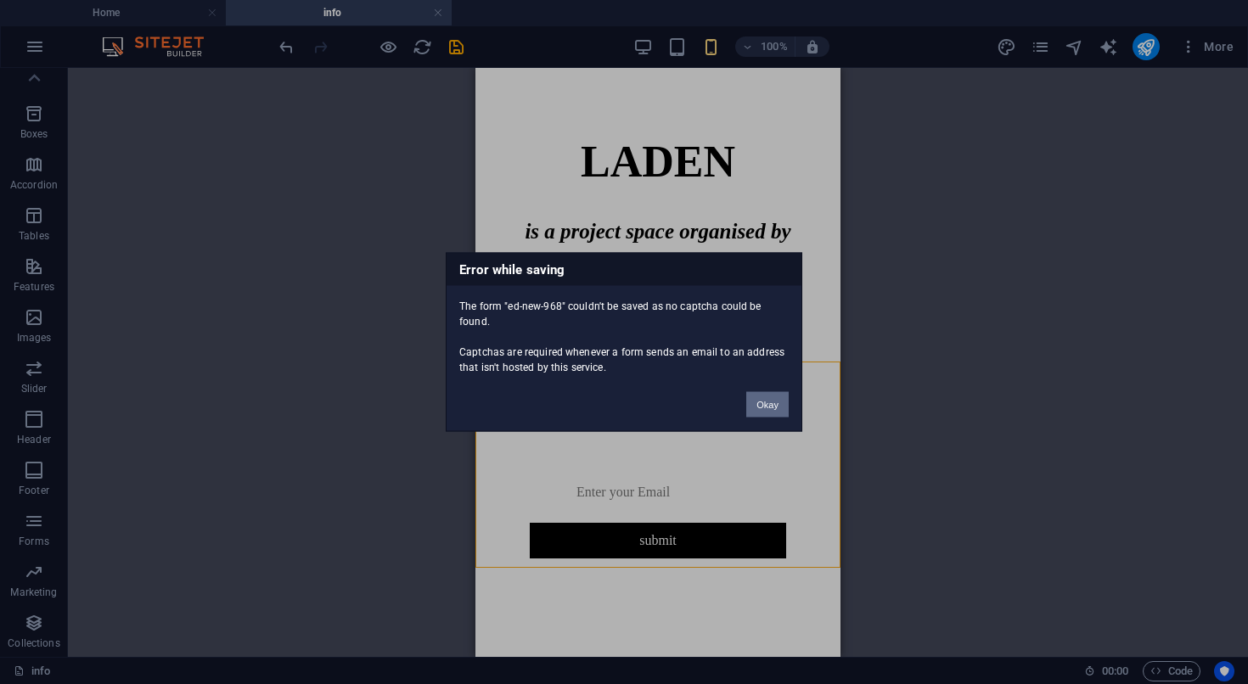
click at [759, 398] on button "Okay" at bounding box center [767, 404] width 42 height 25
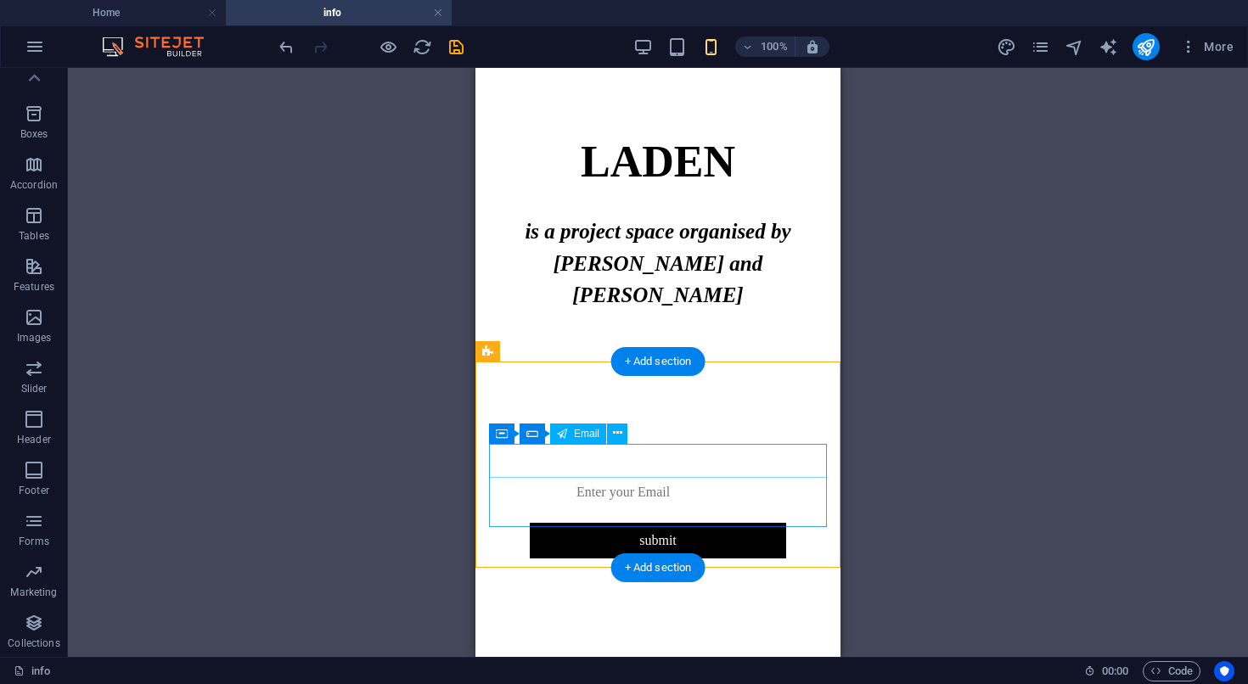
click at [685, 475] on div at bounding box center [658, 492] width 256 height 34
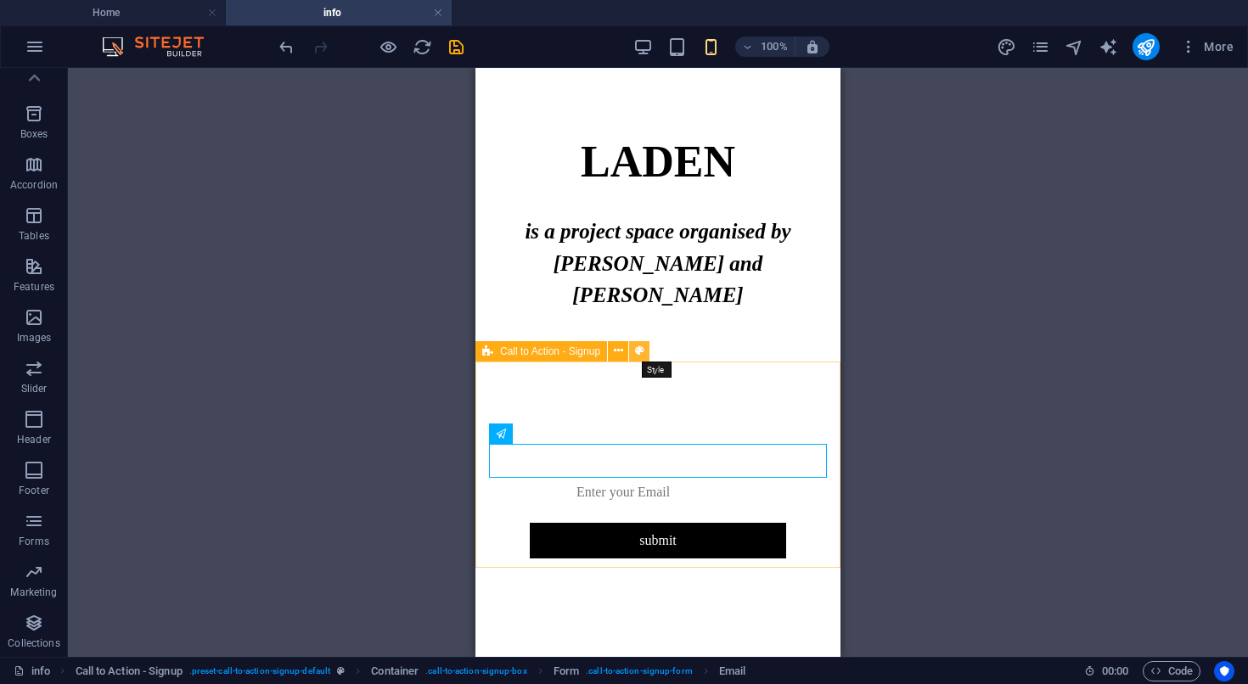
click at [634, 352] on button at bounding box center [639, 351] width 20 height 20
select select "rem"
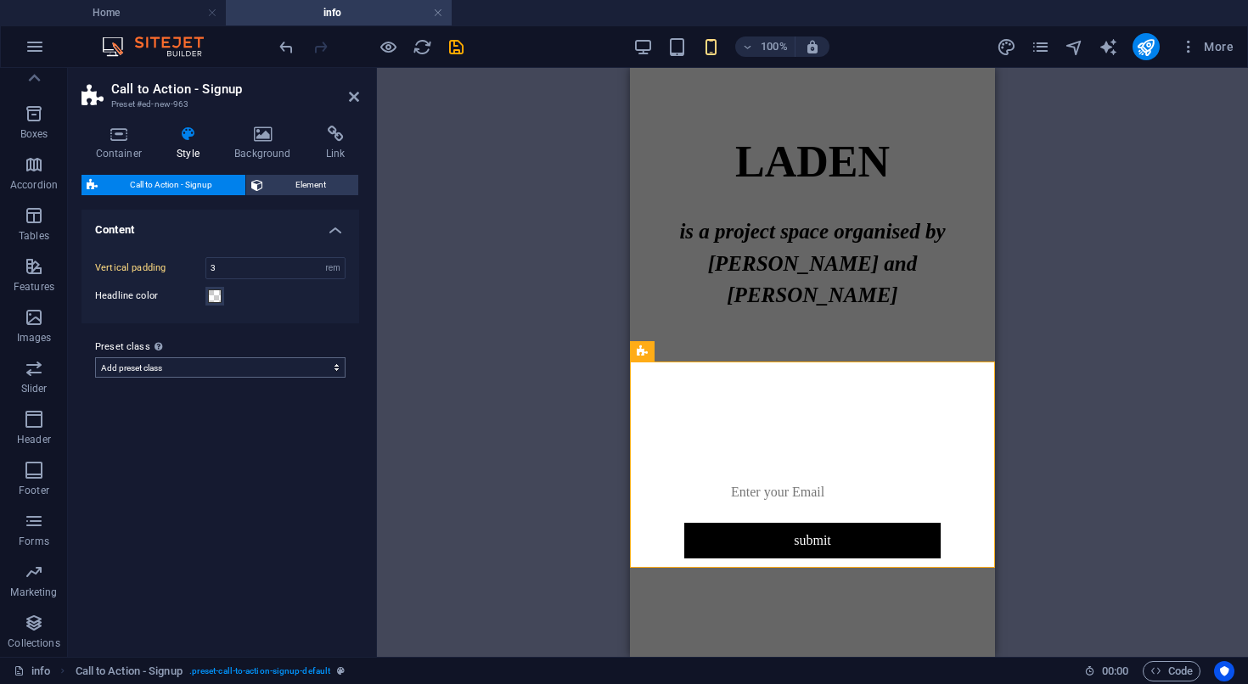
click option "Add preset class" at bounding box center [0, 0] width 0 height 0
select select "preset-call-to-action-signup-default"
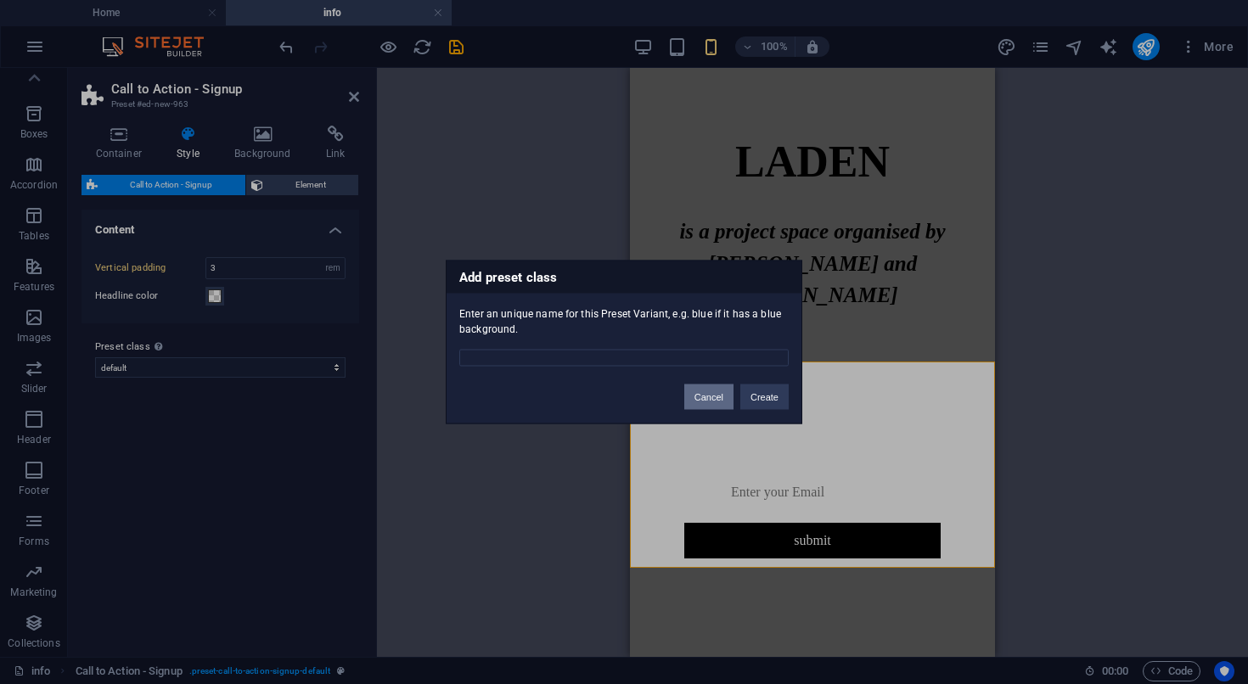
click at [710, 395] on button "Cancel" at bounding box center [708, 397] width 49 height 25
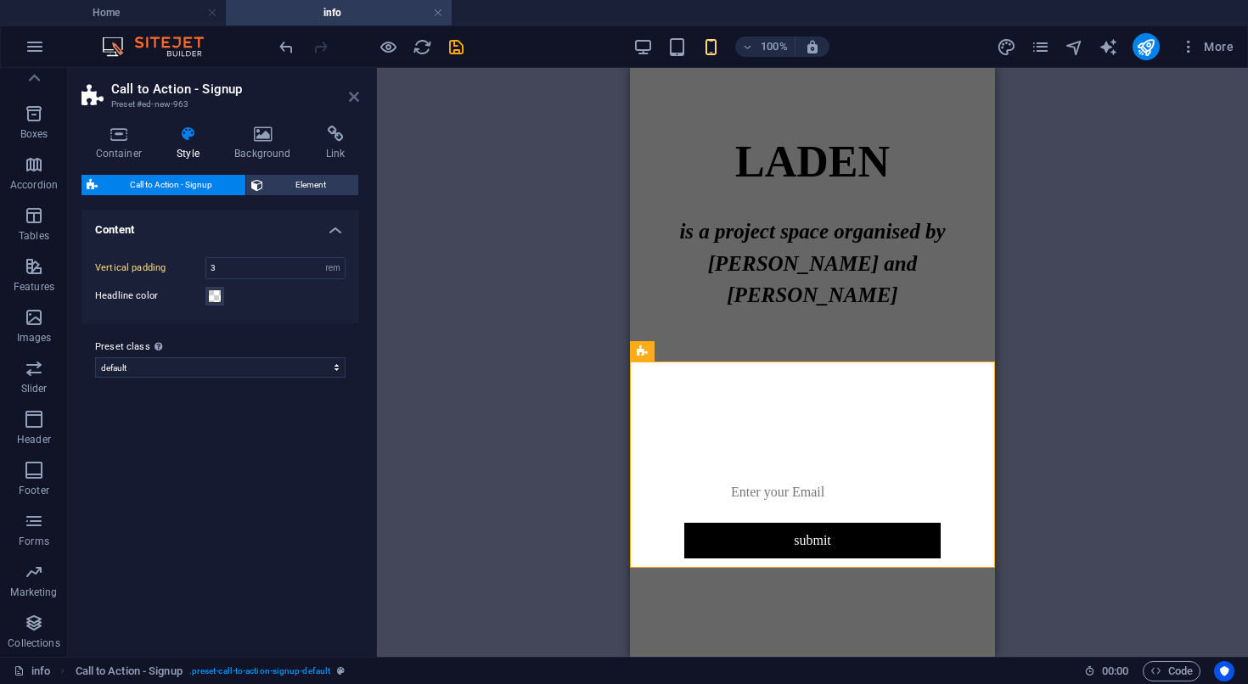
click at [354, 100] on icon at bounding box center [354, 97] width 10 height 14
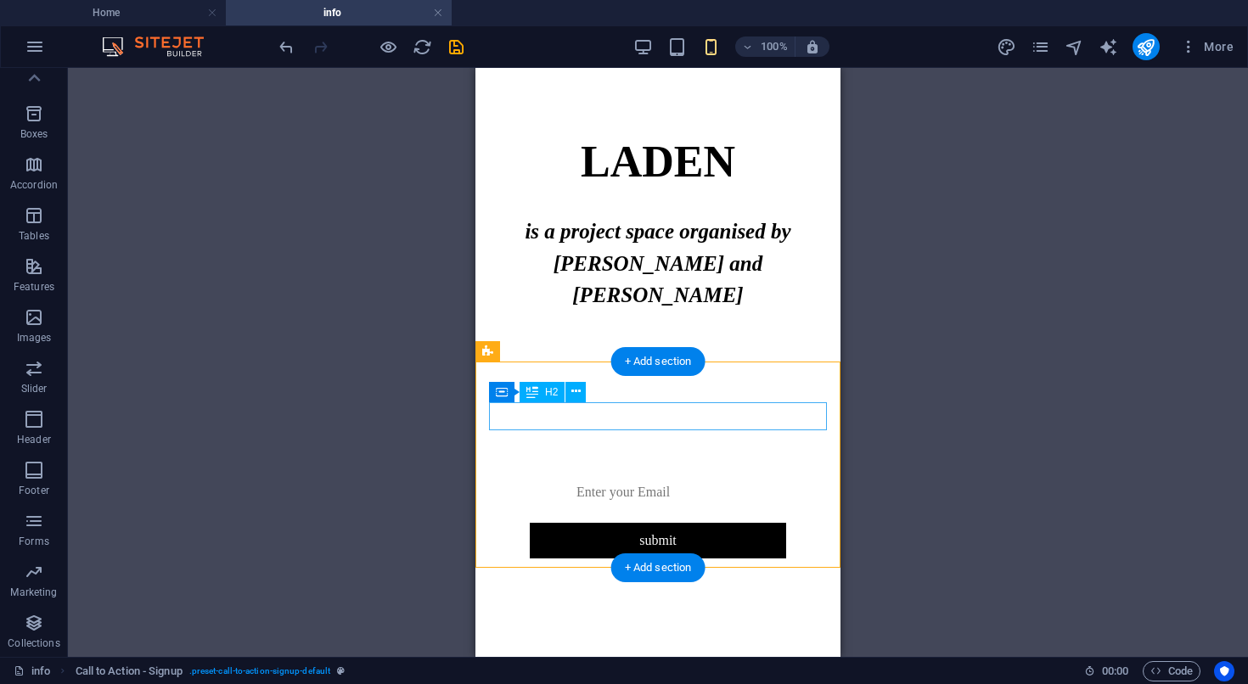
click at [706, 434] on div "Get 50% off your first order" at bounding box center [597, 448] width 217 height 28
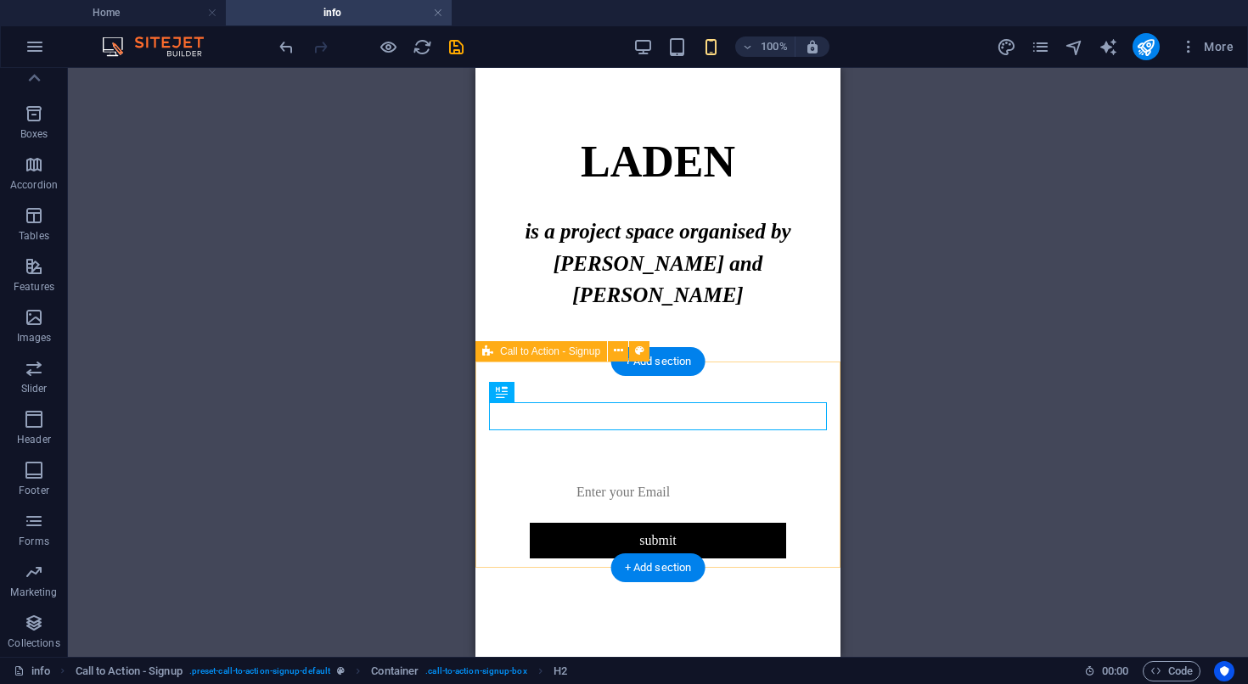
click at [767, 393] on div "Get 50% off your first order submit" at bounding box center [657, 496] width 365 height 206
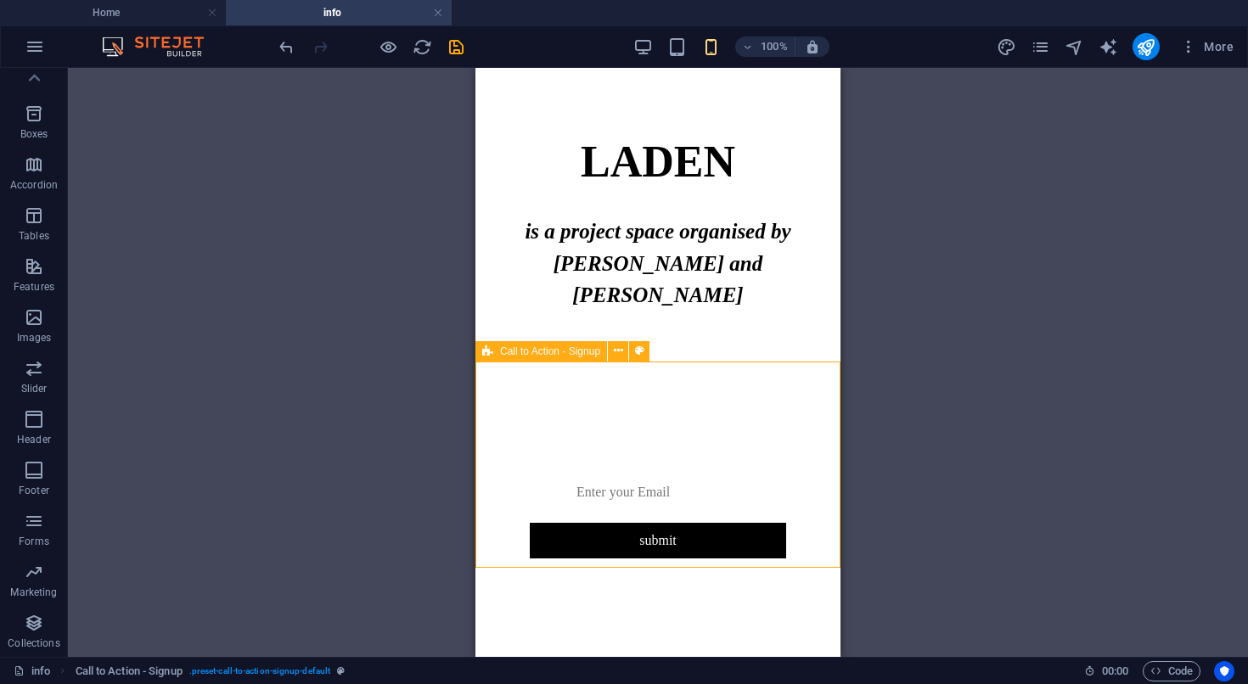
click at [493, 351] on div "Call to Action - Signup" at bounding box center [541, 351] width 132 height 20
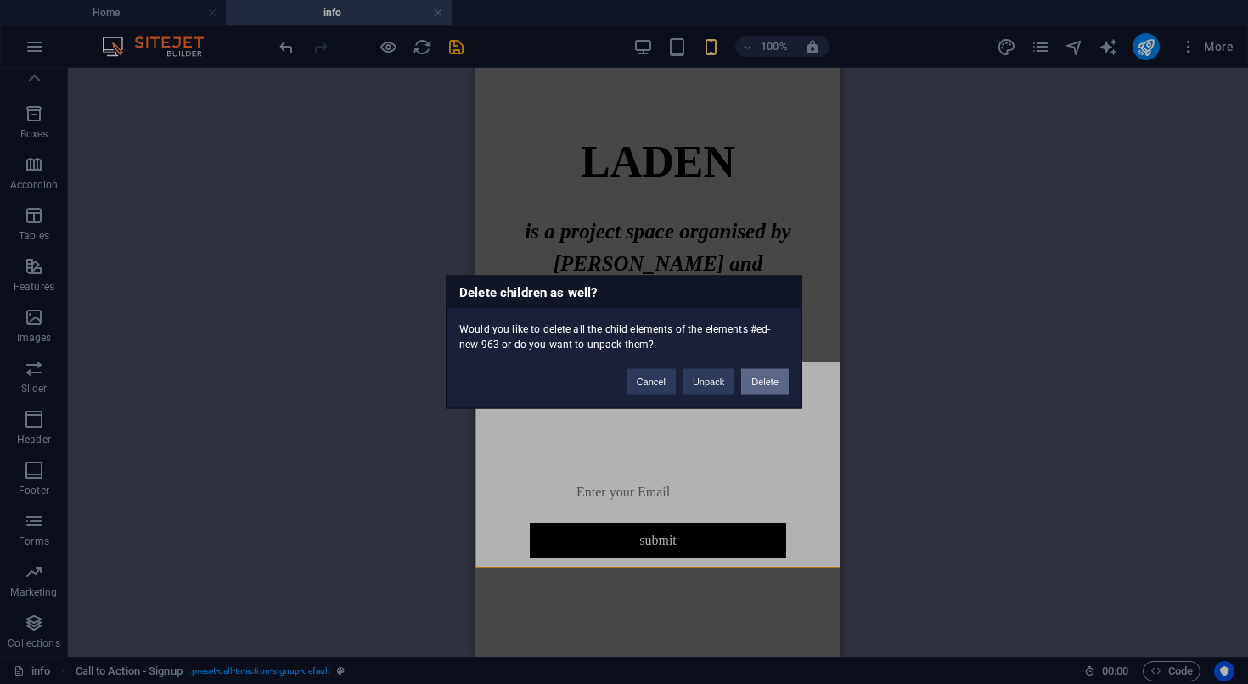
click at [756, 389] on button "Delete" at bounding box center [765, 381] width 48 height 25
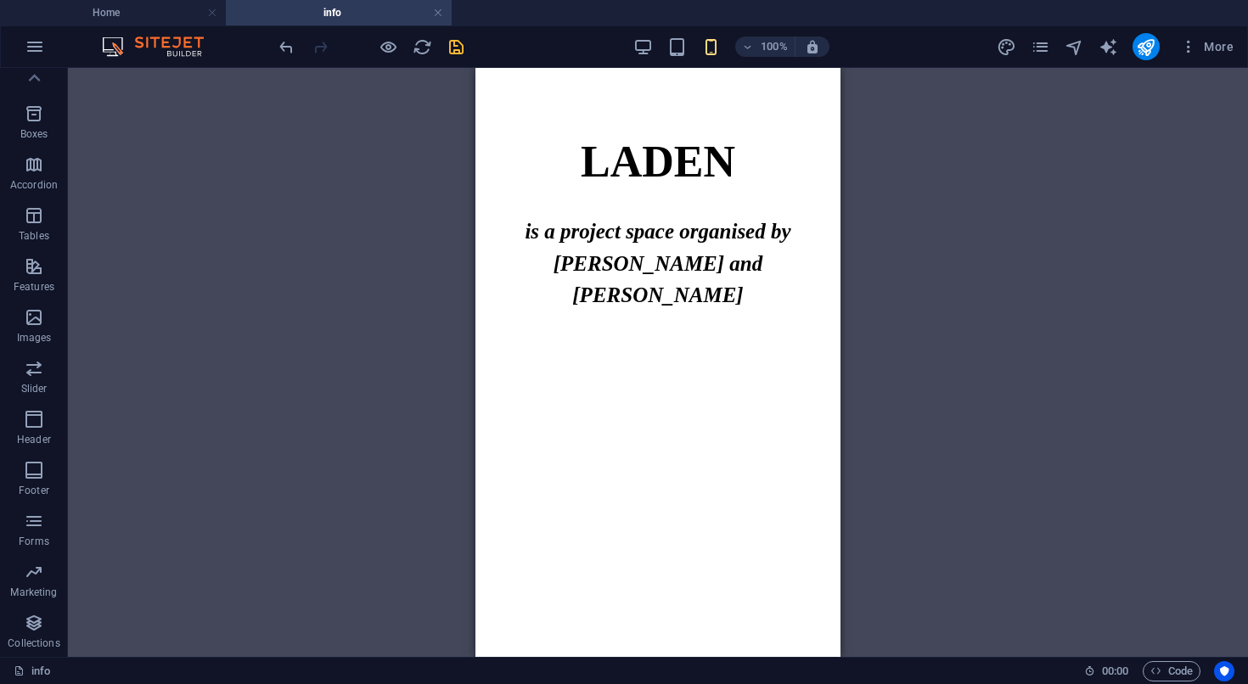
click at [452, 54] on icon "save" at bounding box center [456, 47] width 20 height 20
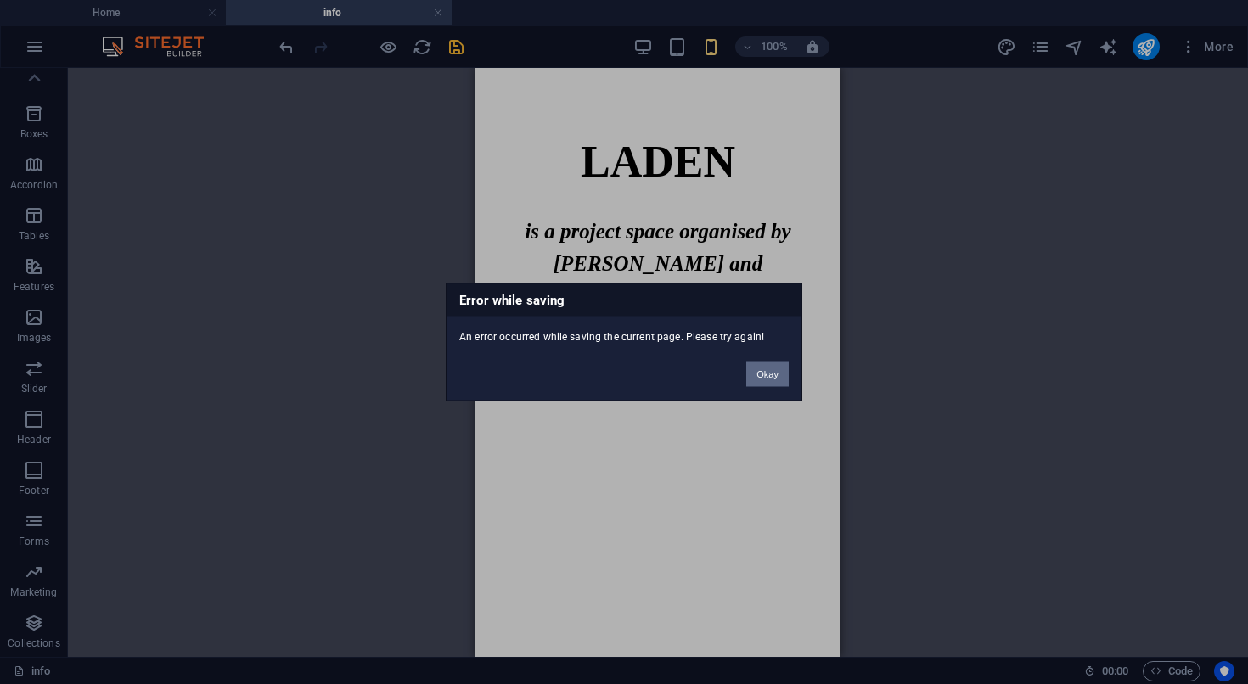
click at [761, 375] on button "Okay" at bounding box center [767, 374] width 42 height 25
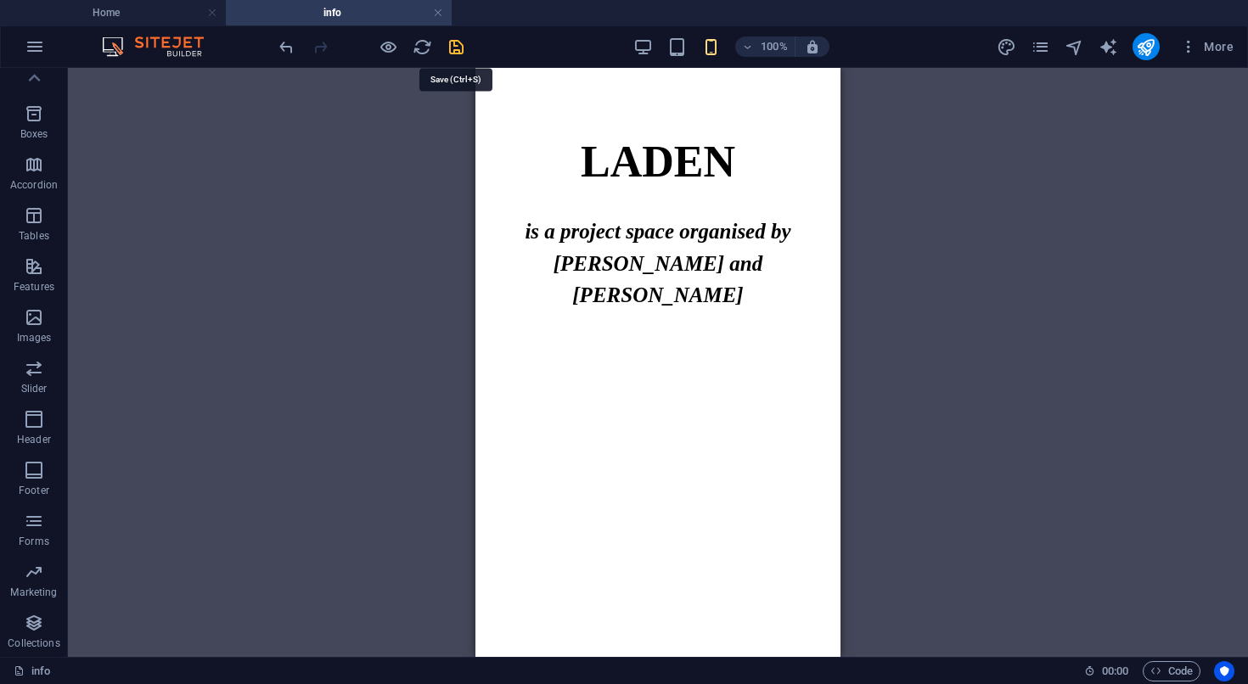
click at [458, 44] on icon "save" at bounding box center [456, 47] width 20 height 20
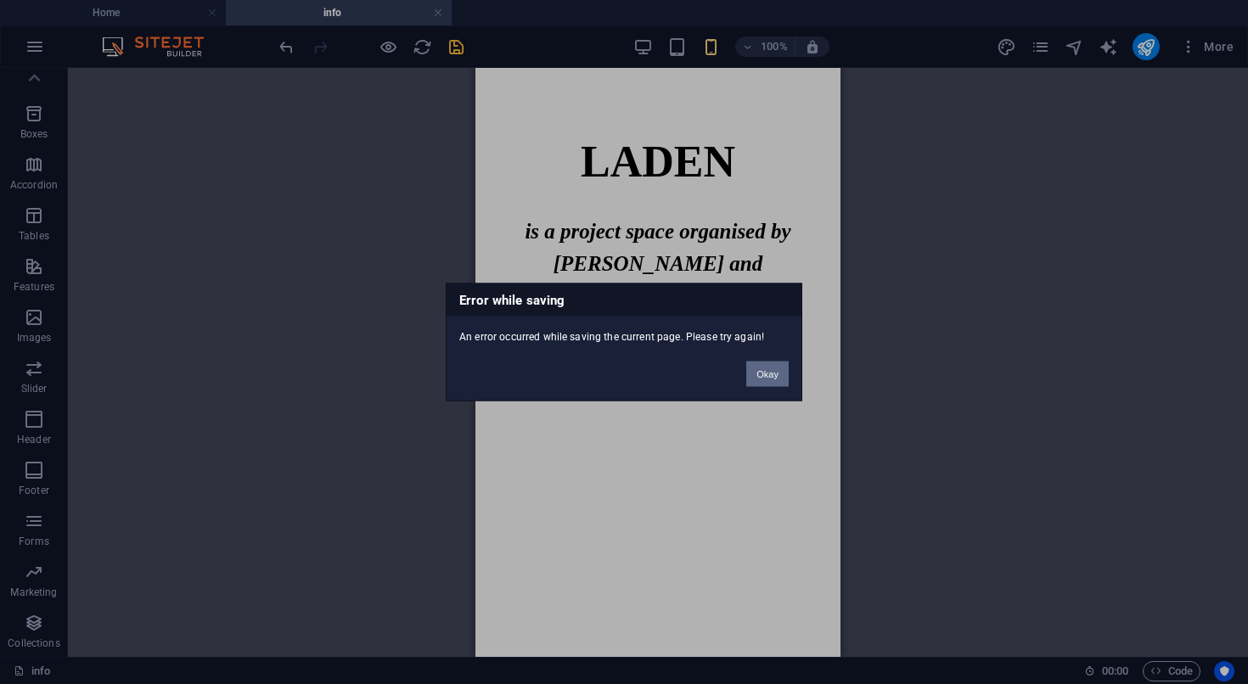
click at [763, 373] on button "Okay" at bounding box center [767, 374] width 42 height 25
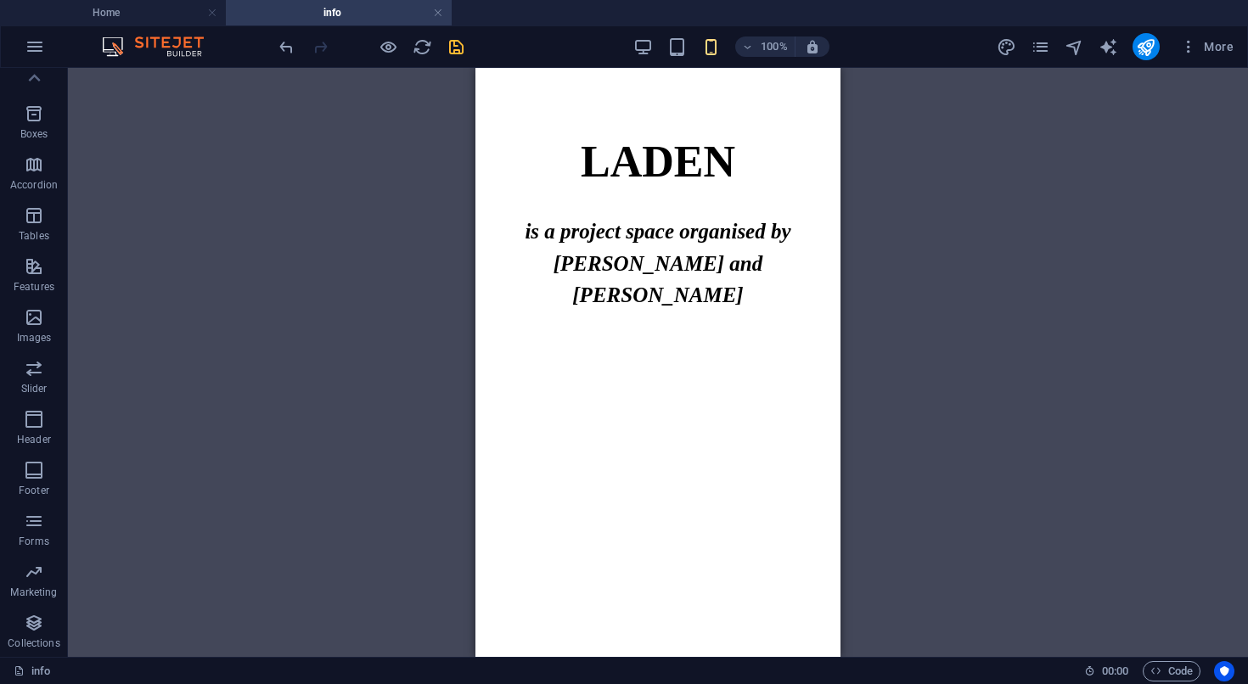
click at [699, 393] on html "Skip to main content LADEN is a project space organised by Eva Richardson McCre…" at bounding box center [657, 230] width 365 height 325
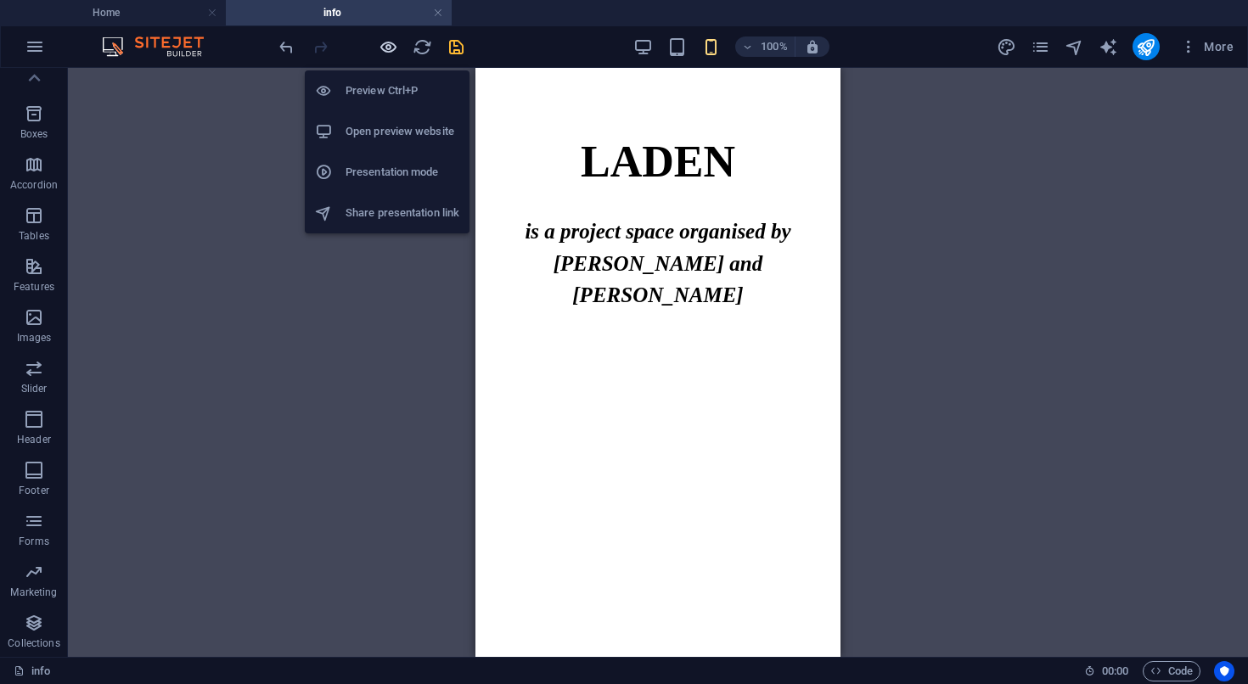
click at [390, 47] on icon "button" at bounding box center [389, 47] width 20 height 20
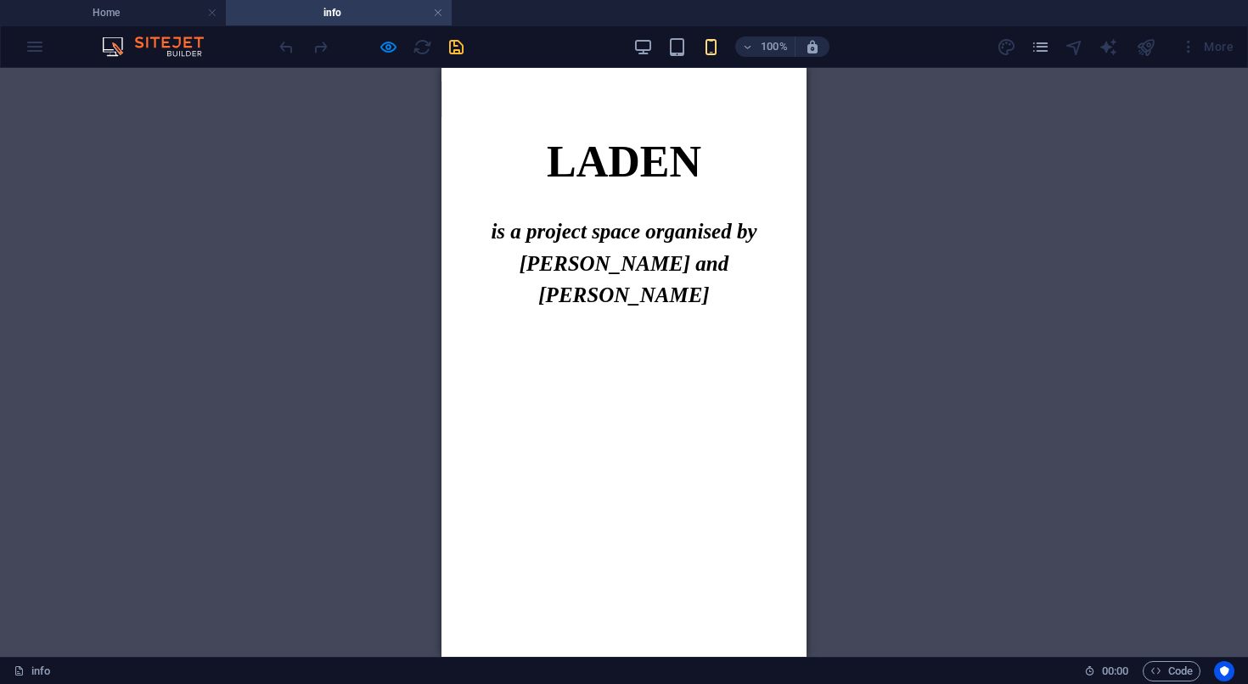
click at [598, 378] on html "Skip to main content LADEN is a project space organised by Eva Richardson McCre…" at bounding box center [623, 230] width 365 height 325
click at [331, 230] on div "Drag here to replace the existing content. Press “Ctrl” if you want to create a…" at bounding box center [624, 362] width 1248 height 589
click at [1036, 44] on icon "pages" at bounding box center [1040, 47] width 20 height 20
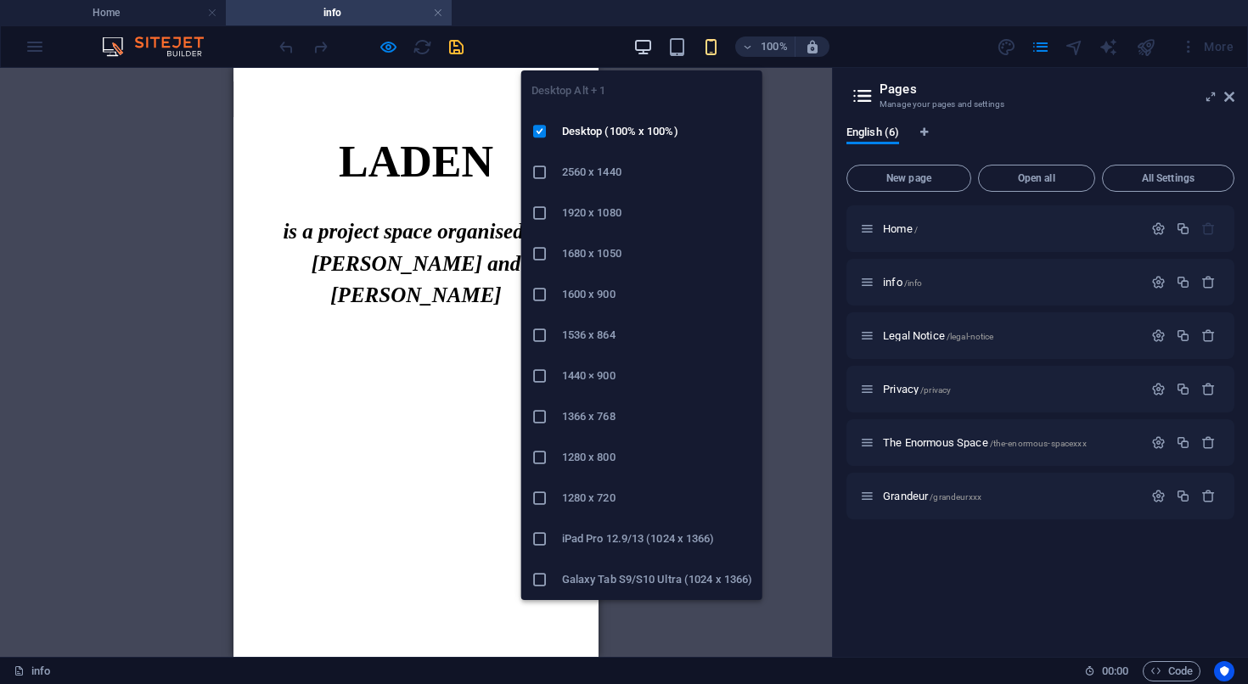
click at [649, 45] on icon "button" at bounding box center [643, 47] width 20 height 20
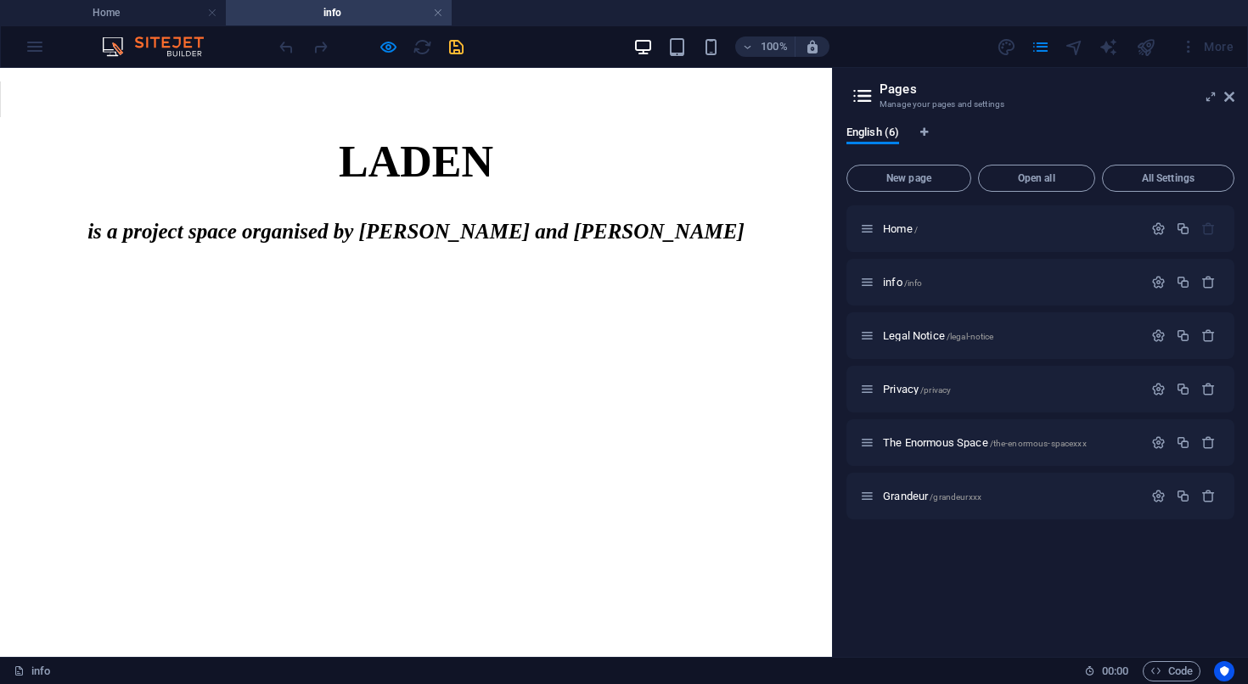
click at [396, 215] on p at bounding box center [416, 205] width 832 height 20
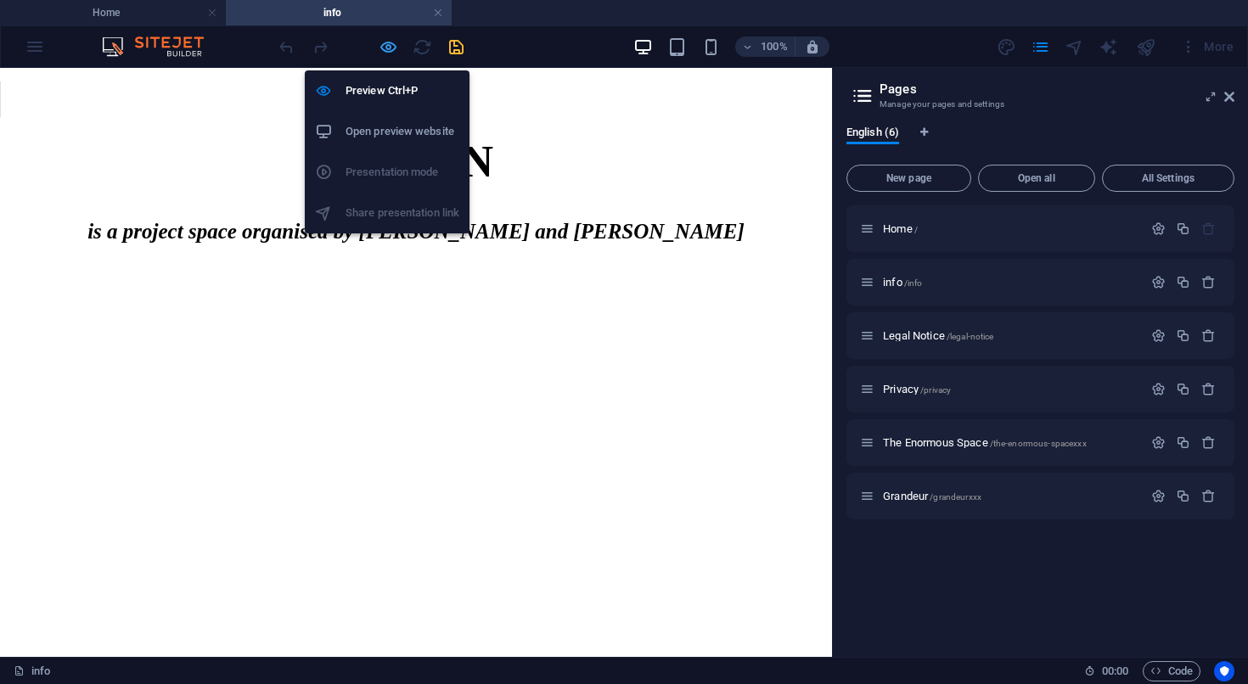
click at [390, 51] on icon "button" at bounding box center [389, 47] width 20 height 20
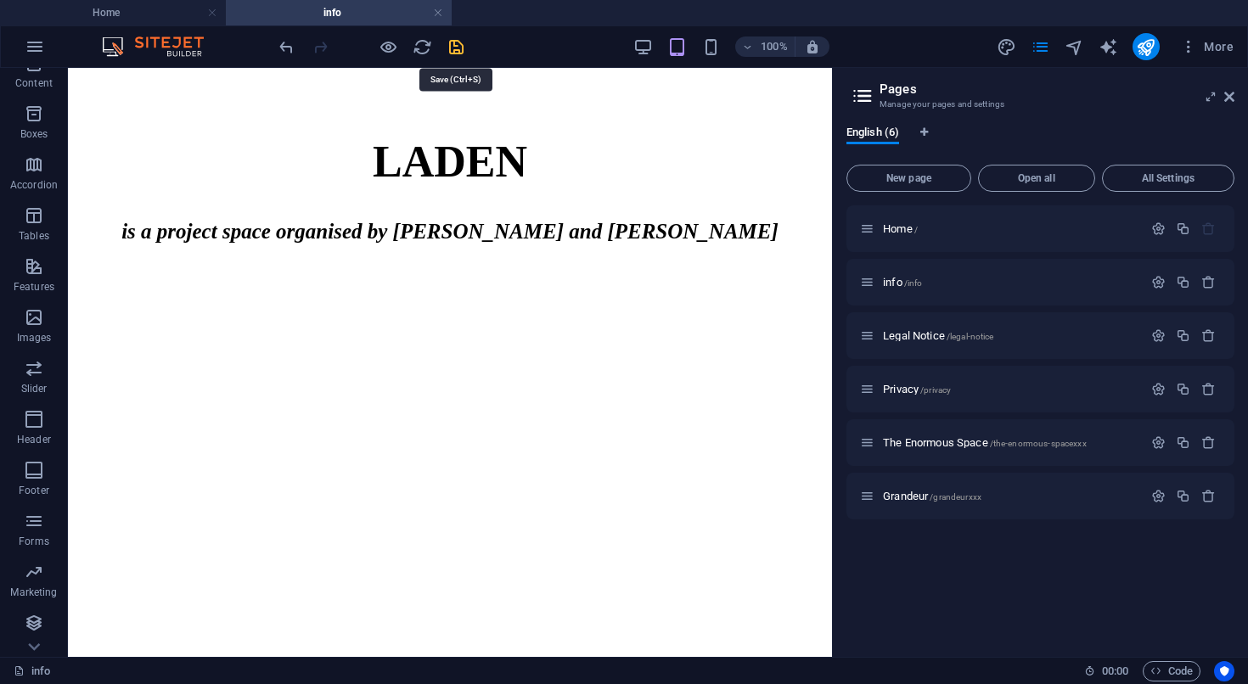
click at [453, 42] on icon "save" at bounding box center [456, 47] width 20 height 20
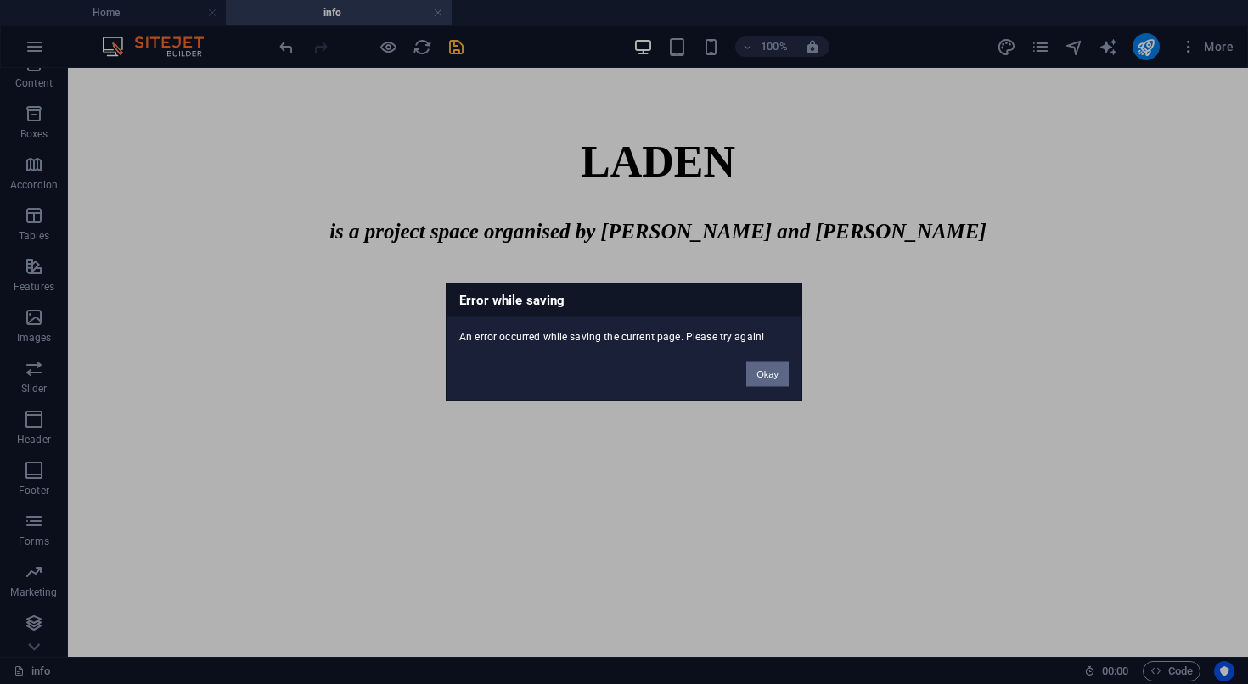
click at [766, 370] on button "Okay" at bounding box center [767, 374] width 42 height 25
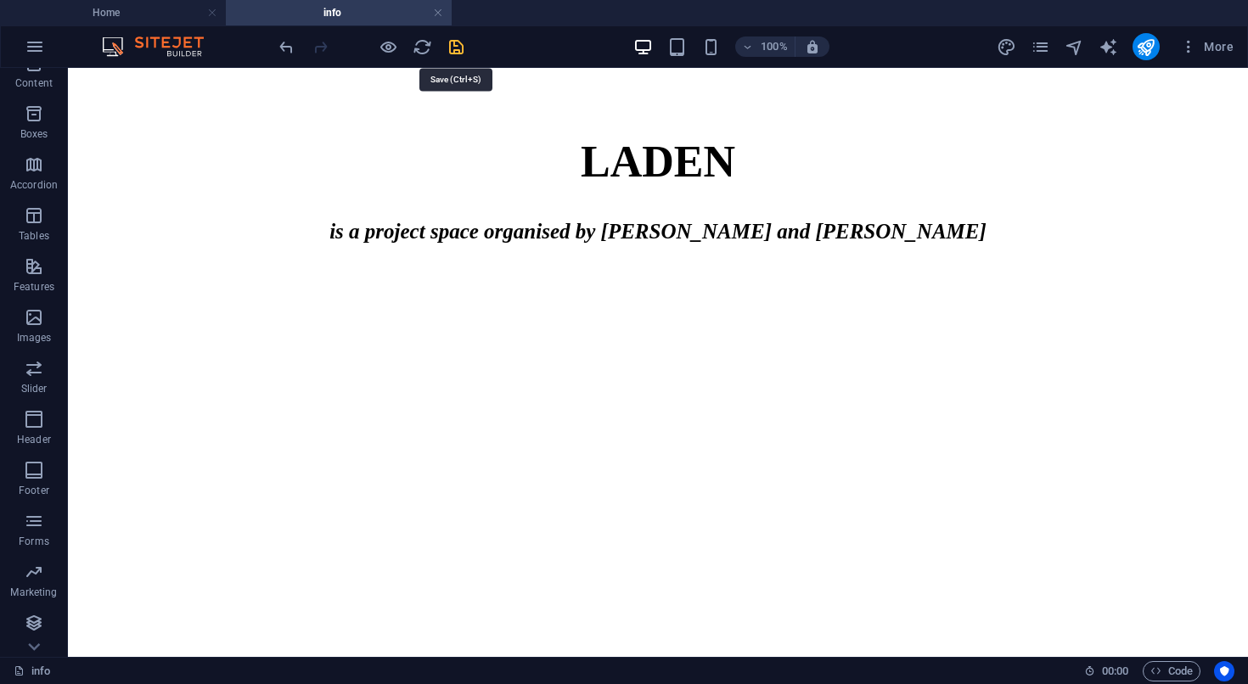
click at [449, 48] on icon "save" at bounding box center [456, 47] width 20 height 20
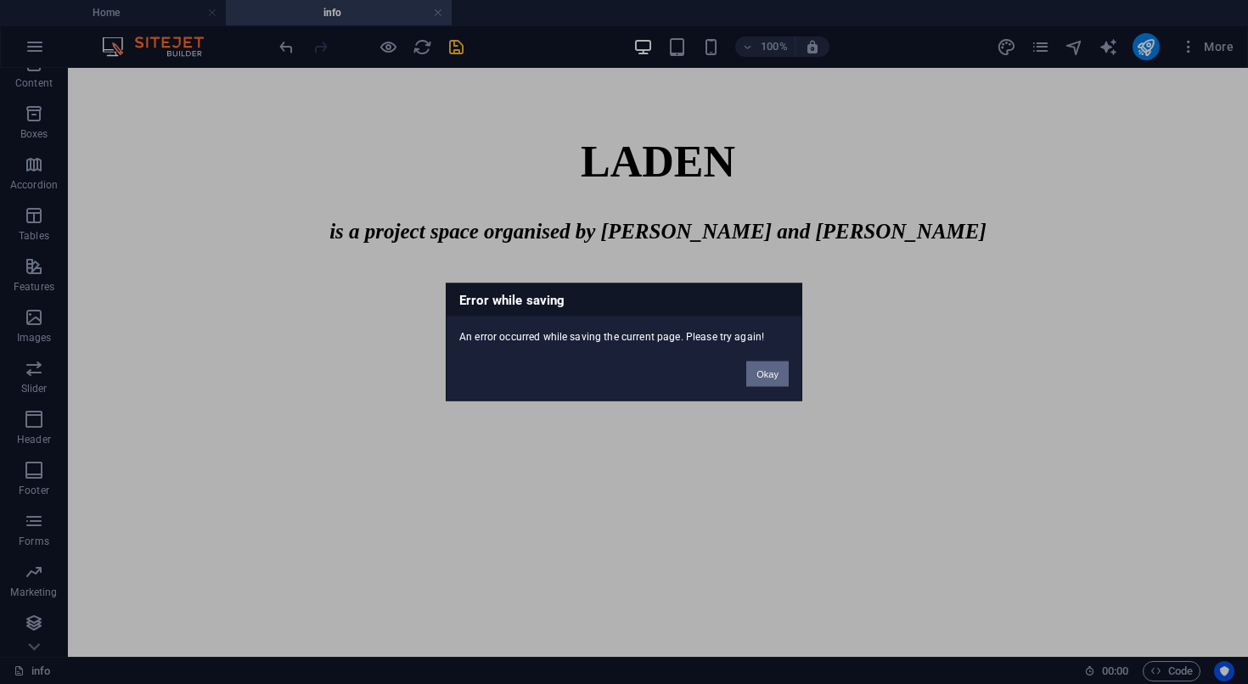
click at [784, 364] on button "Okay" at bounding box center [767, 374] width 42 height 25
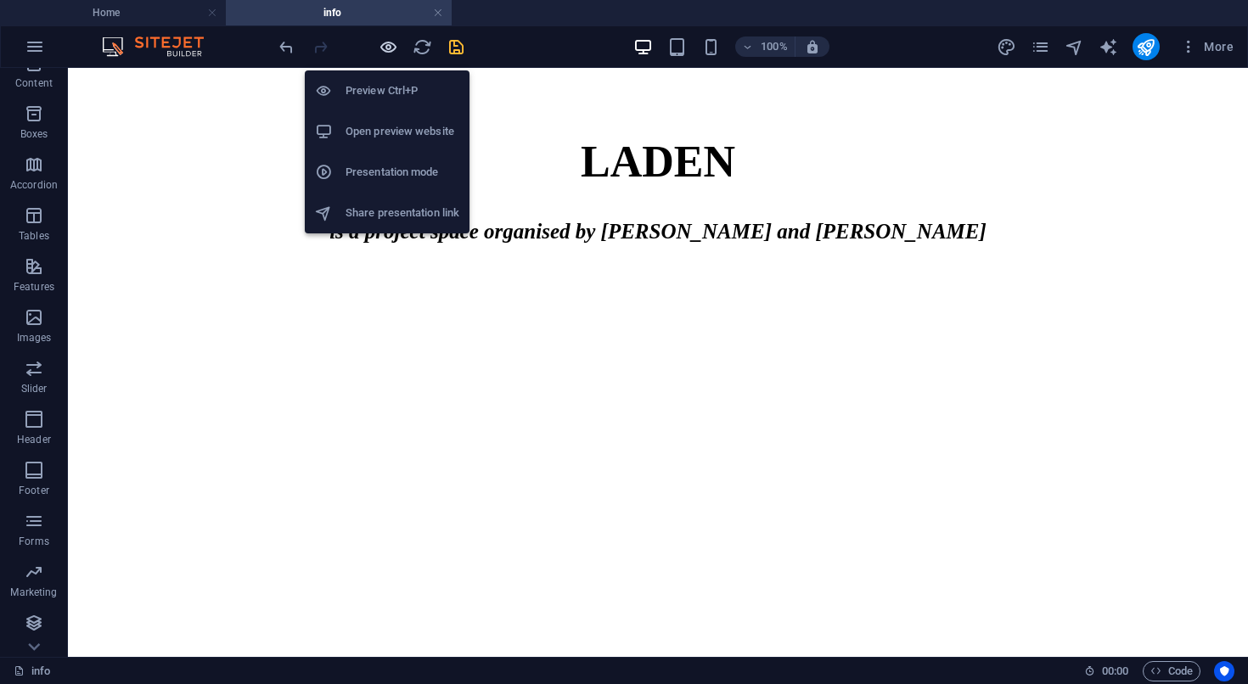
click at [393, 47] on icon "button" at bounding box center [389, 47] width 20 height 20
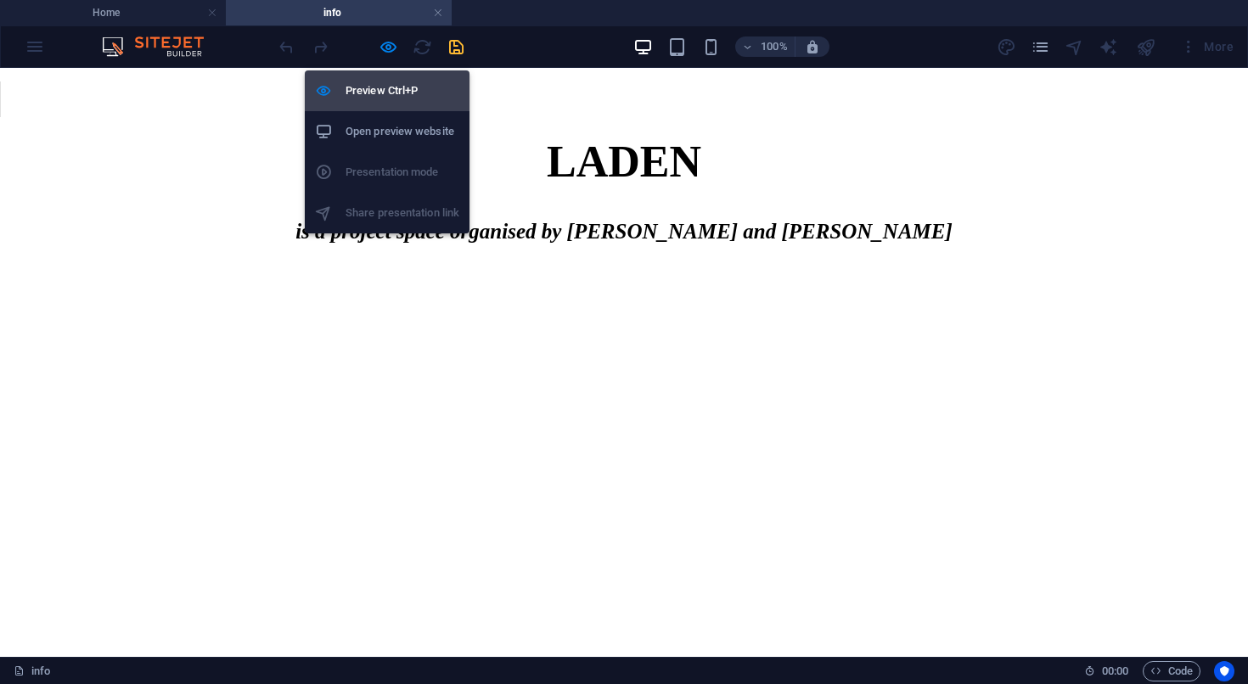
click at [395, 90] on h6 "Preview Ctrl+P" at bounding box center [402, 91] width 114 height 20
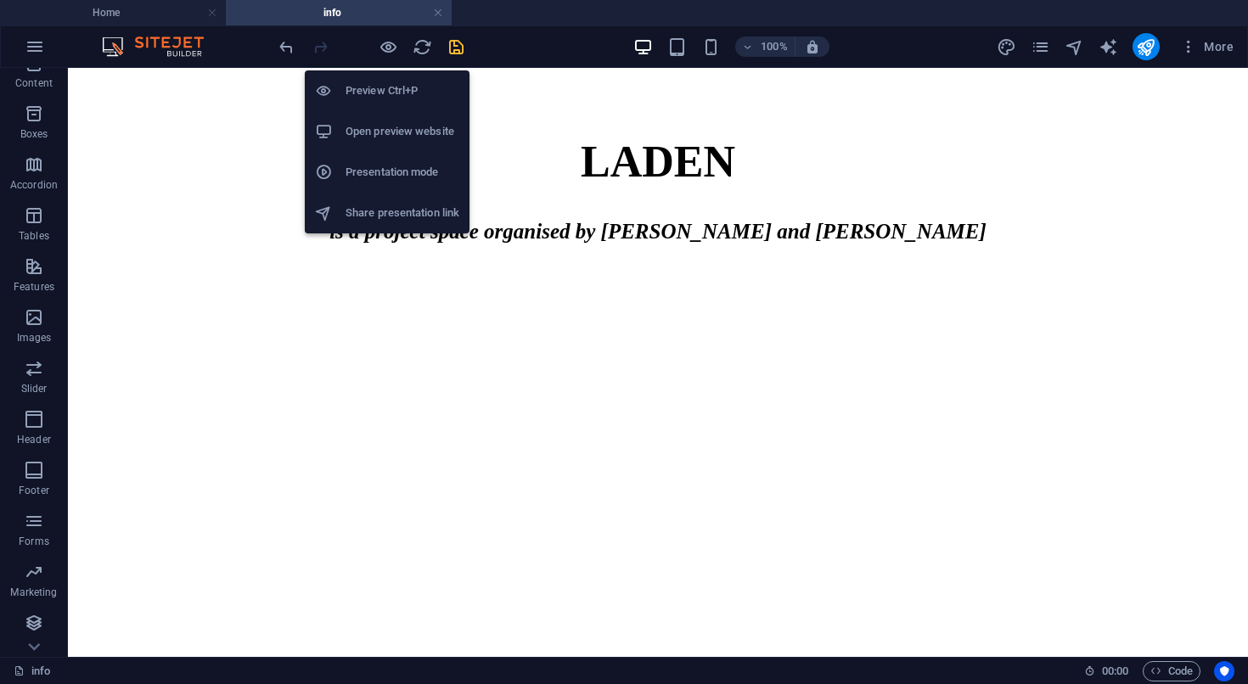
click at [395, 90] on h6 "Preview Ctrl+P" at bounding box center [402, 91] width 114 height 20
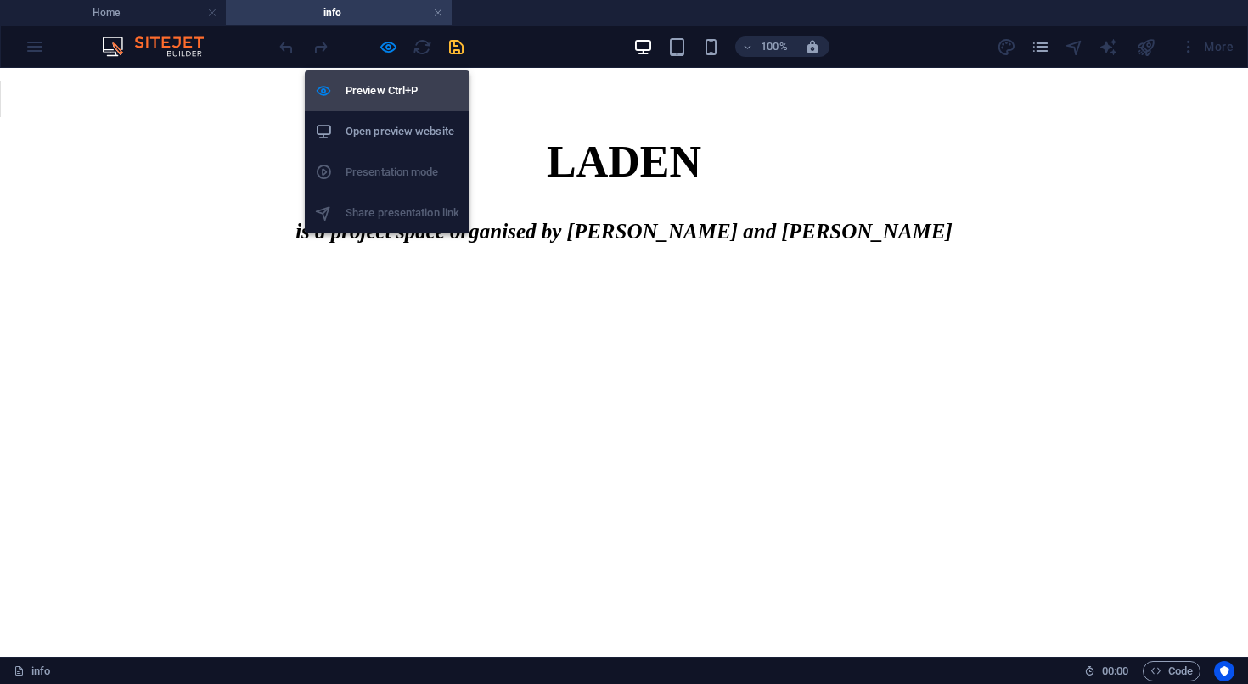
click at [395, 90] on h6 "Preview Ctrl+P" at bounding box center [402, 91] width 114 height 20
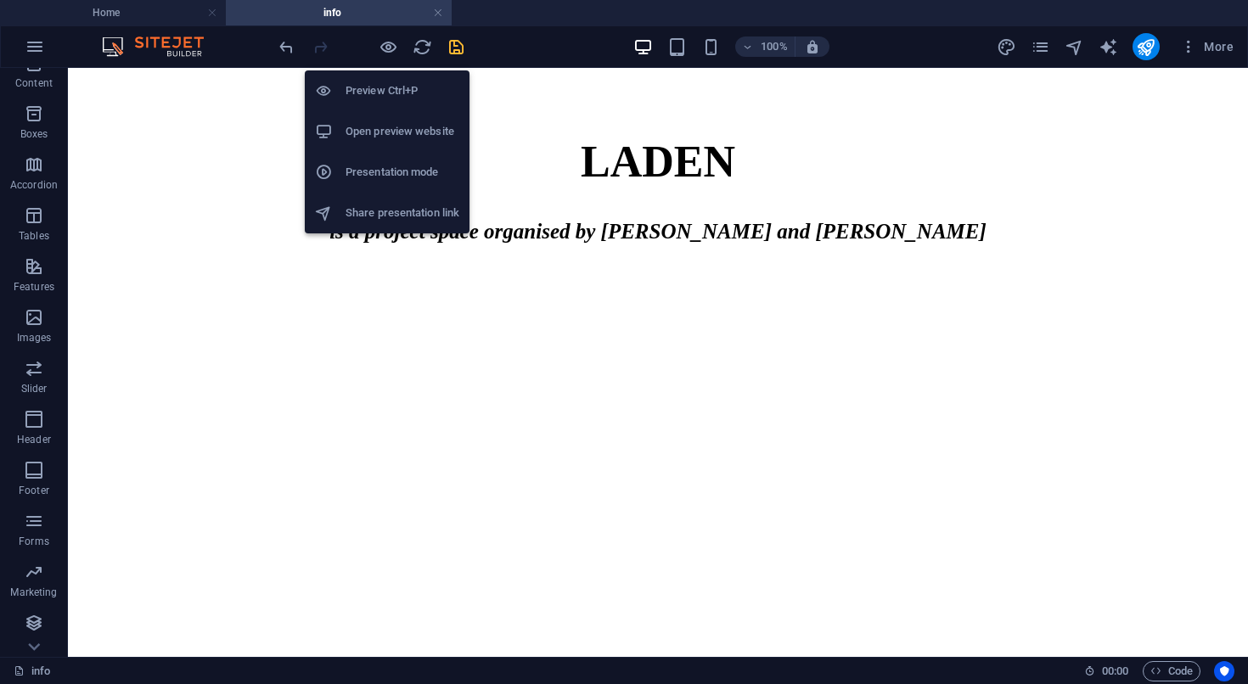
click at [390, 131] on h6 "Open preview website" at bounding box center [402, 131] width 114 height 20
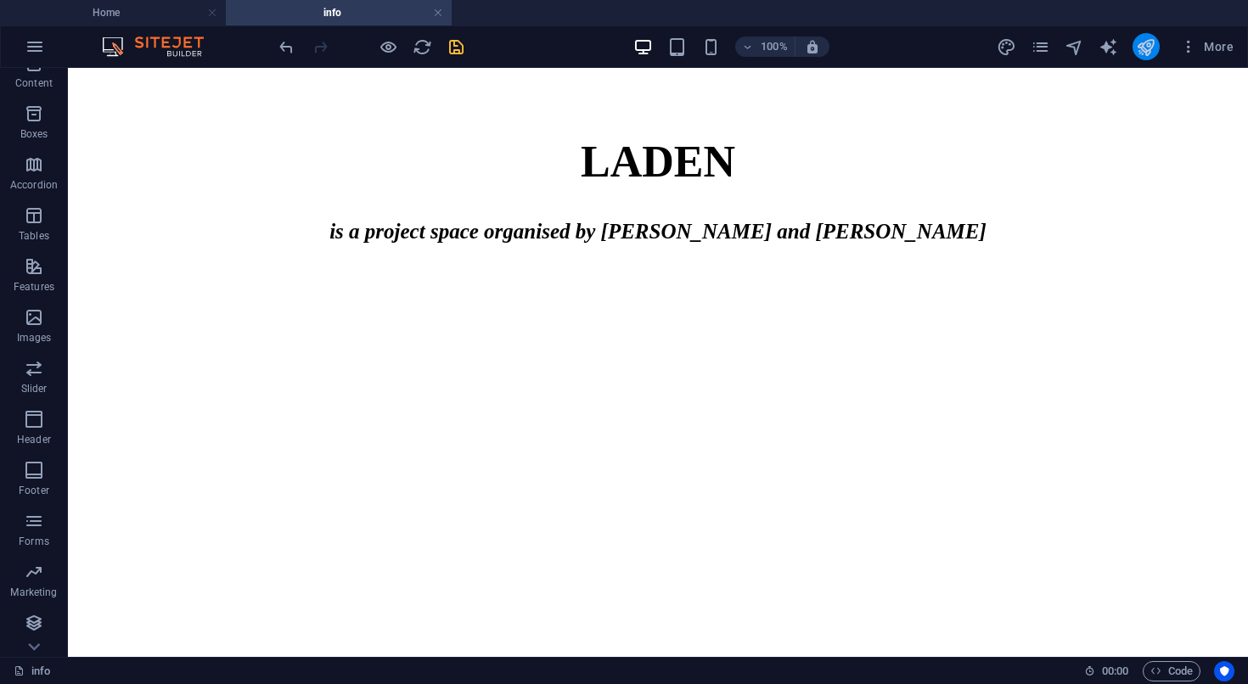
click at [1143, 44] on icon "publish" at bounding box center [1146, 47] width 20 height 20
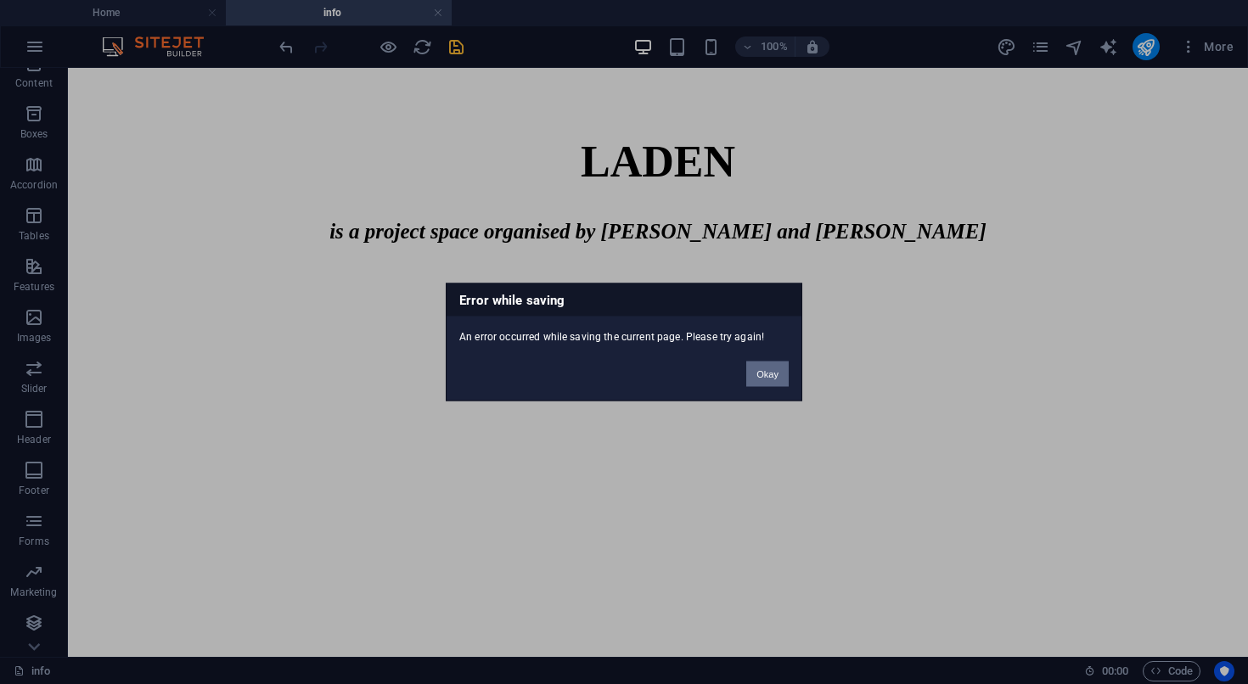
click at [766, 379] on button "Okay" at bounding box center [767, 374] width 42 height 25
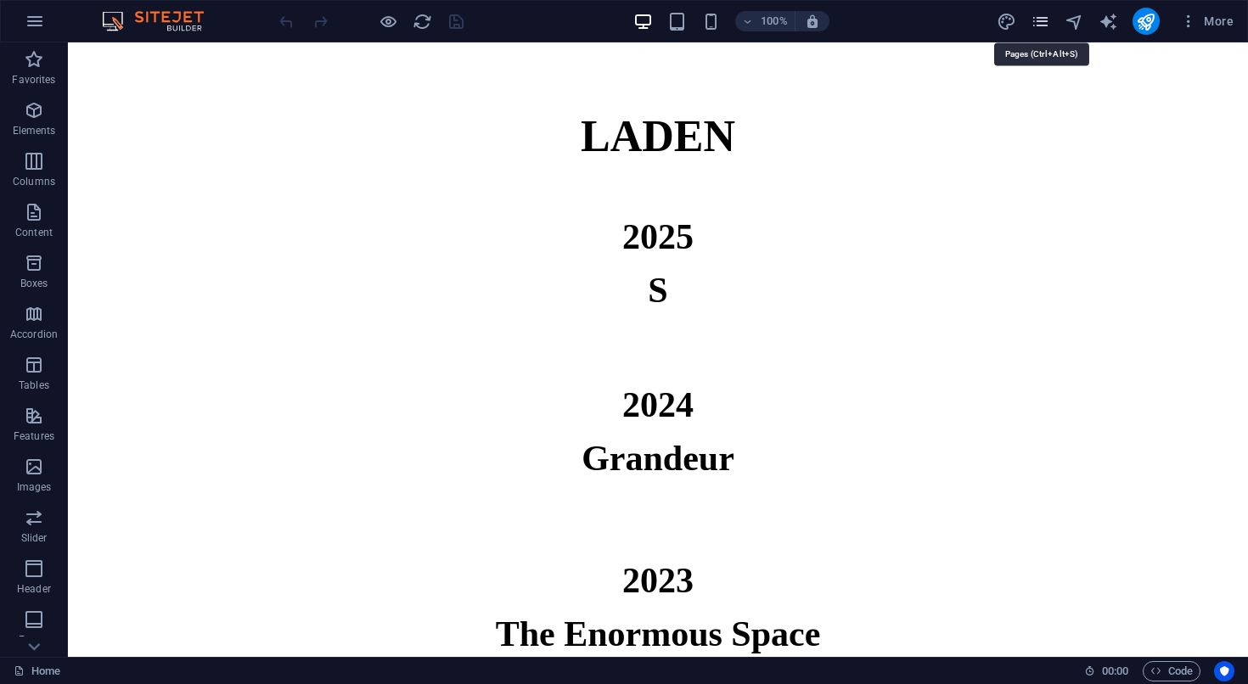
click at [1040, 27] on icon "pages" at bounding box center [1040, 22] width 20 height 20
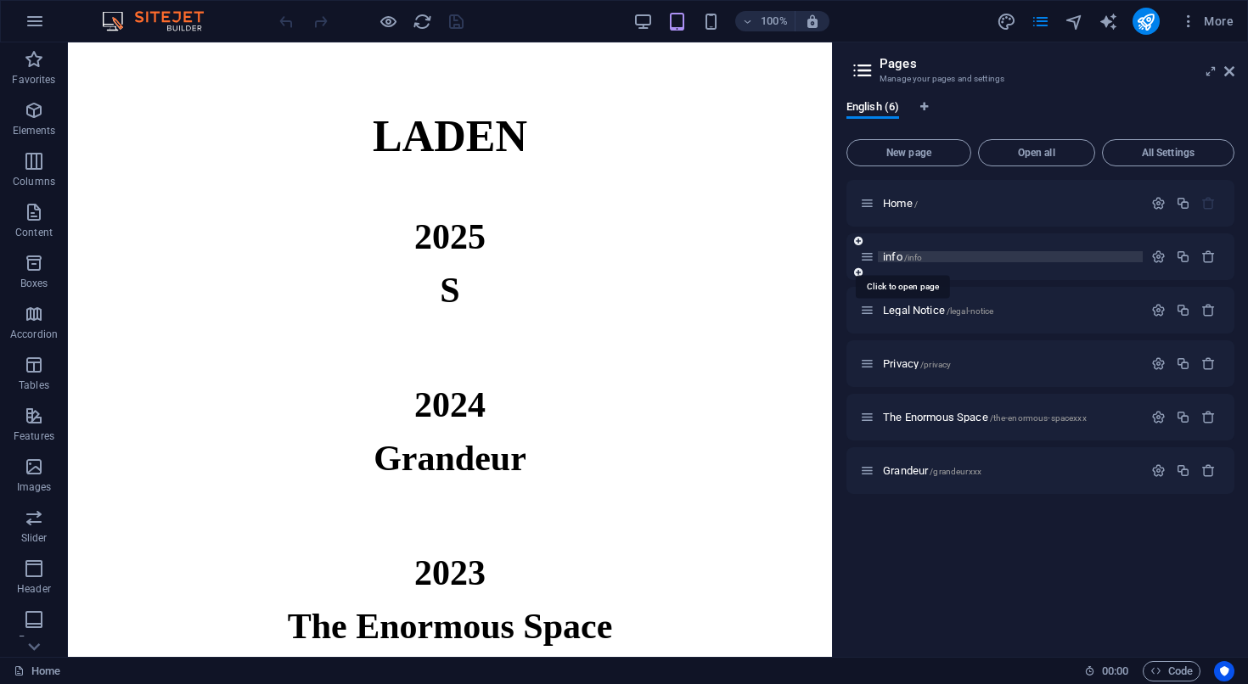
click at [896, 260] on span "info /info" at bounding box center [902, 256] width 39 height 13
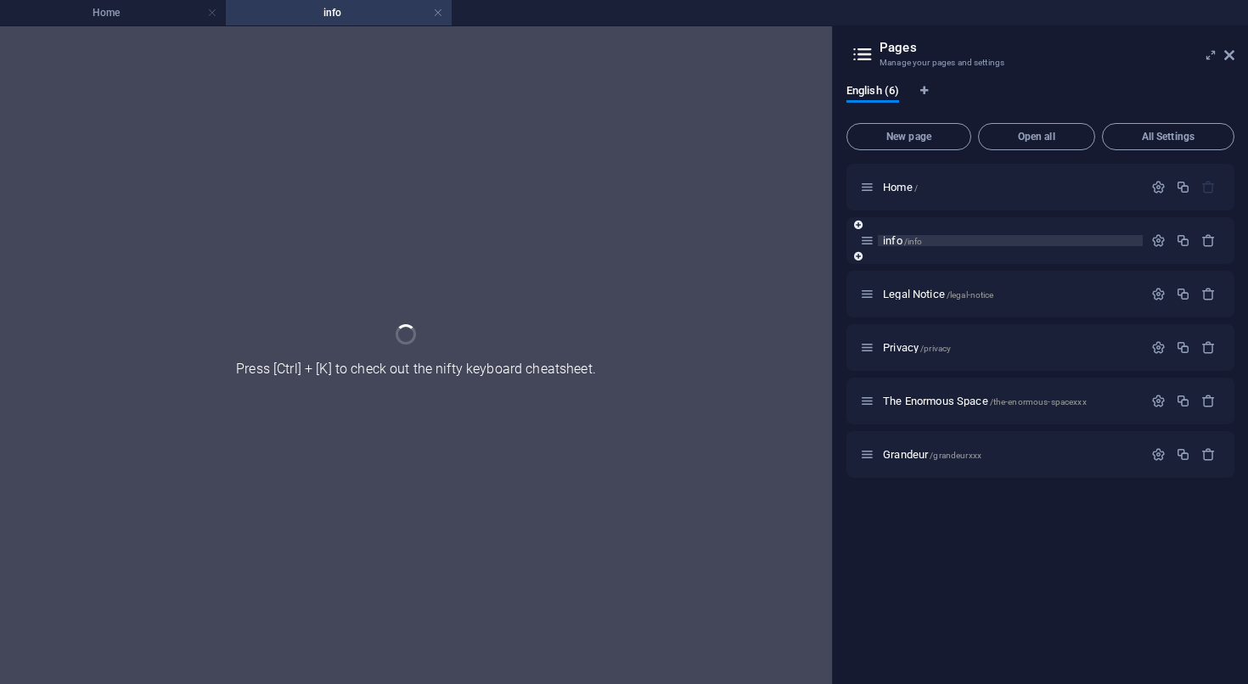
click at [896, 260] on div "info /info" at bounding box center [1040, 240] width 388 height 47
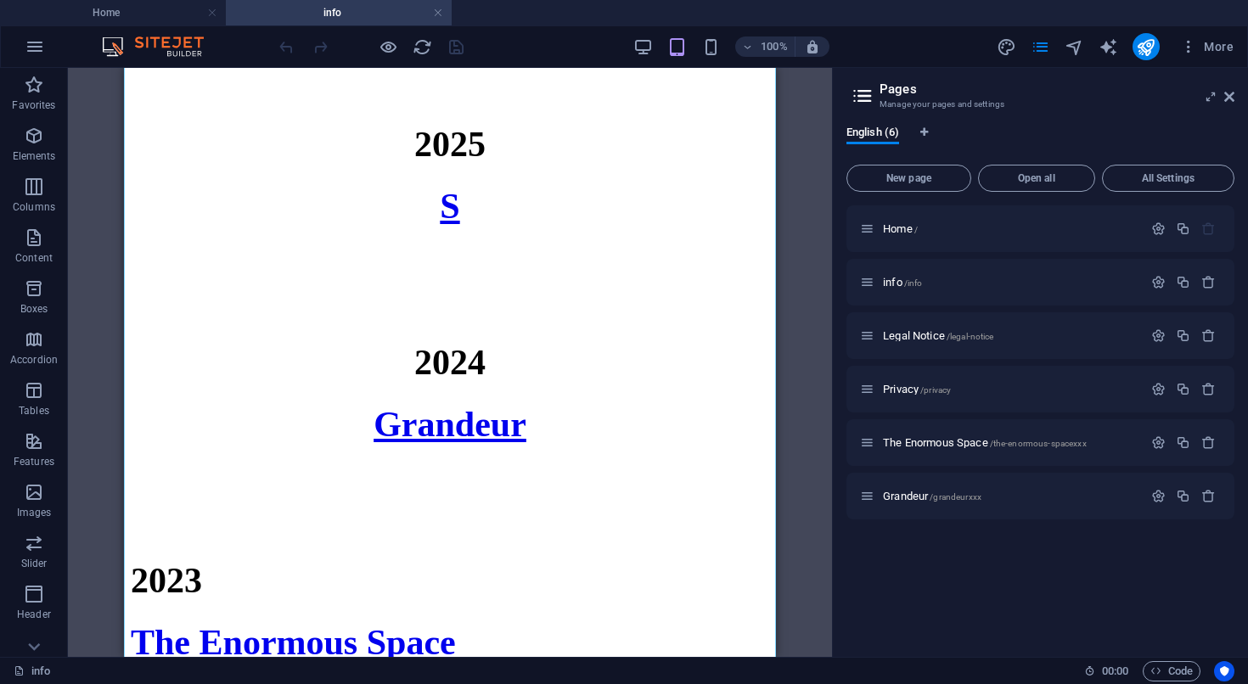
scroll to position [209, 0]
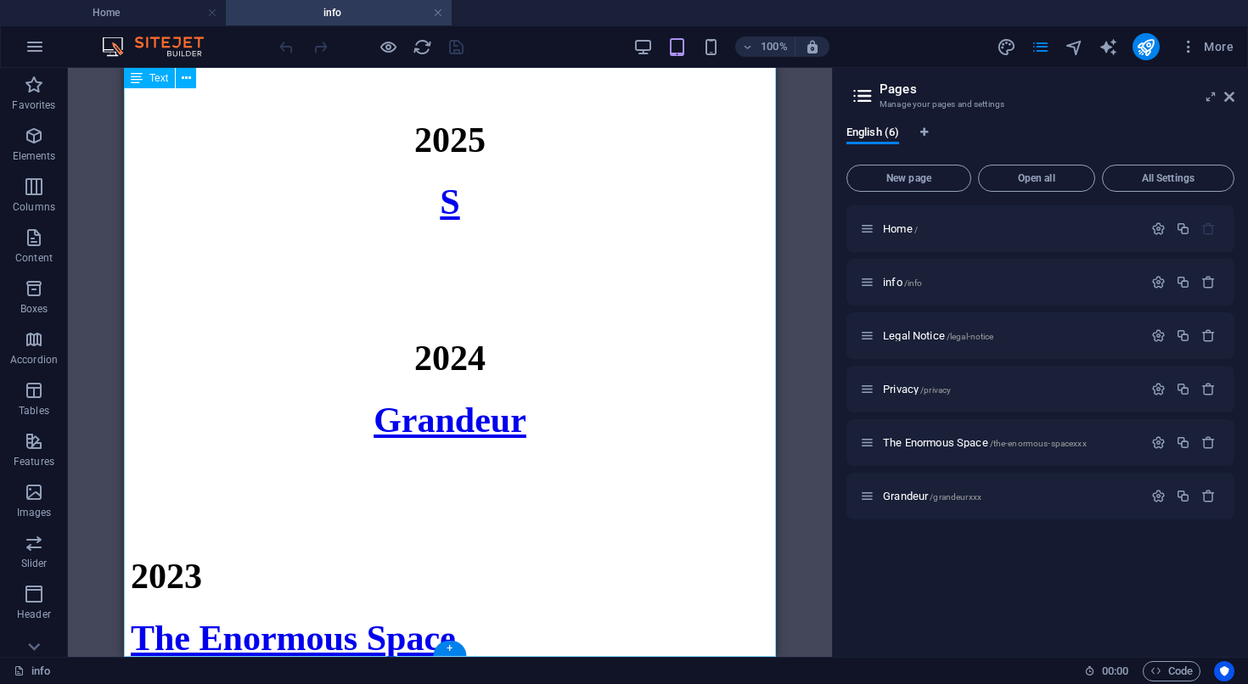
click at [448, 425] on div "LADEN 2025 S 2024 Grandeur 2023 The Enormous Space Laden is a project space org…" at bounding box center [450, 400] width 638 height 1010
click at [458, 472] on div "LADEN 2025 S 2024 Grandeur 2023 The Enormous Space Laden is a project space org…" at bounding box center [450, 400] width 638 height 1010
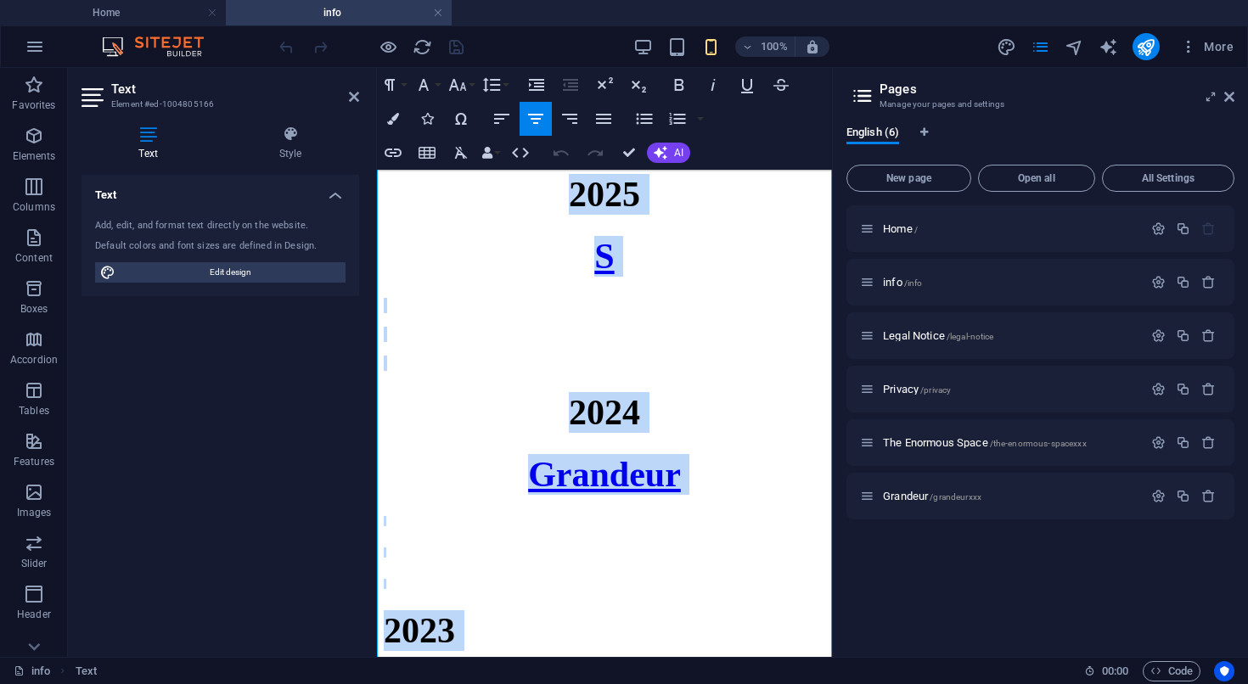
scroll to position [282, 0]
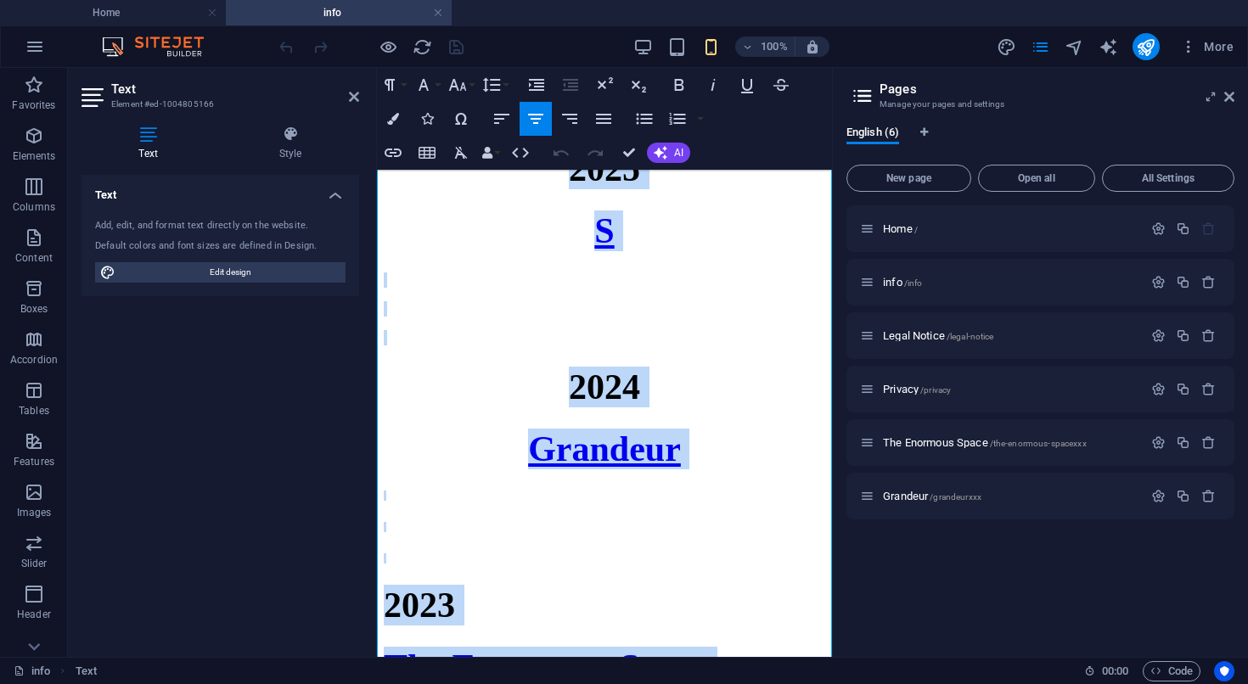
drag, startPoint x: 556, startPoint y: 367, endPoint x: 770, endPoint y: 531, distance: 269.9
click at [770, 531] on div "LADEN 2025 S 2024 Grandeur 2023 The Enormous Space Laden is a project space org…" at bounding box center [604, 429] width 441 height 1010
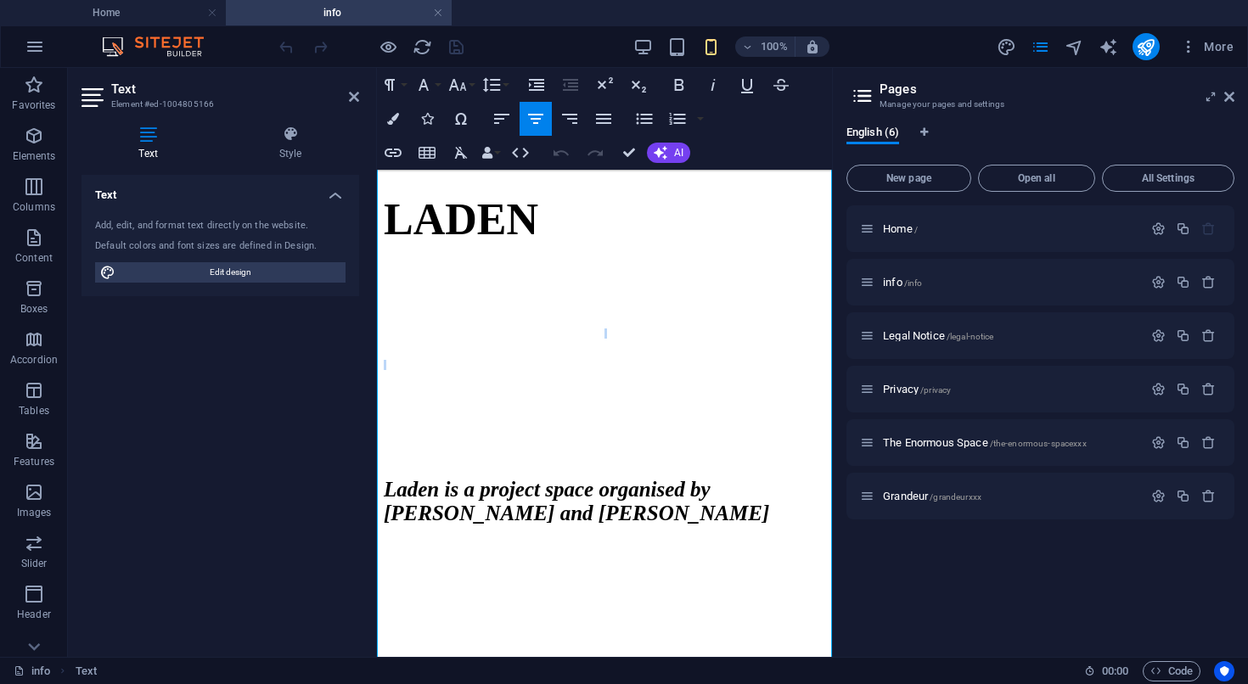
scroll to position [0, 0]
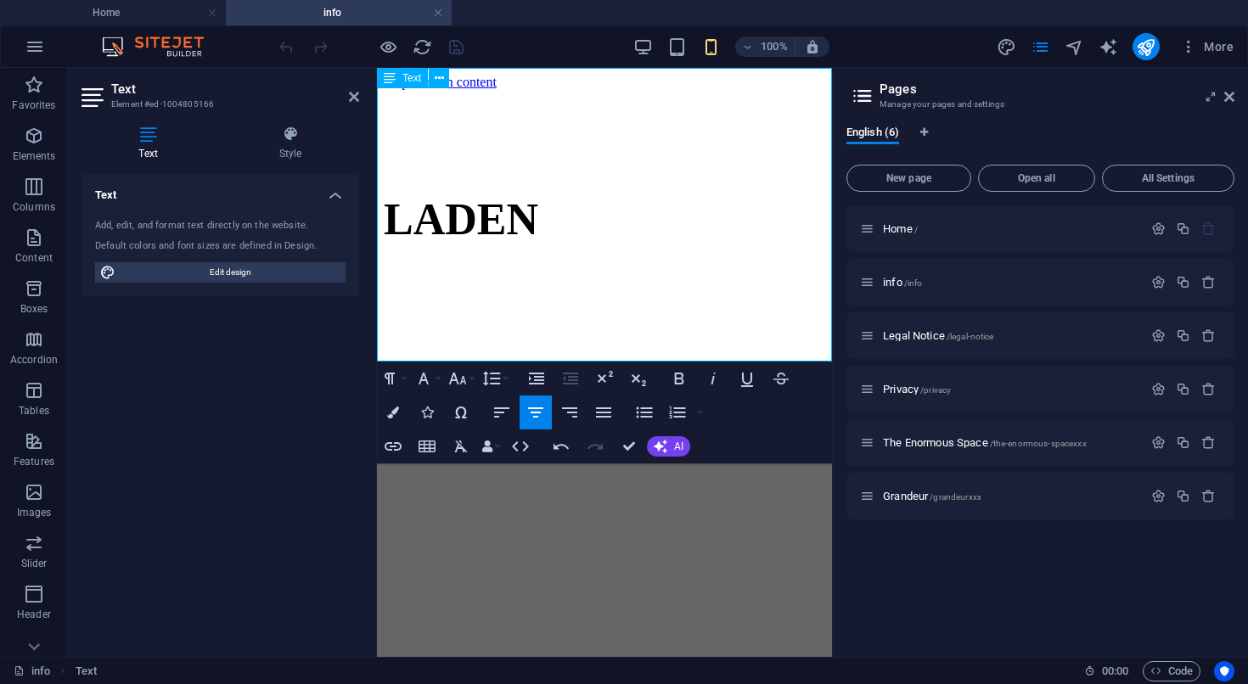
click at [431, 384] on strong "Laden is a project space organised by [PERSON_NAME] and [PERSON_NAME]" at bounding box center [576, 407] width 385 height 47
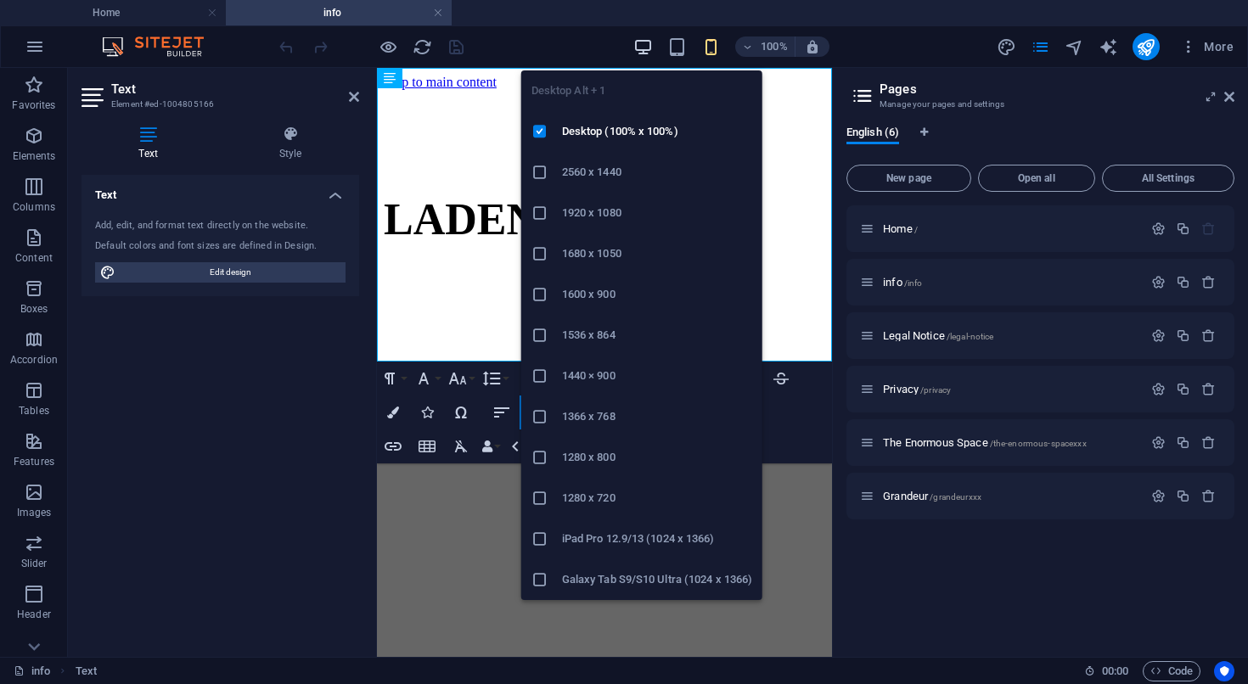
click at [643, 51] on icon "button" at bounding box center [643, 47] width 20 height 20
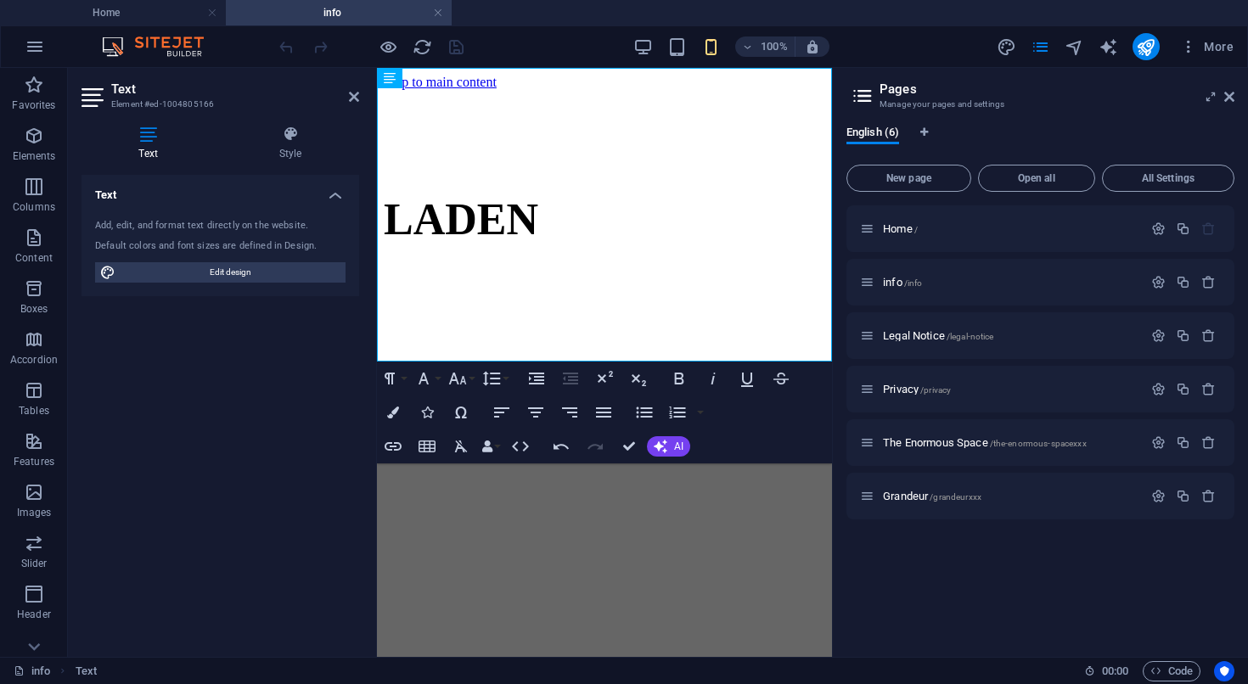
click at [511, 43] on div "100% More" at bounding box center [758, 46] width 964 height 27
click at [519, 266] on h6 at bounding box center [604, 271] width 441 height 10
click at [1111, 103] on h3 "Manage your pages and settings" at bounding box center [1039, 104] width 321 height 15
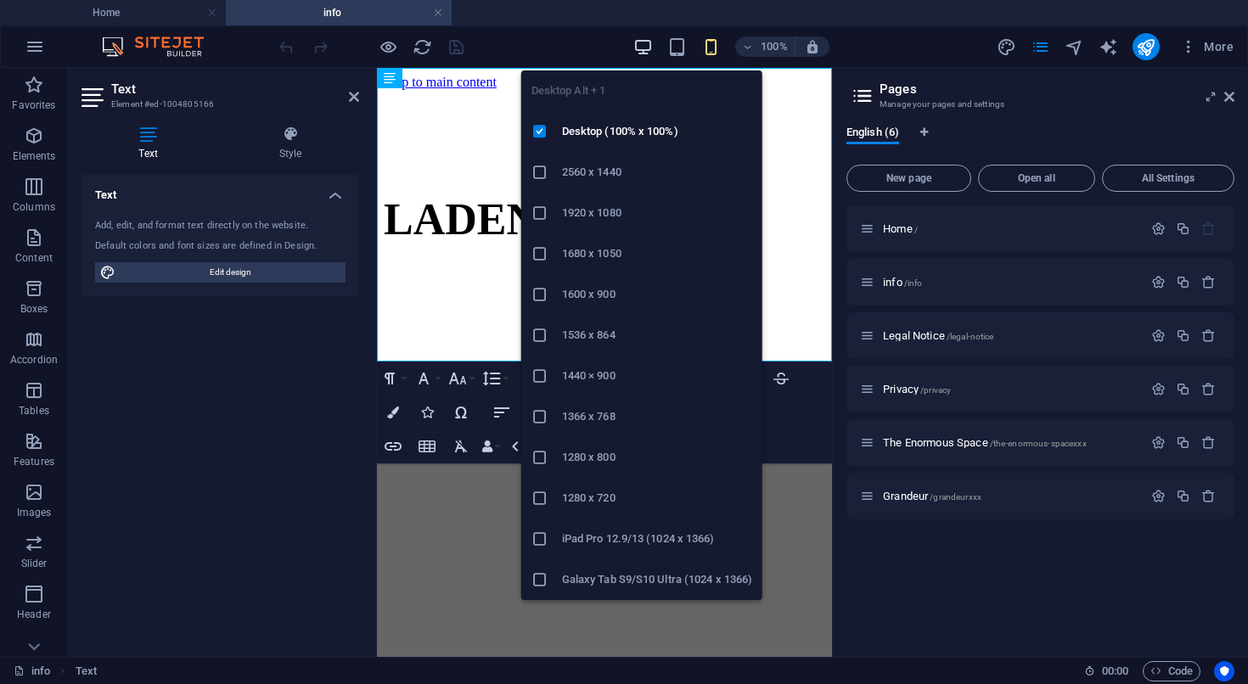
click at [649, 49] on icon "button" at bounding box center [643, 47] width 20 height 20
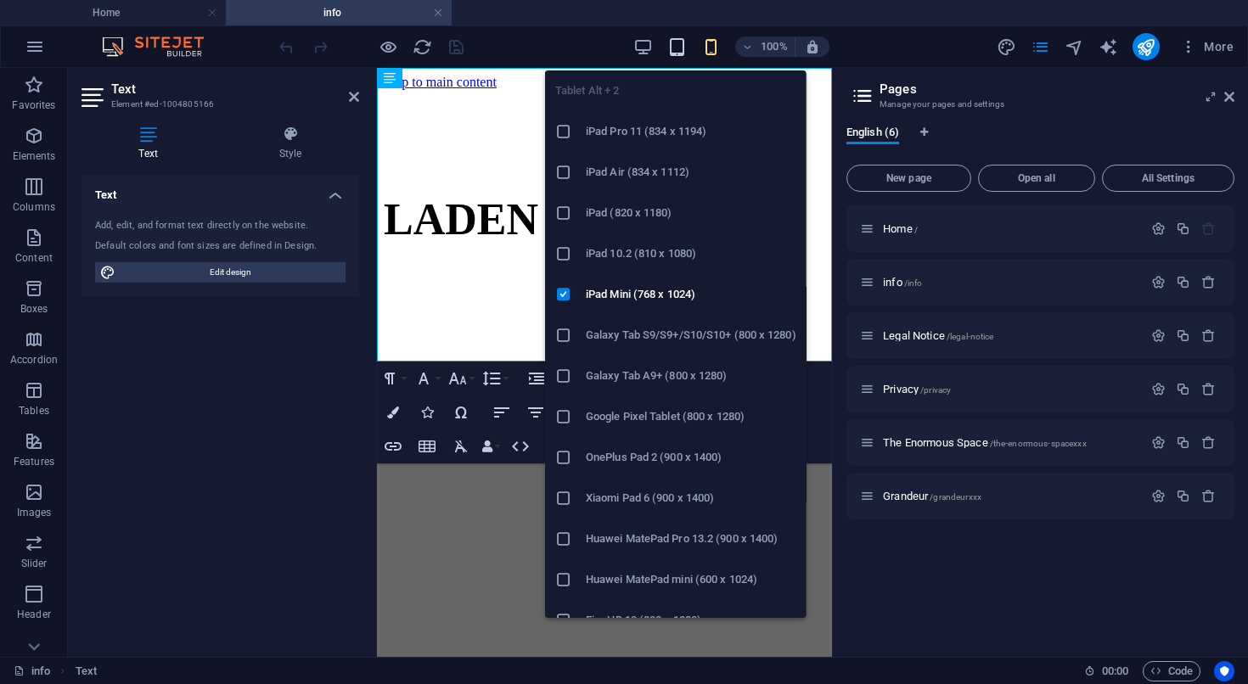
click at [677, 49] on icon "button" at bounding box center [677, 47] width 20 height 20
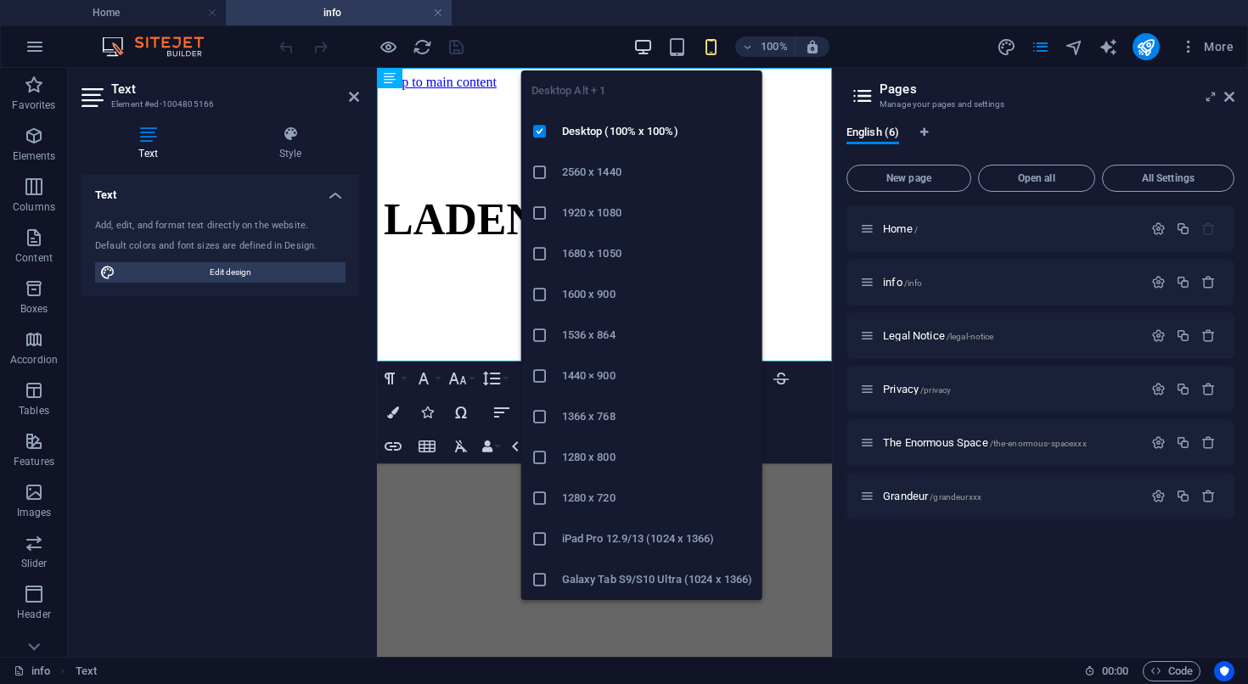
click at [640, 45] on icon "button" at bounding box center [643, 47] width 20 height 20
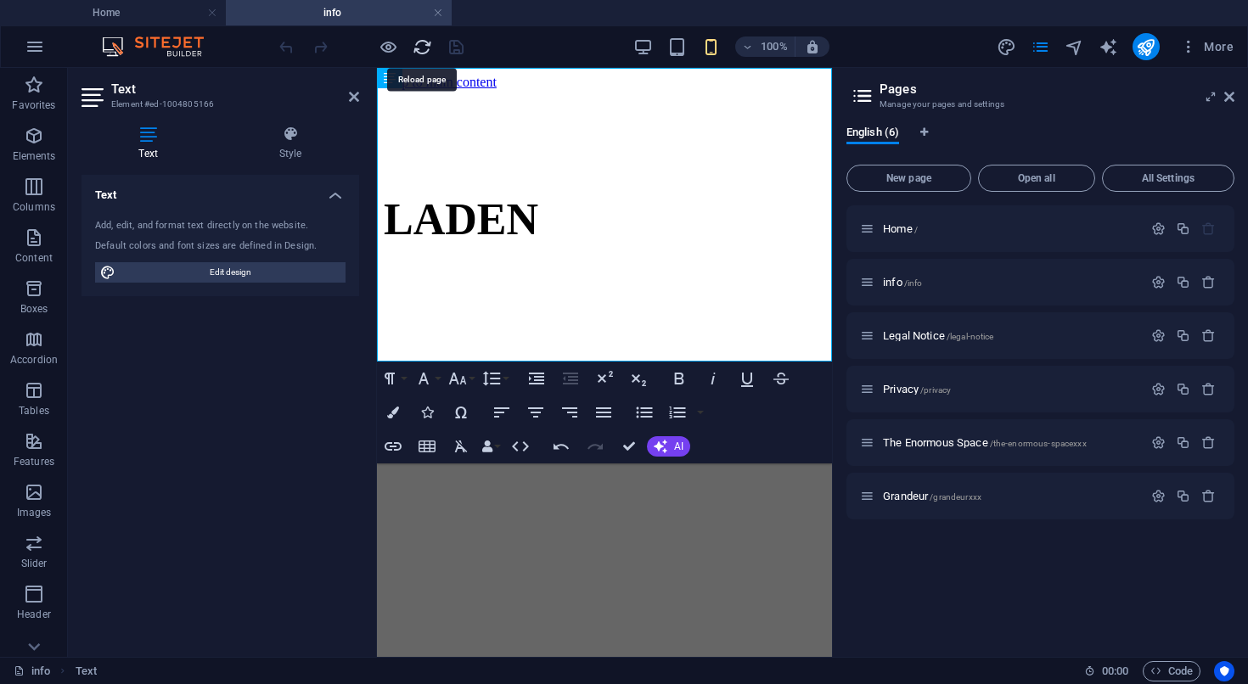
click at [419, 46] on icon "reload" at bounding box center [423, 47] width 20 height 20
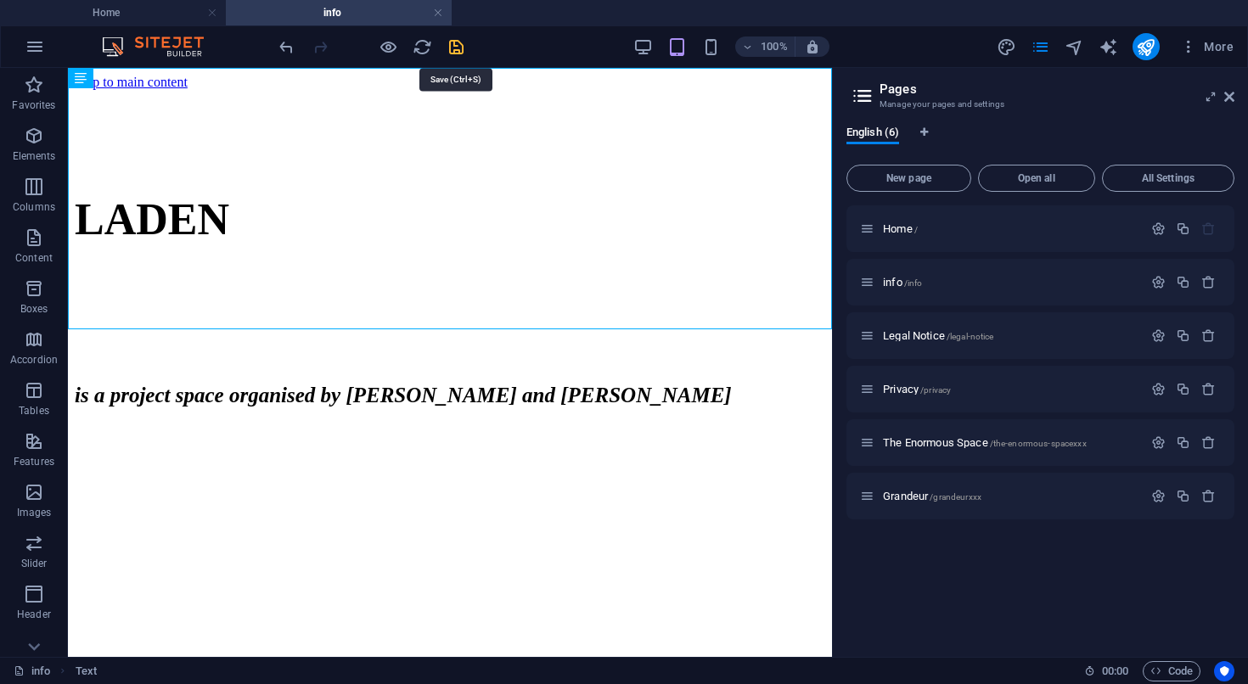
click at [457, 43] on icon "save" at bounding box center [456, 47] width 20 height 20
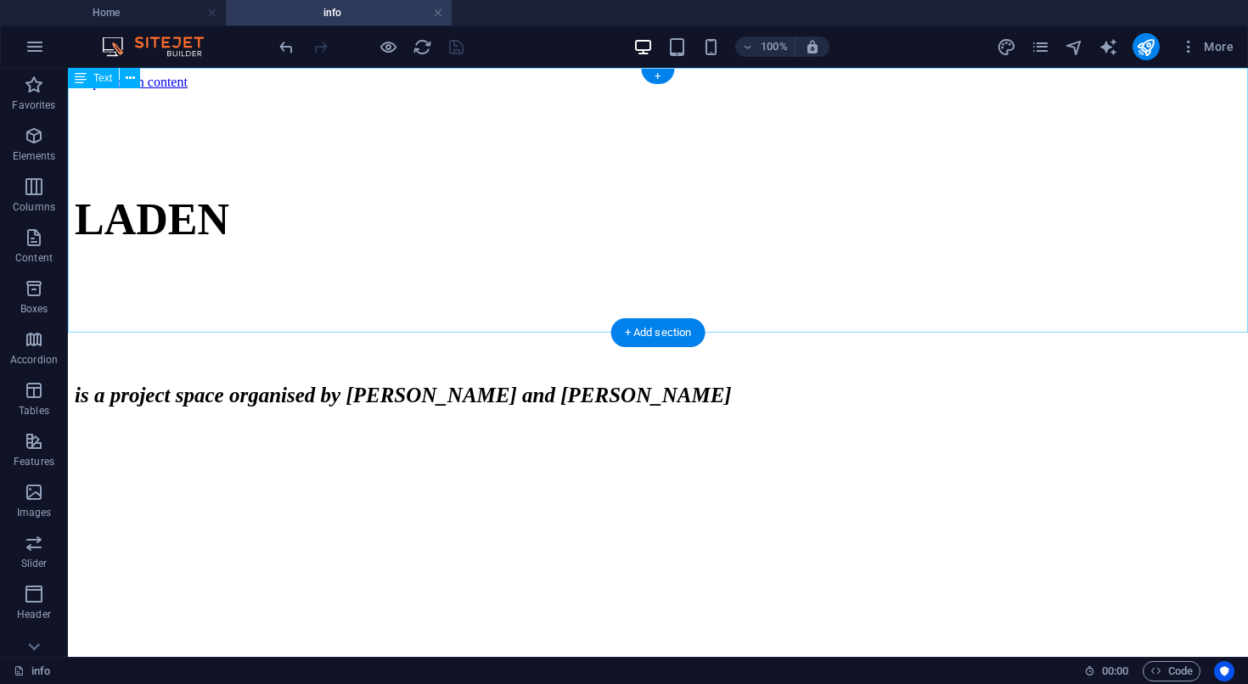
click at [1010, 305] on div "LADEN is a project space organised by [PERSON_NAME] and [PERSON_NAME]" at bounding box center [658, 270] width 1166 height 333
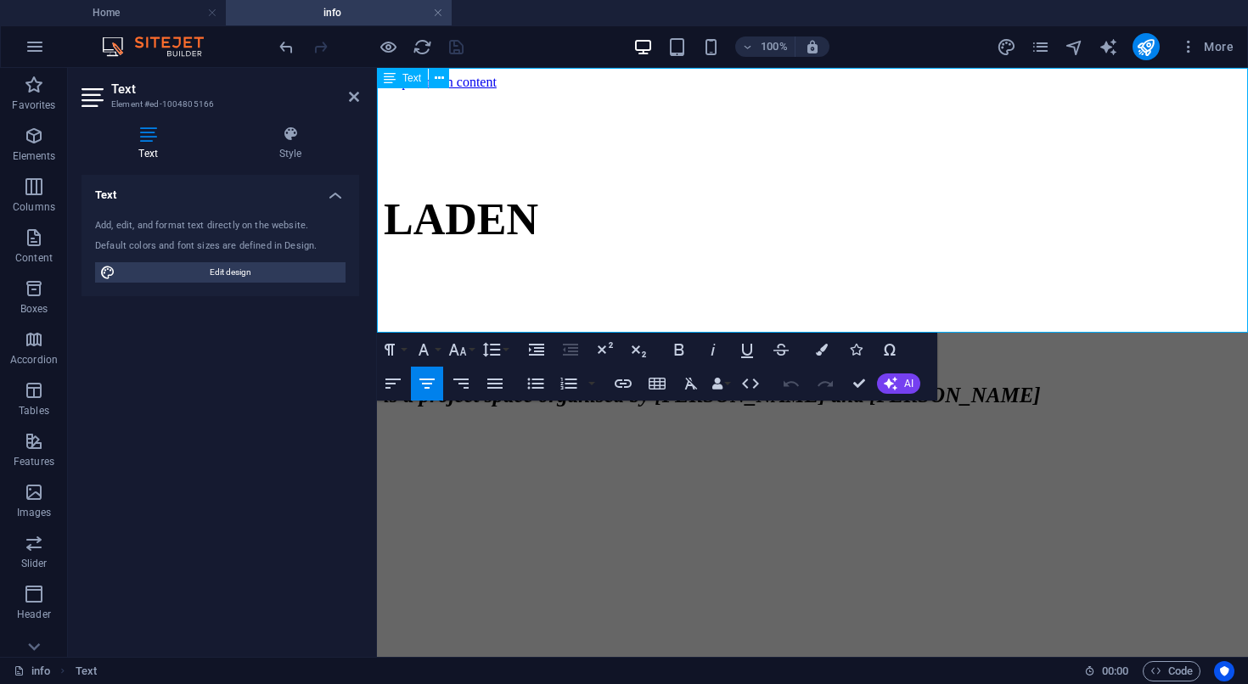
click at [1041, 384] on strong "is a project space organised by [PERSON_NAME] and [PERSON_NAME]" at bounding box center [712, 395] width 657 height 23
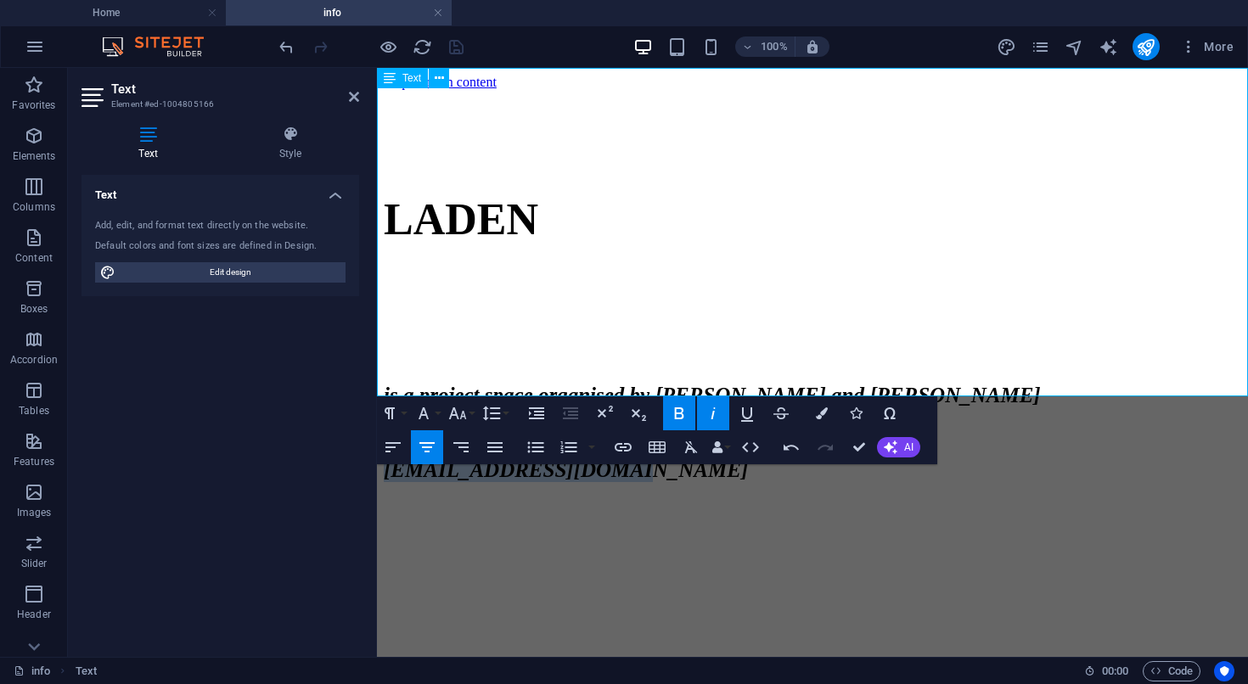
drag, startPoint x: 935, startPoint y: 357, endPoint x: 697, endPoint y: 369, distance: 238.0
click at [697, 458] on p "[EMAIL_ADDRESS][DOMAIN_NAME]" at bounding box center [812, 470] width 857 height 24
click at [626, 441] on icon "button" at bounding box center [623, 447] width 20 height 20
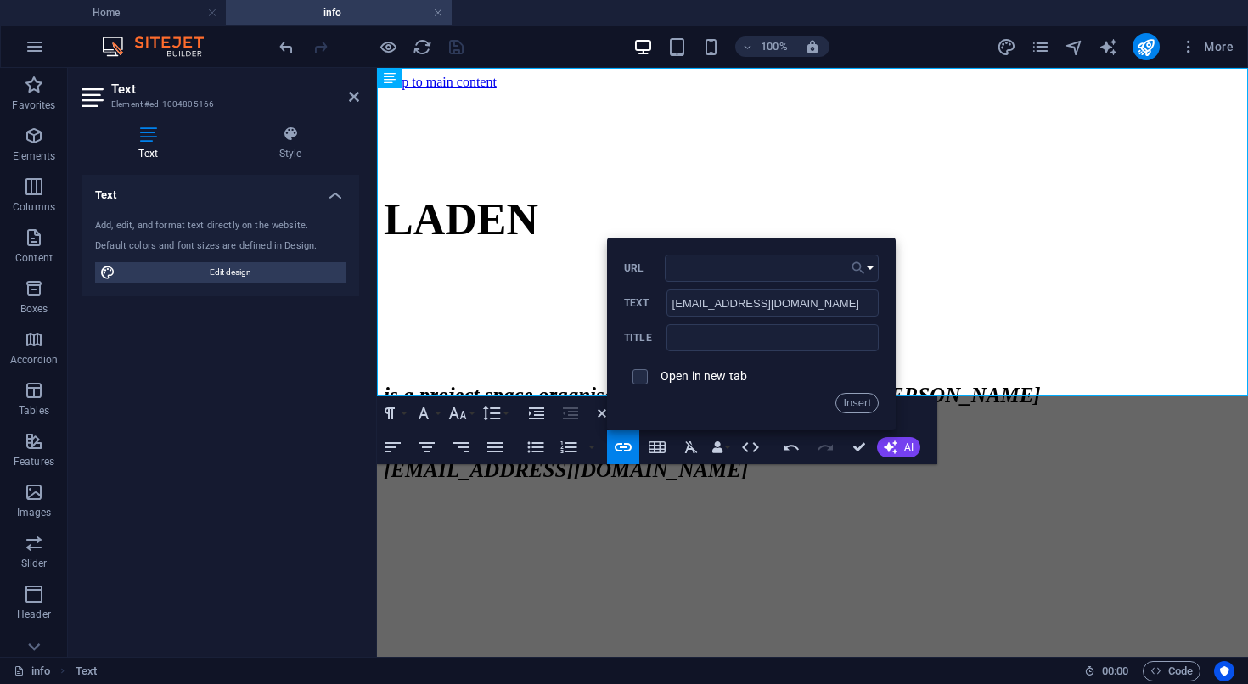
click at [856, 270] on icon "button" at bounding box center [858, 268] width 17 height 20
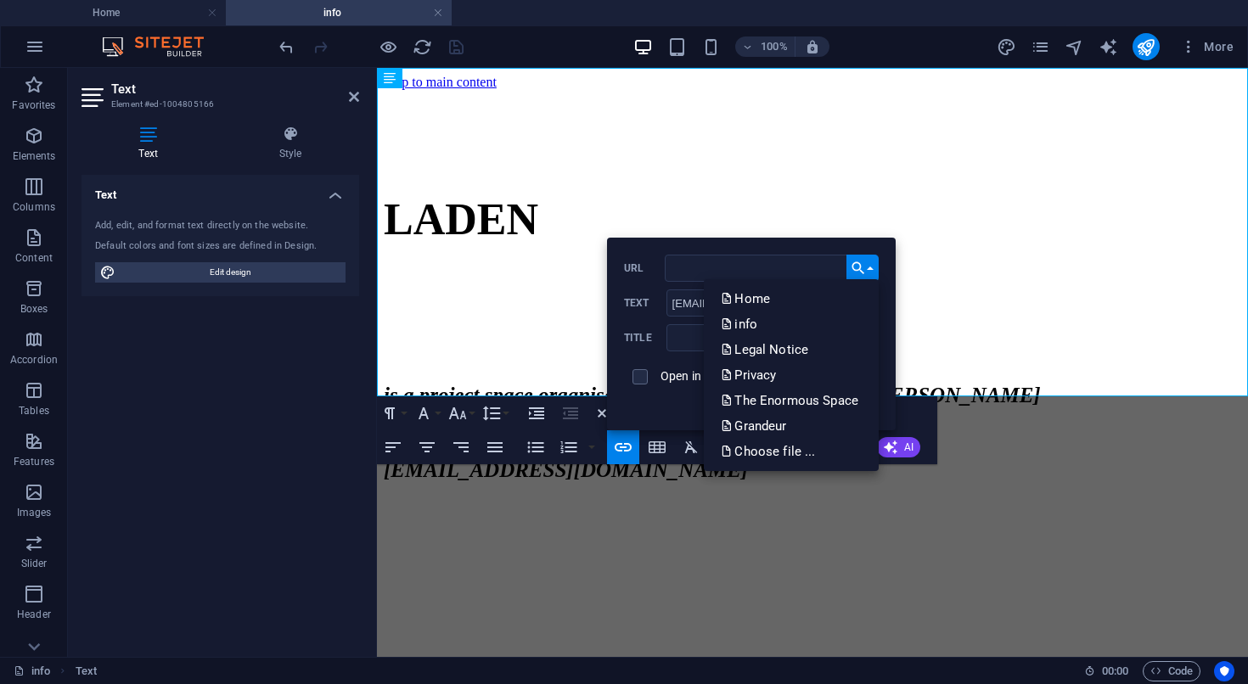
click at [856, 270] on icon "button" at bounding box center [858, 268] width 17 height 20
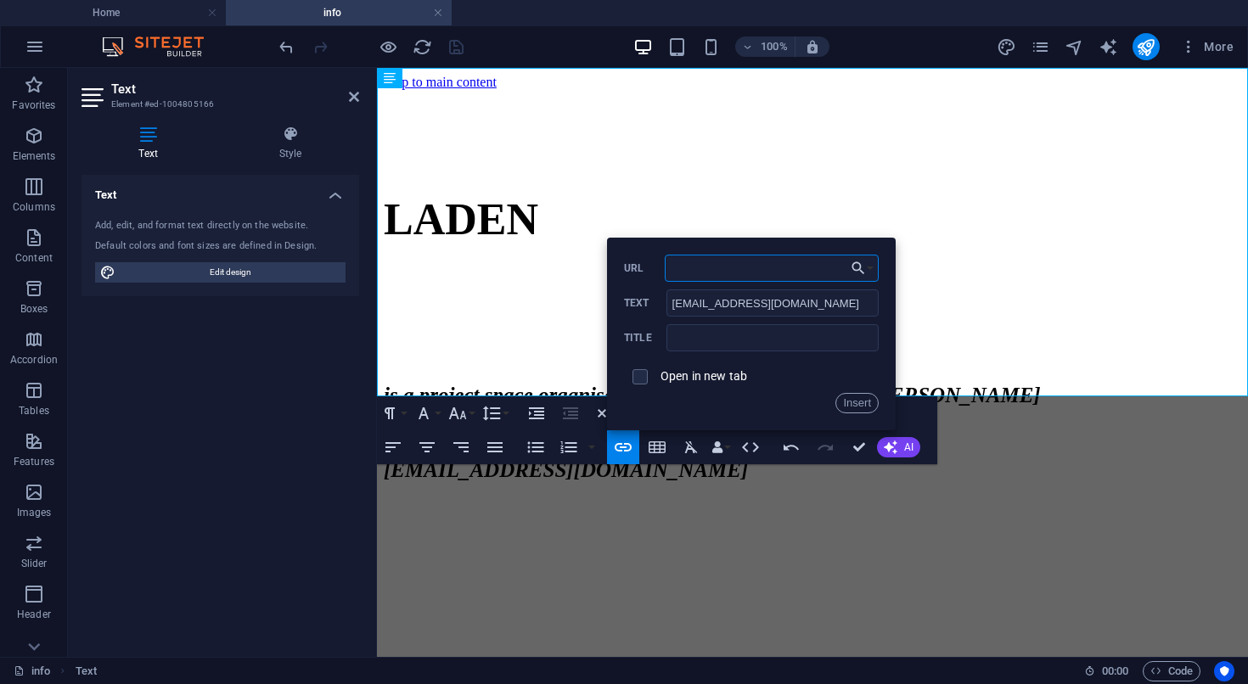
click at [741, 266] on input "URL" at bounding box center [772, 268] width 214 height 27
drag, startPoint x: 818, startPoint y: 303, endPoint x: 610, endPoint y: 301, distance: 208.0
click at [666, 301] on input "[EMAIL_ADDRESS][DOMAIN_NAME]" at bounding box center [772, 302] width 212 height 27
click at [725, 272] on input "mailto:" at bounding box center [772, 268] width 214 height 27
paste input "[EMAIL_ADDRESS][DOMAIN_NAME]"
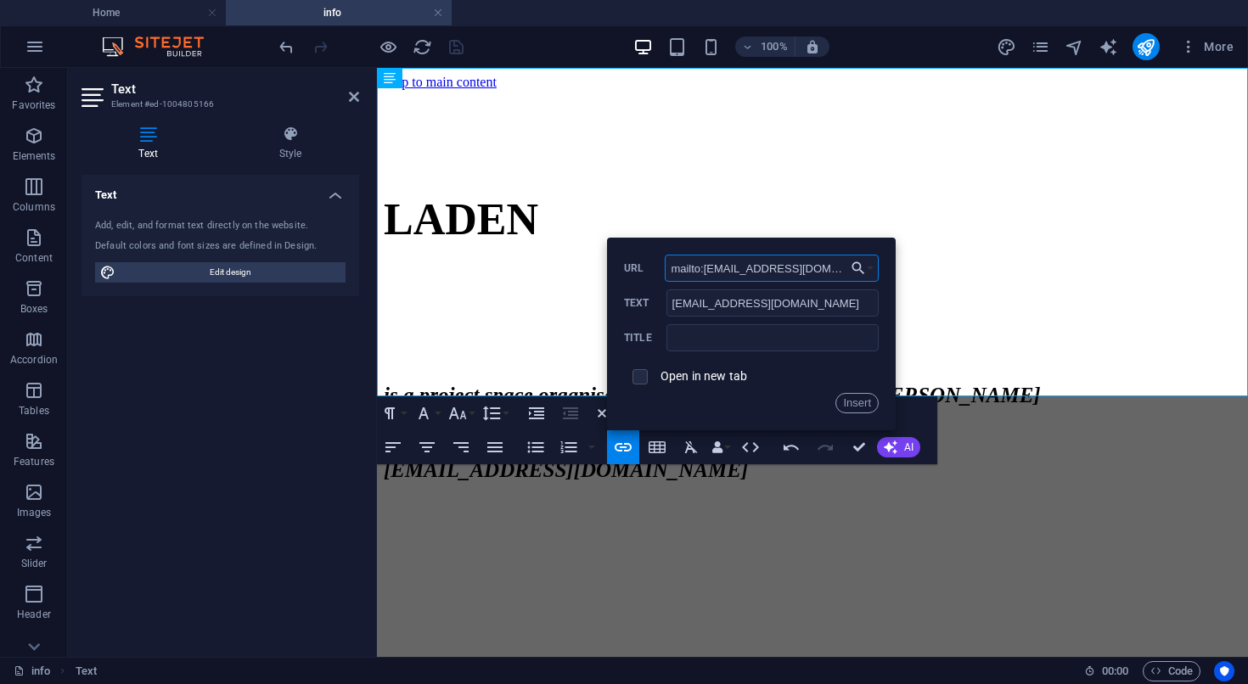
type input "mailto:[EMAIL_ADDRESS][DOMAIN_NAME]"
click at [644, 381] on input "checkbox" at bounding box center [637, 374] width 15 height 15
checkbox input "true"
click at [856, 404] on button "Insert" at bounding box center [856, 403] width 43 height 20
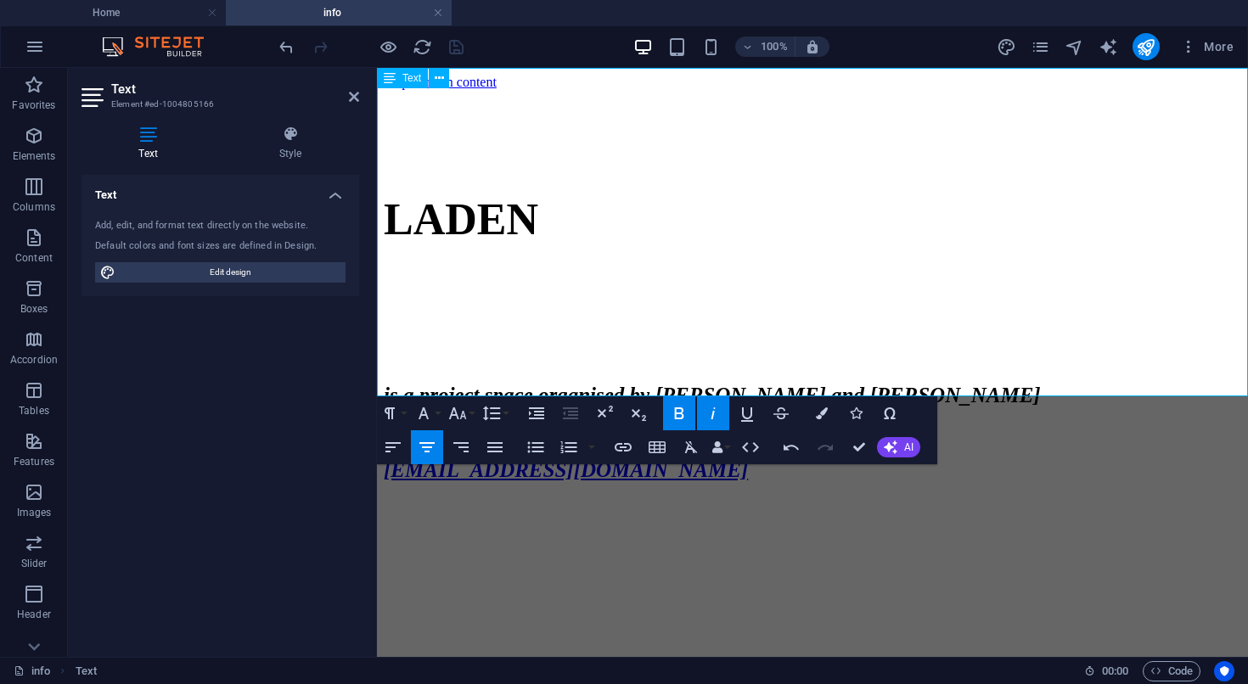
click at [1005, 421] on p "​" at bounding box center [812, 433] width 857 height 24
click at [748, 458] on strong "[EMAIL_ADDRESS][DOMAIN_NAME]" at bounding box center [566, 469] width 364 height 23
click at [778, 323] on icon "button" at bounding box center [778, 323] width 12 height 12
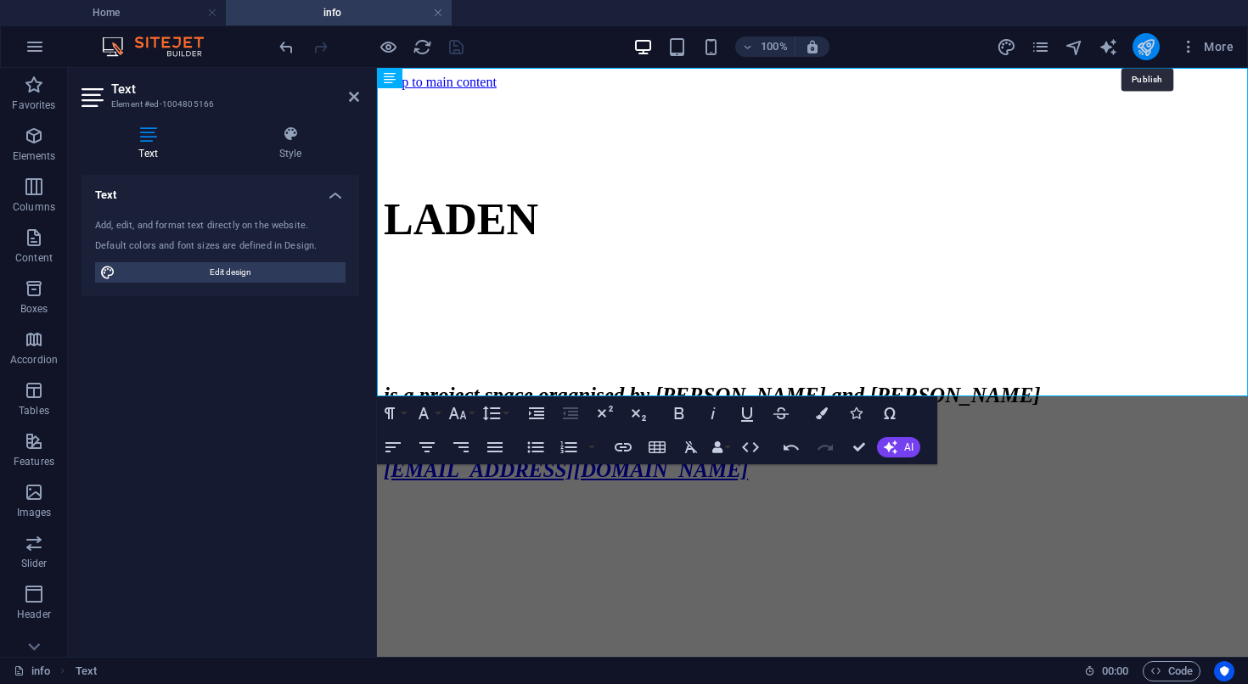
click at [1143, 46] on icon "publish" at bounding box center [1146, 47] width 20 height 20
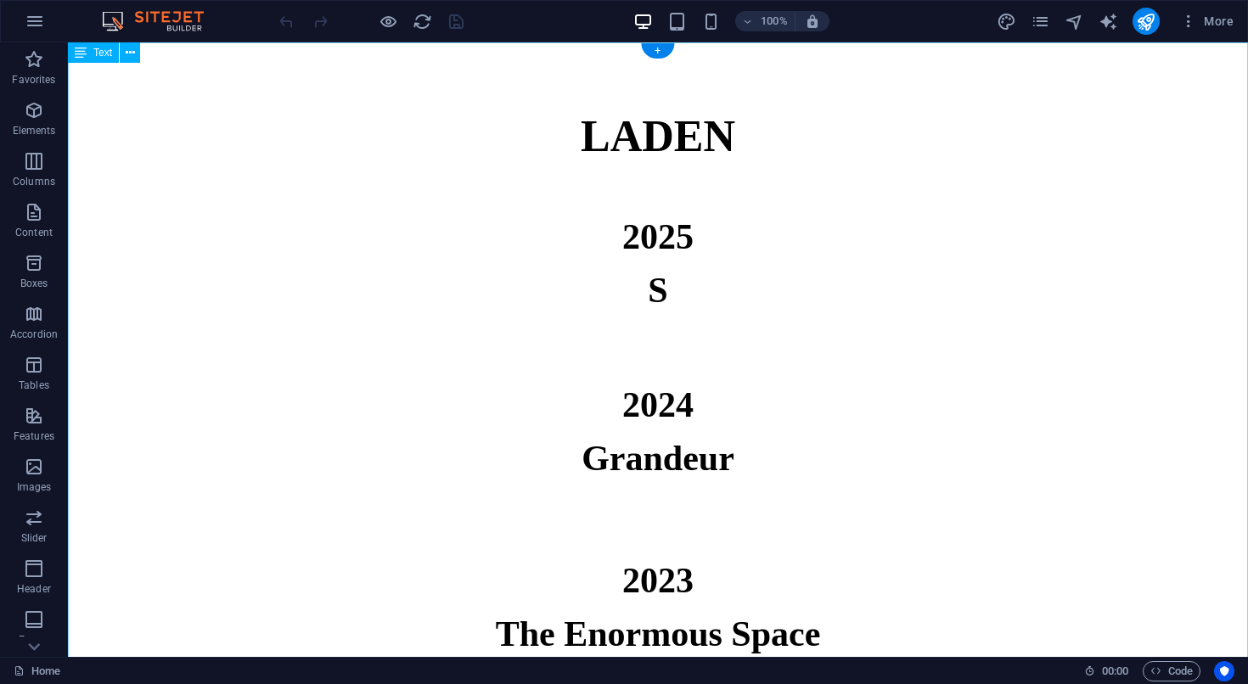
click at [653, 138] on div "LADEN 2025 S 2024 Grandeur 2023 The Enormous Space Laden is a project space org…" at bounding box center [658, 431] width 1180 height 778
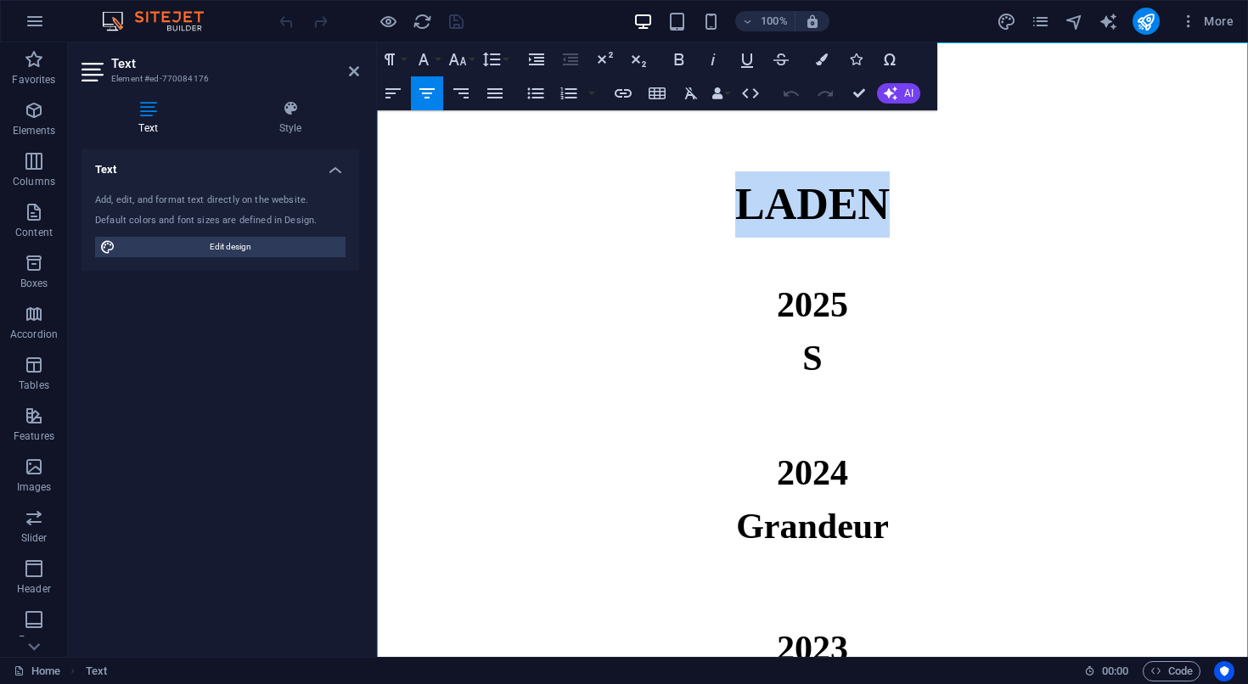
drag, startPoint x: 739, startPoint y: 206, endPoint x: 919, endPoint y: 194, distance: 180.3
click at [919, 194] on h1 "LADEN" at bounding box center [812, 204] width 871 height 66
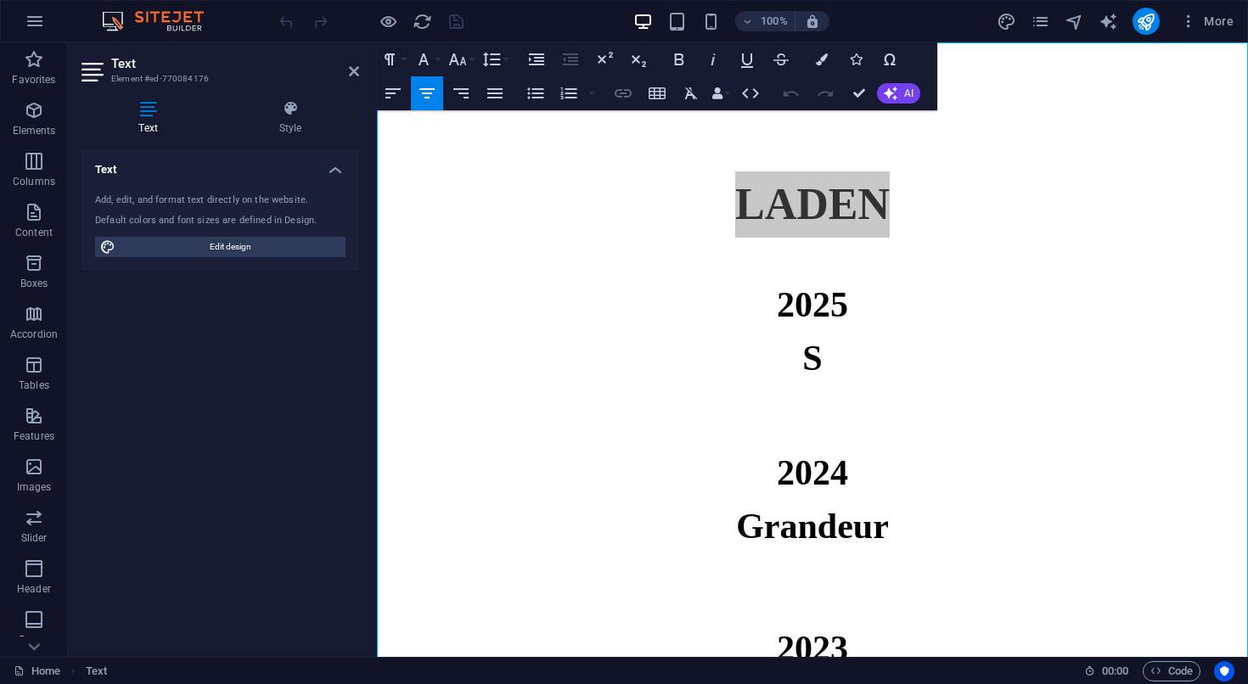
click at [623, 89] on icon "button" at bounding box center [623, 93] width 20 height 20
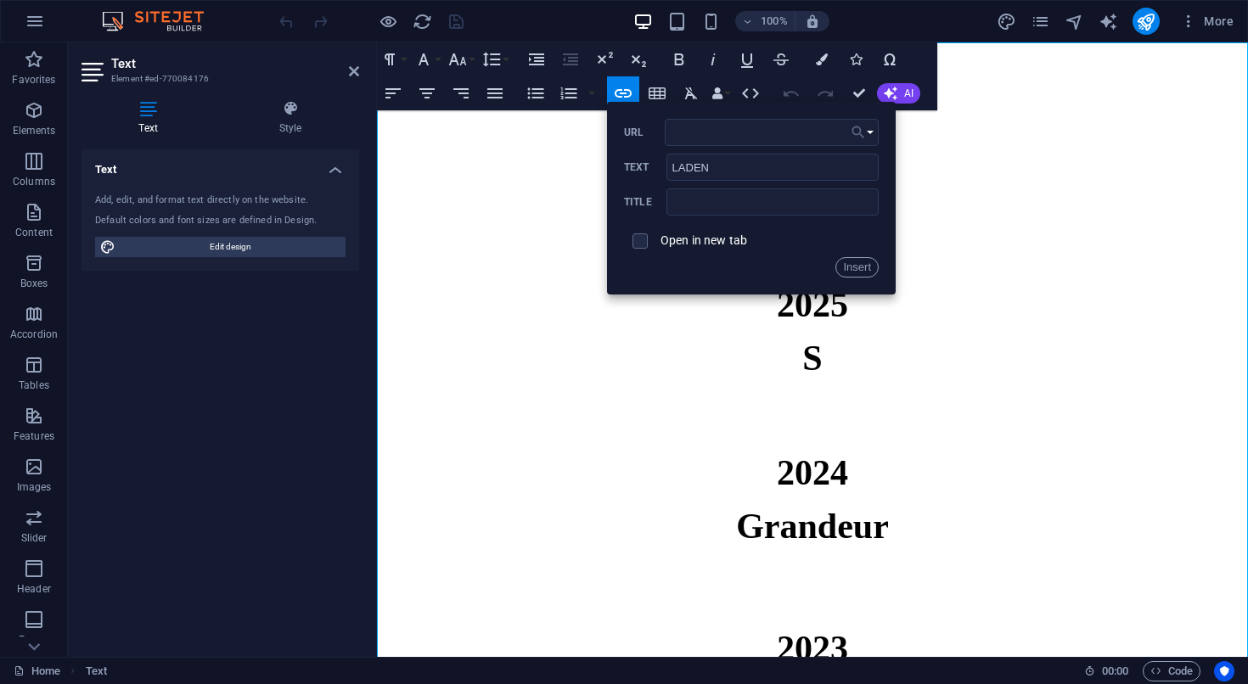
click at [861, 131] on icon "button" at bounding box center [858, 132] width 13 height 13
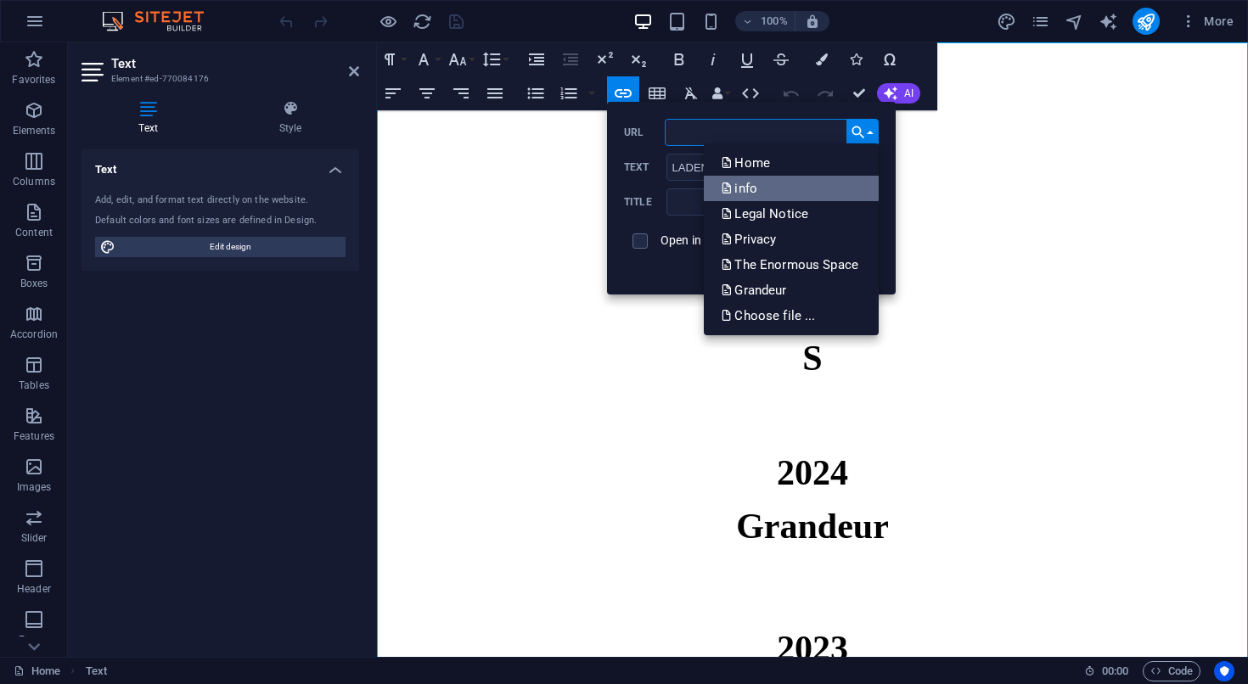
click at [804, 188] on link "info" at bounding box center [791, 188] width 175 height 25
type input "/info"
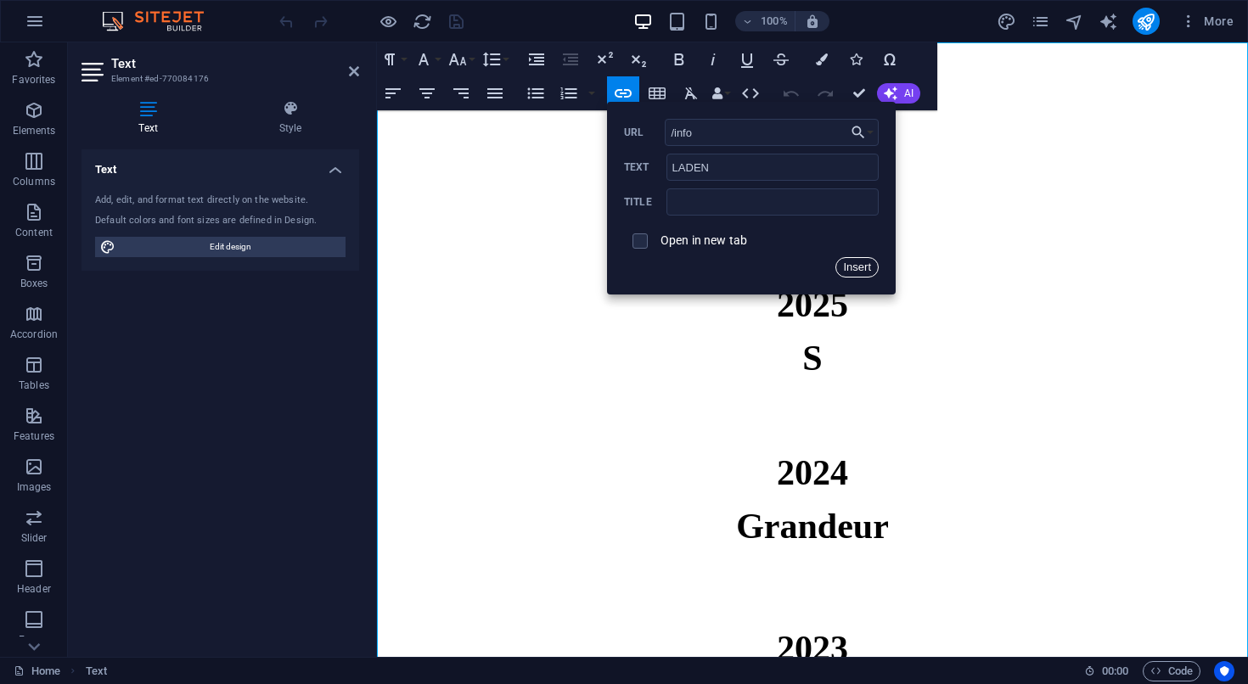
click at [862, 270] on button "Insert" at bounding box center [856, 267] width 43 height 20
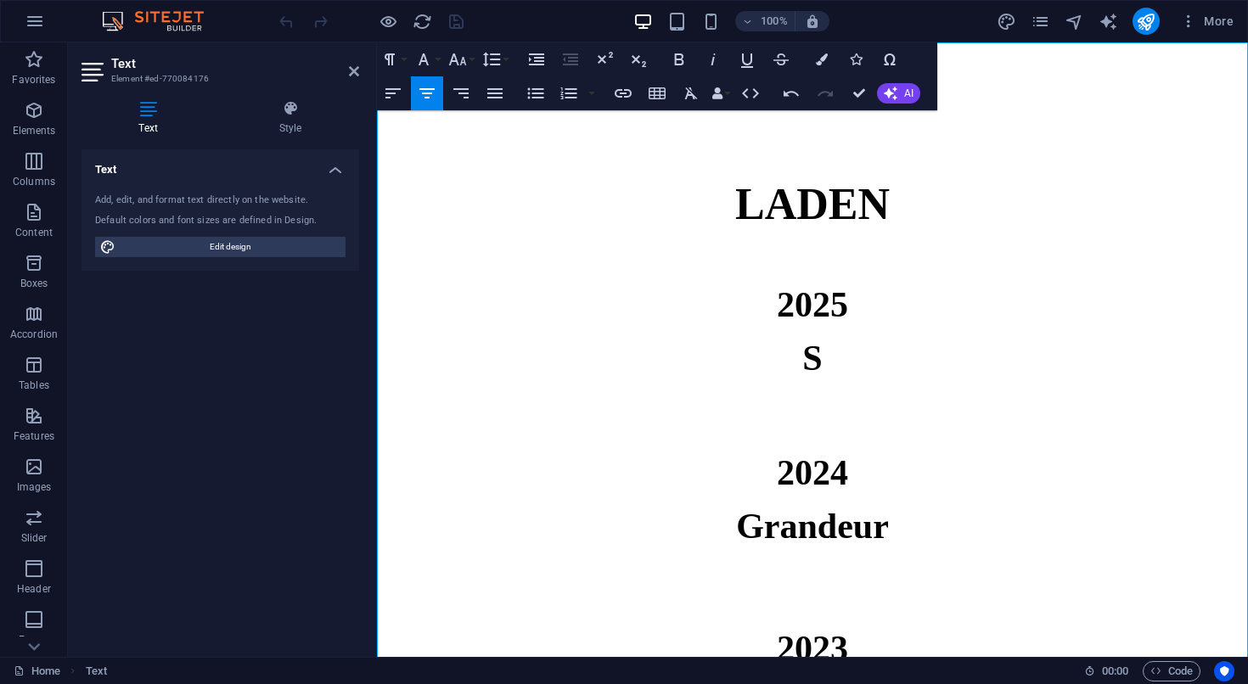
click at [862, 270] on p at bounding box center [812, 268] width 871 height 20
click at [1047, 25] on icon "pages" at bounding box center [1040, 22] width 20 height 20
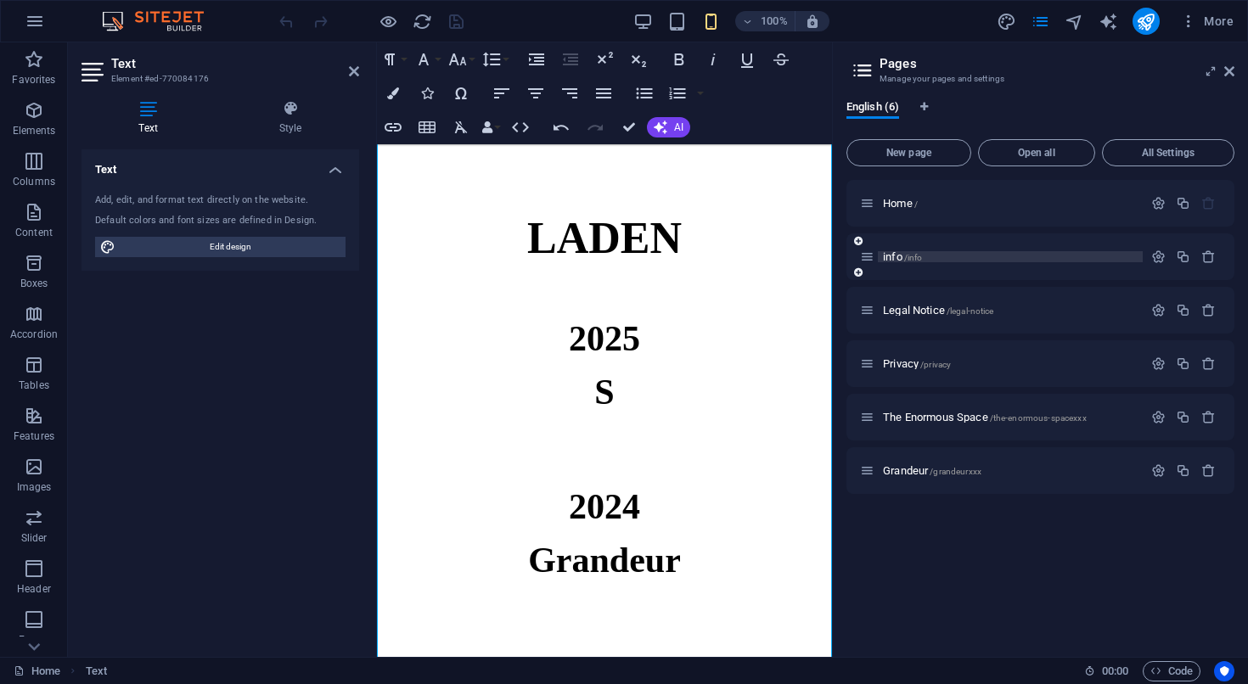
click at [890, 256] on span "info /info" at bounding box center [902, 256] width 39 height 13
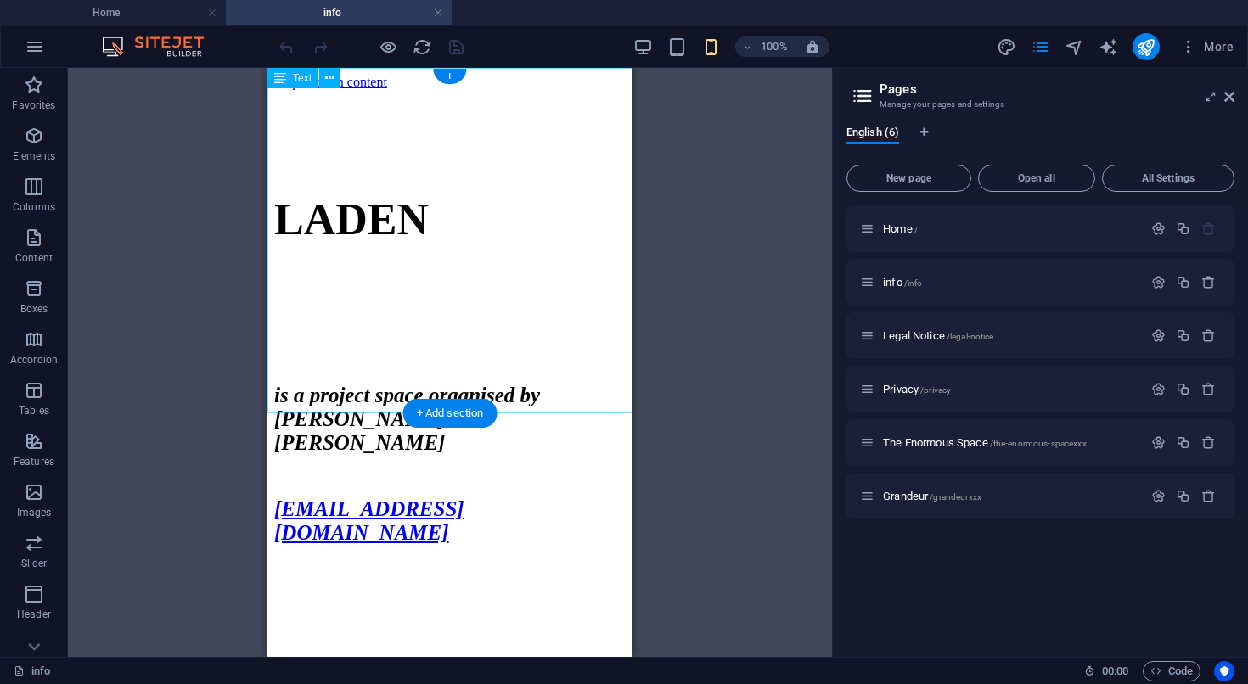
click at [474, 165] on div "LADEN is a project space organised by [PERSON_NAME] and [PERSON_NAME] [EMAIL_AD…" at bounding box center [449, 339] width 351 height 470
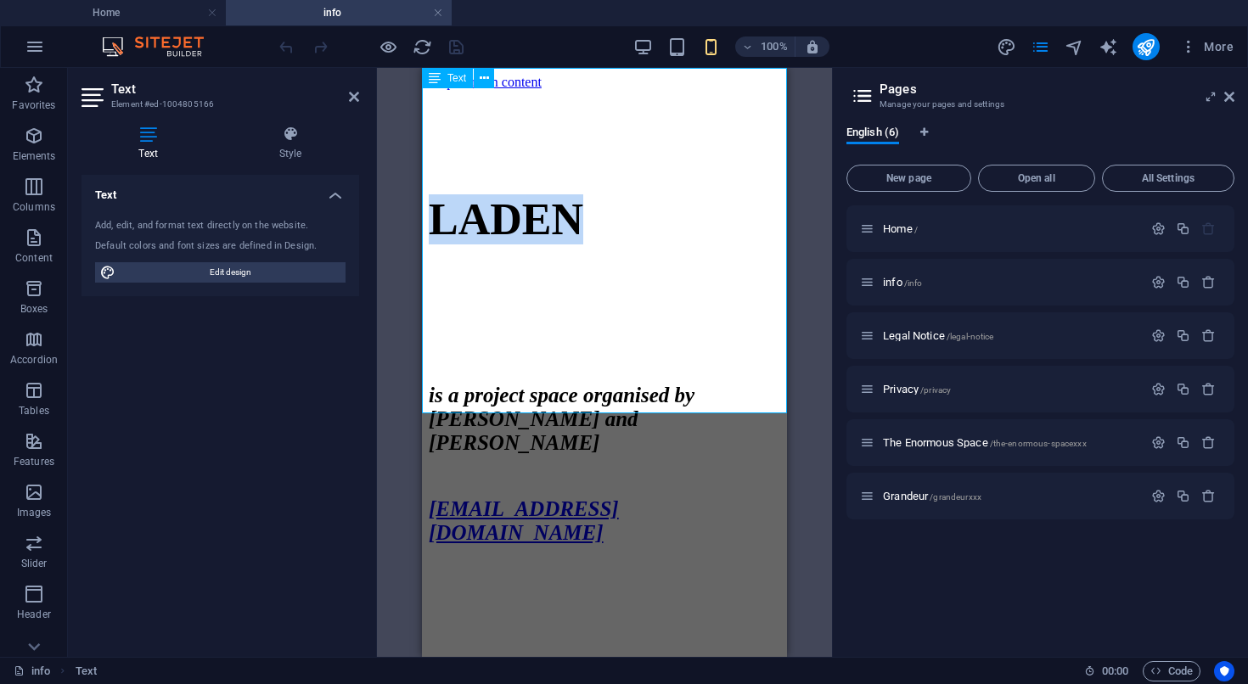
drag, startPoint x: 692, startPoint y: 174, endPoint x: 513, endPoint y: 176, distance: 179.1
click at [513, 194] on h1 "LADEN" at bounding box center [604, 219] width 351 height 50
click at [583, 195] on span "LADEN" at bounding box center [506, 219] width 154 height 48
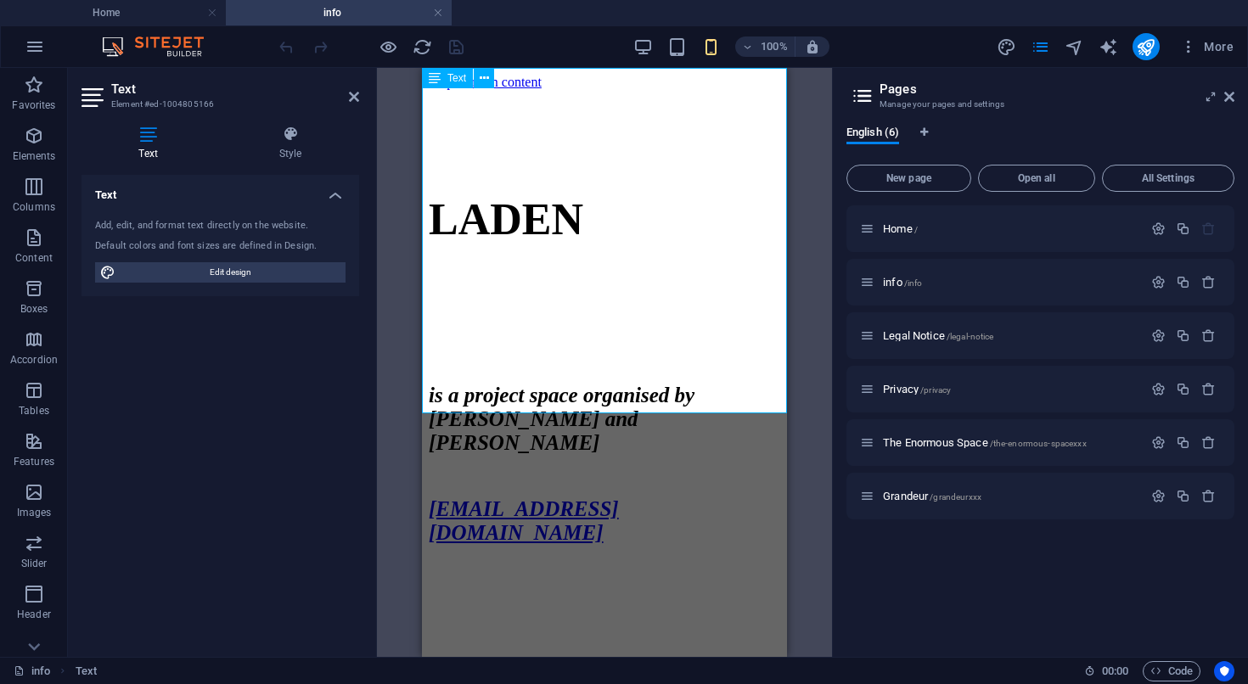
click at [744, 194] on h1 "LADEN" at bounding box center [604, 219] width 351 height 50
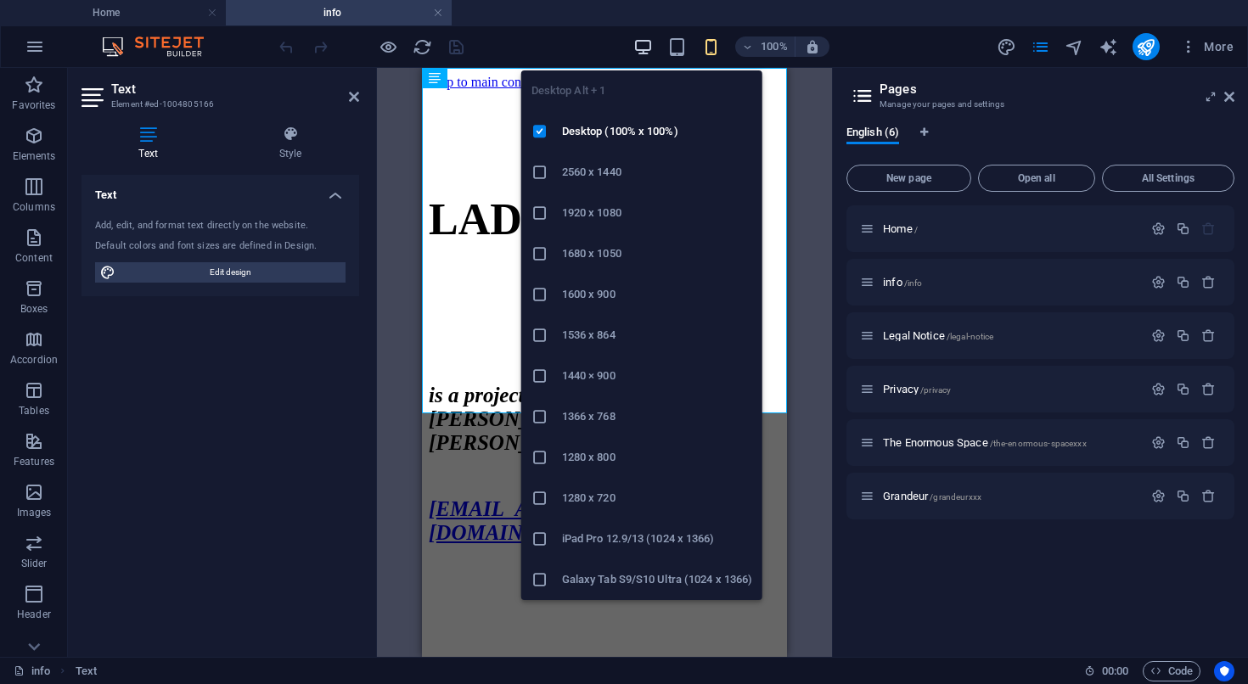
click at [643, 51] on icon "button" at bounding box center [643, 47] width 20 height 20
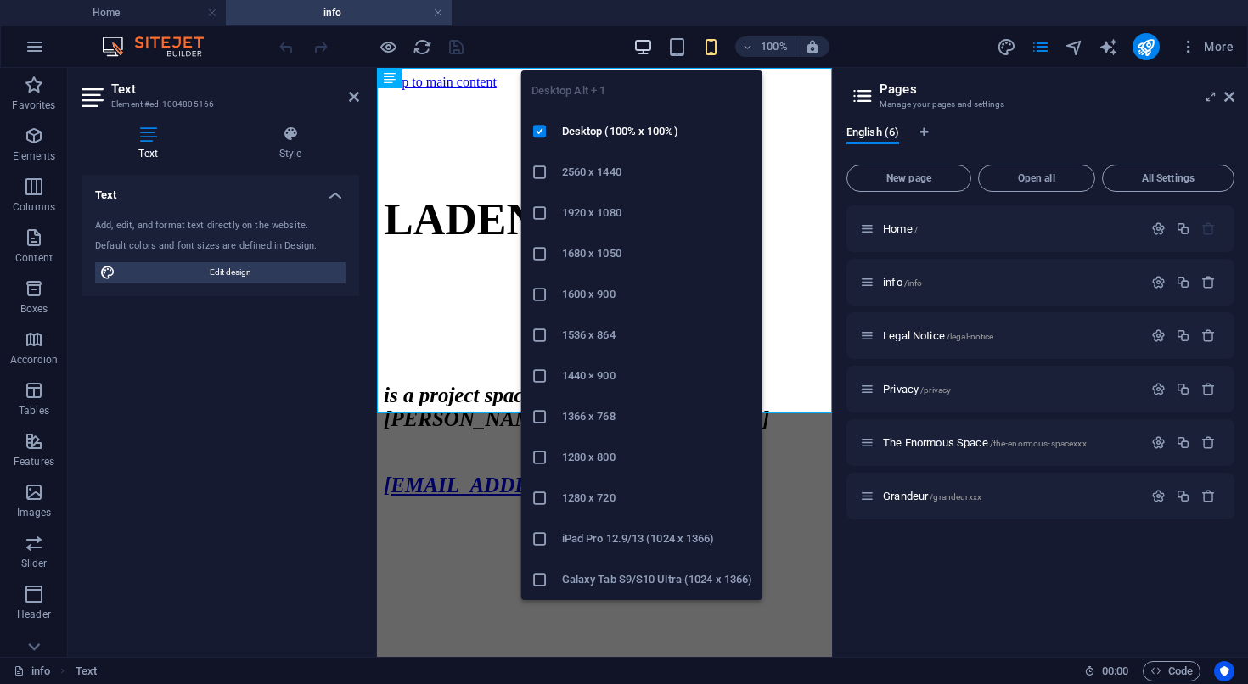
click at [642, 48] on icon "button" at bounding box center [643, 47] width 20 height 20
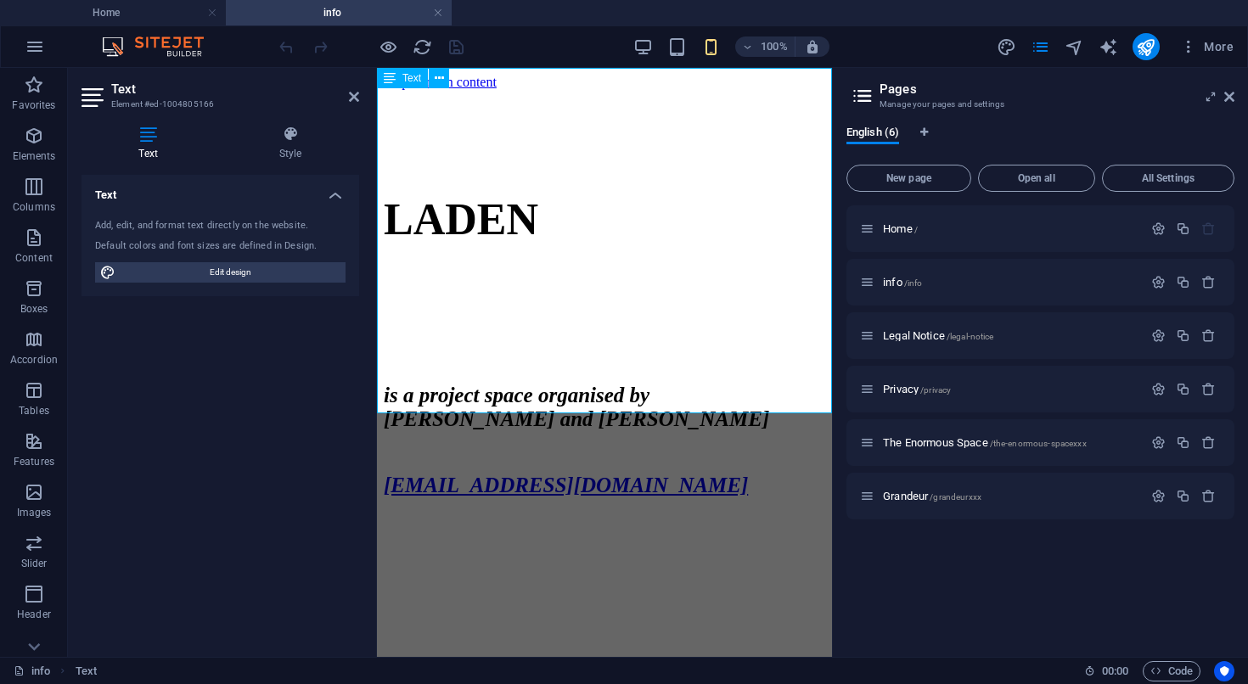
click at [485, 326] on p at bounding box center [604, 333] width 441 height 15
click at [190, 270] on span "Edit design" at bounding box center [231, 272] width 220 height 20
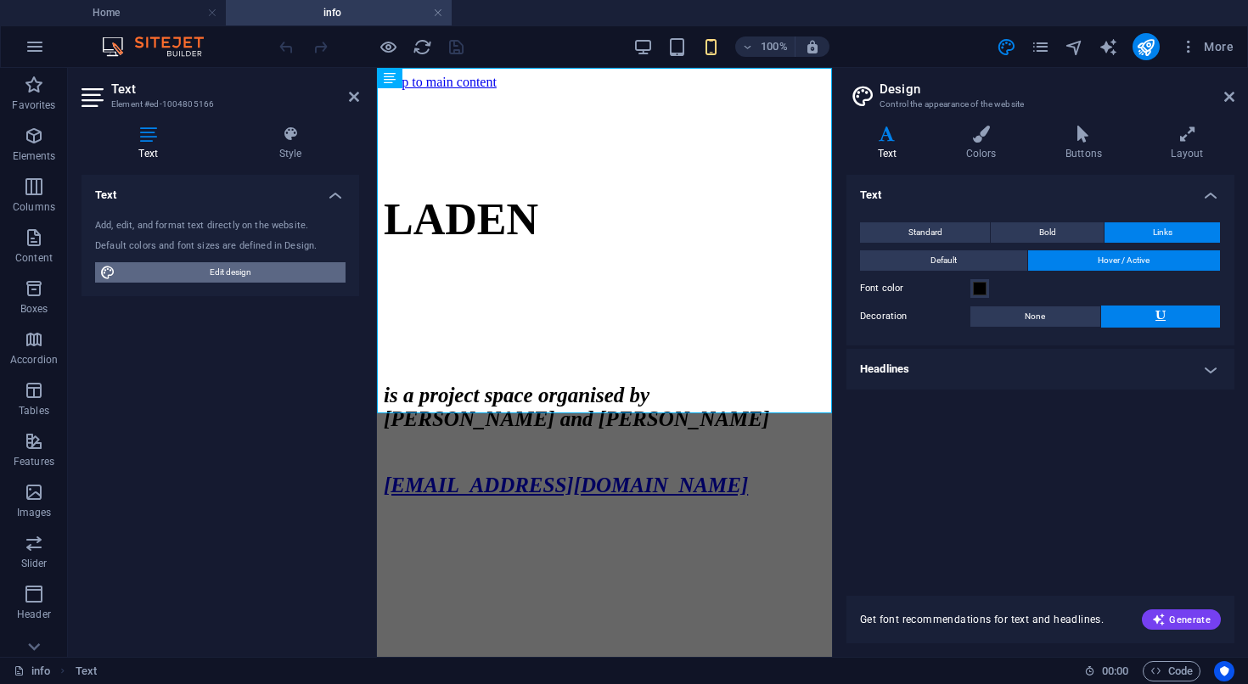
click at [190, 270] on span "Edit design" at bounding box center [231, 272] width 220 height 20
click at [349, 97] on icon at bounding box center [354, 97] width 10 height 14
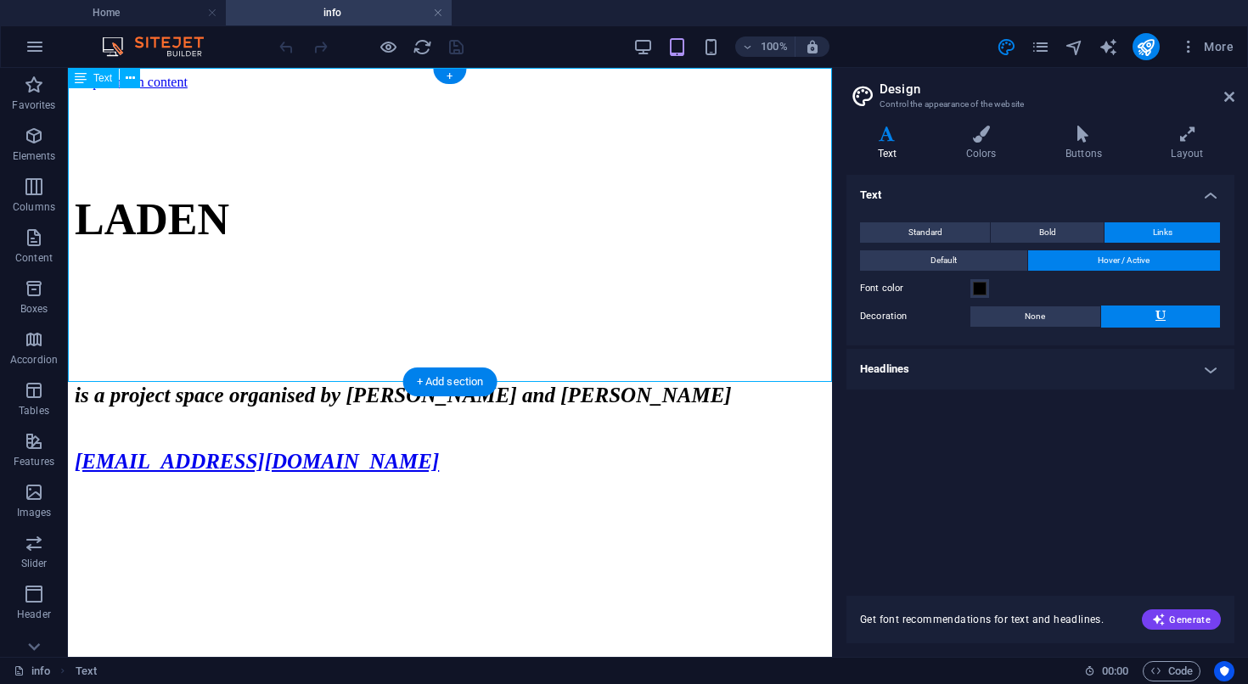
click at [428, 166] on div "LADEN is a project space organised by [PERSON_NAME] and [PERSON_NAME] [EMAIL_AD…" at bounding box center [450, 303] width 750 height 399
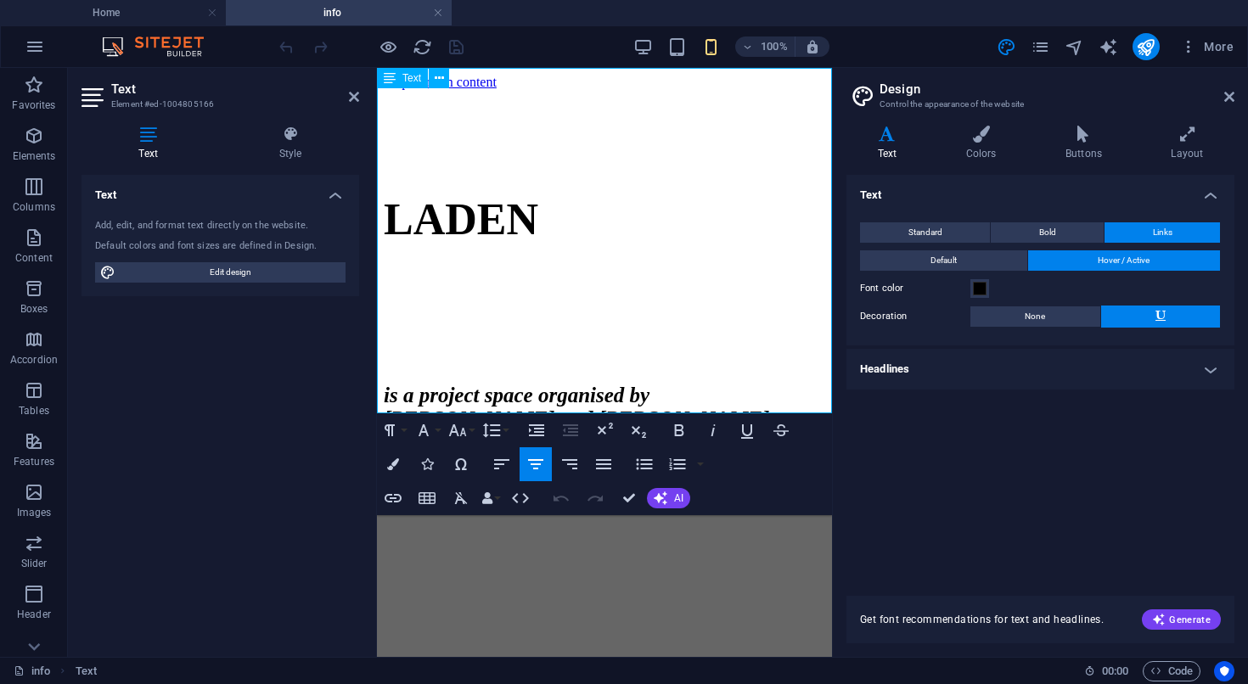
click at [538, 195] on span "LADEN" at bounding box center [461, 219] width 154 height 48
click at [392, 495] on icon "button" at bounding box center [393, 498] width 17 height 8
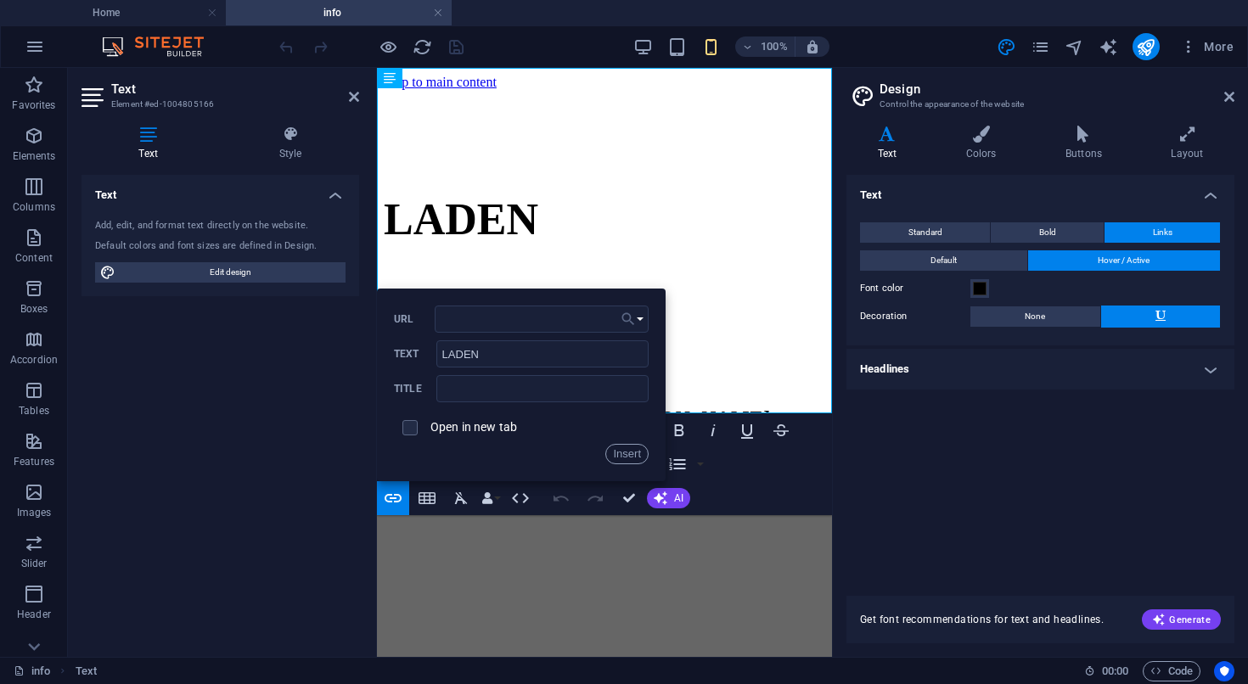
click at [627, 315] on icon "button" at bounding box center [628, 319] width 17 height 20
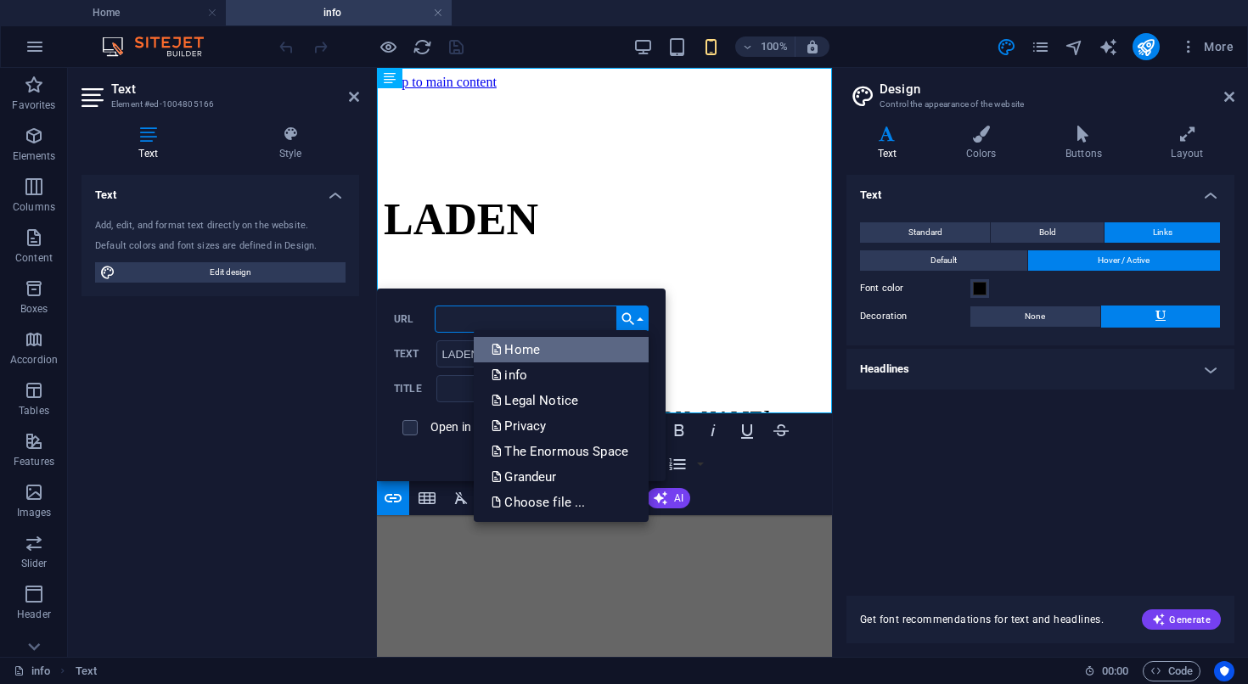
click at [563, 353] on link "Home" at bounding box center [561, 349] width 175 height 25
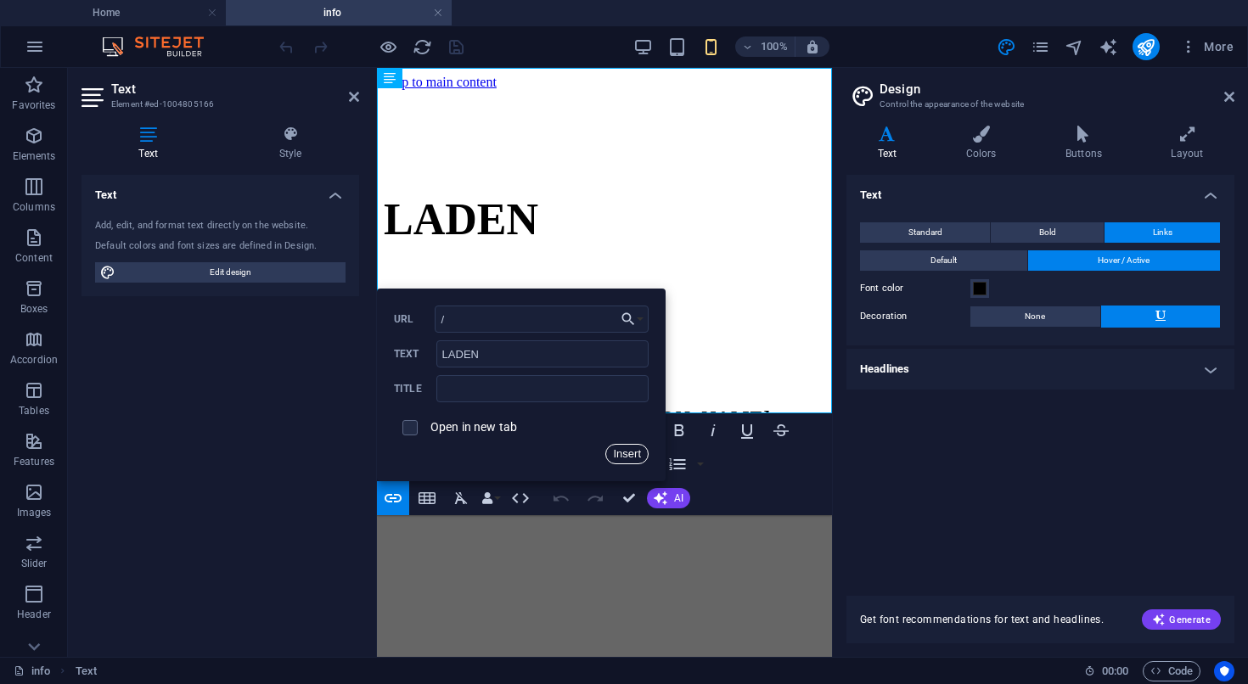
click at [636, 453] on button "Insert" at bounding box center [626, 454] width 43 height 20
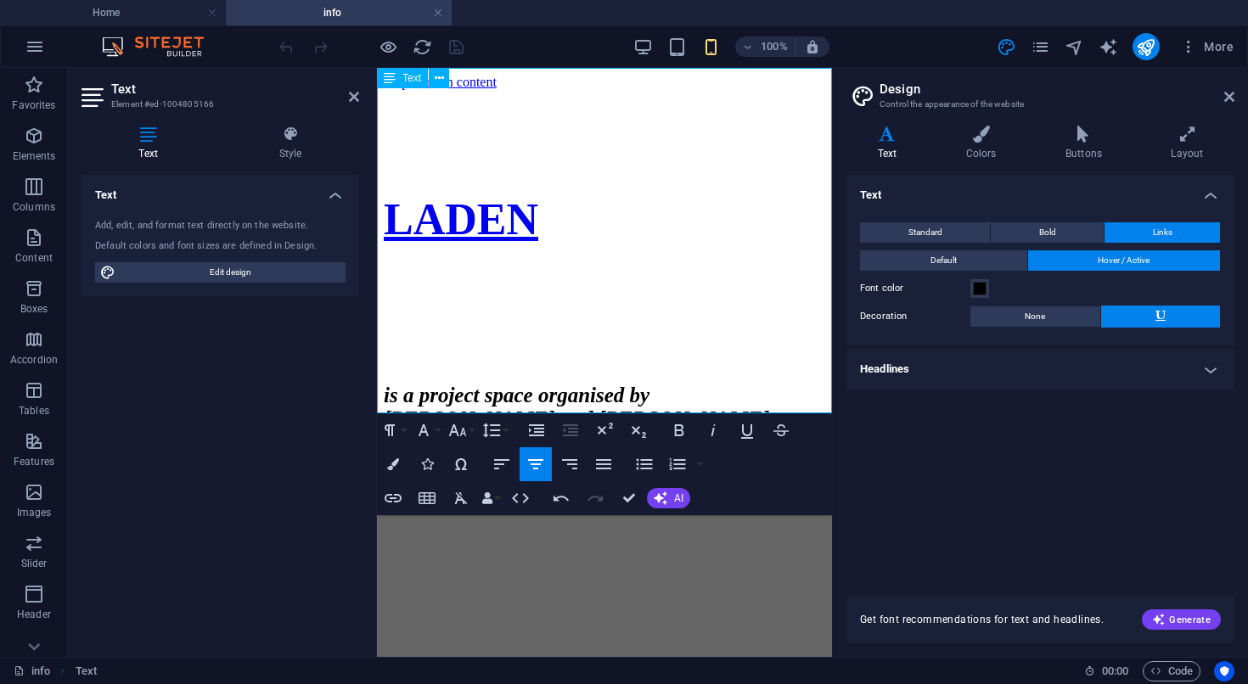
click at [689, 474] on strong "[EMAIL_ADDRESS][DOMAIN_NAME]" at bounding box center [566, 485] width 364 height 23
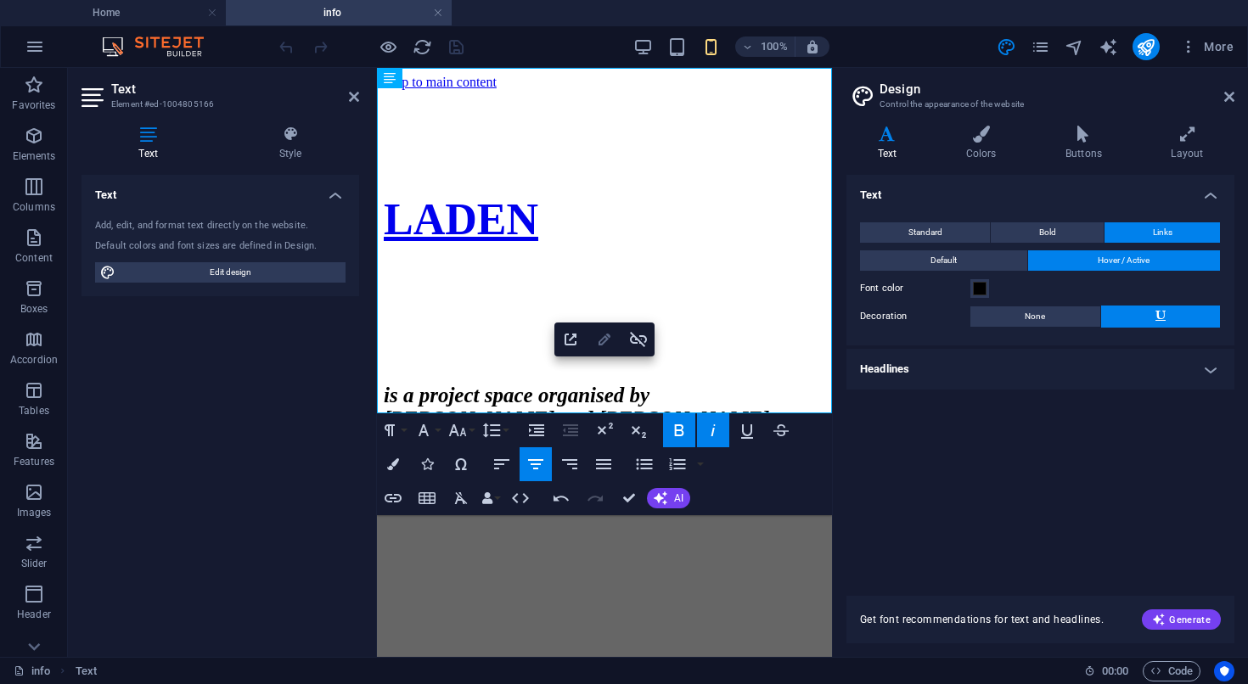
type input "mailto:[EMAIL_ADDRESS][DOMAIN_NAME]"
type input "[EMAIL_ADDRESS][DOMAIN_NAME]"
click at [601, 338] on icon "button" at bounding box center [604, 339] width 20 height 20
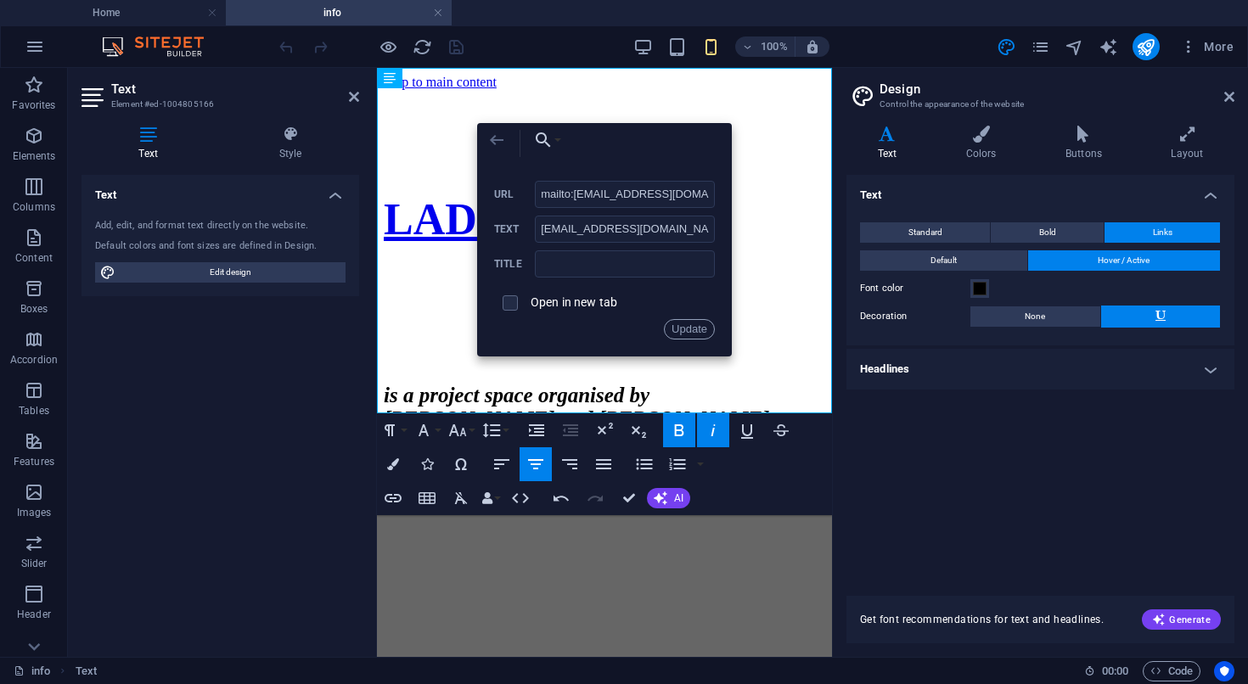
click at [498, 132] on icon "button" at bounding box center [496, 140] width 20 height 20
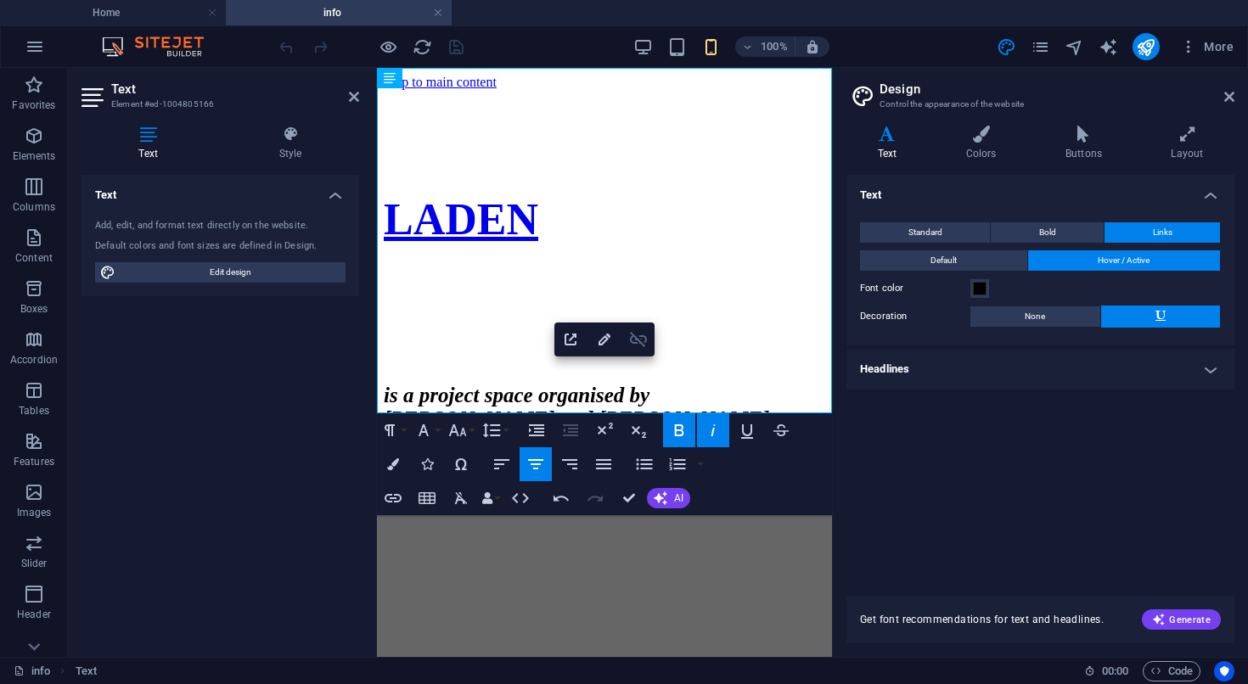
click at [637, 339] on icon "button" at bounding box center [638, 339] width 17 height 15
click at [656, 474] on strong "[EMAIL_ADDRESS][DOMAIN_NAME]" at bounding box center [566, 485] width 364 height 23
drag, startPoint x: 721, startPoint y: 379, endPoint x: 492, endPoint y: 382, distance: 228.3
click at [492, 474] on p "[EMAIL_ADDRESS][DOMAIN_NAME]" at bounding box center [604, 486] width 441 height 24
click at [29, 146] on span "Elements" at bounding box center [34, 146] width 68 height 41
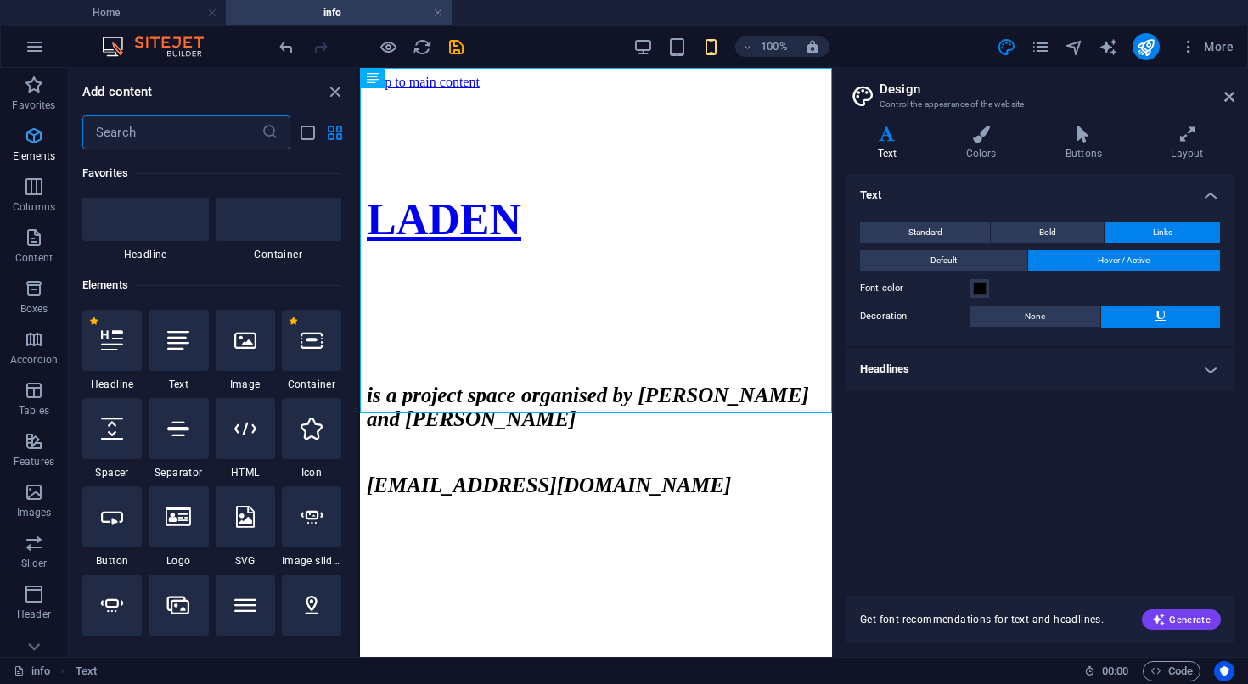
scroll to position [181, 0]
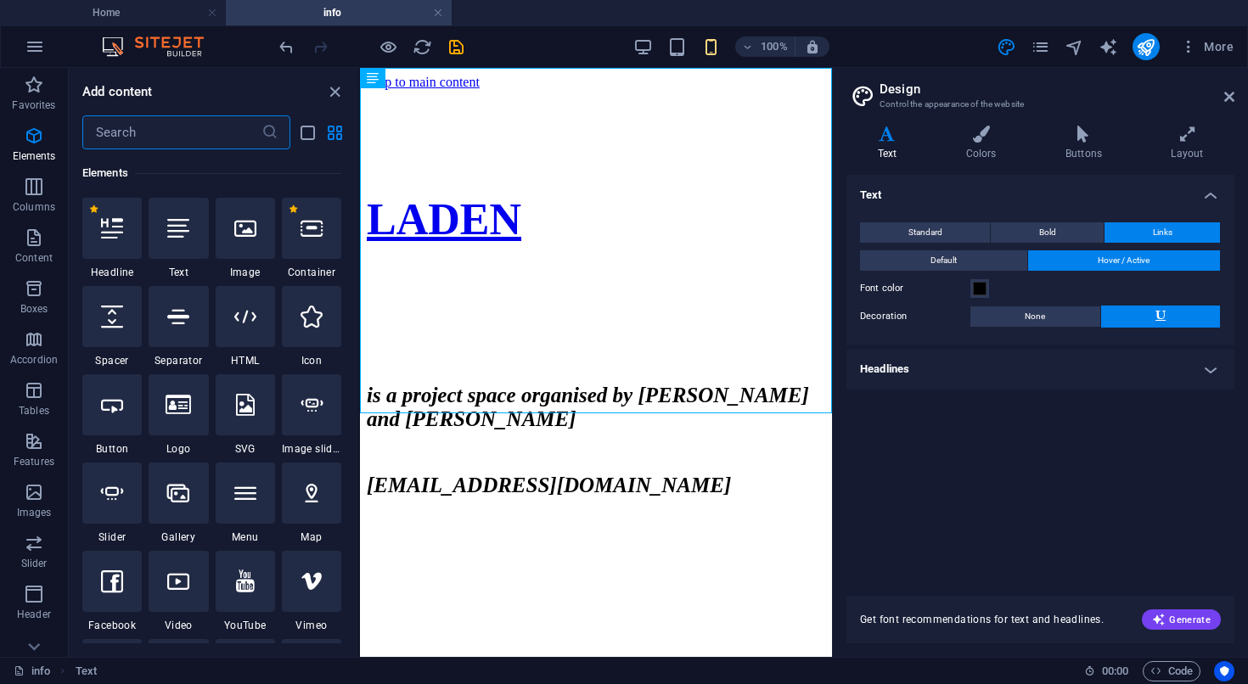
click at [228, 142] on input "text" at bounding box center [171, 132] width 179 height 34
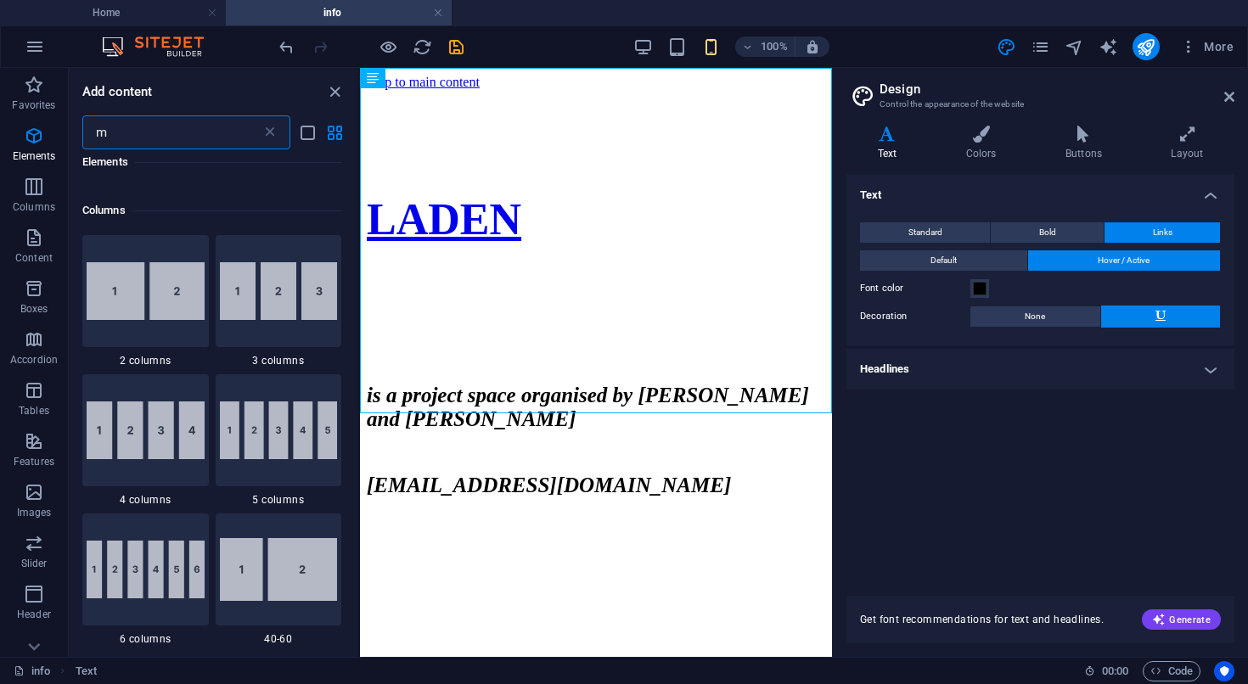
scroll to position [0, 0]
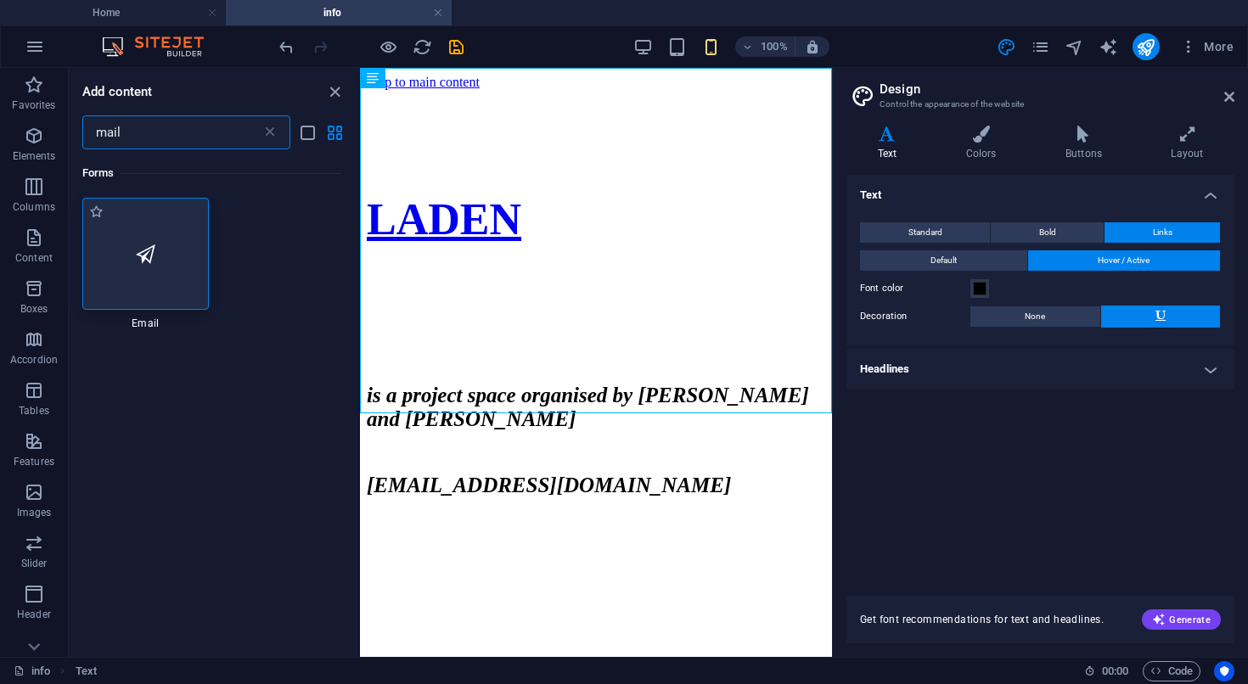
type input "mail"
click at [138, 272] on div at bounding box center [145, 254] width 126 height 112
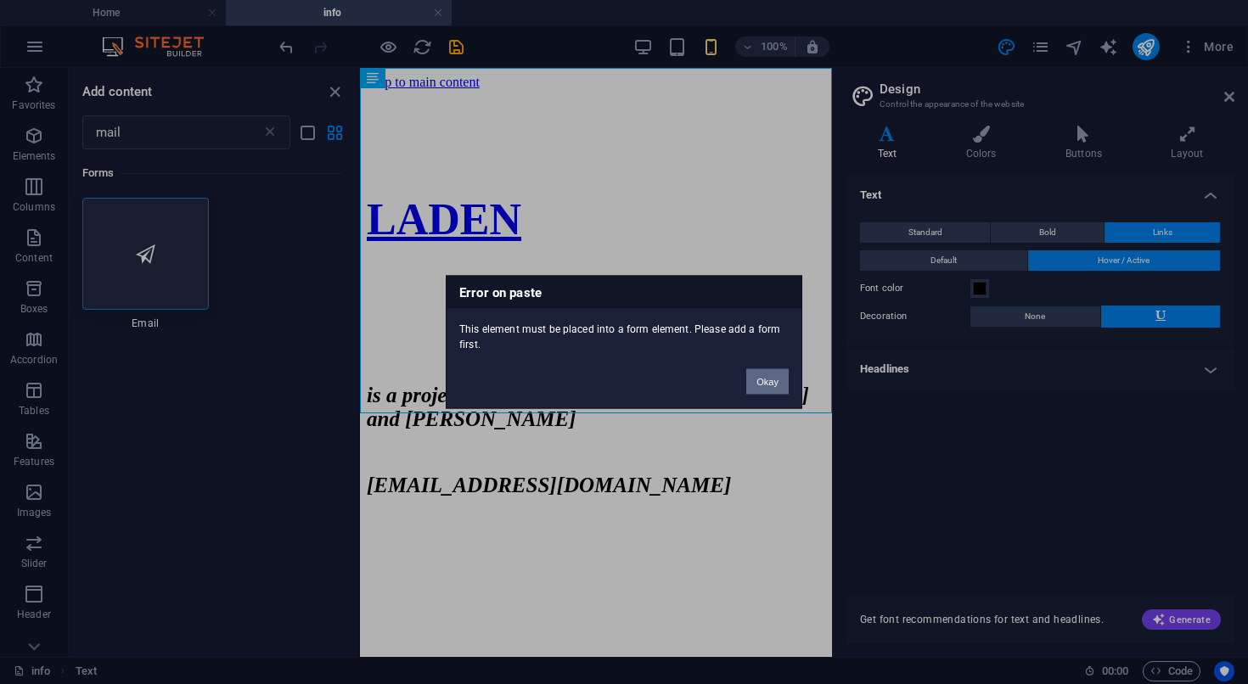
click at [774, 381] on button "Okay" at bounding box center [767, 381] width 42 height 25
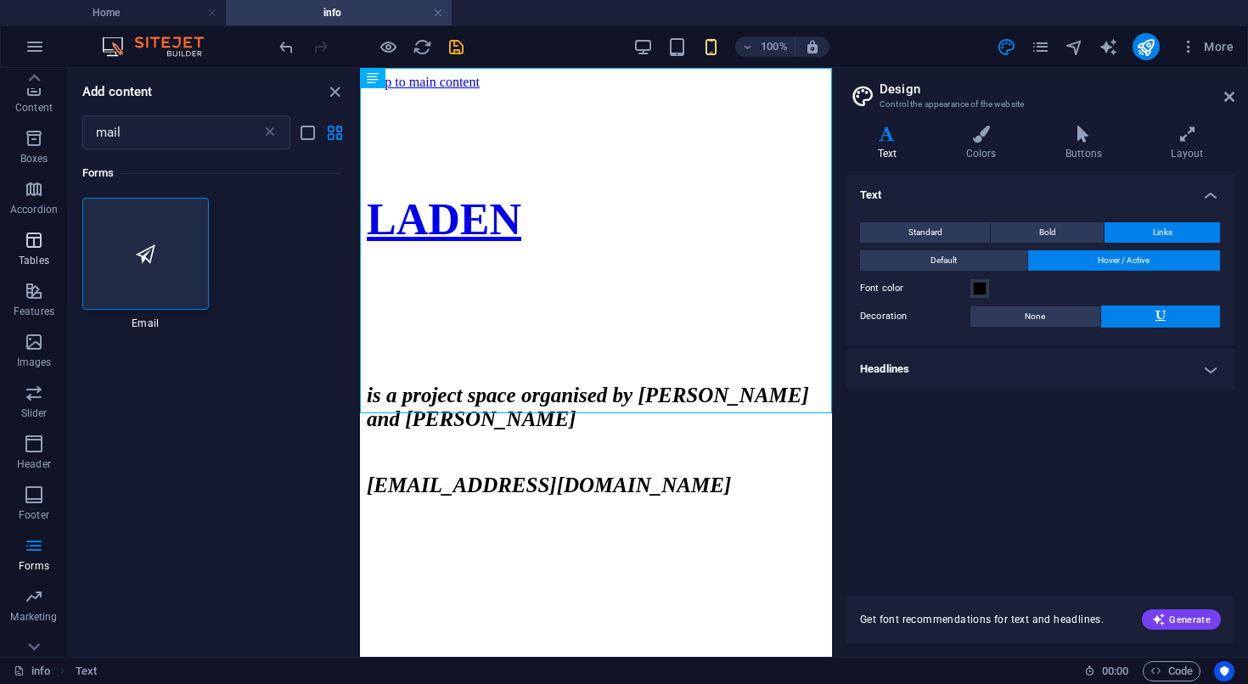
scroll to position [175, 0]
click at [32, 522] on icon "button" at bounding box center [34, 521] width 20 height 20
click at [270, 136] on icon at bounding box center [269, 132] width 17 height 17
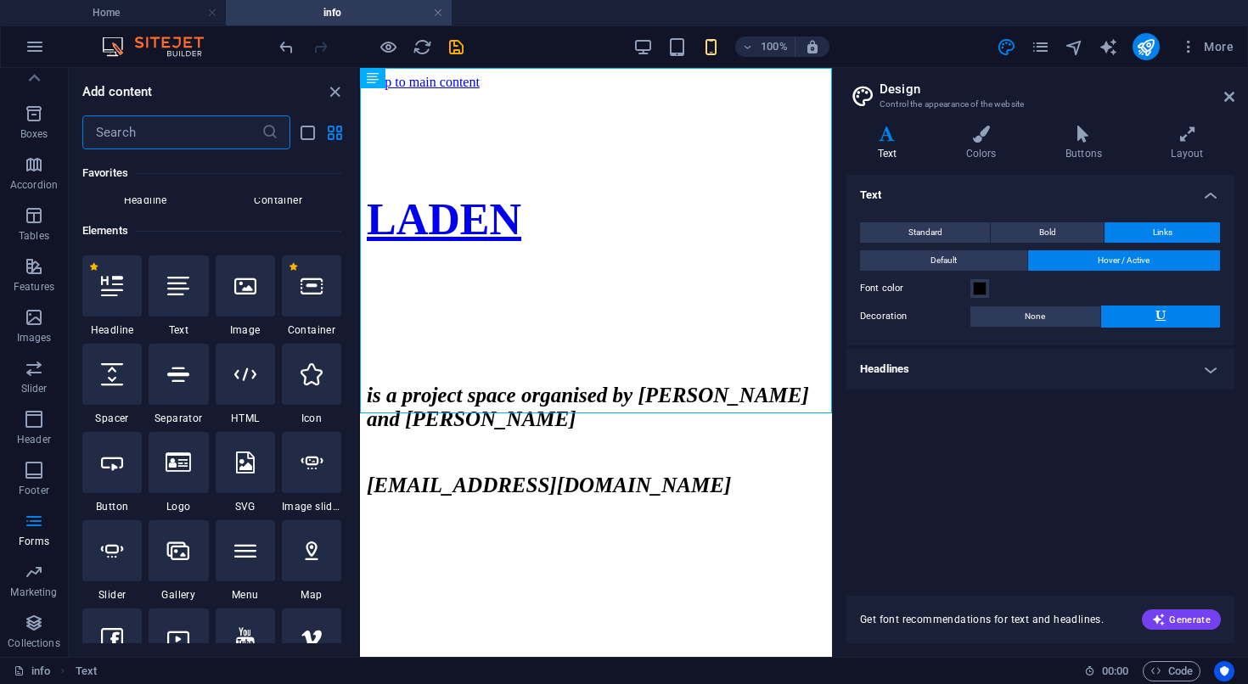
scroll to position [128, 0]
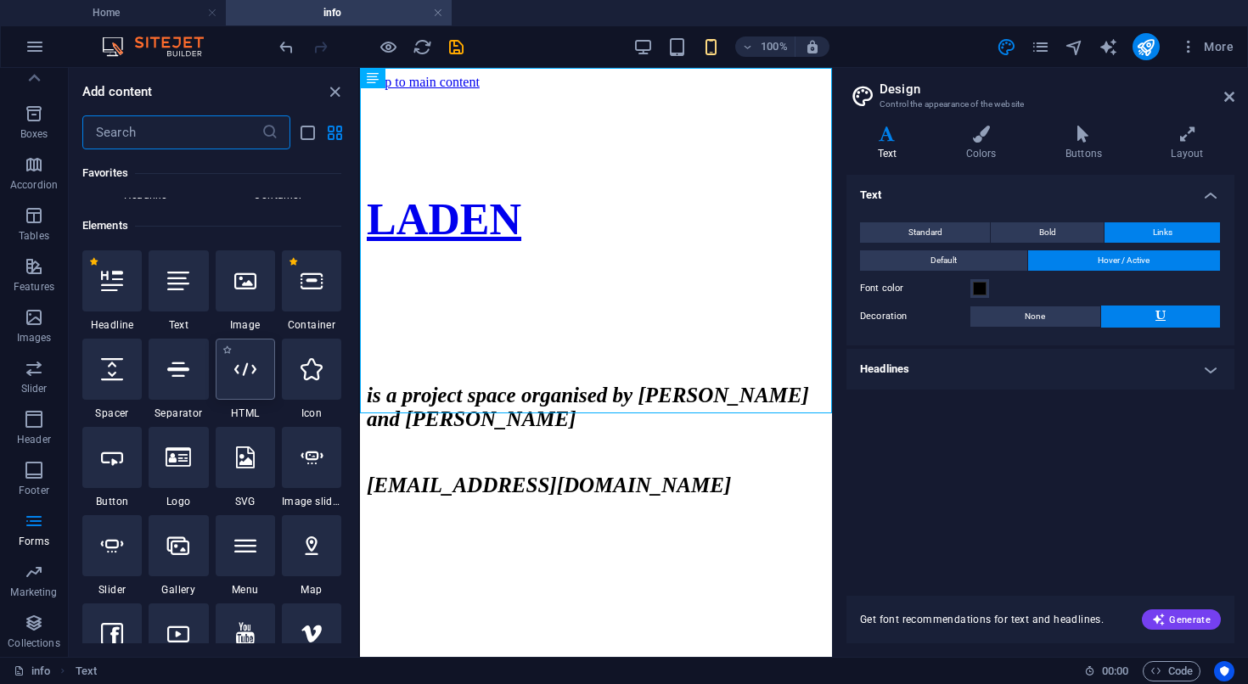
click at [256, 370] on icon at bounding box center [245, 369] width 22 height 22
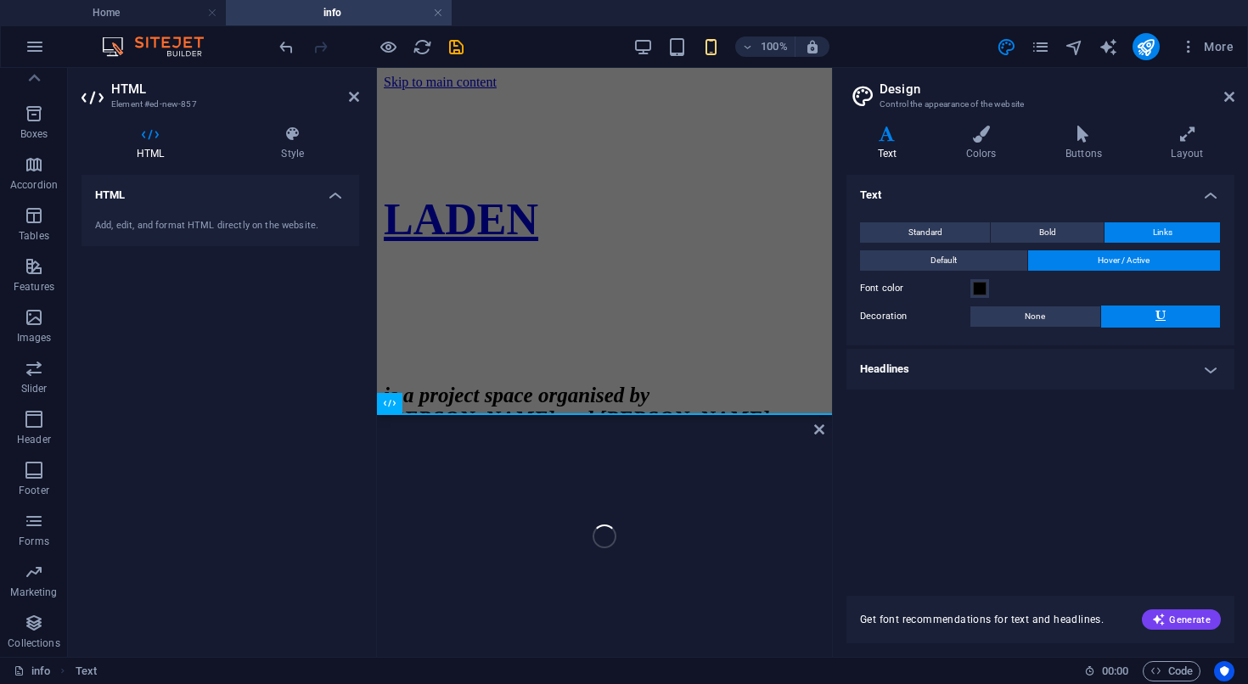
scroll to position [175, 0]
click at [615, 383] on div "LADEN is a project space organised by [PERSON_NAME] and [PERSON_NAME] [EMAIL_AD…" at bounding box center [604, 315] width 441 height 423
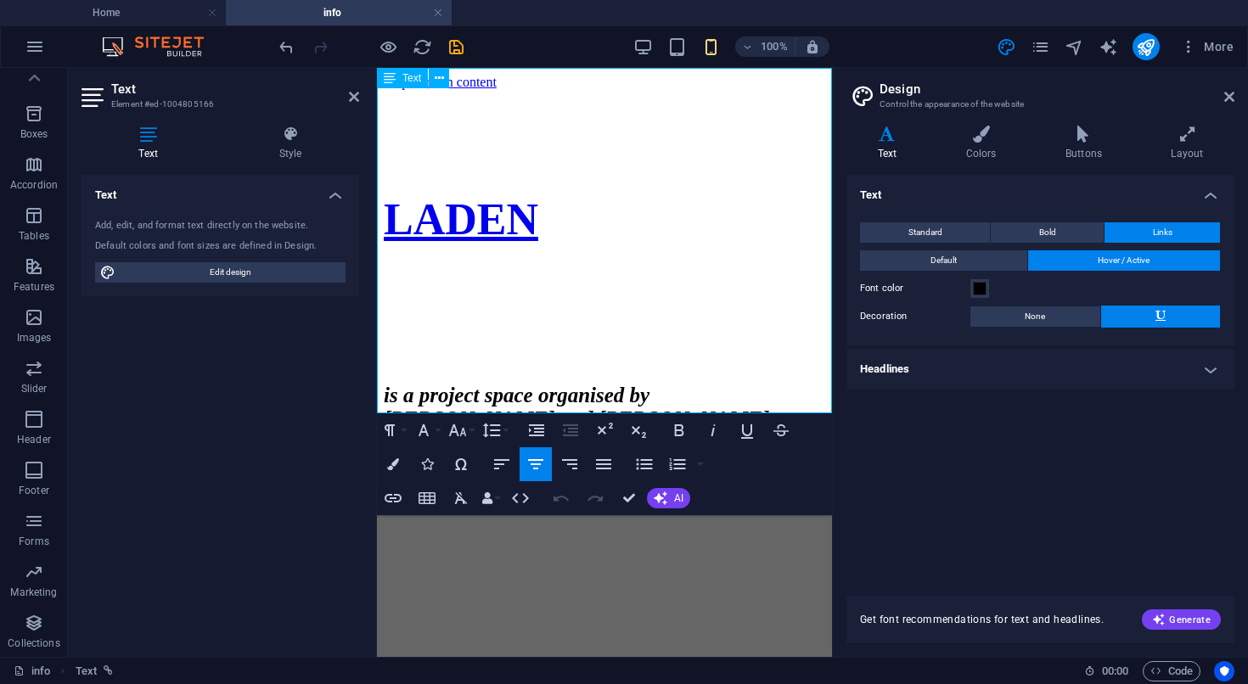
click at [615, 474] on strong "[EMAIL_ADDRESS][DOMAIN_NAME]" at bounding box center [566, 485] width 364 height 23
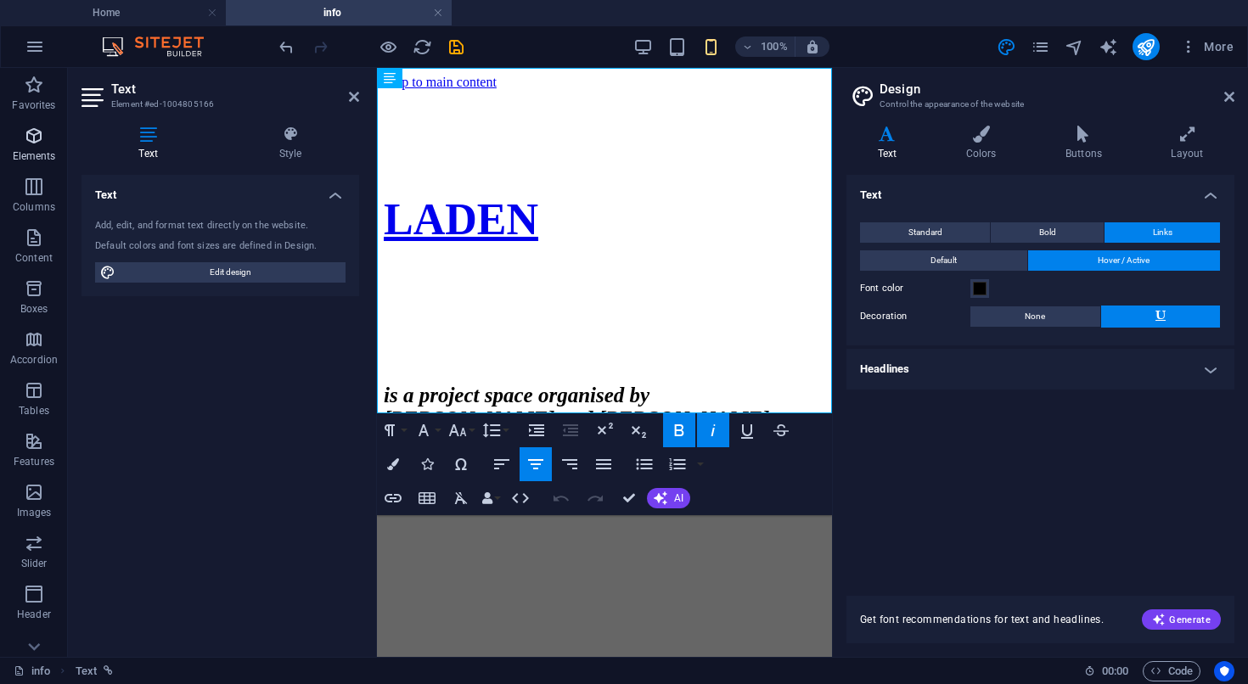
click at [29, 149] on span "Elements" at bounding box center [34, 146] width 68 height 41
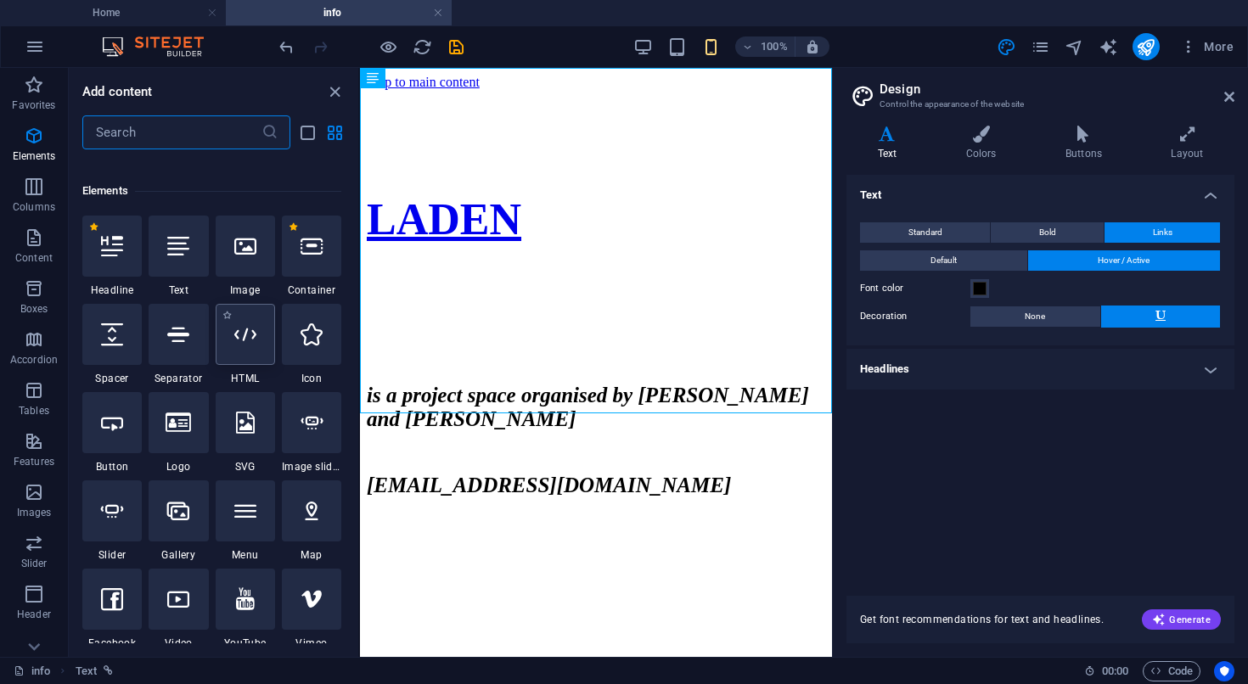
scroll to position [181, 0]
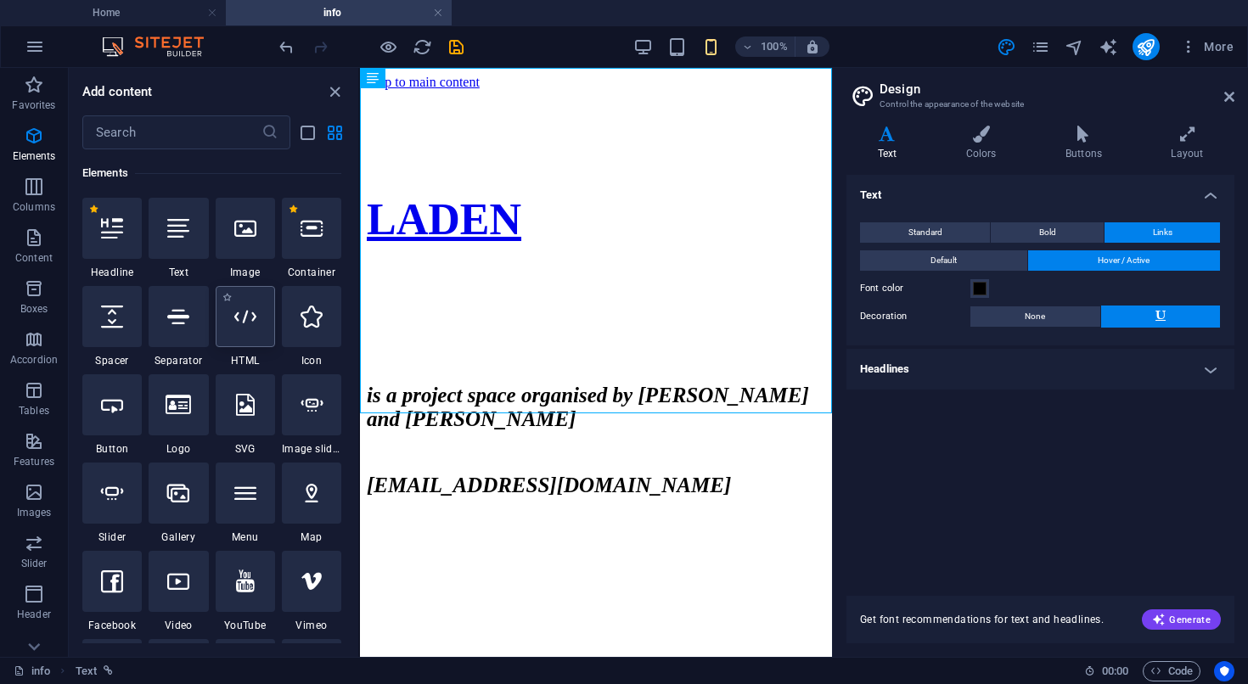
click at [258, 337] on div at bounding box center [245, 316] width 59 height 61
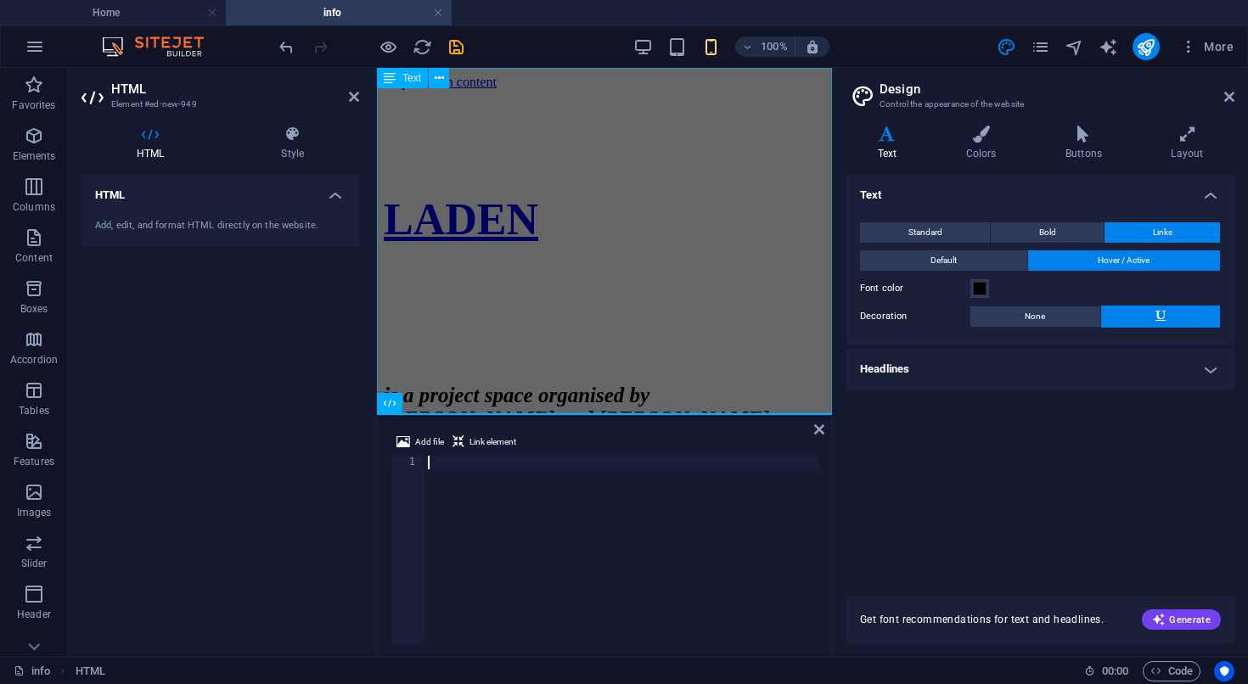
click at [587, 381] on div "LADEN is a project space organised by [PERSON_NAME] and [PERSON_NAME] [EMAIL_AD…" at bounding box center [604, 315] width 441 height 423
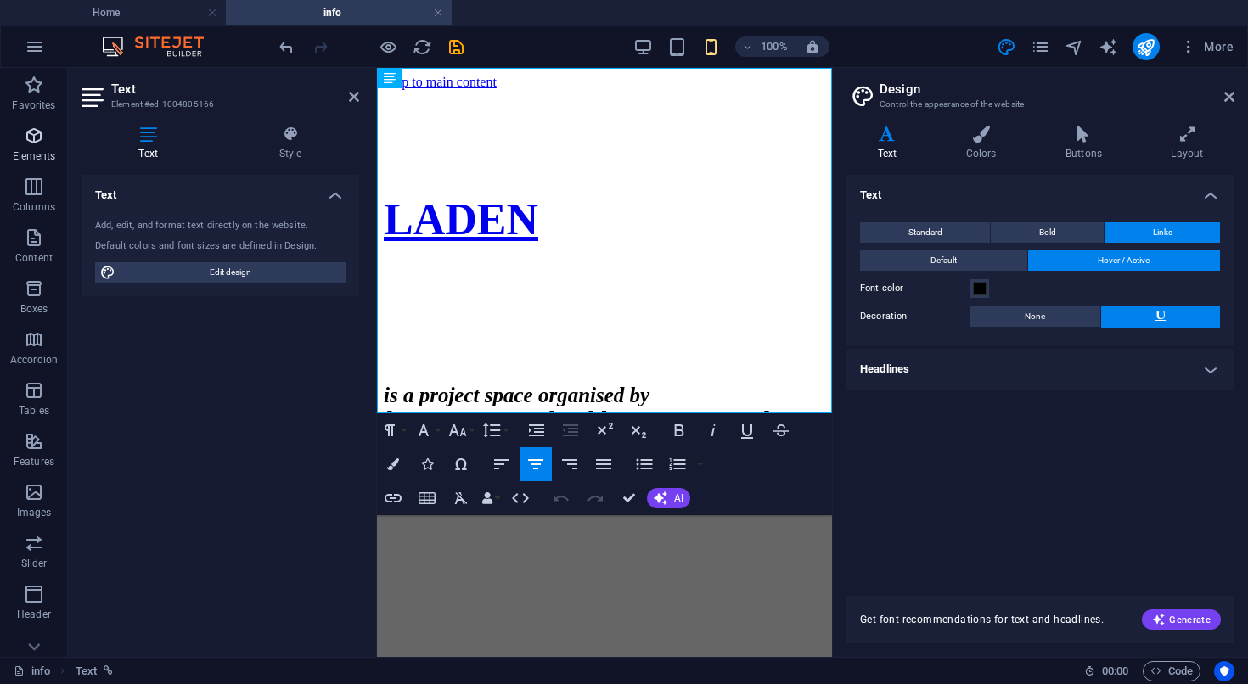
click at [38, 153] on p "Elements" at bounding box center [34, 156] width 43 height 14
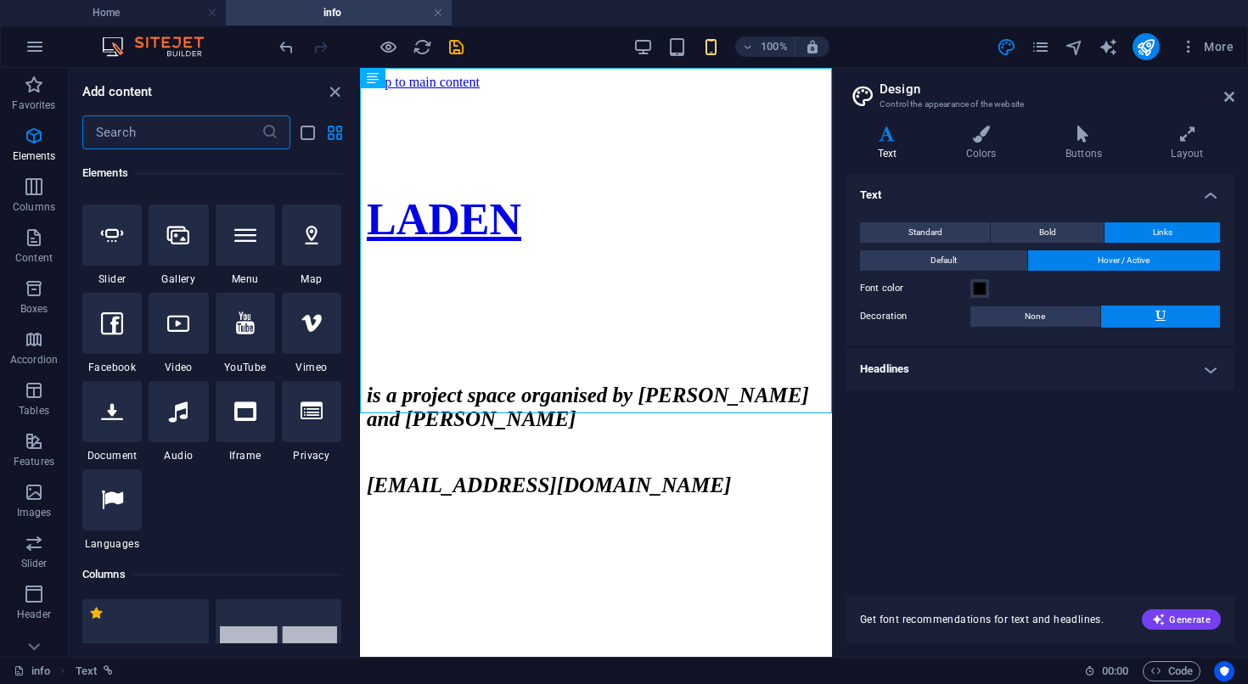
scroll to position [424, 0]
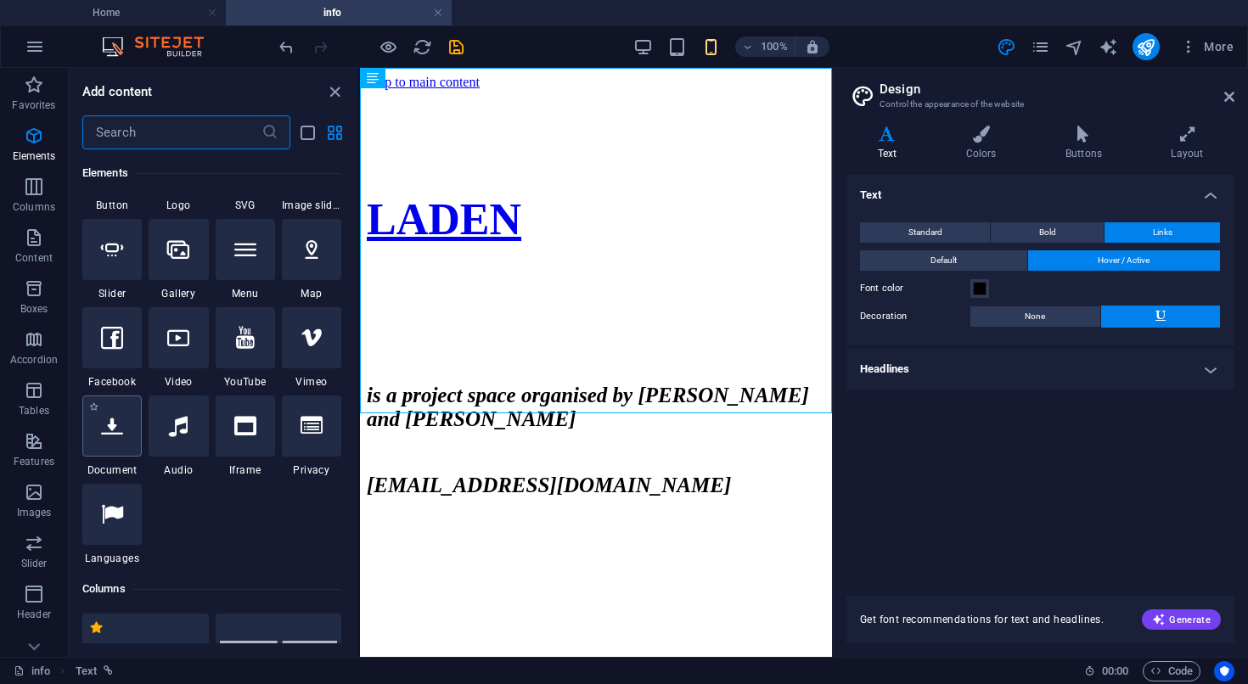
click at [112, 428] on icon at bounding box center [112, 426] width 22 height 22
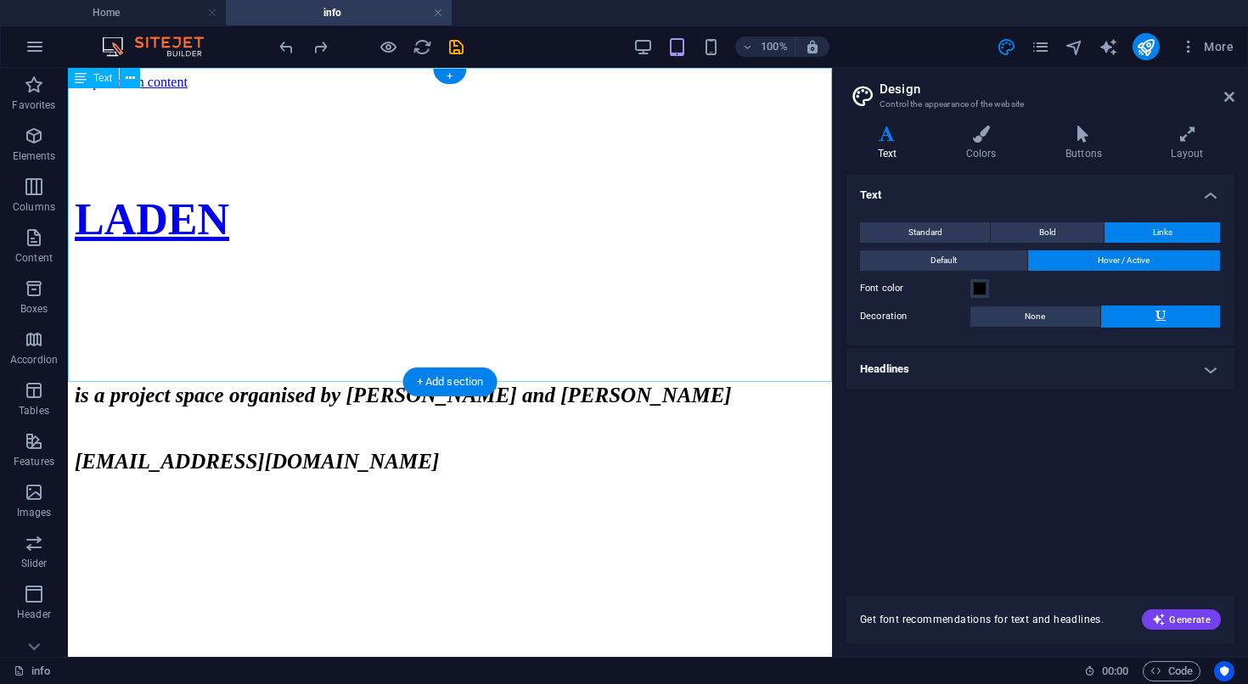
click at [415, 343] on div "LADEN is a project space organised by [PERSON_NAME] and [PERSON_NAME] [EMAIL_AD…" at bounding box center [450, 303] width 750 height 399
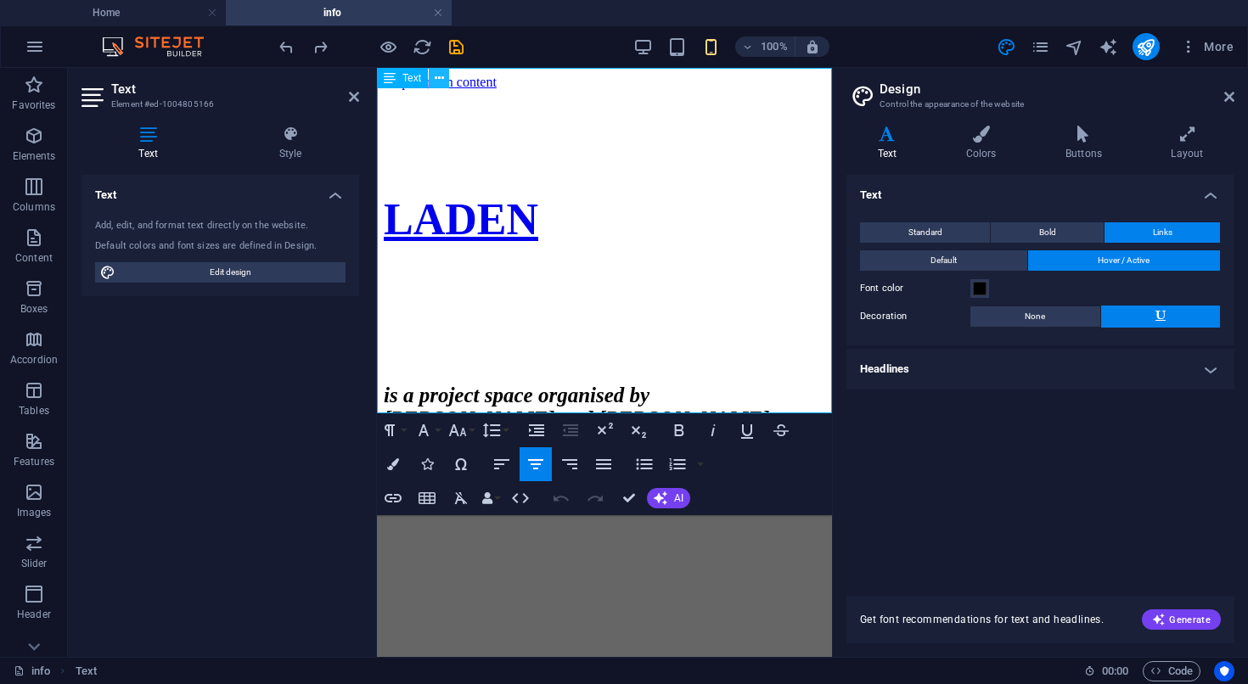
click at [436, 84] on icon at bounding box center [439, 79] width 9 height 18
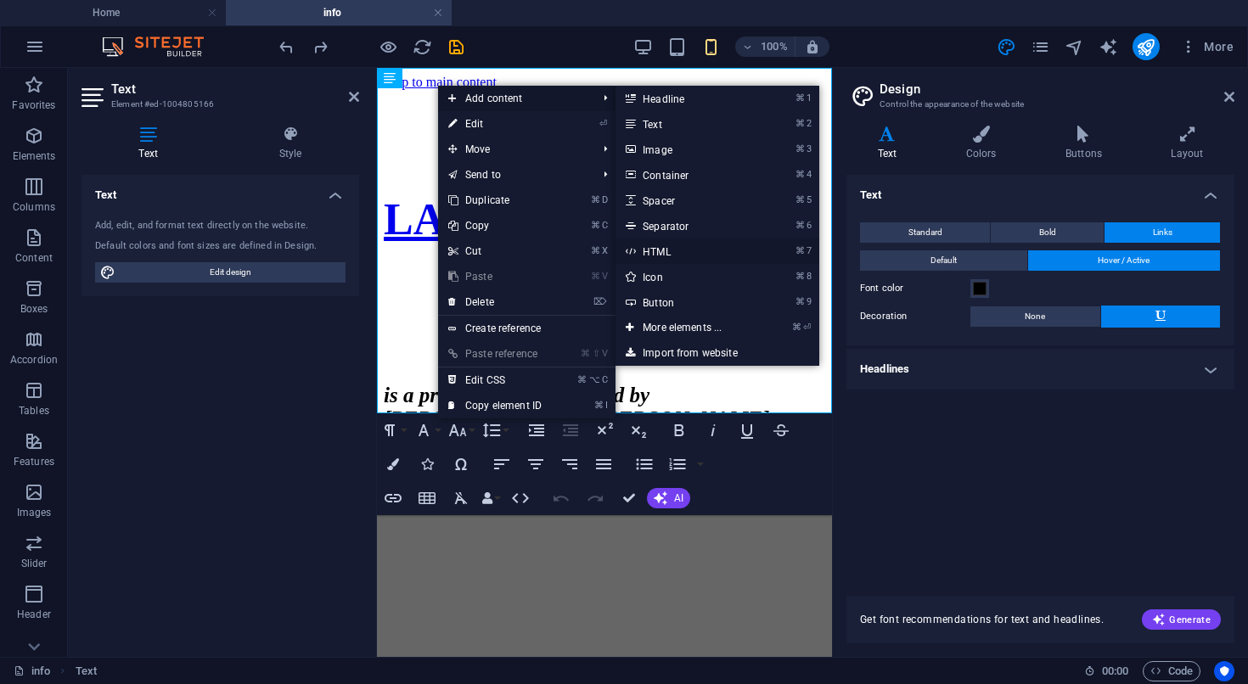
click at [691, 247] on link "⌘ 7 HTML" at bounding box center [685, 251] width 140 height 25
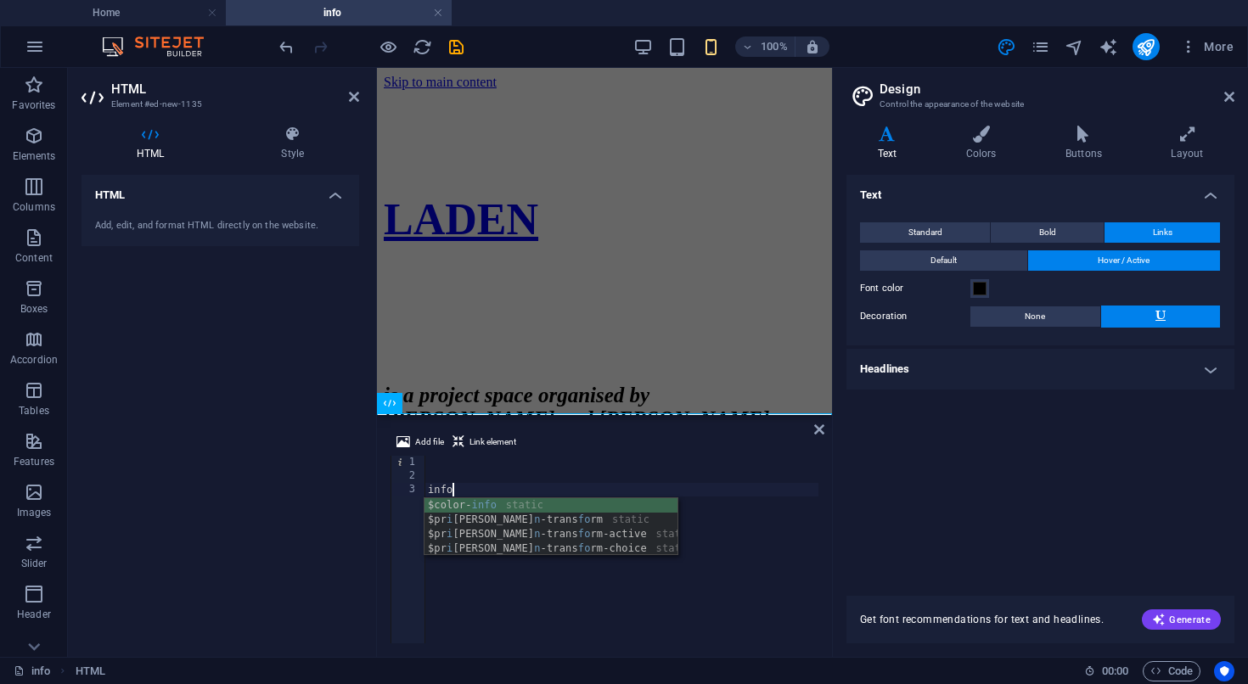
scroll to position [0, 1]
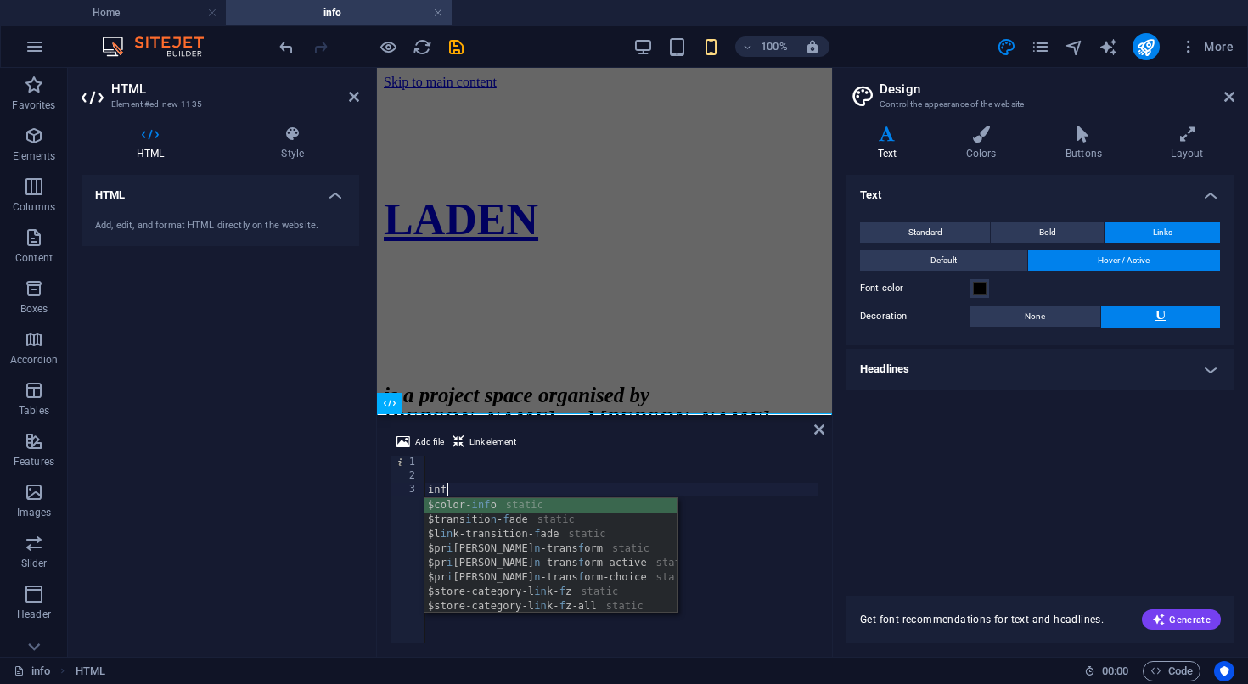
type textarea "i"
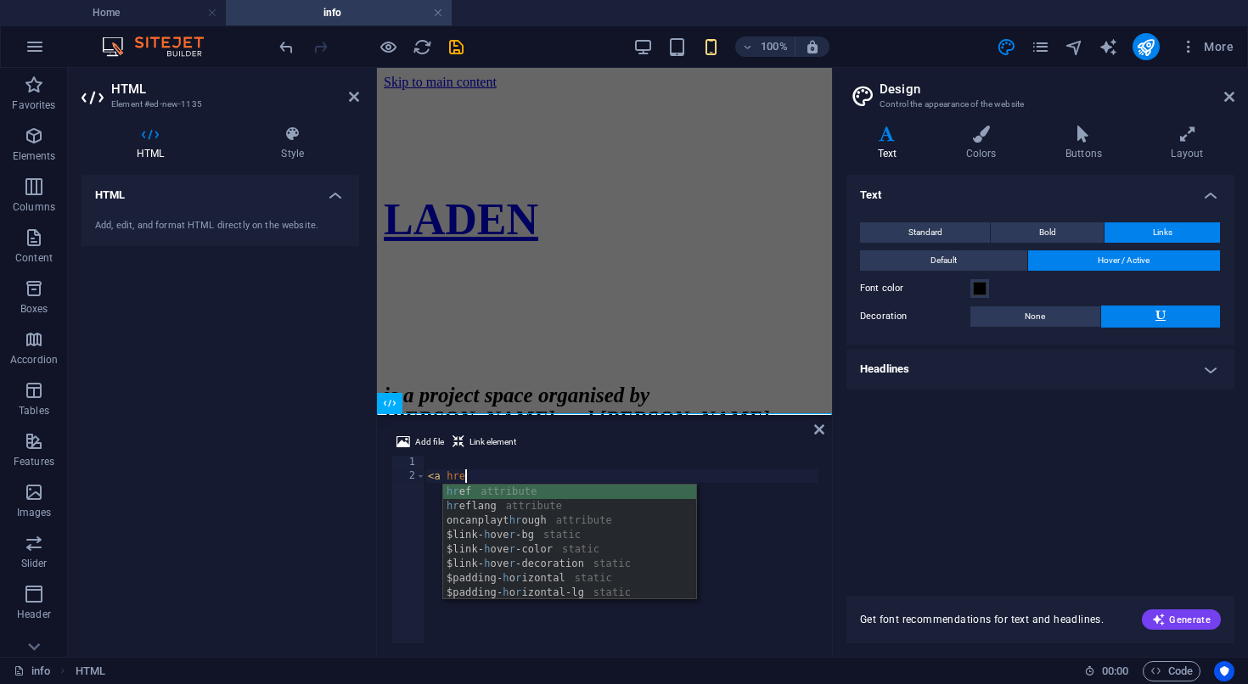
scroll to position [0, 2]
click at [566, 495] on div "hre f attribute hre flang attribute $link- h ove r -d e coration static $store-…" at bounding box center [569, 550] width 253 height 130
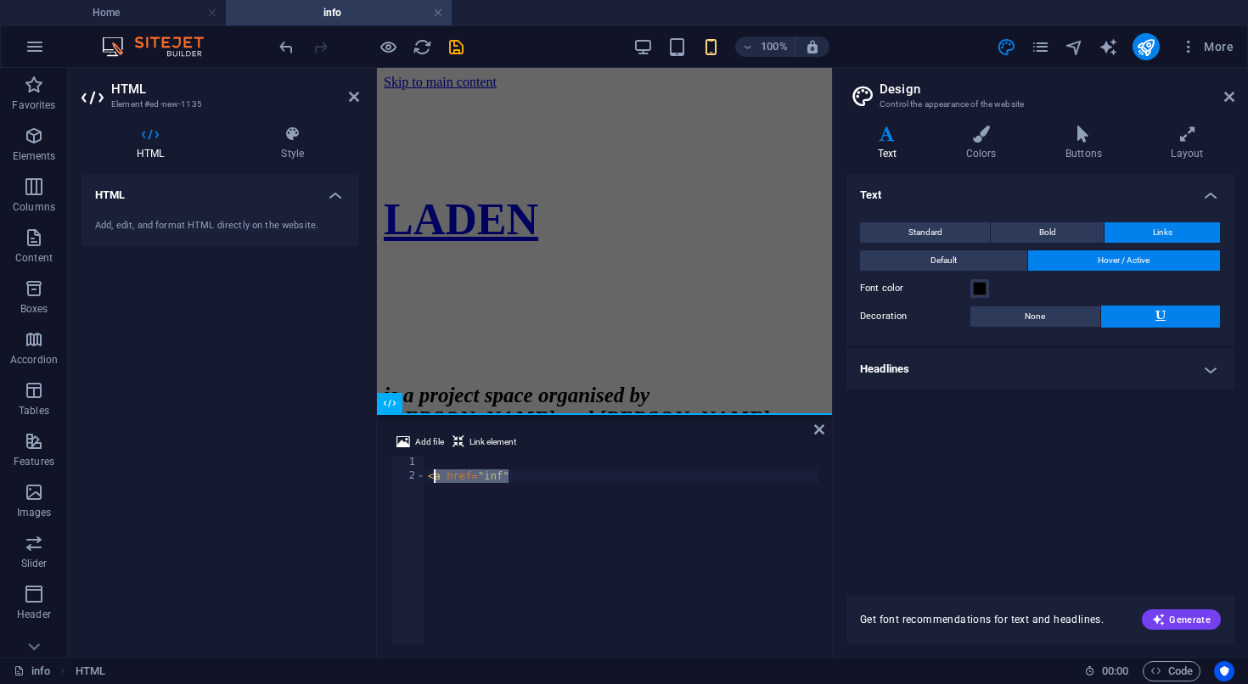
drag, startPoint x: 522, startPoint y: 474, endPoint x: 427, endPoint y: 471, distance: 95.1
click at [427, 471] on div "< a href = "inf"" at bounding box center [621, 563] width 394 height 215
paste textarea "p><a href="mailto:someone@example.com">Send email</a></p>"
click at [649, 577] on div "< p > < a href = "mailto:someone@example.com" > Send email </ a > </ p >" at bounding box center [621, 563] width 394 height 215
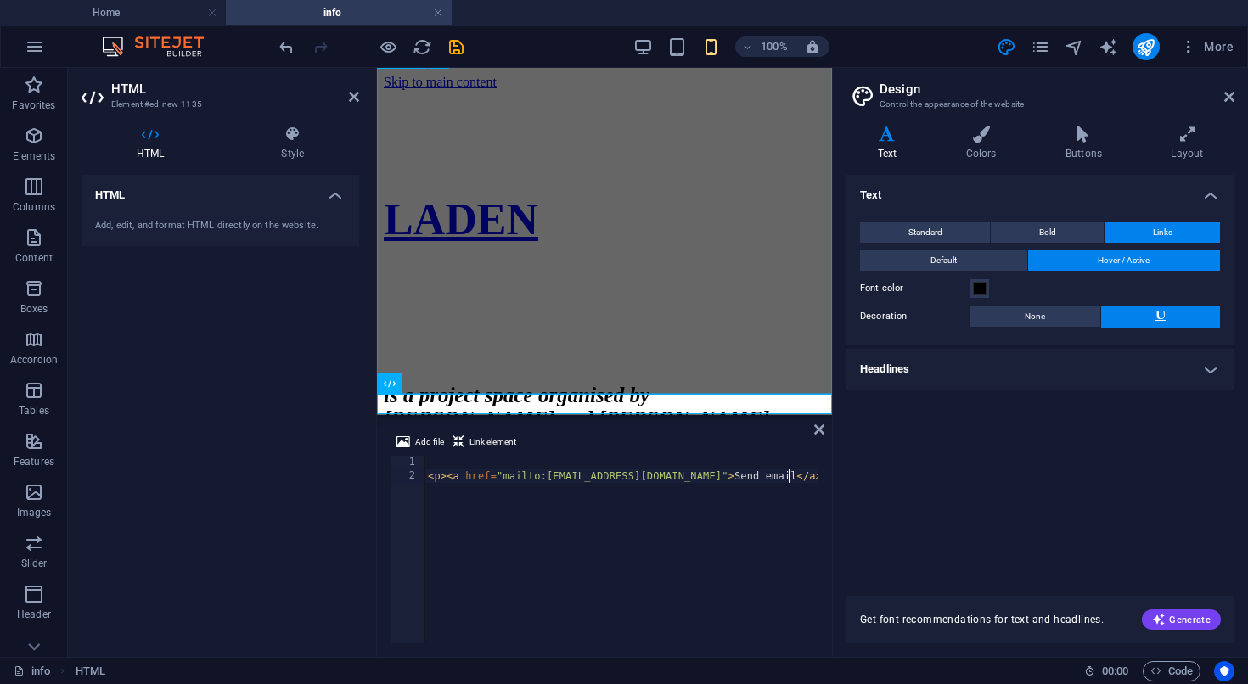
scroll to position [20, 0]
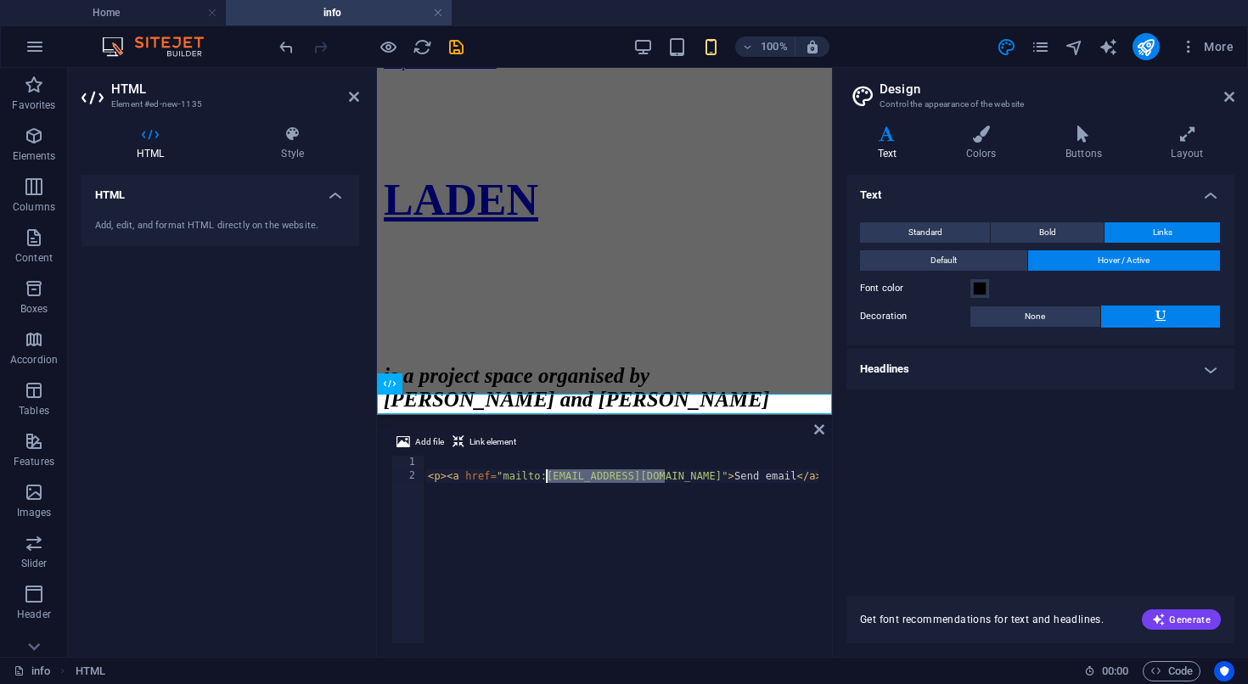
drag, startPoint x: 665, startPoint y: 480, endPoint x: 549, endPoint y: 474, distance: 115.6
click at [549, 474] on div "< p > < a href = "mailto:someone@example.com" > Send email </ a > </ p >" at bounding box center [621, 563] width 394 height 215
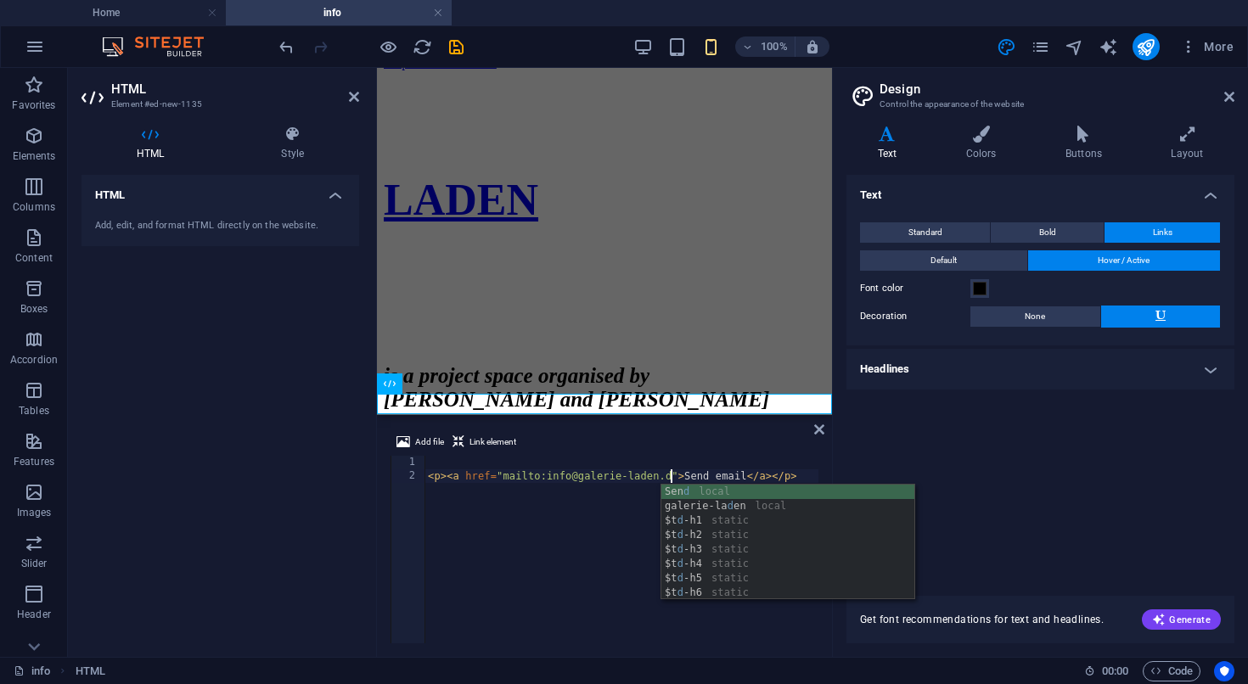
scroll to position [0, 20]
click at [528, 539] on div "< p > < a href = "mailto:info@galerie-laden.de" > Send email </ a > </ p >" at bounding box center [621, 563] width 394 height 215
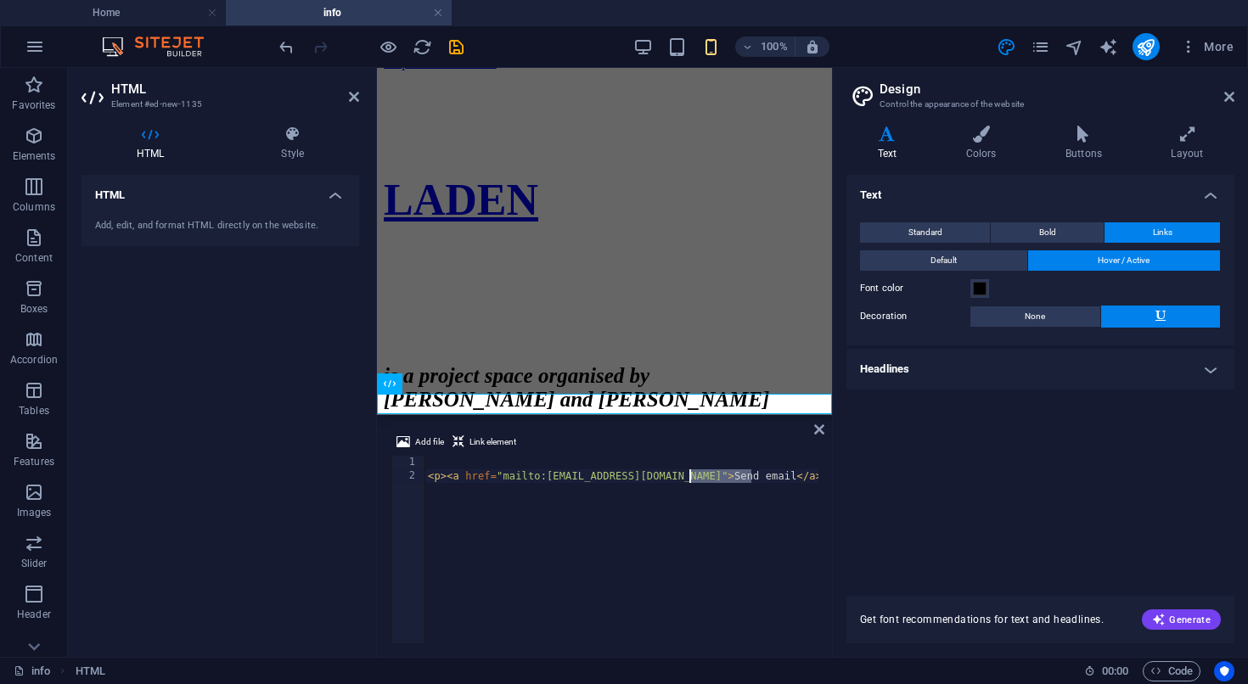
drag, startPoint x: 753, startPoint y: 477, endPoint x: 690, endPoint y: 473, distance: 63.0
click at [690, 473] on div "< p > < a href = "mailto:info@galerie-laden.de" > Send email </ a > </ p >" at bounding box center [621, 563] width 394 height 215
drag, startPoint x: 678, startPoint y: 480, endPoint x: 548, endPoint y: 478, distance: 129.9
click at [548, 478] on div "< p > < a href = "mailto:info@galerie-laden.de" > Send email </ a > </ p >" at bounding box center [621, 563] width 394 height 215
drag, startPoint x: 750, startPoint y: 478, endPoint x: 691, endPoint y: 476, distance: 58.6
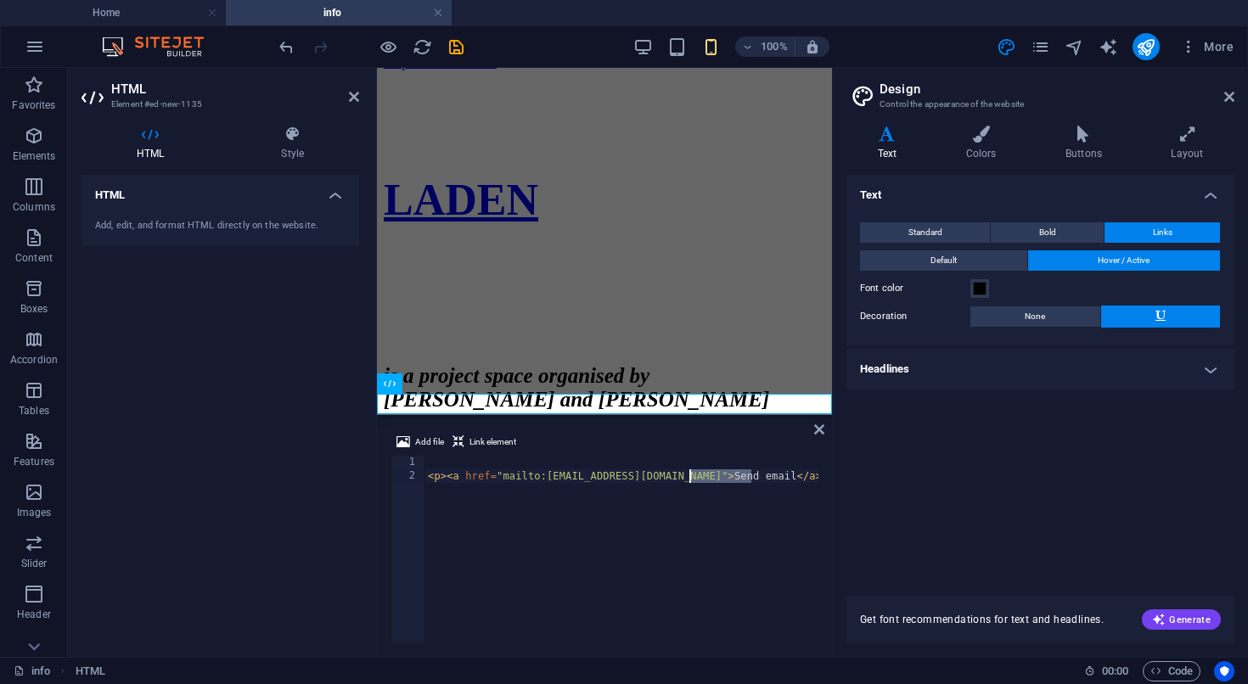
click at [691, 476] on div "< p > < a href = "mailto:info@galerie-laden.de" > Send email </ a > </ p >" at bounding box center [621, 563] width 394 height 215
paste textarea "[EMAIL_ADDRESS][DOMAIN_NAME]"
type textarea "<p><a href="mailto:info@galerie-laden.de">info@galerie-laden.de</a></p>"
click at [435, 458] on div "< p > < a href = "mailto:info@galerie-laden.de" > info@galerie-laden.de </ a > …" at bounding box center [648, 563] width 449 height 215
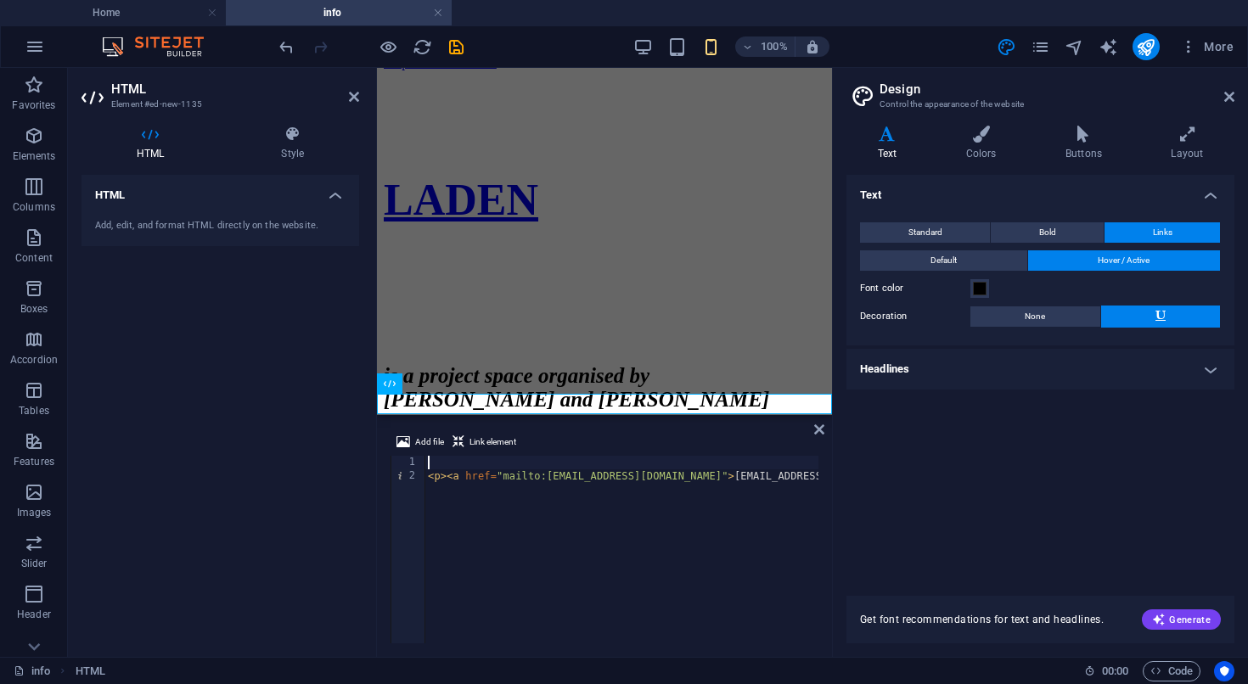
scroll to position [0, 55]
click at [581, 488] on div "< p > < a href = "mailto:info@galerie-laden.de" > info@galerie-laden.de </ a > …" at bounding box center [593, 563] width 449 height 215
type textarea "<p><a href="mailto:info@galerie-laden.de">info@galerie-laden.de</a></p>"
click at [630, 199] on div "LADEN is a project space organised by [PERSON_NAME] and [PERSON_NAME] [EMAIL_AD…" at bounding box center [604, 295] width 441 height 423
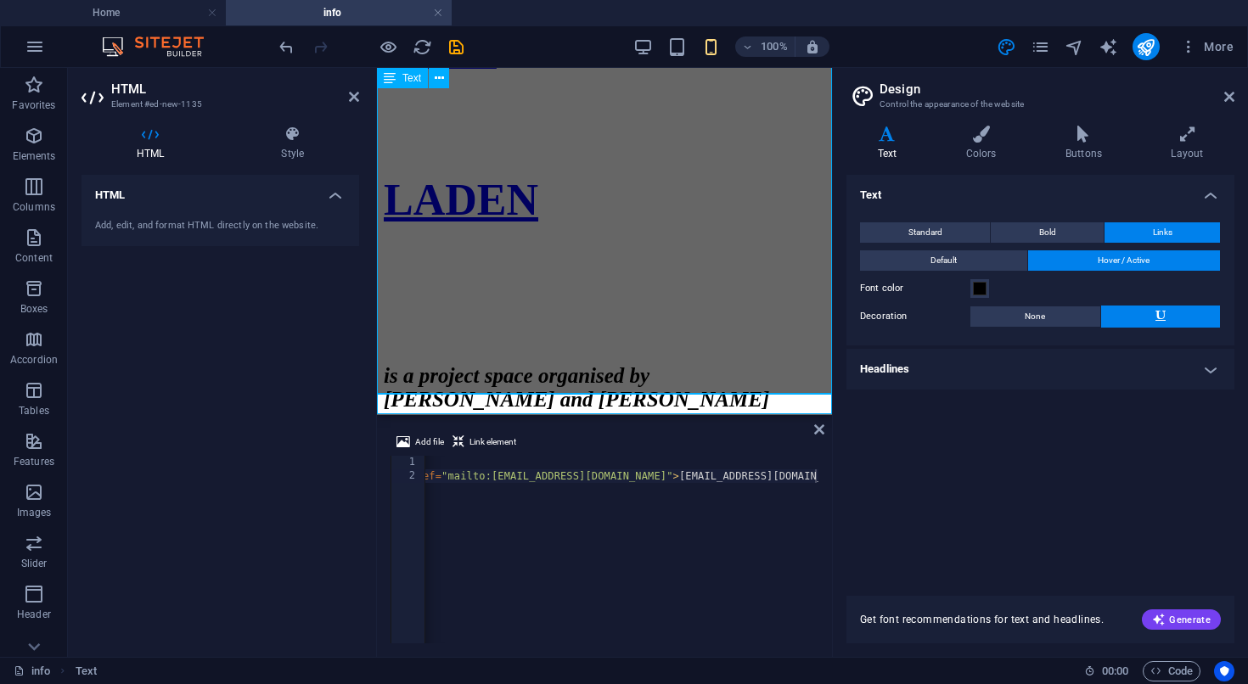
scroll to position [0, 0]
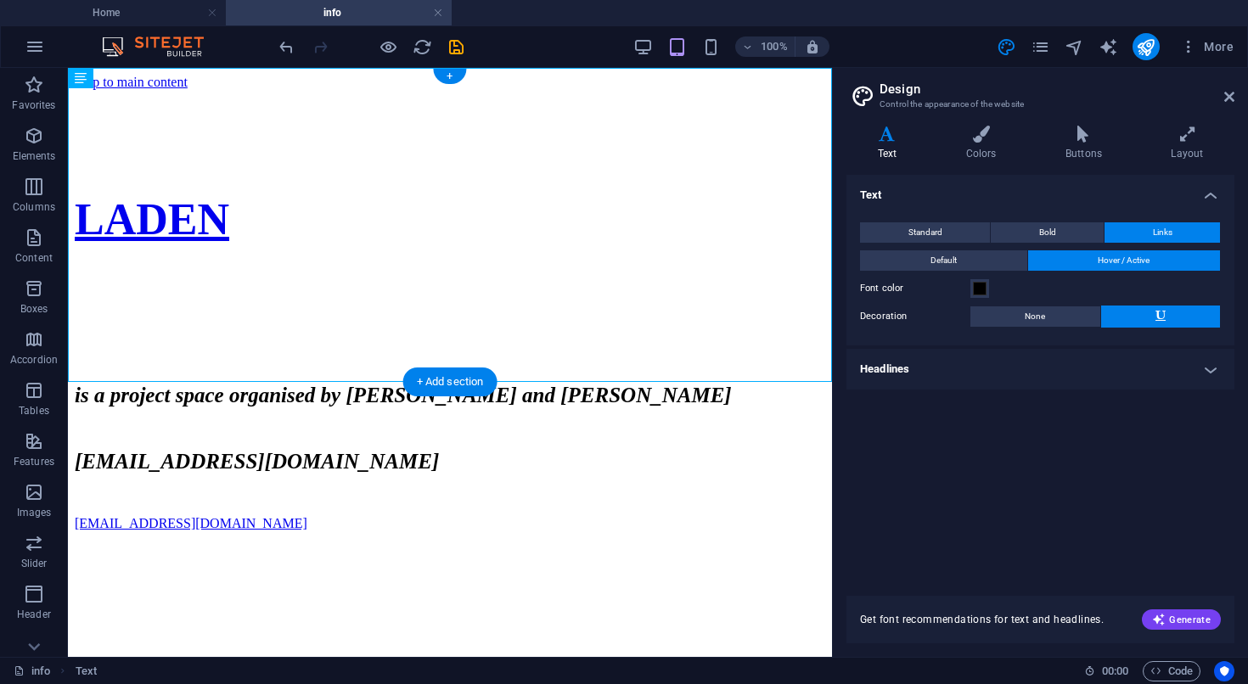
drag, startPoint x: 321, startPoint y: 199, endPoint x: 510, endPoint y: 387, distance: 267.1
click at [510, 387] on div "LADEN is a project space organised by Eva Richardson McCrea and Matt Welch info…" at bounding box center [450, 318] width 750 height 428
click at [503, 516] on div "[EMAIL_ADDRESS][DOMAIN_NAME]" at bounding box center [450, 523] width 750 height 15
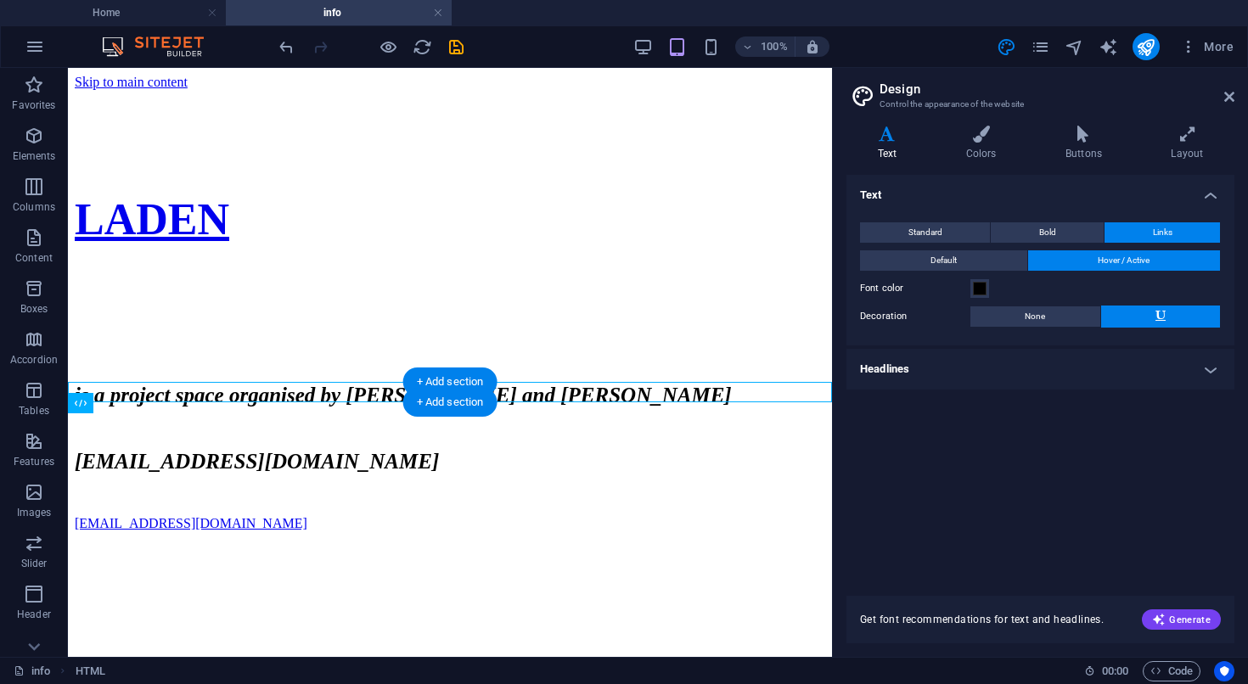
click at [503, 516] on div "[EMAIL_ADDRESS][DOMAIN_NAME]" at bounding box center [450, 523] width 750 height 15
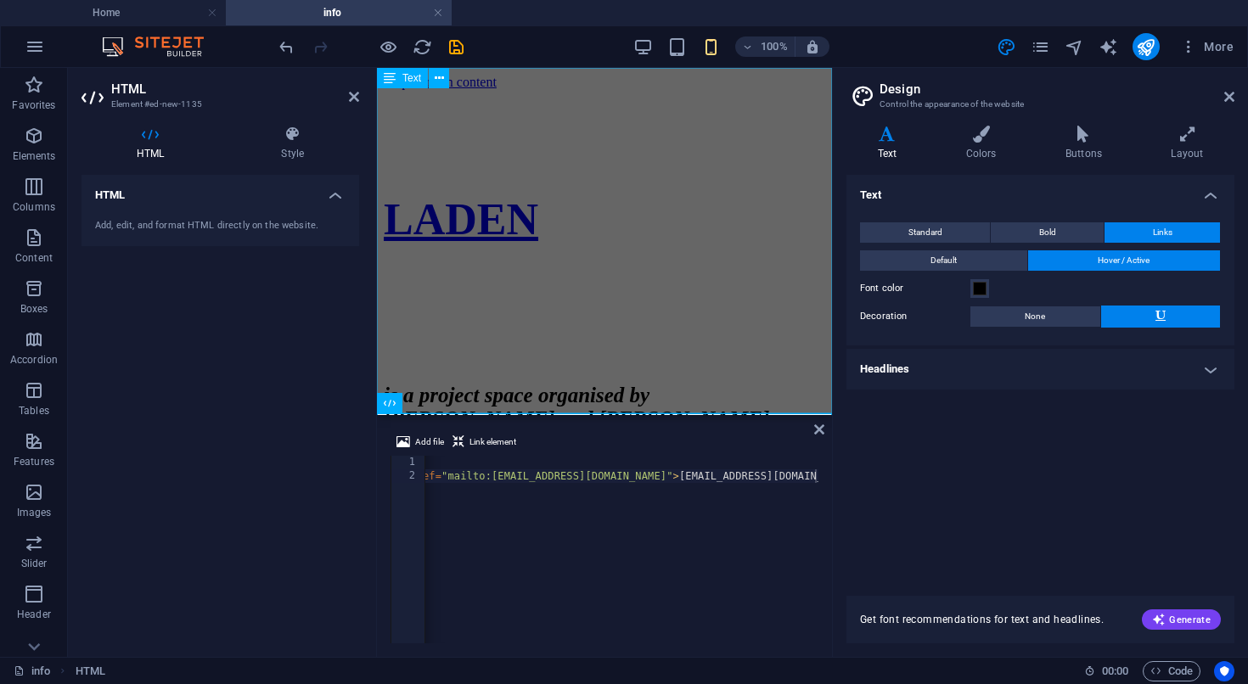
click at [584, 257] on div "LADEN is a project space organised by [PERSON_NAME] and [PERSON_NAME] [EMAIL_AD…" at bounding box center [604, 315] width 441 height 423
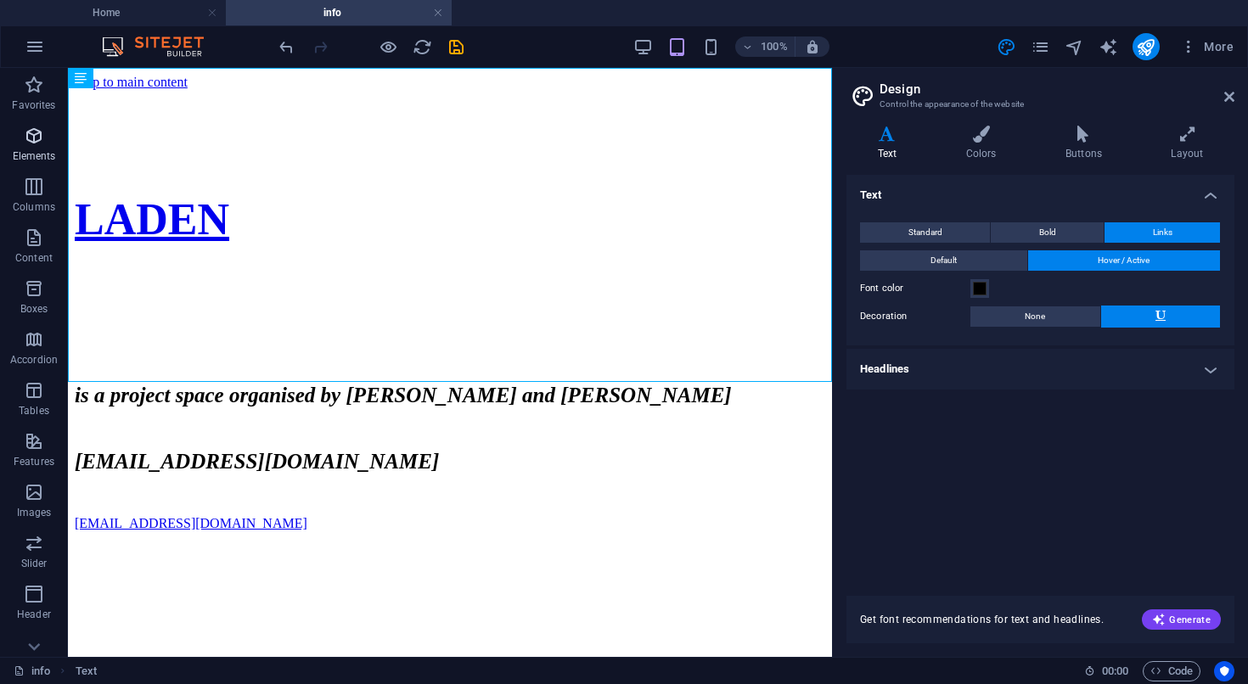
click at [41, 138] on icon "button" at bounding box center [34, 136] width 20 height 20
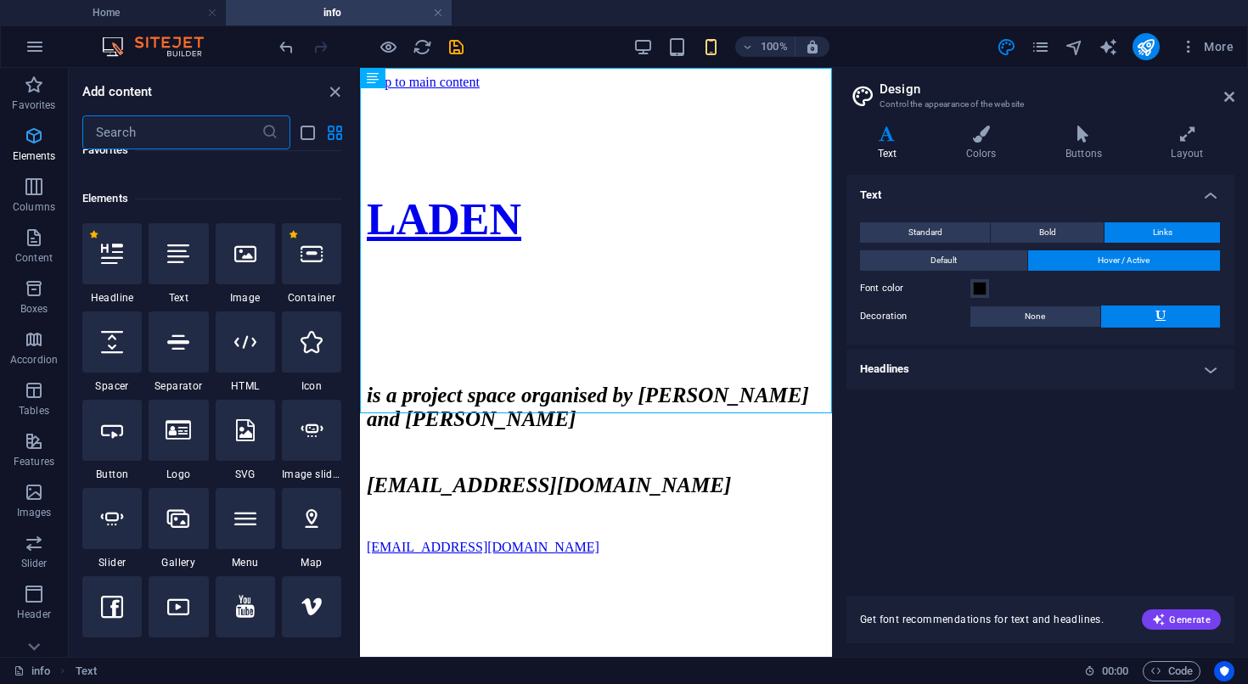
scroll to position [181, 0]
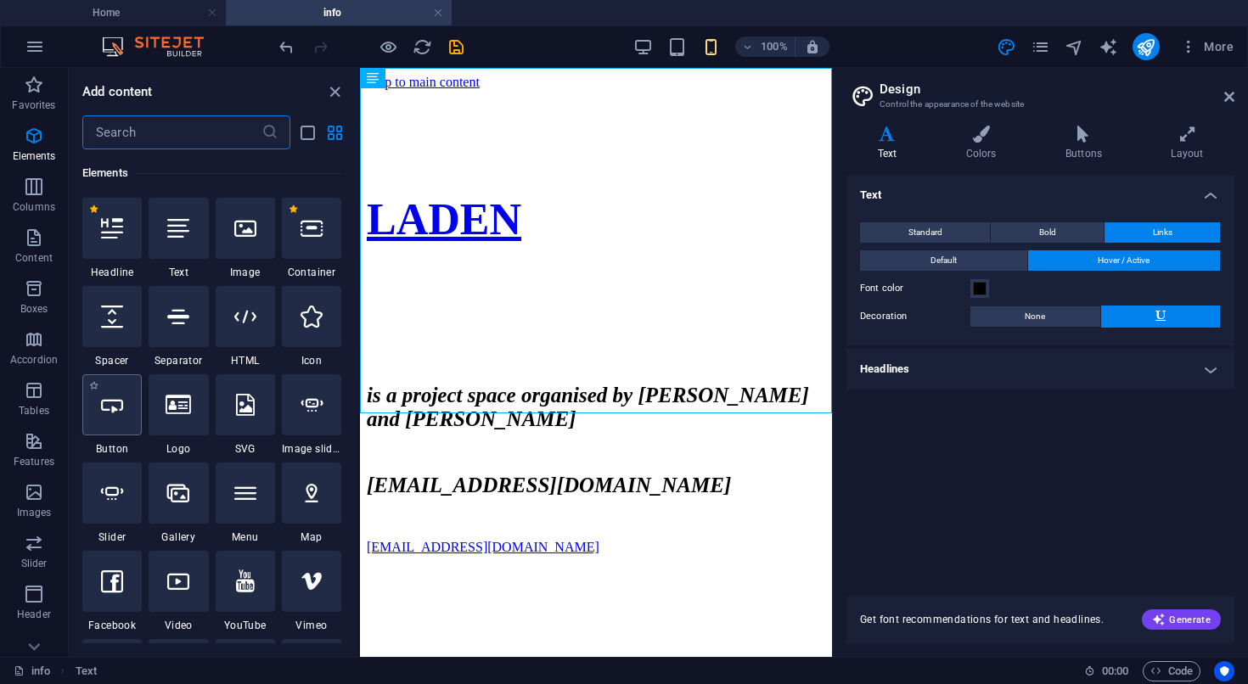
click at [115, 415] on icon at bounding box center [112, 405] width 22 height 22
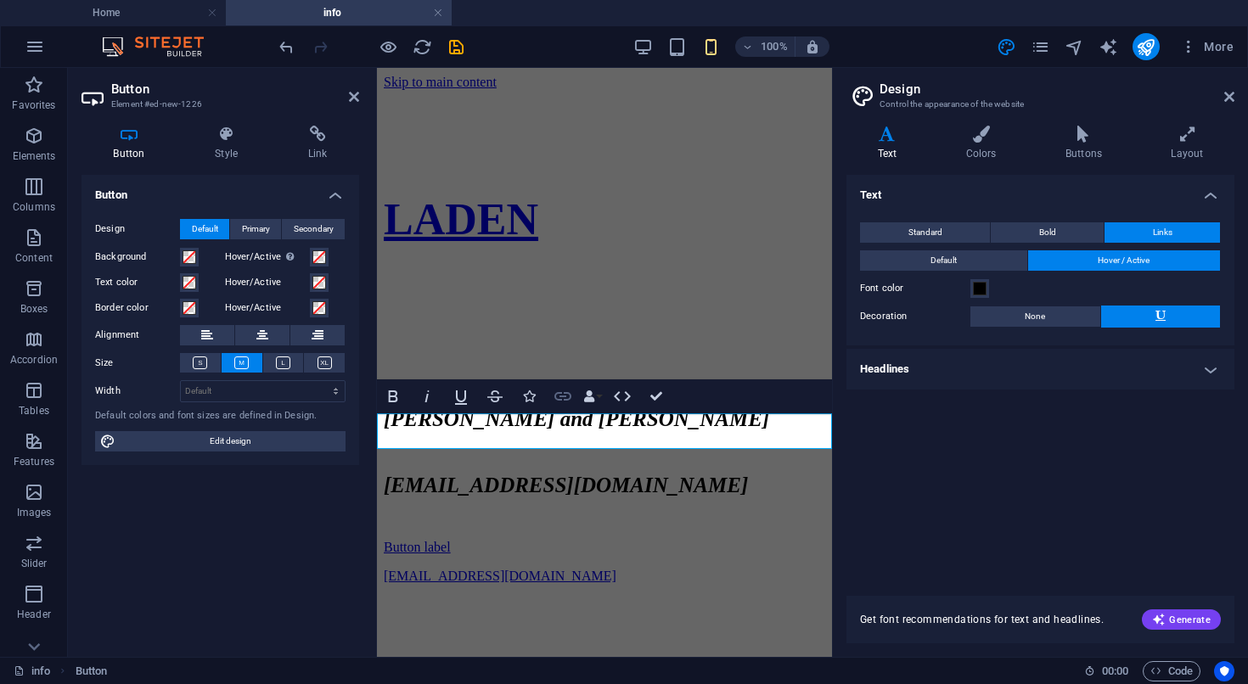
click at [567, 398] on icon "button" at bounding box center [563, 396] width 20 height 20
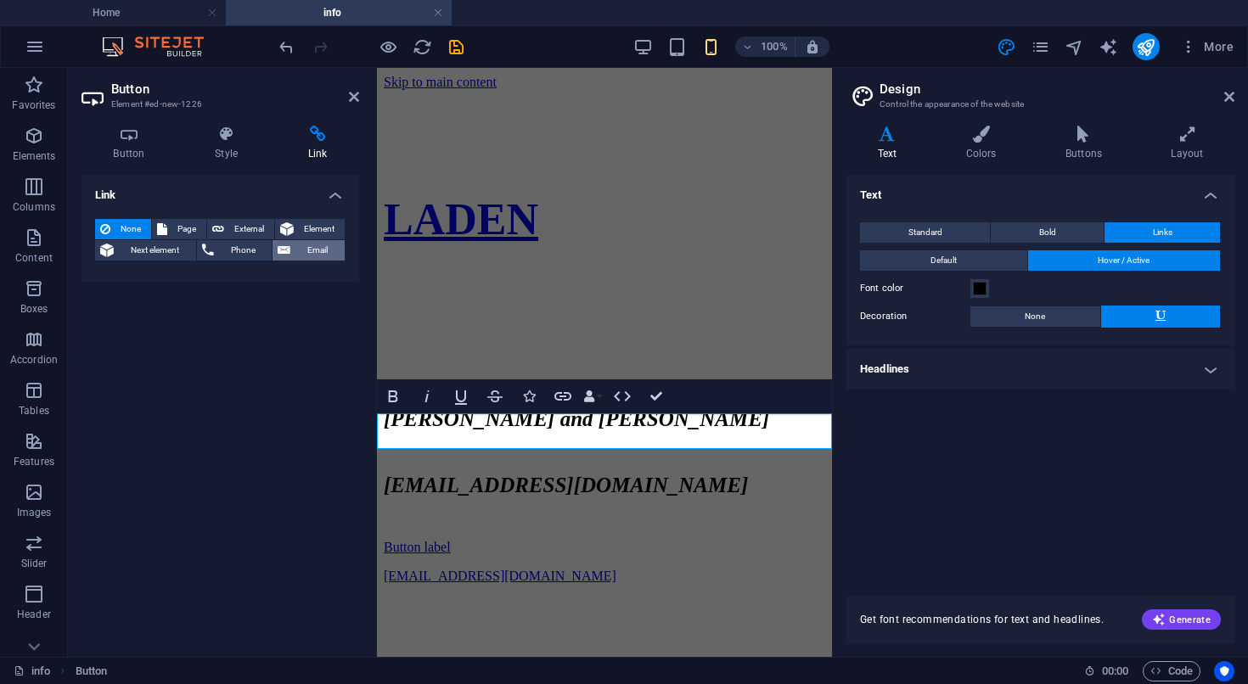
click at [306, 250] on span "Email" at bounding box center [317, 250] width 44 height 20
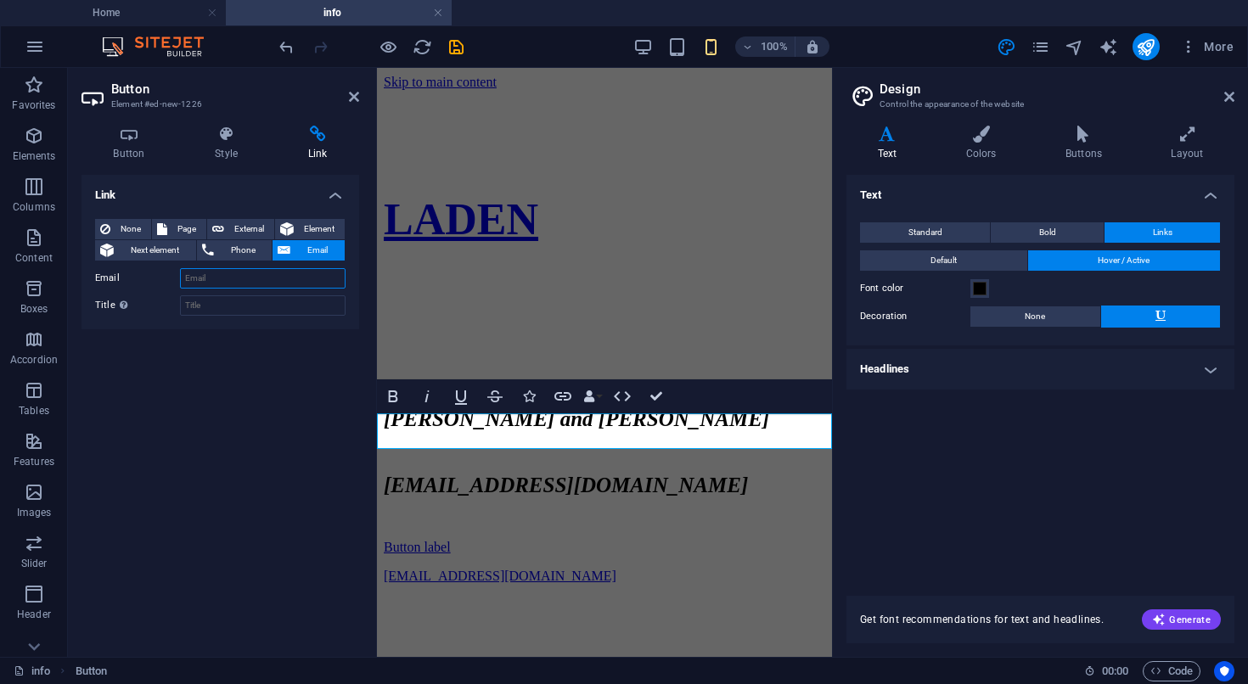
paste input "[EMAIL_ADDRESS][DOMAIN_NAME]"
type input "[EMAIL_ADDRESS][DOMAIN_NAME]"
click at [235, 307] on input "Title Additional link description, should not be the same as the link text. The…" at bounding box center [263, 305] width 166 height 20
paste input "[EMAIL_ADDRESS][DOMAIN_NAME]"
type input "[EMAIL_ADDRESS][DOMAIN_NAME]"
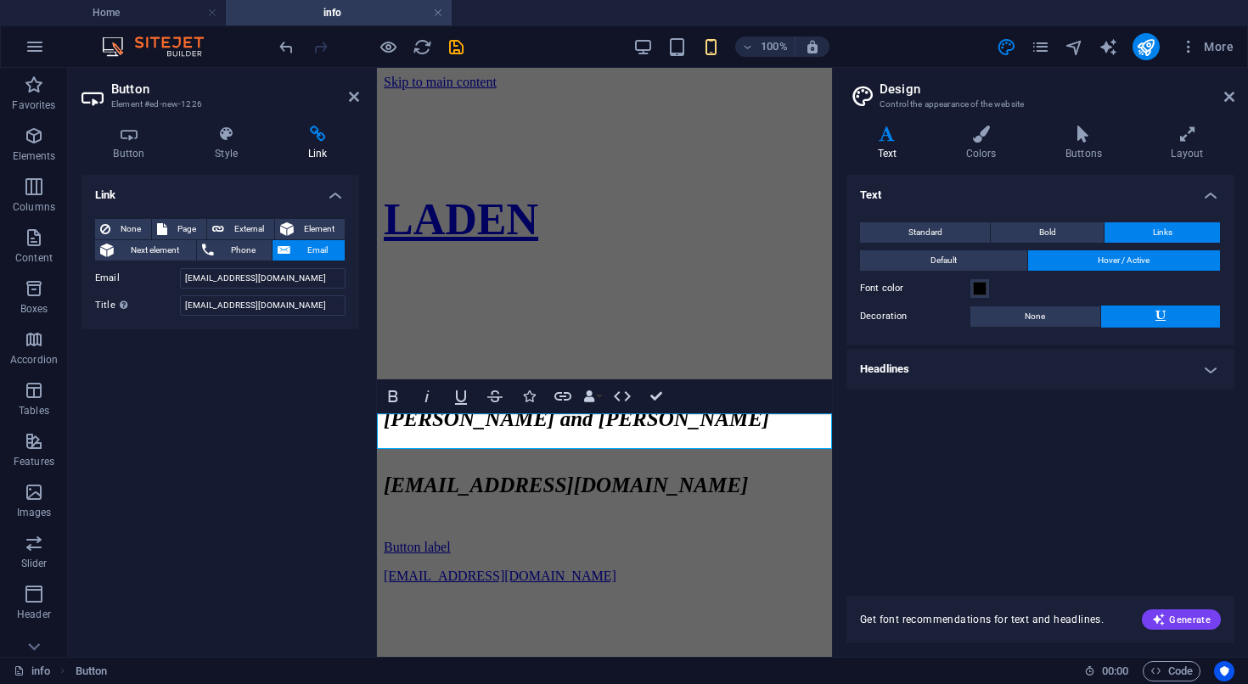
click at [227, 393] on div "Link None Page External Element Next element Phone Email Page Home info Legal N…" at bounding box center [220, 409] width 278 height 469
click at [290, 306] on input "[EMAIL_ADDRESS][DOMAIN_NAME]" at bounding box center [263, 305] width 166 height 20
click at [233, 136] on icon at bounding box center [226, 134] width 87 height 17
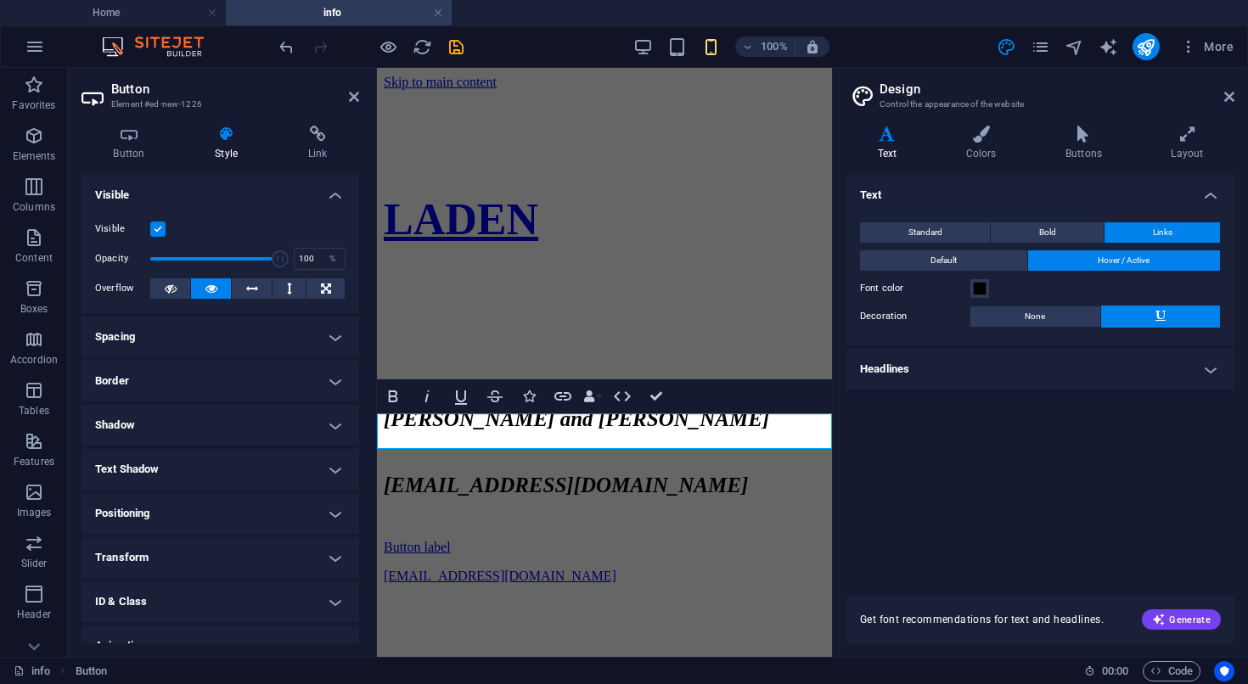
click at [160, 224] on label at bounding box center [157, 229] width 15 height 15
click at [0, 0] on input "Visible" at bounding box center [0, 0] width 0 height 0
click at [160, 224] on label at bounding box center [157, 229] width 15 height 15
click at [0, 0] on input "Visible" at bounding box center [0, 0] width 0 height 0
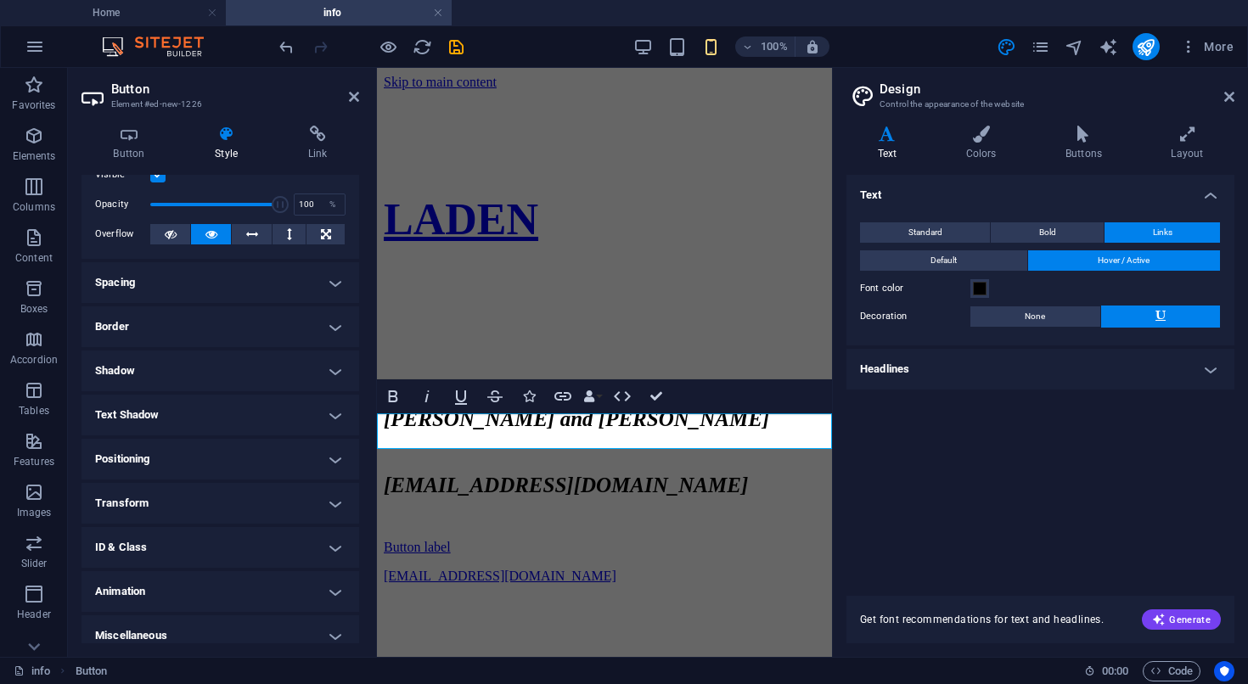
scroll to position [67, 0]
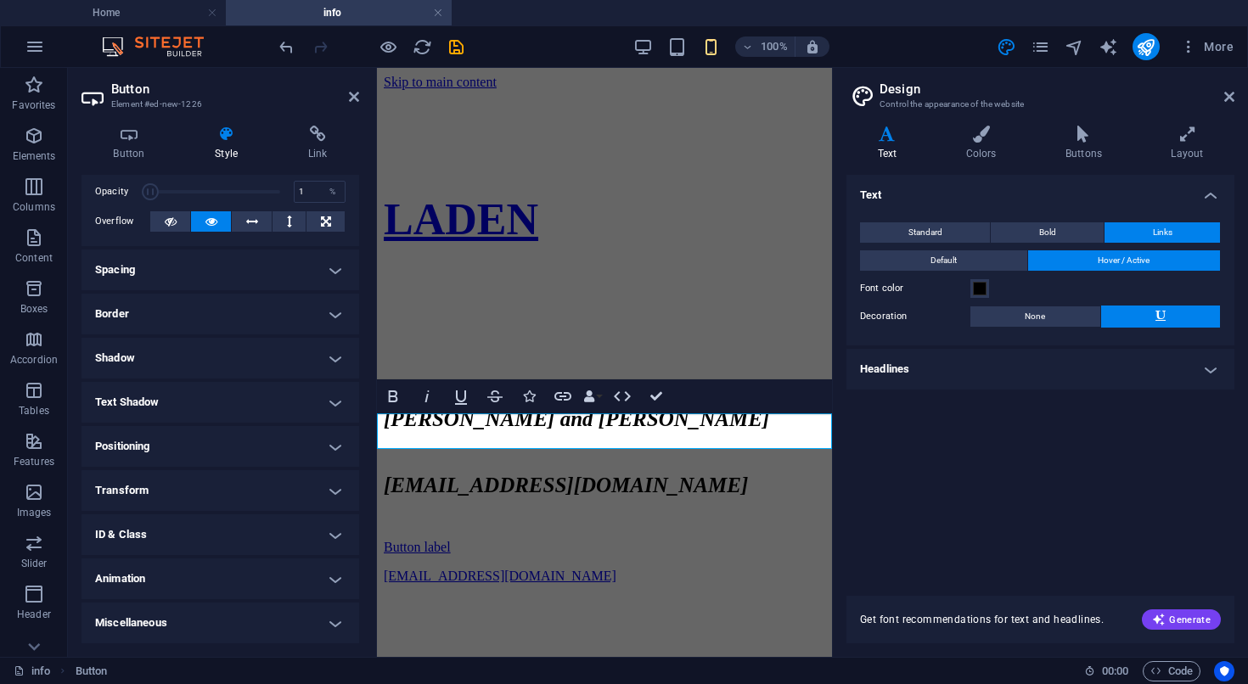
drag, startPoint x: 278, startPoint y: 192, endPoint x: 138, endPoint y: 198, distance: 140.2
click at [138, 198] on div "Opacity 1 %" at bounding box center [220, 191] width 250 height 25
type input "100"
drag, startPoint x: 153, startPoint y: 193, endPoint x: 310, endPoint y: 197, distance: 157.1
click at [310, 197] on div "Opacity 100 %" at bounding box center [220, 191] width 250 height 25
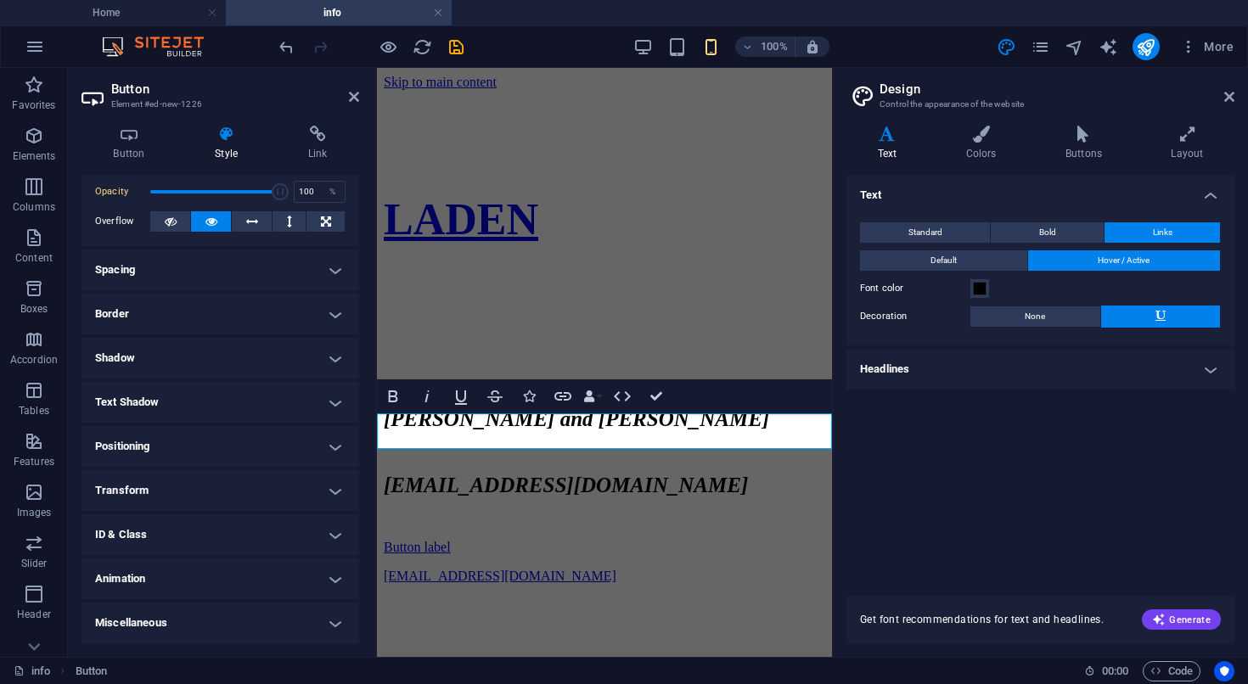
scroll to position [0, 0]
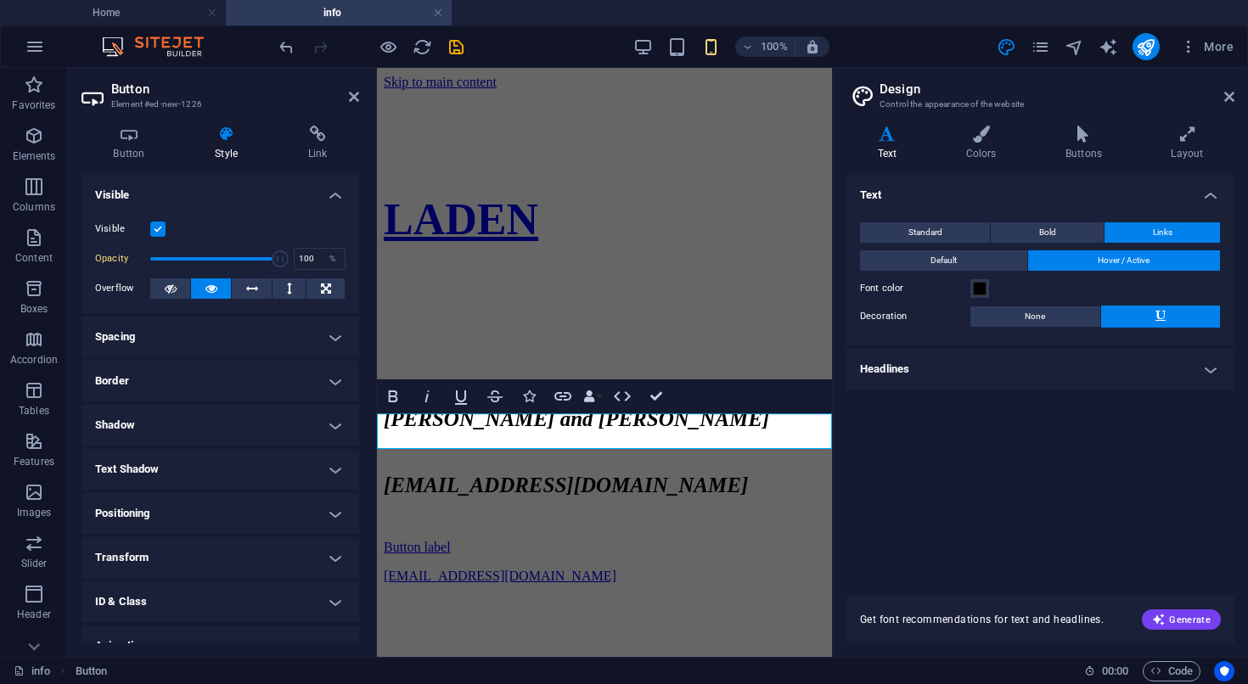
click at [233, 387] on h4 "Border" at bounding box center [220, 381] width 278 height 41
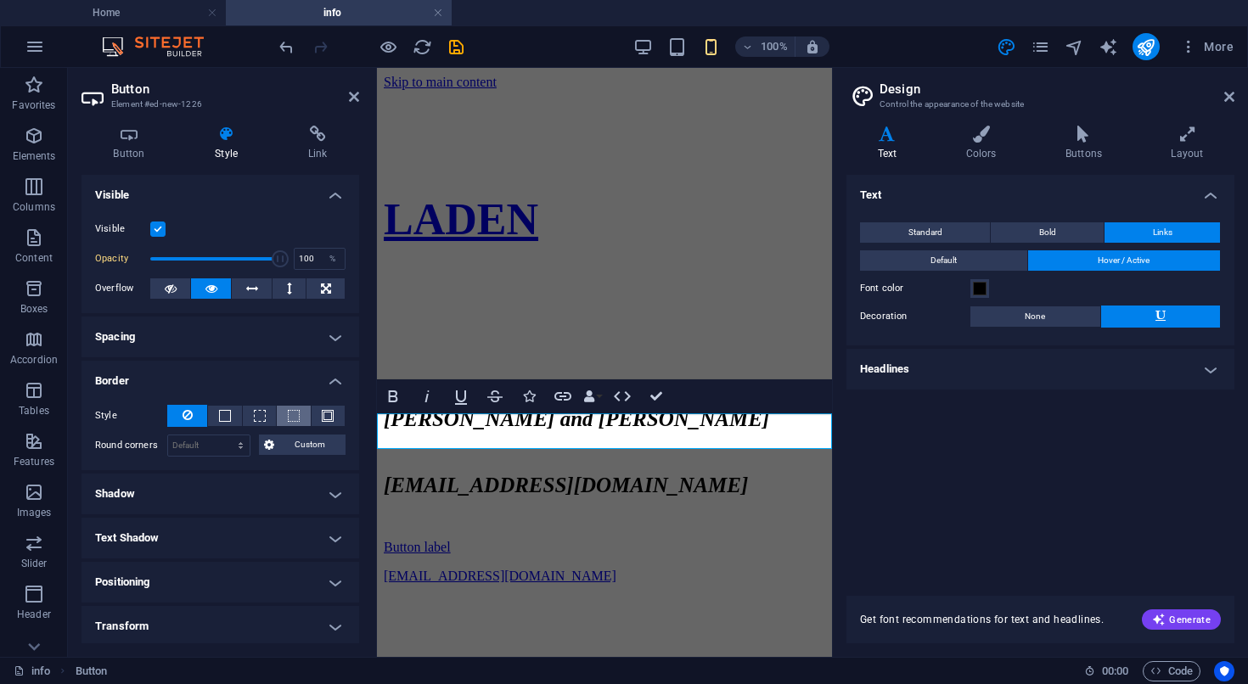
click at [287, 411] on button at bounding box center [293, 416] width 33 height 20
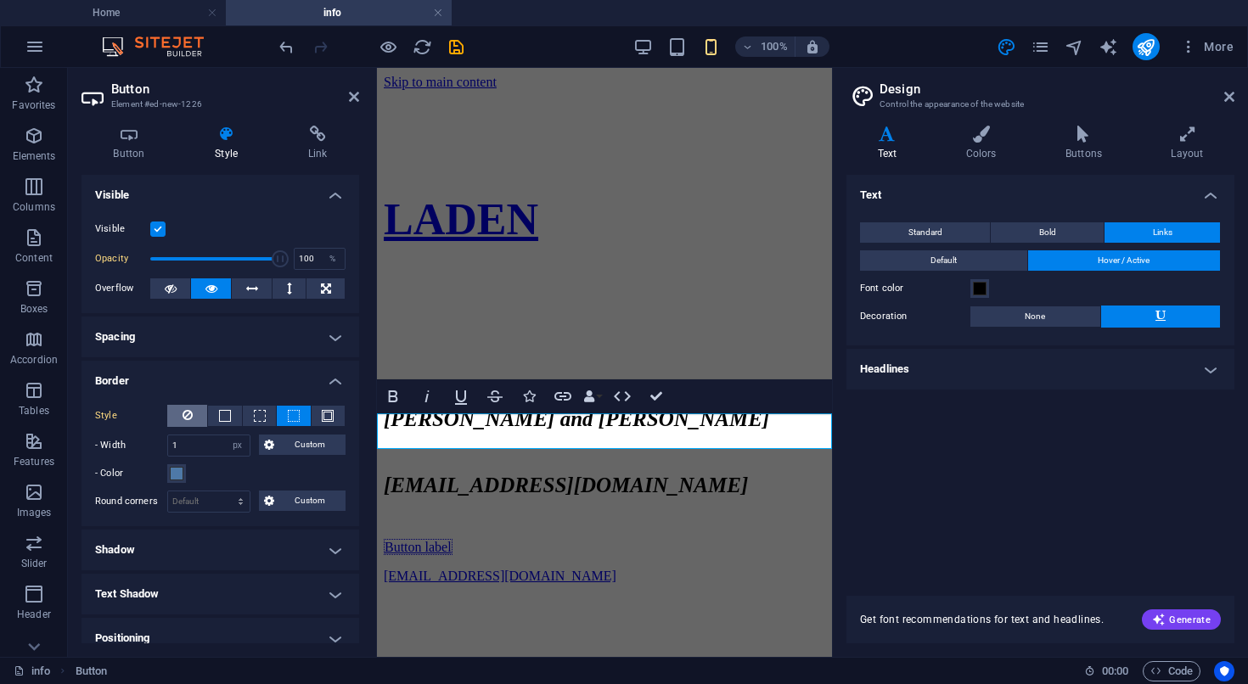
click at [188, 413] on icon at bounding box center [187, 415] width 10 height 20
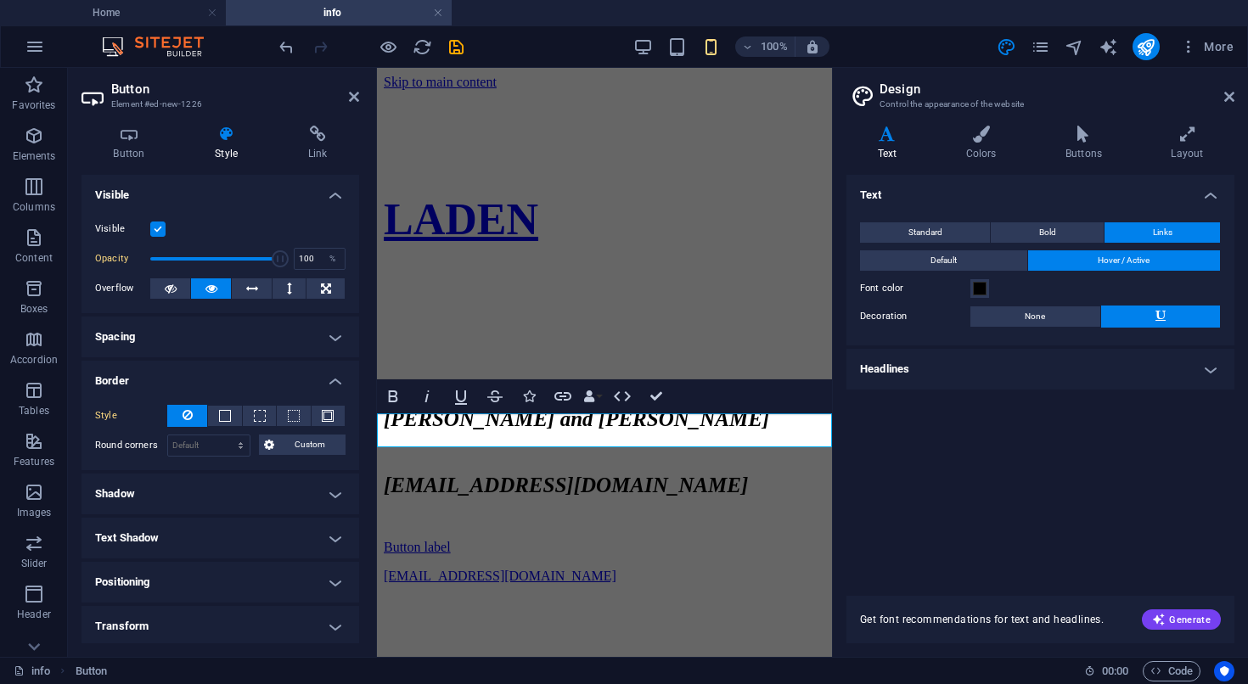
click at [232, 372] on h4 "Border" at bounding box center [220, 376] width 278 height 31
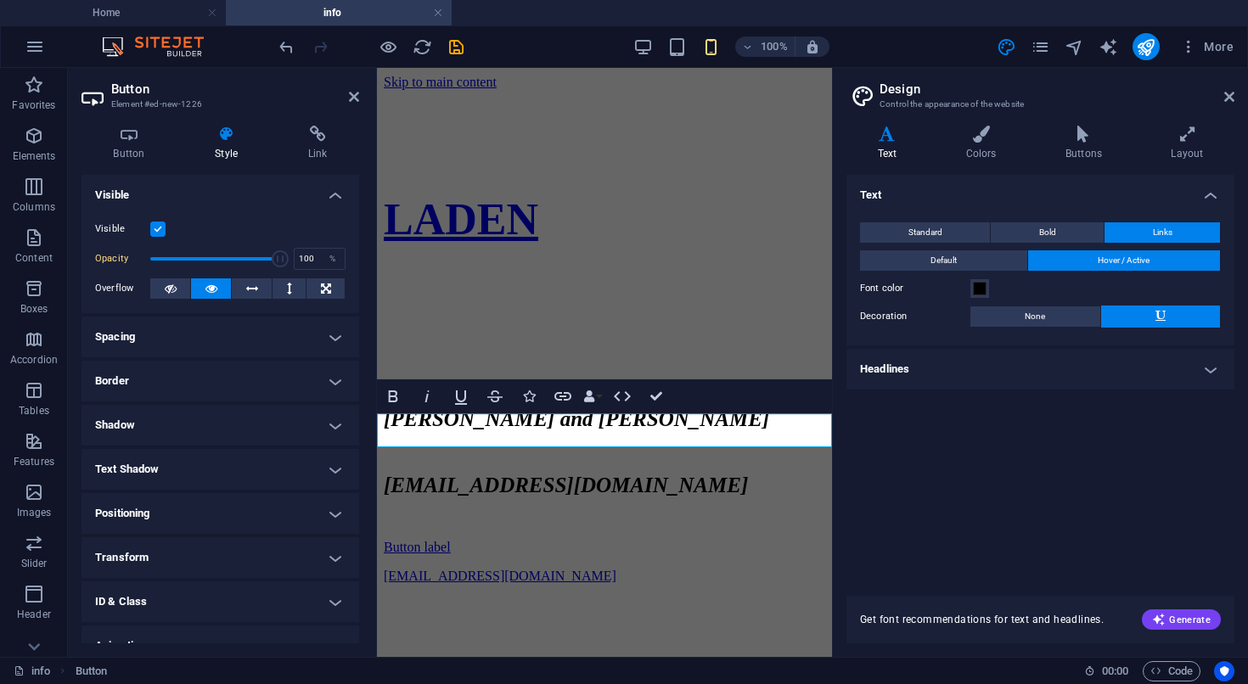
click at [247, 342] on h4 "Spacing" at bounding box center [220, 337] width 278 height 41
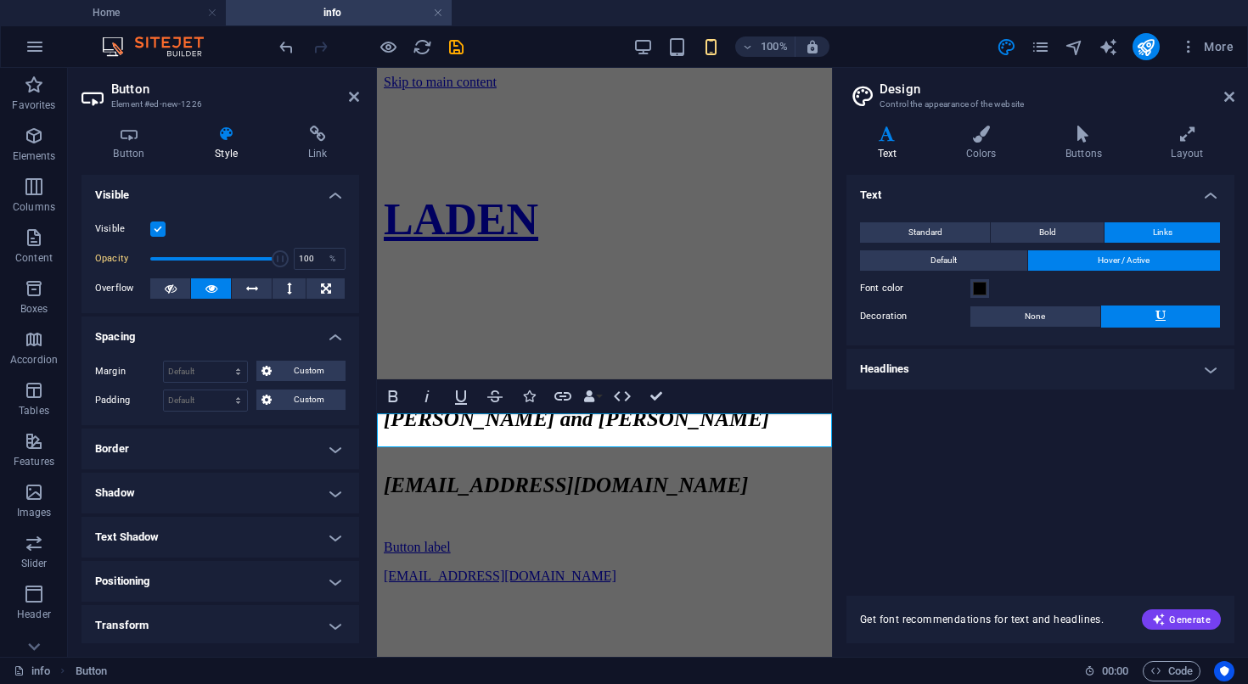
click at [247, 342] on h4 "Spacing" at bounding box center [220, 332] width 278 height 31
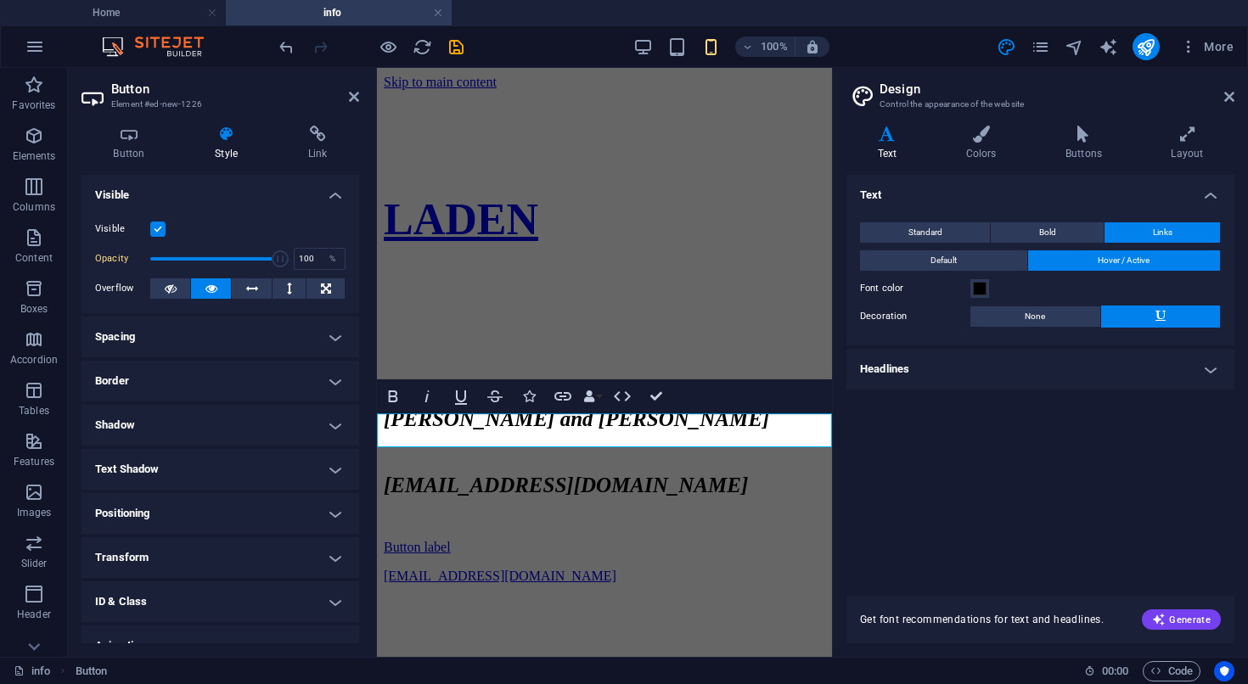
click at [294, 203] on h4 "Visible" at bounding box center [220, 190] width 278 height 31
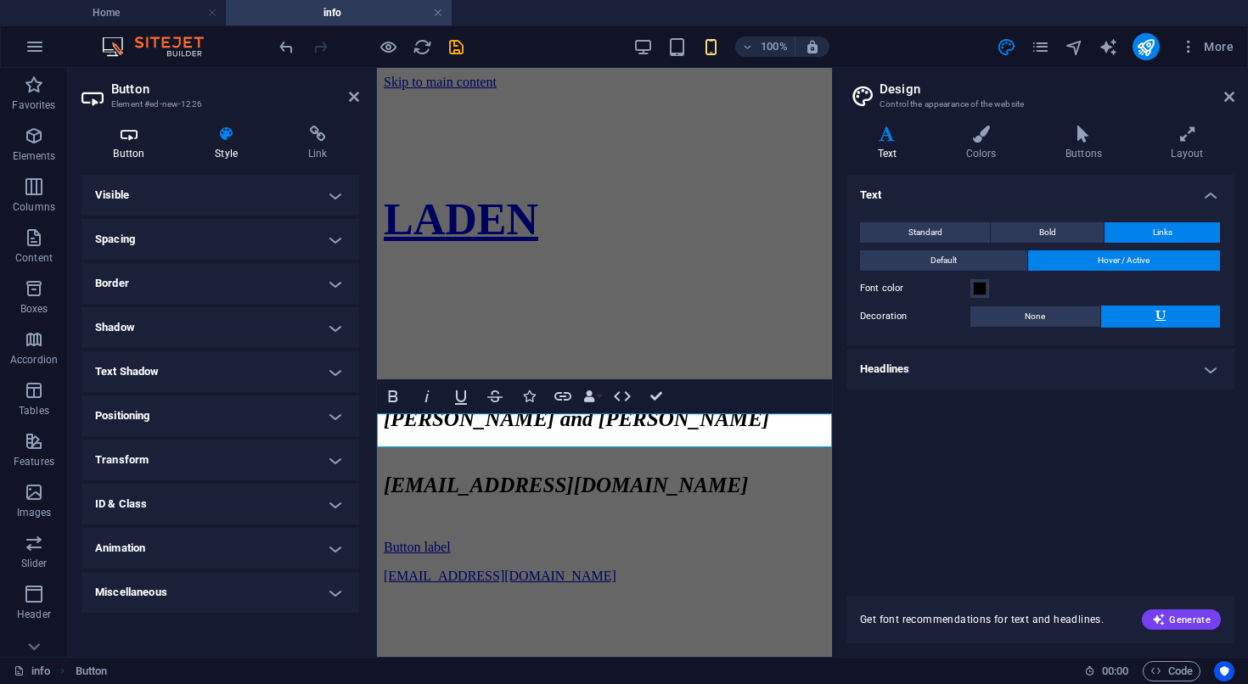
click at [136, 147] on h4 "Button" at bounding box center [132, 144] width 102 height 36
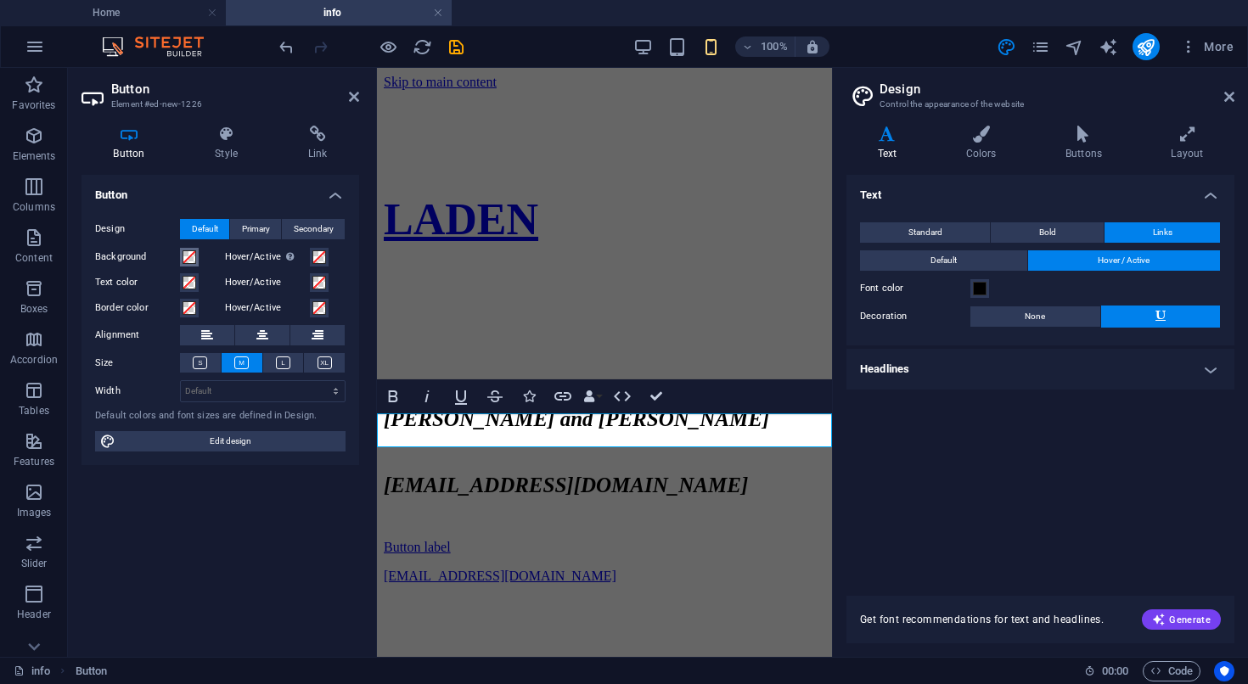
click at [184, 255] on span at bounding box center [189, 257] width 14 height 14
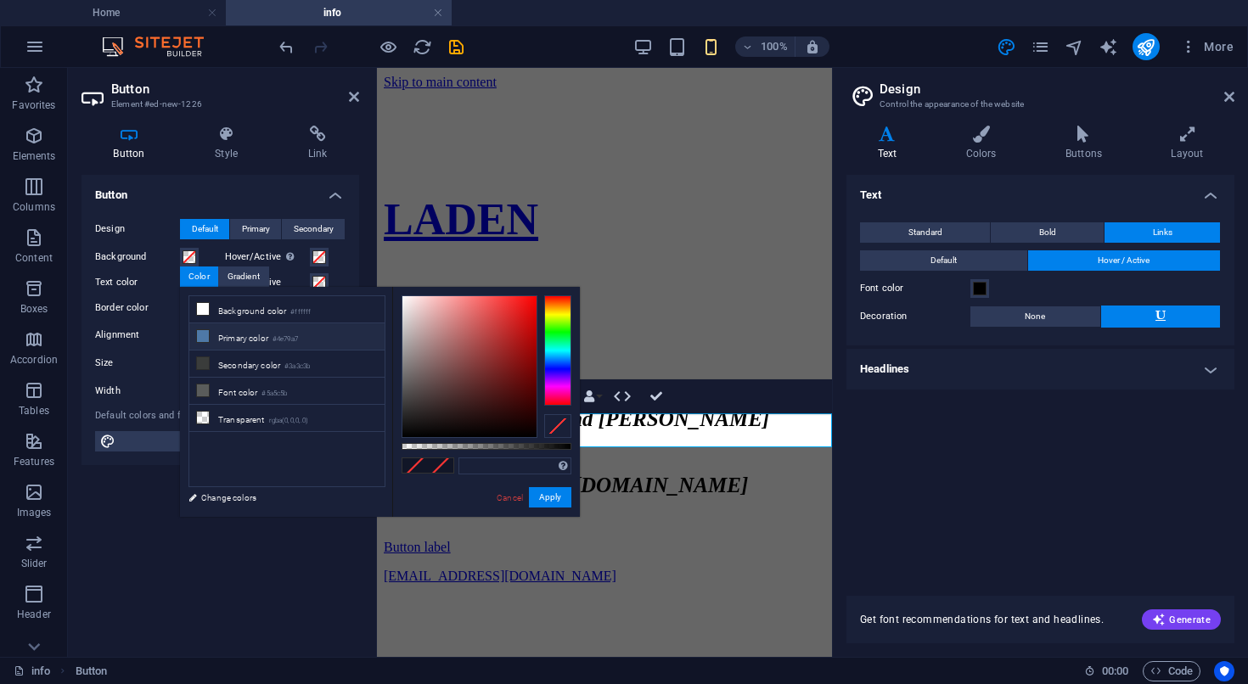
click at [203, 334] on icon at bounding box center [203, 336] width 12 height 12
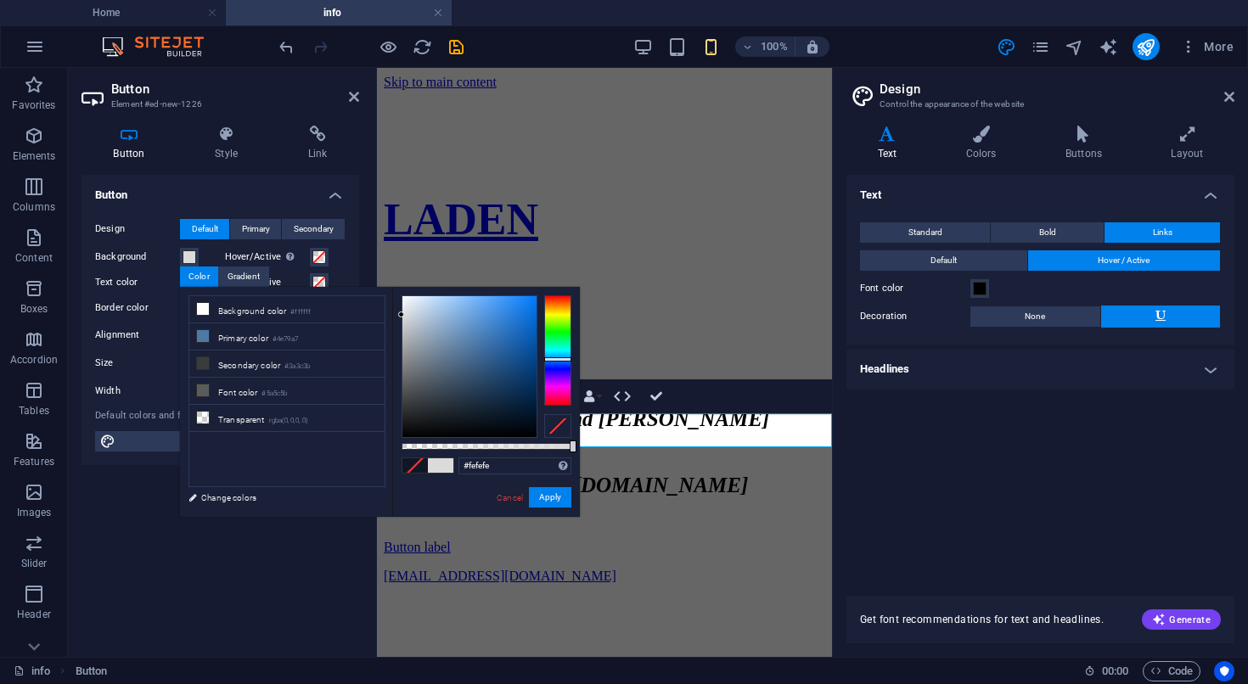
type input "#ffffff"
drag, startPoint x: 432, startPoint y: 385, endPoint x: 371, endPoint y: 278, distance: 123.9
click at [371, 278] on body "laden.mwelch.eu Home info Favorites Elements Columns Content Boxes Accordion Ta…" at bounding box center [624, 342] width 1248 height 684
click at [551, 493] on button "Apply" at bounding box center [550, 497] width 42 height 20
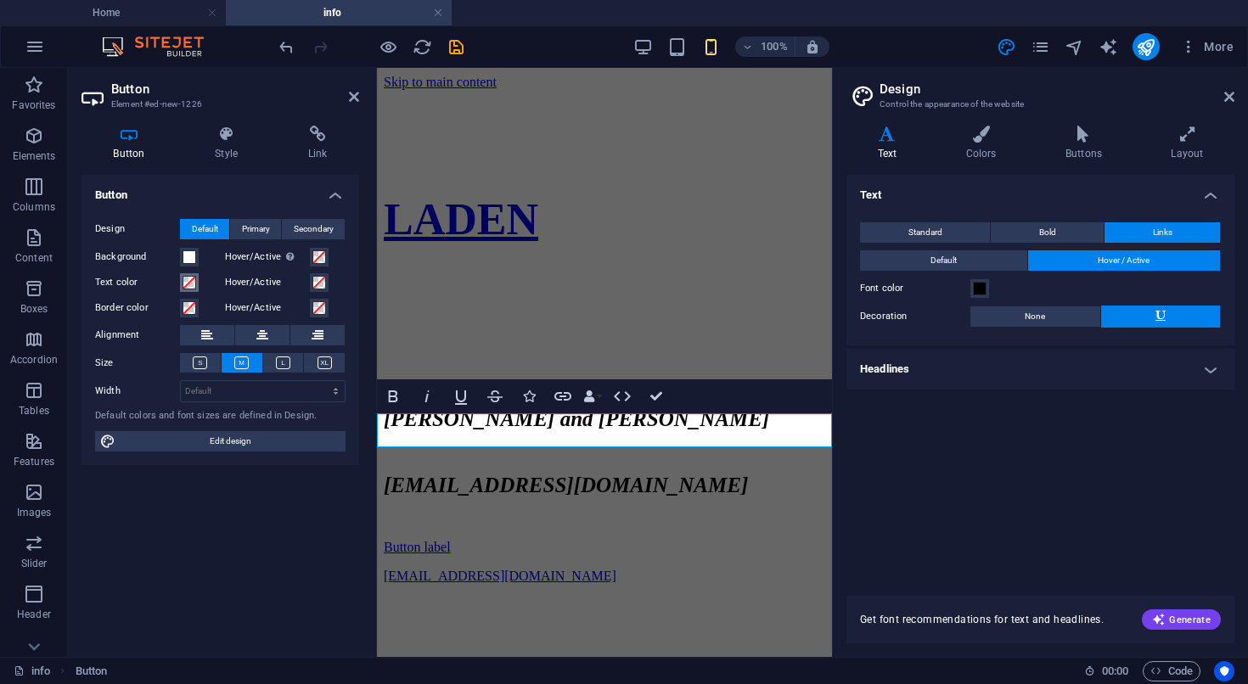
click at [190, 287] on span at bounding box center [189, 283] width 14 height 14
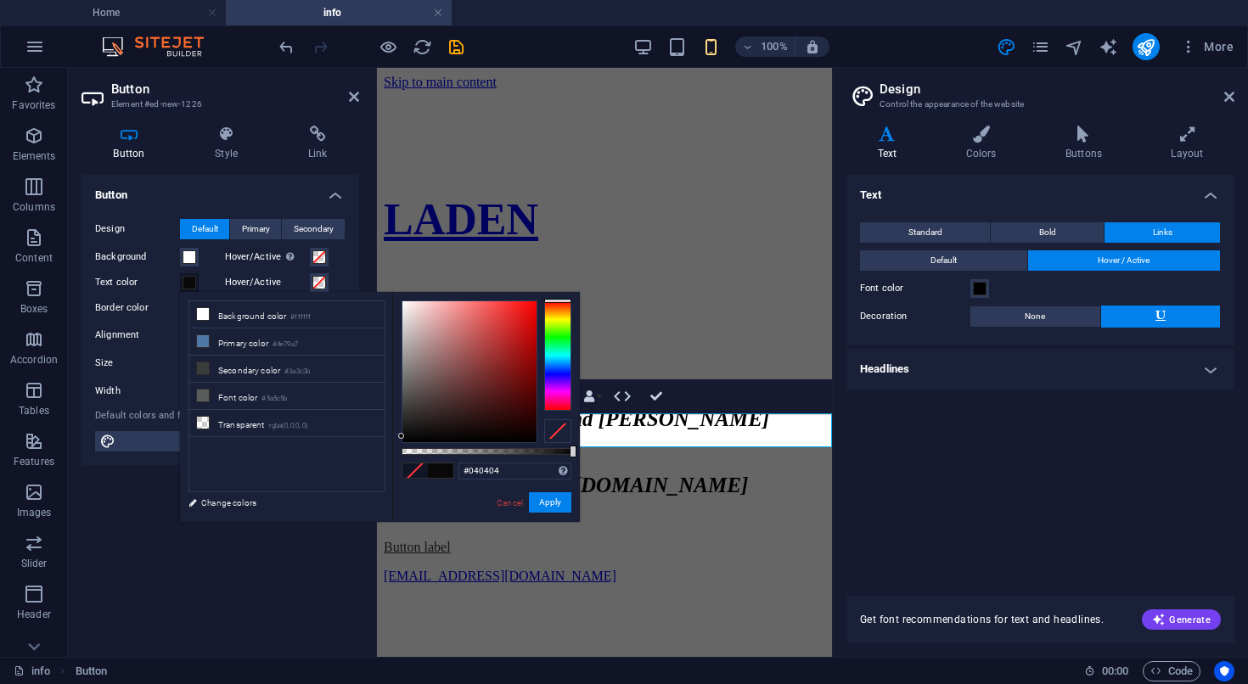
type input "#000000"
drag, startPoint x: 446, startPoint y: 390, endPoint x: 344, endPoint y: 468, distance: 129.0
click at [344, 468] on div "less Background color #ffffff Primary color #4e79a7 Secondary color #3a3c3b Fon…" at bounding box center [380, 407] width 400 height 230
click at [557, 500] on button "Apply" at bounding box center [550, 502] width 42 height 20
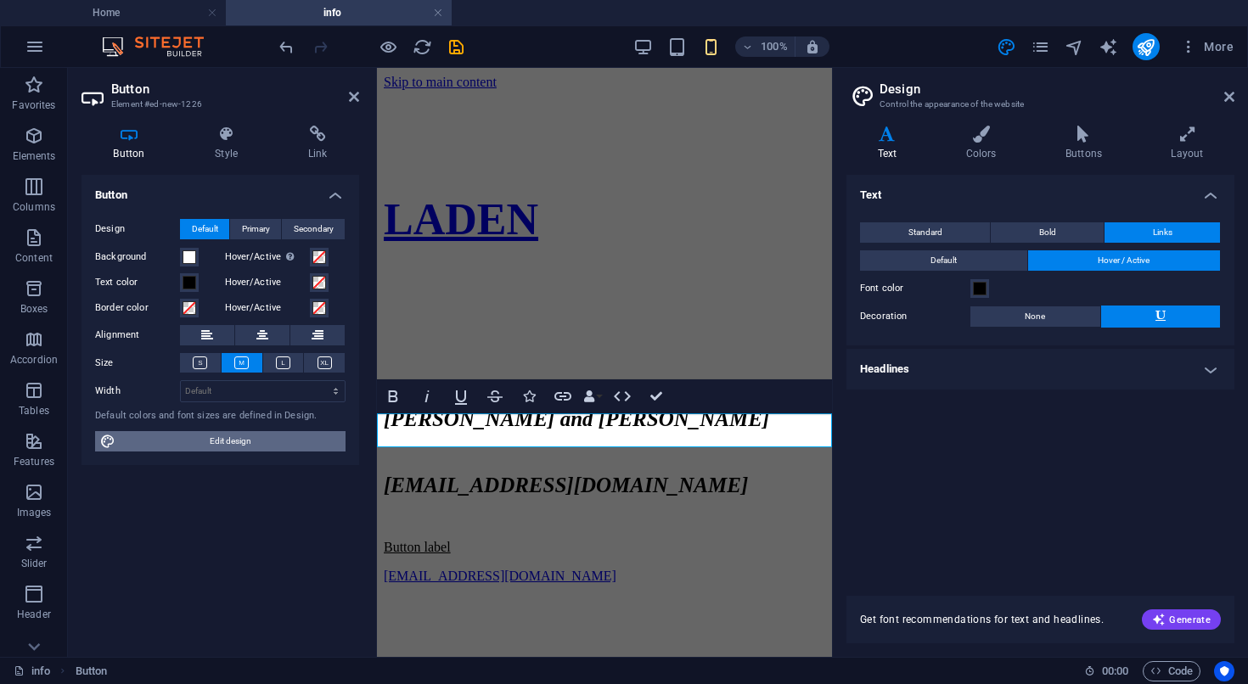
click at [205, 444] on span "Edit design" at bounding box center [231, 441] width 220 height 20
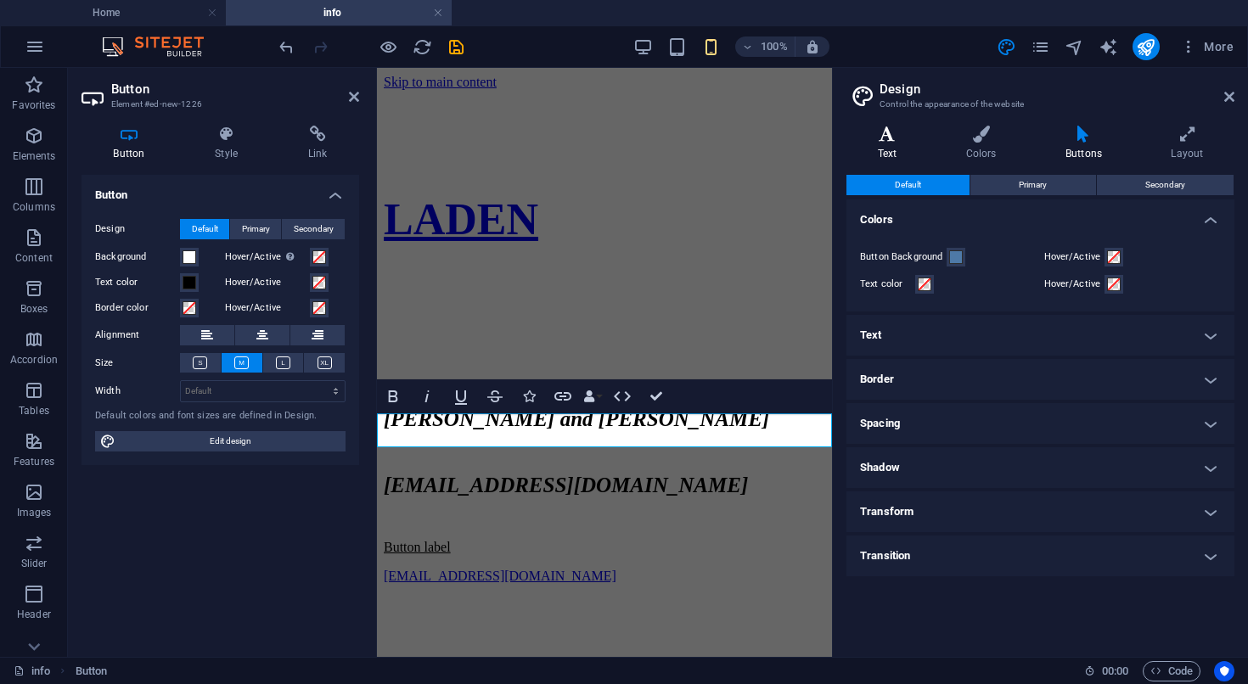
click at [891, 137] on icon at bounding box center [886, 134] width 81 height 17
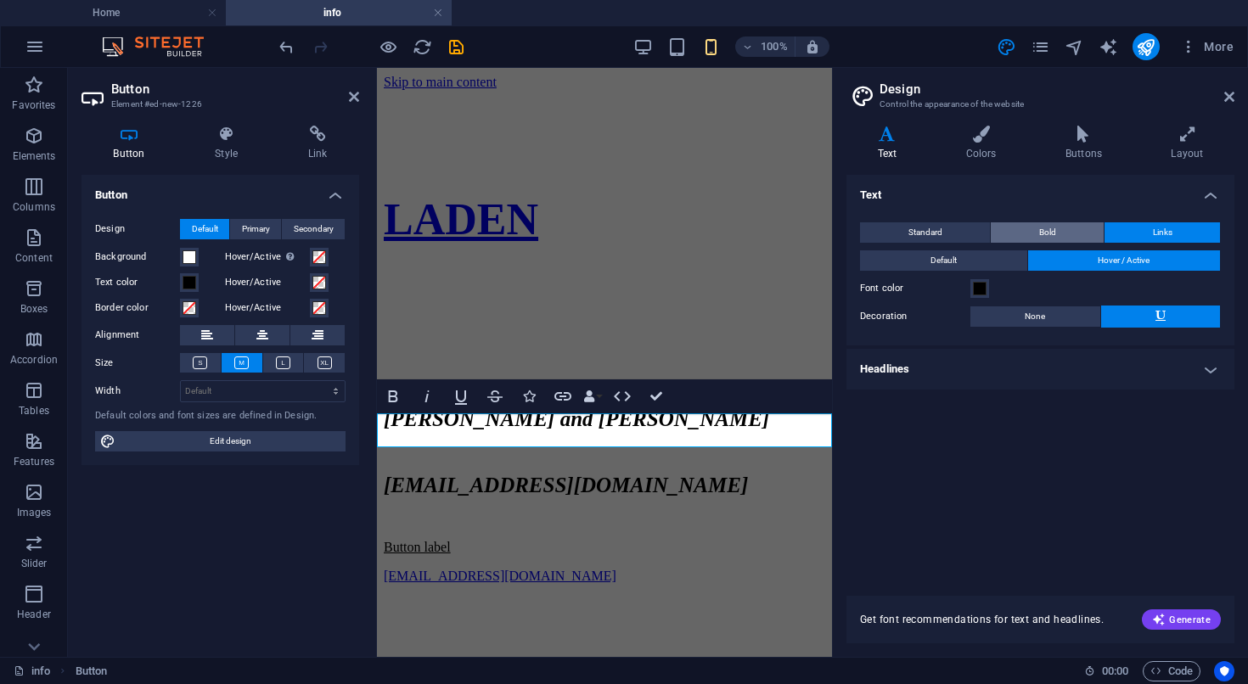
click at [1009, 237] on button "Bold" at bounding box center [1047, 232] width 113 height 20
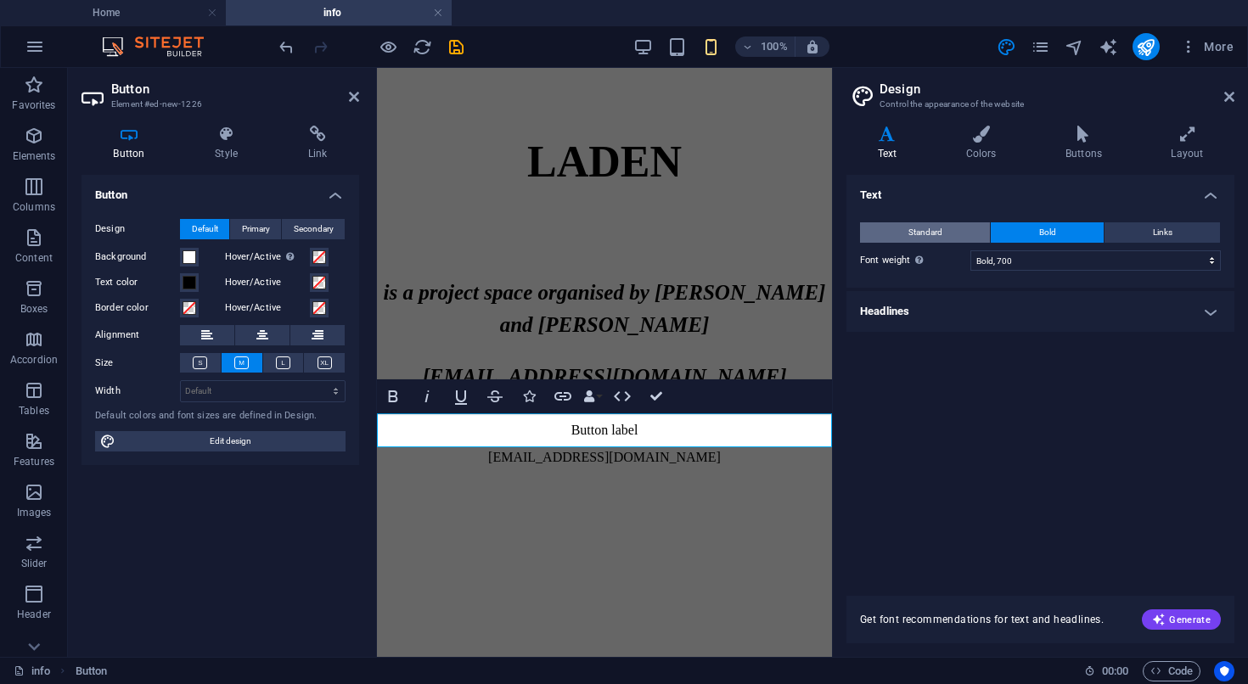
click at [940, 227] on span "Standard" at bounding box center [925, 232] width 34 height 20
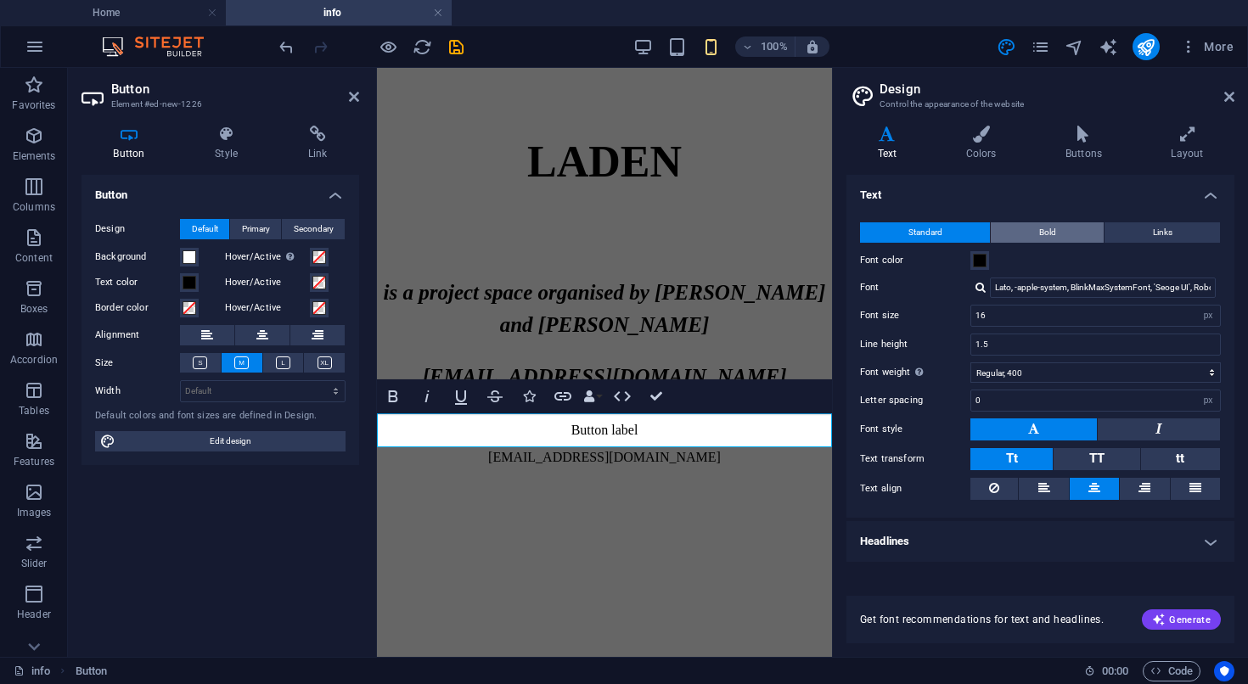
click at [1037, 231] on button "Bold" at bounding box center [1047, 232] width 113 height 20
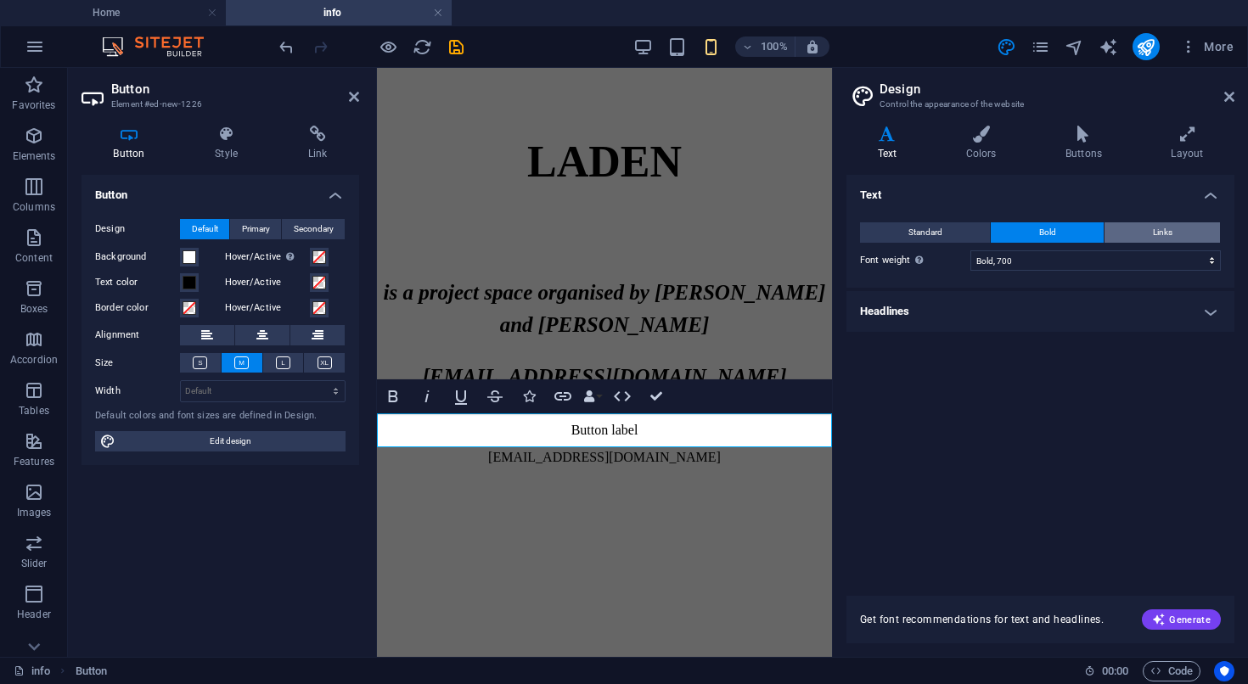
click at [1152, 235] on button "Links" at bounding box center [1161, 232] width 115 height 20
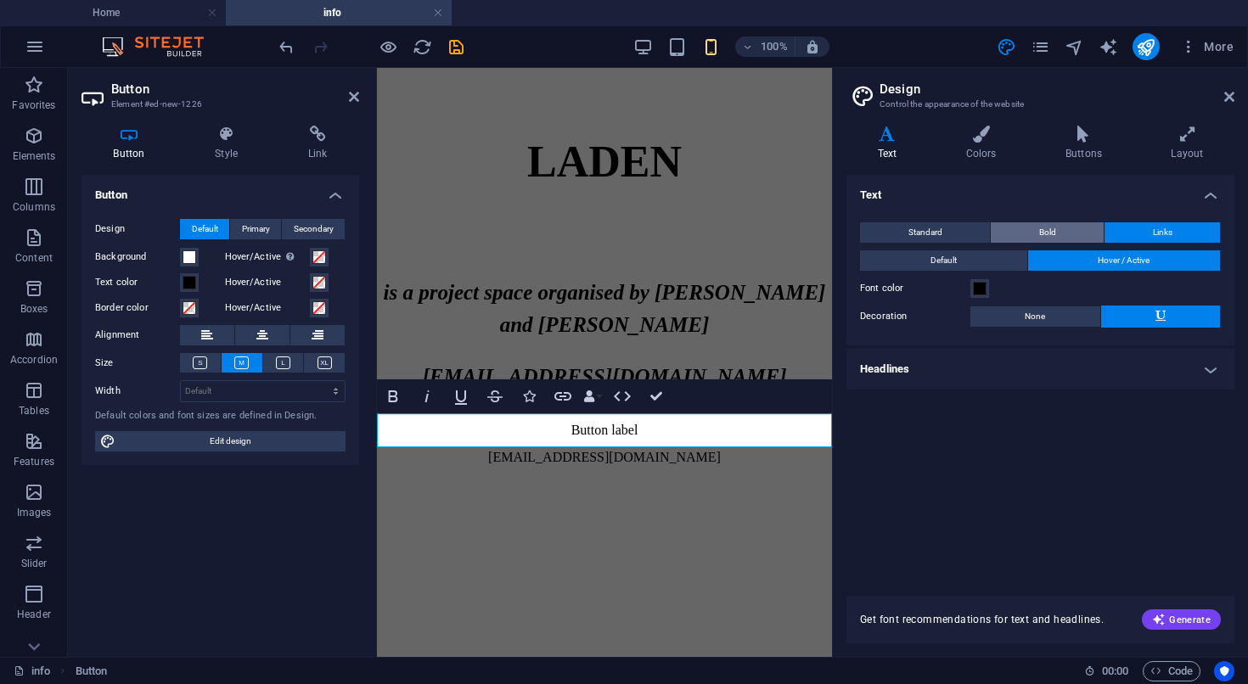
click at [1015, 240] on button "Bold" at bounding box center [1047, 232] width 113 height 20
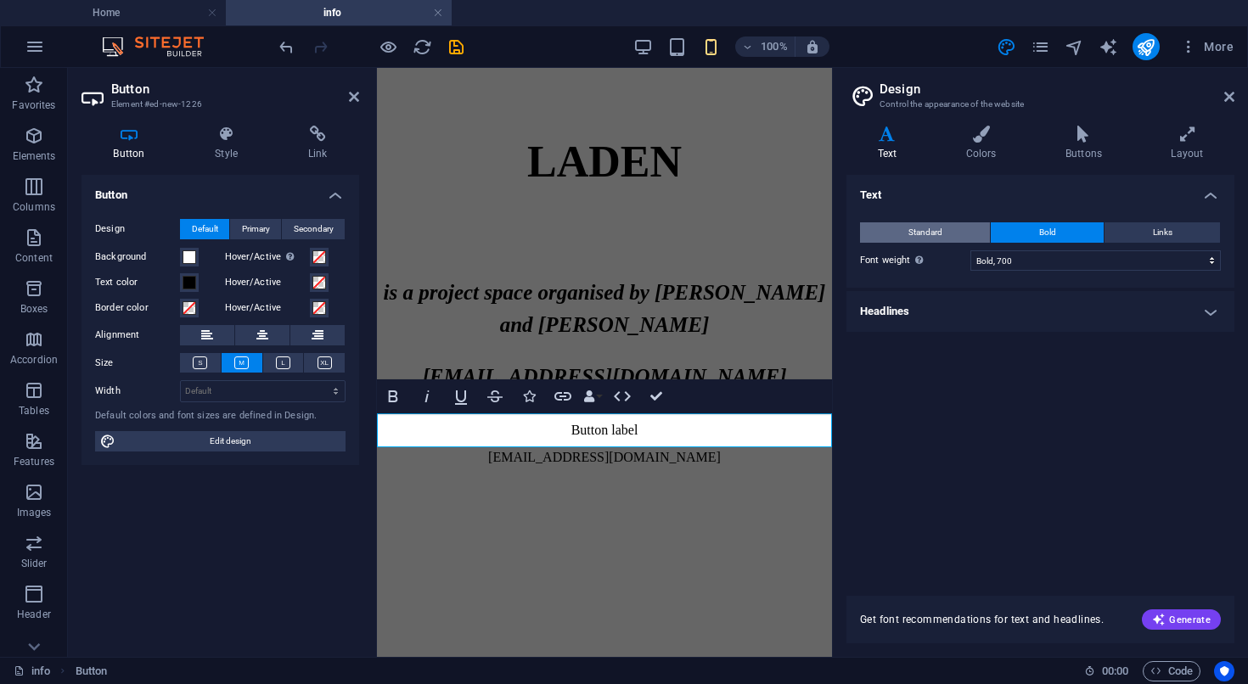
click at [947, 240] on button "Standard" at bounding box center [925, 232] width 130 height 20
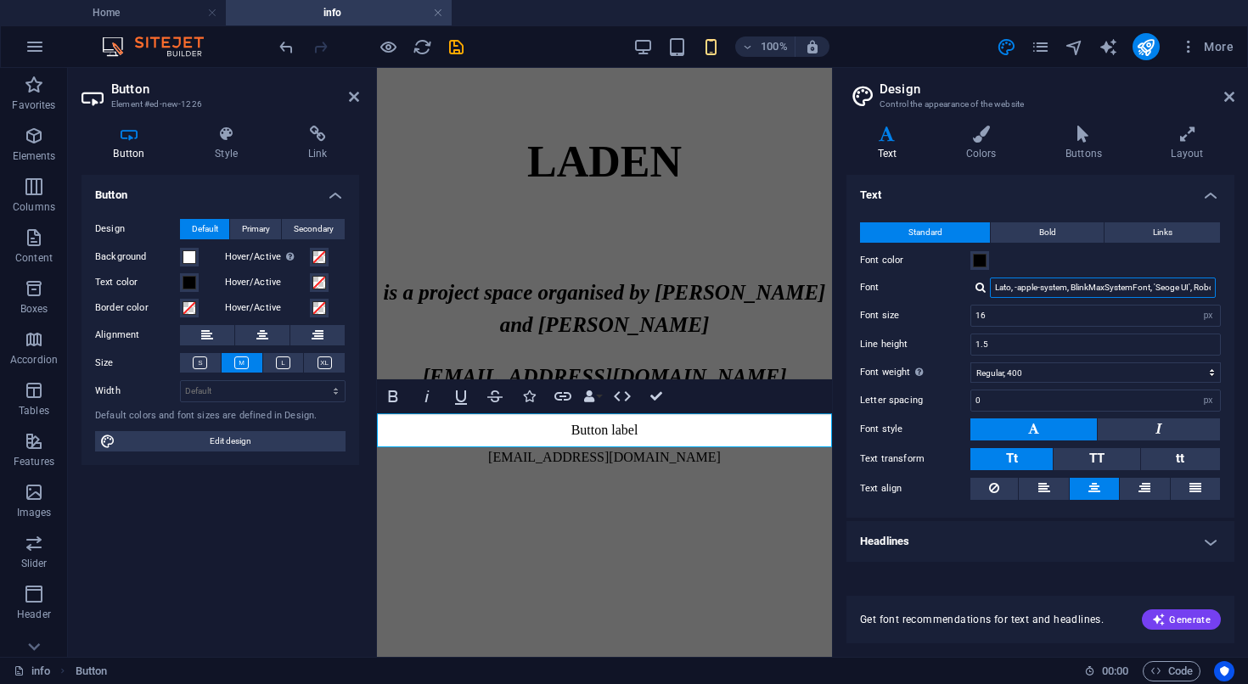
click at [1049, 294] on input "Lato, -apple-system, BlinkMaxSystemFont, 'Seoge UI', Roboto, 'Helvetica Neue', …" at bounding box center [1103, 288] width 226 height 20
type input "arial"
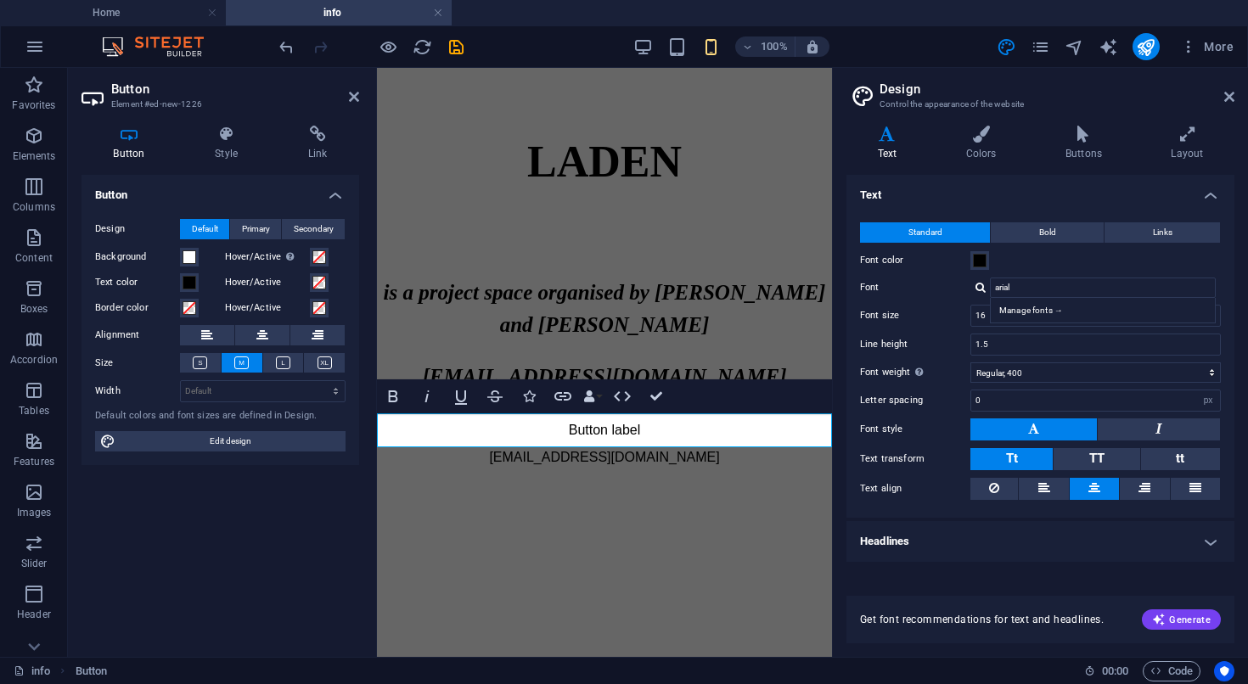
click at [937, 289] on label "Font" at bounding box center [915, 288] width 110 height 20
click at [990, 289] on input "arial" at bounding box center [1103, 288] width 226 height 20
click option "Bold, 700" at bounding box center [0, 0] width 0 height 0
click at [1119, 421] on button at bounding box center [1159, 429] width 122 height 22
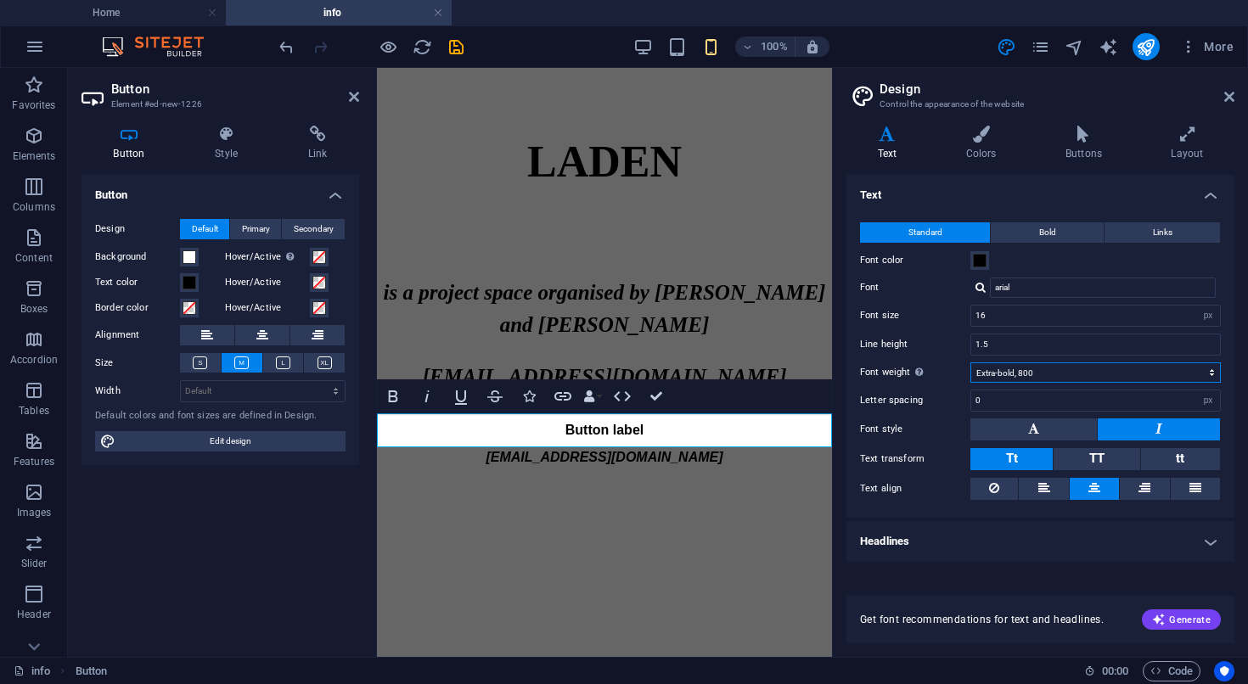
click option "Extra-bold, 800" at bounding box center [0, 0] width 0 height 0
click option "Black, 900" at bounding box center [0, 0] width 0 height 0
click option "Semi-bold, 600" at bounding box center [0, 0] width 0 height 0
select select "700"
click option "Bold, 700" at bounding box center [0, 0] width 0 height 0
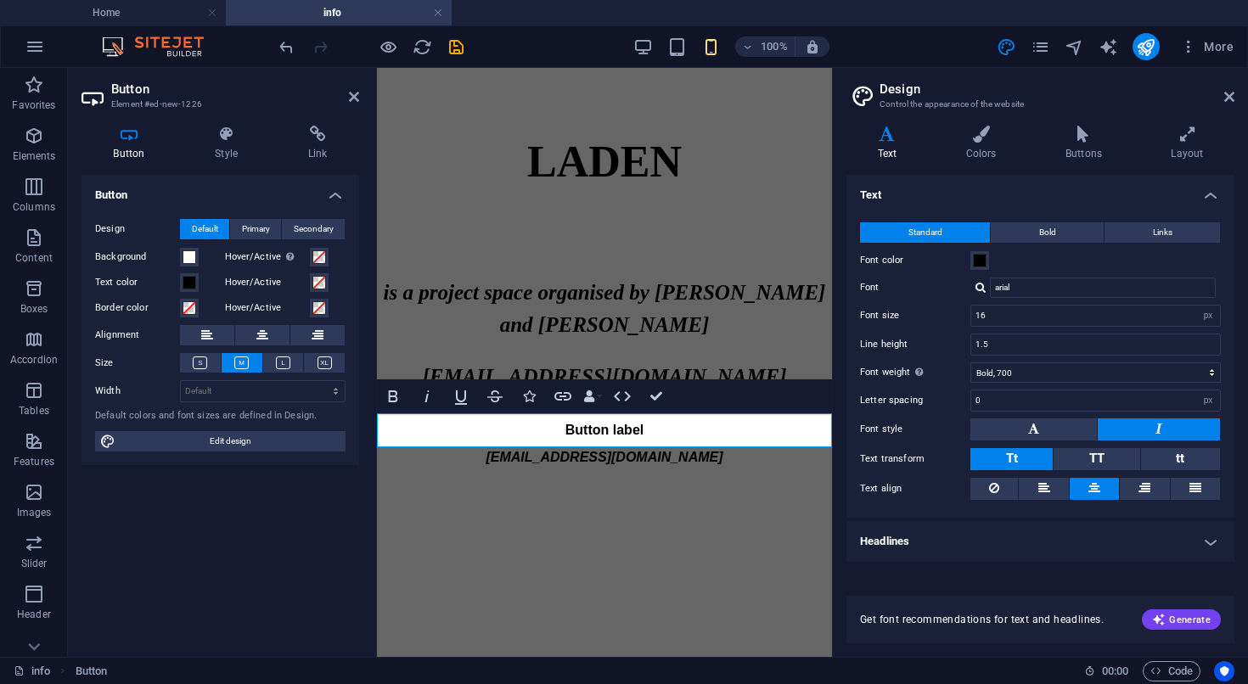
click at [730, 468] on html "Skip to main content LADEN is a project space organised by Eva Richardson McCre…" at bounding box center [604, 268] width 455 height 400
click at [1070, 317] on input "16" at bounding box center [1095, 316] width 249 height 20
type input "1"
click at [944, 302] on div "Standard Bold Links Font color Font arial Manage fonts → Font size 40 rem px Li…" at bounding box center [1040, 361] width 395 height 312
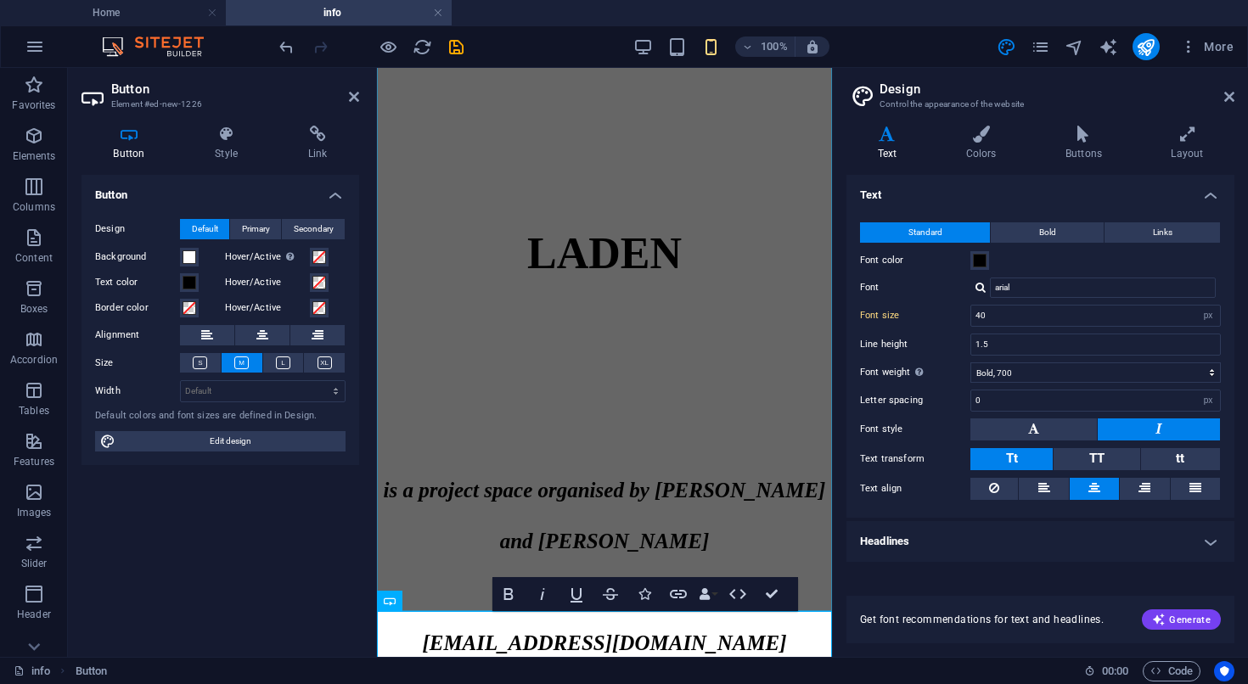
scroll to position [173, 0]
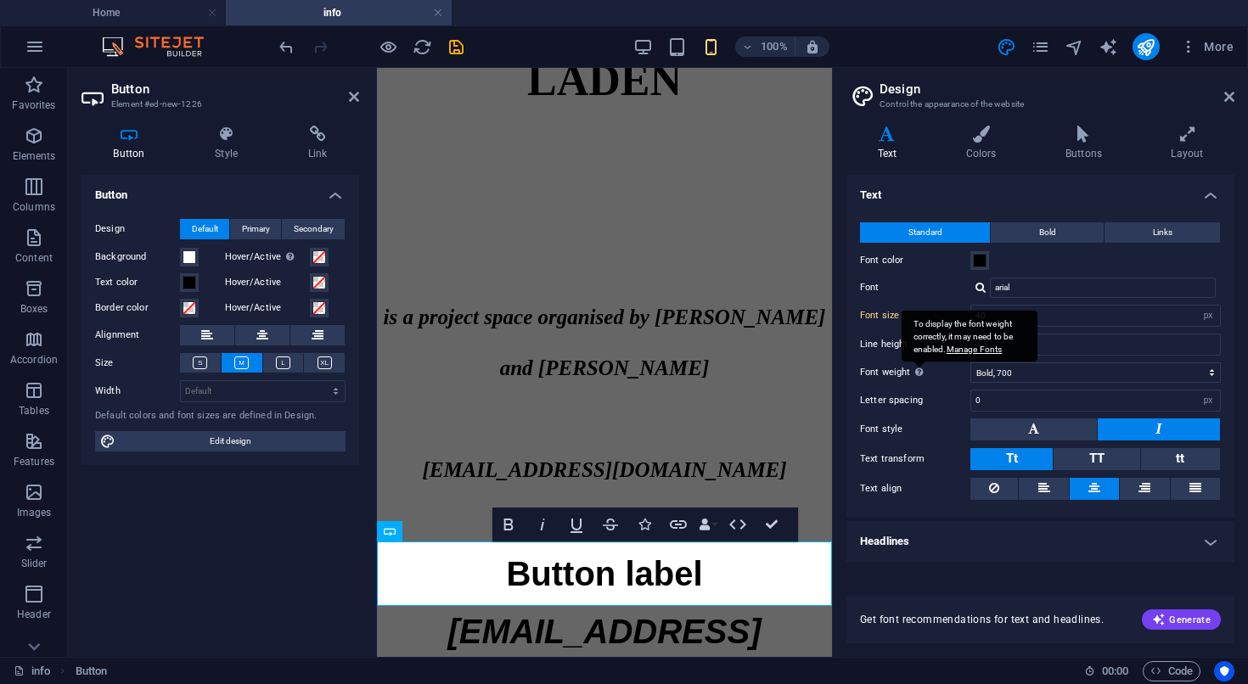
click at [1034, 317] on div "To display the font weight correctly, it may need to be enabled. Manage Fonts" at bounding box center [969, 336] width 136 height 51
click at [1034, 362] on select "Thin, 100 Extra-light, 200 Light, 300 Regular, 400 Medium, 500 Semi-bold, 600 B…" at bounding box center [1095, 372] width 250 height 20
drag, startPoint x: 1091, startPoint y: 312, endPoint x: 935, endPoint y: 320, distance: 156.4
click at [971, 320] on input "40" at bounding box center [1095, 316] width 249 height 20
click at [622, 424] on div "LADEN is a project space organised by [PERSON_NAME] and [PERSON_NAME] [EMAIL_AD…" at bounding box center [604, 218] width 455 height 647
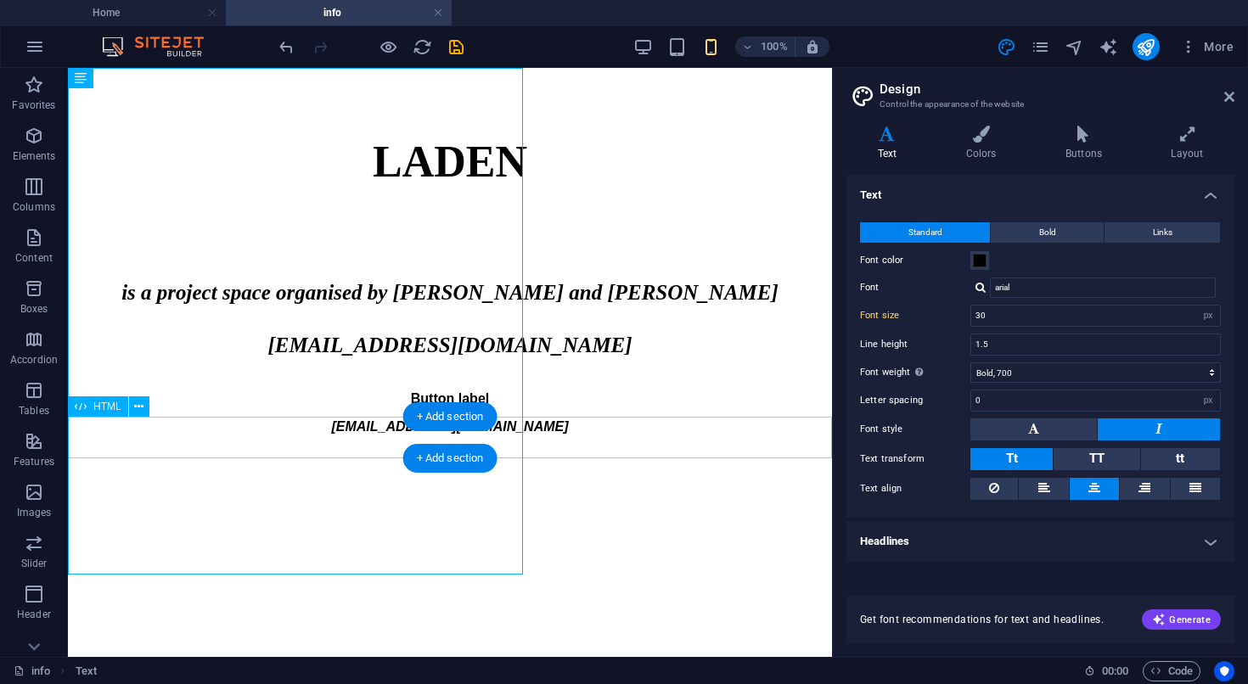
scroll to position [0, 0]
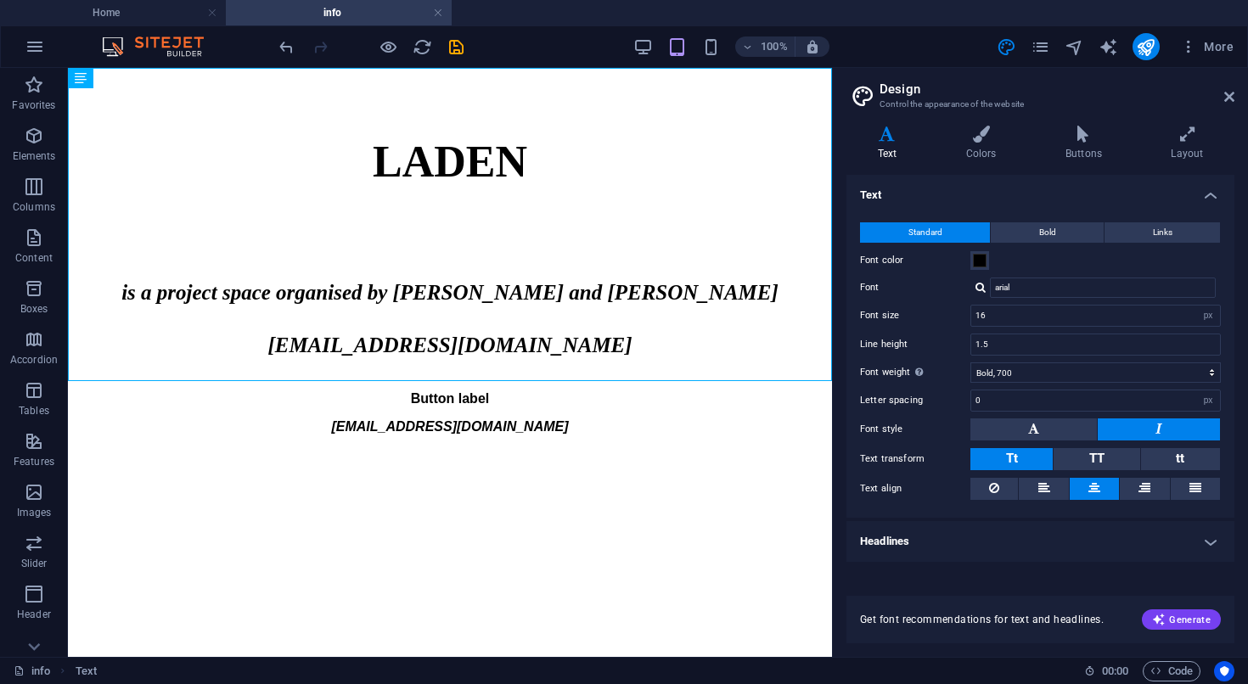
click at [604, 437] on html "Skip to main content LADEN is a project space organised by Eva Richardson McCre…" at bounding box center [450, 252] width 764 height 369
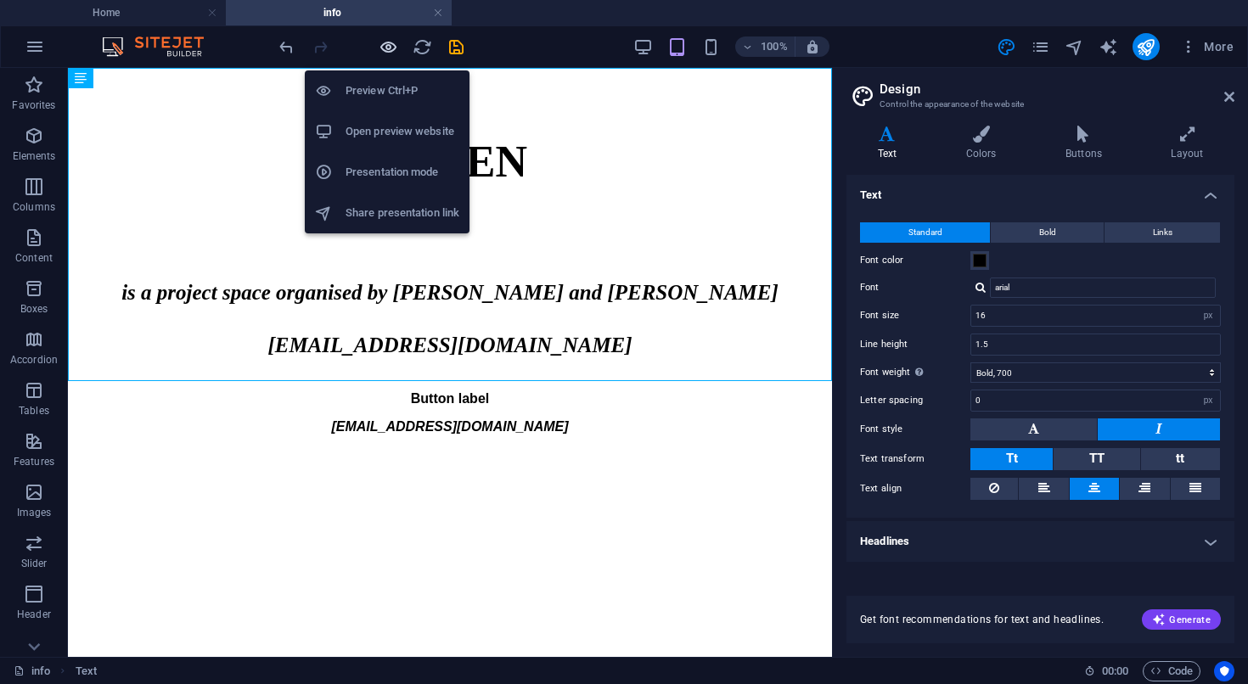
click at [389, 39] on icon "button" at bounding box center [389, 47] width 20 height 20
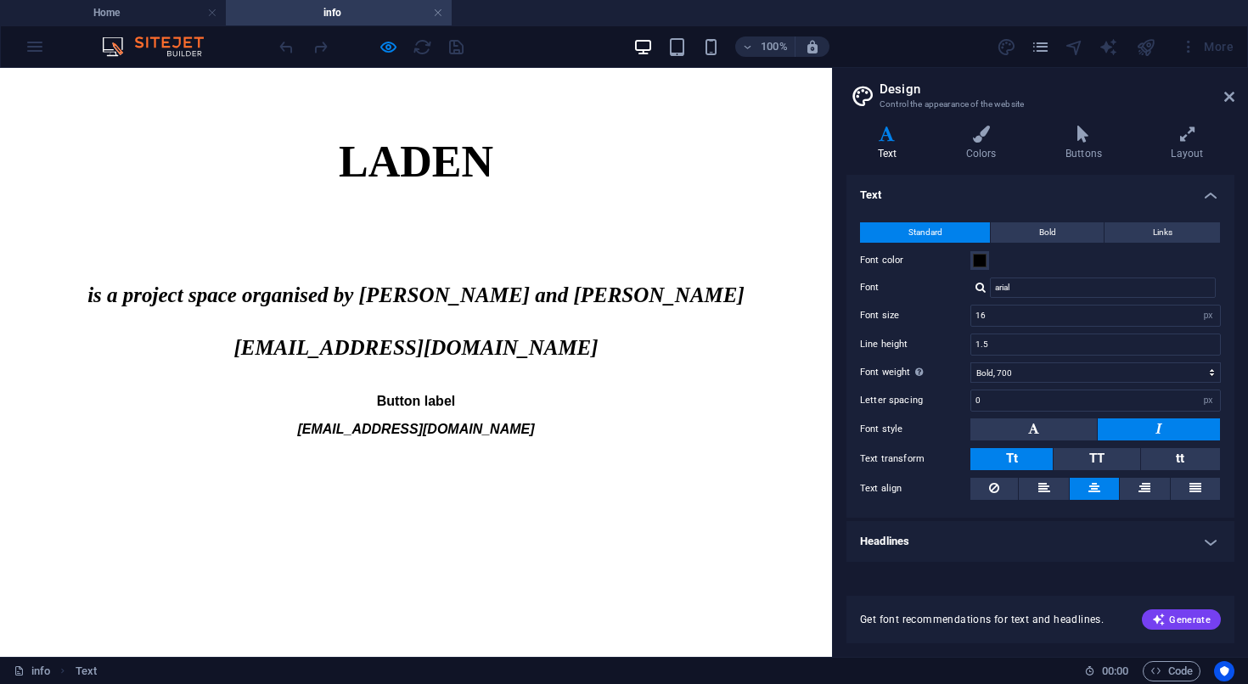
click at [537, 440] on html "Skip to main content LADEN is a project space organised by Eva Richardson McCre…" at bounding box center [416, 254] width 832 height 372
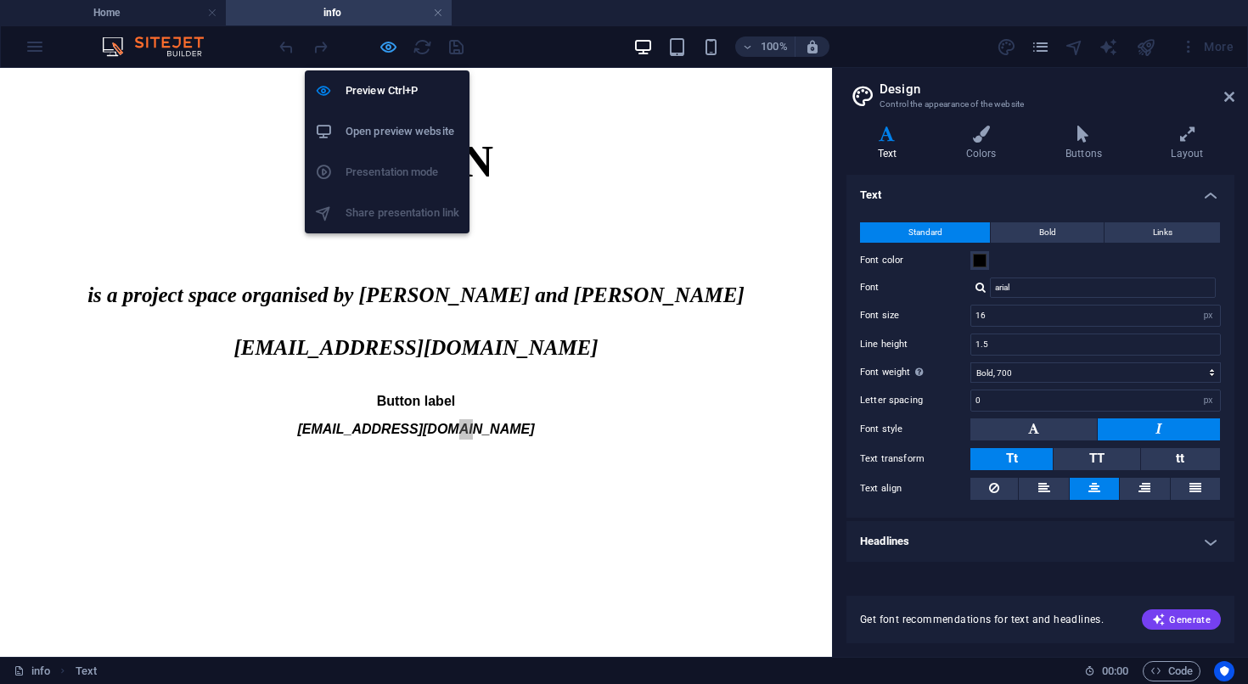
click at [393, 50] on icon "button" at bounding box center [389, 47] width 20 height 20
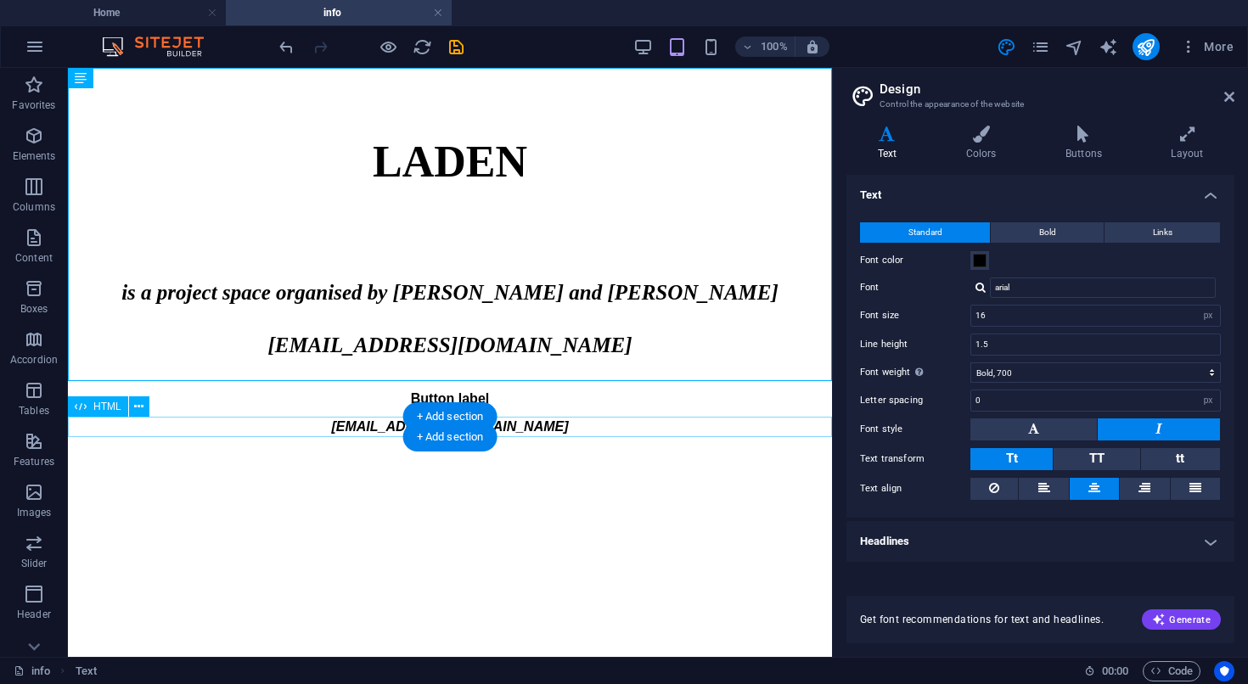
click at [550, 427] on div "[EMAIL_ADDRESS][DOMAIN_NAME]" at bounding box center [450, 427] width 764 height 20
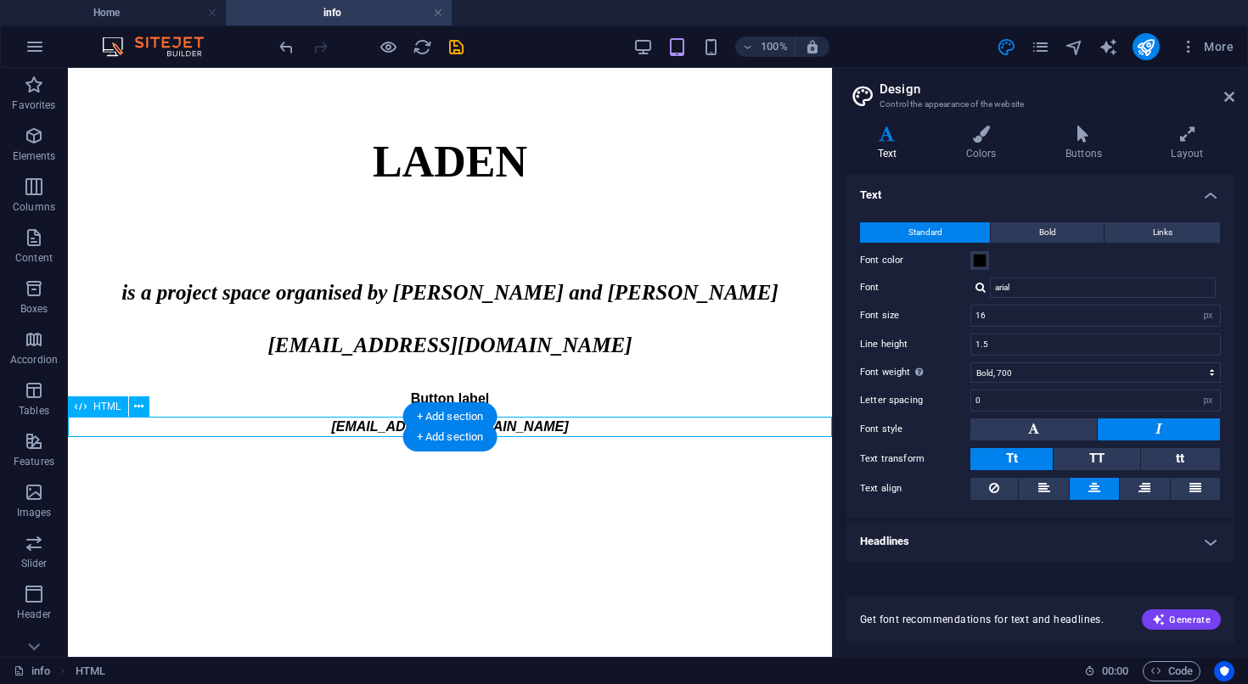
click at [576, 424] on div "[EMAIL_ADDRESS][DOMAIN_NAME]" at bounding box center [450, 427] width 764 height 20
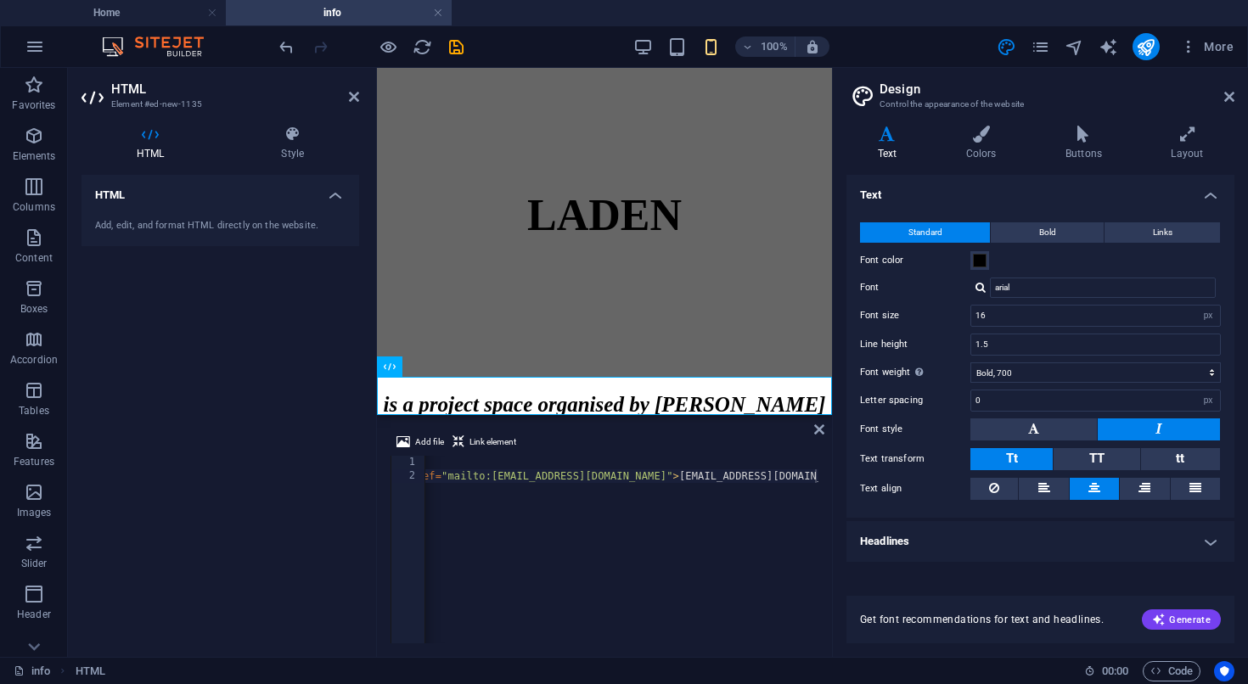
scroll to position [239, 0]
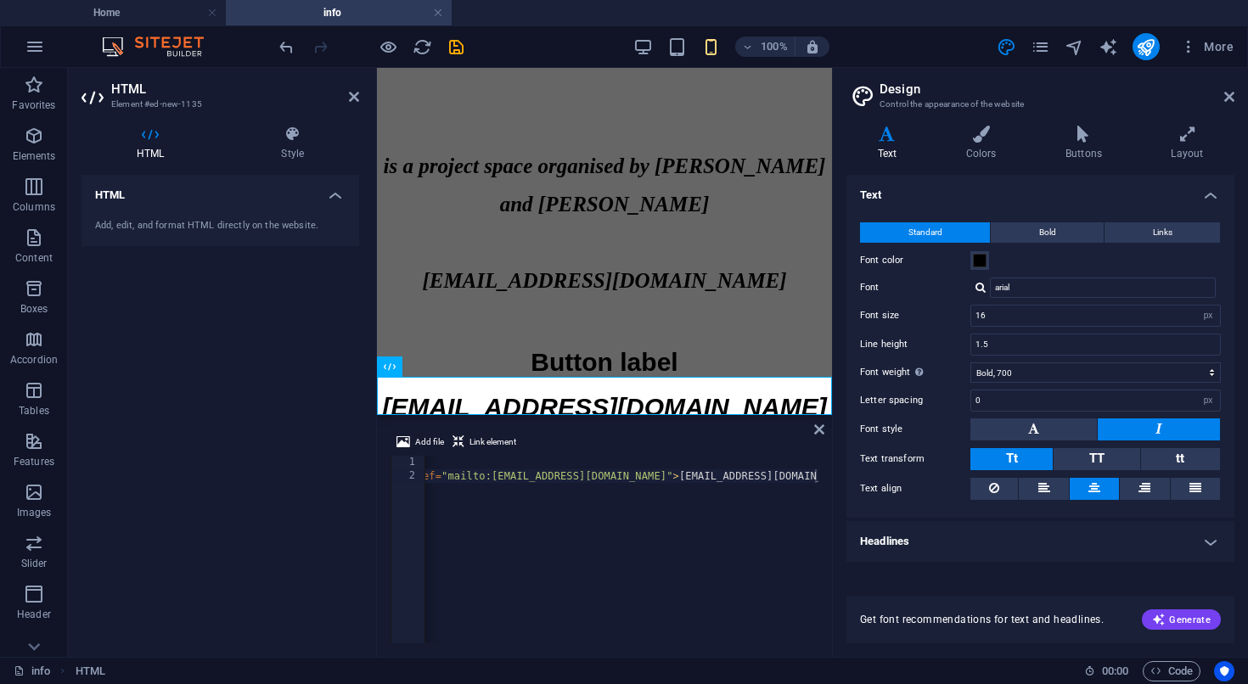
click at [576, 424] on div "Add file Link element <p><a href="mailto:info@galerie-laden.de">info@galerie-la…" at bounding box center [604, 537] width 455 height 239
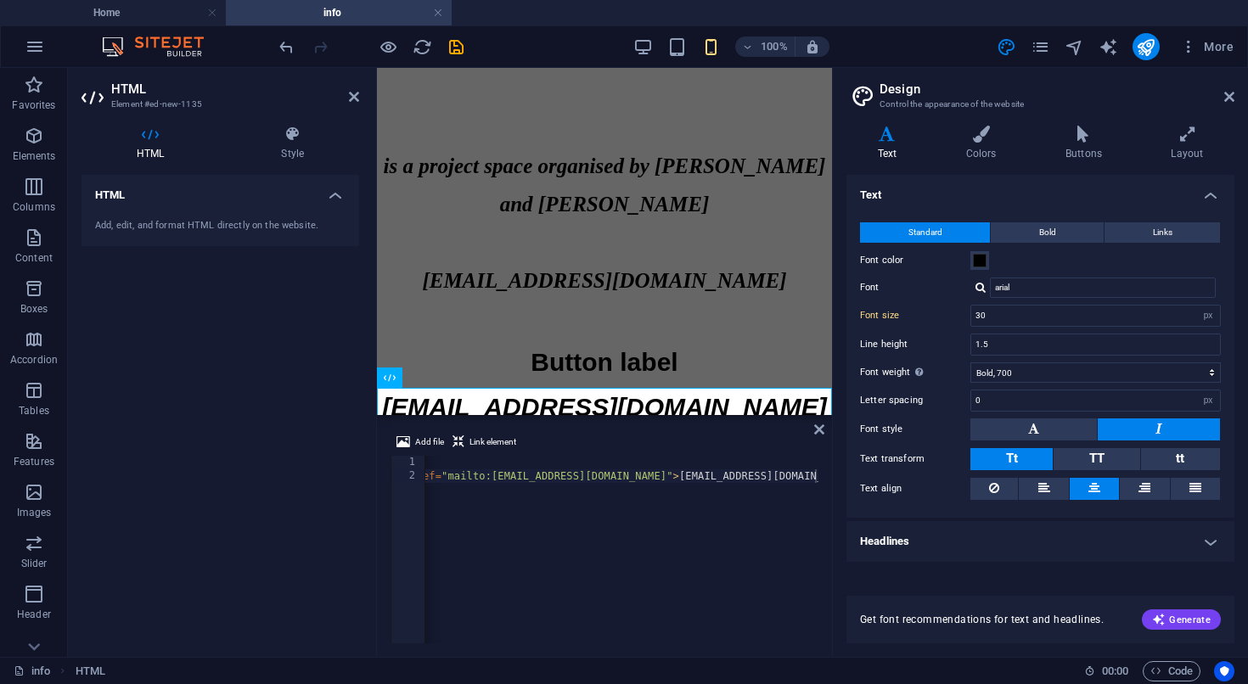
click at [284, 373] on div "HTML Add, edit, and format HTML directly on the website." at bounding box center [220, 409] width 278 height 469
click at [452, 319] on icon at bounding box center [449, 326] width 9 height 18
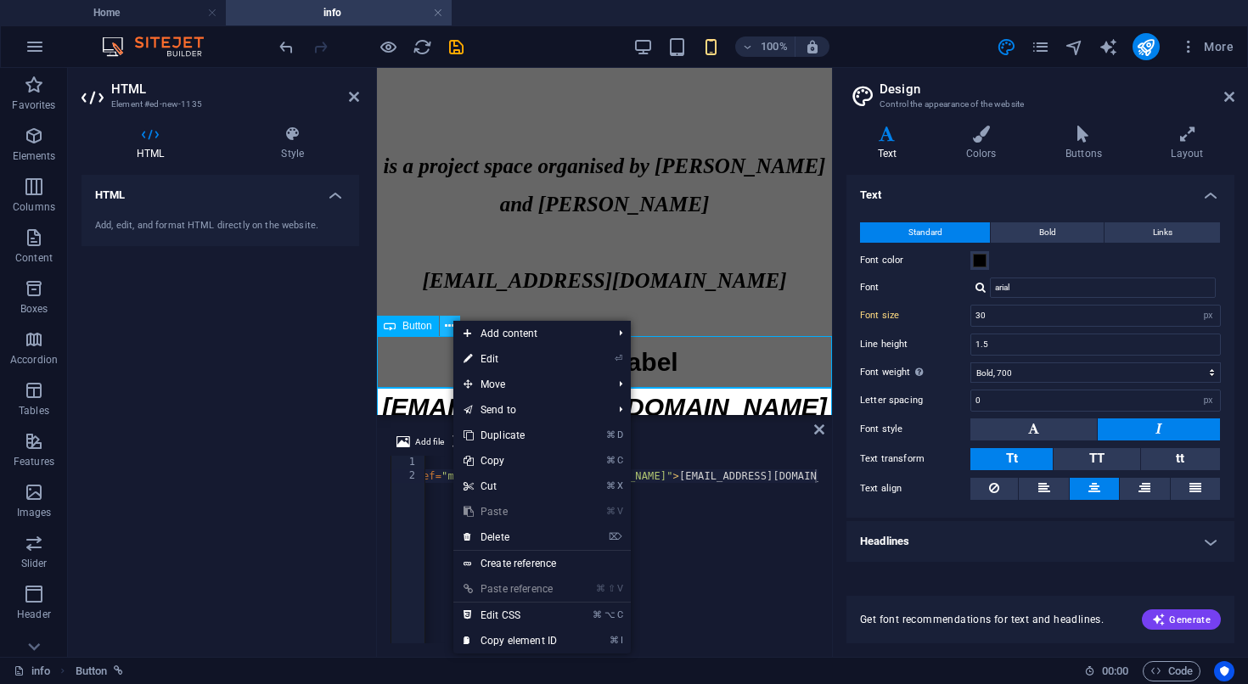
scroll to position [0, 0]
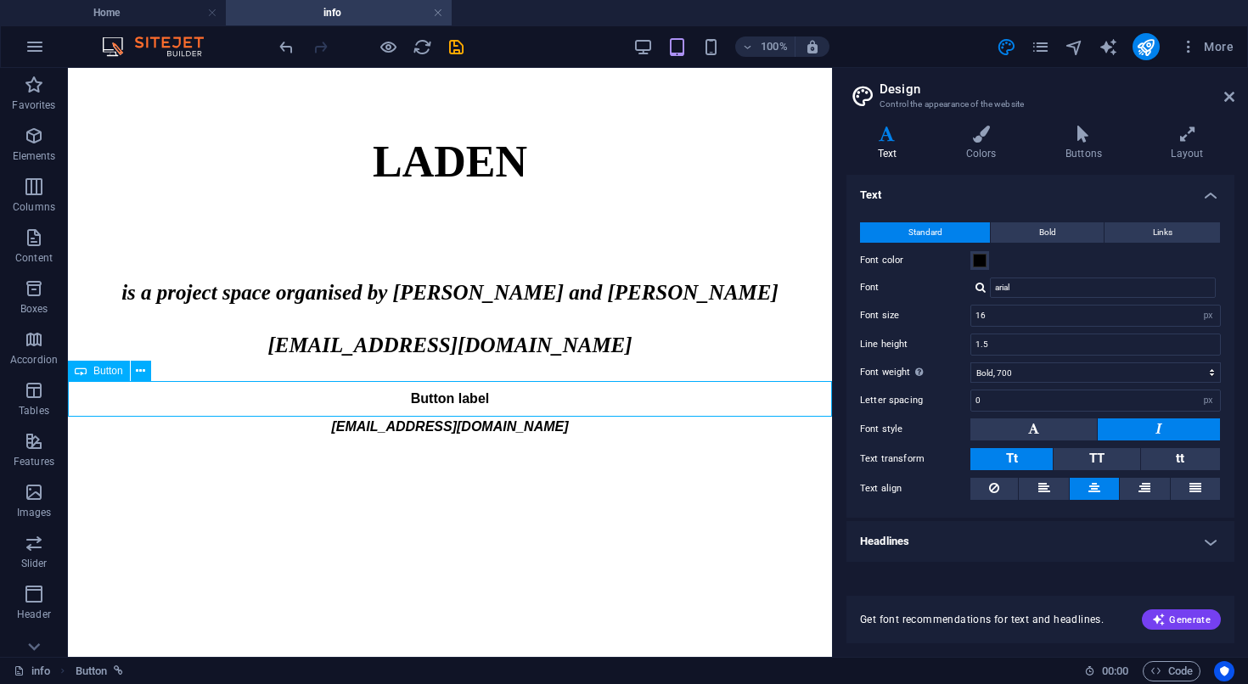
click at [110, 372] on span "Button" at bounding box center [108, 371] width 30 height 10
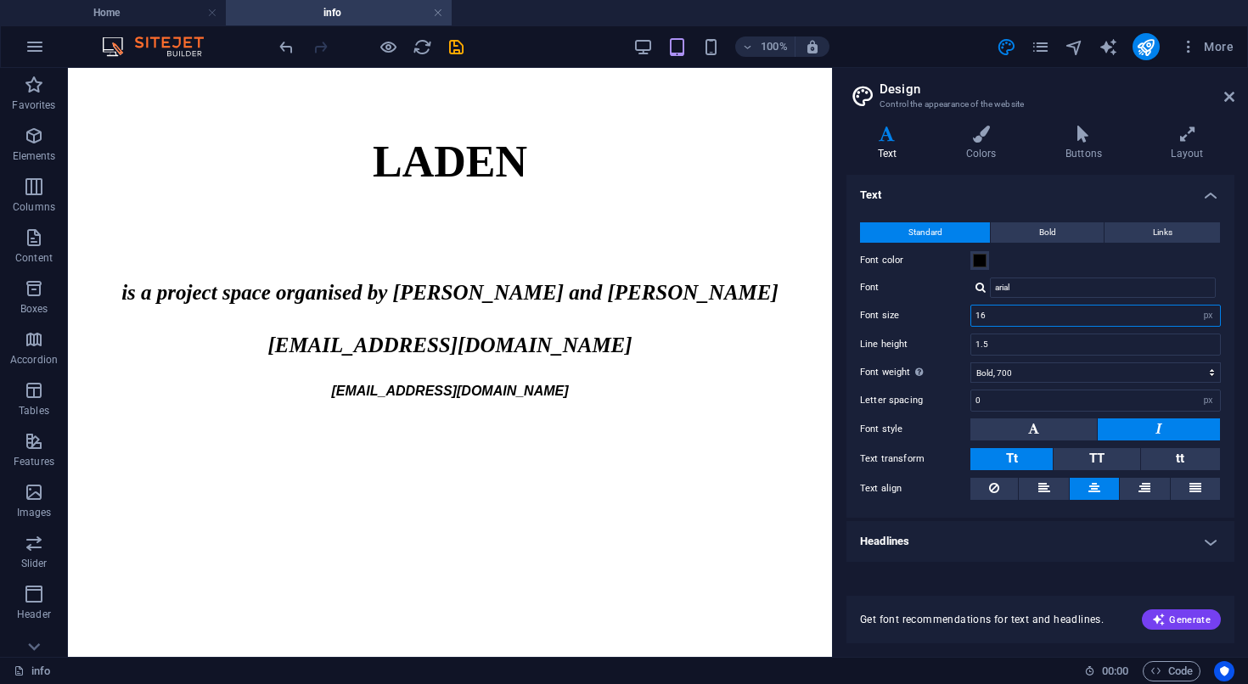
drag, startPoint x: 1023, startPoint y: 311, endPoint x: 948, endPoint y: 306, distance: 74.8
click at [971, 306] on input "16" at bounding box center [1095, 316] width 249 height 20
click at [719, 390] on div "[EMAIL_ADDRESS][DOMAIN_NAME]" at bounding box center [450, 391] width 764 height 20
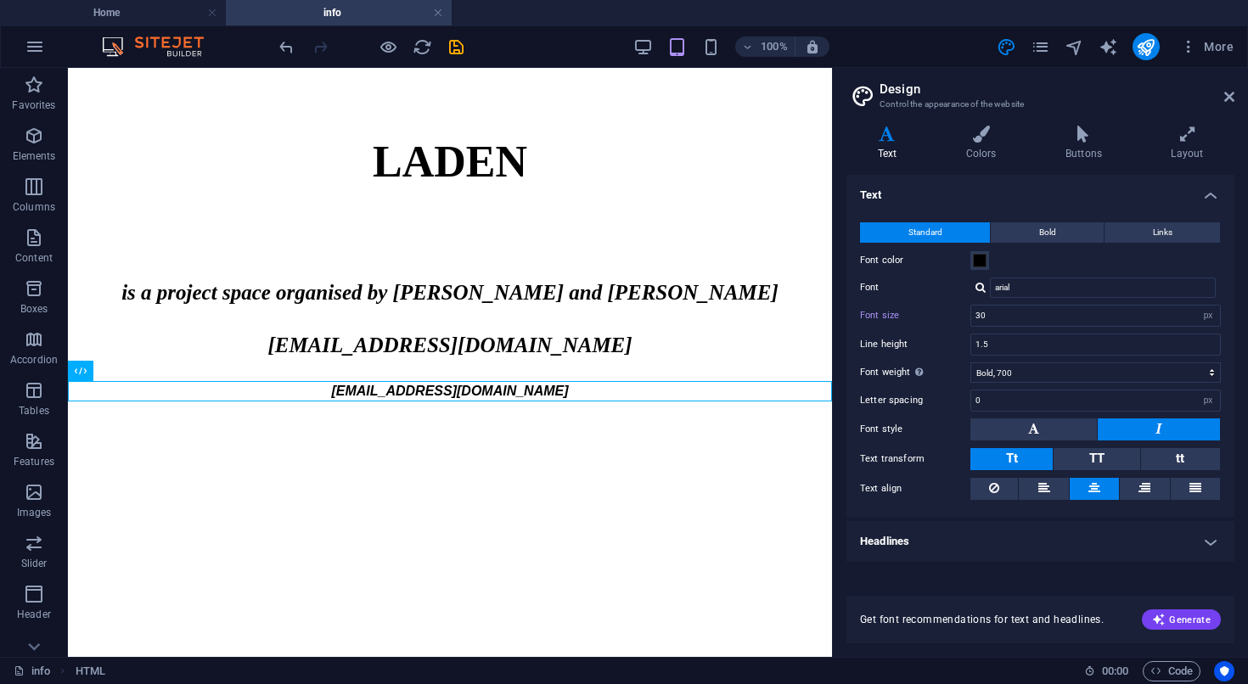
click at [686, 401] on html "Skip to main content LADEN is a project space organised by Eva Richardson McCre…" at bounding box center [450, 235] width 764 height 334
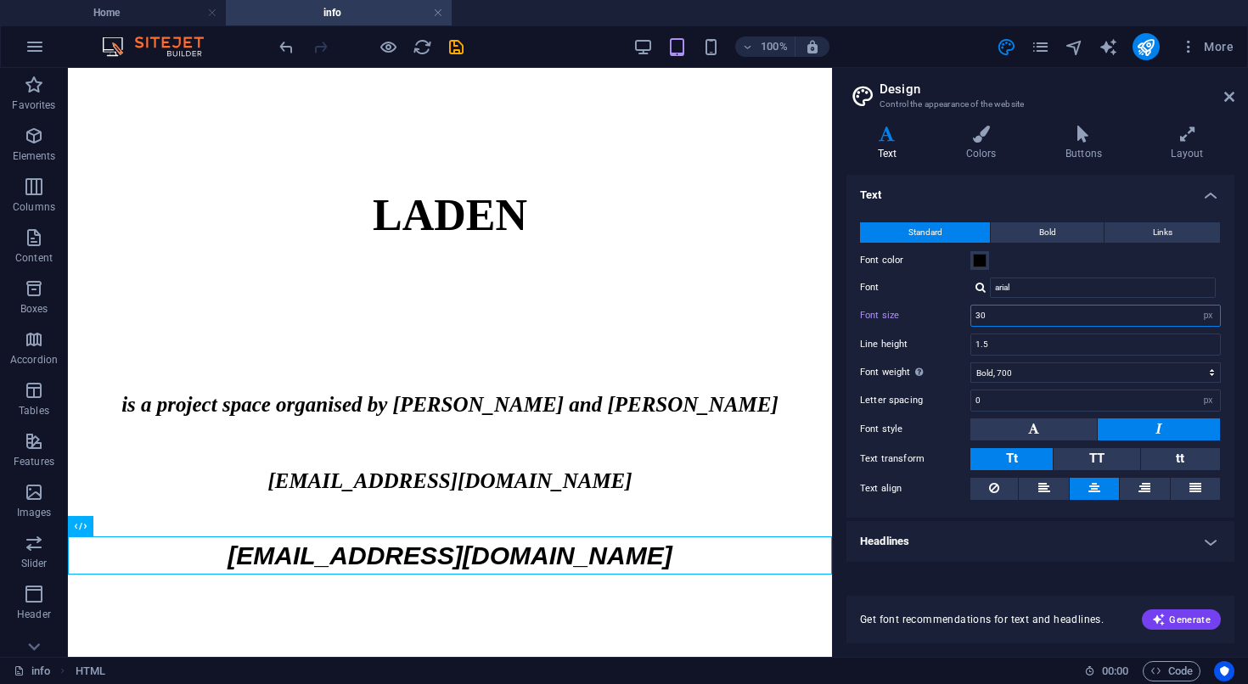
drag, startPoint x: 998, startPoint y: 317, endPoint x: 966, endPoint y: 317, distance: 32.3
click at [971, 317] on input "30" at bounding box center [1095, 316] width 249 height 20
click at [650, 502] on div "LADEN is a project space organised by [PERSON_NAME] and [PERSON_NAME] [EMAIL_AD…" at bounding box center [450, 302] width 764 height 469
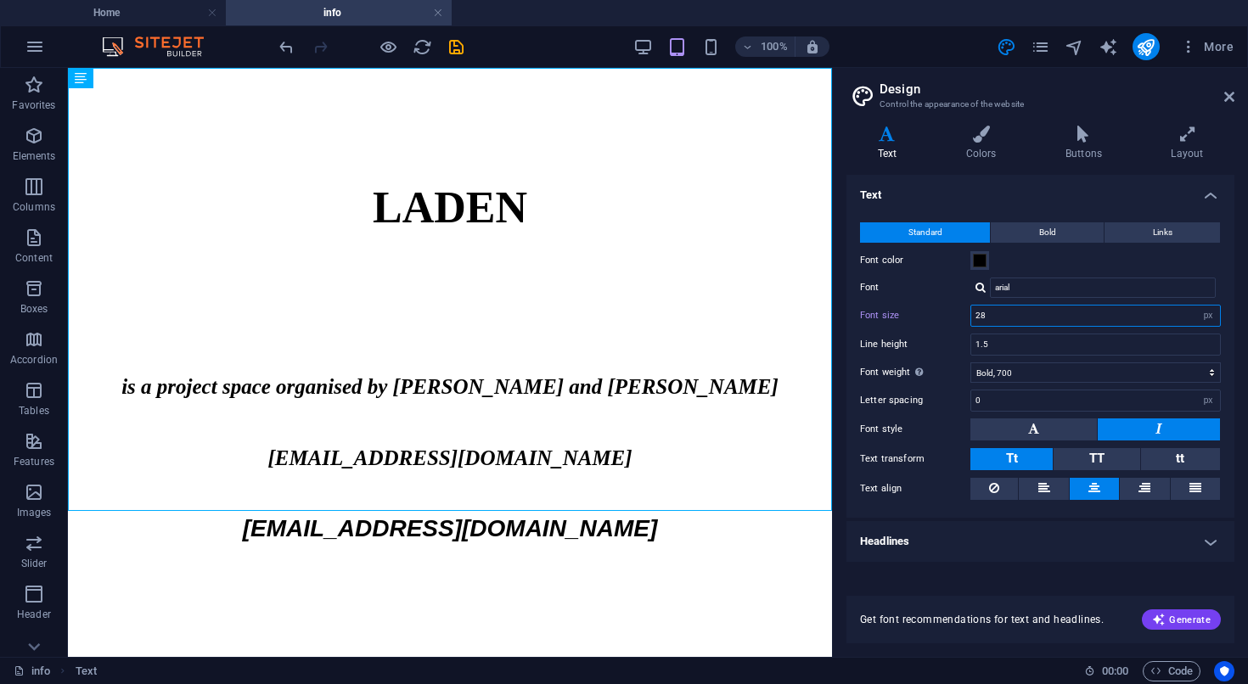
click at [1038, 313] on input "28" at bounding box center [1095, 316] width 249 height 20
click at [668, 446] on div "LADEN is a project space organised by [PERSON_NAME] and [PERSON_NAME] [EMAIL_AD…" at bounding box center [450, 289] width 764 height 443
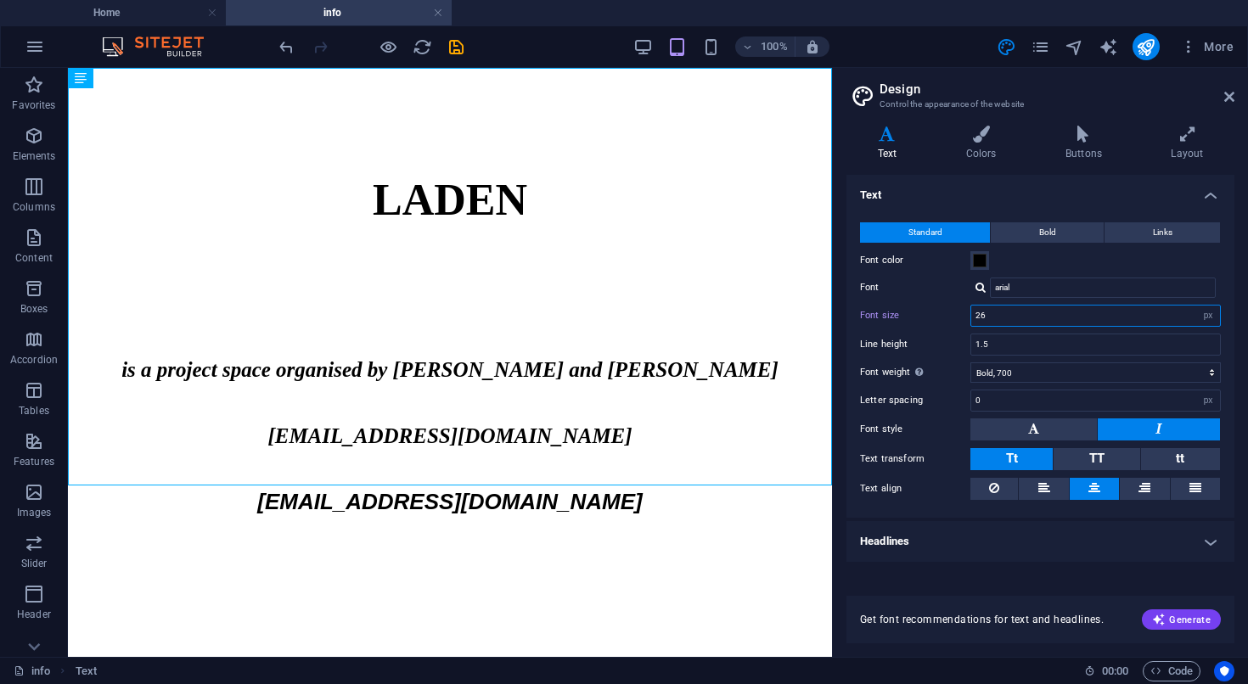
click at [1036, 312] on input "26" at bounding box center [1095, 316] width 249 height 20
click at [772, 413] on div "LADEN is a project space organised by [PERSON_NAME] and [PERSON_NAME] [EMAIL_AD…" at bounding box center [450, 277] width 764 height 418
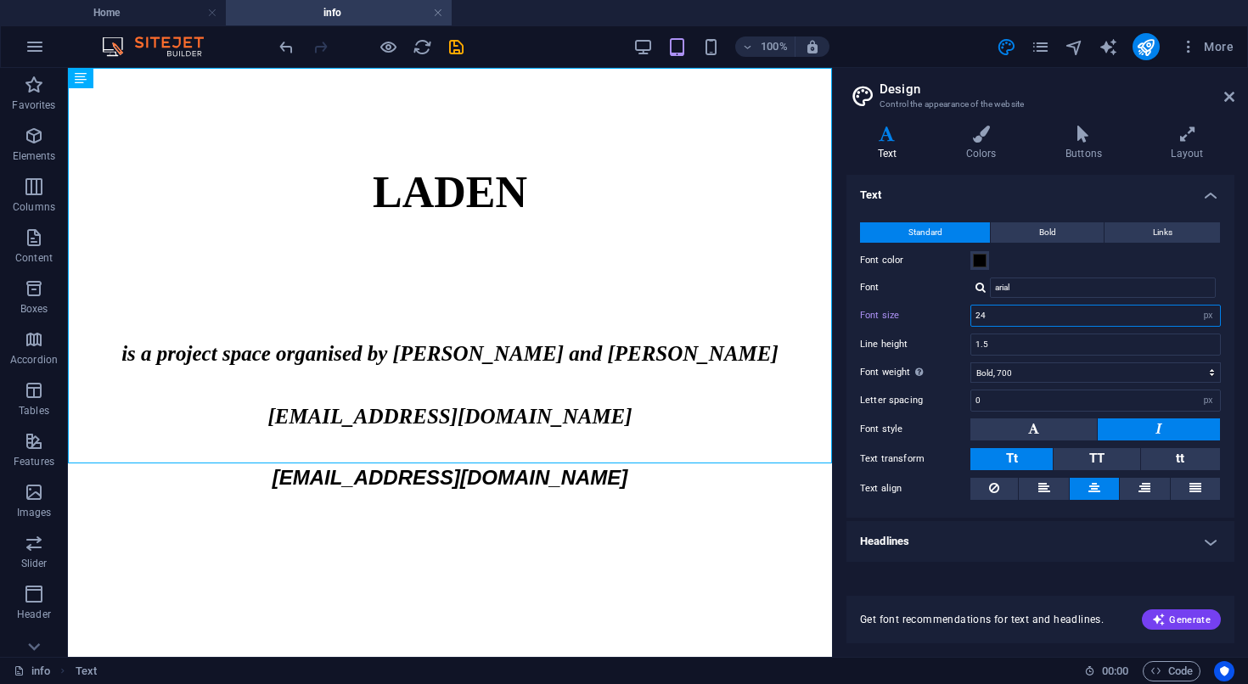
click at [1038, 312] on input "24" at bounding box center [1095, 316] width 249 height 20
click at [752, 407] on div "LADEN is a project space organised by [PERSON_NAME] and [PERSON_NAME] [EMAIL_AD…" at bounding box center [450, 265] width 764 height 395
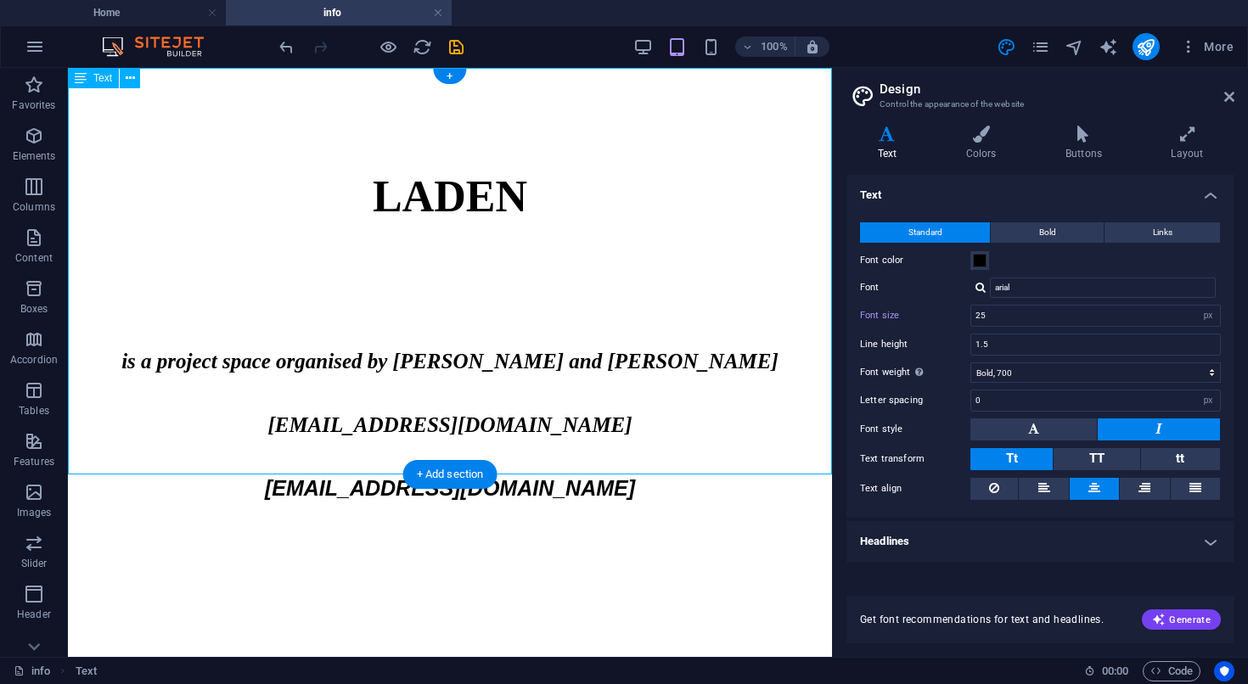
click at [519, 420] on div "LADEN is a project space organised by [PERSON_NAME] and [PERSON_NAME] [EMAIL_AD…" at bounding box center [450, 270] width 764 height 405
click at [486, 421] on div "LADEN is a project space organised by [PERSON_NAME] and [PERSON_NAME] [EMAIL_AD…" at bounding box center [450, 270] width 764 height 405
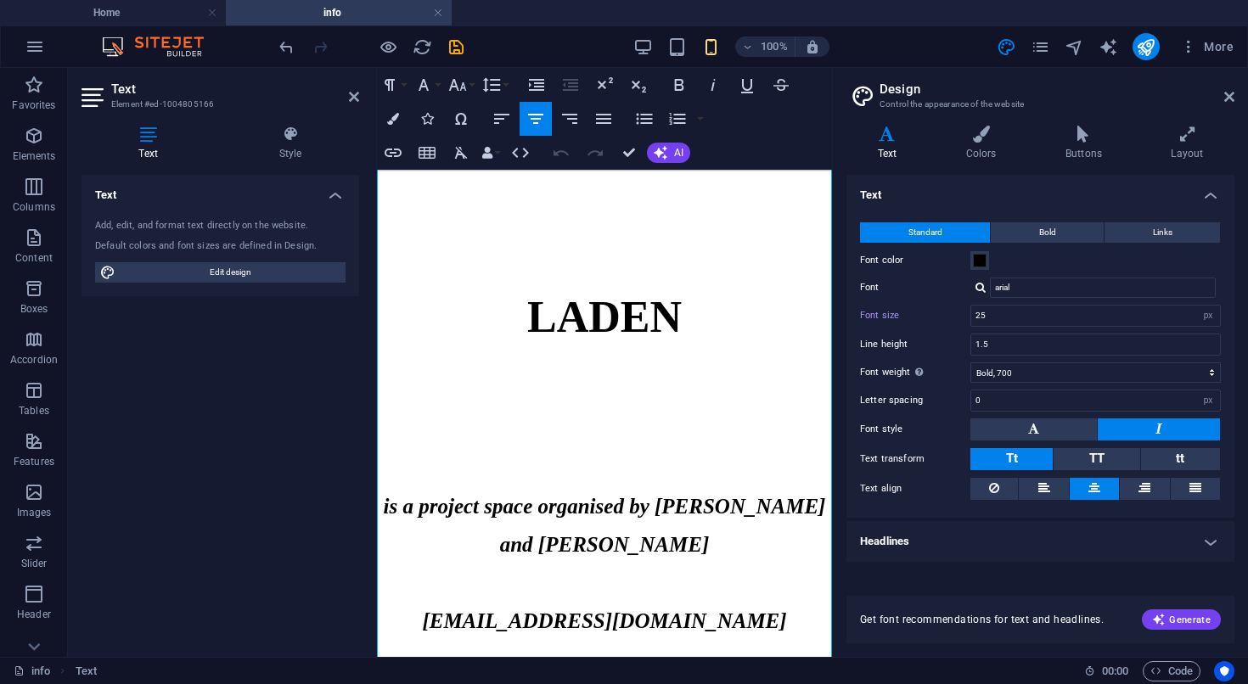
type input "30"
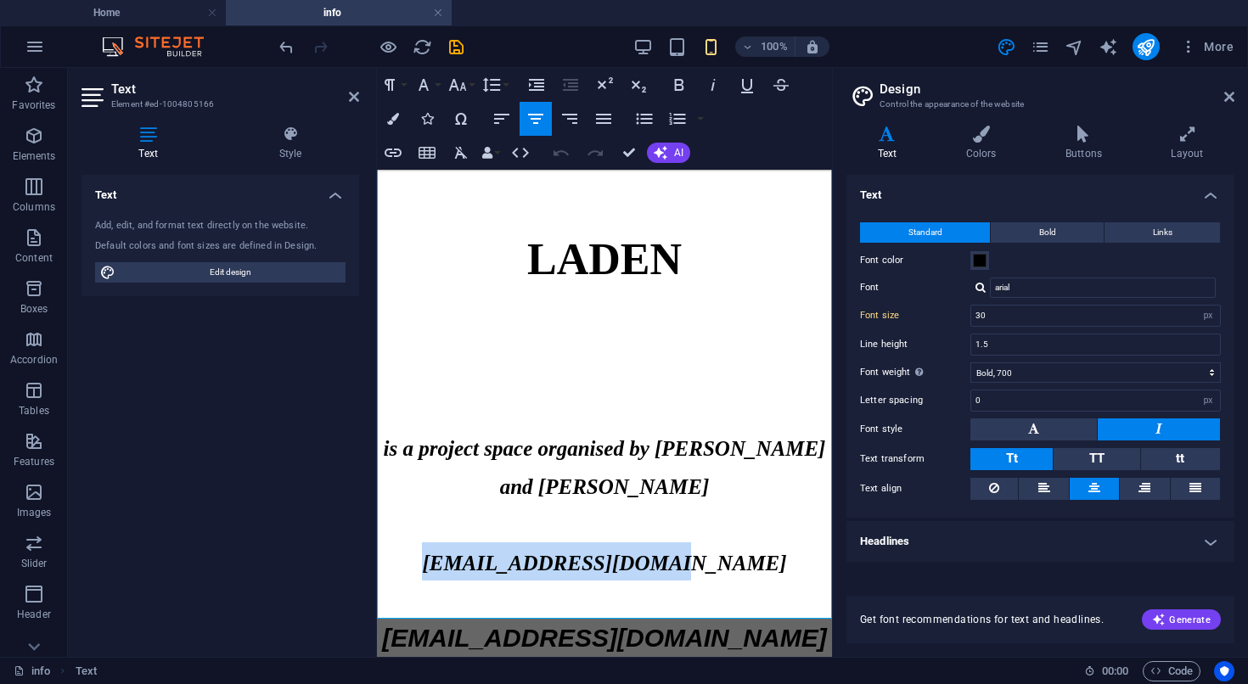
drag, startPoint x: 725, startPoint y: 561, endPoint x: 446, endPoint y: 578, distance: 279.8
click at [446, 578] on p "[EMAIL_ADDRESS][DOMAIN_NAME]" at bounding box center [604, 561] width 455 height 38
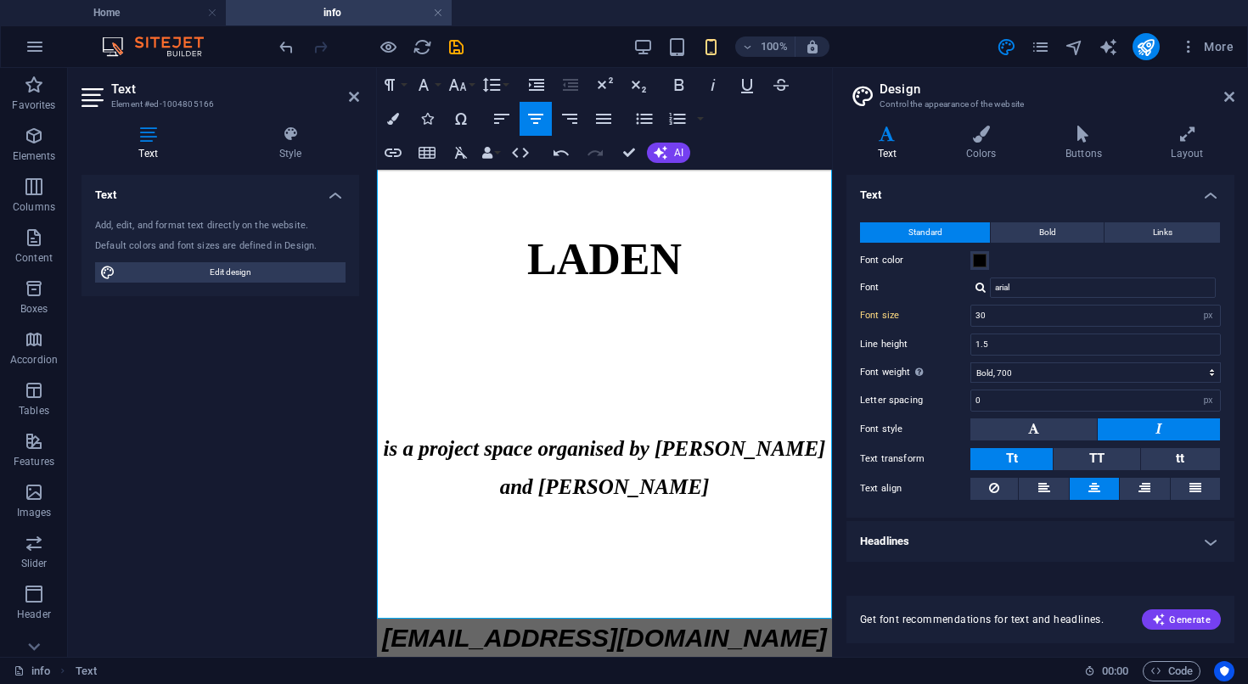
scroll to position [20, 0]
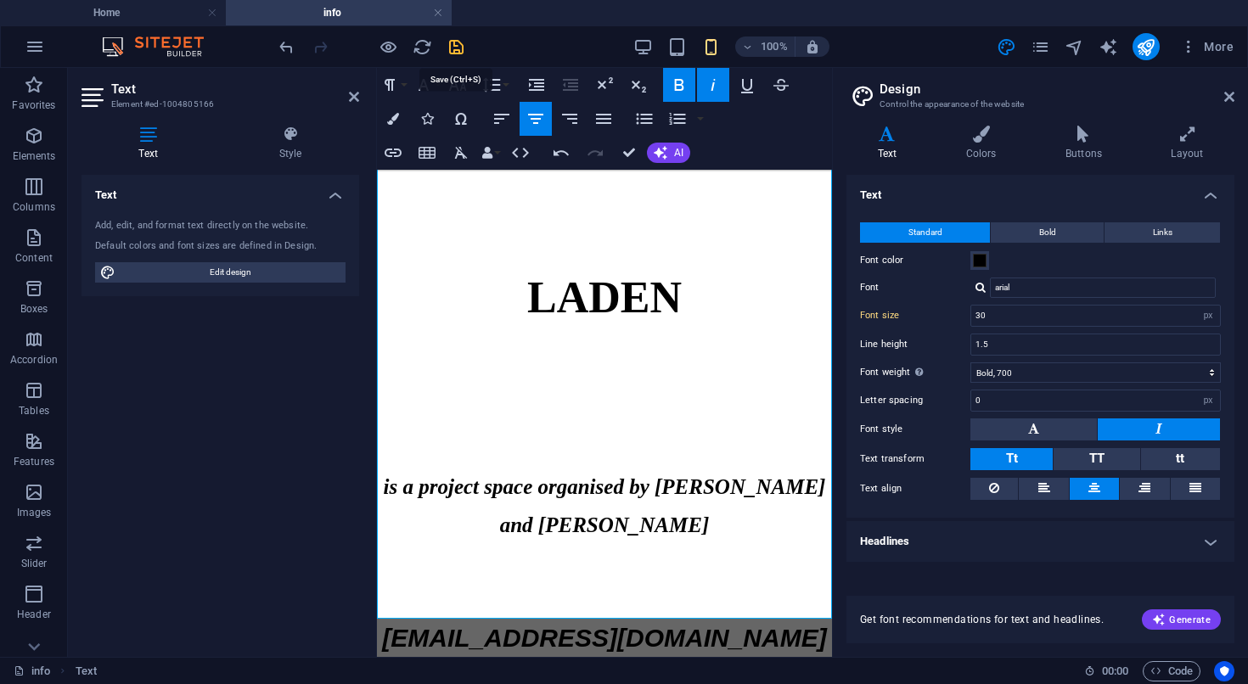
click at [455, 51] on icon "save" at bounding box center [456, 47] width 20 height 20
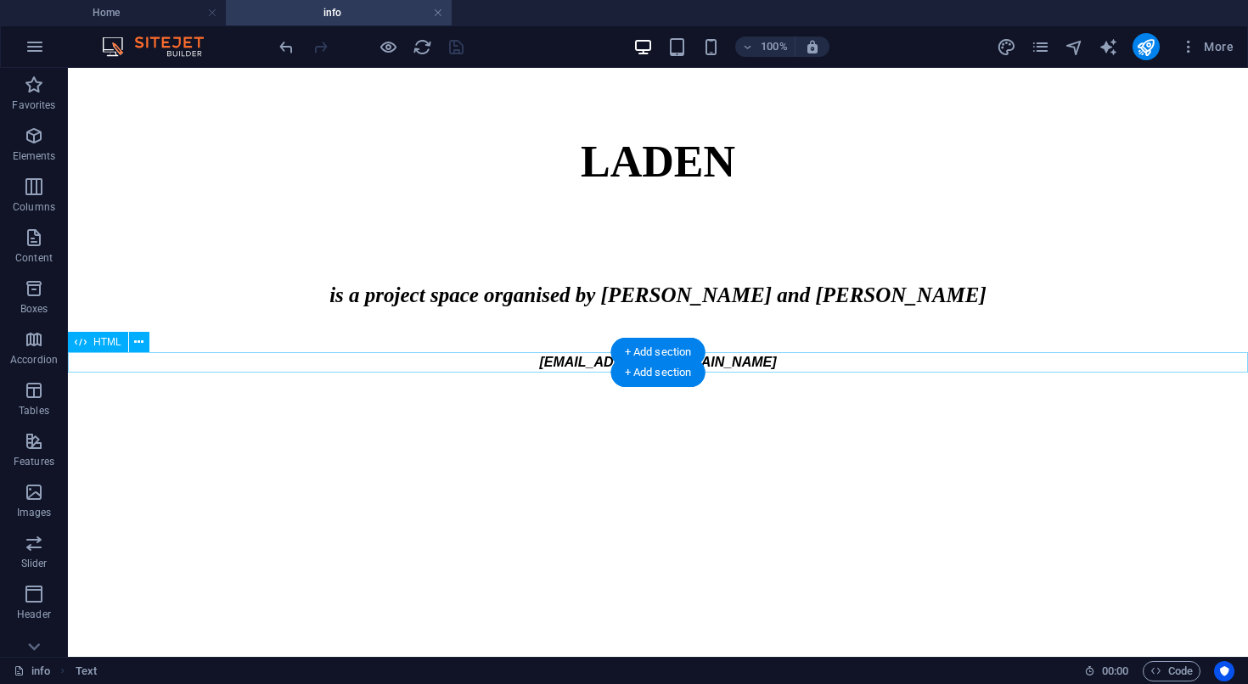
click at [565, 371] on div "[EMAIL_ADDRESS][DOMAIN_NAME]" at bounding box center [658, 362] width 1180 height 20
click at [550, 373] on html "Skip to main content LADEN is a project space organised by Eva Richardson McCre…" at bounding box center [658, 220] width 1180 height 305
click at [519, 366] on div "[EMAIL_ADDRESS][DOMAIN_NAME]" at bounding box center [658, 362] width 1180 height 20
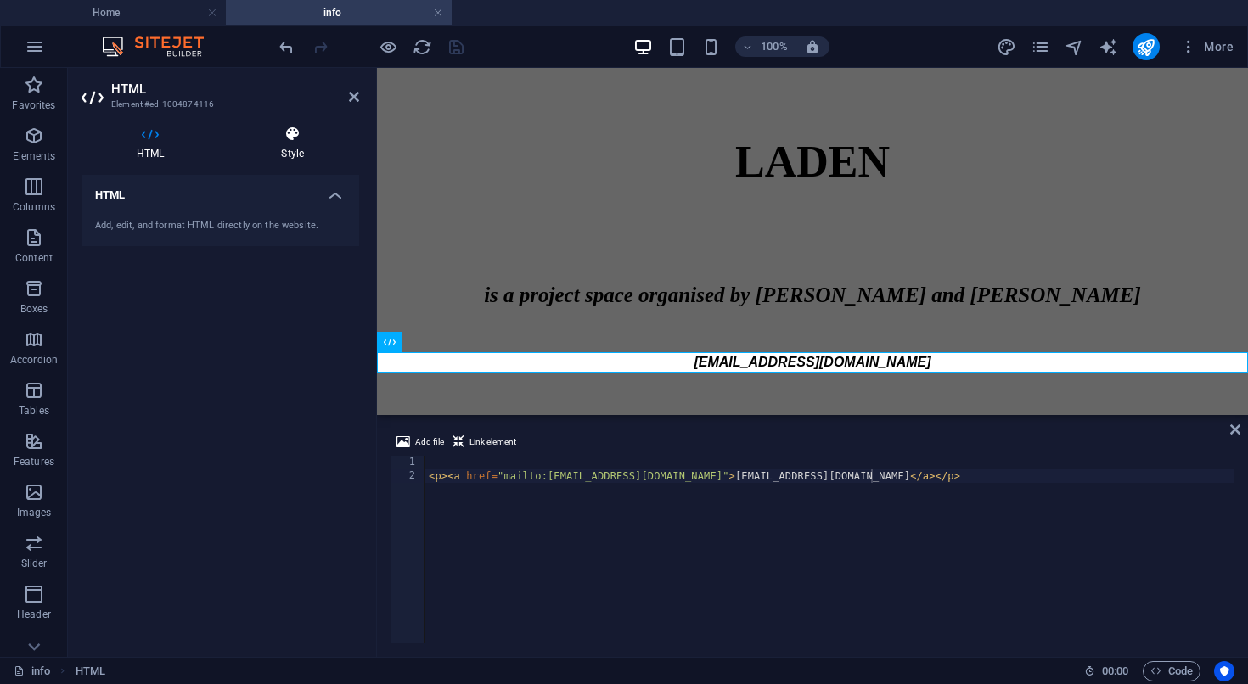
click at [302, 146] on h4 "Style" at bounding box center [292, 144] width 133 height 36
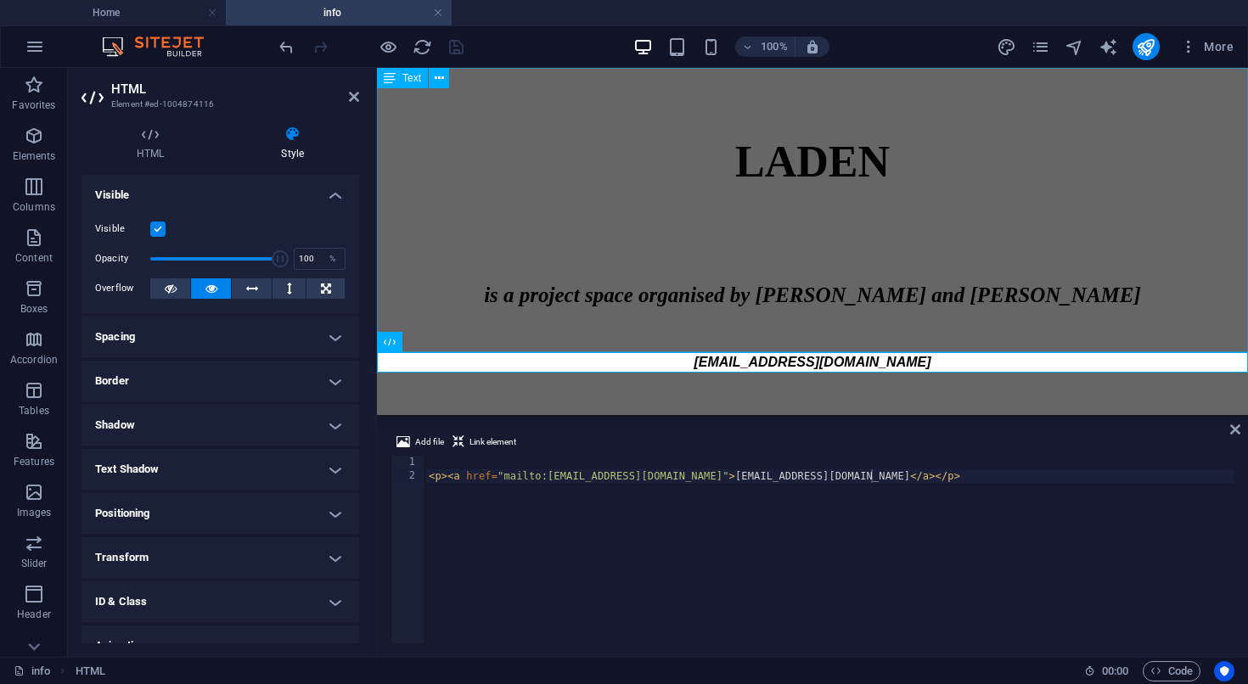
click at [662, 174] on div "LADEN is a project space organised by Eva Richardson McCrea and Matt Welch" at bounding box center [812, 210] width 871 height 284
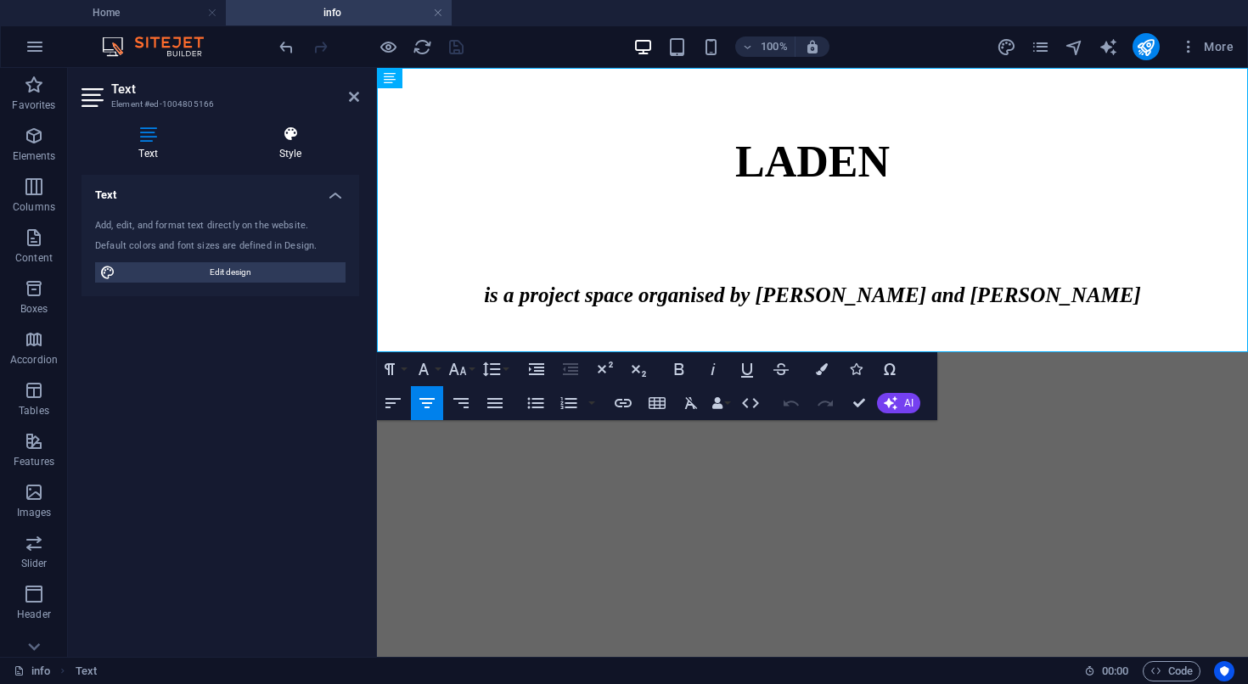
click at [284, 143] on icon at bounding box center [291, 134] width 138 height 17
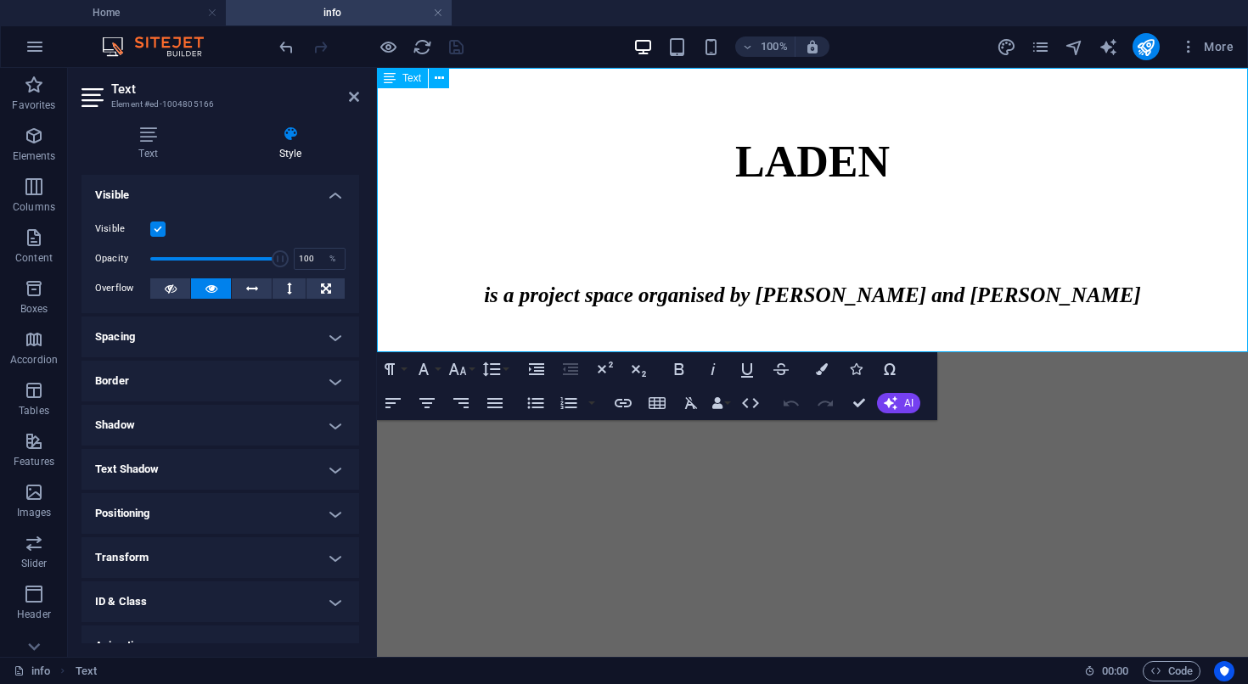
click at [607, 195] on h1 "LADEN" at bounding box center [812, 162] width 871 height 66
click at [525, 42] on div "100% More" at bounding box center [758, 46] width 964 height 27
click at [539, 373] on html "Skip to main content LADEN is a project space organised by Eva Richardson McCre…" at bounding box center [812, 220] width 871 height 305
click at [425, 134] on h1 "LADEN" at bounding box center [812, 162] width 871 height 66
click at [143, 150] on h4 "Text" at bounding box center [151, 144] width 140 height 36
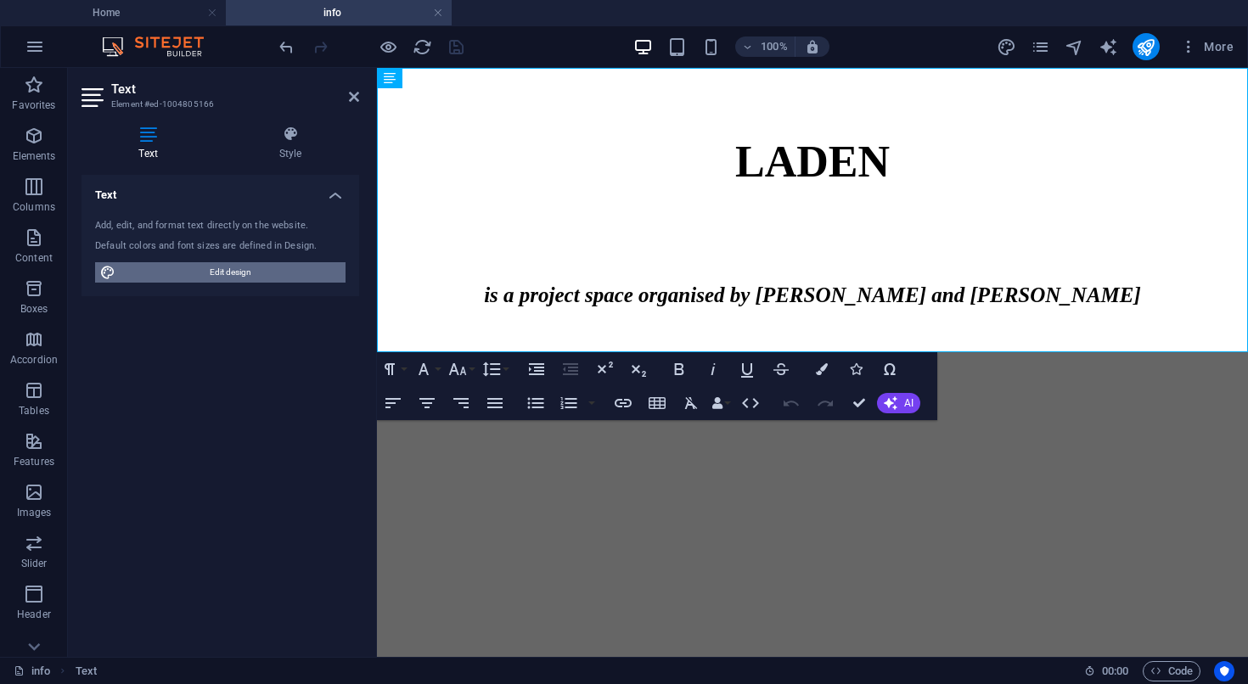
click at [237, 281] on span "Edit design" at bounding box center [231, 272] width 220 height 20
select select "px"
select select "700"
select select "px"
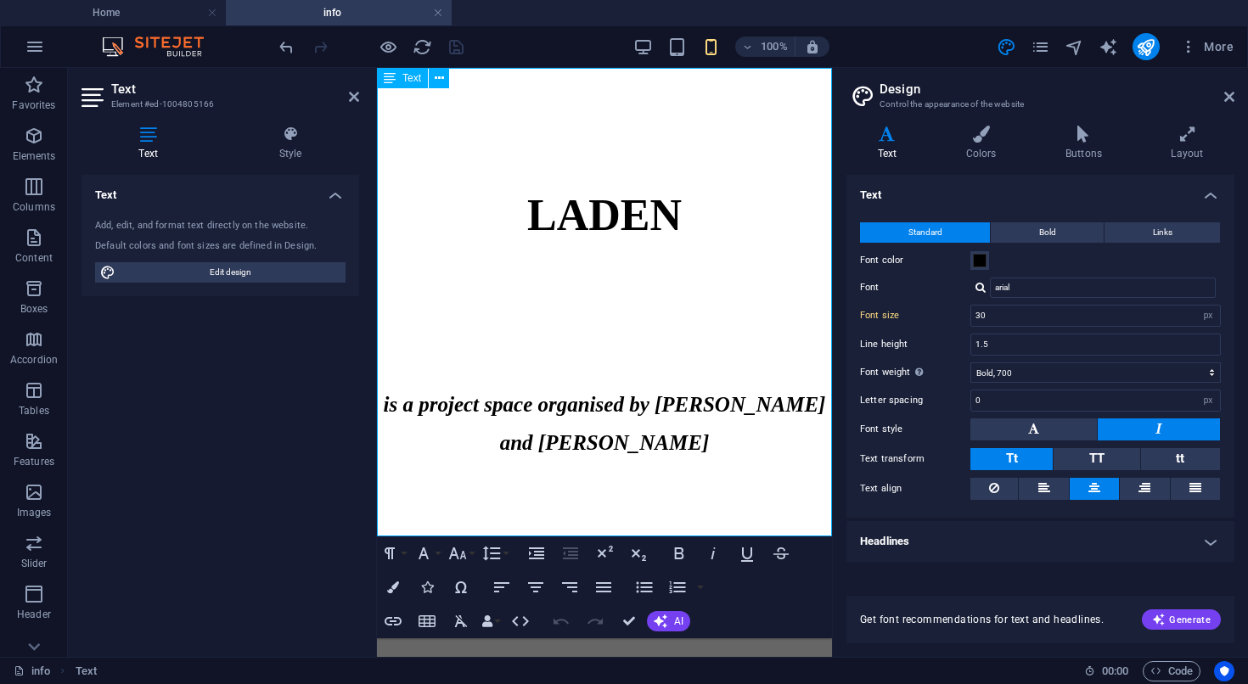
click at [612, 520] on div at bounding box center [604, 517] width 455 height 38
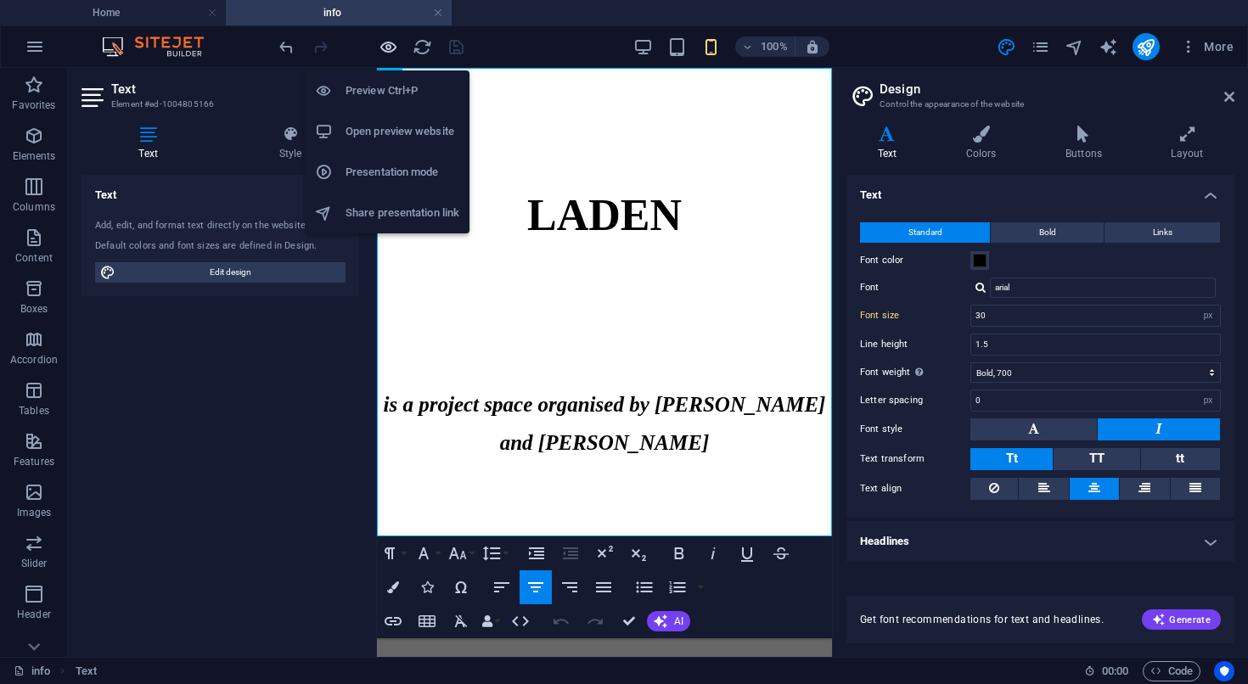
click at [387, 38] on icon "button" at bounding box center [389, 47] width 20 height 20
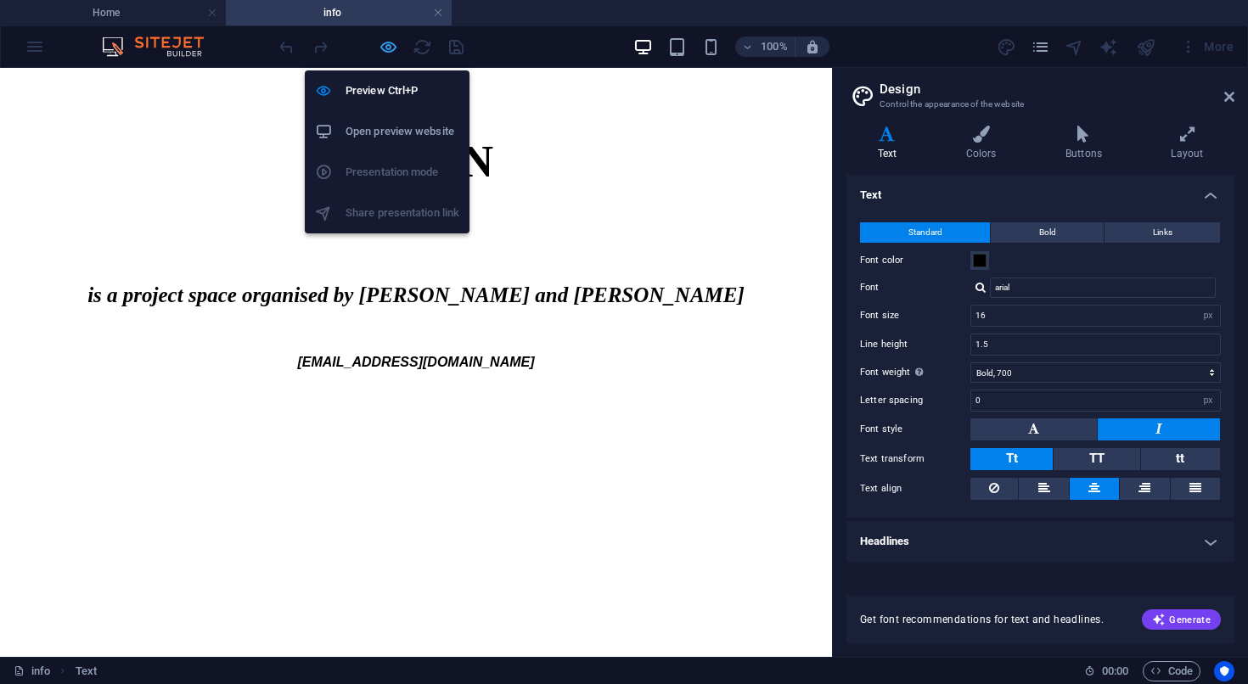
click at [386, 47] on icon "button" at bounding box center [389, 47] width 20 height 20
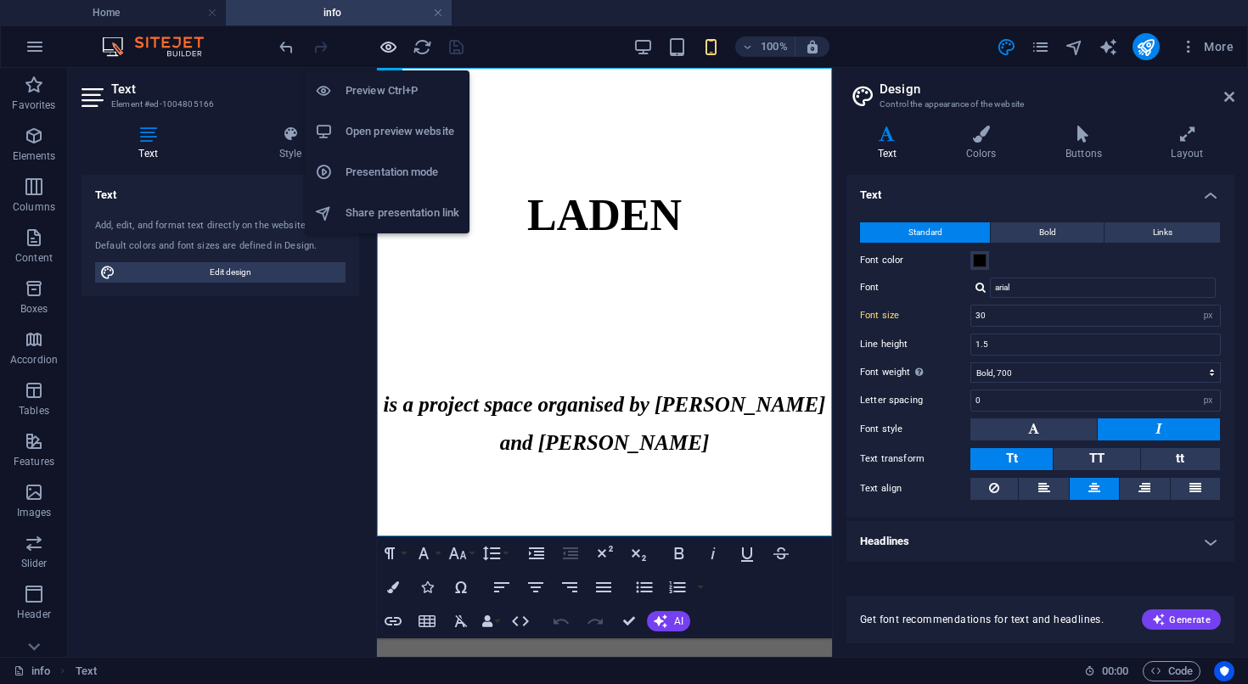
click at [386, 47] on icon "button" at bounding box center [389, 47] width 20 height 20
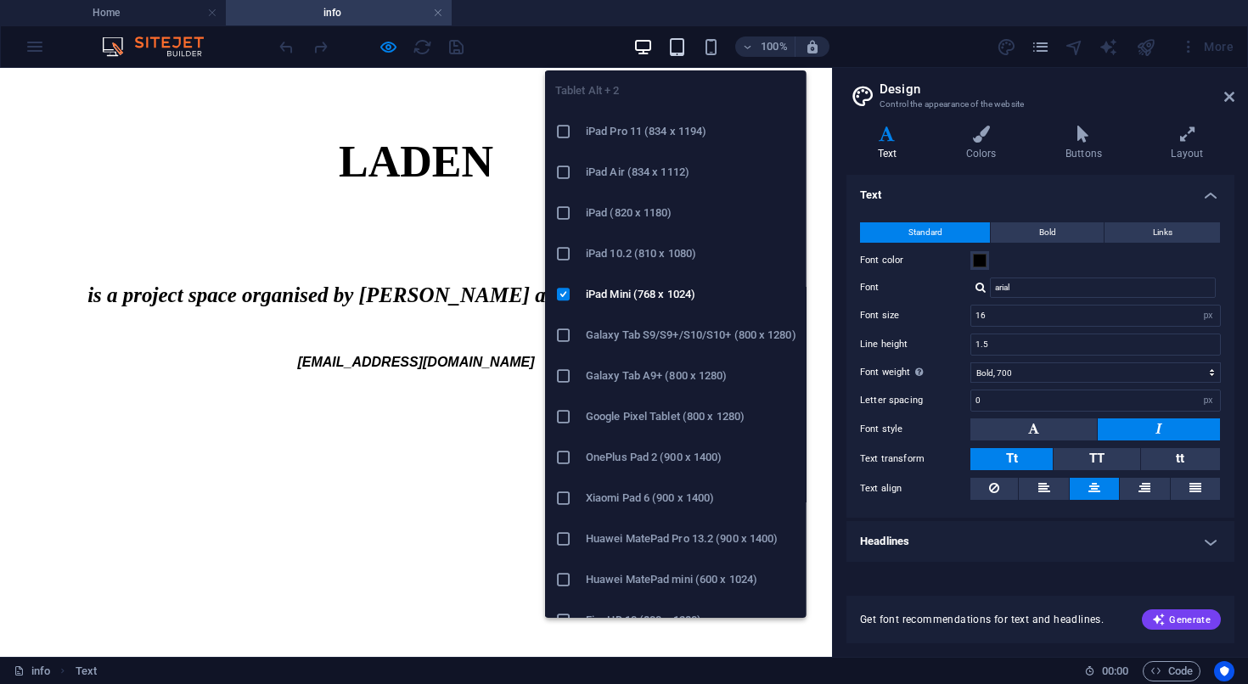
click at [677, 43] on icon "button" at bounding box center [677, 47] width 20 height 20
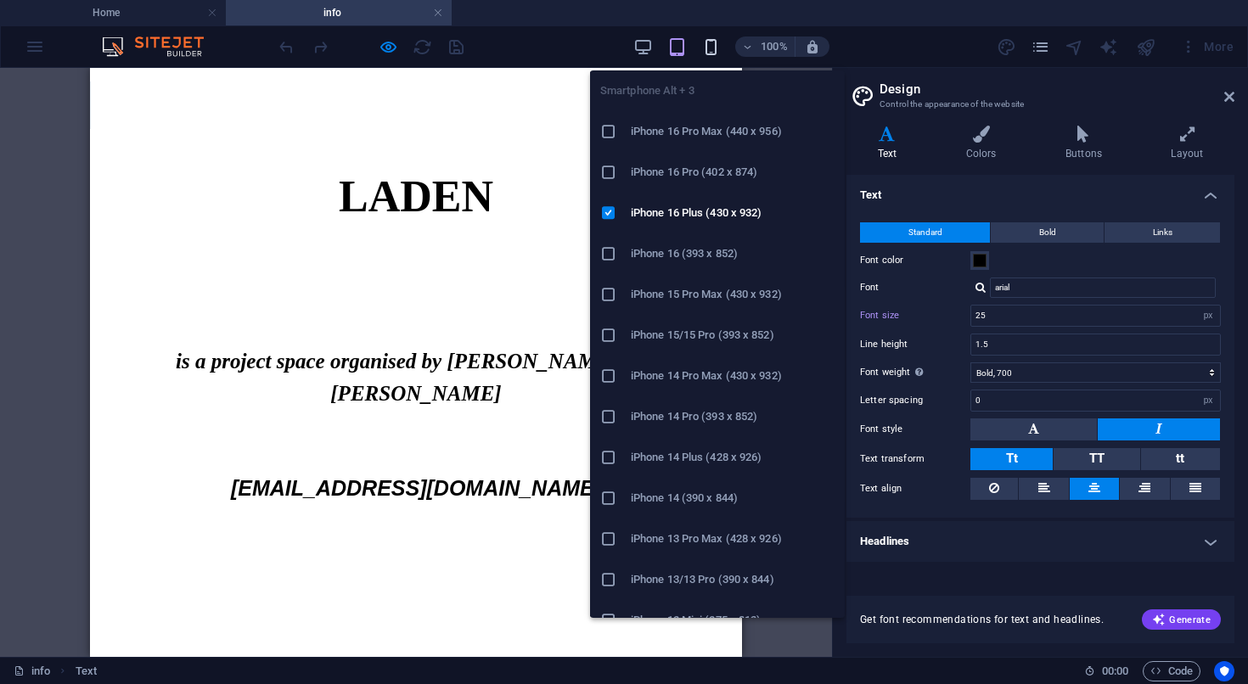
click at [712, 49] on icon "button" at bounding box center [711, 47] width 20 height 20
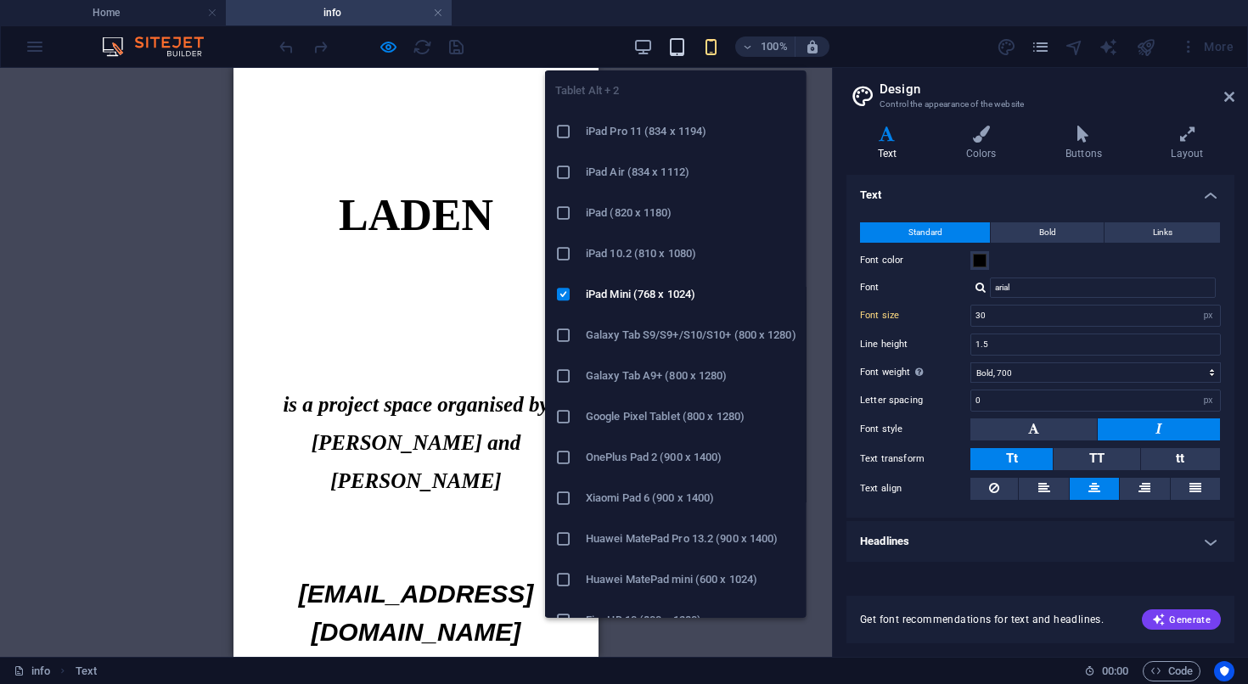
click at [680, 48] on icon "button" at bounding box center [677, 47] width 20 height 20
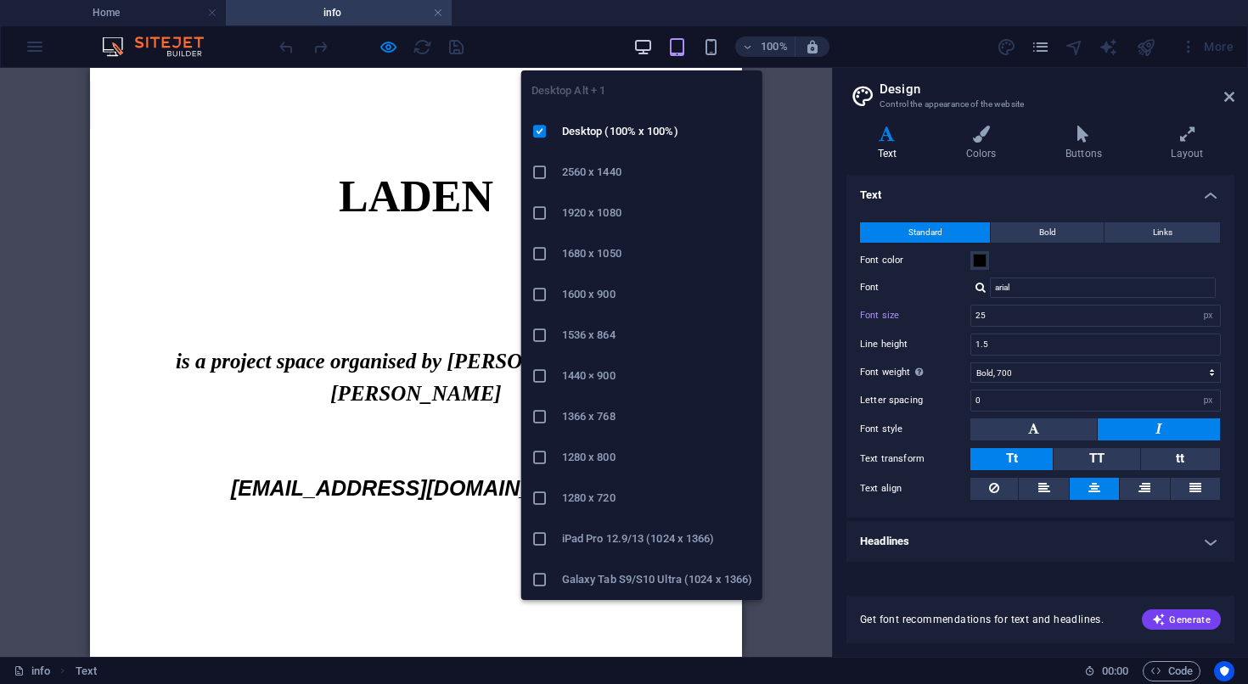
click at [649, 48] on icon "button" at bounding box center [643, 47] width 20 height 20
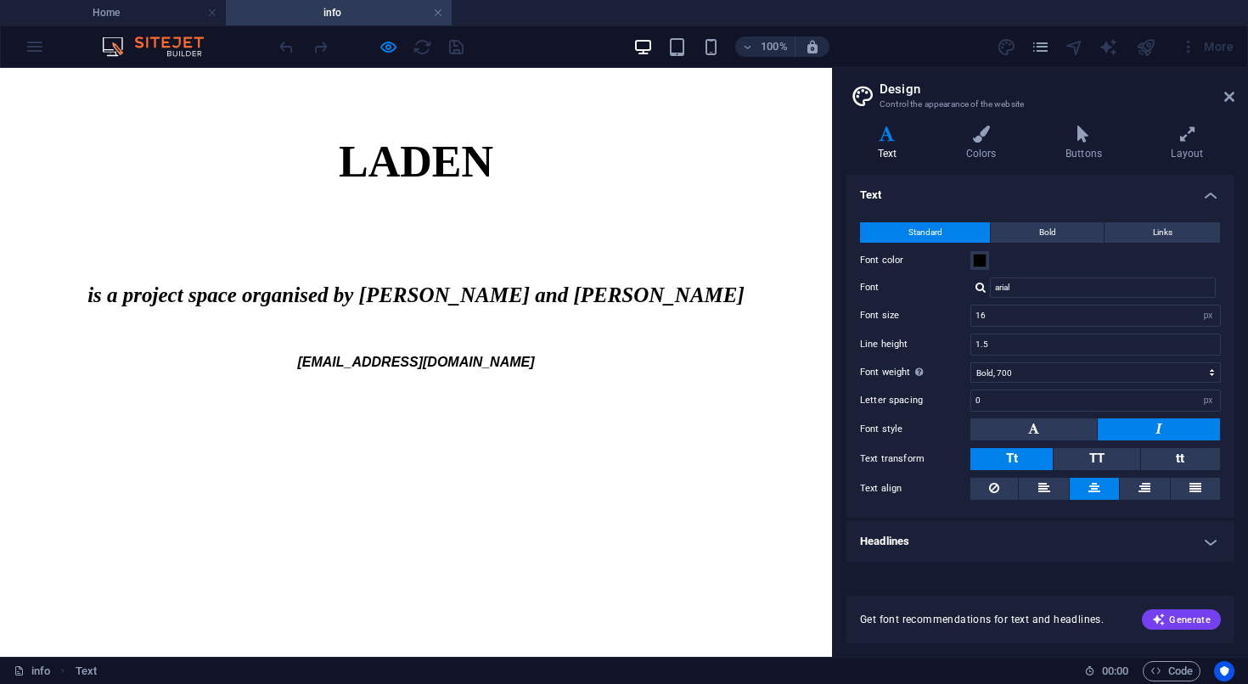
click at [1017, 536] on h4 "Headlines" at bounding box center [1040, 541] width 388 height 41
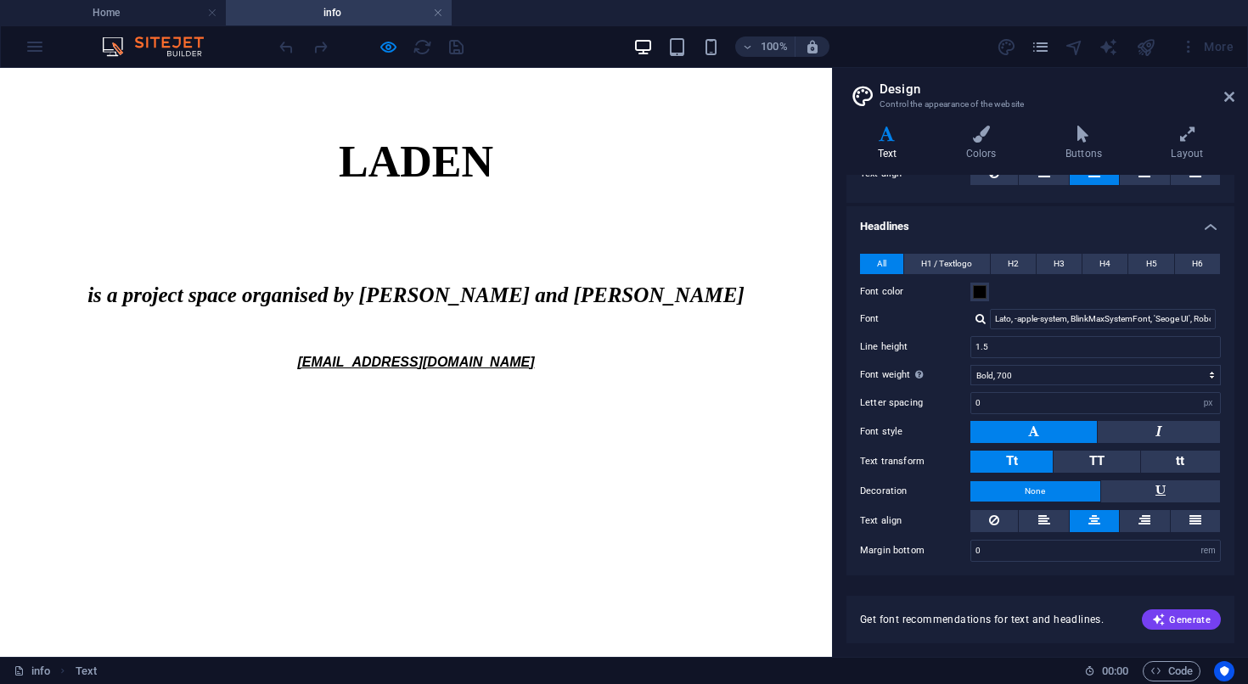
click at [386, 362] on link "[EMAIL_ADDRESS][DOMAIN_NAME]" at bounding box center [415, 362] width 237 height 14
click at [522, 85] on p at bounding box center [416, 78] width 832 height 20
click at [453, 45] on div at bounding box center [371, 46] width 190 height 27
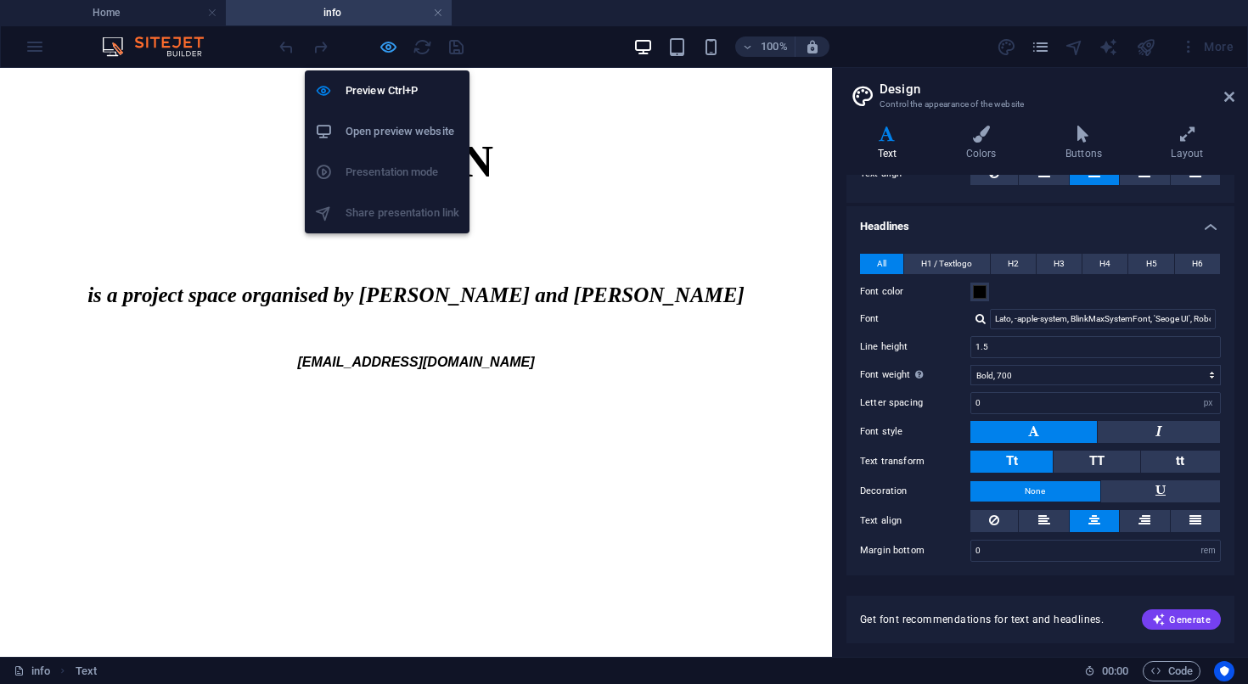
click at [379, 55] on icon "button" at bounding box center [389, 47] width 20 height 20
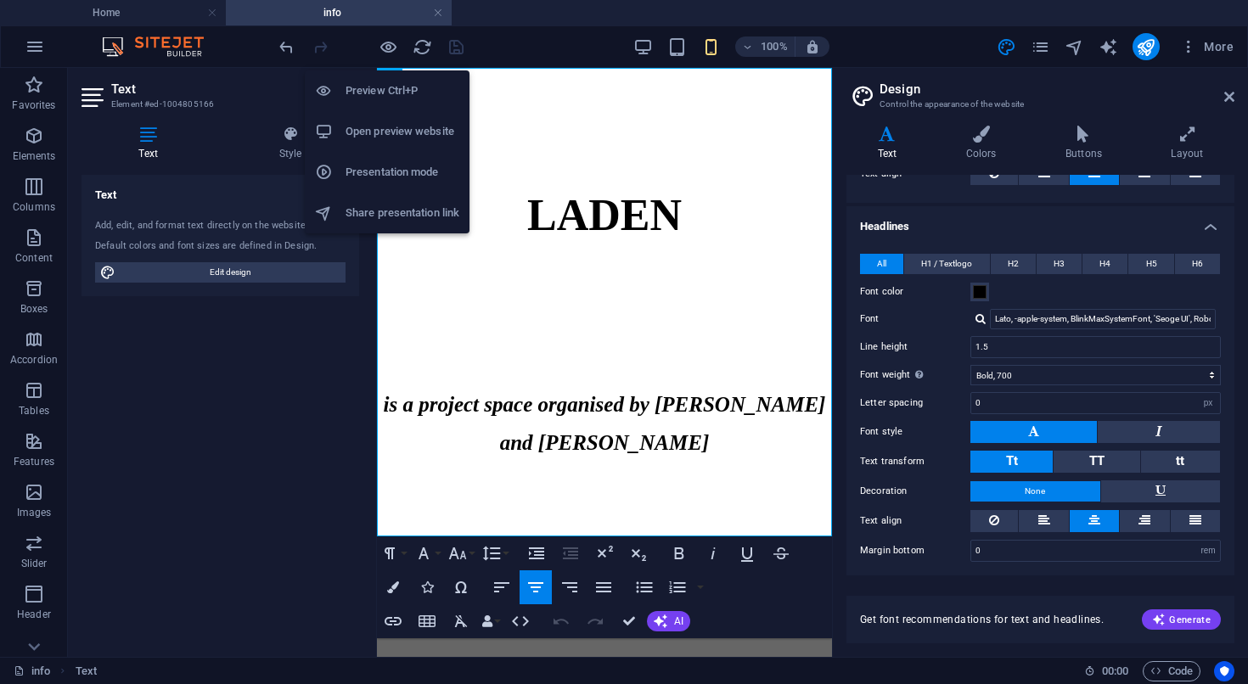
type input "30"
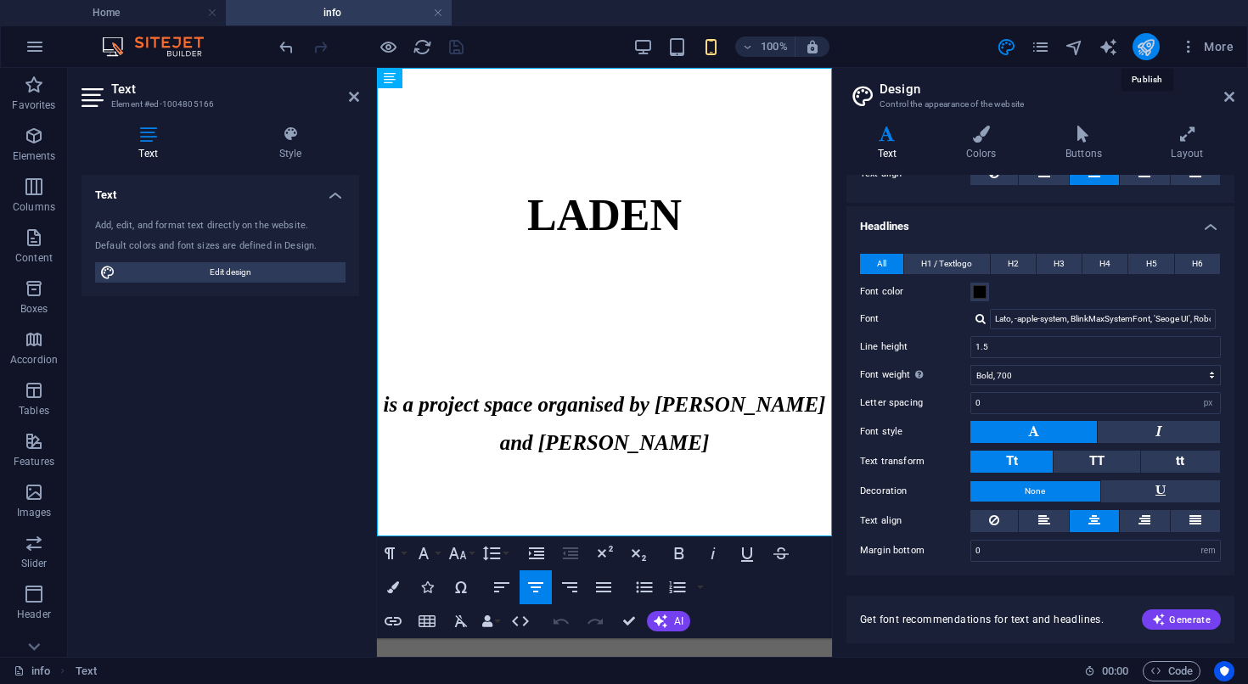
click at [1149, 50] on icon "publish" at bounding box center [1146, 47] width 20 height 20
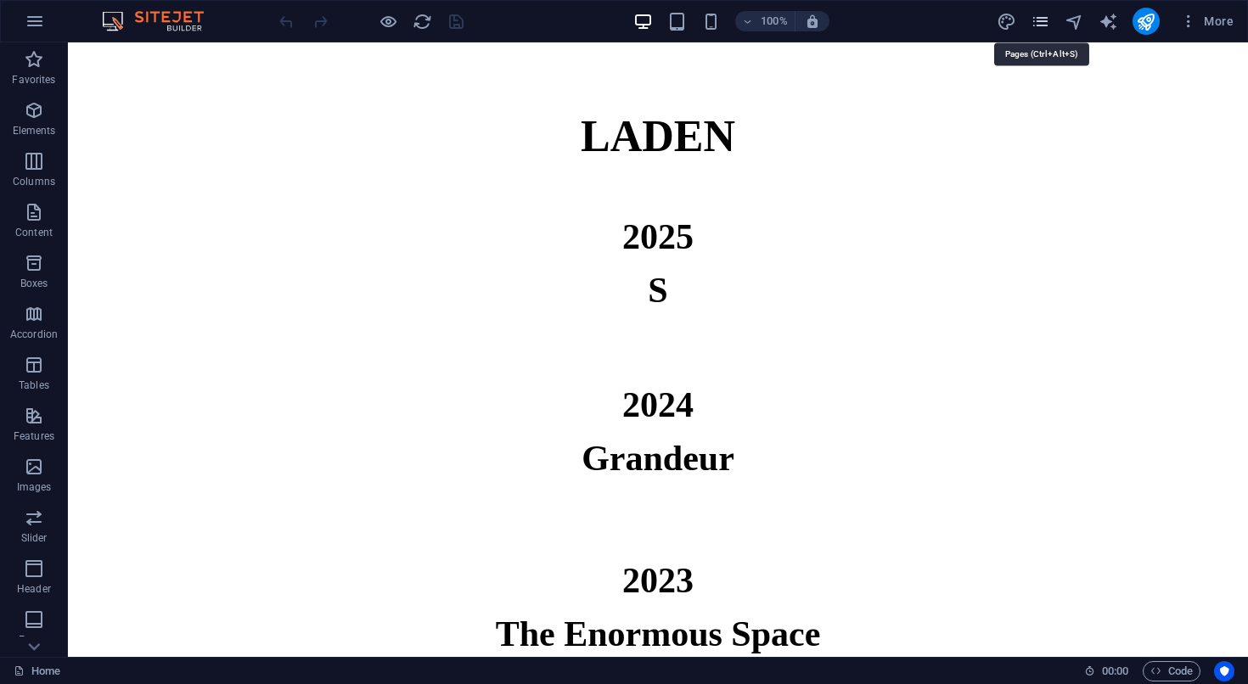
click at [1034, 24] on icon "pages" at bounding box center [1040, 22] width 20 height 20
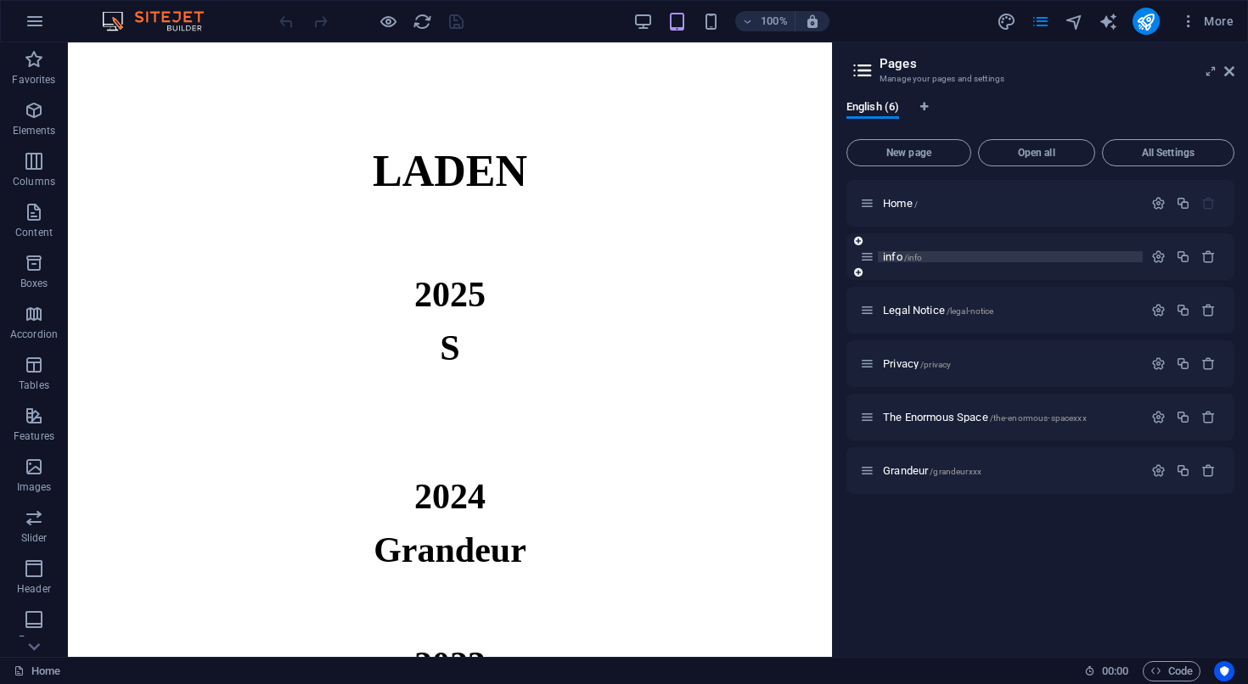
click at [897, 251] on span "info /info" at bounding box center [902, 256] width 39 height 13
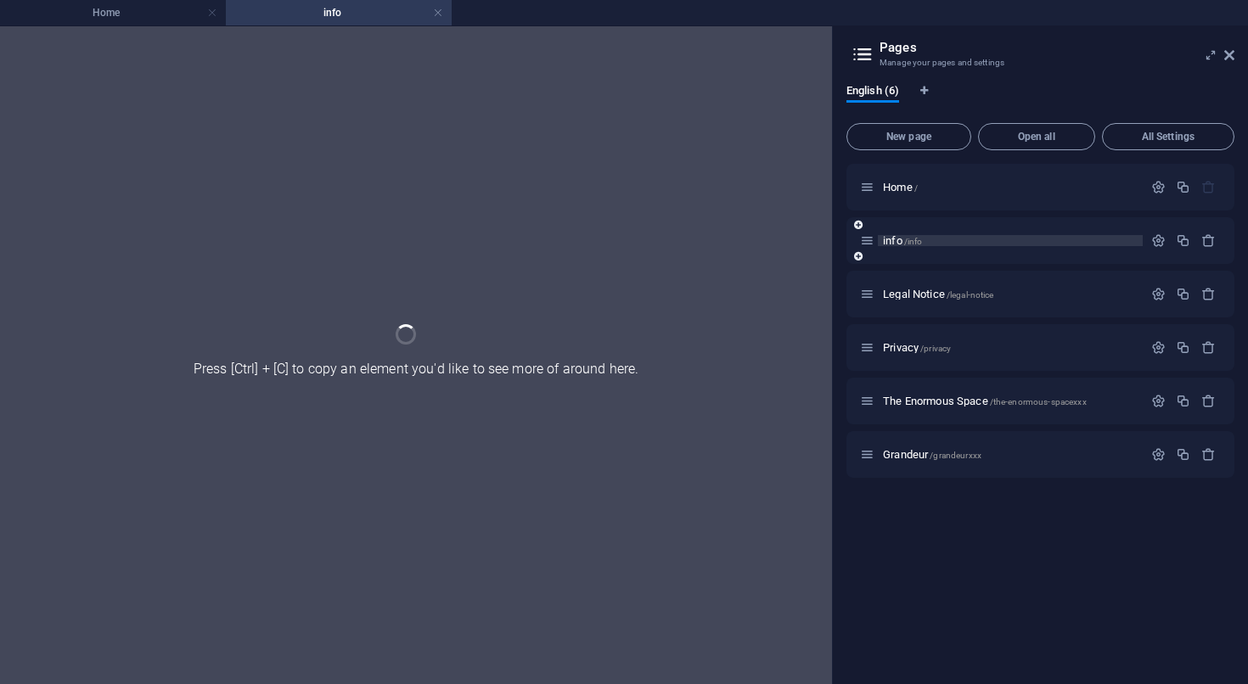
click at [897, 251] on div "info /info" at bounding box center [1040, 240] width 388 height 47
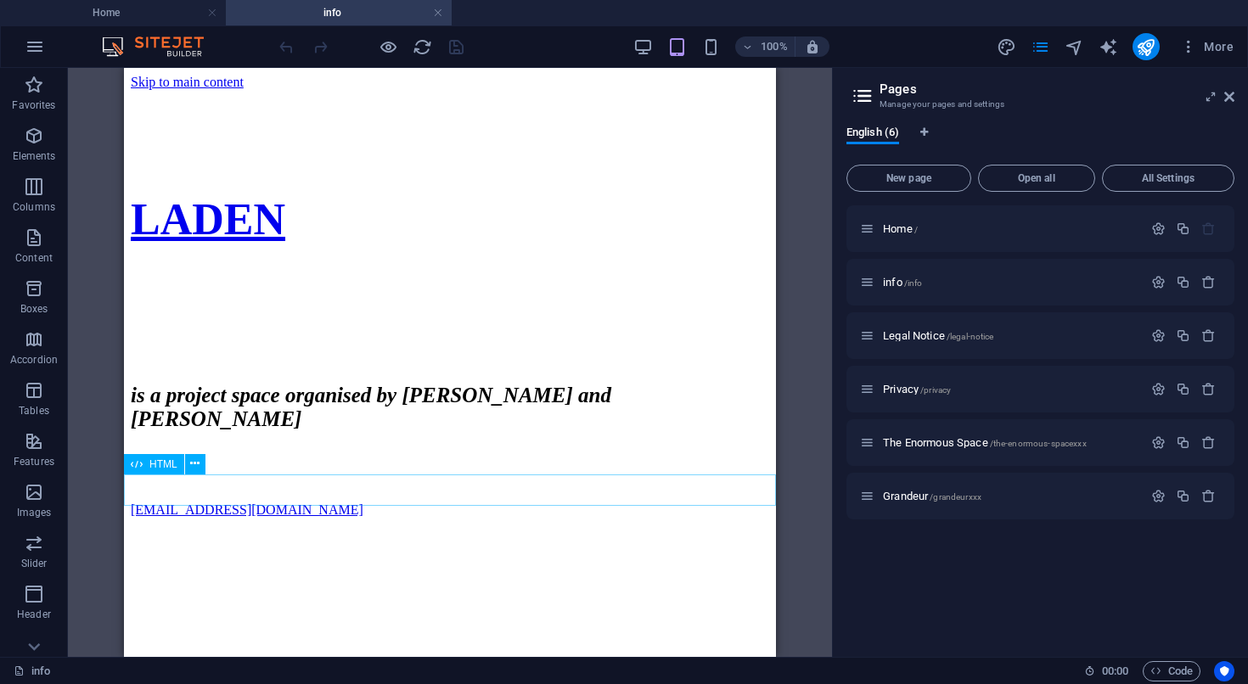
click at [149, 463] on span "HTML" at bounding box center [163, 464] width 28 height 10
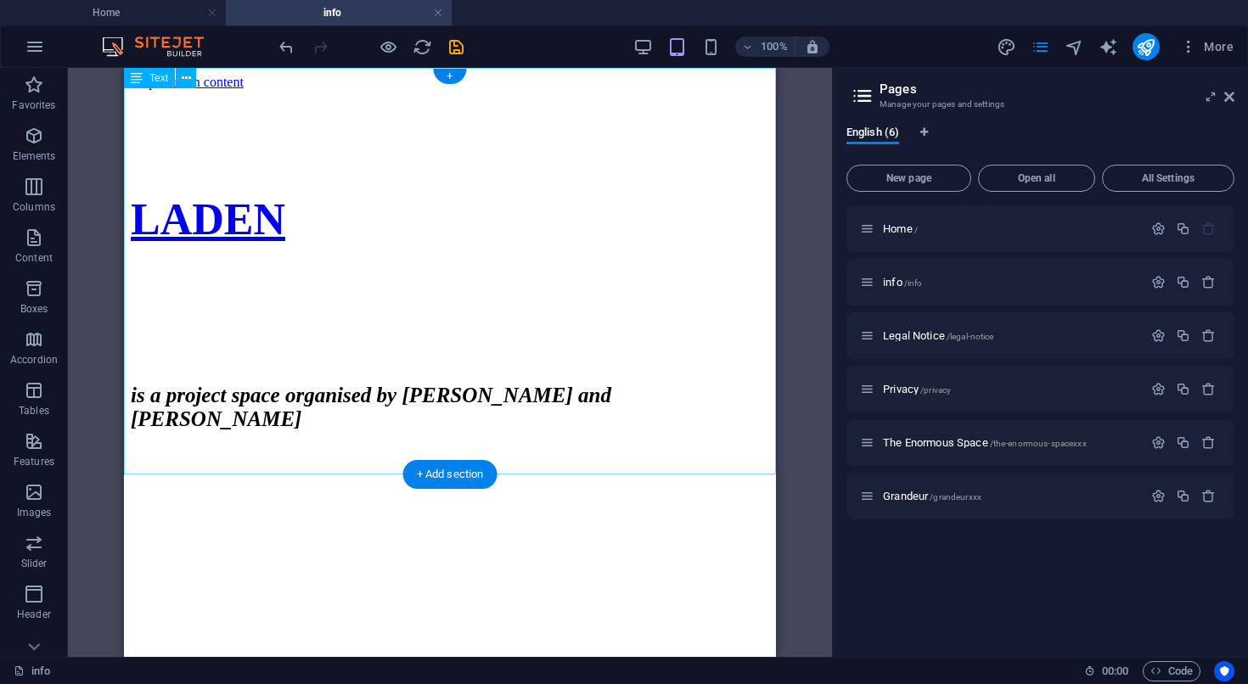
click at [543, 406] on div "LADEN is a project space organised by Eva Richardson McCrea and Matt Welch" at bounding box center [450, 296] width 638 height 385
click at [549, 379] on div "LADEN is a project space organised by Eva Richardson McCrea and Matt Welch" at bounding box center [450, 296] width 638 height 385
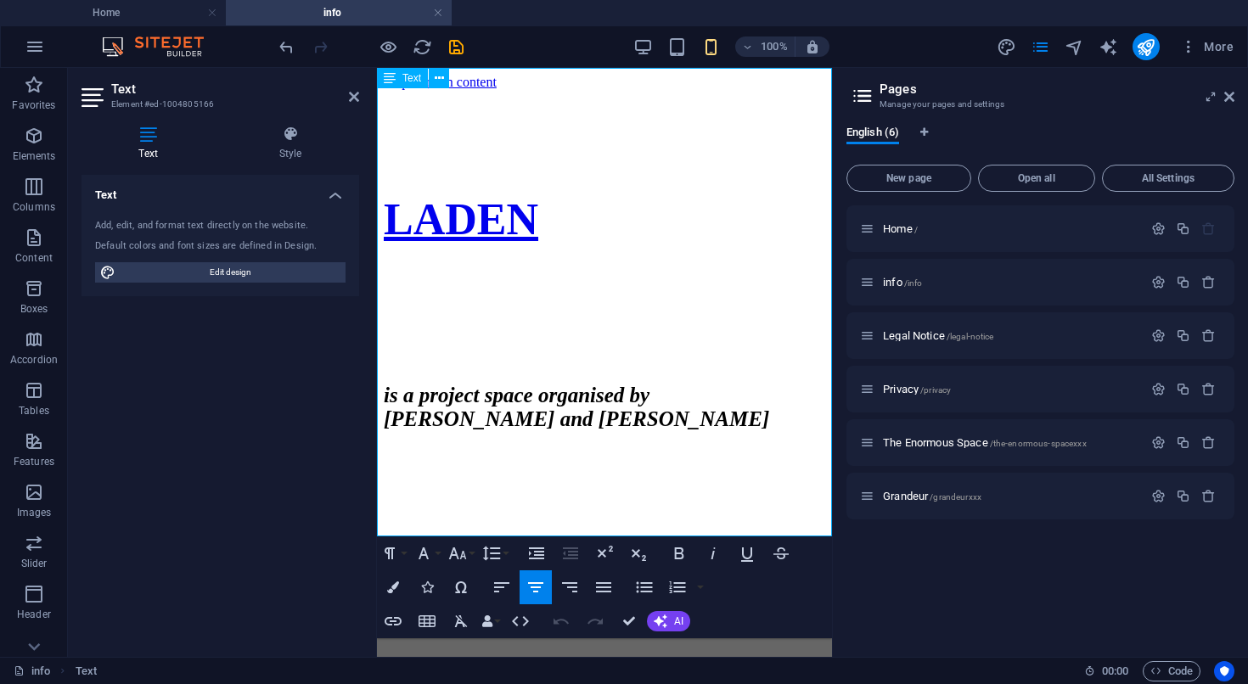
click at [761, 489] on div at bounding box center [604, 481] width 441 height 15
drag, startPoint x: 747, startPoint y: 523, endPoint x: 474, endPoint y: 508, distance: 272.9
click at [474, 489] on div "[EMAIL_ADDRESS][DOMAIN_NAME]" at bounding box center [604, 481] width 441 height 15
click at [397, 614] on icon "button" at bounding box center [393, 621] width 20 height 20
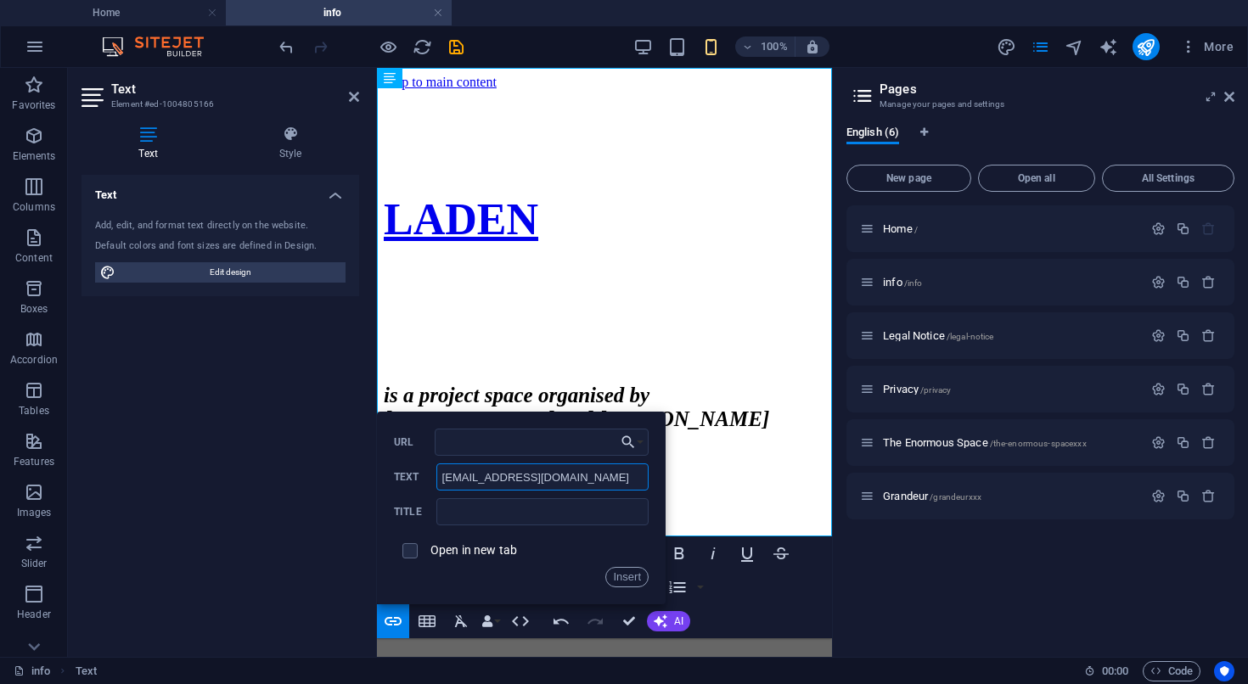
drag, startPoint x: 574, startPoint y: 475, endPoint x: 401, endPoint y: 474, distance: 172.3
click at [436, 474] on input "[EMAIL_ADDRESS][DOMAIN_NAME]" at bounding box center [542, 476] width 212 height 27
click at [462, 448] on input "URL" at bounding box center [542, 442] width 214 height 27
paste input "[EMAIL_ADDRESS][DOMAIN_NAME]"
type input "mailto:info@galerie-laden.de"
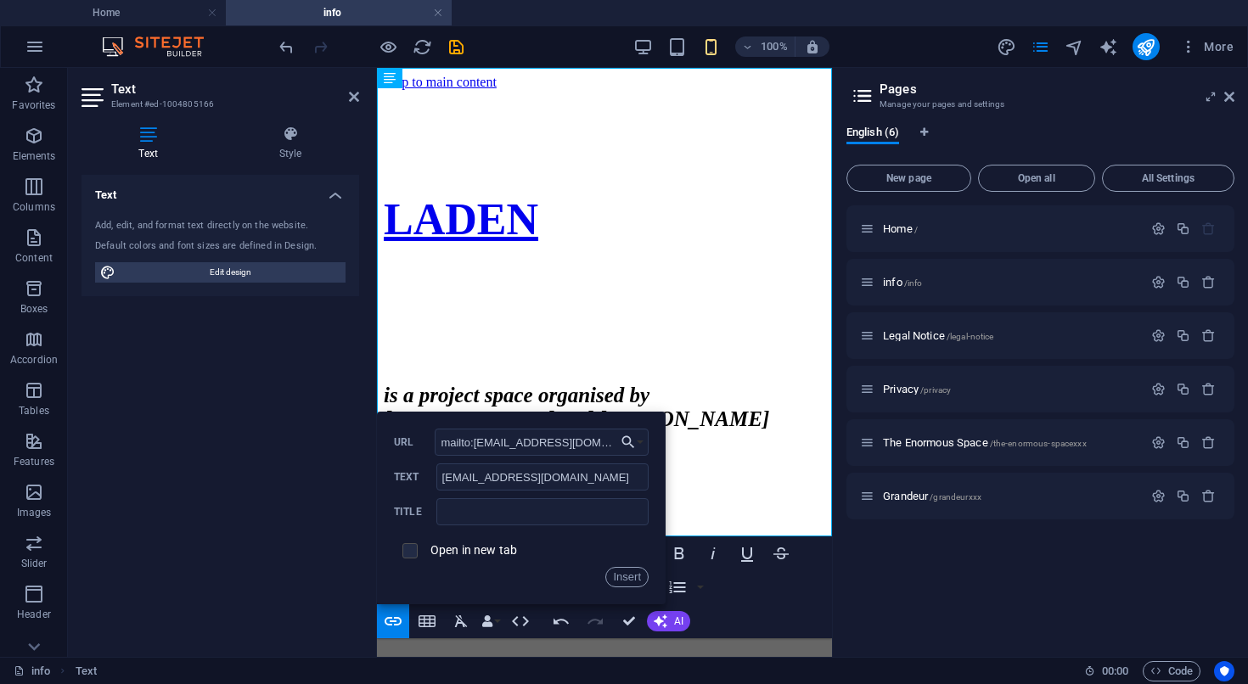
click at [404, 552] on input "checkbox" at bounding box center [407, 548] width 15 height 15
checkbox input "true"
click at [631, 580] on button "Insert" at bounding box center [626, 577] width 43 height 20
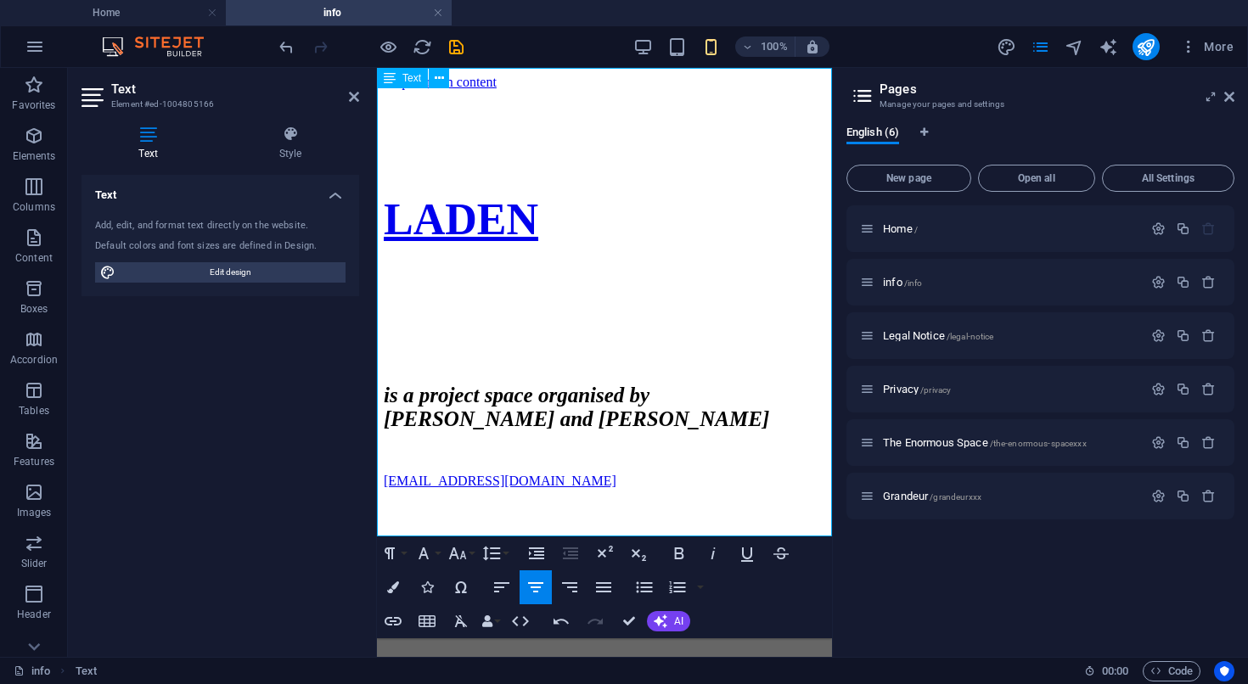
click at [665, 326] on p at bounding box center [604, 333] width 441 height 15
click at [628, 430] on strong "is a project space organised by [PERSON_NAME] and [PERSON_NAME]" at bounding box center [576, 407] width 385 height 47
click at [616, 488] on link "[EMAIL_ADDRESS][DOMAIN_NAME]" at bounding box center [500, 481] width 233 height 14
click at [585, 404] on strong "is a project space organised by [PERSON_NAME] and [PERSON_NAME]" at bounding box center [576, 407] width 385 height 47
click at [460, 559] on icon "button" at bounding box center [457, 553] width 20 height 20
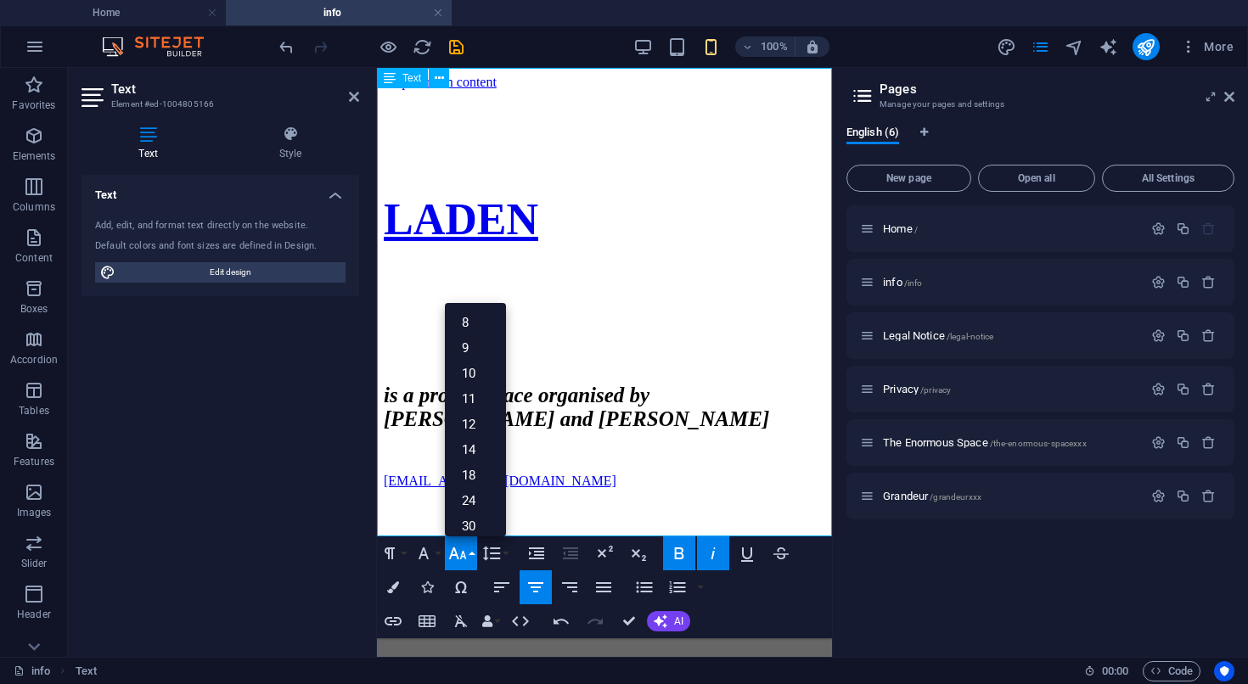
click at [636, 326] on p at bounding box center [604, 333] width 441 height 15
click at [559, 488] on link "[EMAIL_ADDRESS][DOMAIN_NAME]" at bounding box center [500, 481] width 233 height 14
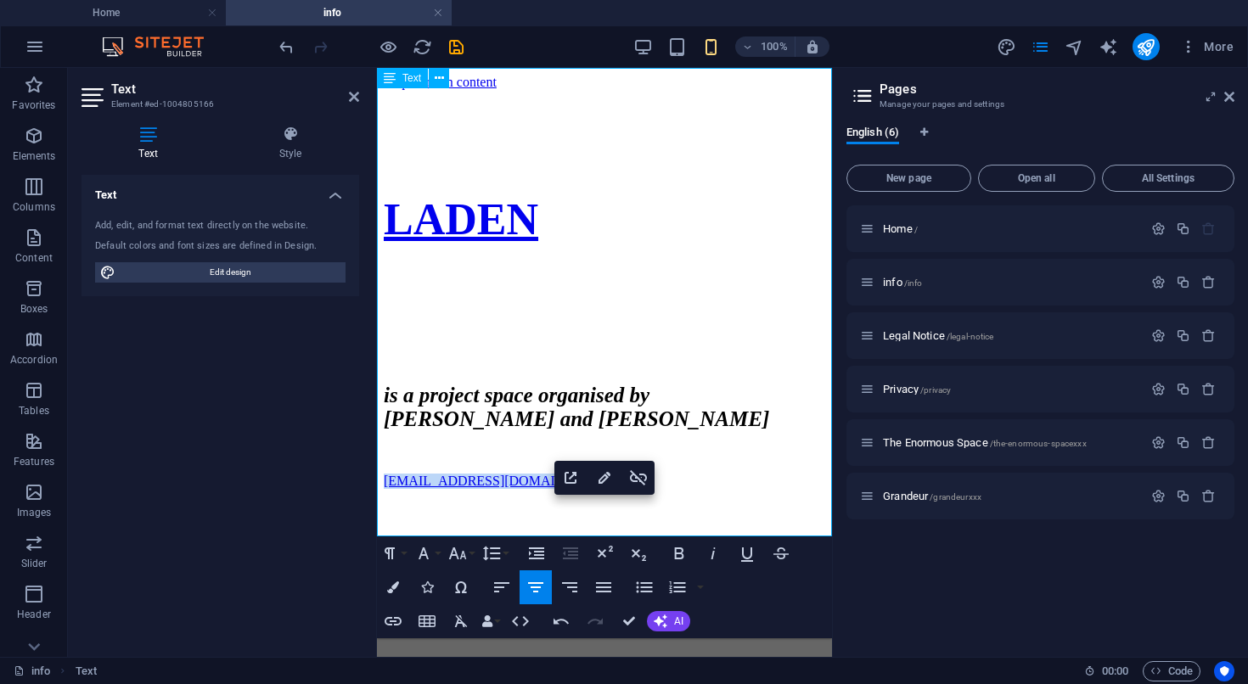
drag, startPoint x: 739, startPoint y: 517, endPoint x: 469, endPoint y: 529, distance: 270.2
click at [469, 489] on div "[EMAIL_ADDRESS][DOMAIN_NAME]" at bounding box center [604, 481] width 441 height 15
click at [423, 559] on icon "button" at bounding box center [423, 553] width 20 height 20
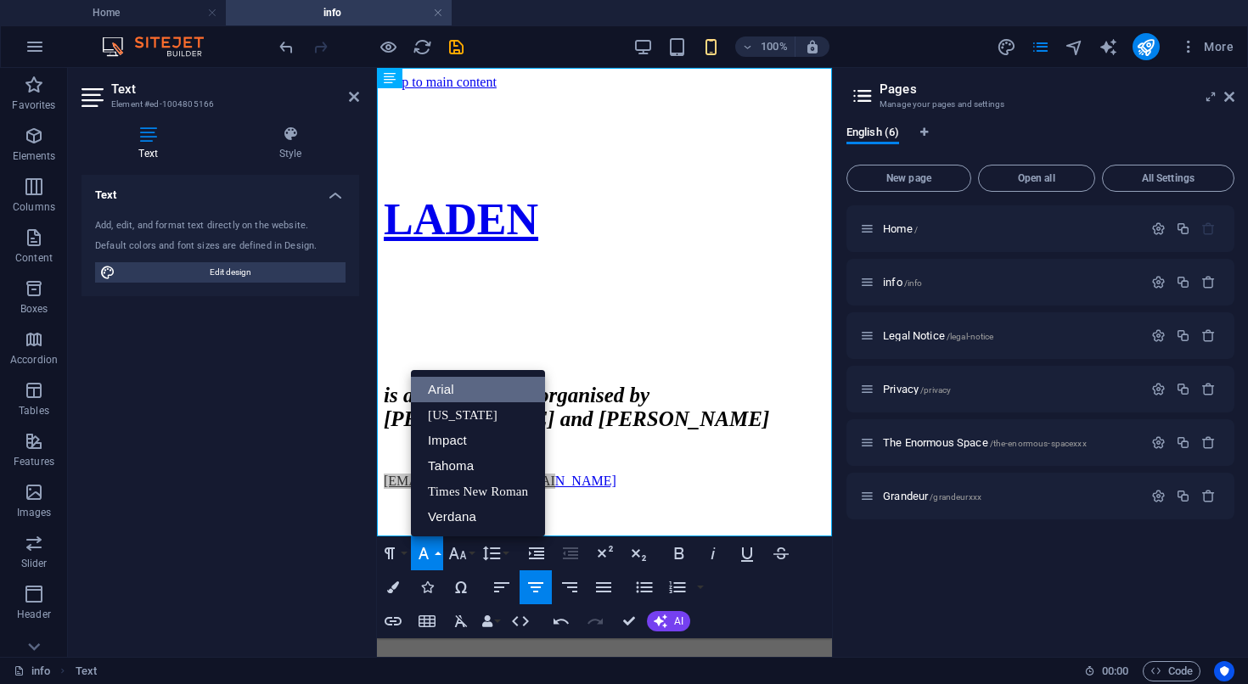
click at [423, 559] on icon "button" at bounding box center [423, 553] width 20 height 20
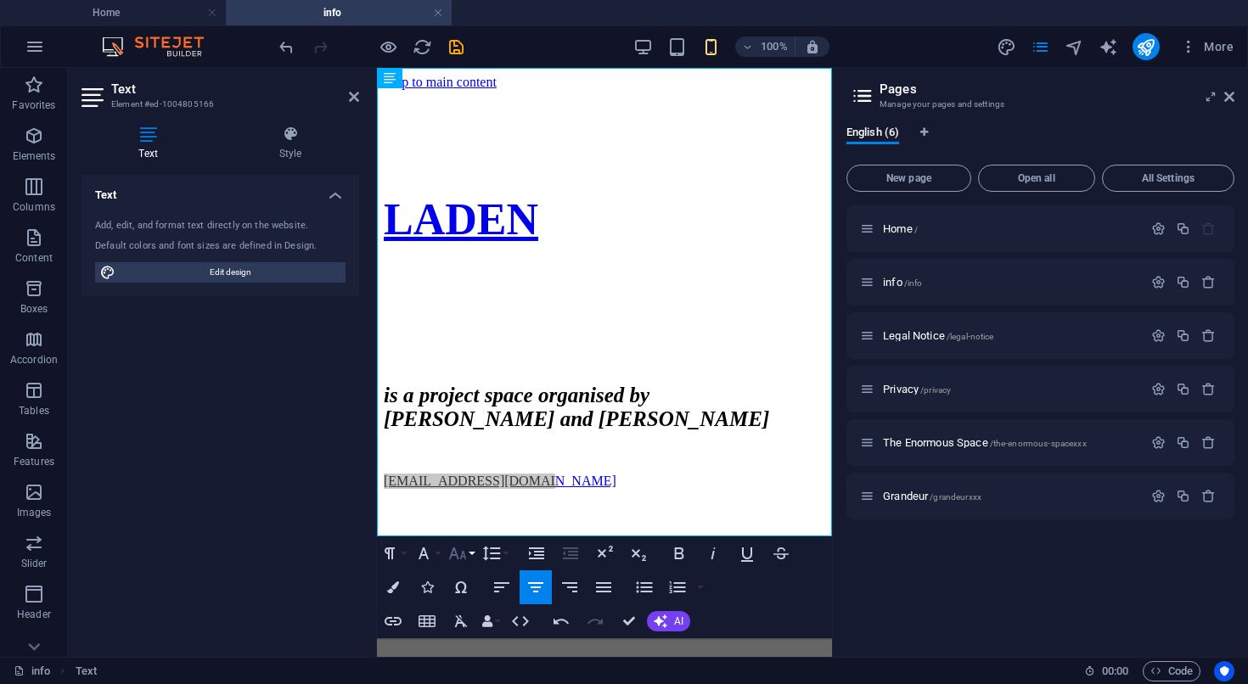
click at [454, 556] on icon "button" at bounding box center [458, 553] width 18 height 12
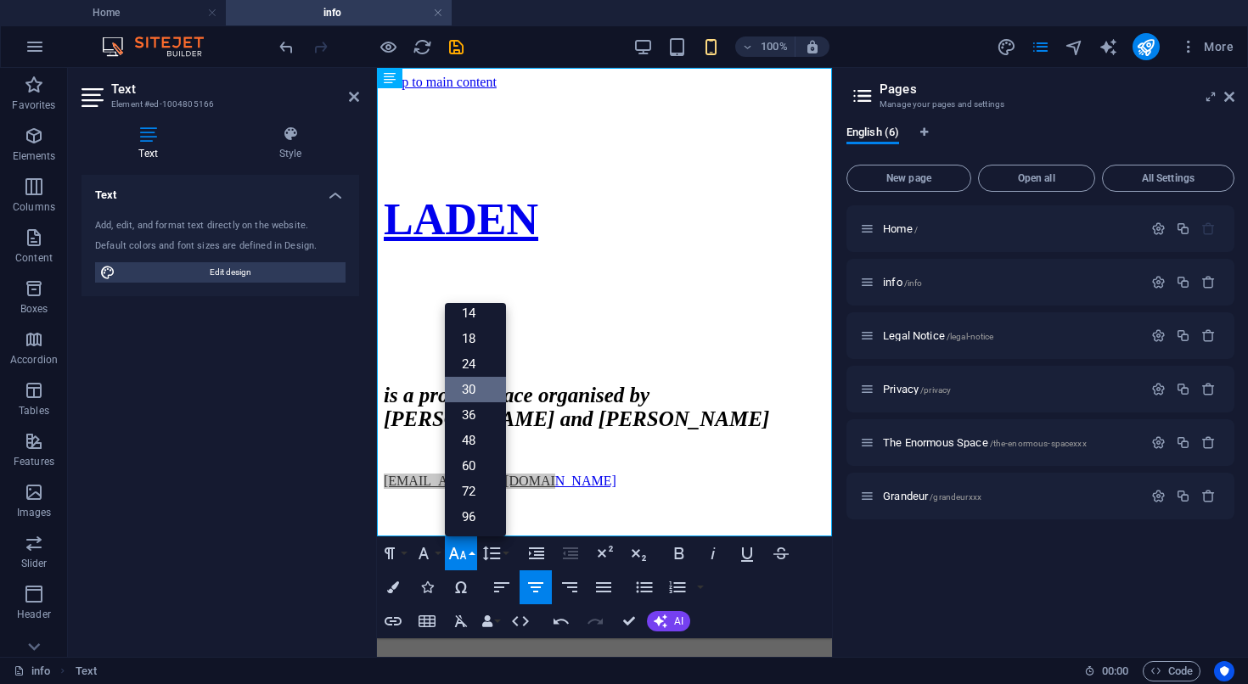
scroll to position [137, 0]
click at [477, 365] on link "24" at bounding box center [475, 363] width 61 height 25
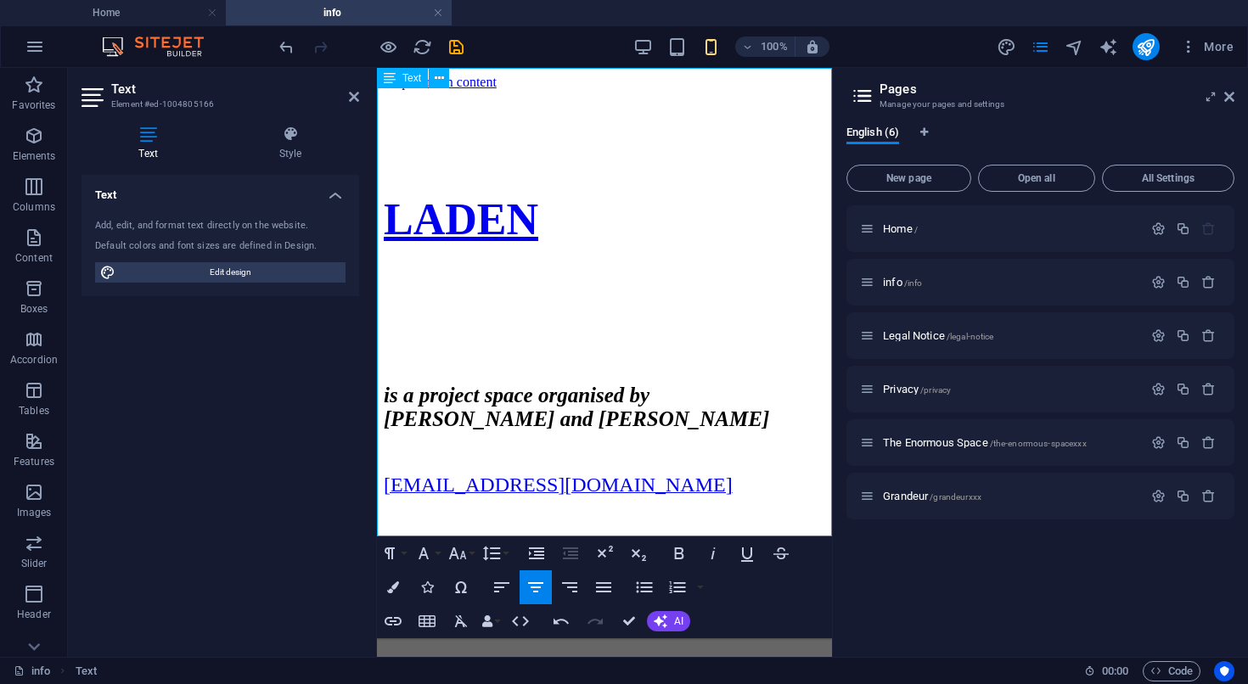
click at [469, 430] on strong "is a project space organised by [PERSON_NAME] and [PERSON_NAME]" at bounding box center [576, 407] width 385 height 47
click at [467, 550] on icon "button" at bounding box center [457, 553] width 20 height 20
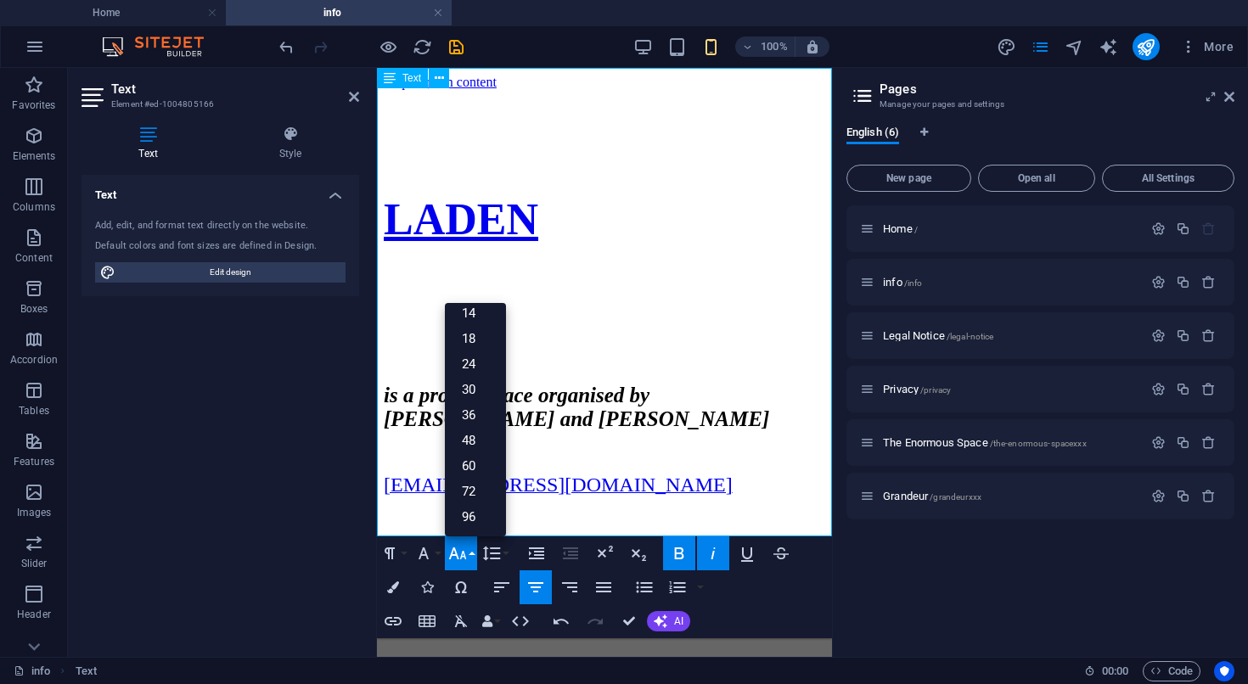
click at [602, 326] on p at bounding box center [604, 333] width 441 height 15
click at [626, 460] on p at bounding box center [604, 452] width 441 height 15
click at [466, 553] on icon "button" at bounding box center [457, 553] width 20 height 20
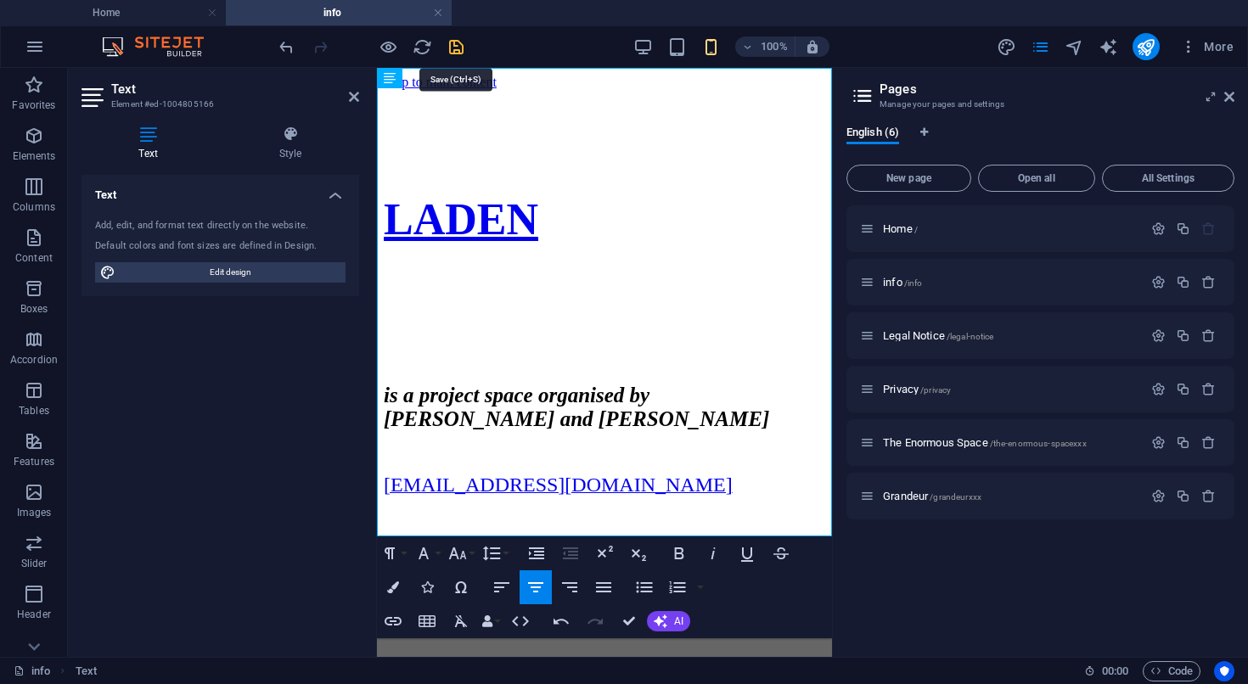
click at [456, 50] on icon "save" at bounding box center [456, 47] width 20 height 20
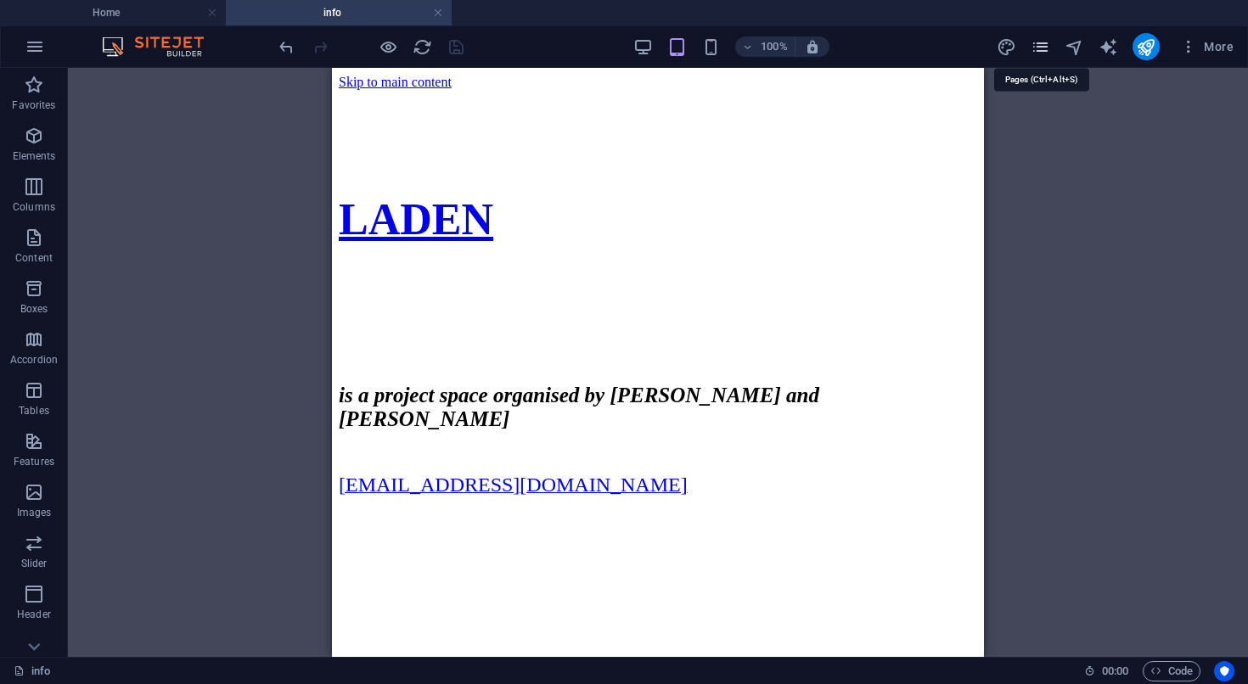
click at [1042, 47] on icon "pages" at bounding box center [1040, 47] width 20 height 20
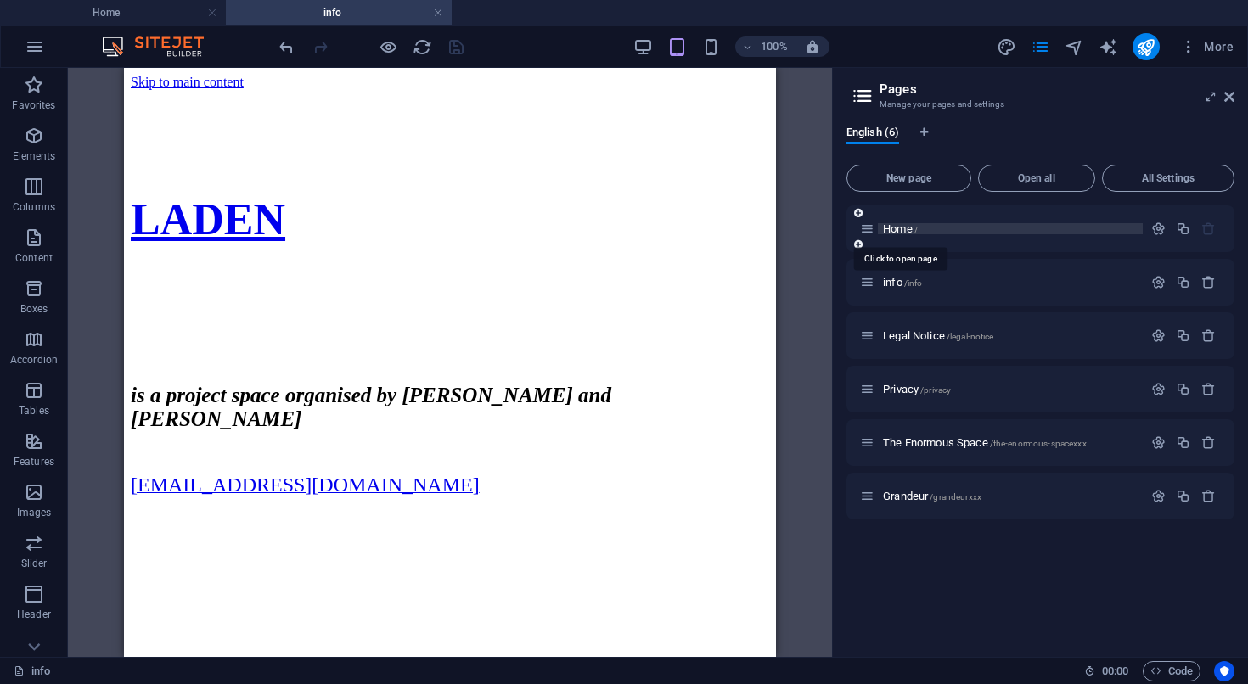
click at [894, 232] on span "Home /" at bounding box center [900, 228] width 35 height 13
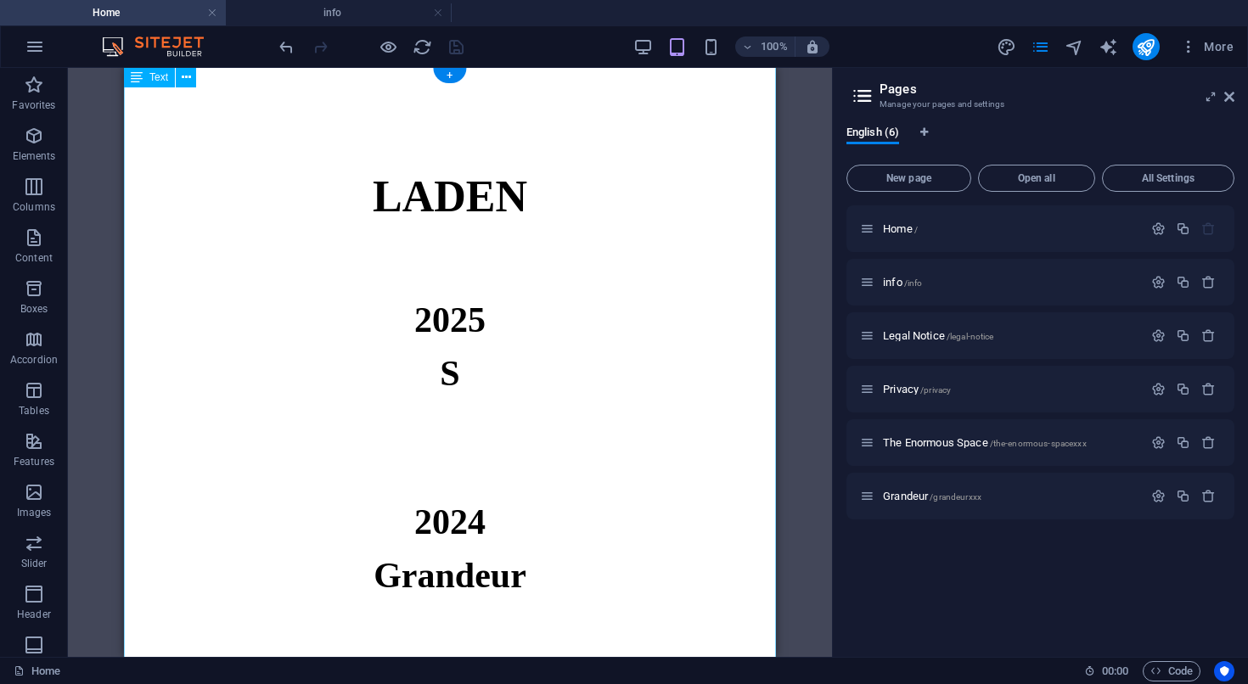
scroll to position [347, 0]
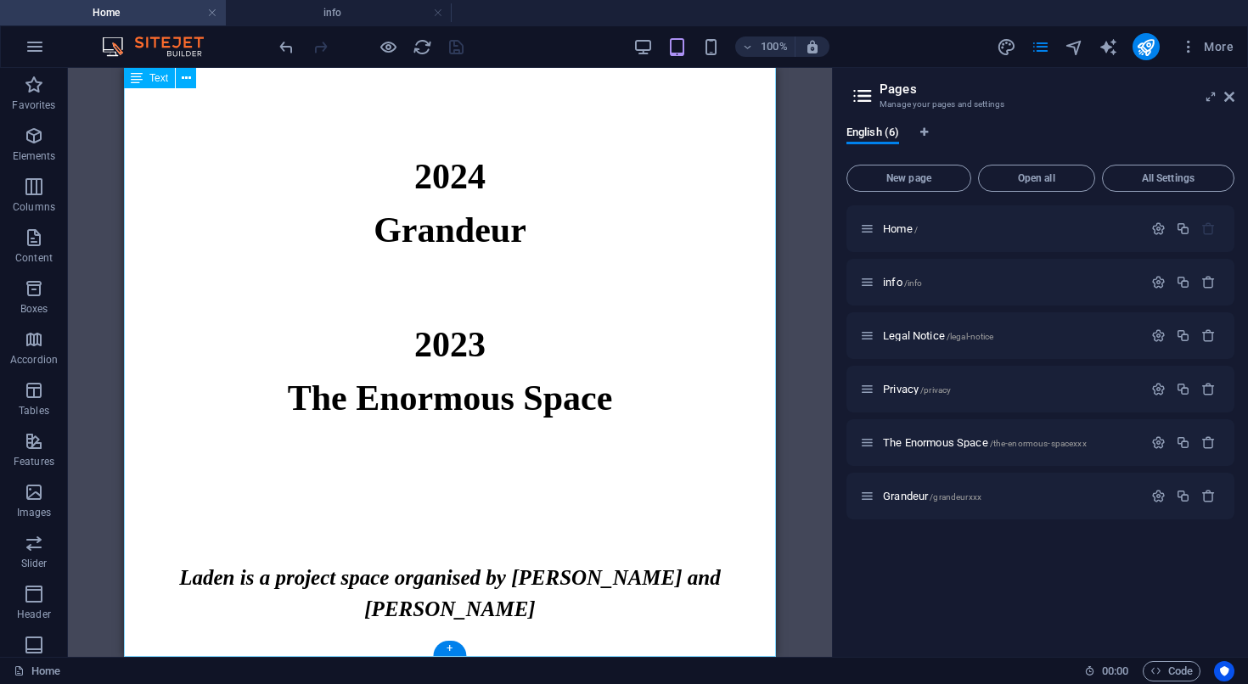
click at [497, 586] on div "LADEN 2025 S 2024 Grandeur 2023 The Enormous Space Laden is a project space org…" at bounding box center [450, 189] width 652 height 935
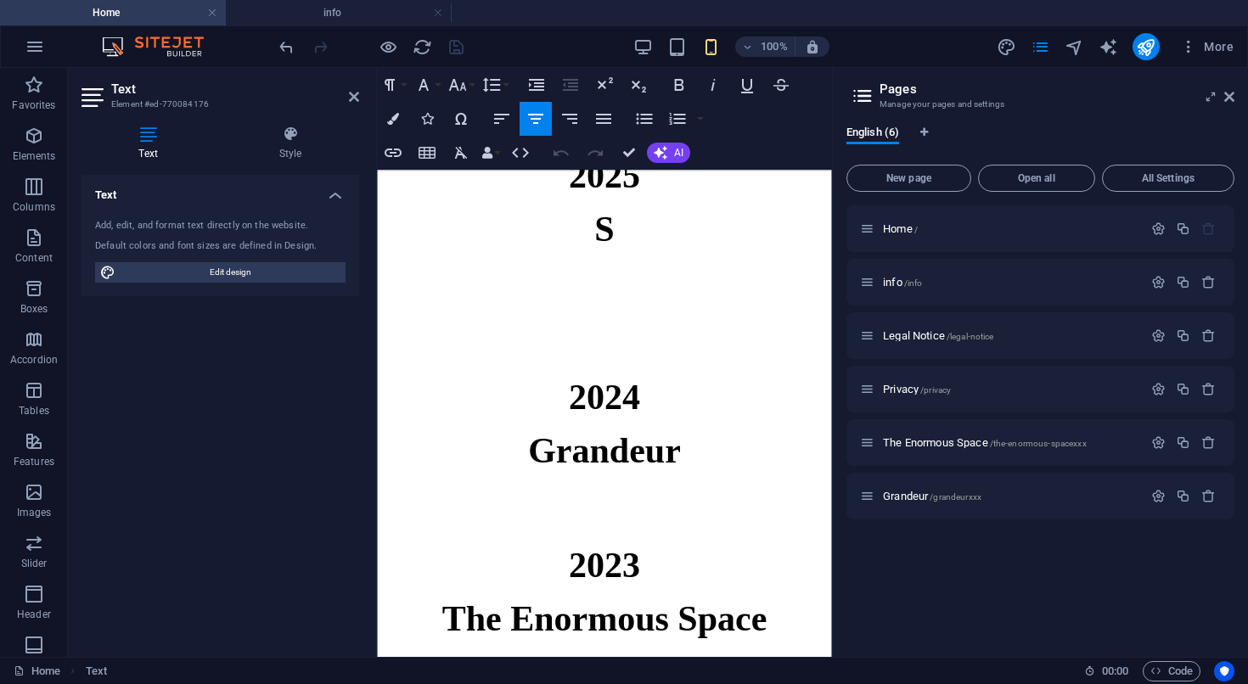
scroll to position [536, 0]
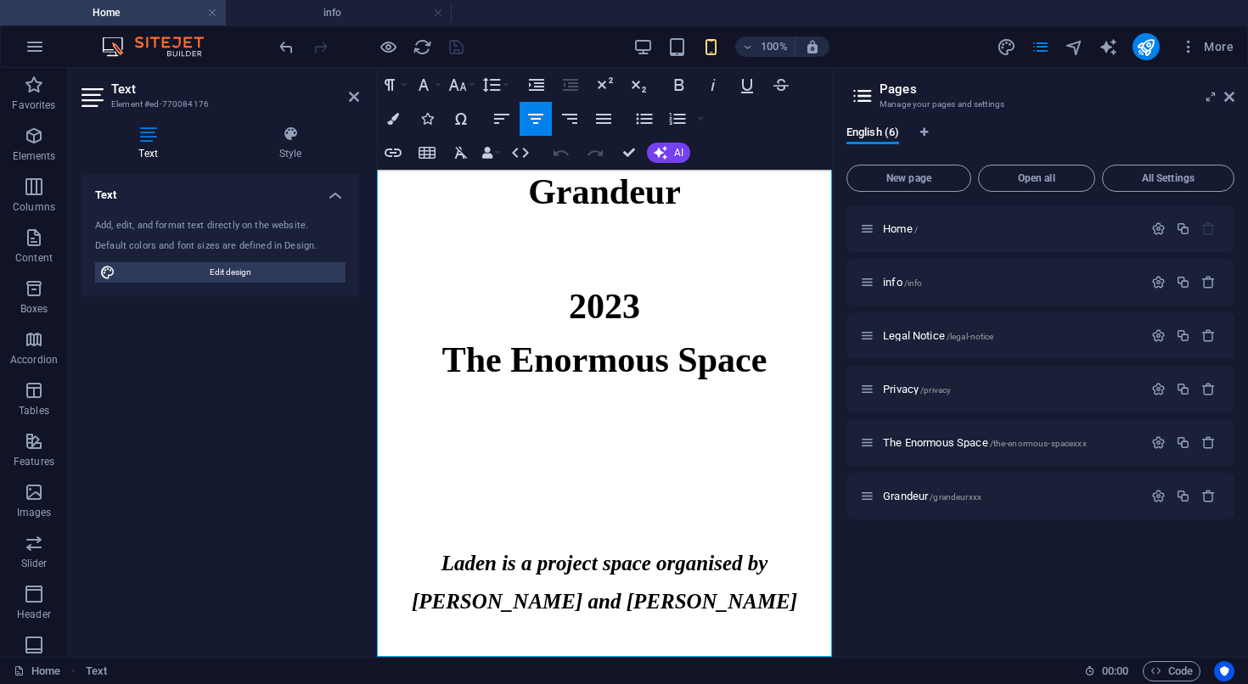
drag, startPoint x: 806, startPoint y: 604, endPoint x: 442, endPoint y: 405, distance: 415.2
click at [442, 405] on div "LADEN 2025 S 2024 Grandeur 2023 The Enormous Space Laden is a project space org…" at bounding box center [604, 145] width 455 height 1024
click at [653, 596] on strong "Laden is a project space organised by Eva Richardson McCrea and Matt Welch" at bounding box center [604, 582] width 385 height 61
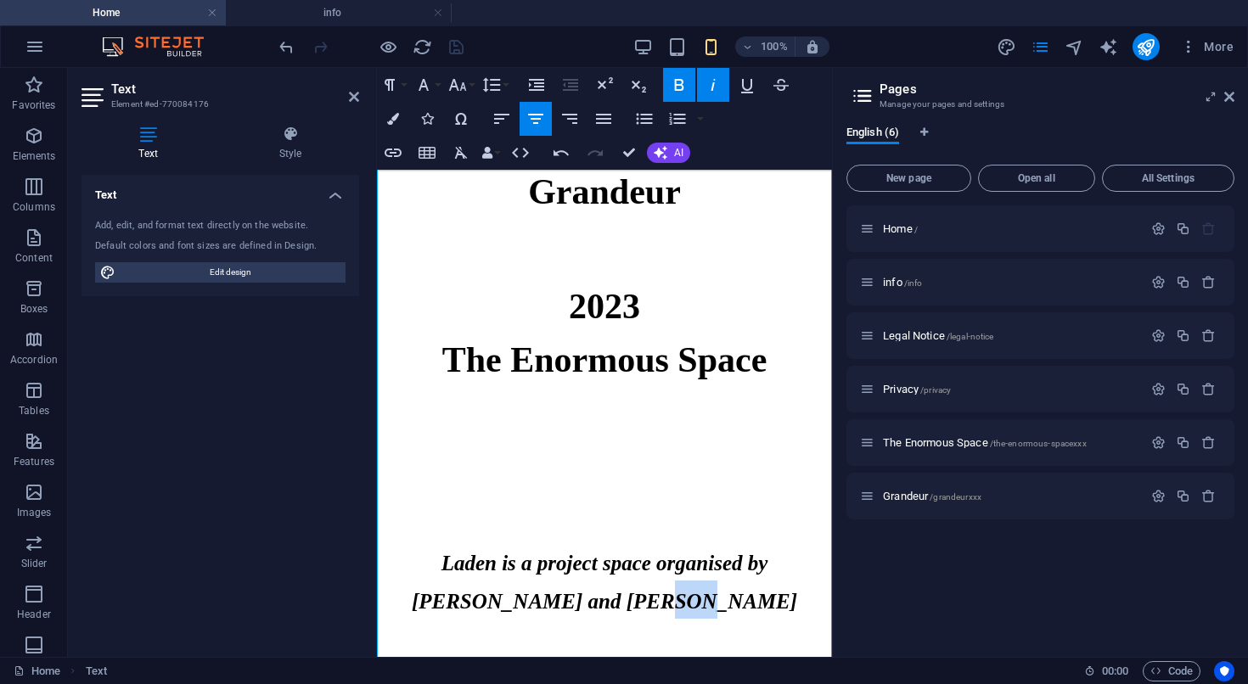
click at [653, 596] on strong "Laden is a project space organised by Eva Richardson McCrea and Matt Welch" at bounding box center [604, 582] width 385 height 61
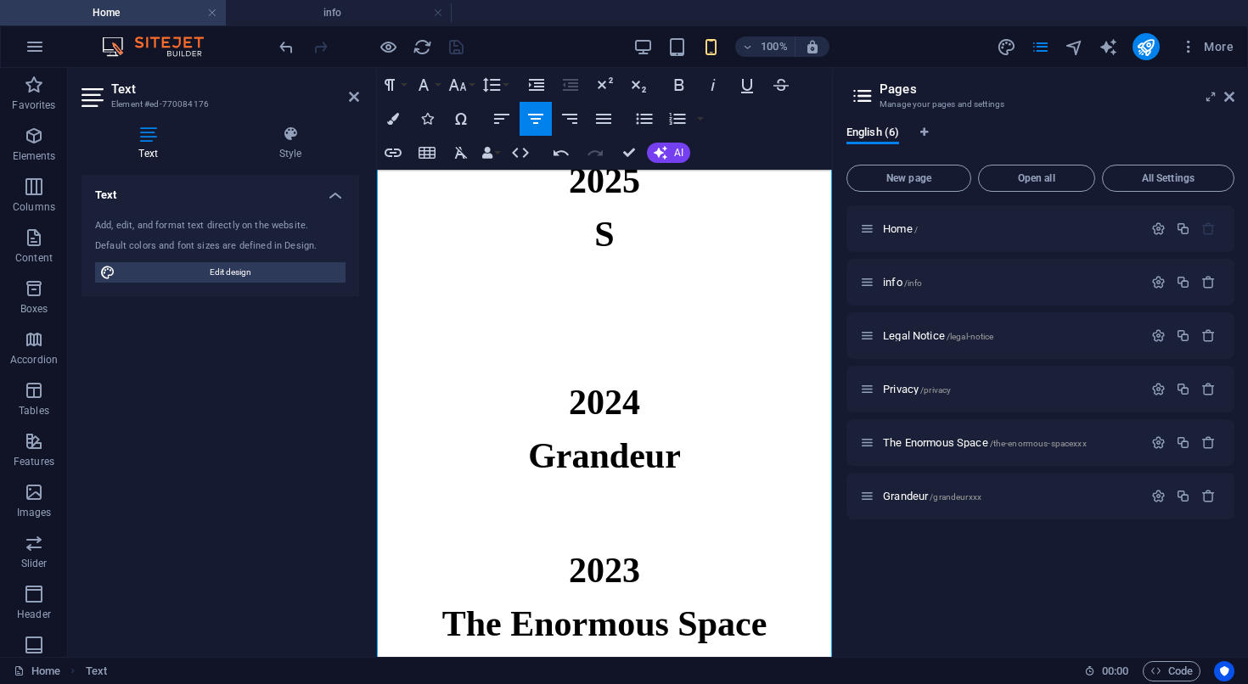
scroll to position [270, 0]
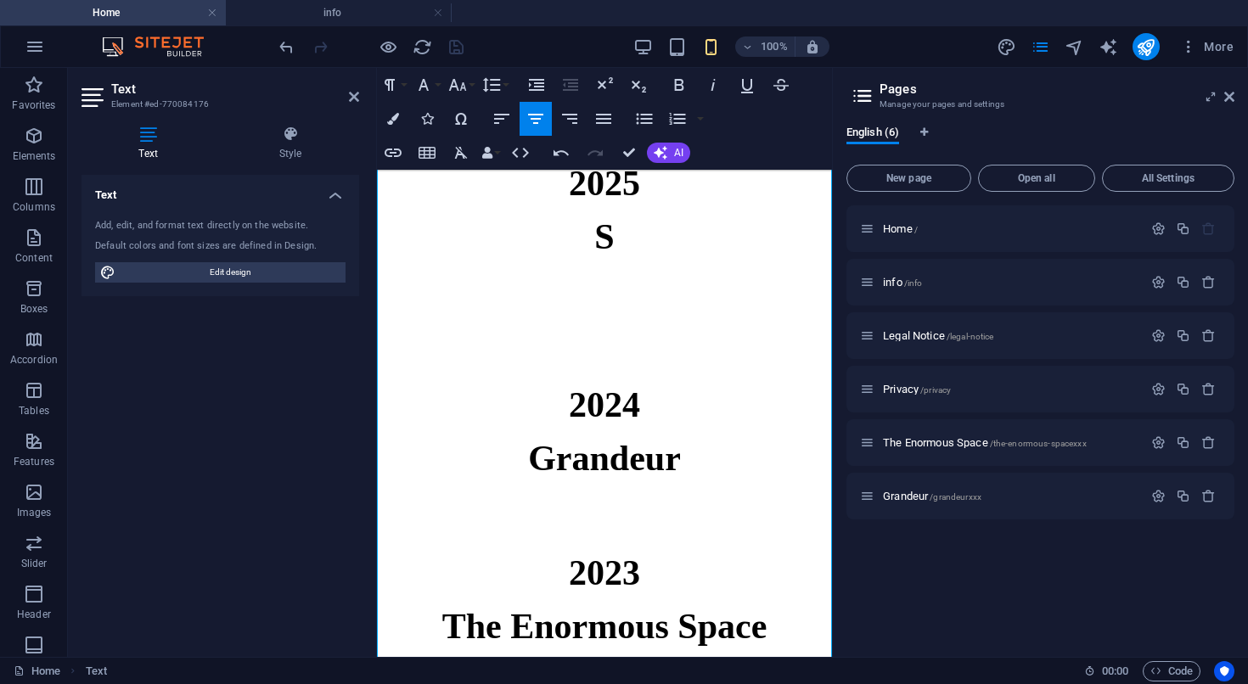
click at [615, 350] on p at bounding box center [604, 359] width 455 height 38
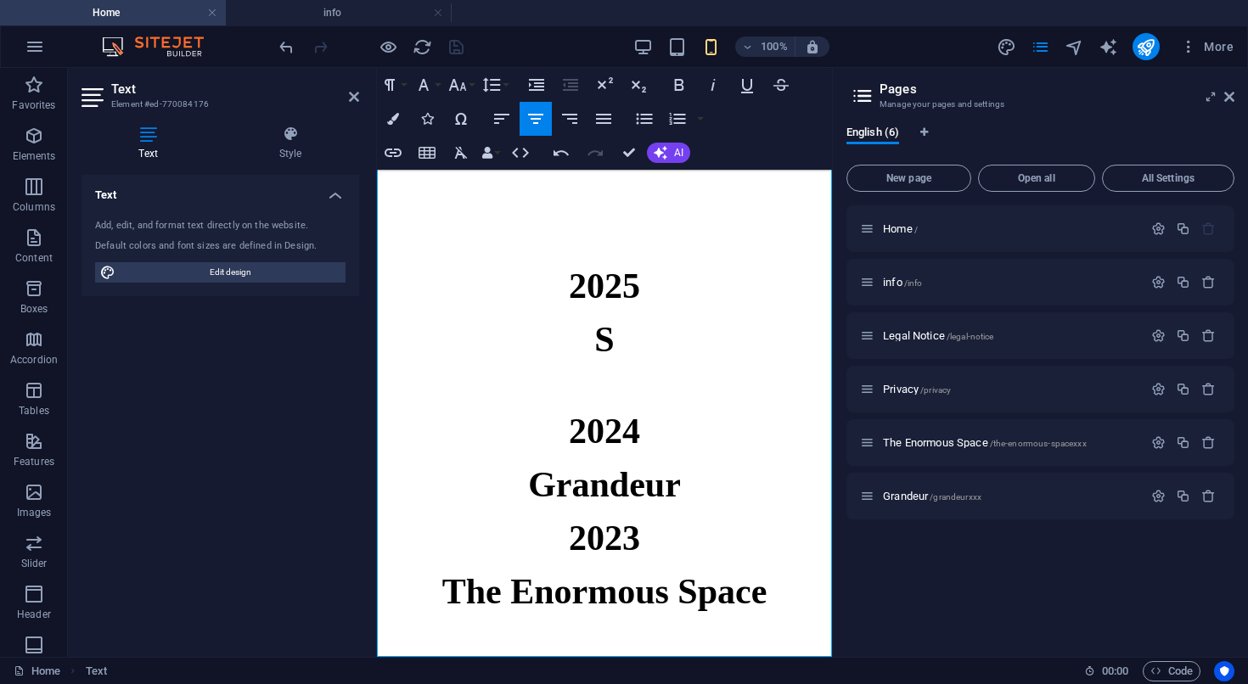
scroll to position [167, 0]
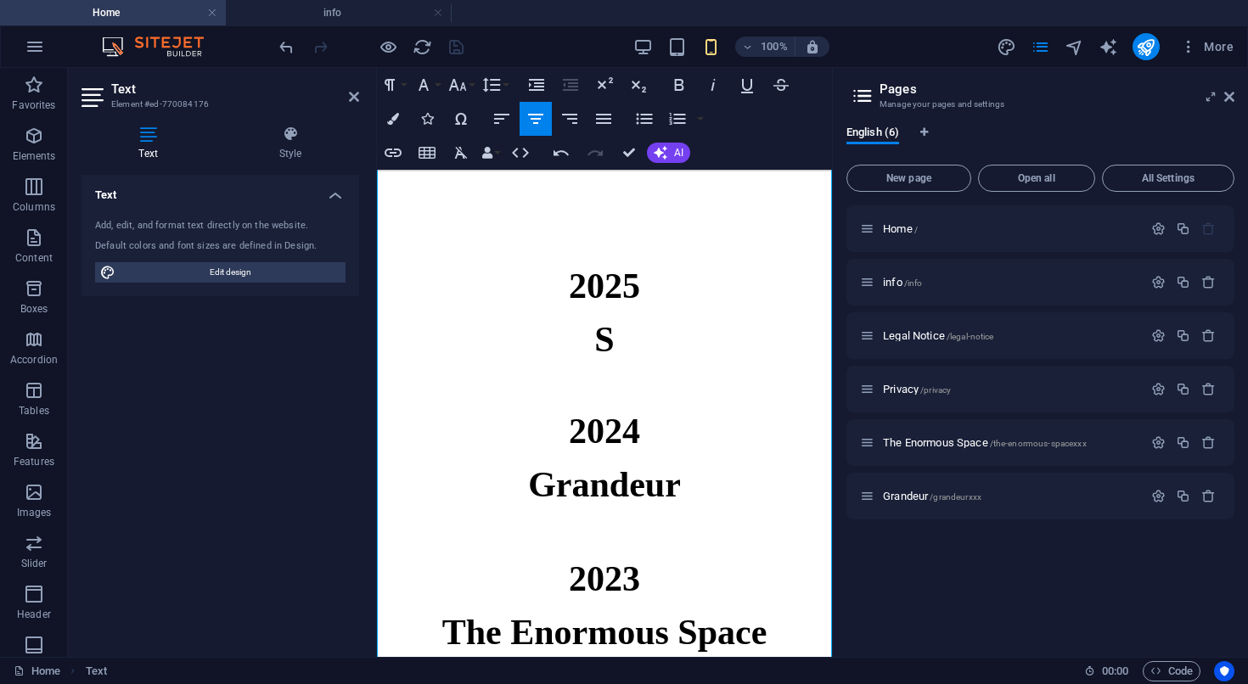
click at [636, 345] on h6 "S" at bounding box center [604, 339] width 455 height 53
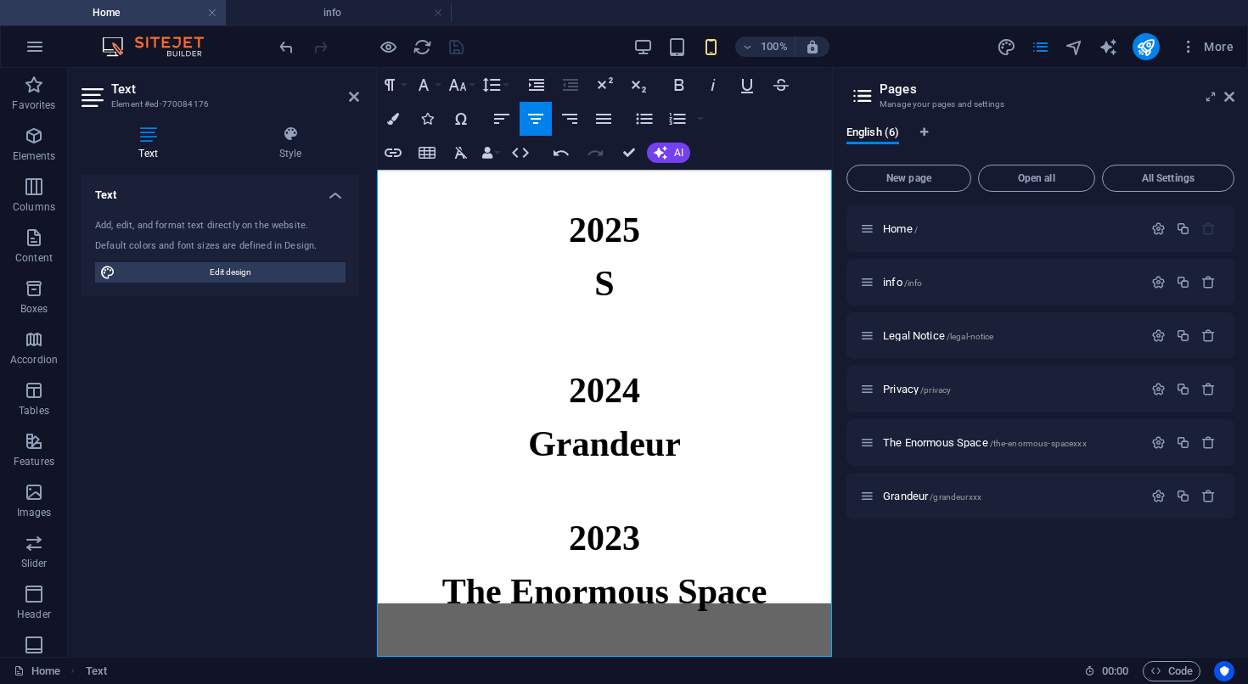
scroll to position [223, 0]
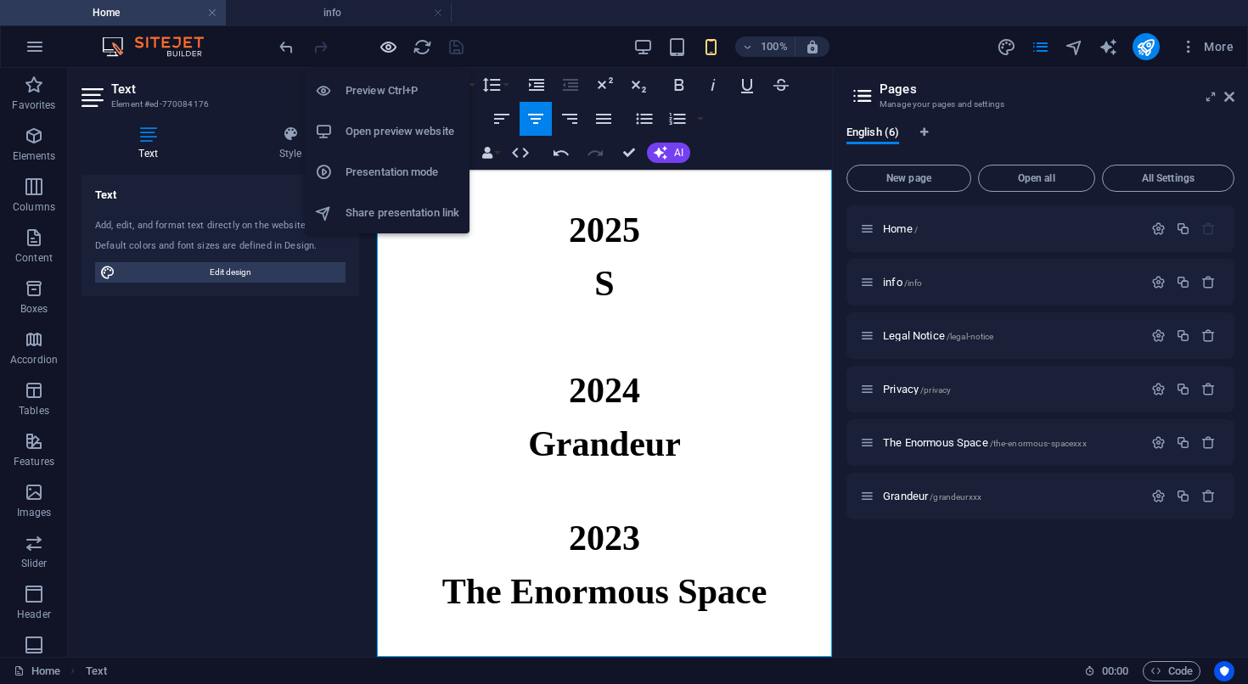
click at [384, 51] on icon "button" at bounding box center [389, 47] width 20 height 20
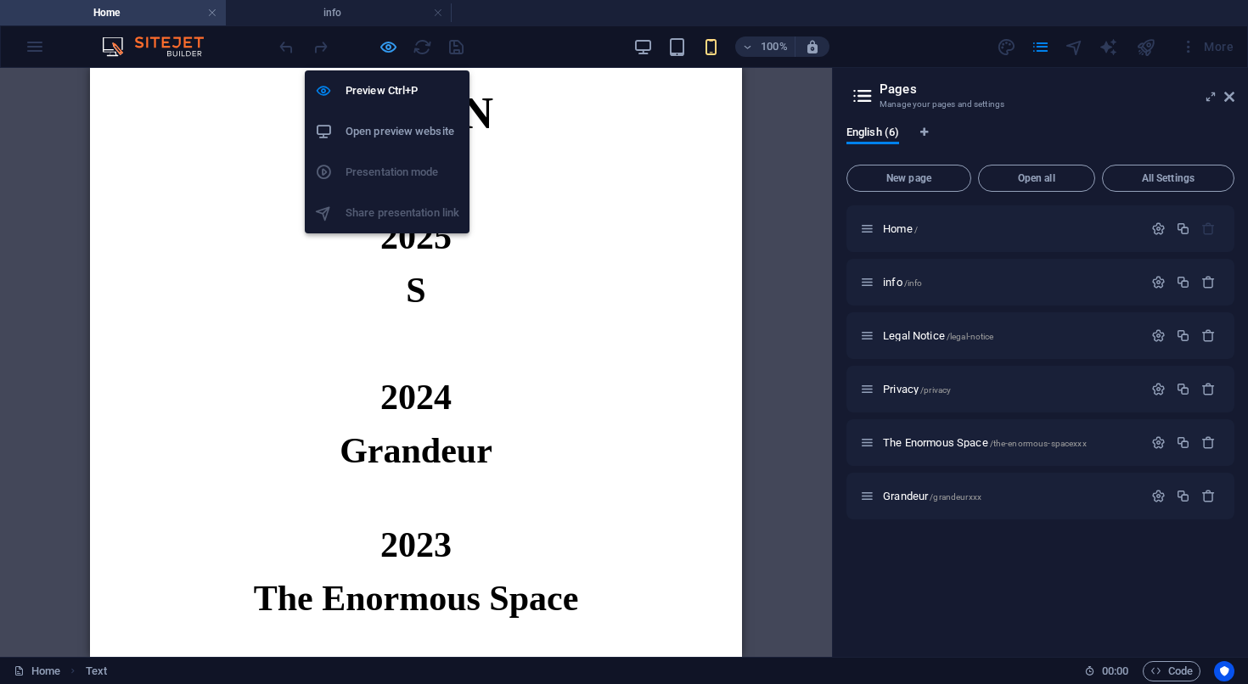
scroll to position [83, 0]
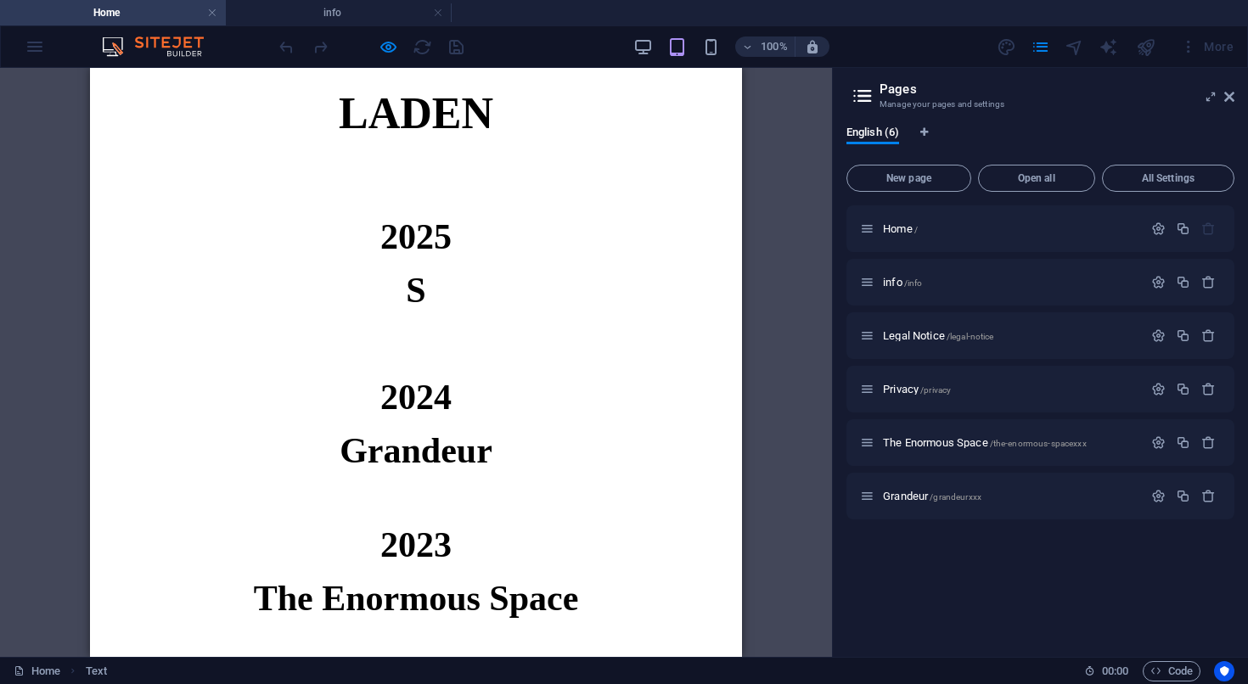
click at [436, 208] on p at bounding box center [416, 194] width 652 height 32
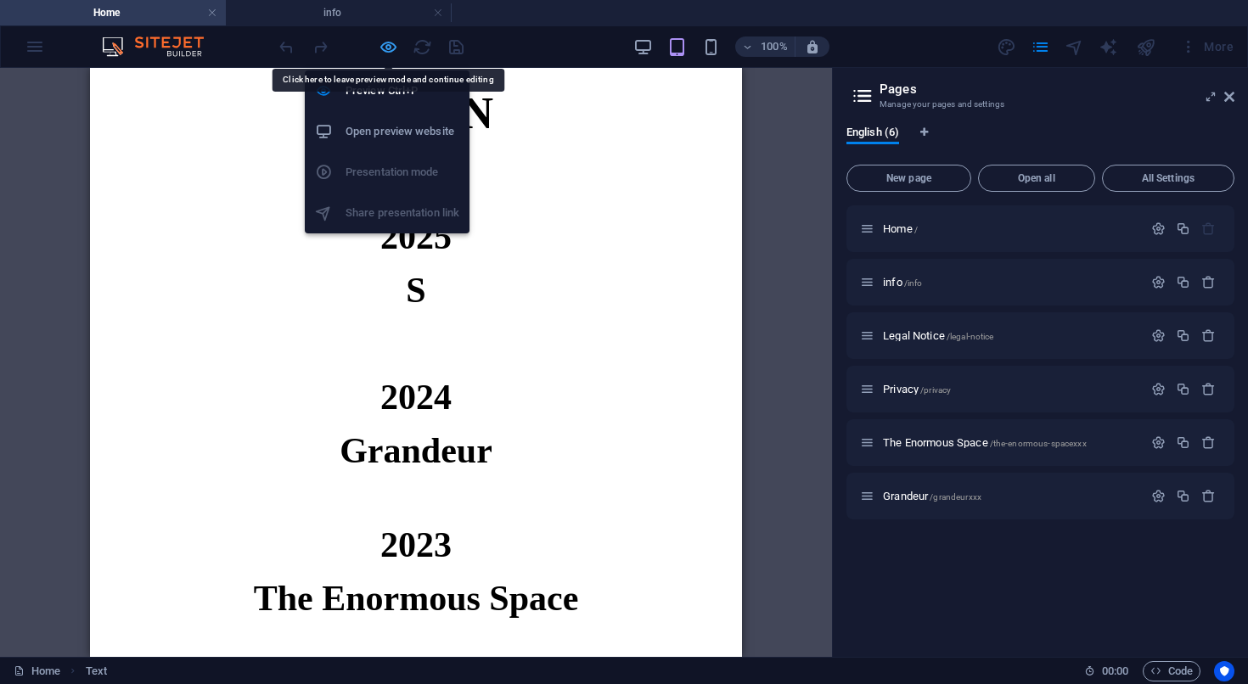
click at [391, 42] on icon "button" at bounding box center [389, 47] width 20 height 20
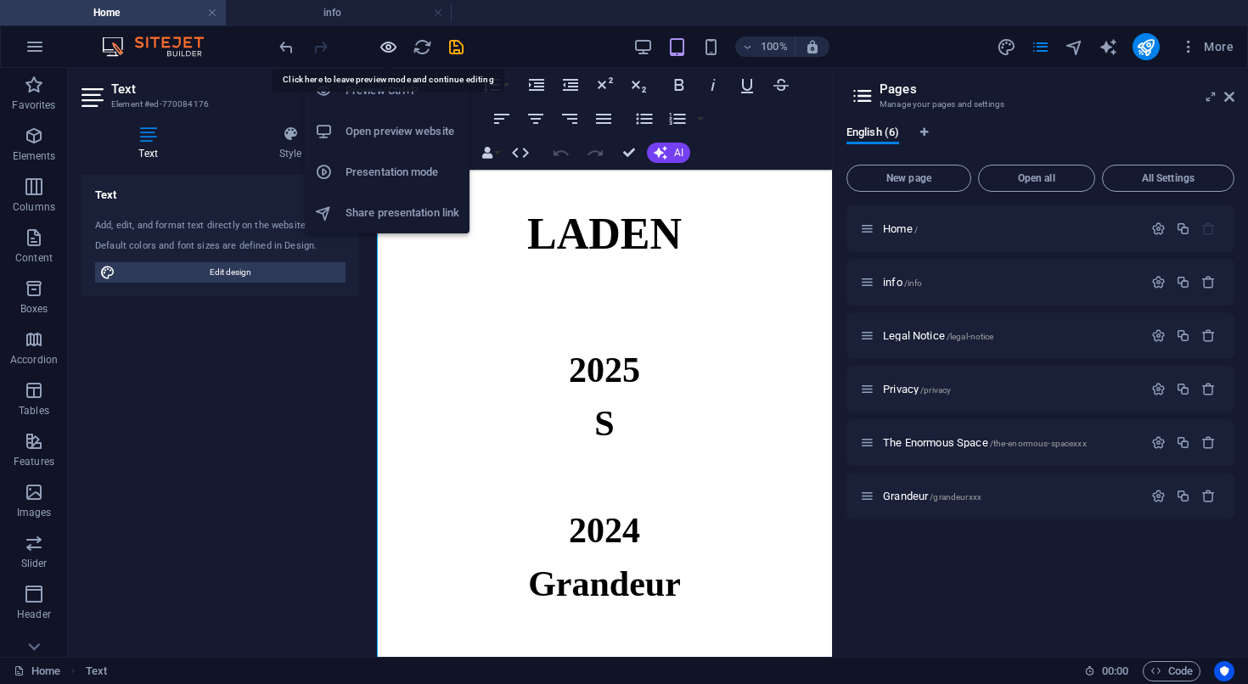
scroll to position [0, 0]
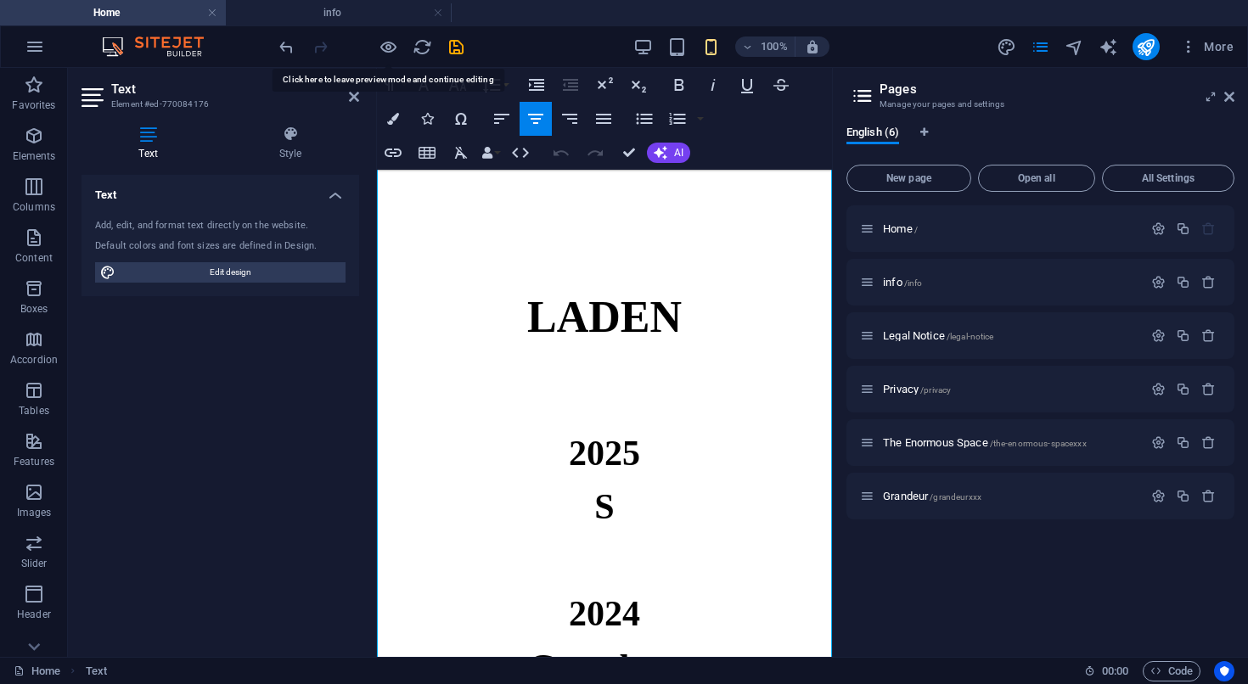
click at [635, 395] on p at bounding box center [604, 408] width 455 height 38
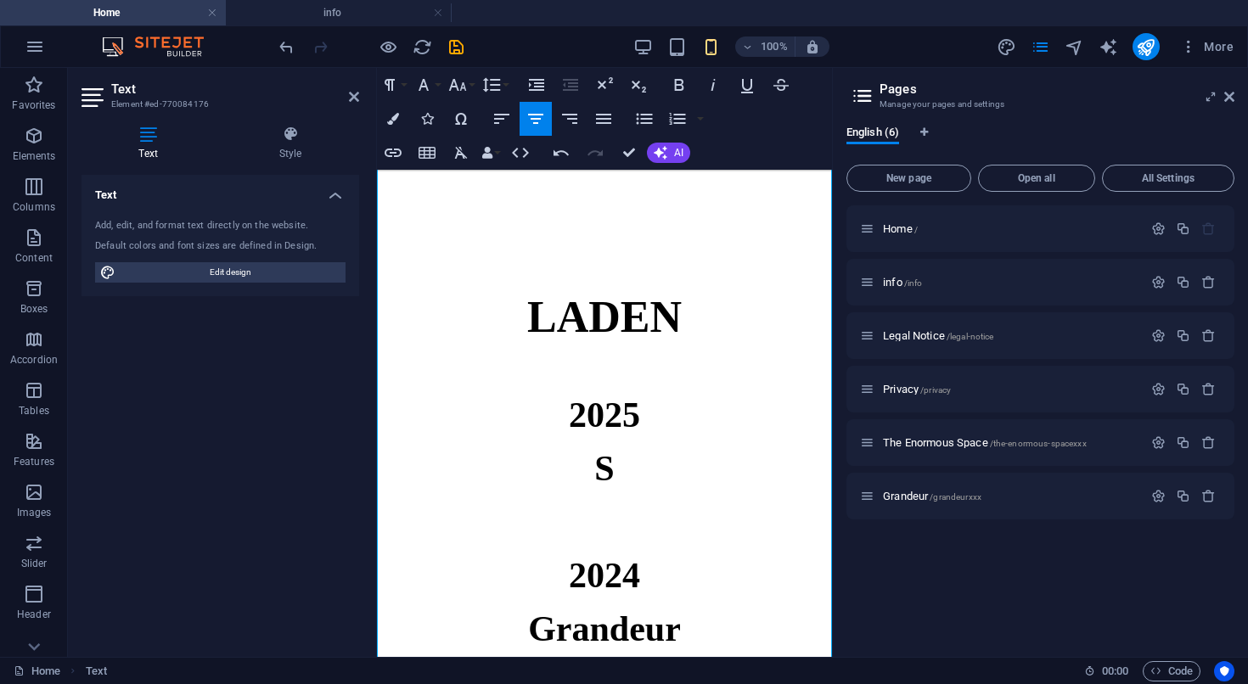
click at [598, 270] on p at bounding box center [604, 265] width 455 height 38
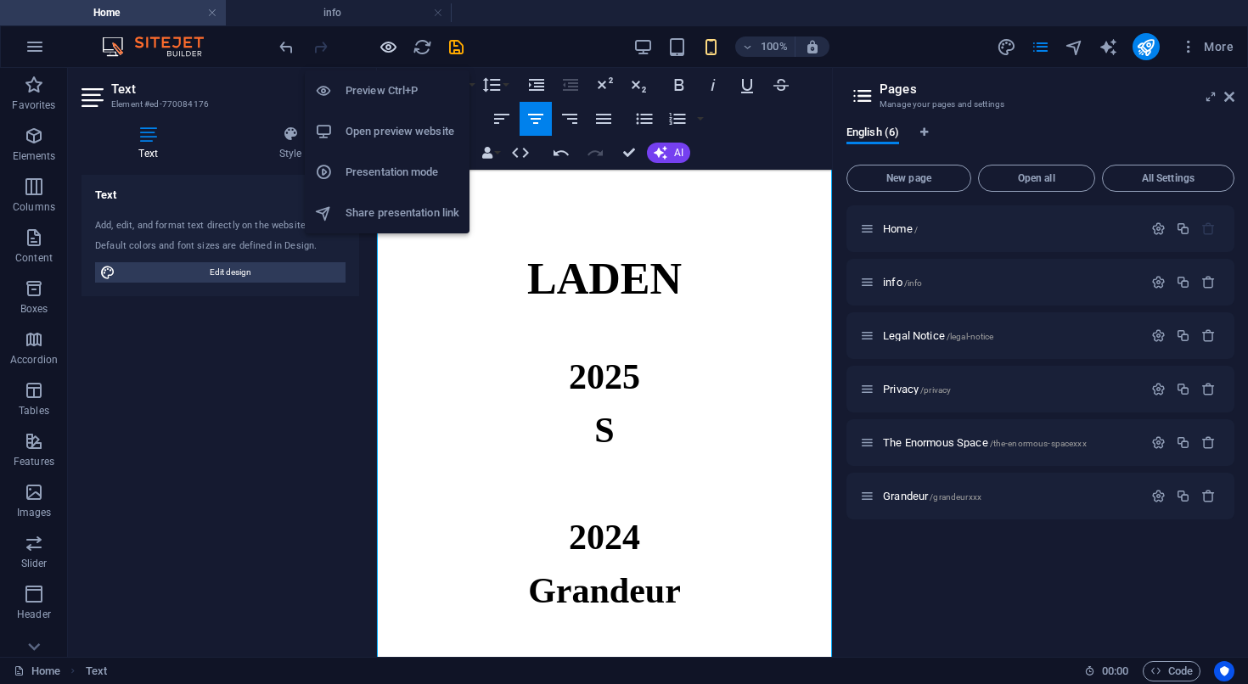
click at [387, 48] on icon "button" at bounding box center [389, 47] width 20 height 20
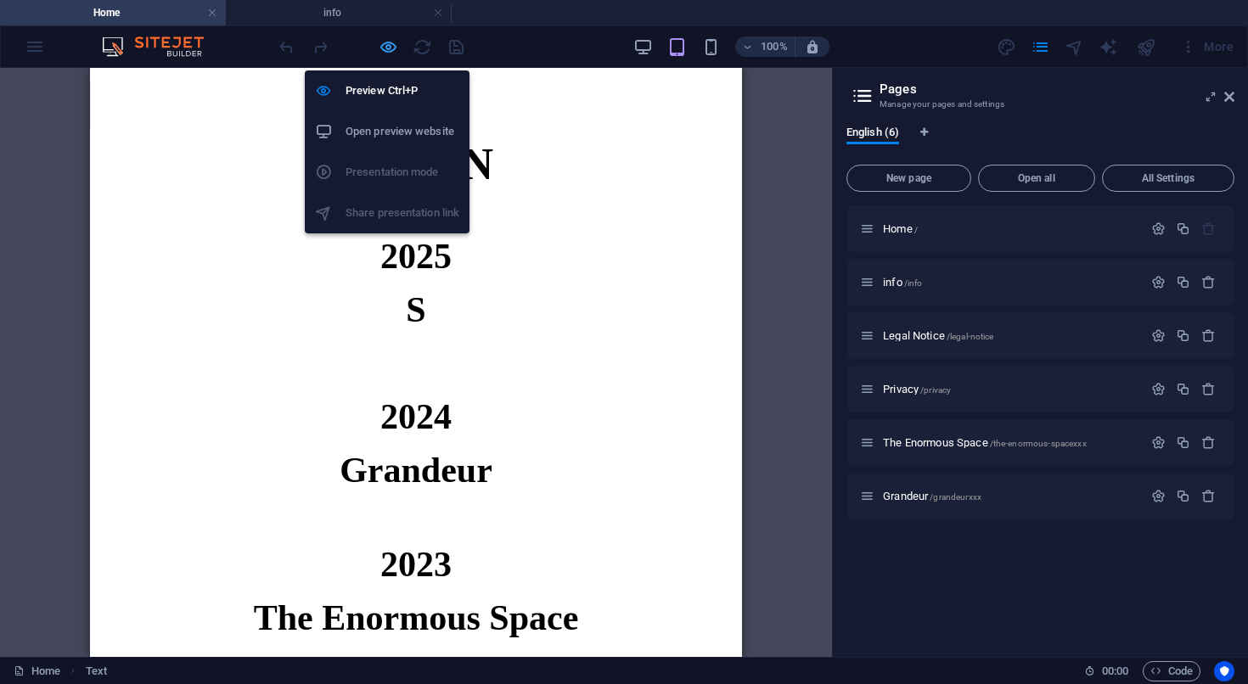
click at [390, 46] on icon "button" at bounding box center [389, 47] width 20 height 20
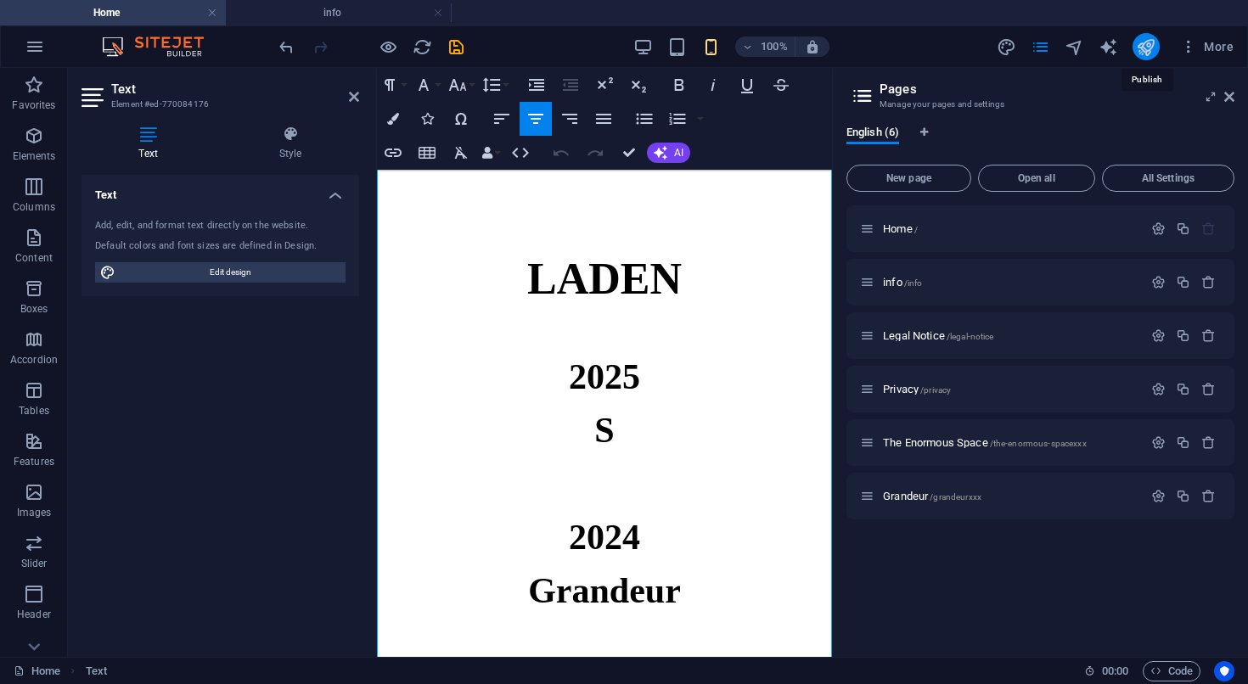
click at [1154, 45] on icon "publish" at bounding box center [1146, 47] width 20 height 20
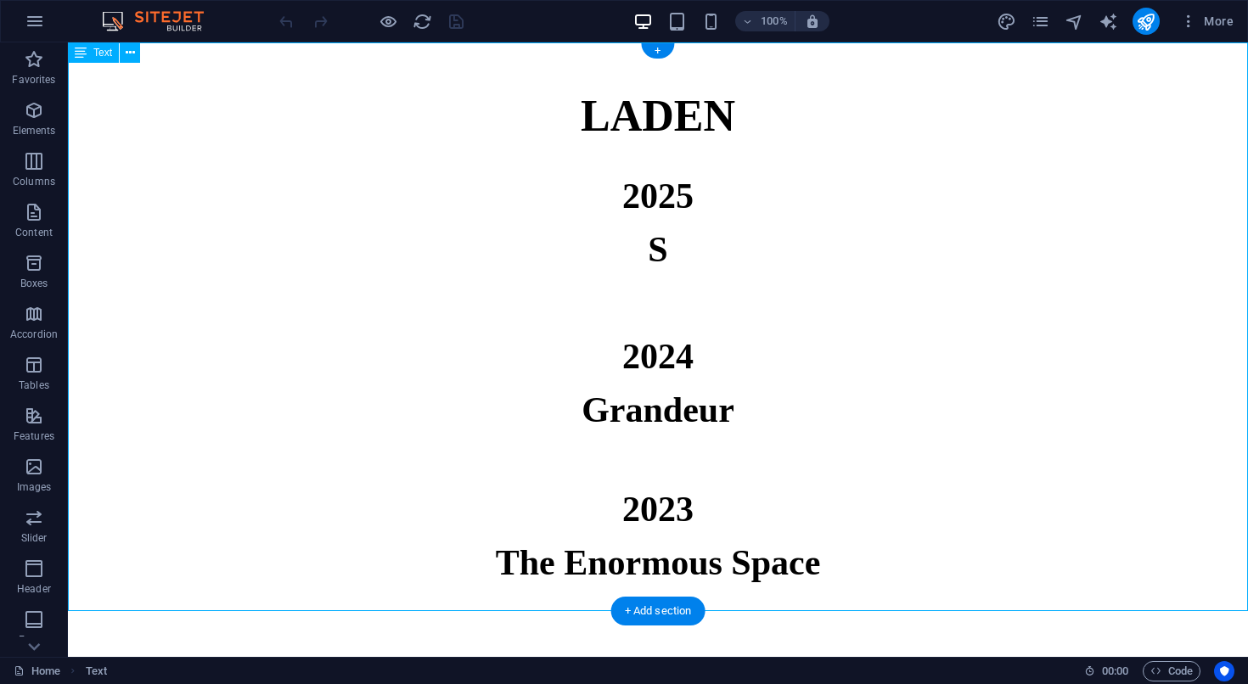
click at [636, 160] on div "LADEN 2025 S 2024 Grandeur 2023 The Enormous Space" at bounding box center [658, 326] width 1180 height 568
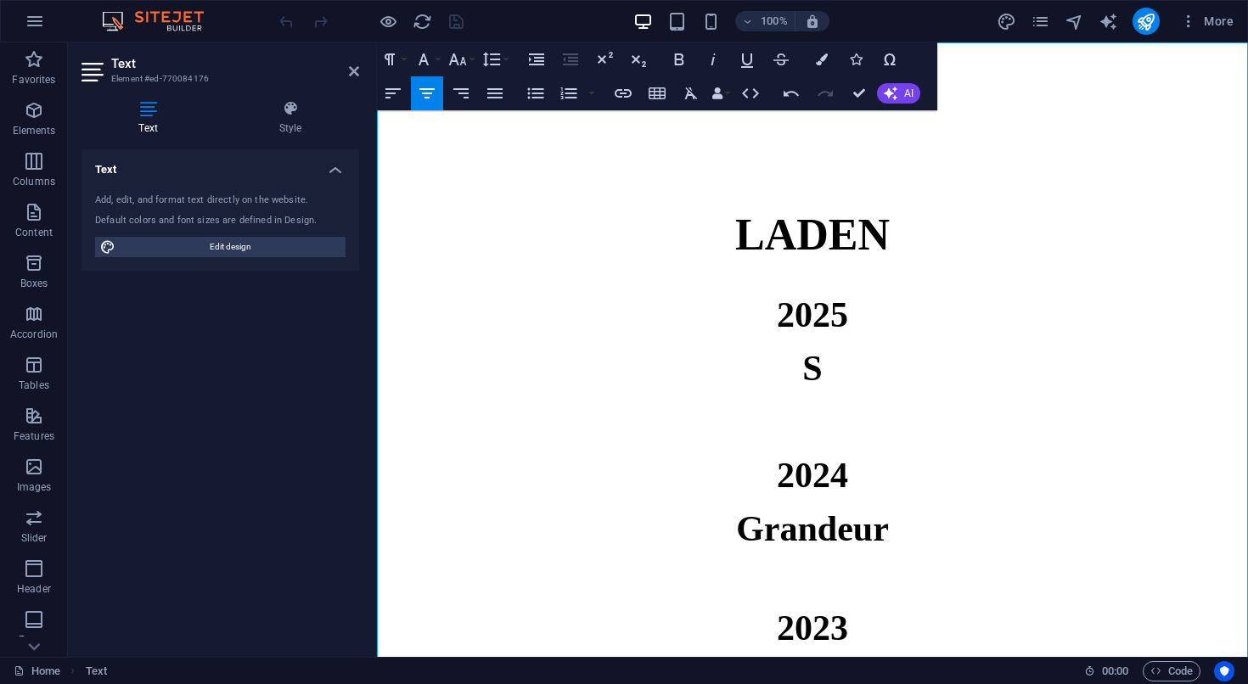
click at [730, 318] on h6 "2025" at bounding box center [812, 315] width 871 height 53
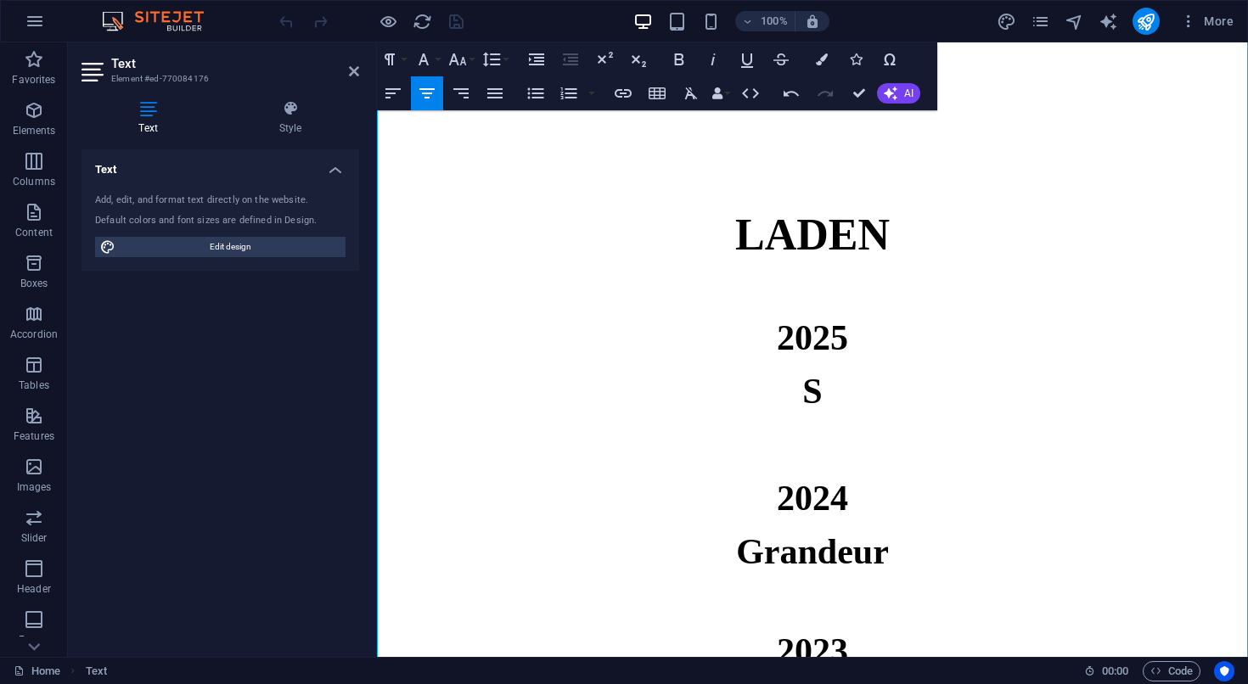
scroll to position [96, 0]
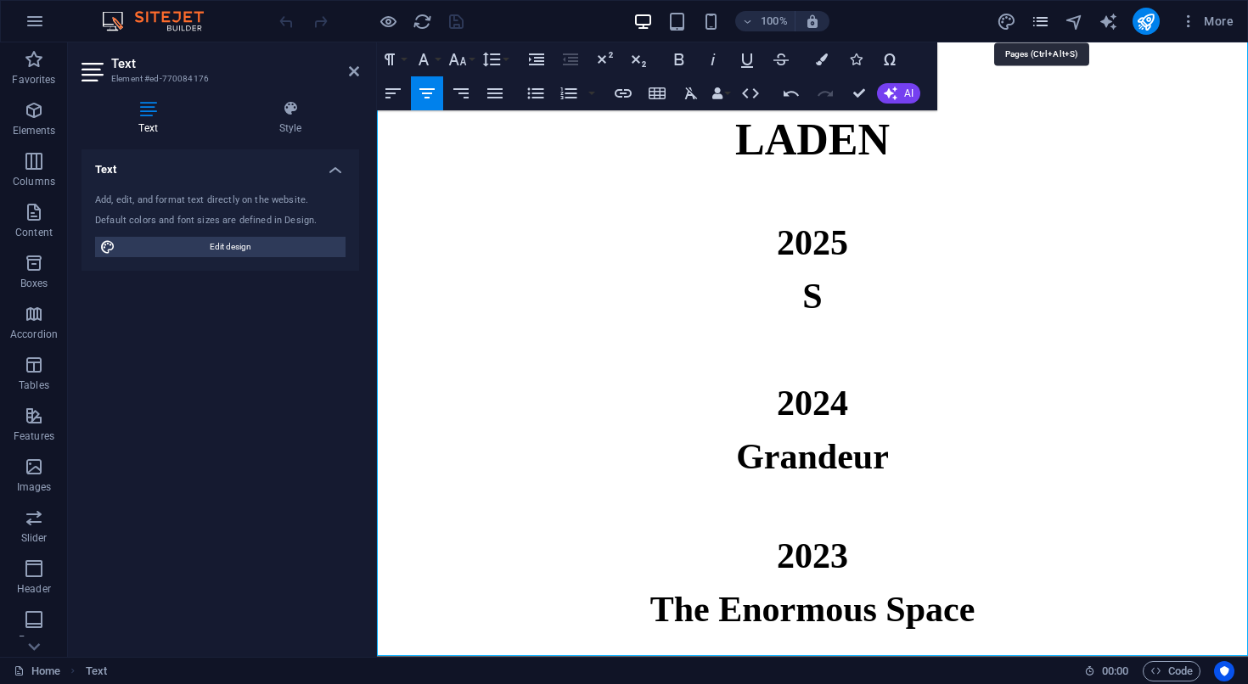
click at [1036, 21] on icon "pages" at bounding box center [1040, 22] width 20 height 20
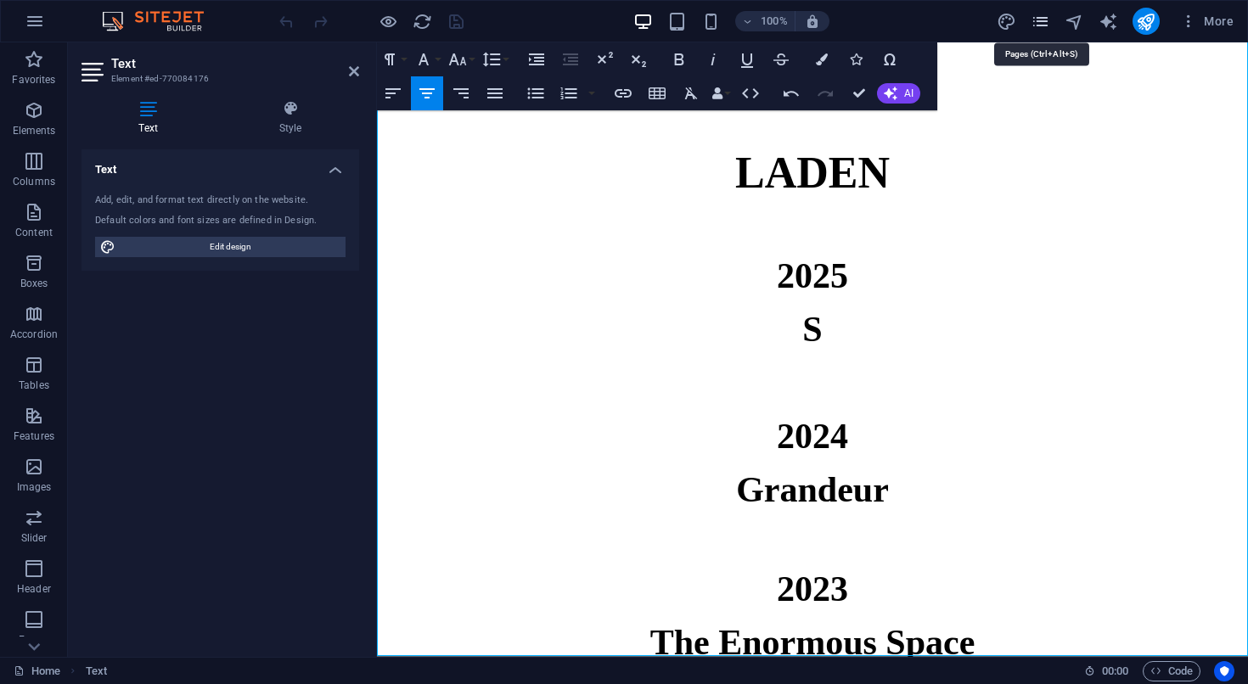
scroll to position [114, 0]
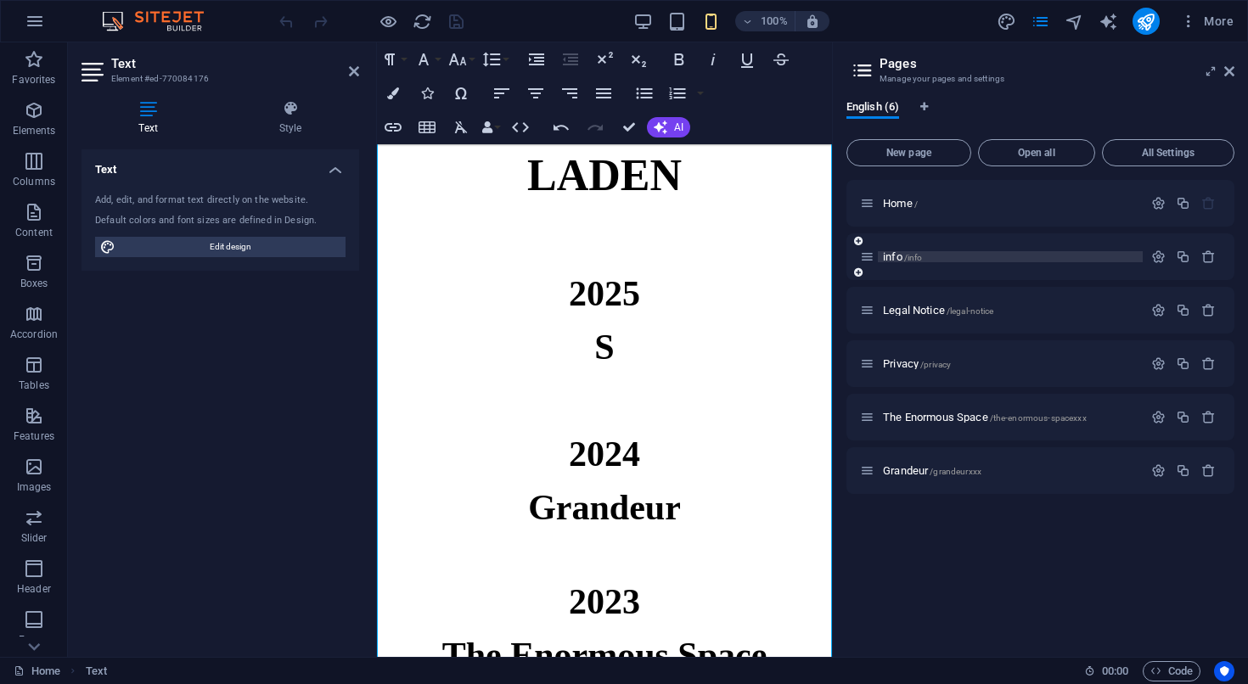
click at [890, 261] on span "info /info" at bounding box center [902, 256] width 39 height 13
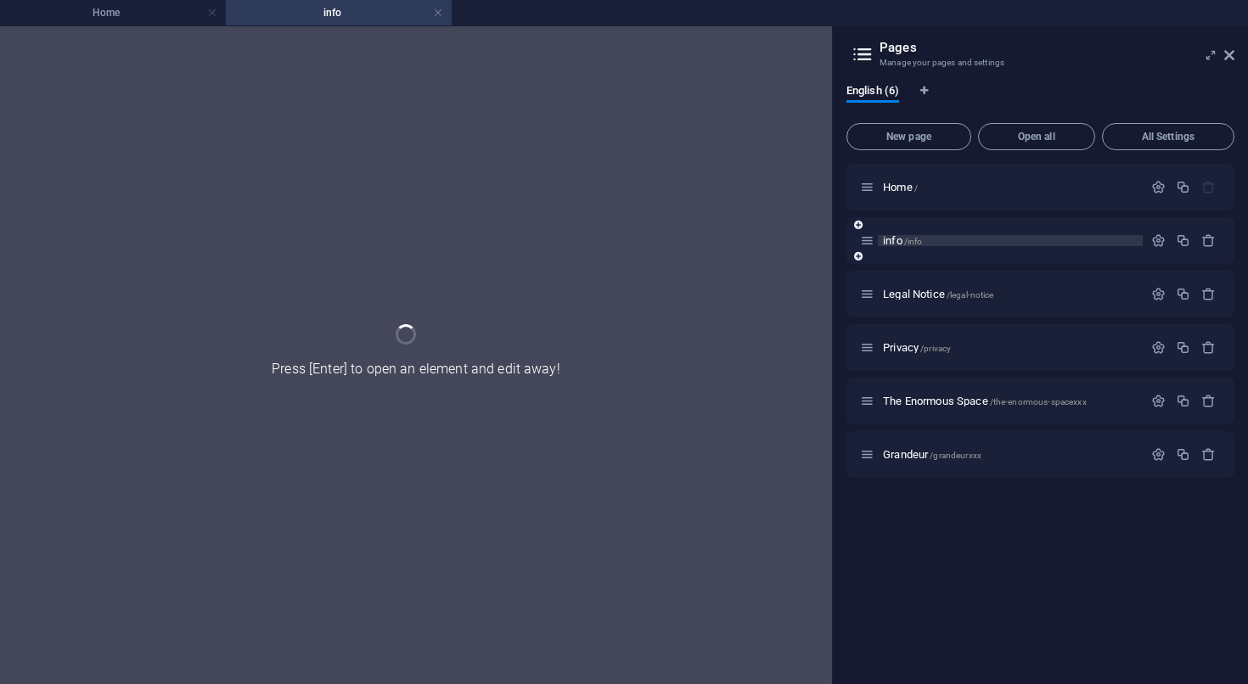
click at [890, 261] on div "info /info" at bounding box center [1040, 240] width 388 height 47
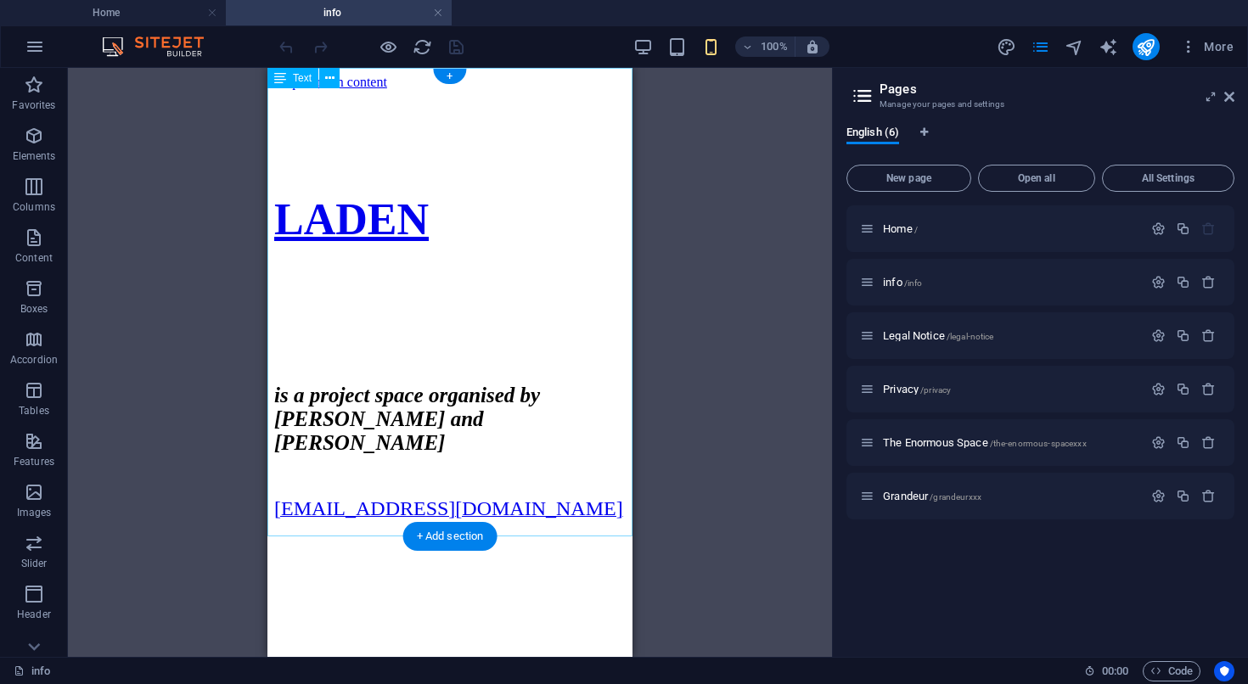
click at [368, 513] on div "LADEN is a project space organised by [PERSON_NAME] and [PERSON_NAME] [EMAIL_AD…" at bounding box center [449, 312] width 351 height 417
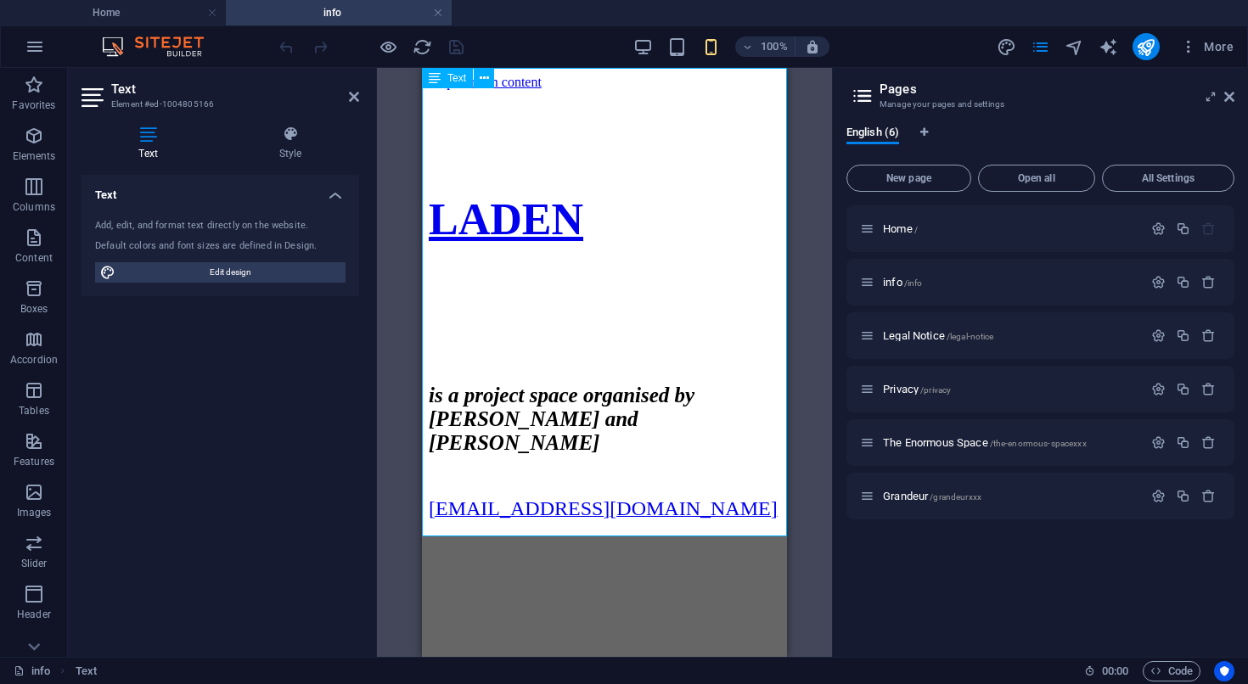
click at [585, 517] on span "[EMAIL_ADDRESS][DOMAIN_NAME]" at bounding box center [603, 508] width 349 height 22
click at [300, 138] on icon at bounding box center [291, 134] width 138 height 17
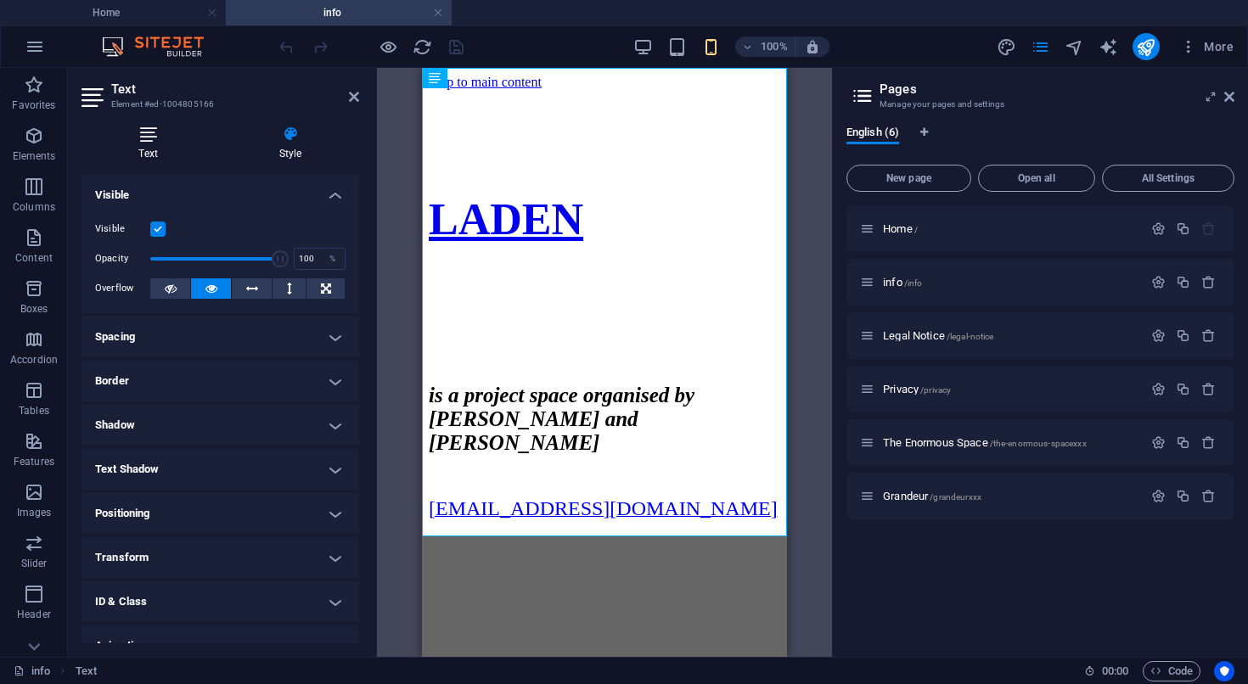
click at [151, 135] on icon at bounding box center [147, 134] width 133 height 17
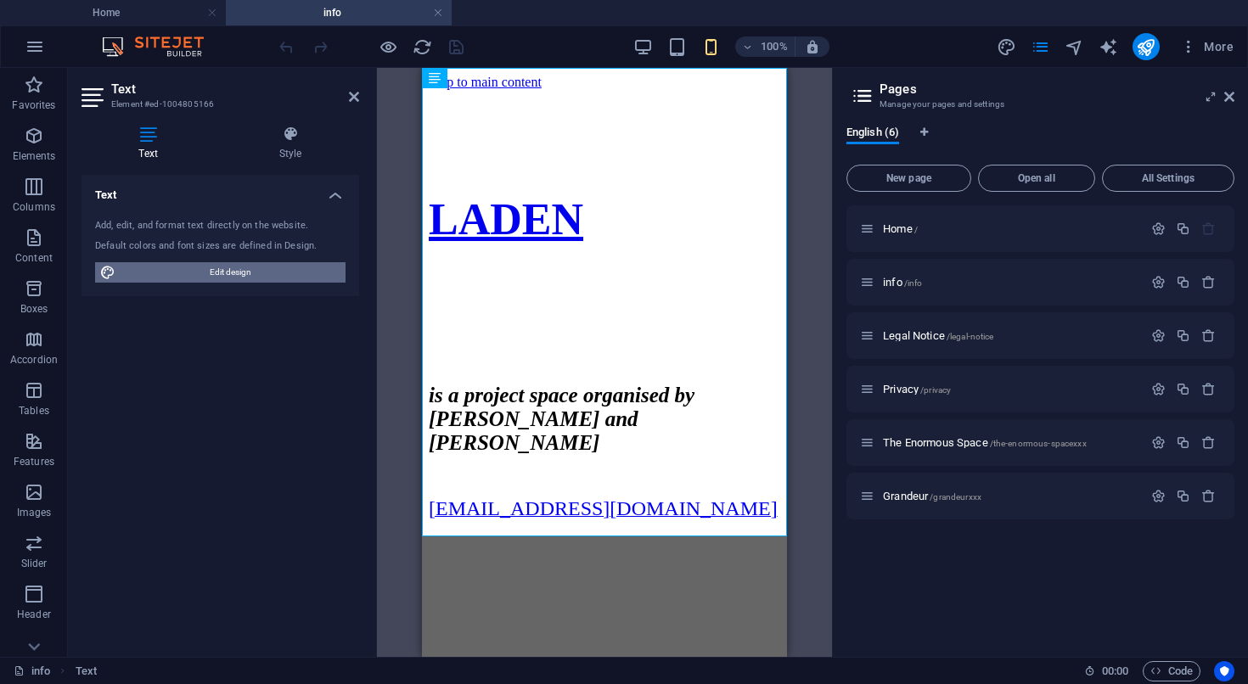
click at [154, 276] on span "Edit design" at bounding box center [231, 272] width 220 height 20
select select "px"
select select "700"
select select "px"
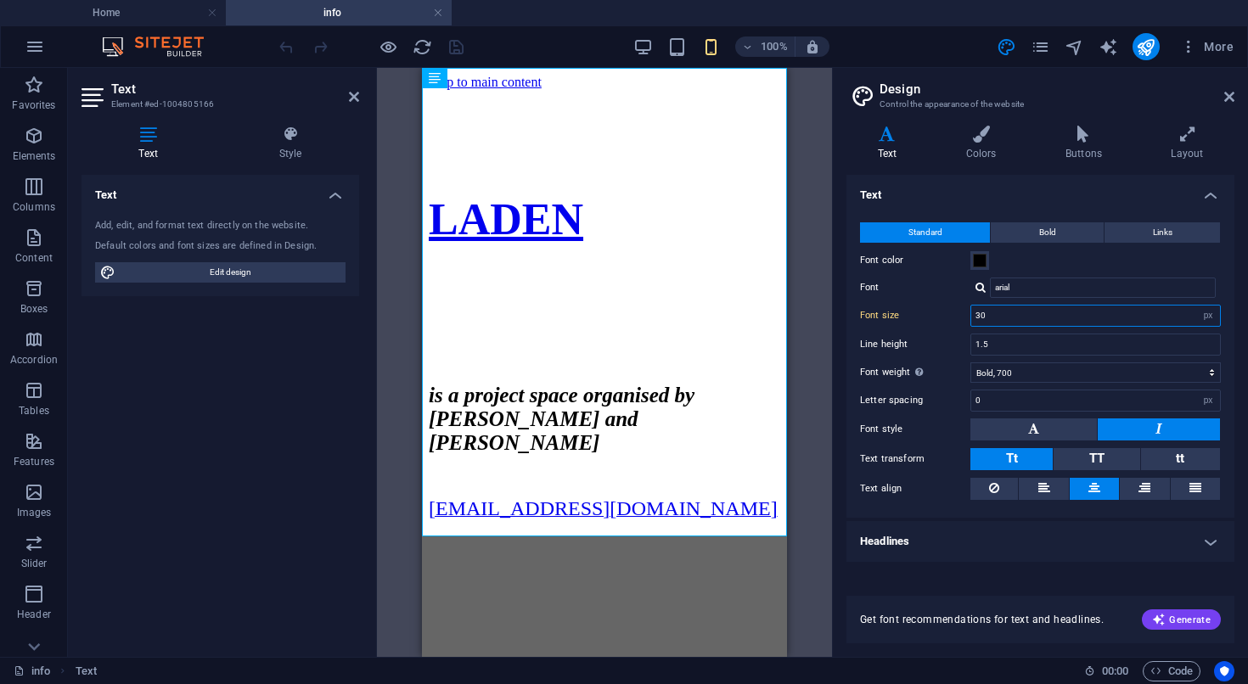
drag, startPoint x: 1033, startPoint y: 312, endPoint x: 946, endPoint y: 306, distance: 86.7
click at [971, 307] on input "30" at bounding box center [1095, 316] width 249 height 20
click at [643, 297] on p at bounding box center [604, 304] width 351 height 15
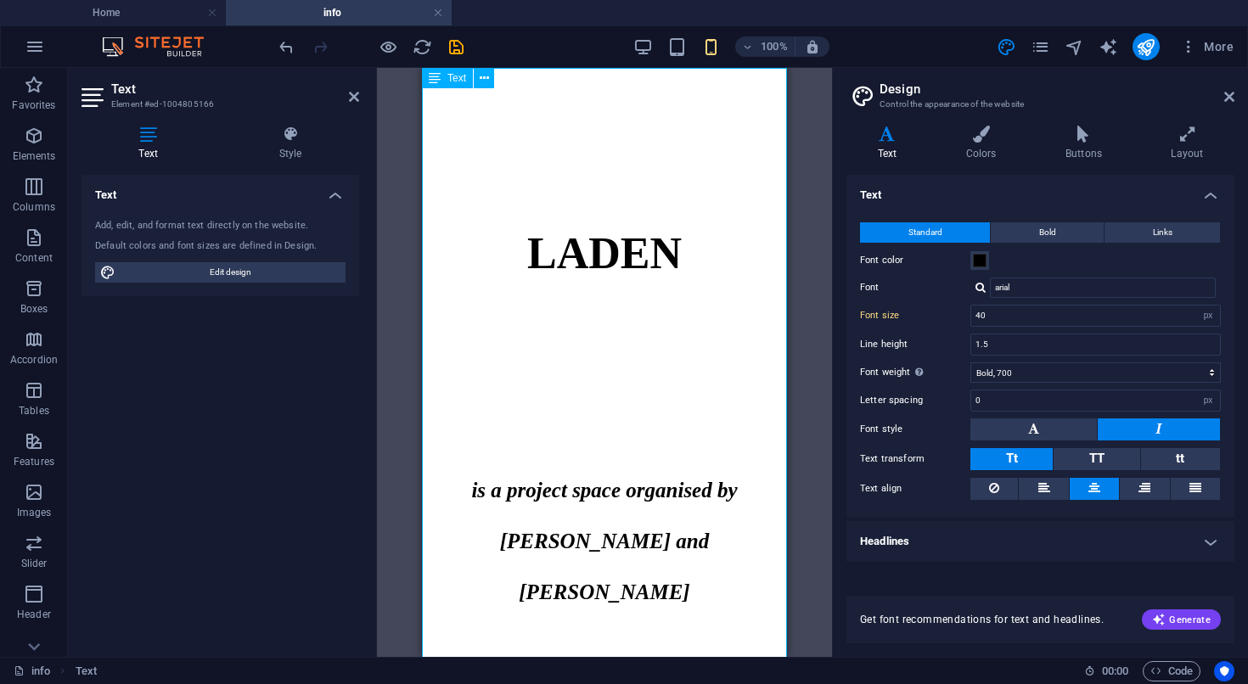
scroll to position [7, 0]
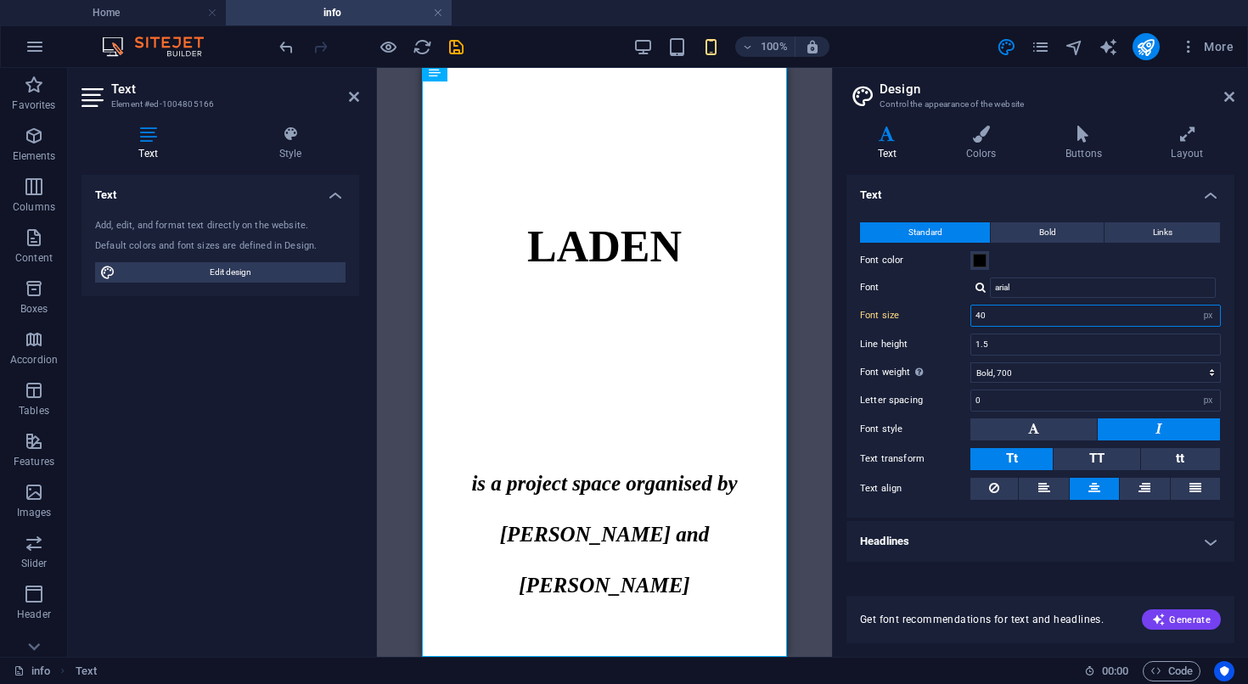
drag, startPoint x: 1041, startPoint y: 321, endPoint x: 954, endPoint y: 322, distance: 86.6
click at [971, 321] on input "40" at bounding box center [1095, 316] width 249 height 20
type input "12"
click at [450, 412] on p at bounding box center [604, 427] width 365 height 51
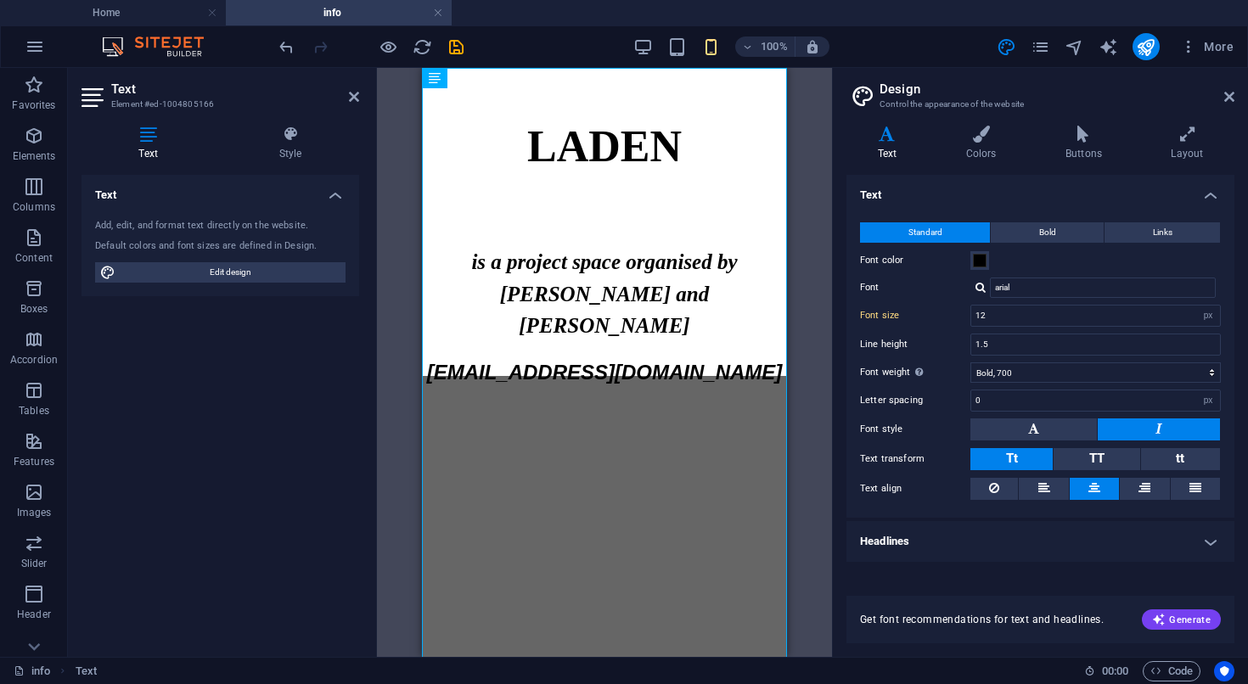
scroll to position [0, 0]
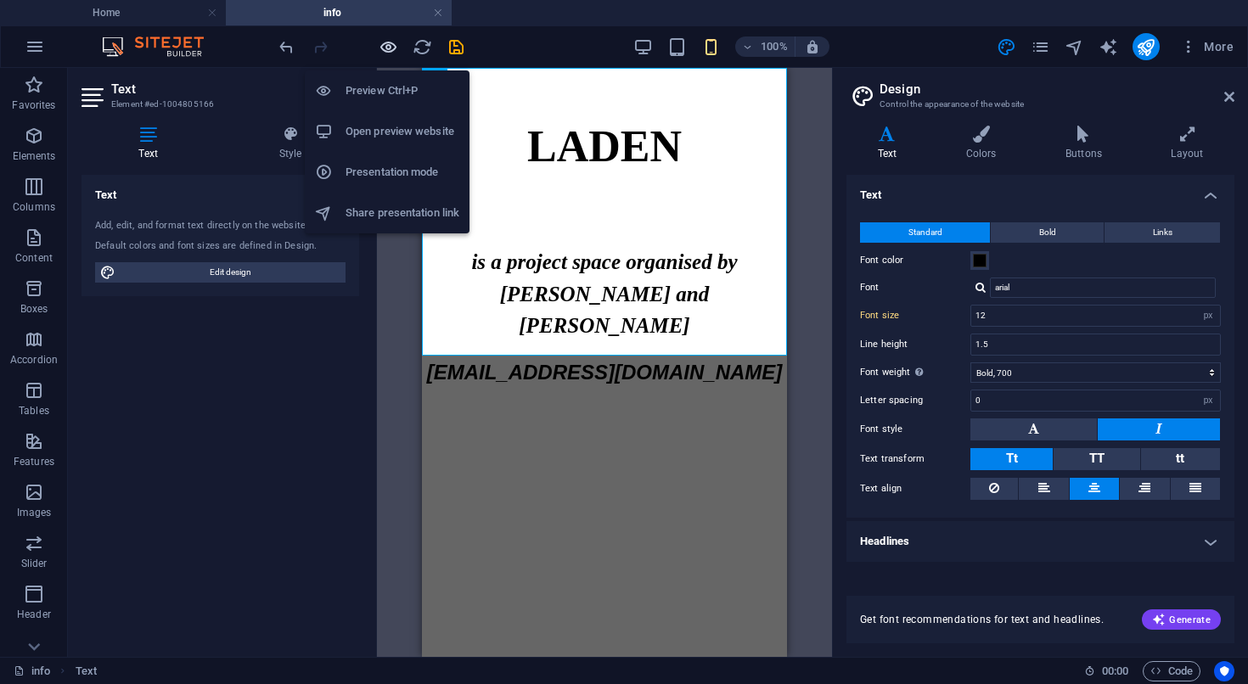
click at [394, 49] on icon "button" at bounding box center [389, 47] width 20 height 20
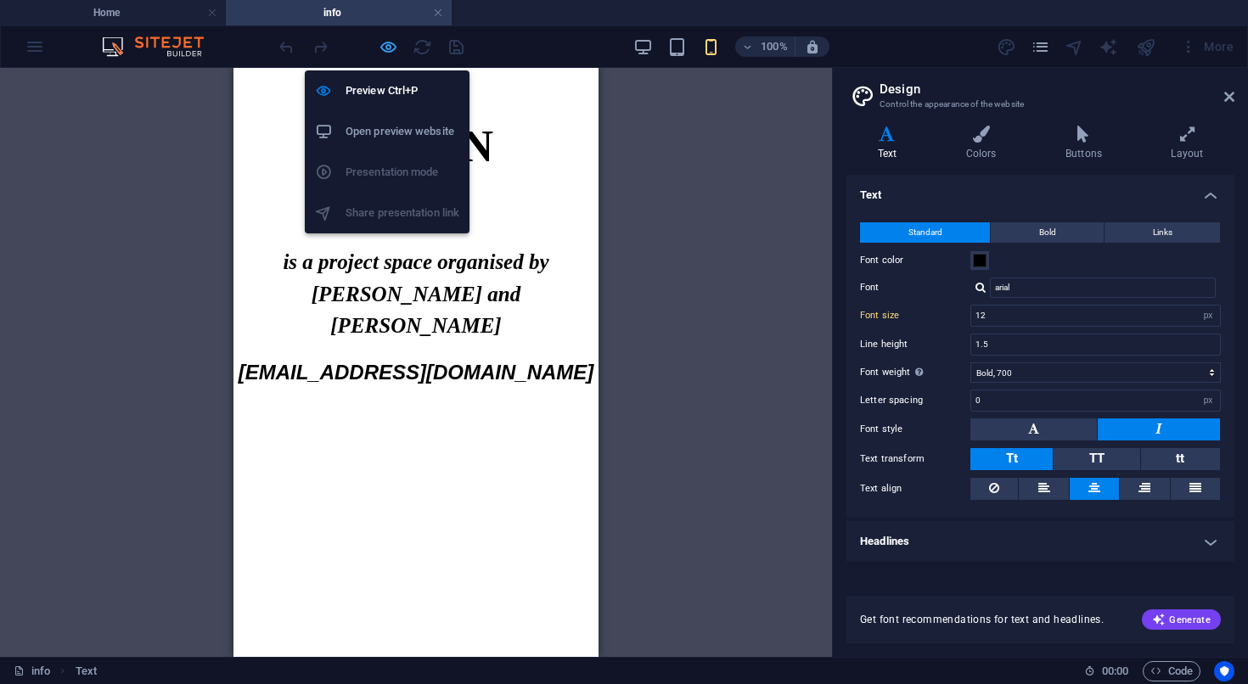
click at [394, 49] on icon "button" at bounding box center [389, 47] width 20 height 20
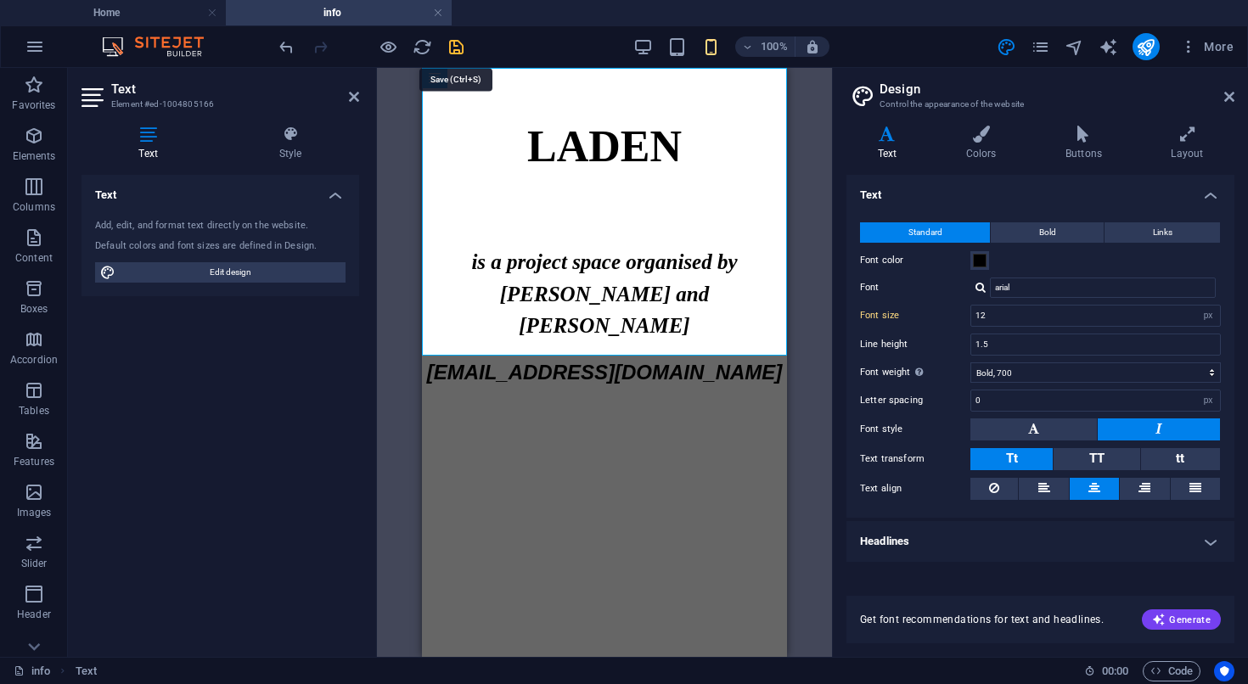
click at [454, 53] on icon "save" at bounding box center [456, 47] width 20 height 20
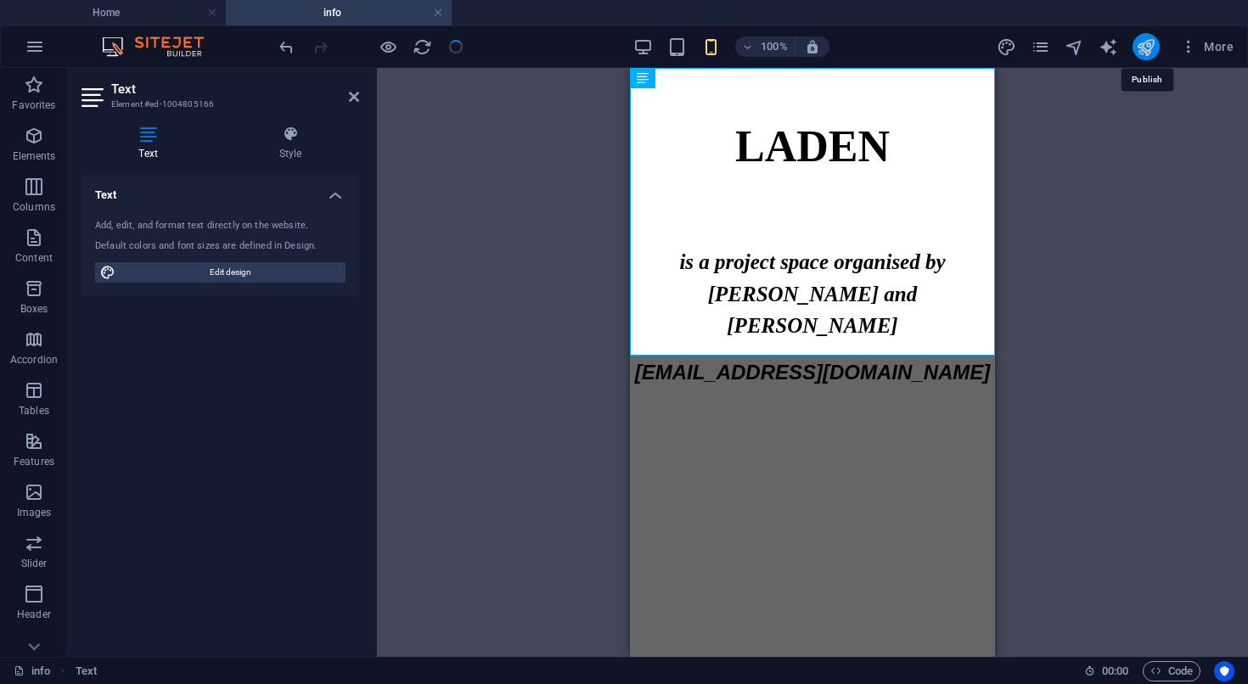
click at [1142, 56] on icon "publish" at bounding box center [1146, 47] width 20 height 20
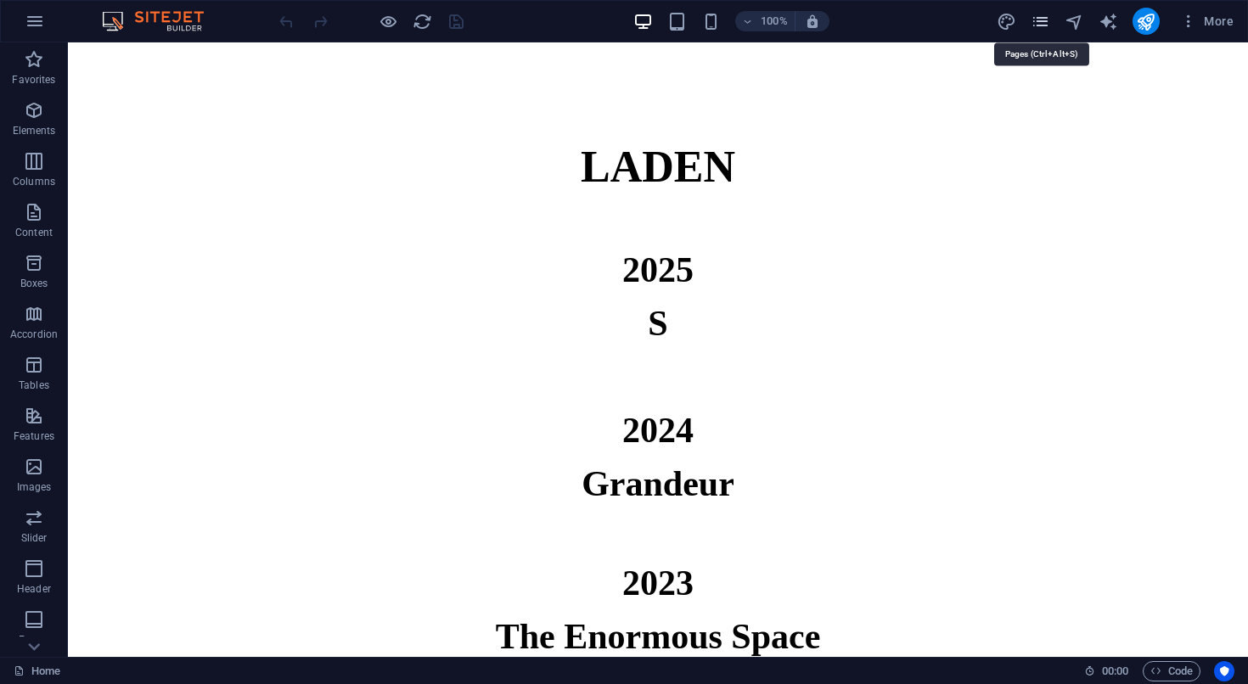
click at [1043, 29] on icon "pages" at bounding box center [1040, 22] width 20 height 20
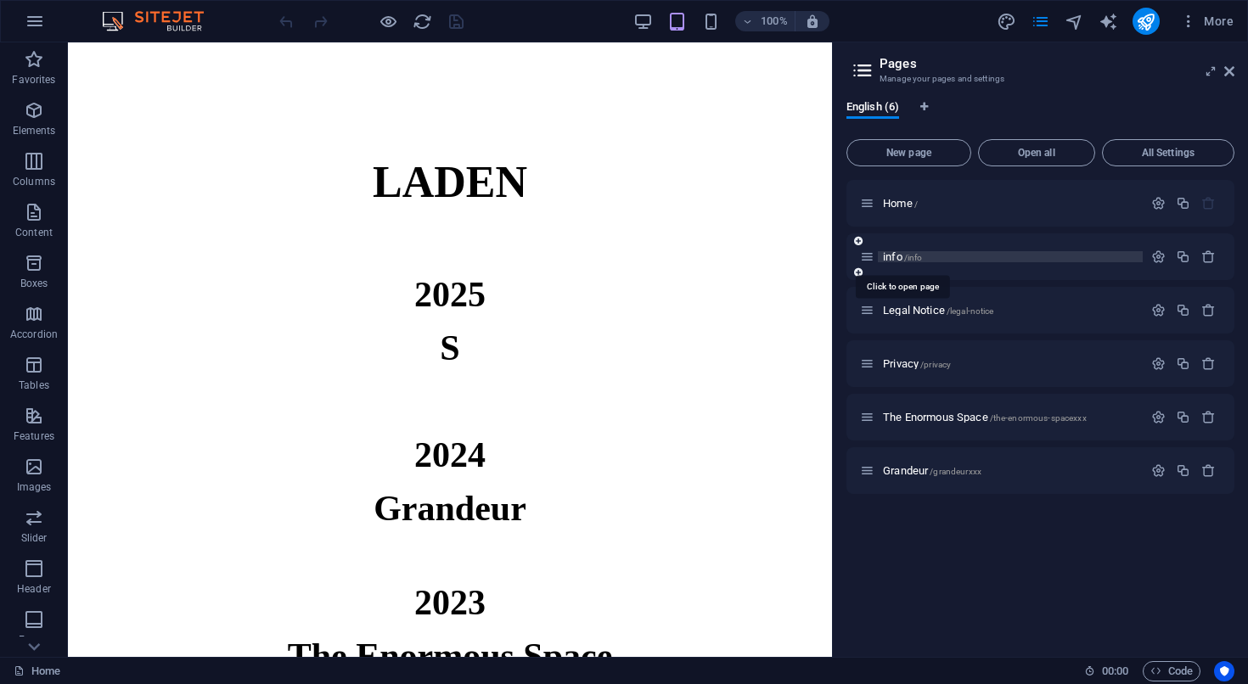
click at [886, 261] on span "info /info" at bounding box center [902, 256] width 39 height 13
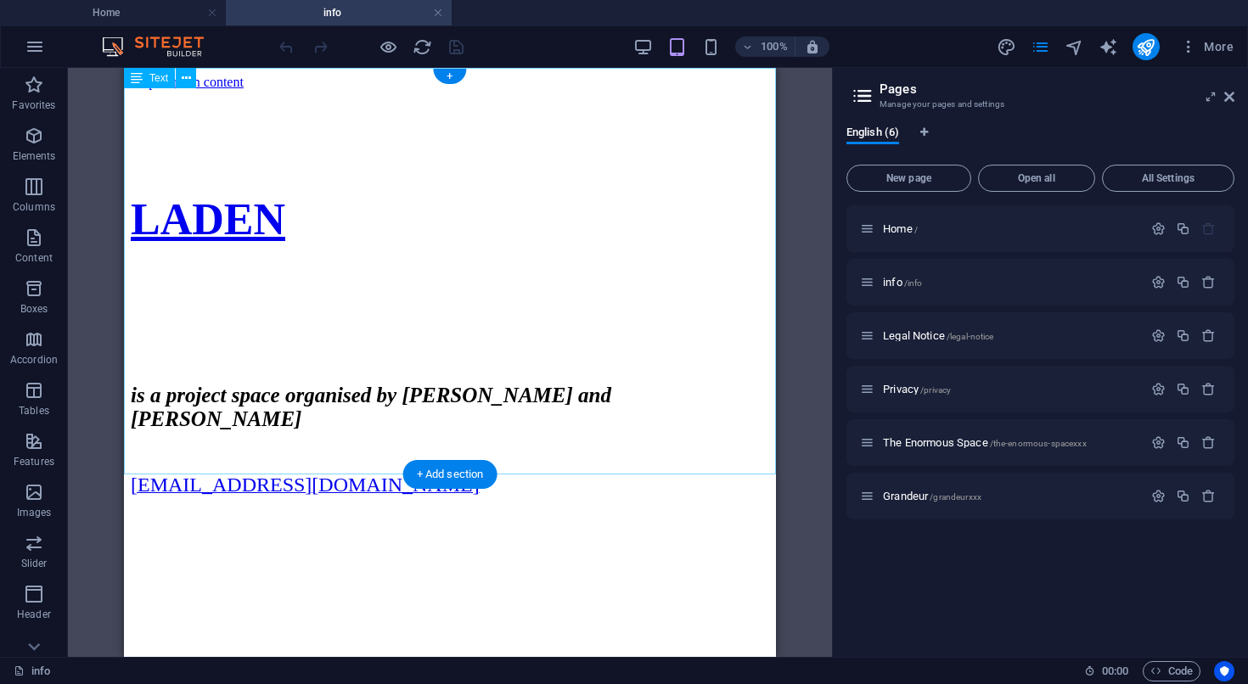
drag, startPoint x: 1010, startPoint y: 328, endPoint x: 521, endPoint y: 458, distance: 505.9
click at [521, 458] on div "LADEN is a project space organised by [PERSON_NAME] and [PERSON_NAME] [EMAIL_AD…" at bounding box center [450, 300] width 638 height 393
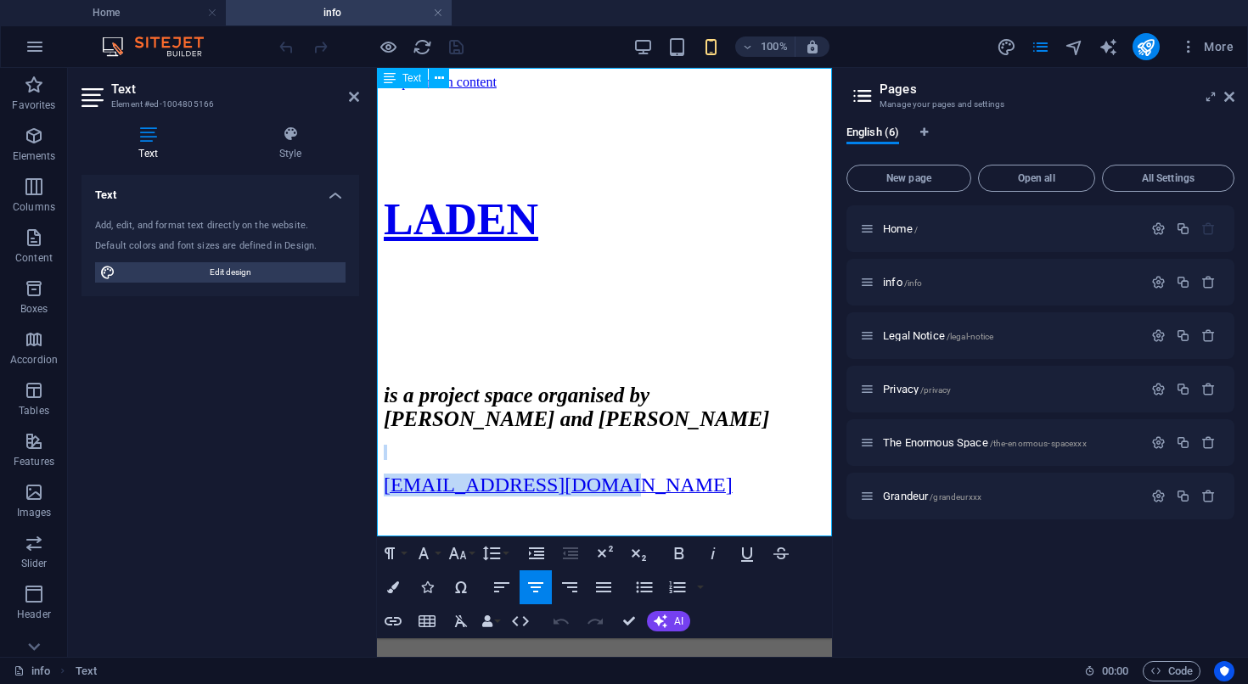
drag, startPoint x: 735, startPoint y: 516, endPoint x: 444, endPoint y: 467, distance: 295.3
click at [444, 467] on div "LADEN is a project space organised by [PERSON_NAME] and [PERSON_NAME] [EMAIL_AD…" at bounding box center [604, 300] width 441 height 393
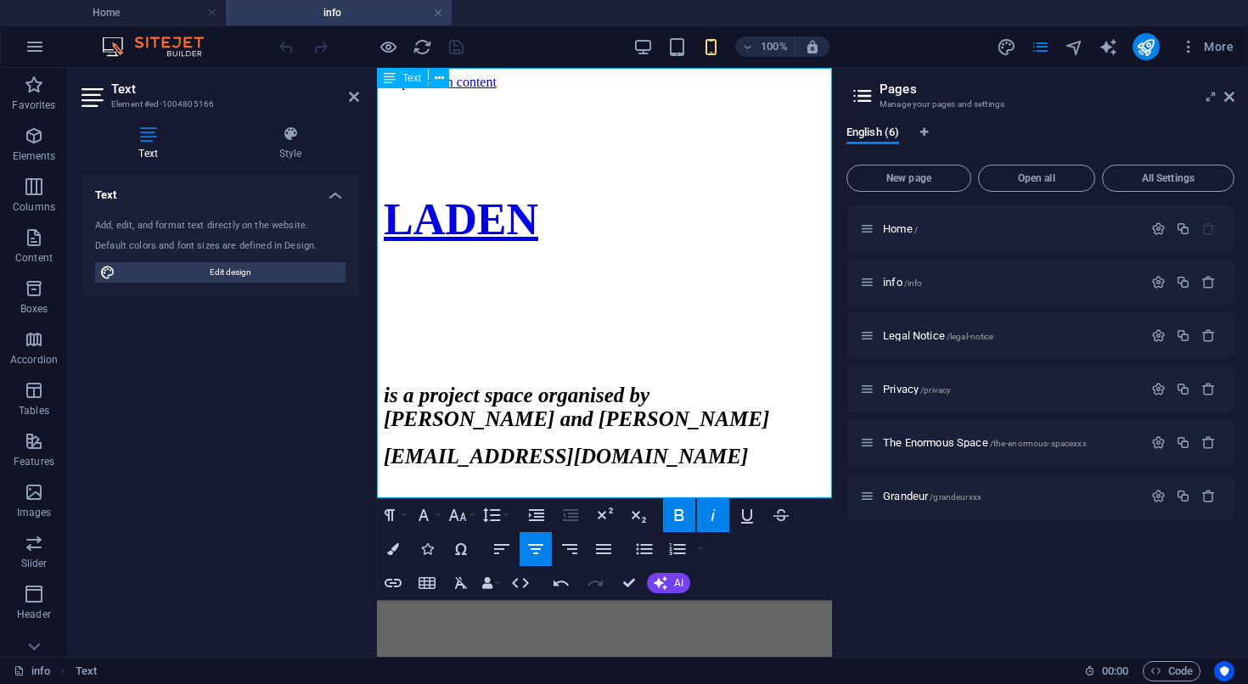
click at [551, 468] on strong "[EMAIL_ADDRESS][DOMAIN_NAME]" at bounding box center [566, 456] width 364 height 23
click at [806, 431] on p "is a project space organised by [PERSON_NAME] and [PERSON_NAME]" at bounding box center [604, 408] width 441 height 48
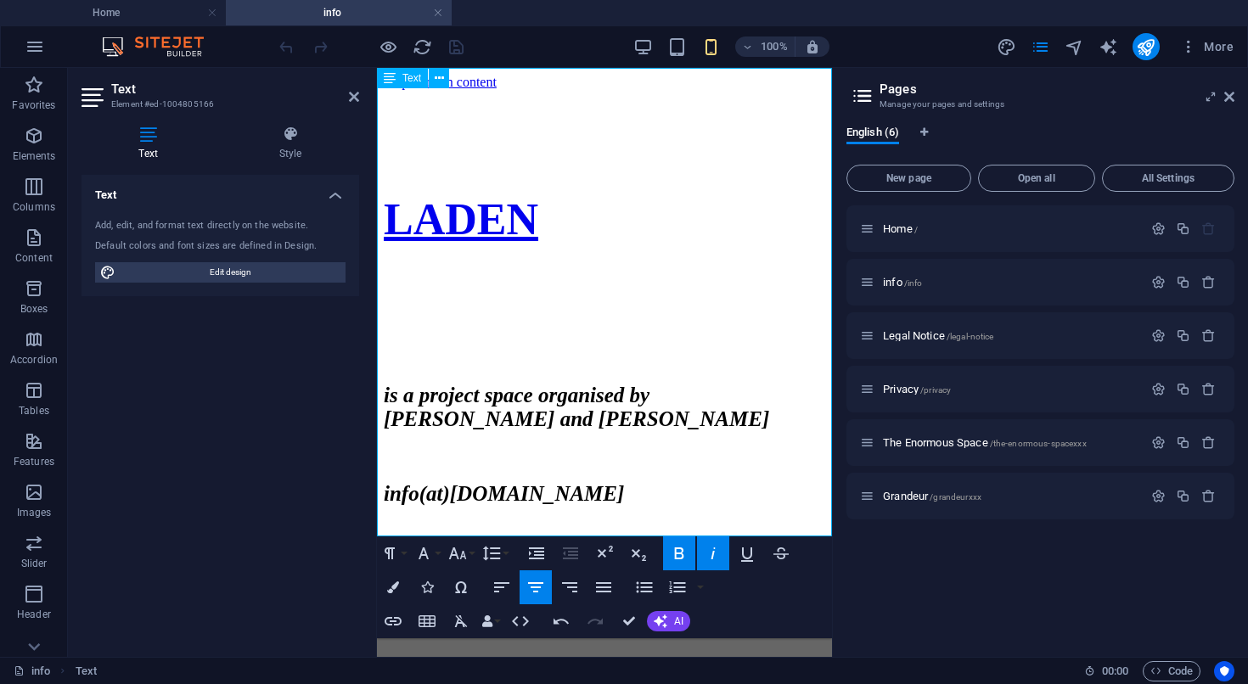
click at [514, 210] on h1 "LADEN" at bounding box center [604, 219] width 441 height 50
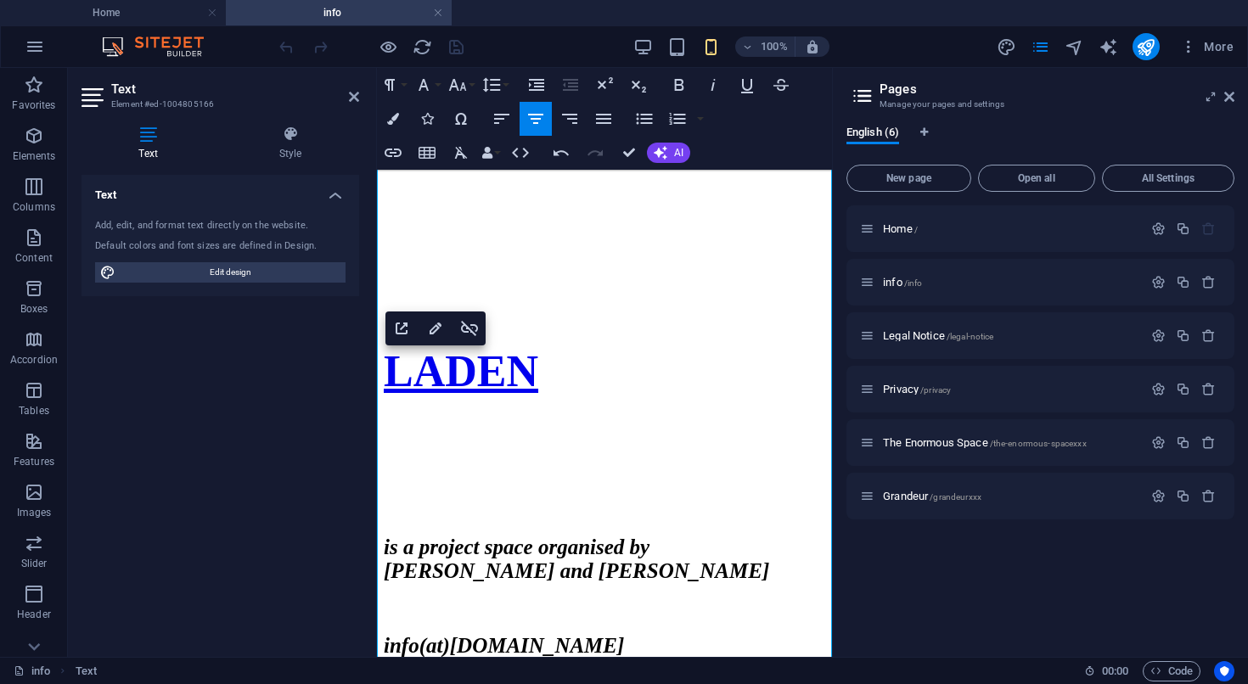
scroll to position [17, 0]
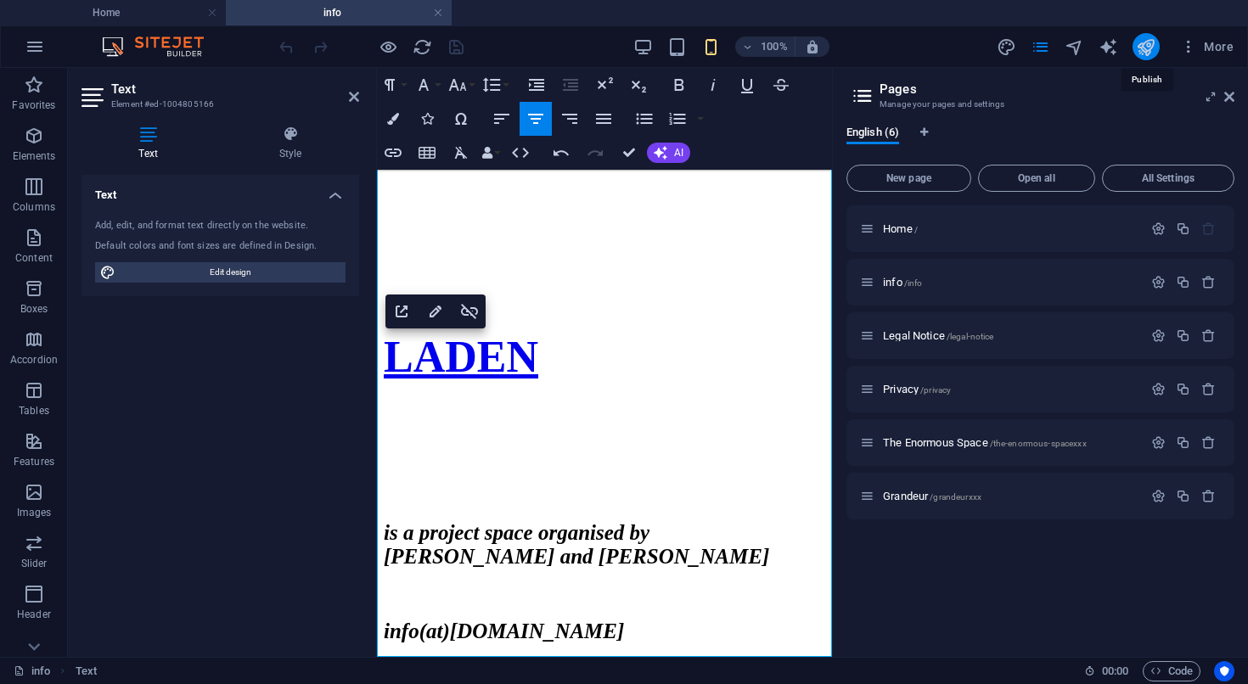
click at [1148, 51] on icon "publish" at bounding box center [1146, 47] width 20 height 20
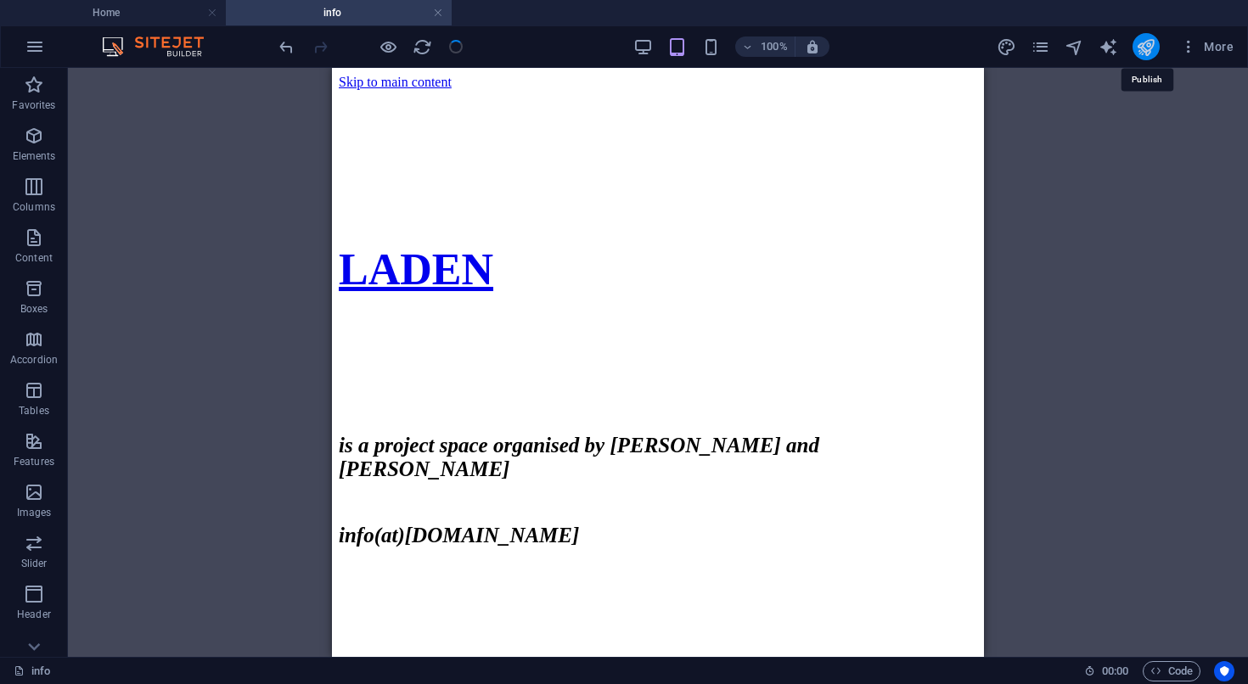
click at [1148, 51] on icon "publish" at bounding box center [1146, 47] width 20 height 20
